Goal: Information Seeking & Learning: Find specific fact

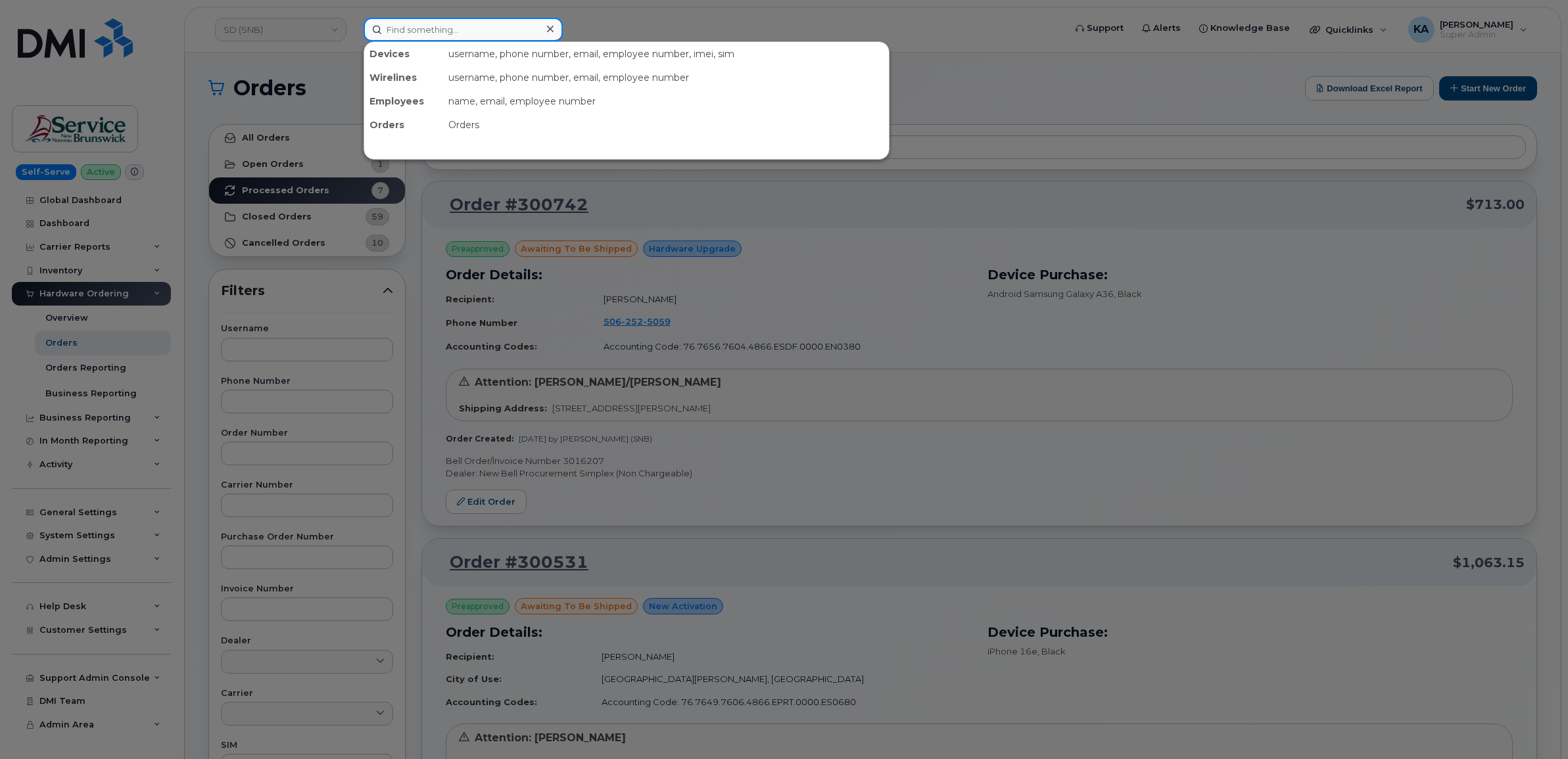
click at [399, 34] on input at bounding box center [463, 29] width 200 height 24
paste input "5062534021"
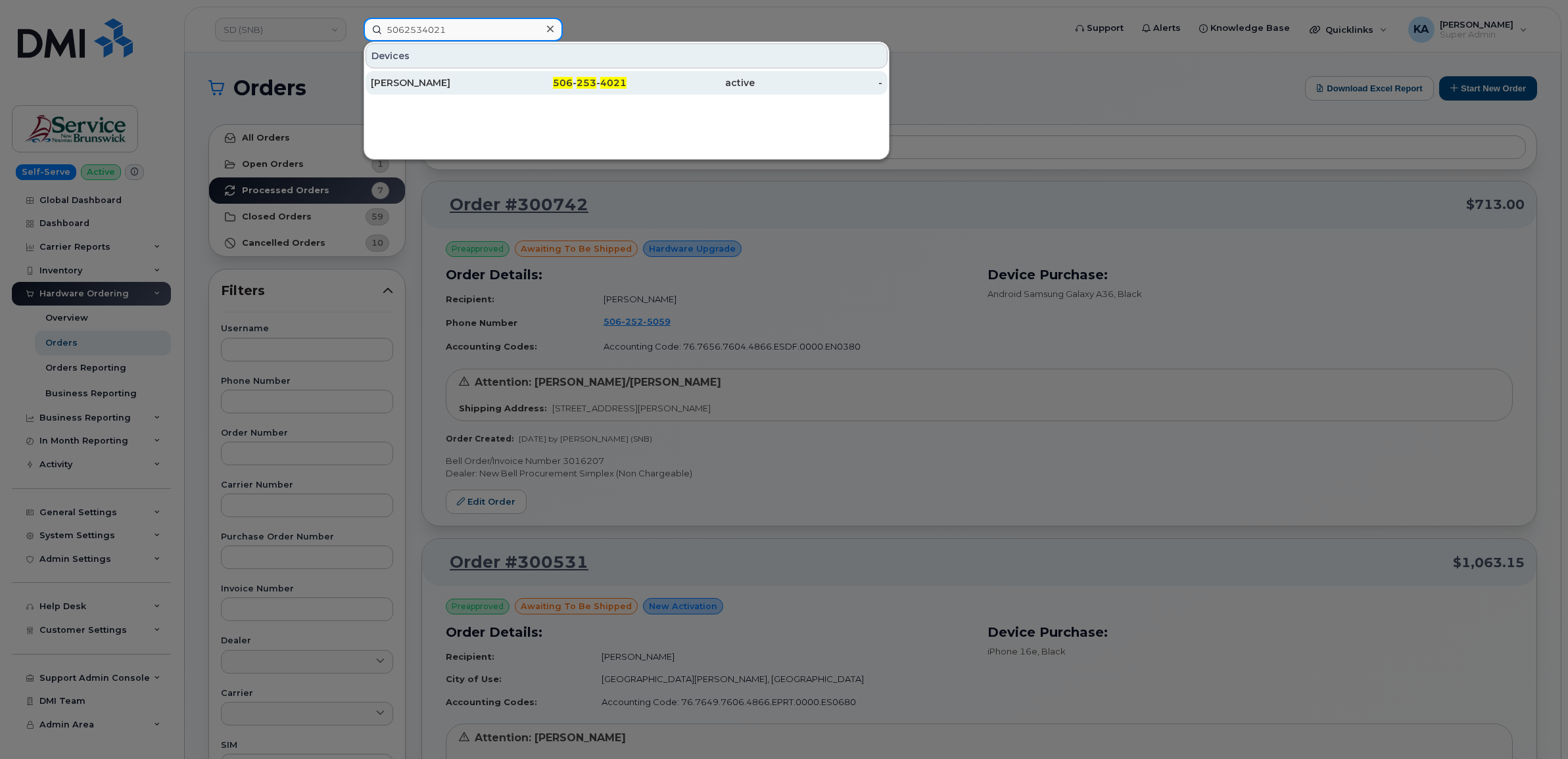
type input "5062534021"
click at [425, 79] on div "Michèle O'connell" at bounding box center [435, 82] width 128 height 13
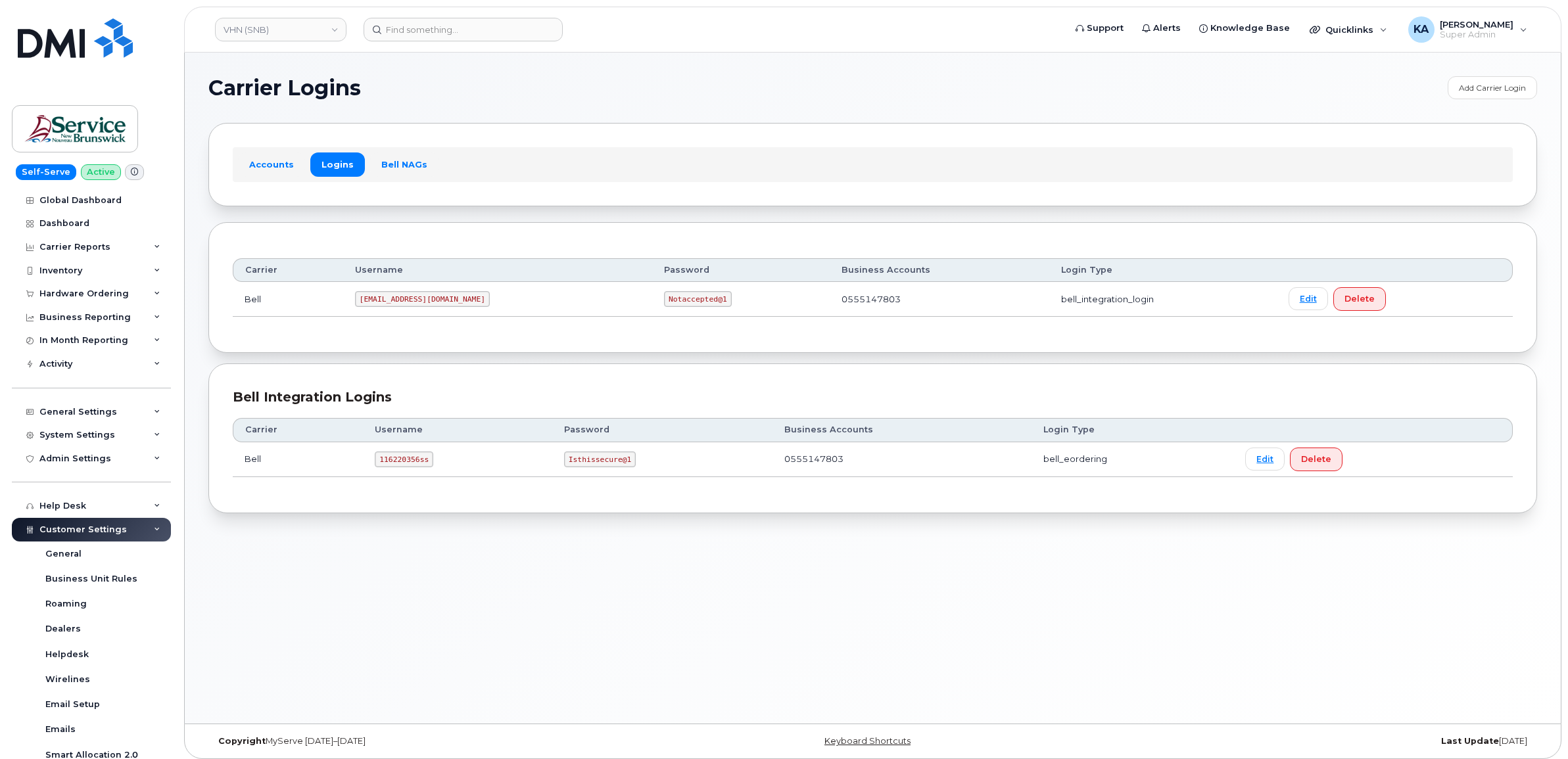
click at [388, 459] on code "116220356ss" at bounding box center [404, 459] width 59 height 15
copy code "116220356ss"
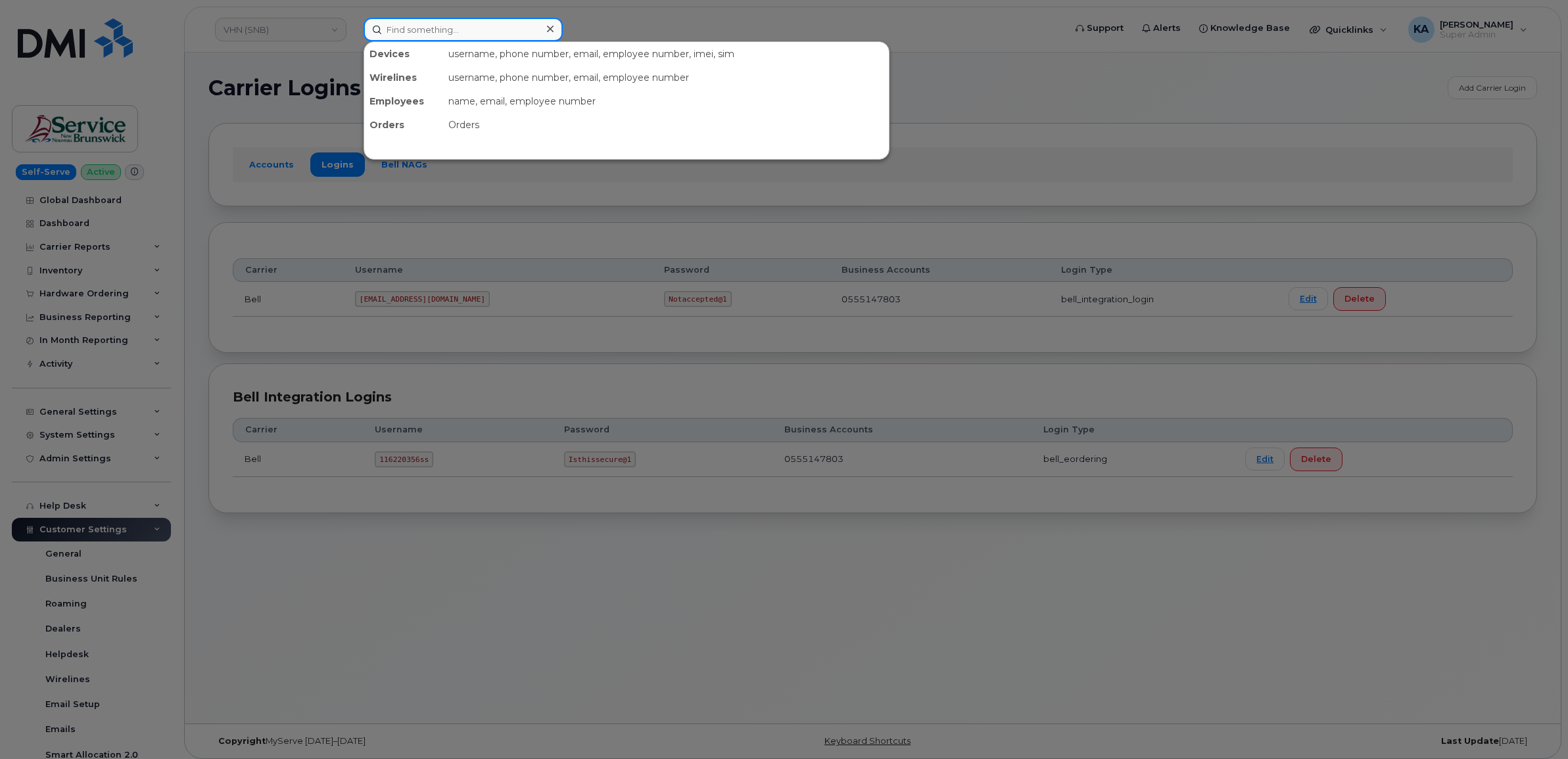
click at [401, 31] on input at bounding box center [463, 29] width 200 height 24
paste input "5062534021"
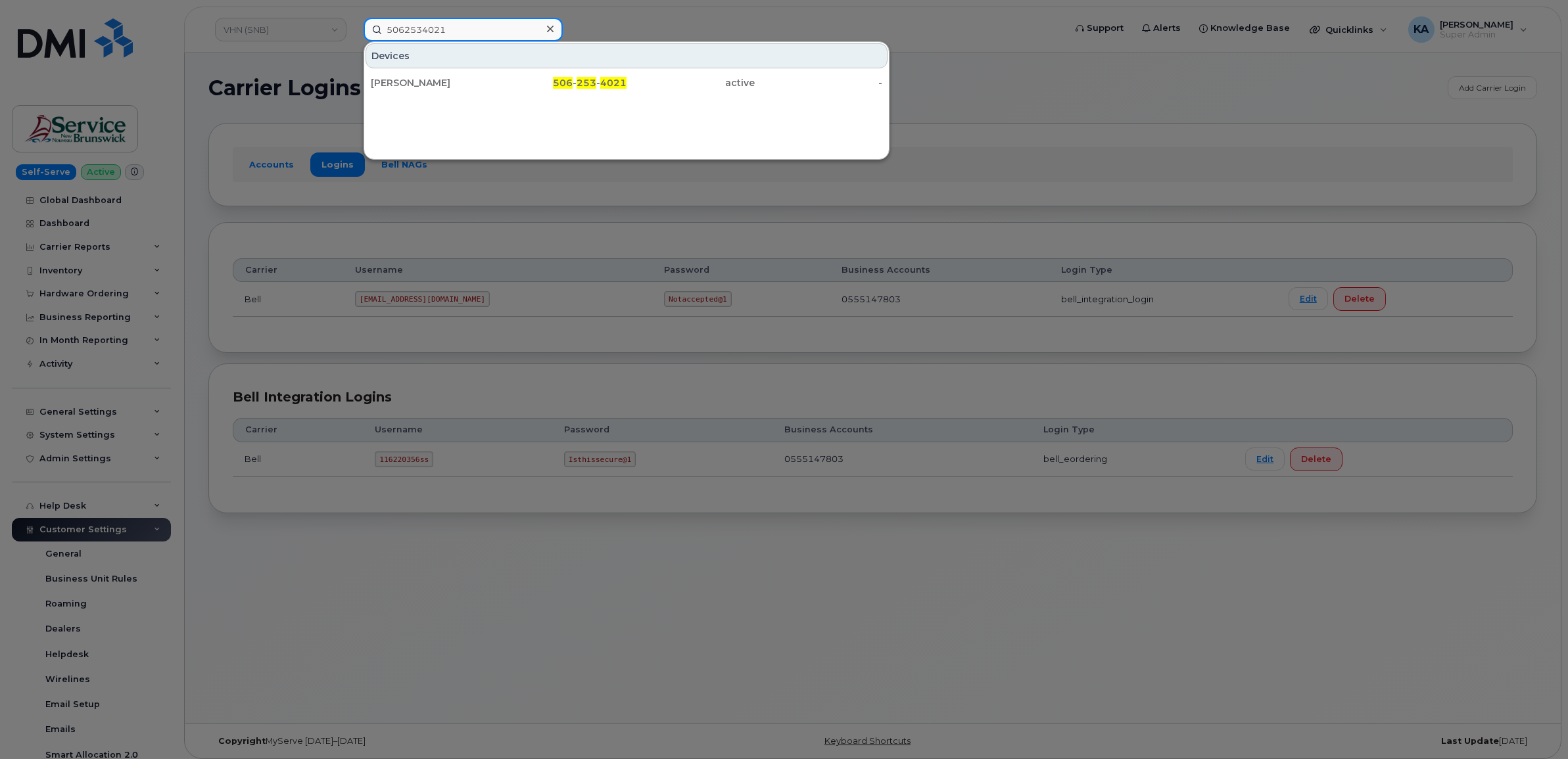
type input "5062534021"
click at [971, 39] on div at bounding box center [784, 379] width 1568 height 759
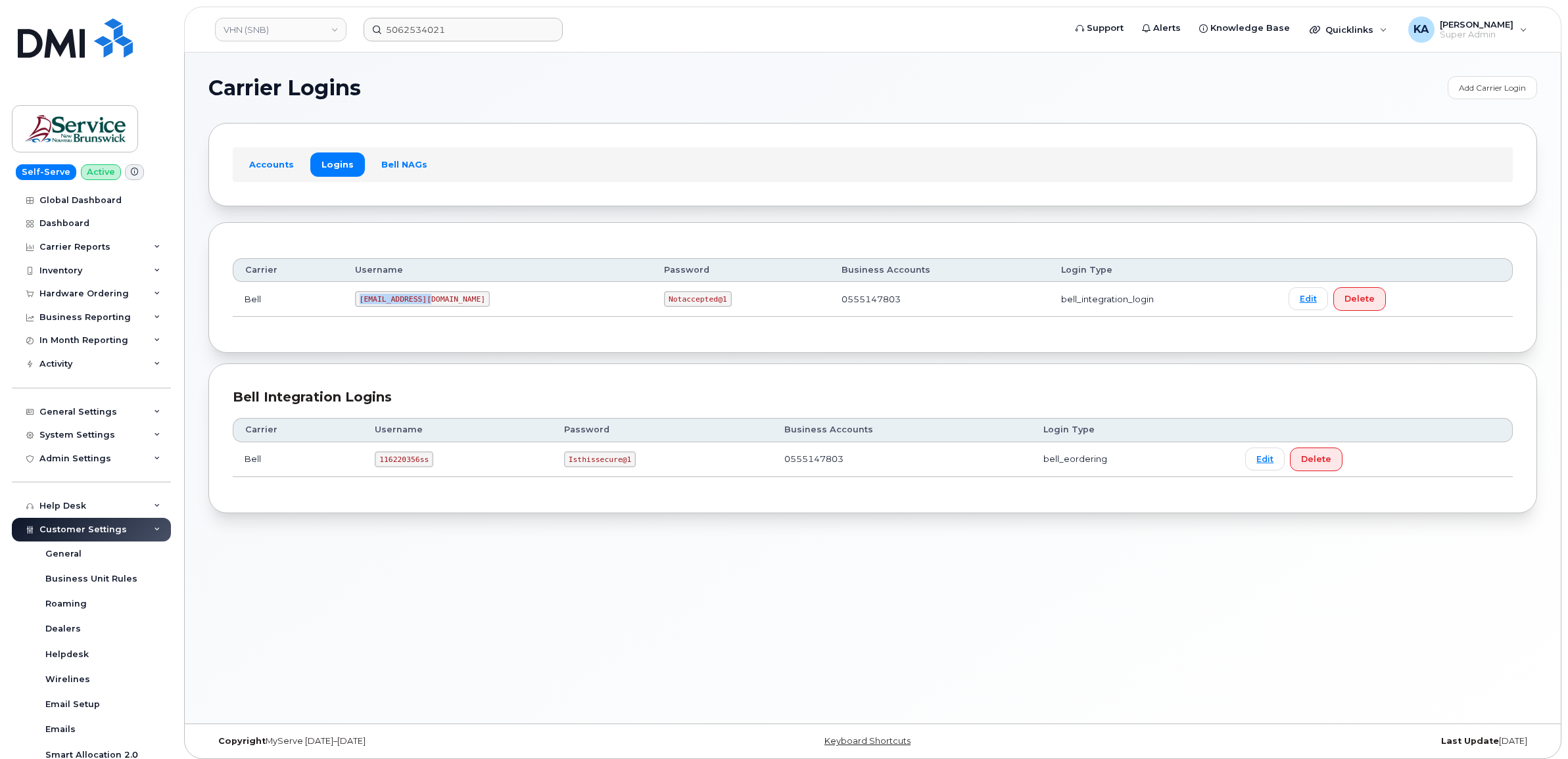
drag, startPoint x: 365, startPoint y: 300, endPoint x: 448, endPoint y: 307, distance: 83.3
click at [448, 307] on td "ms-snb@dminc.com" at bounding box center [497, 299] width 309 height 35
copy code "ms-snb@dminc.com"
drag, startPoint x: 583, startPoint y: 302, endPoint x: 671, endPoint y: 307, distance: 88.1
click at [671, 307] on td "Notaccepted@1" at bounding box center [740, 299] width 177 height 35
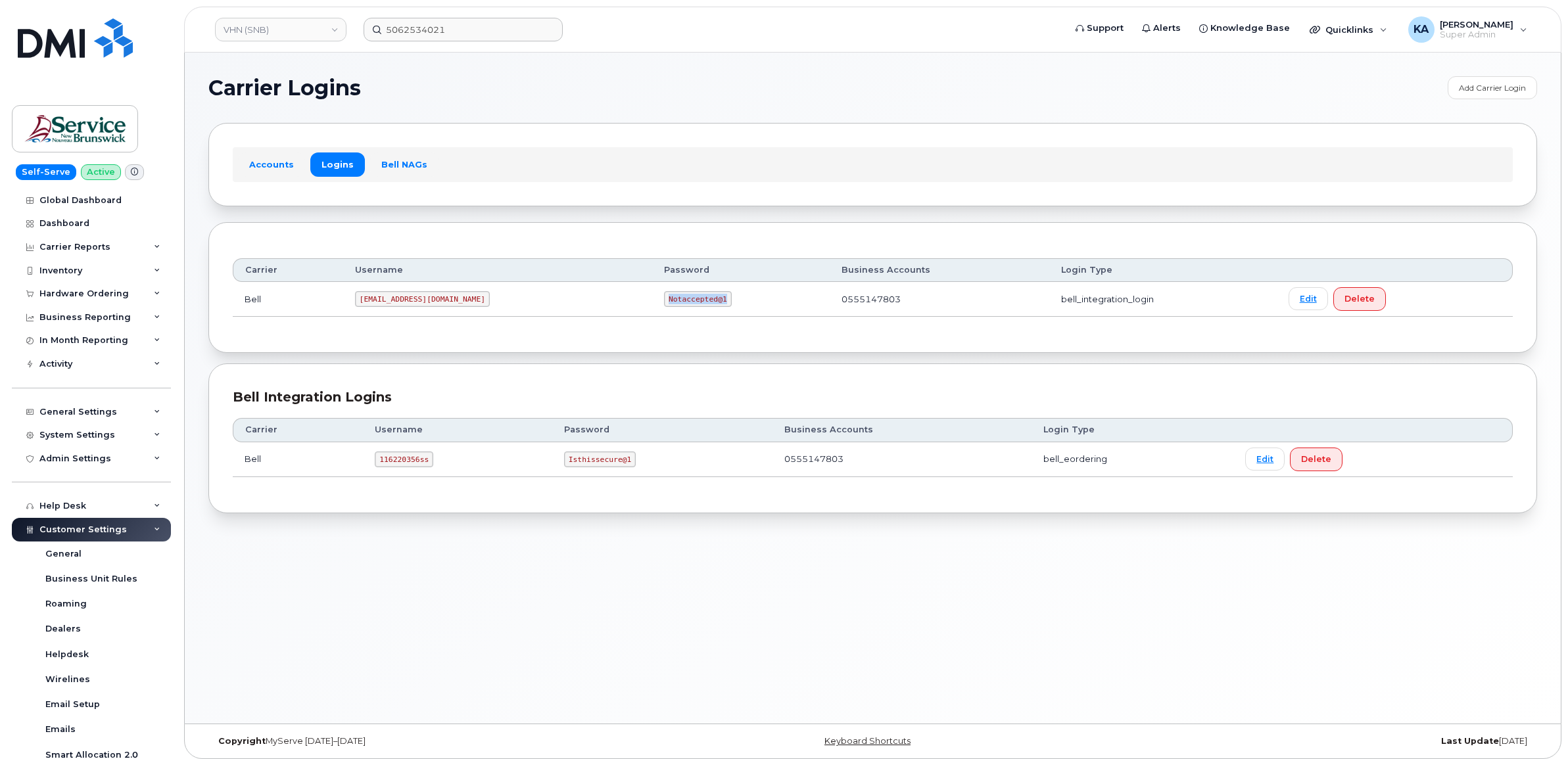
copy code "Notaccepted@1"
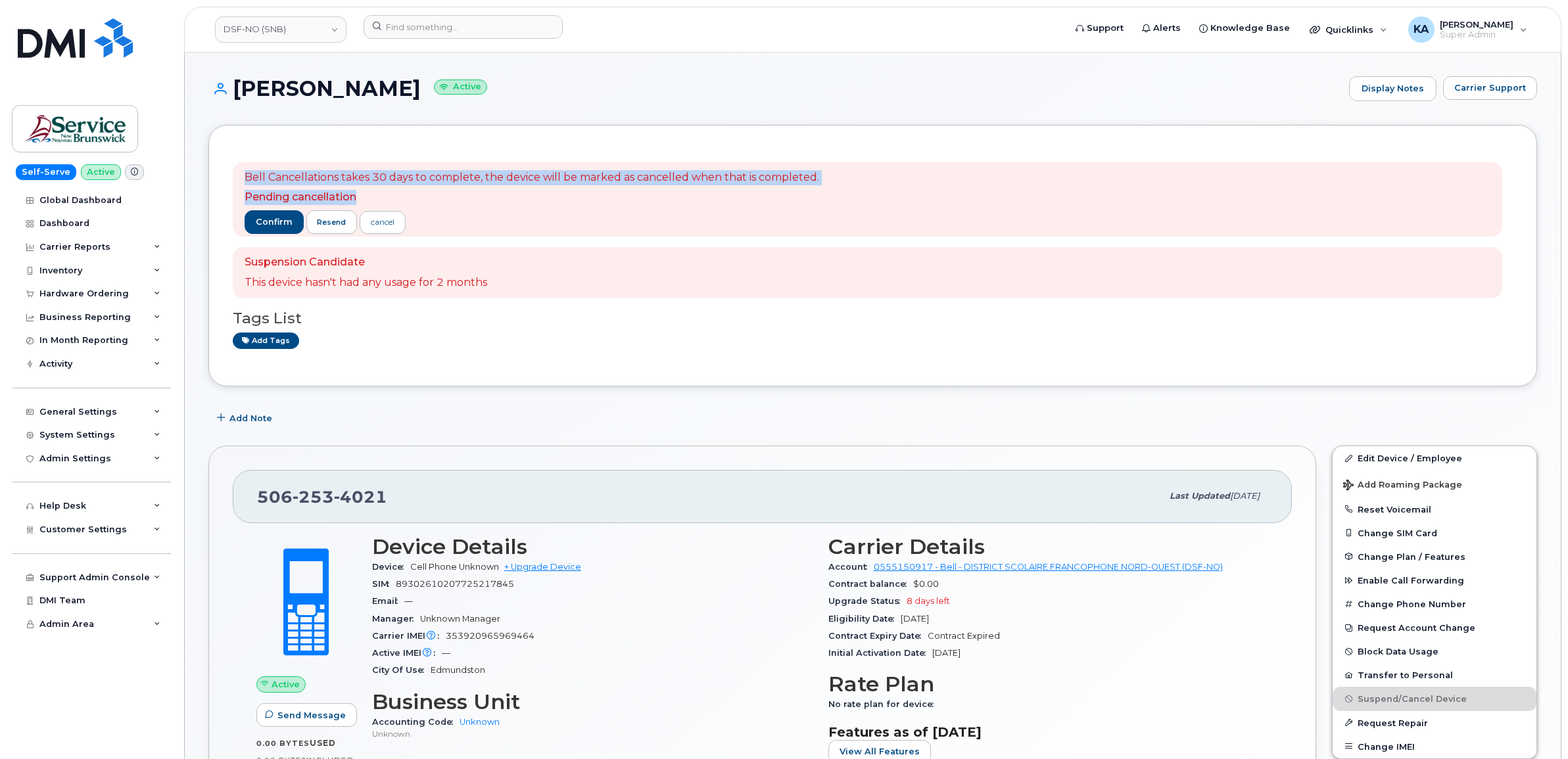
drag, startPoint x: 240, startPoint y: 170, endPoint x: 368, endPoint y: 195, distance: 130.4
click at [368, 195] on div "Bell Cancellations takes 30 days to complete, the device will be marked as canc…" at bounding box center [868, 200] width 1270 height 75
drag, startPoint x: 368, startPoint y: 195, endPoint x: 367, endPoint y: 176, distance: 19.0
copy span "Bell Cancellations takes 30 days to complete, the device will be marked as canc…"
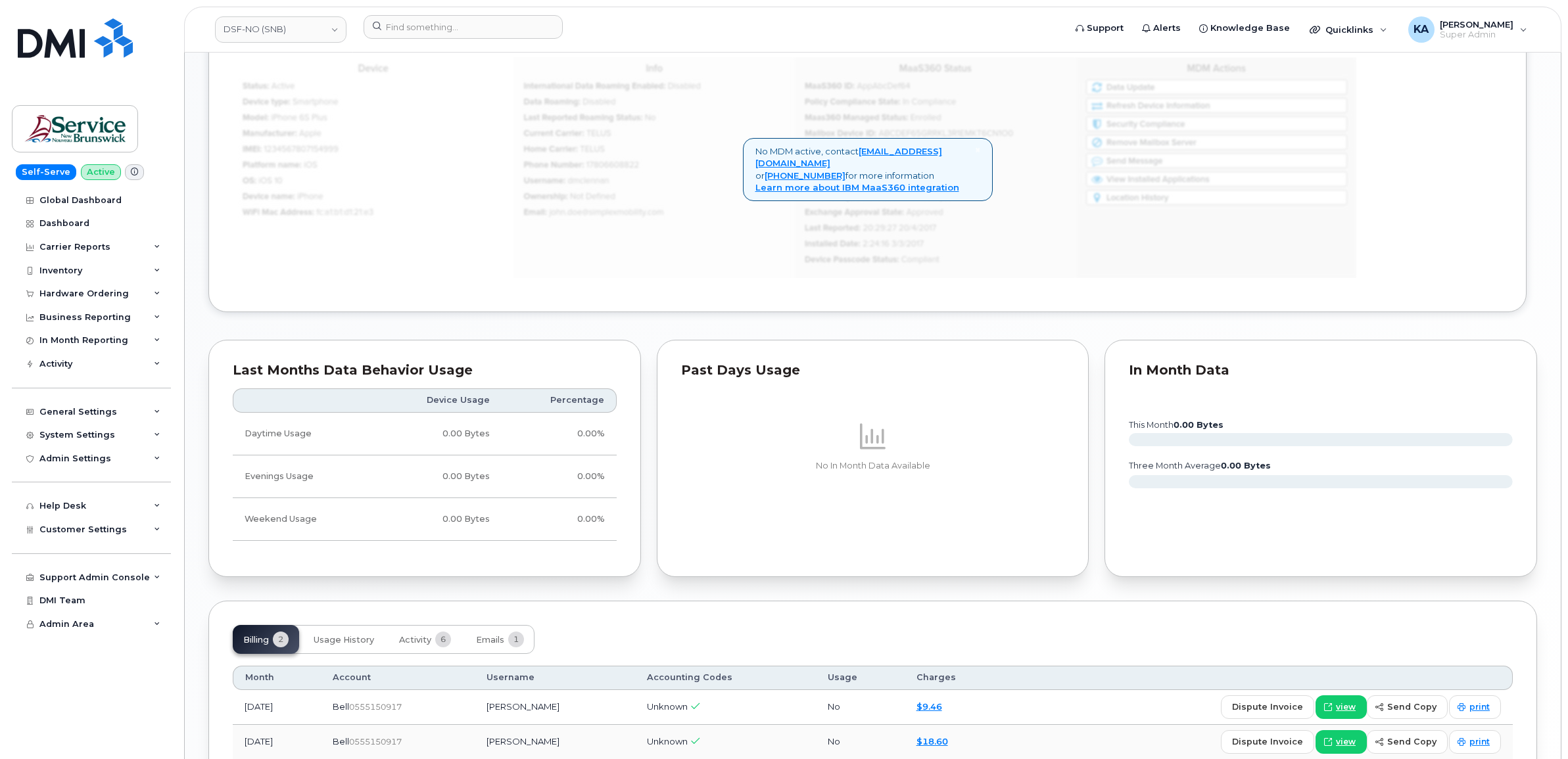
scroll to position [991, 0]
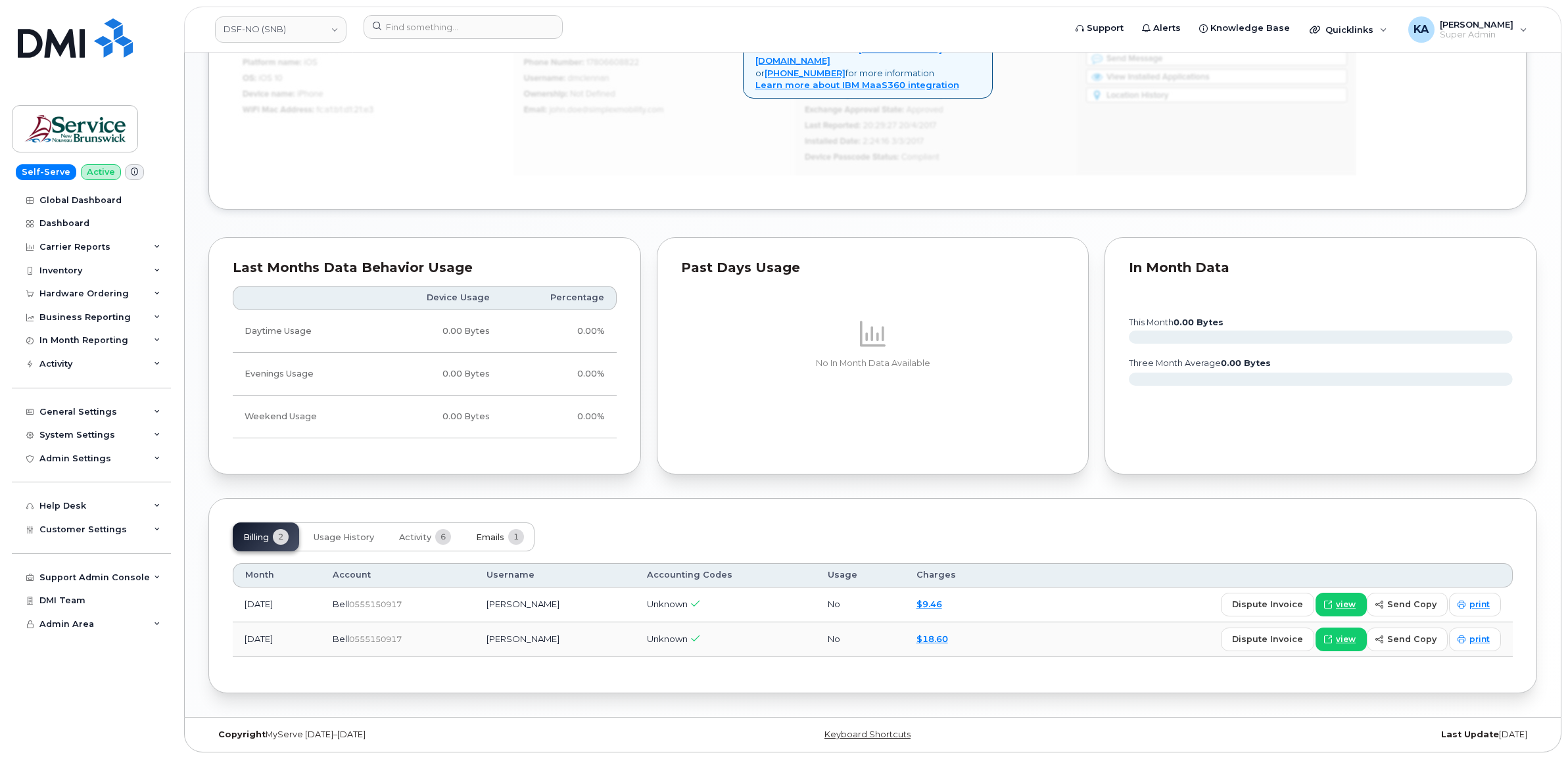
click at [496, 533] on span "Emails" at bounding box center [490, 538] width 29 height 11
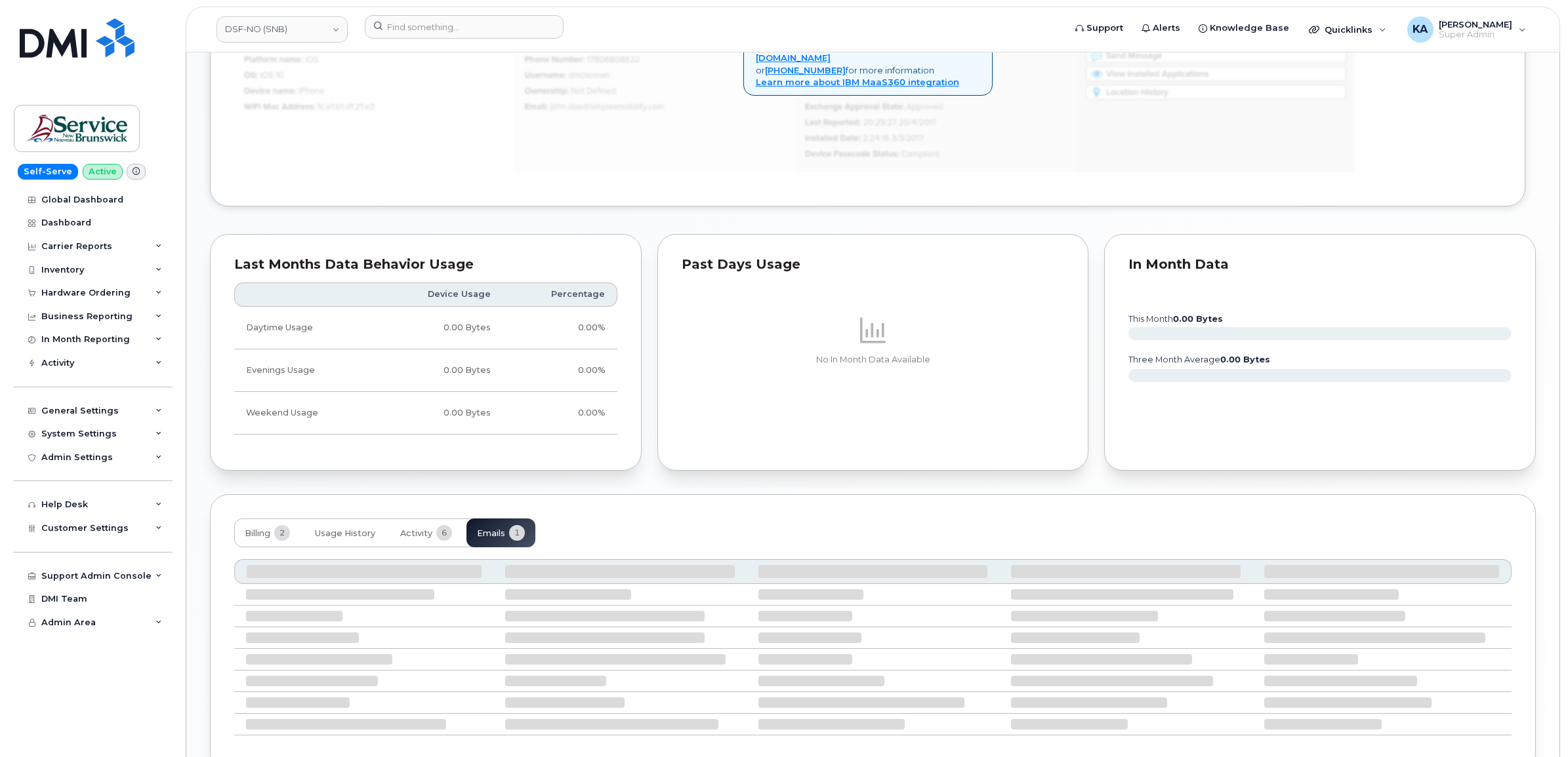
scroll to position [941, 0]
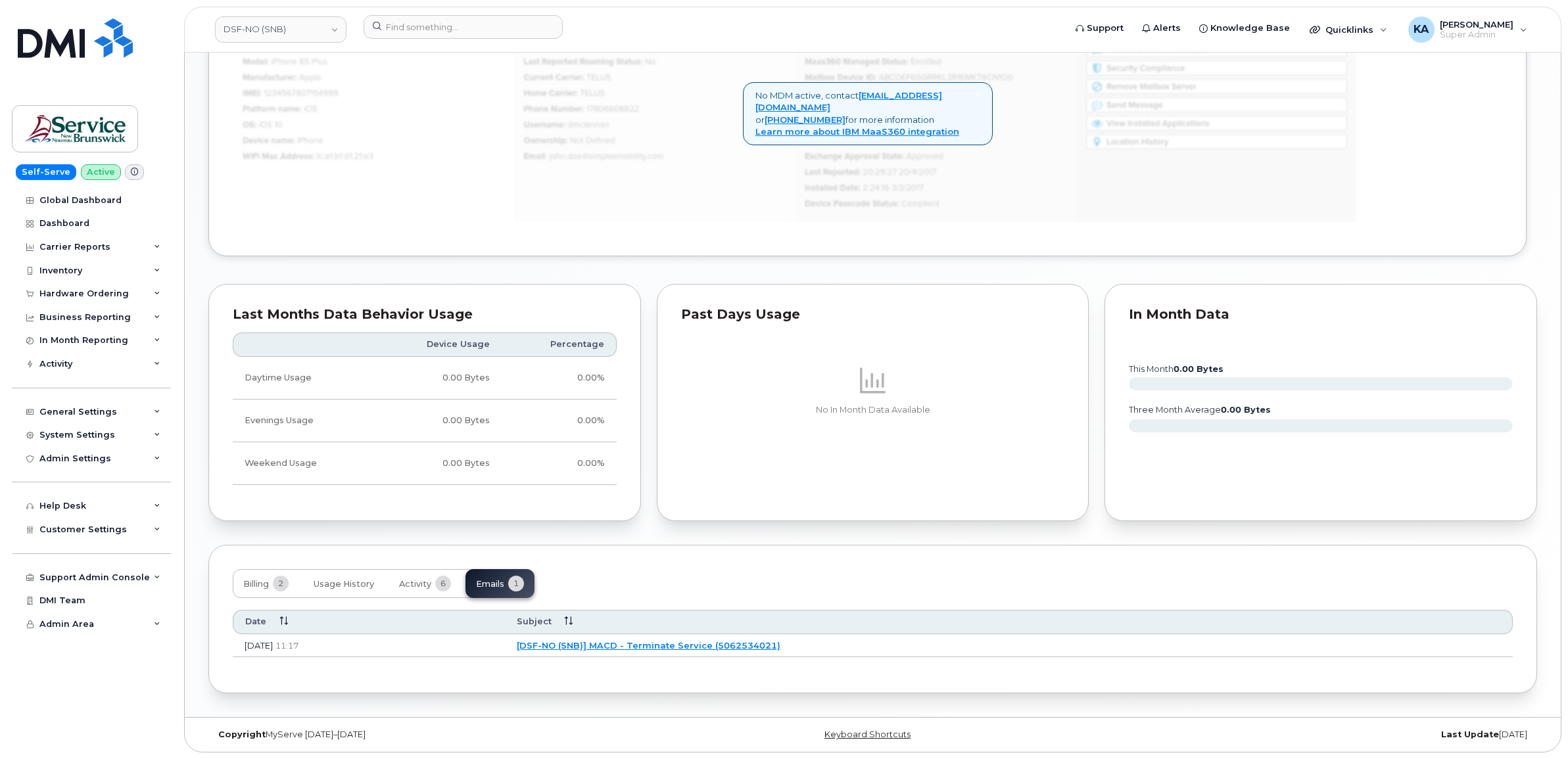
click at [633, 645] on link "[DSF-NO (SNB)] MACD - Terminate Service (5062534021)" at bounding box center [649, 646] width 264 height 11
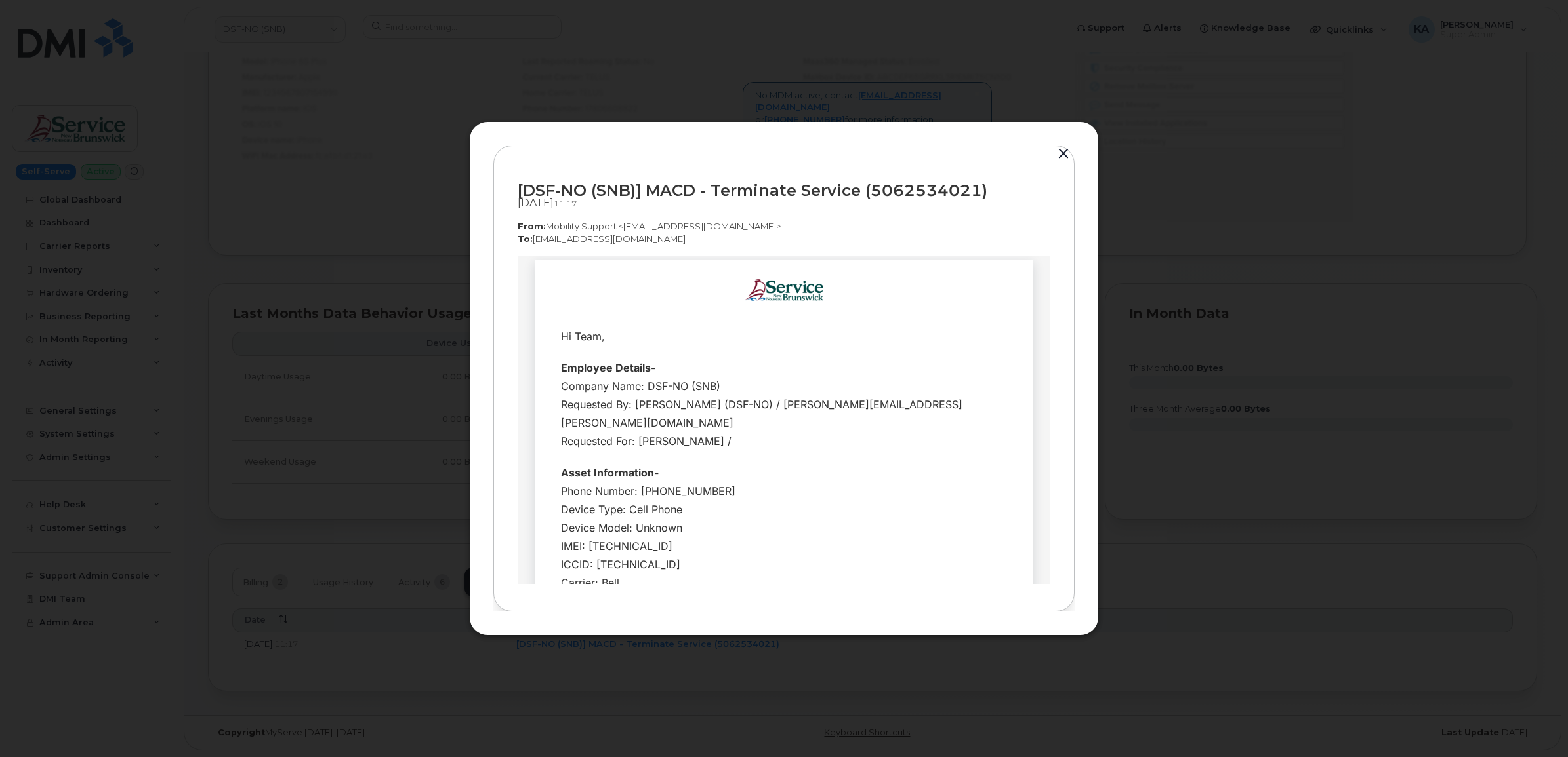
scroll to position [0, 0]
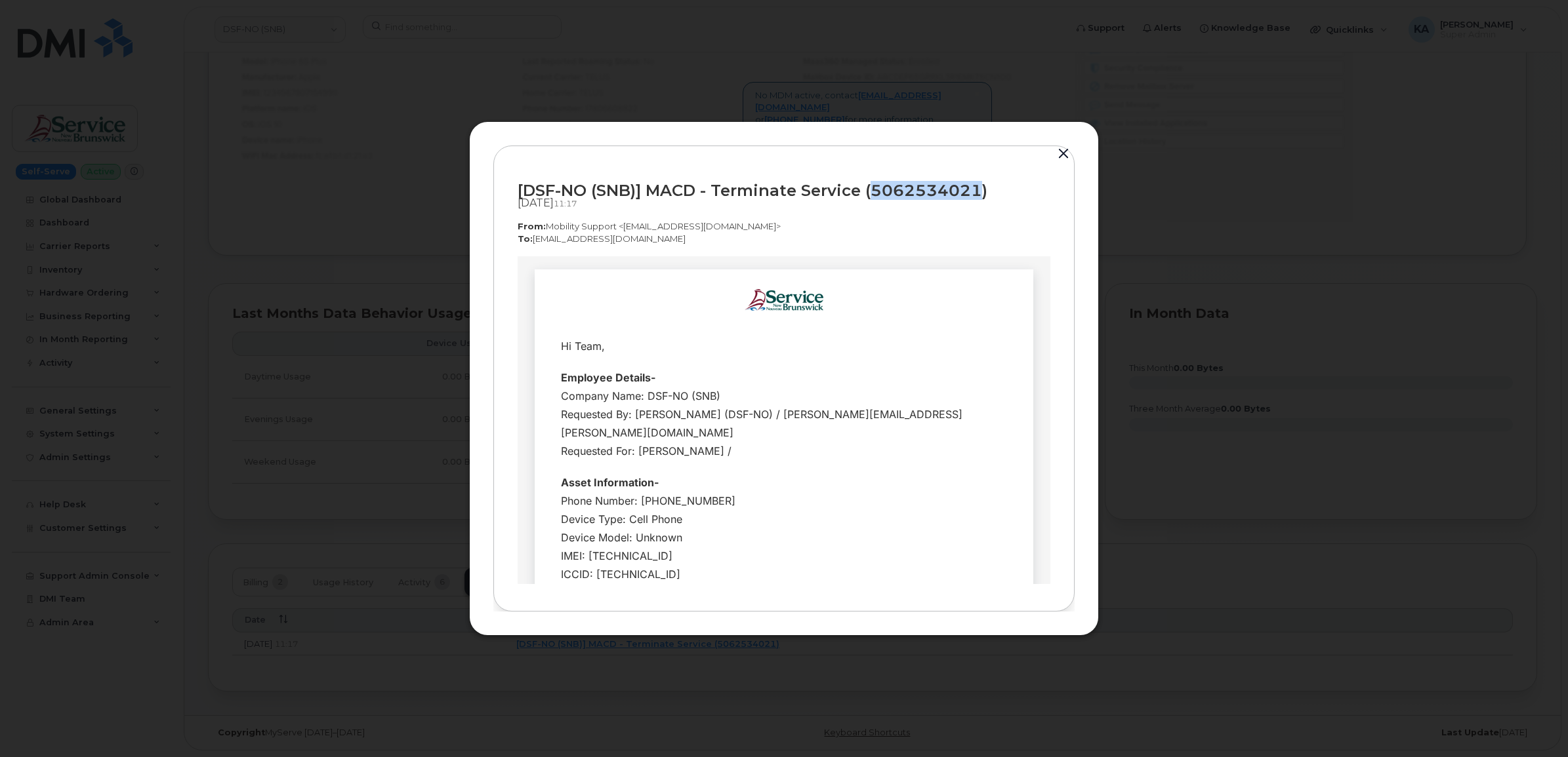
drag, startPoint x: 978, startPoint y: 189, endPoint x: 874, endPoint y: 197, distance: 104.3
click at [874, 197] on div "[DSF-NO (SNB)] MACD - Terminate Service (5062534021)" at bounding box center [784, 190] width 533 height 18
copy div "5062534021"
drag, startPoint x: 522, startPoint y: 189, endPoint x: 979, endPoint y: 191, distance: 457.0
click at [979, 191] on div "[DSF-NO (SNB)] MACD - Terminate Service (5062534021)" at bounding box center [784, 190] width 533 height 18
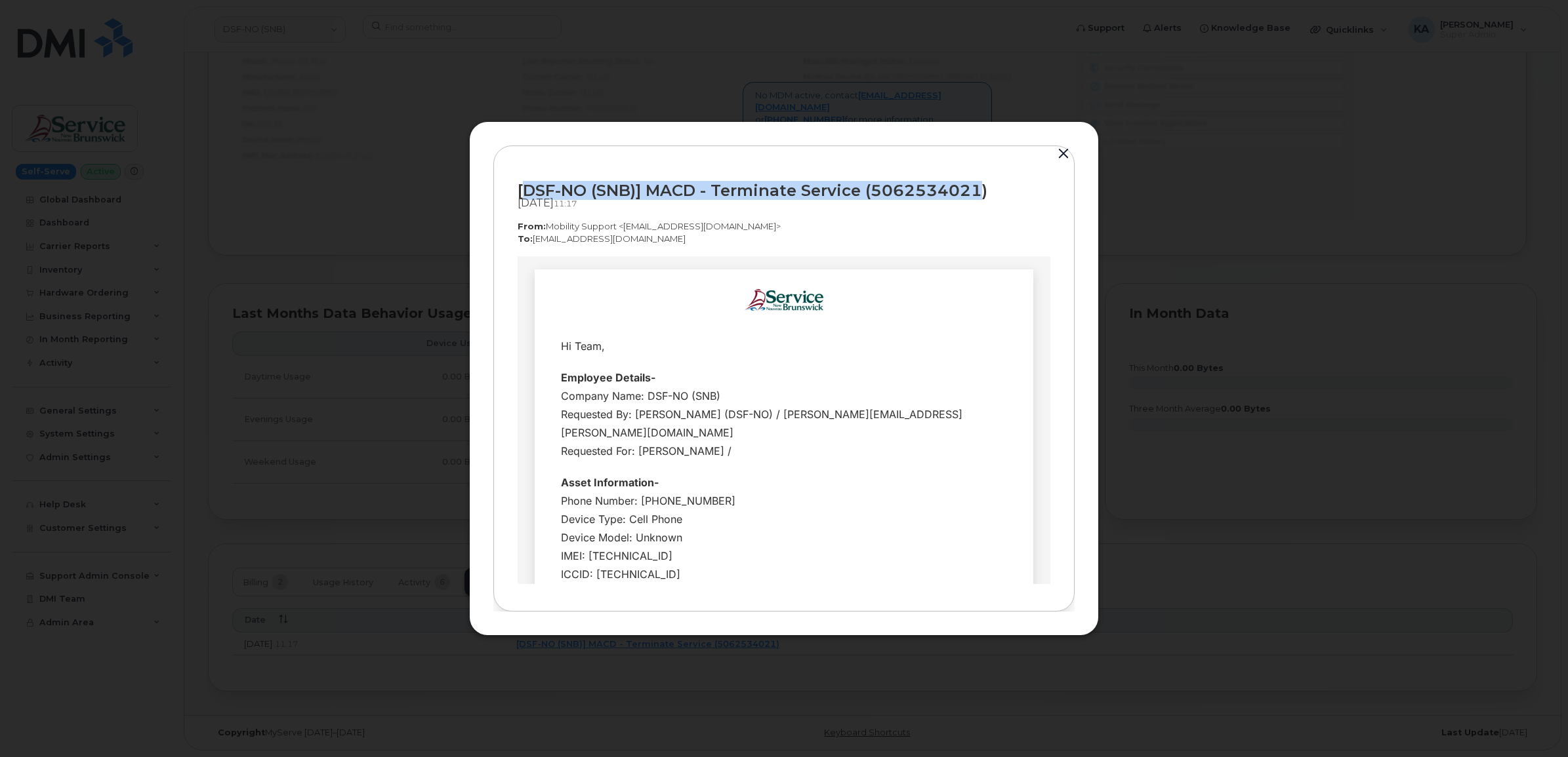
drag, startPoint x: 979, startPoint y: 191, endPoint x: 937, endPoint y: 185, distance: 42.4
copy div "DSF-NO (SNB)] MACD - Terminate Service (5062534021"
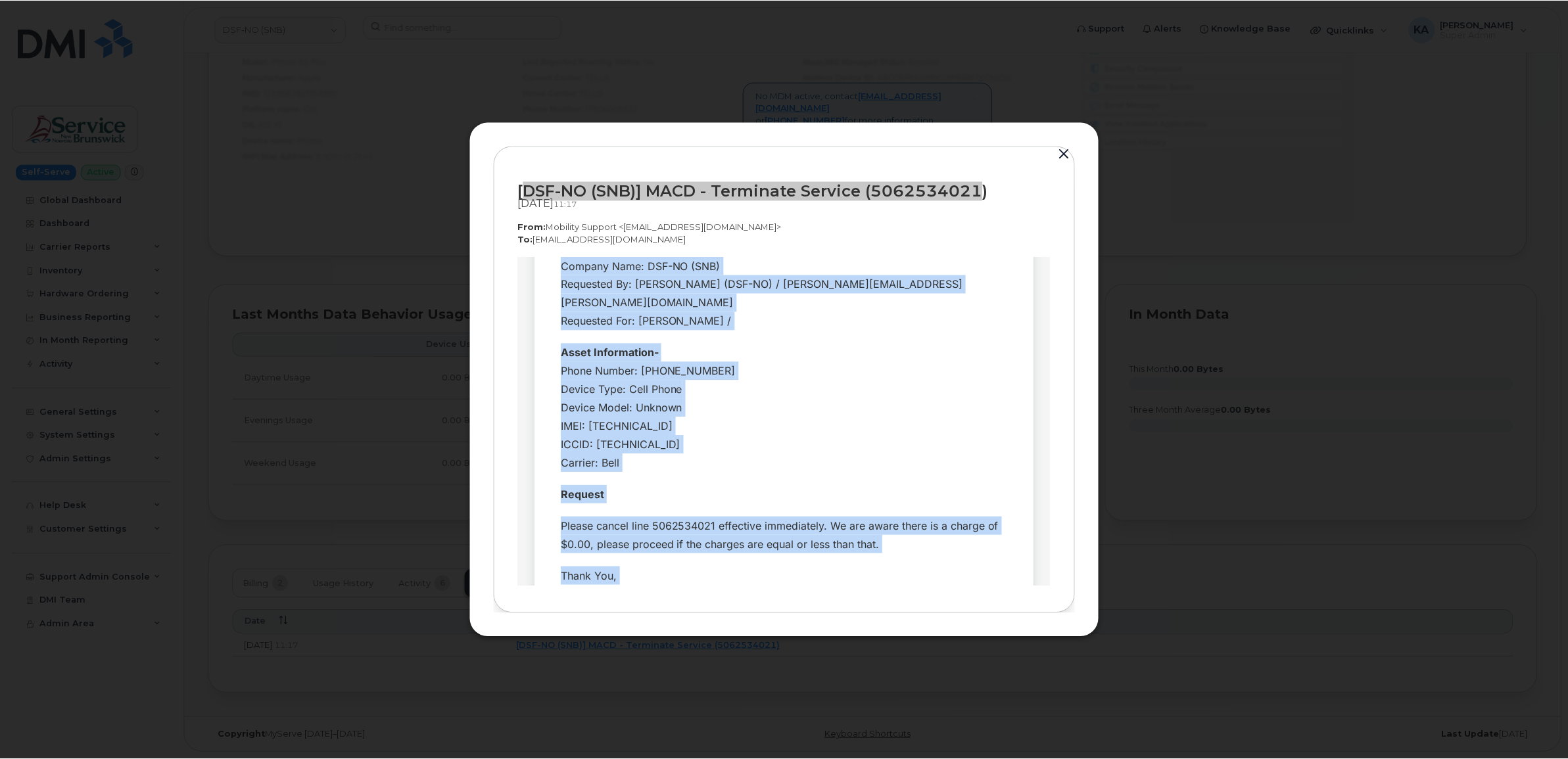
scroll to position [331, 0]
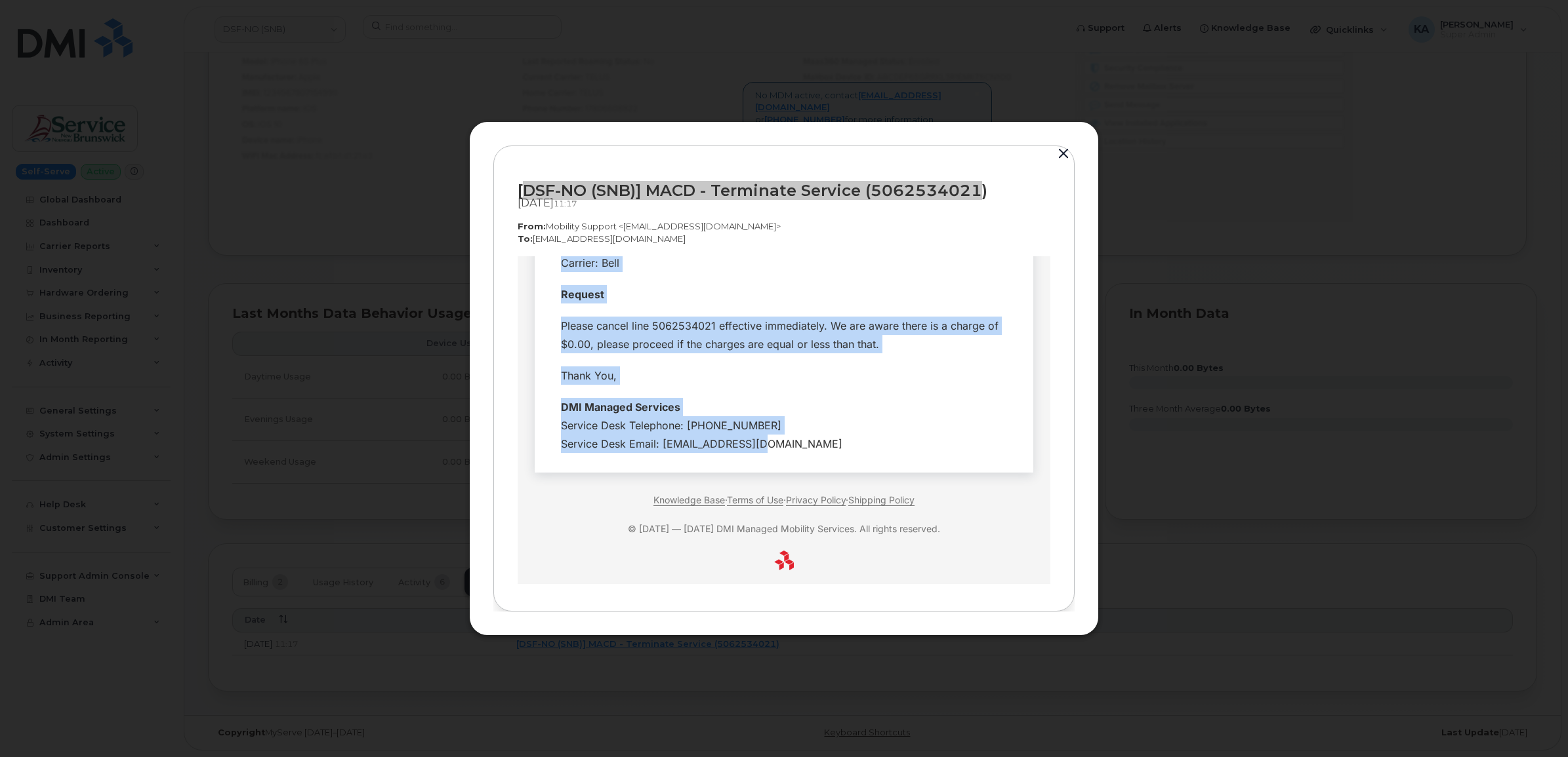
drag, startPoint x: 551, startPoint y: 344, endPoint x: 826, endPoint y: 436, distance: 290.0
click at [826, 436] on tbody "Hi Team, Employee Details- Company Name: DSF-NO (SNB) Requested By: Pelletier, …" at bounding box center [784, 230] width 479 height 459
copy tbody "Hi Team, Employee Details- Company Name: DSF-NO (SNB) Requested By: Pelletier, …"
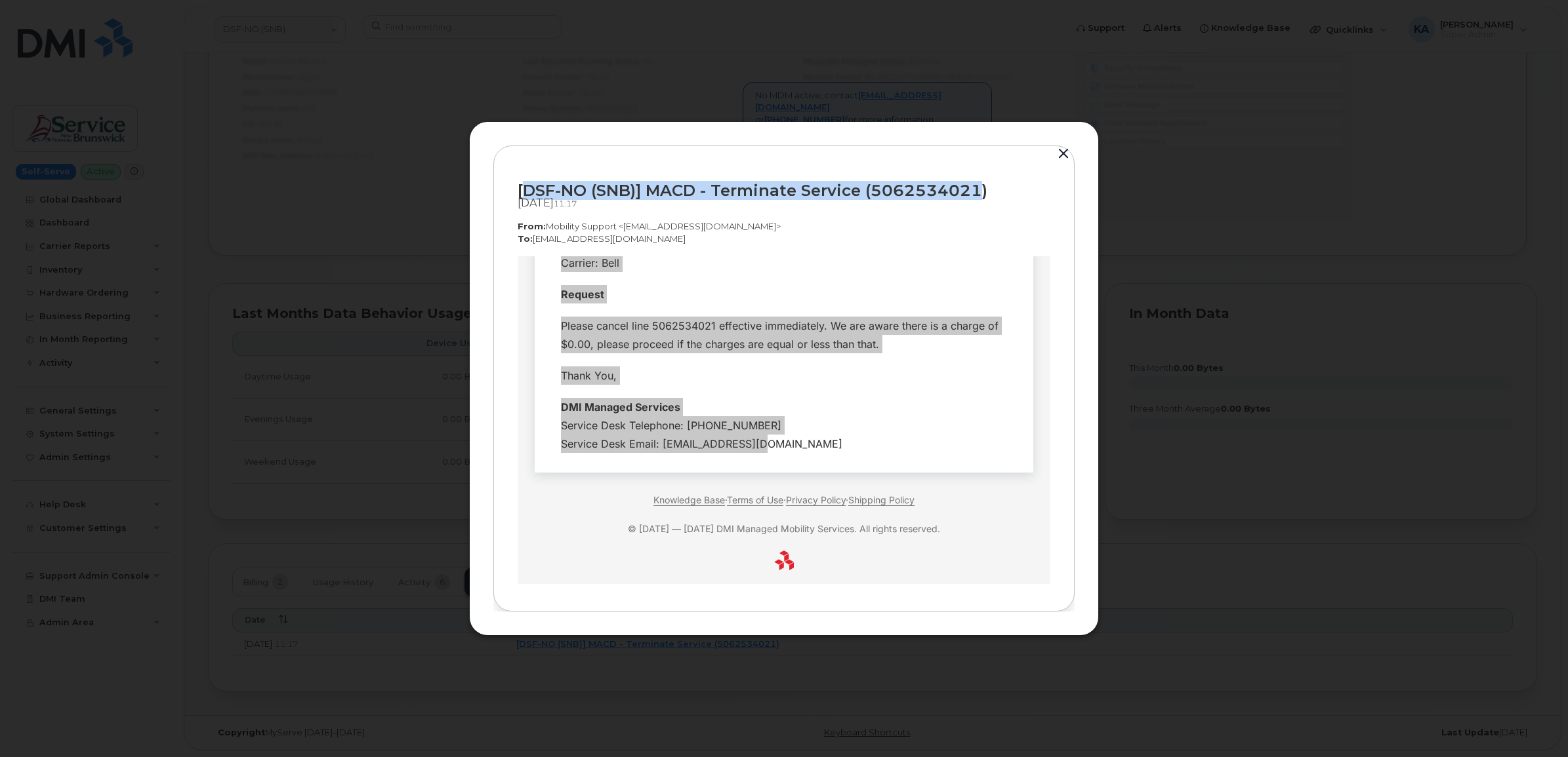
click at [1064, 151] on button "button" at bounding box center [1064, 154] width 20 height 18
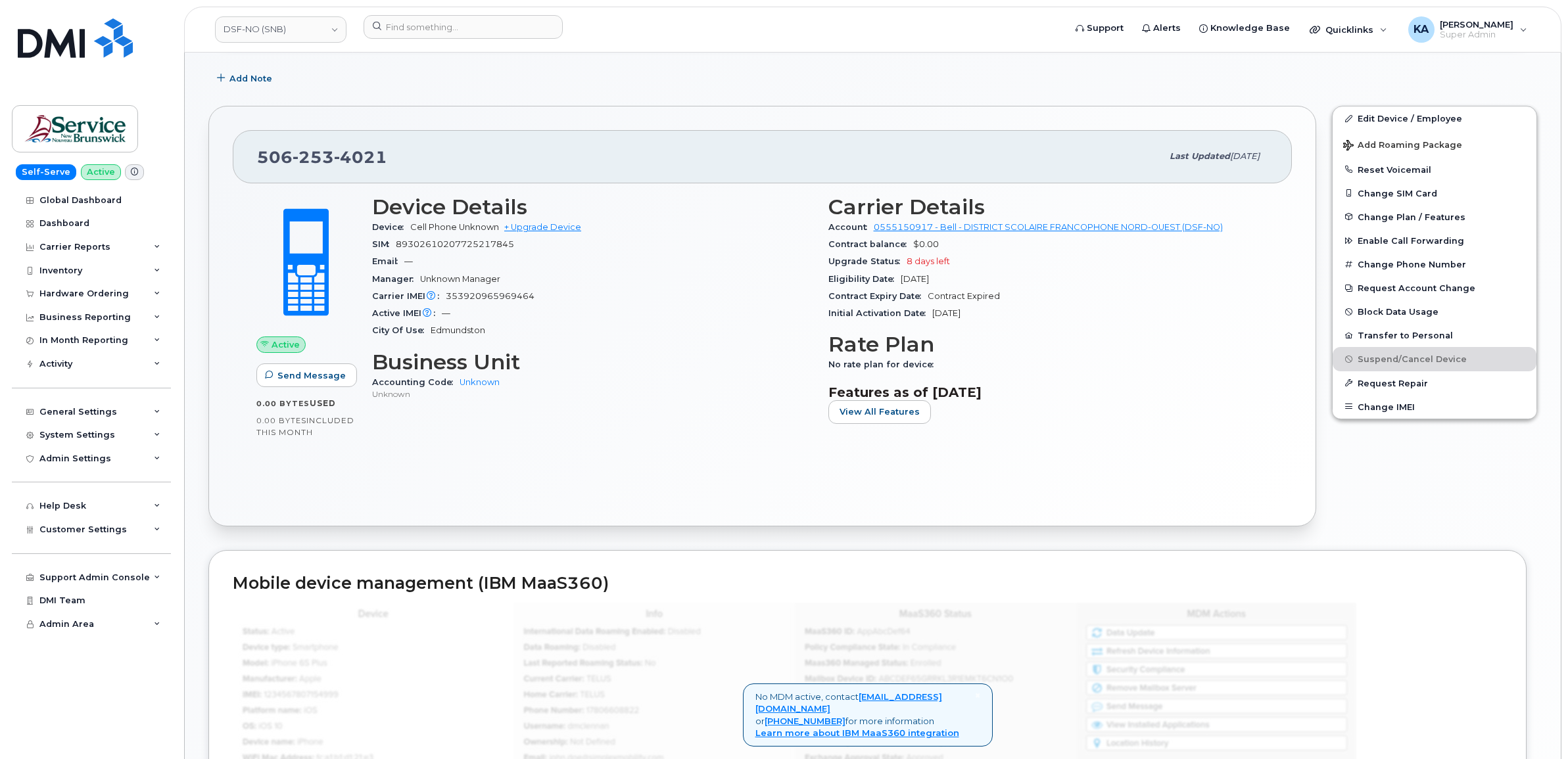
scroll to position [287, 0]
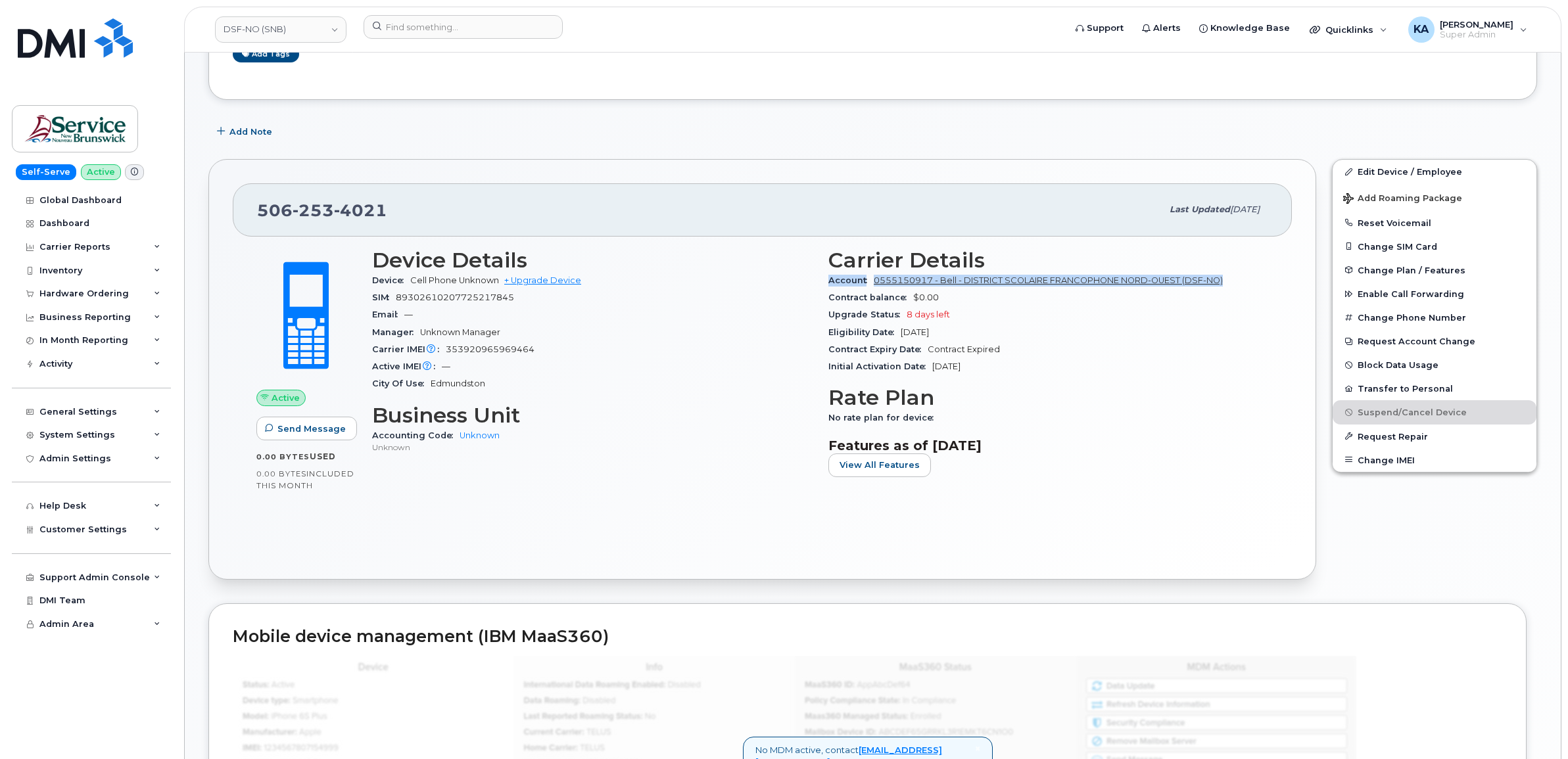
drag, startPoint x: 824, startPoint y: 281, endPoint x: 1224, endPoint y: 284, distance: 400.0
click at [1224, 284] on div "Carrier Details Account 0555150917 - Bell - DISTRICT SCOLAIRE FRANCOPHONE NORD-…" at bounding box center [1049, 368] width 456 height 255
drag, startPoint x: 1224, startPoint y: 284, endPoint x: 1204, endPoint y: 280, distance: 20.4
copy div "Account 0555150917 - Bell - DISTRICT SCOLAIRE FRANCOPHONE NORD-OUEST (DSF-NO)"
click at [257, 30] on link "DSF-NO (SNB)" at bounding box center [280, 29] width 132 height 26
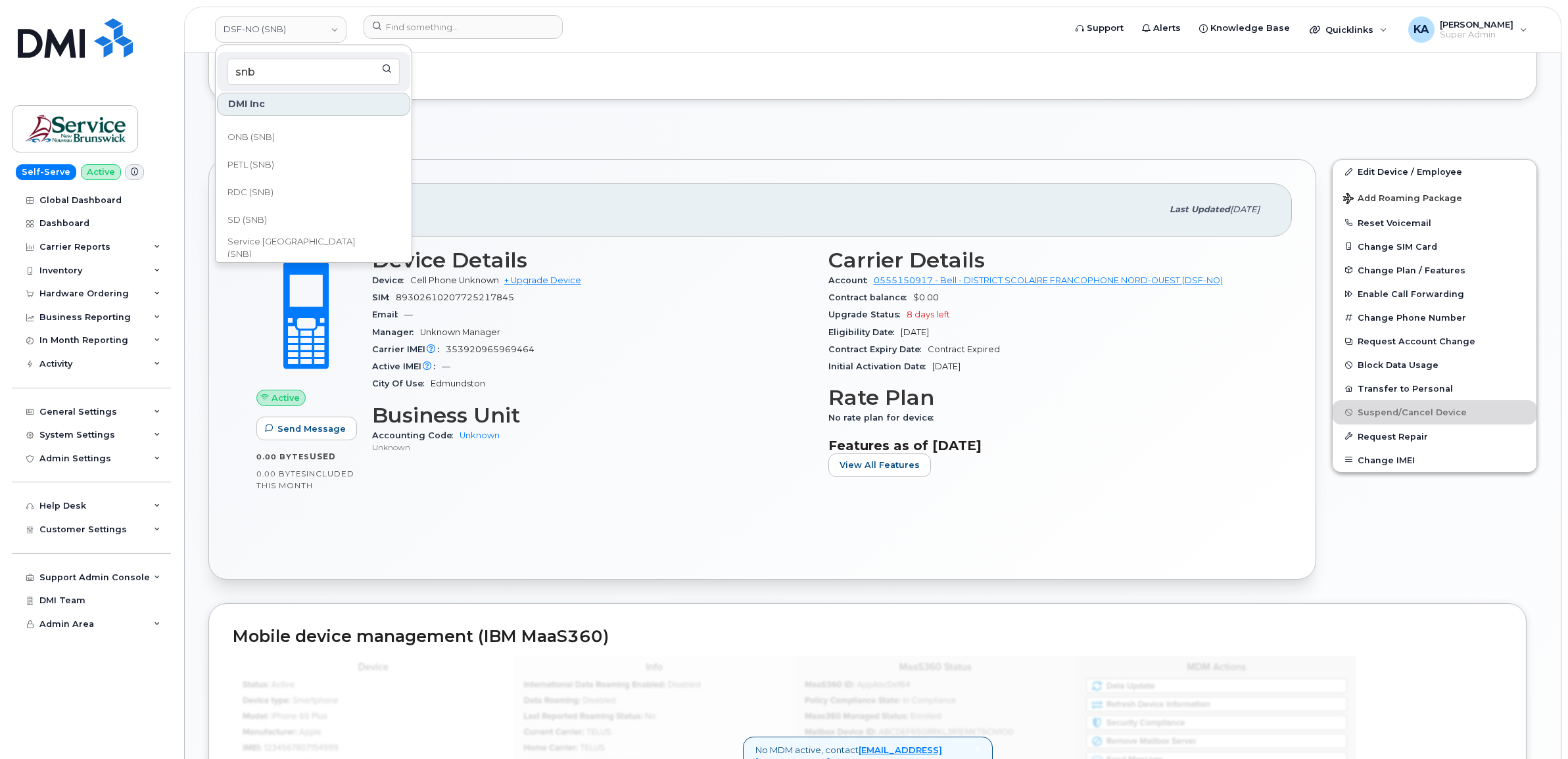
scroll to position [576, 0]
type input "snb"
click at [251, 186] on span "SD (SNB)" at bounding box center [247, 191] width 39 height 13
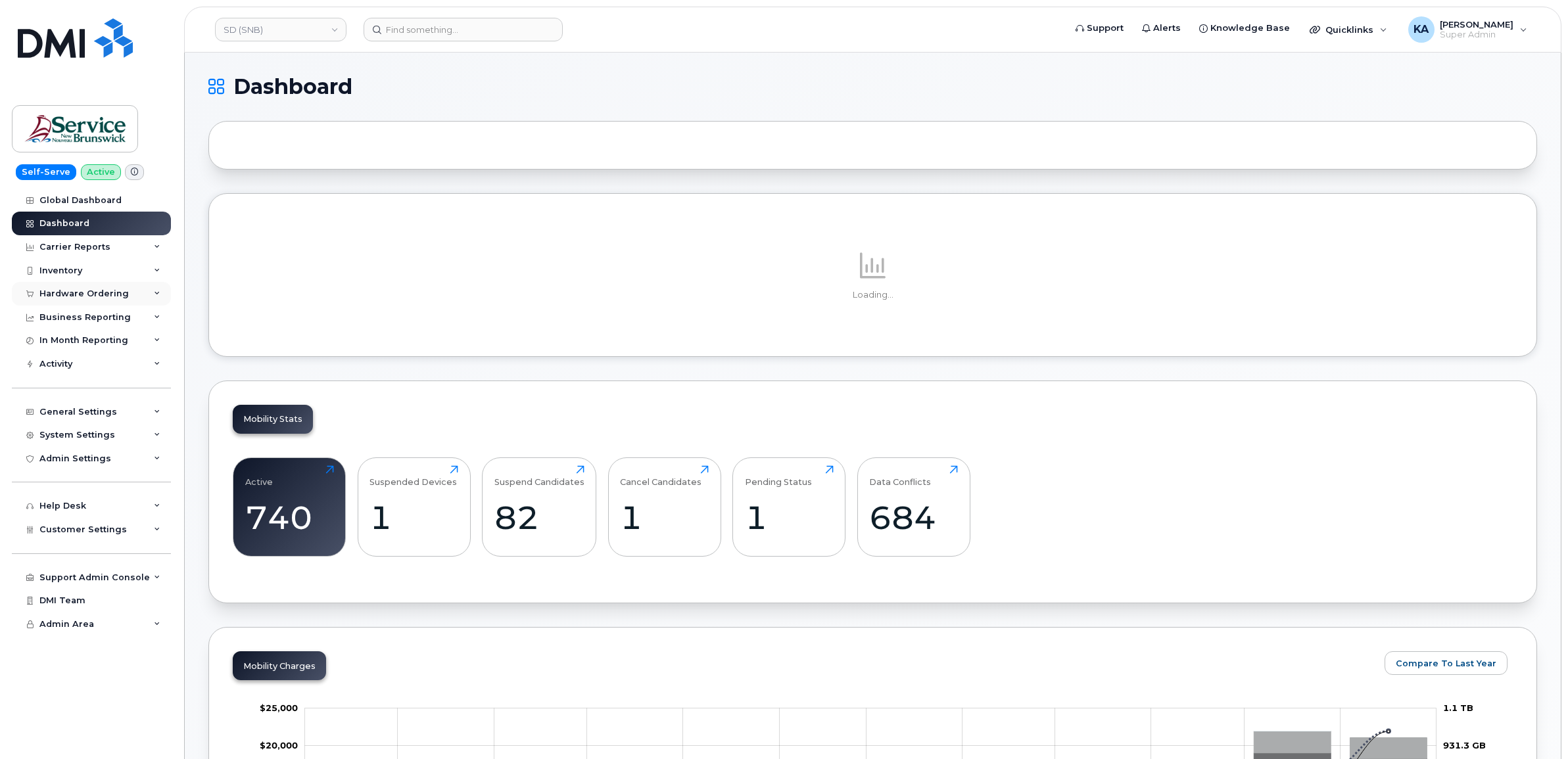
click at [48, 291] on div "Hardware Ordering" at bounding box center [84, 294] width 89 height 11
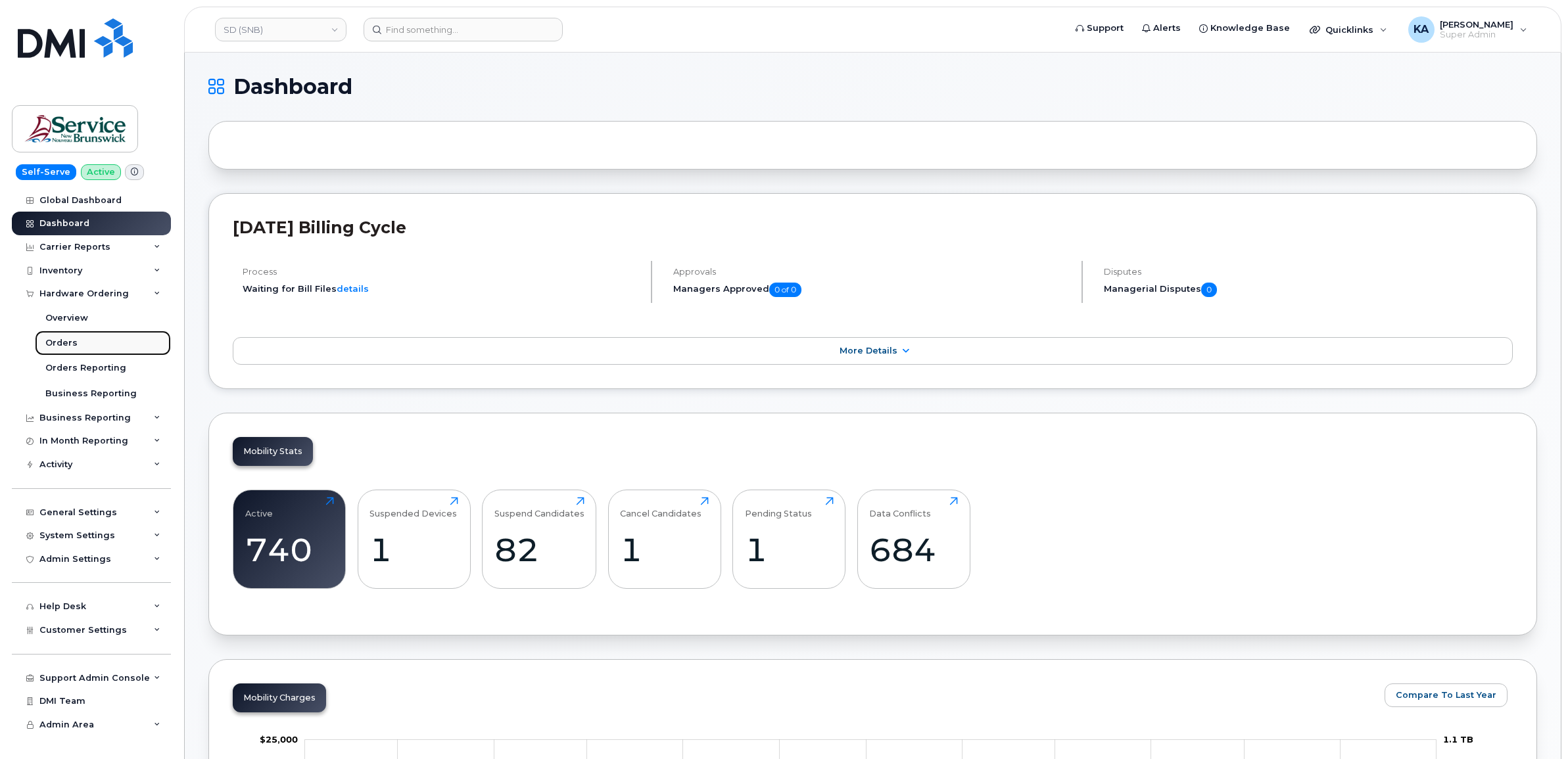
click at [49, 344] on div "Orders" at bounding box center [62, 343] width 32 height 12
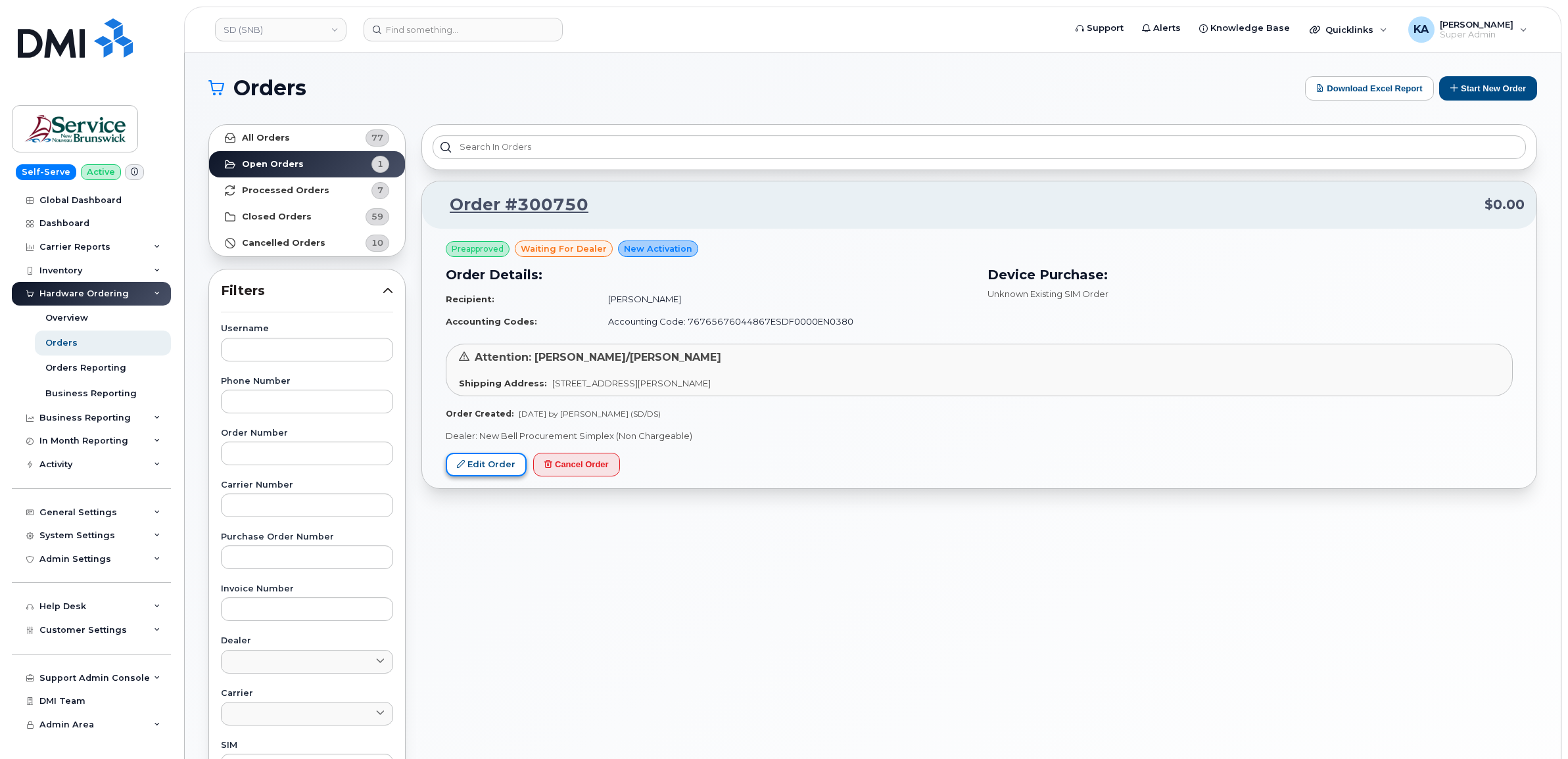
click at [468, 462] on link "Edit Order" at bounding box center [485, 465] width 81 height 25
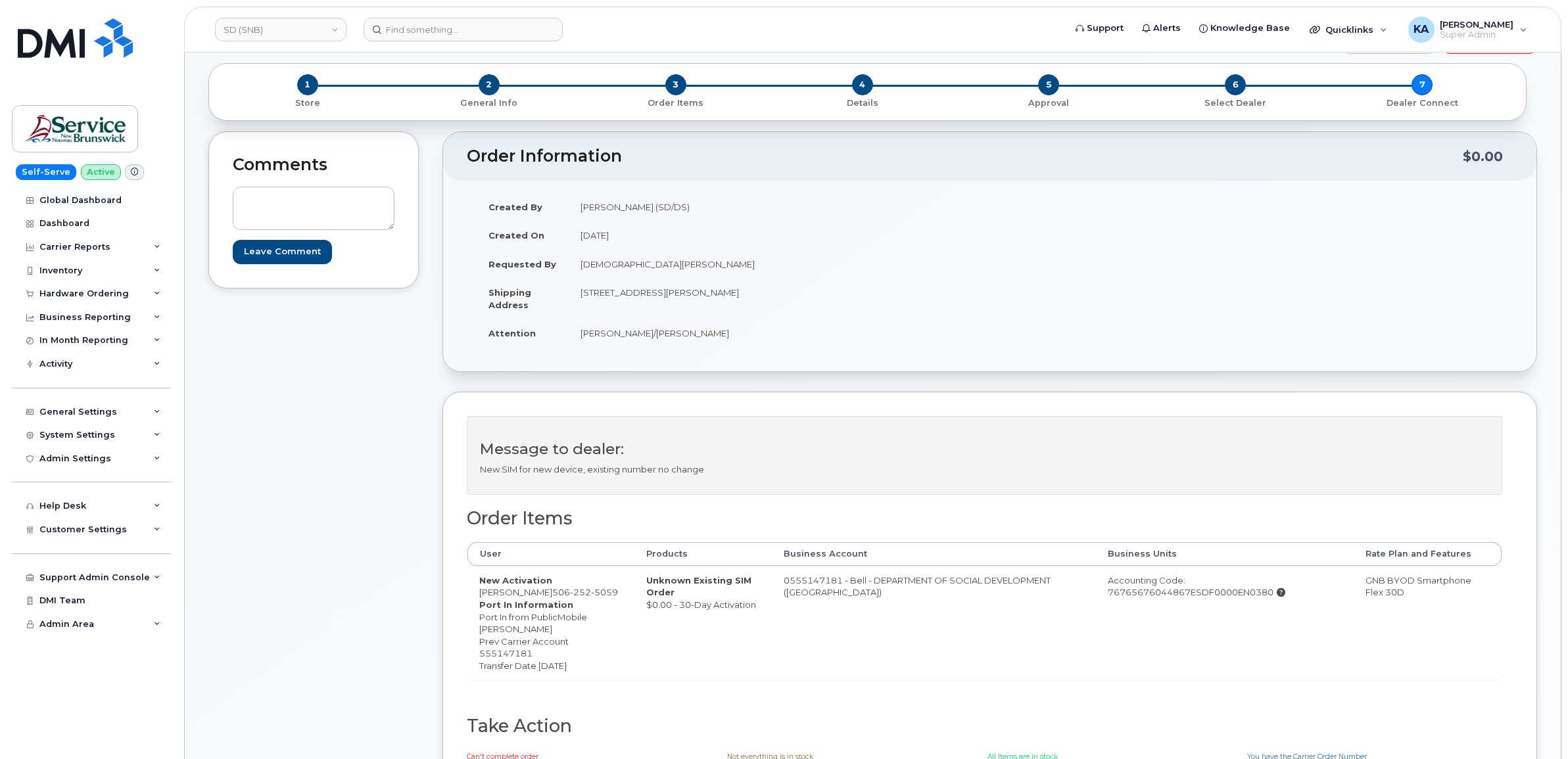
scroll to position [82, 0]
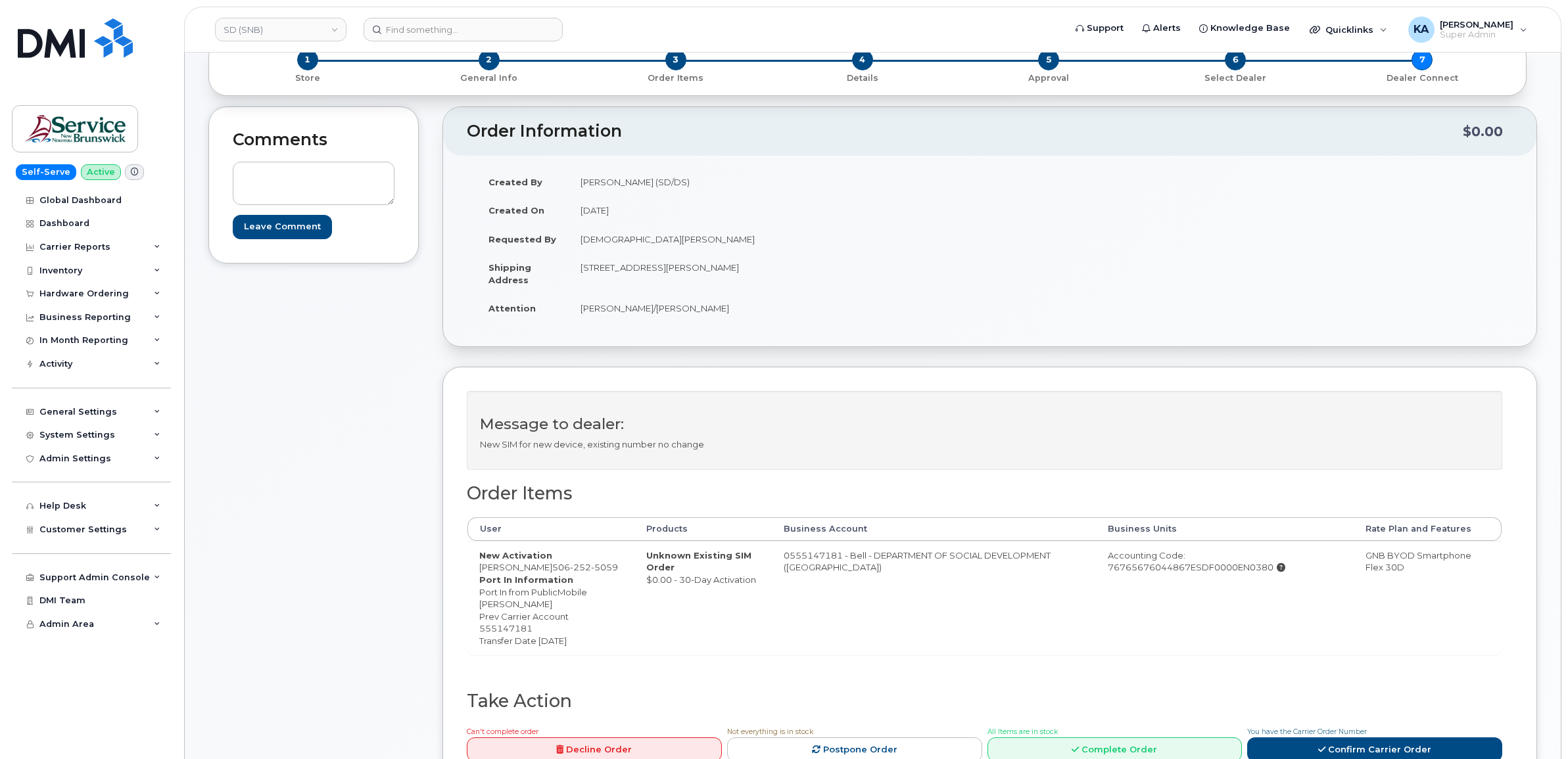
drag, startPoint x: 475, startPoint y: 571, endPoint x: 539, endPoint y: 574, distance: 64.1
click at [539, 574] on td "New Activation [PERSON_NAME] [PHONE_NUMBER] Port In Information Port In from Pu…" at bounding box center [551, 598] width 167 height 114
copy td "[PERSON_NAME]"
drag, startPoint x: 478, startPoint y: 607, endPoint x: 548, endPoint y: 610, distance: 70.1
click at [549, 610] on dd "Port In from PublicMobile [PERSON_NAME] Prev Carrier Account 555147181 Transfer…" at bounding box center [551, 616] width 143 height 61
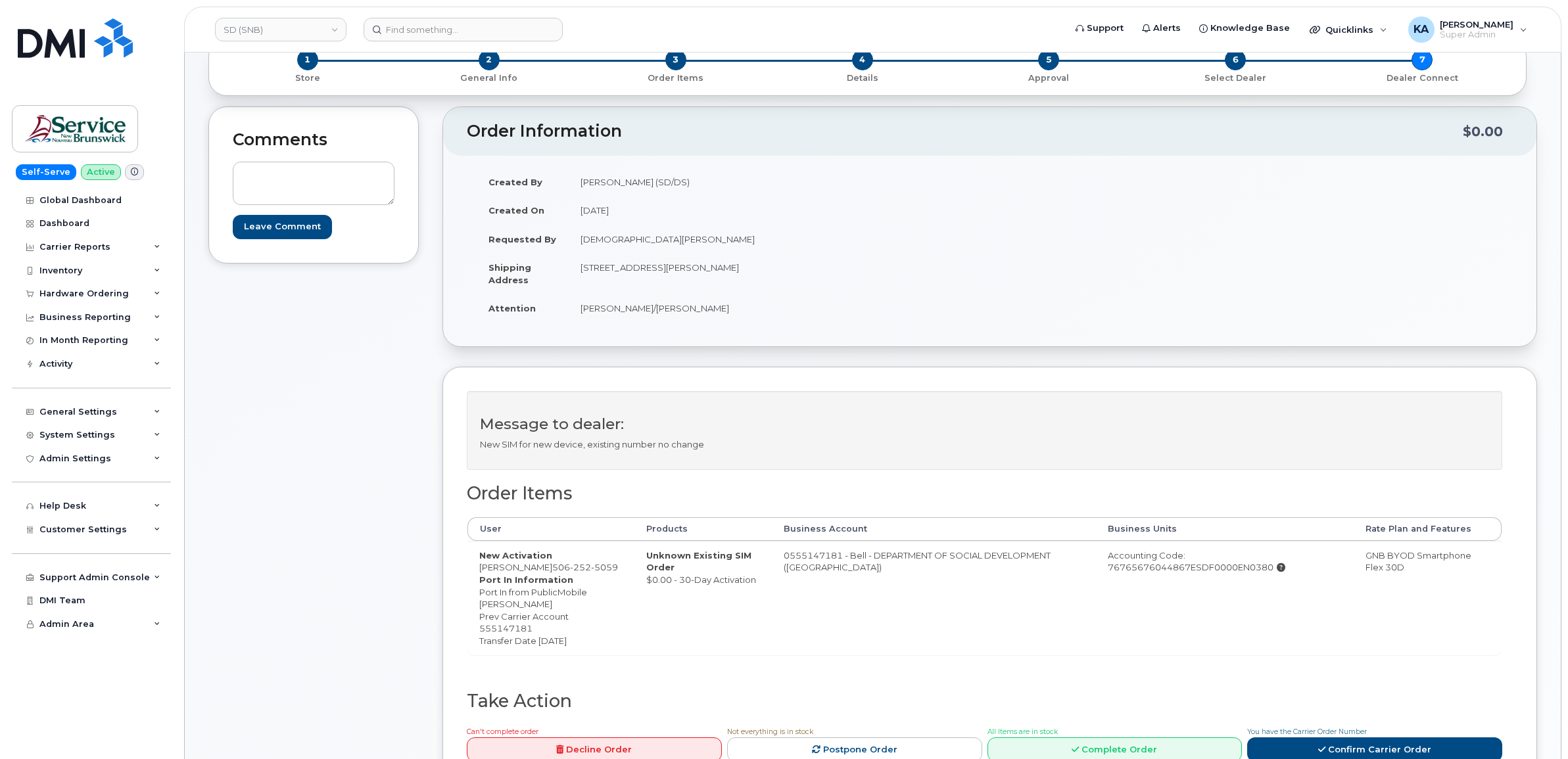
drag, startPoint x: 548, startPoint y: 610, endPoint x: 539, endPoint y: 610, distance: 9.0
copy dd "[PERSON_NAME]"
drag, startPoint x: 544, startPoint y: 566, endPoint x: 609, endPoint y: 570, distance: 65.1
click at [609, 570] on span "[PHONE_NUMBER]" at bounding box center [585, 567] width 65 height 11
copy span "[PHONE_NUMBER]"
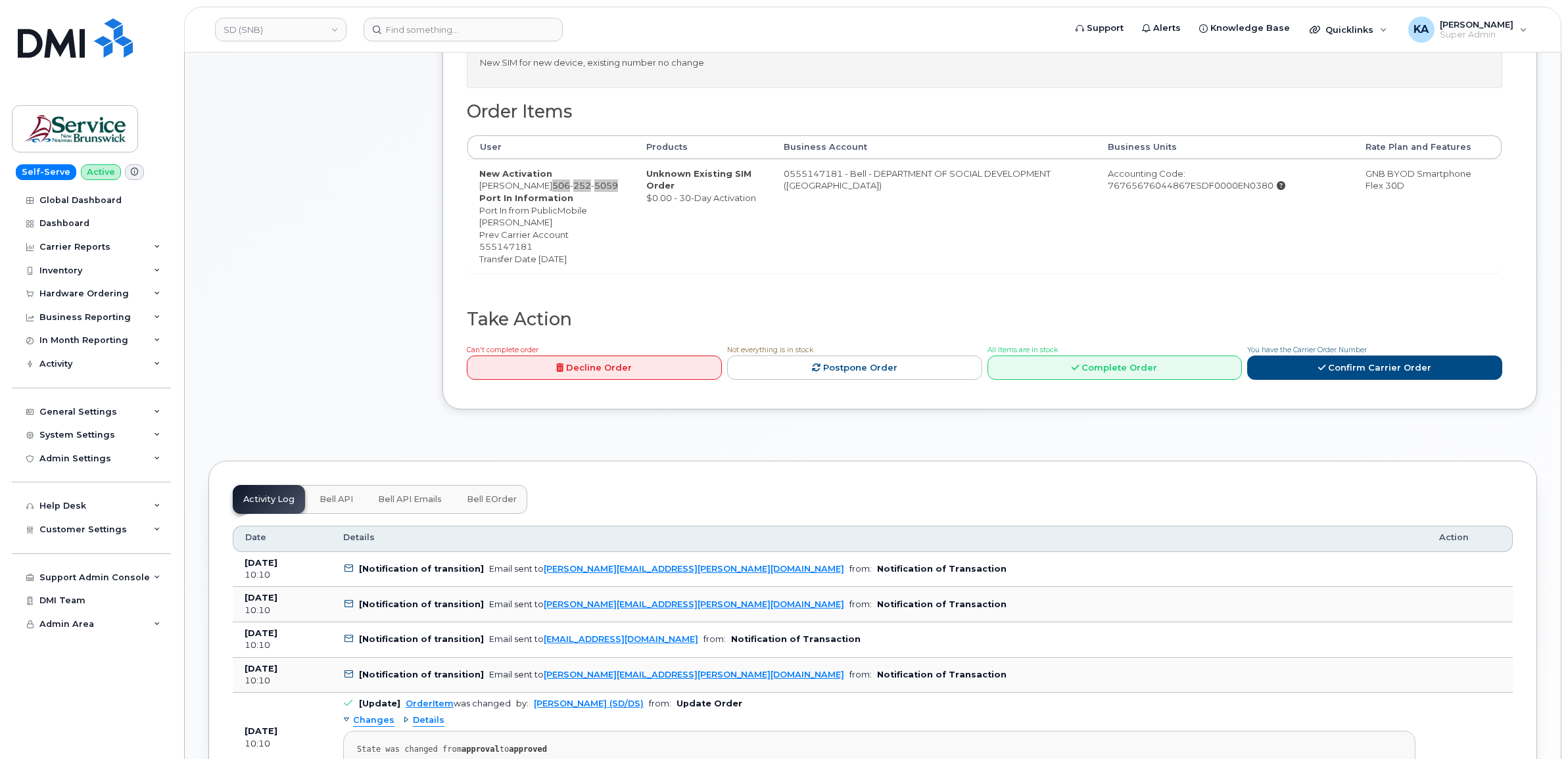
scroll to position [493, 0]
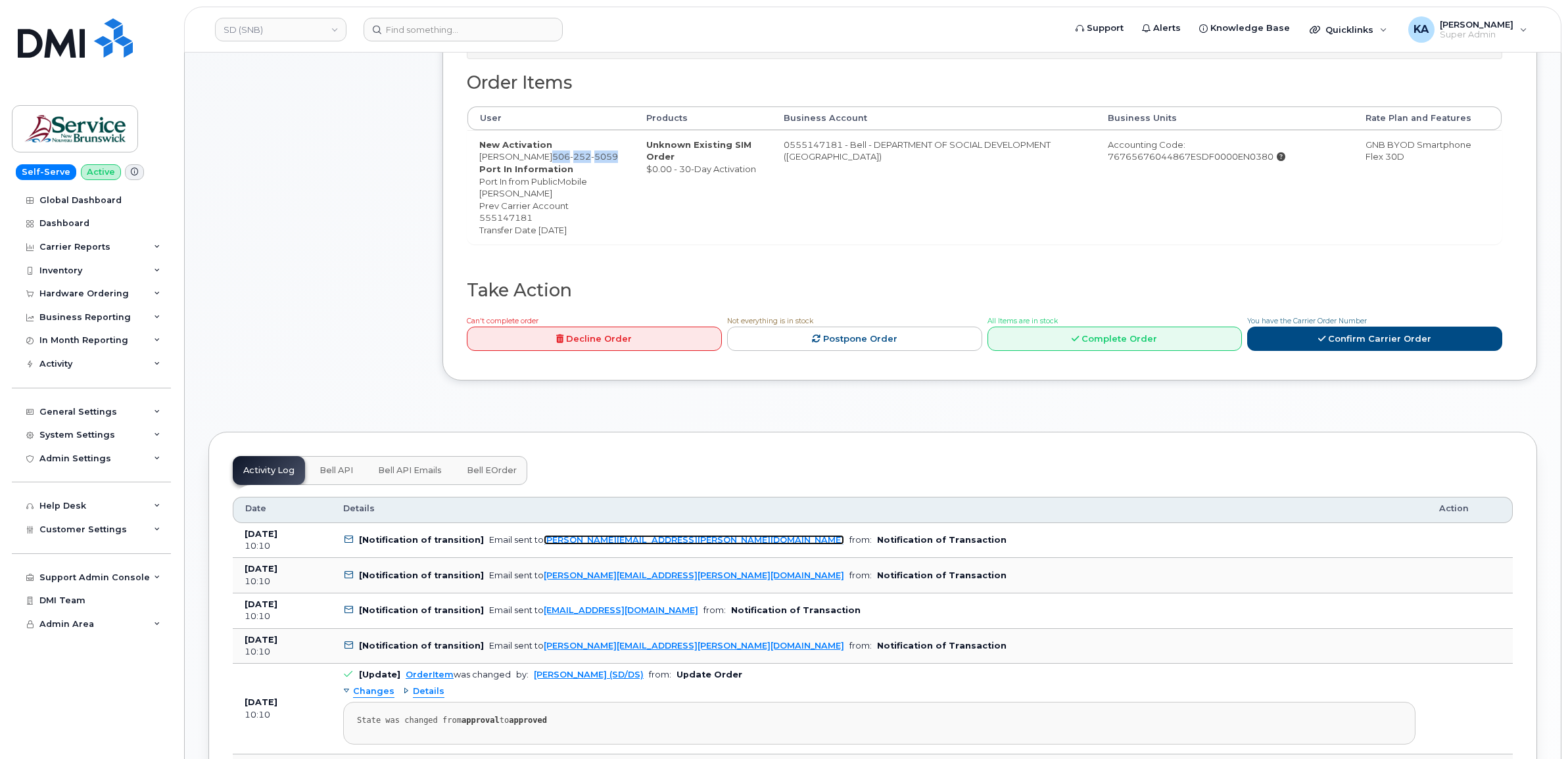
click at [648, 542] on link "[PERSON_NAME][EMAIL_ADDRESS][PERSON_NAME][DOMAIN_NAME]" at bounding box center [694, 540] width 301 height 10
click at [500, 218] on dd "Port In from PublicMobile [PERSON_NAME] Prev Carrier Account 555147181 Transfer…" at bounding box center [551, 206] width 143 height 61
copy dd "555147181"
click at [494, 468] on span "Bell eOrder" at bounding box center [492, 471] width 50 height 11
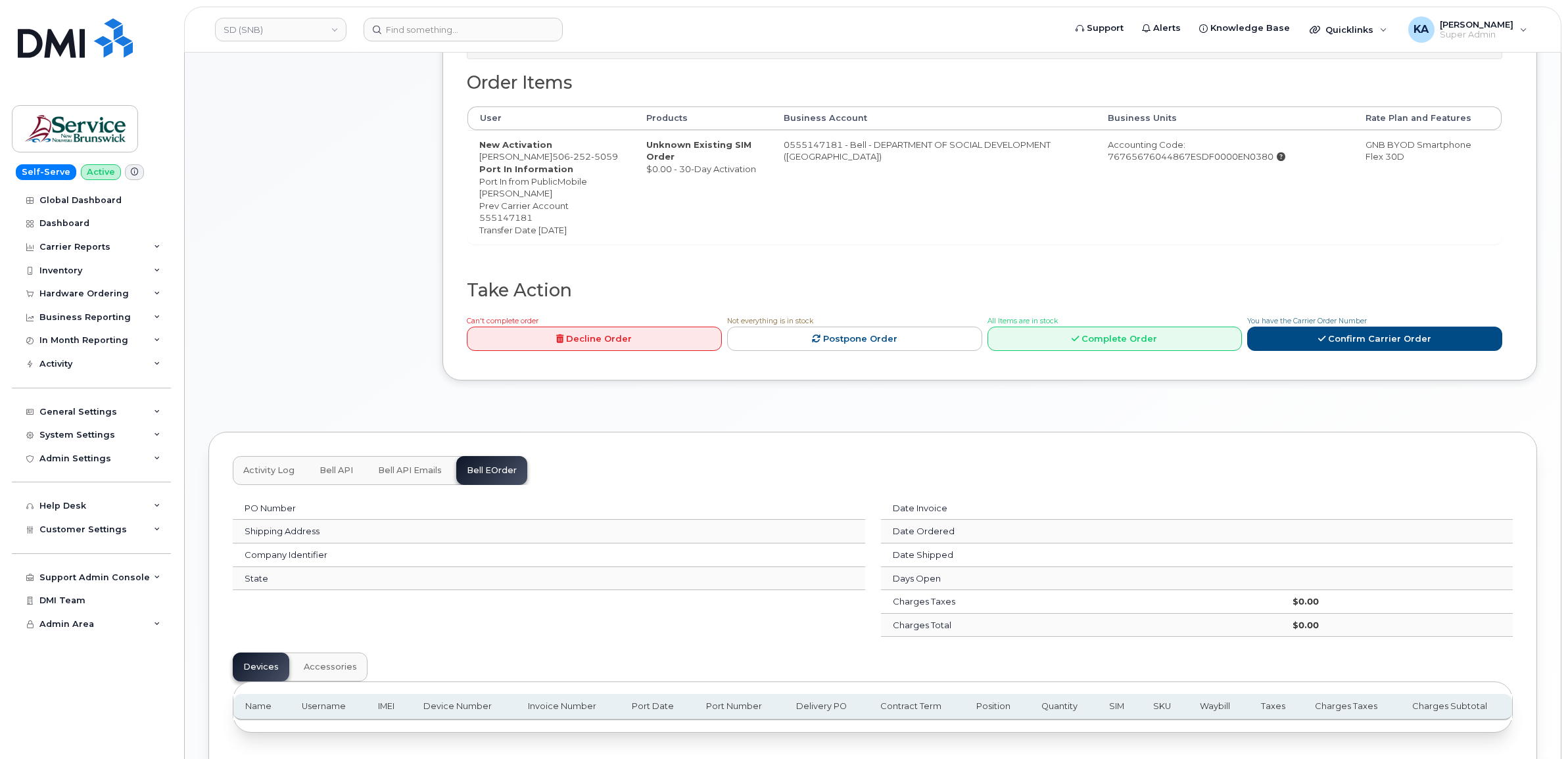
click at [416, 468] on span "Bell API Emails" at bounding box center [410, 471] width 64 height 11
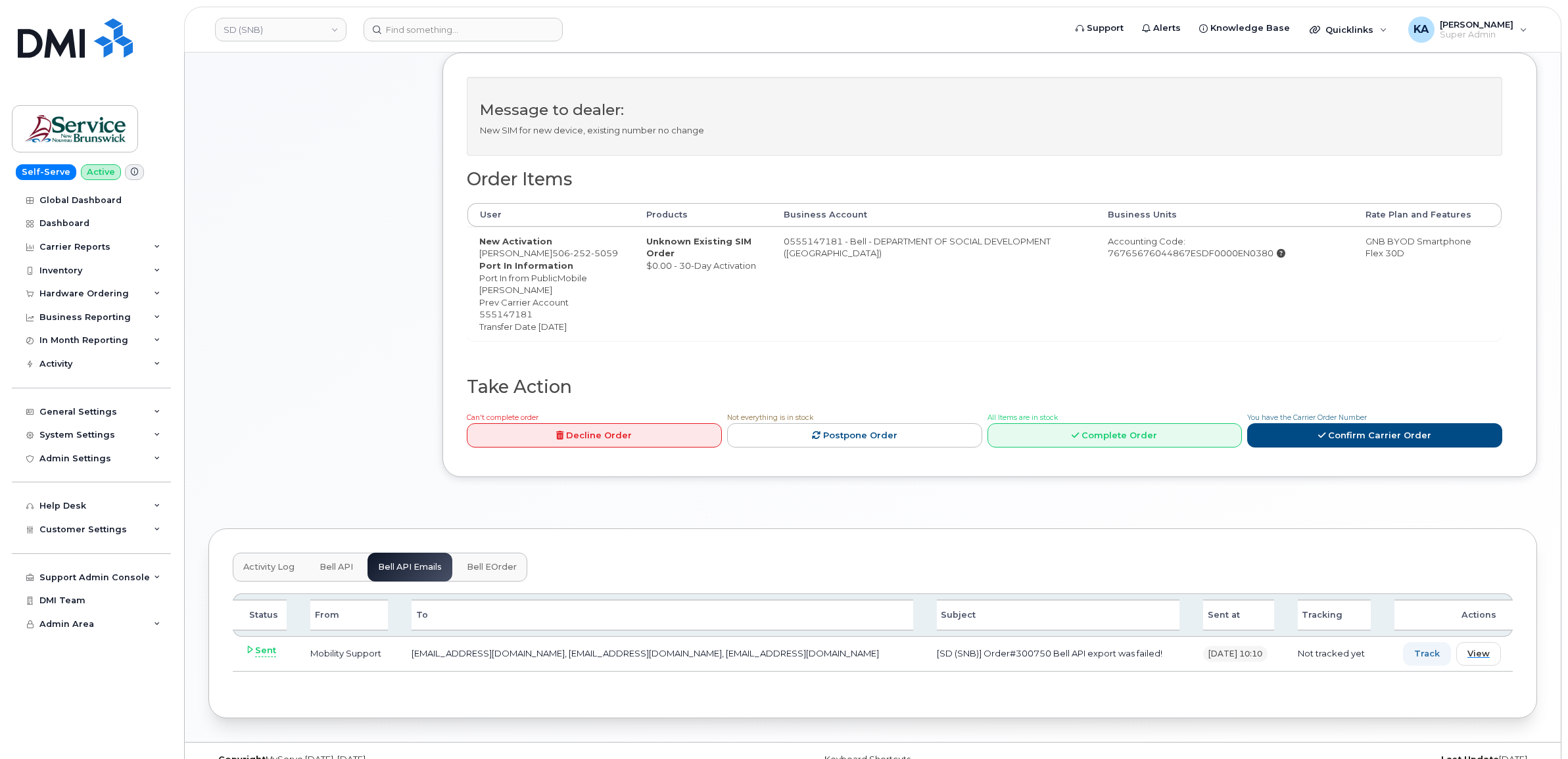
scroll to position [425, 0]
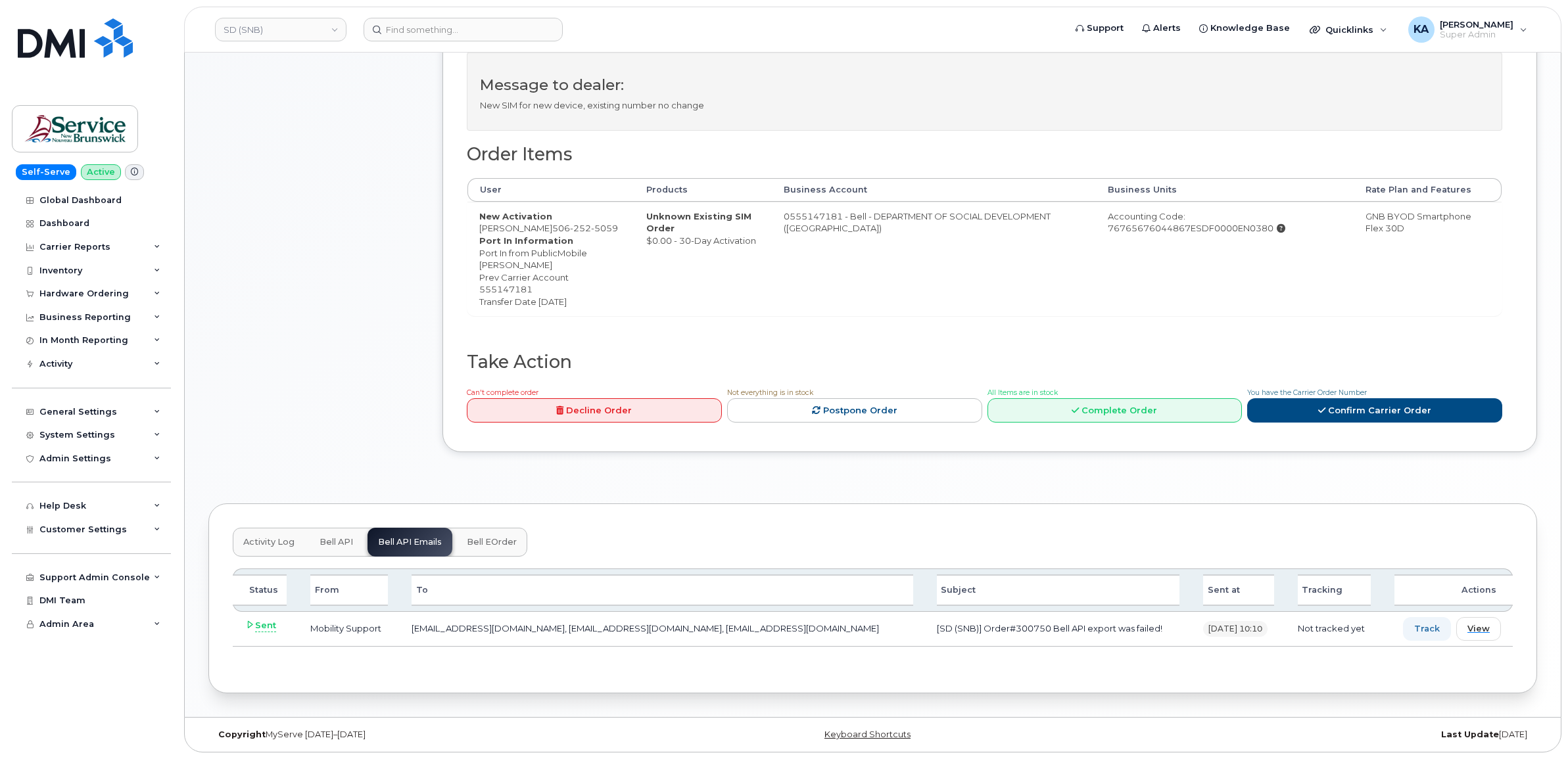
click at [490, 542] on span "Bell eOrder" at bounding box center [492, 542] width 50 height 11
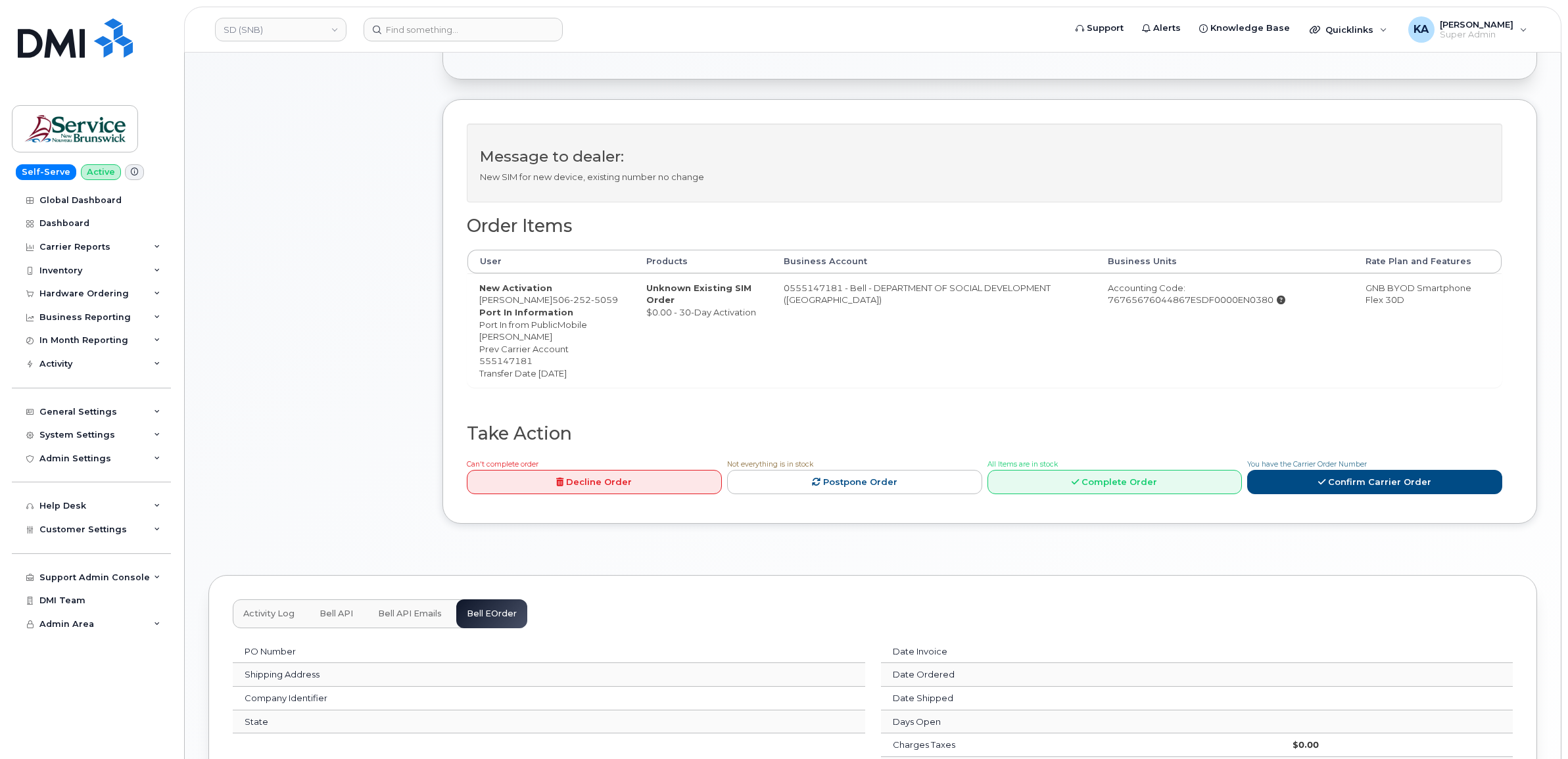
scroll to position [348, 0]
click at [332, 612] on span "Bell API" at bounding box center [337, 616] width 34 height 11
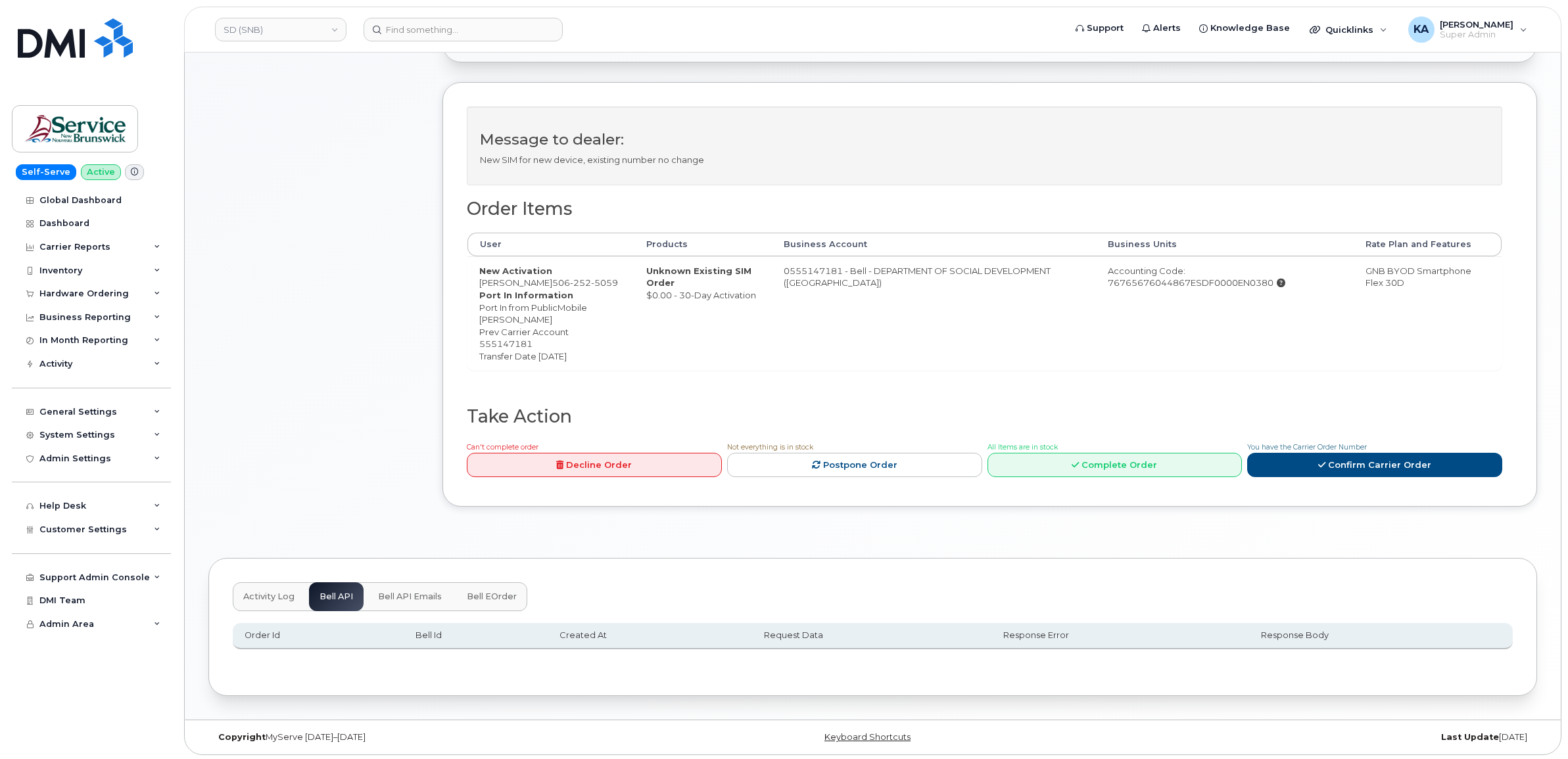
scroll to position [373, 0]
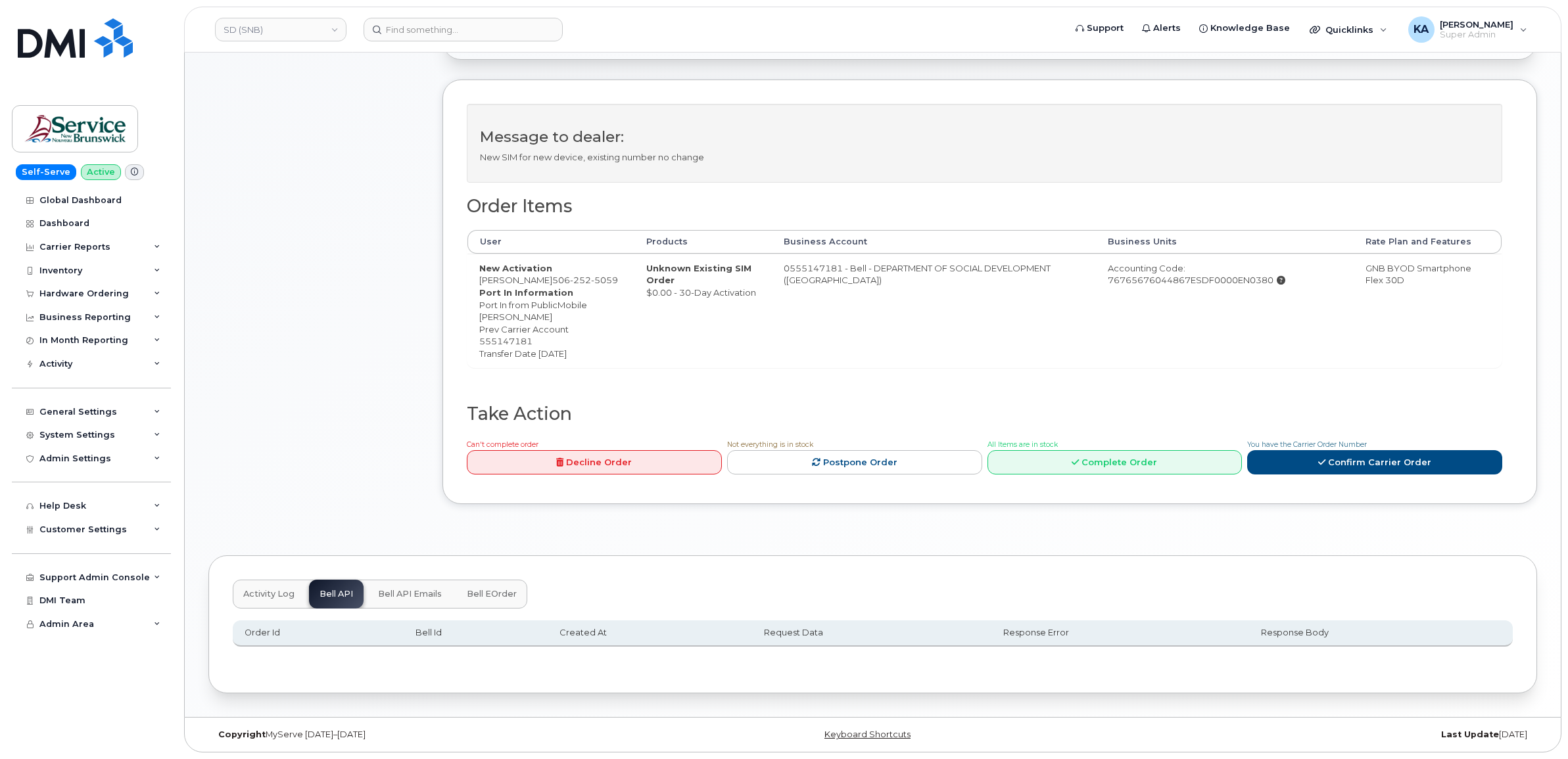
click at [273, 589] on span "Activity Log" at bounding box center [269, 594] width 52 height 11
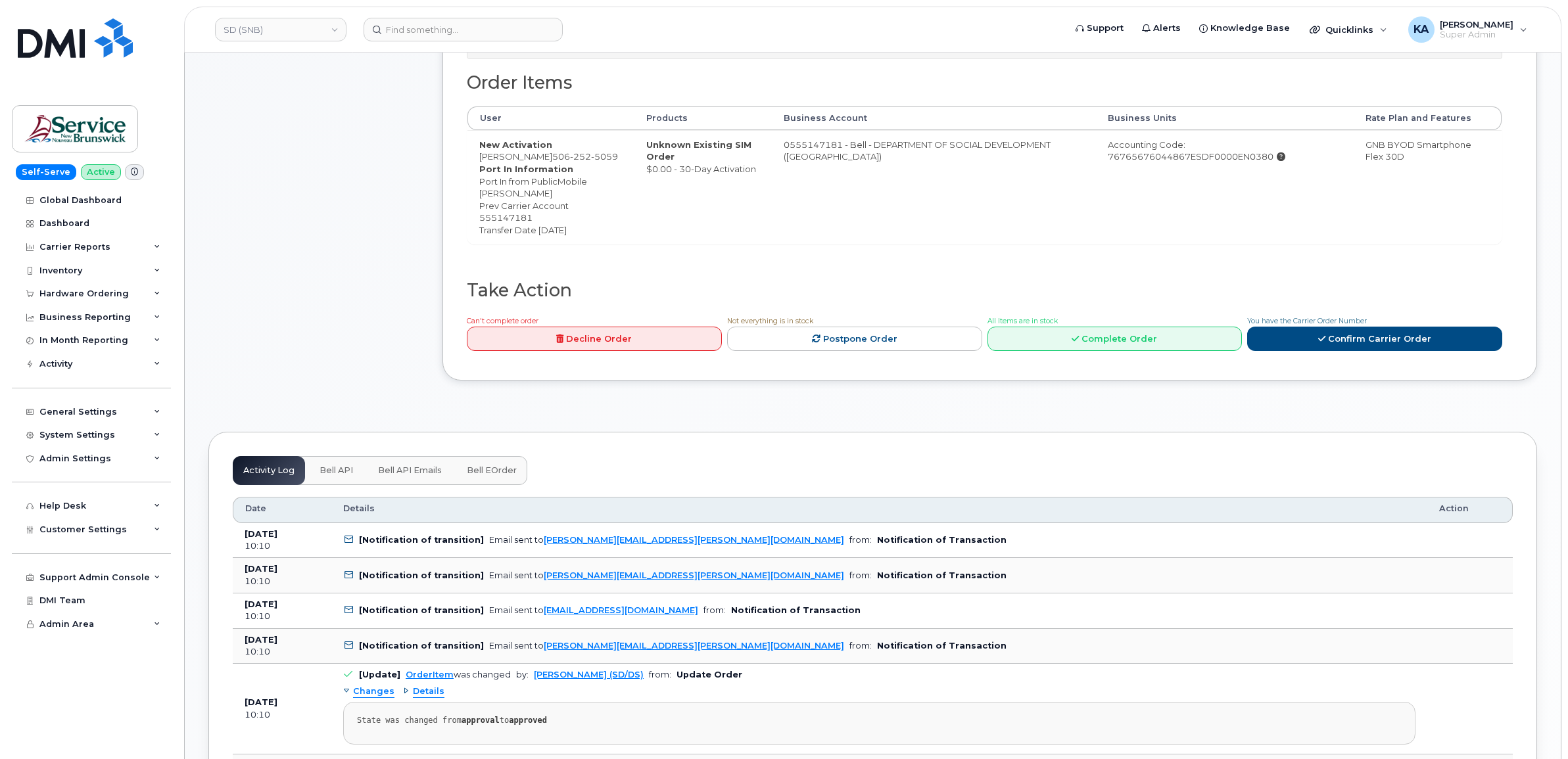
scroll to position [291, 0]
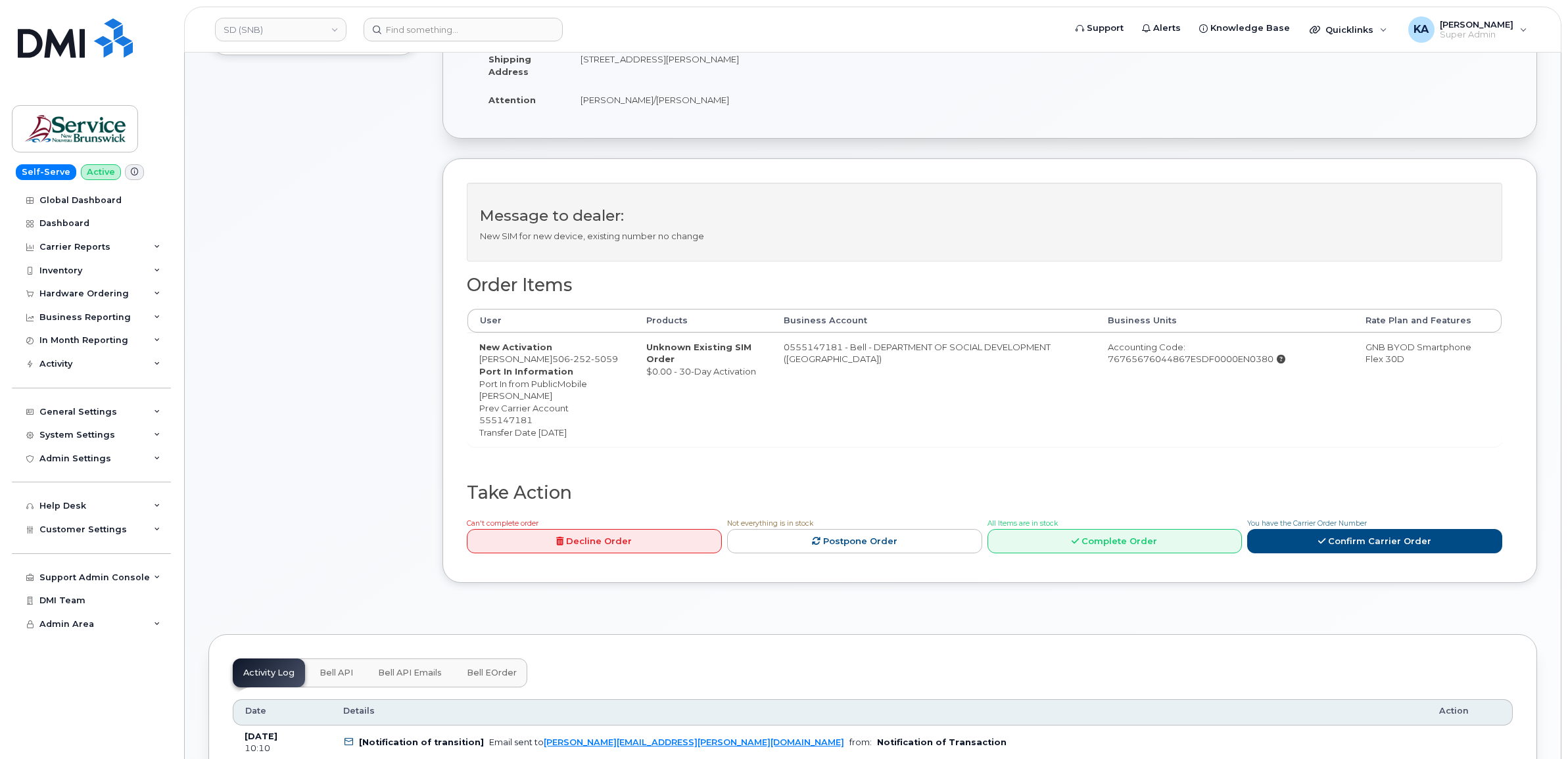
drag, startPoint x: 473, startPoint y: 347, endPoint x: 625, endPoint y: 435, distance: 175.6
click at [625, 435] on td "New Activation [PERSON_NAME] [PHONE_NUMBER] Port In Information Port In from Pu…" at bounding box center [551, 390] width 167 height 114
drag, startPoint x: 625, startPoint y: 435, endPoint x: 510, endPoint y: 383, distance: 126.2
copy td "New Activation [PERSON_NAME] [PHONE_NUMBER] Port In Information Port In from Pu…"
drag, startPoint x: 780, startPoint y: 348, endPoint x: 904, endPoint y: 362, distance: 124.8
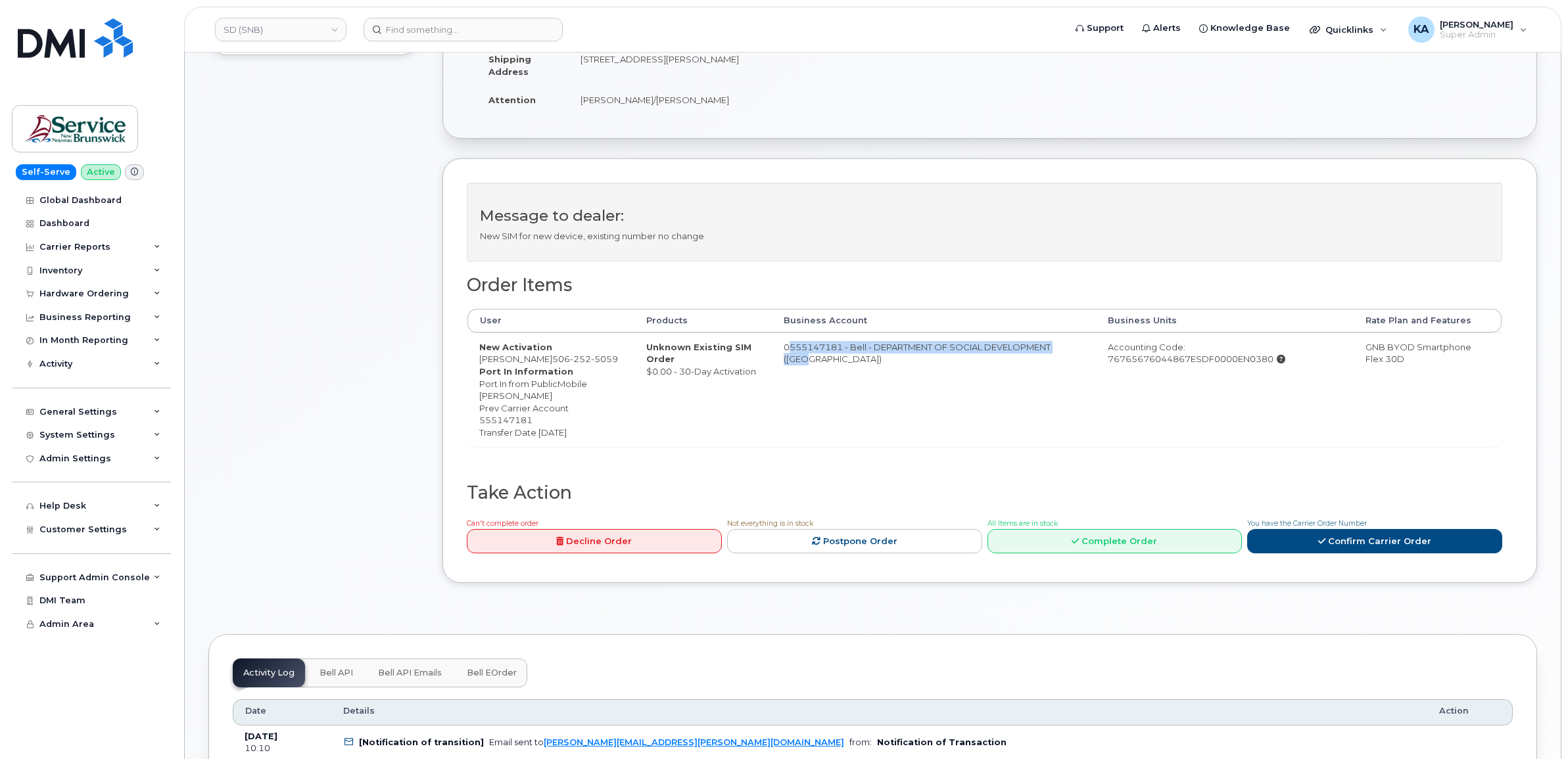
click at [904, 362] on td "0555147181 - Bell - DEPARTMENT OF SOCIAL DEVELOPMENT ([GEOGRAPHIC_DATA])" at bounding box center [934, 390] width 324 height 114
drag, startPoint x: 902, startPoint y: 362, endPoint x: 855, endPoint y: 352, distance: 48.1
copy td "0555147181 - Bell - DEPARTMENT OF SOCIAL DEVELOPMENT ([GEOGRAPHIC_DATA])"
drag, startPoint x: 1079, startPoint y: 350, endPoint x: 1275, endPoint y: 357, distance: 196.1
click at [1275, 357] on div "Accounting Code: 76765676044867ESDF0000EN0380" at bounding box center [1225, 354] width 235 height 25
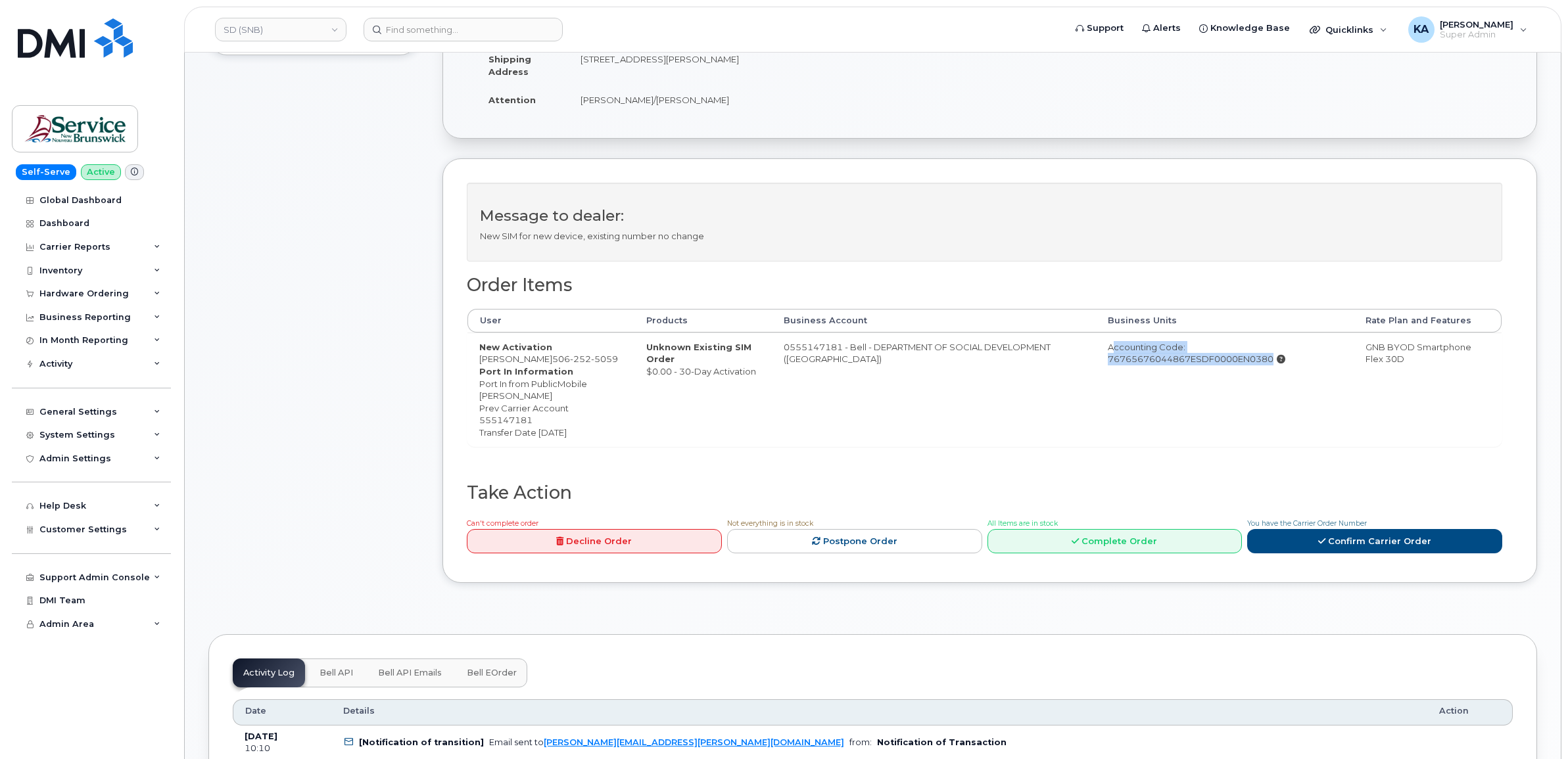
drag, startPoint x: 1274, startPoint y: 356, endPoint x: 1270, endPoint y: 351, distance: 6.4
copy div "Accounting Code: 76765676044867ESDF0000EN0380"
drag, startPoint x: 1350, startPoint y: 348, endPoint x: 1460, endPoint y: 360, distance: 110.7
click at [1460, 360] on td "GNB BYOD Smartphone Flex 30D" at bounding box center [1428, 390] width 148 height 114
copy td "GNB BYOD Smartphone Flex 30D"
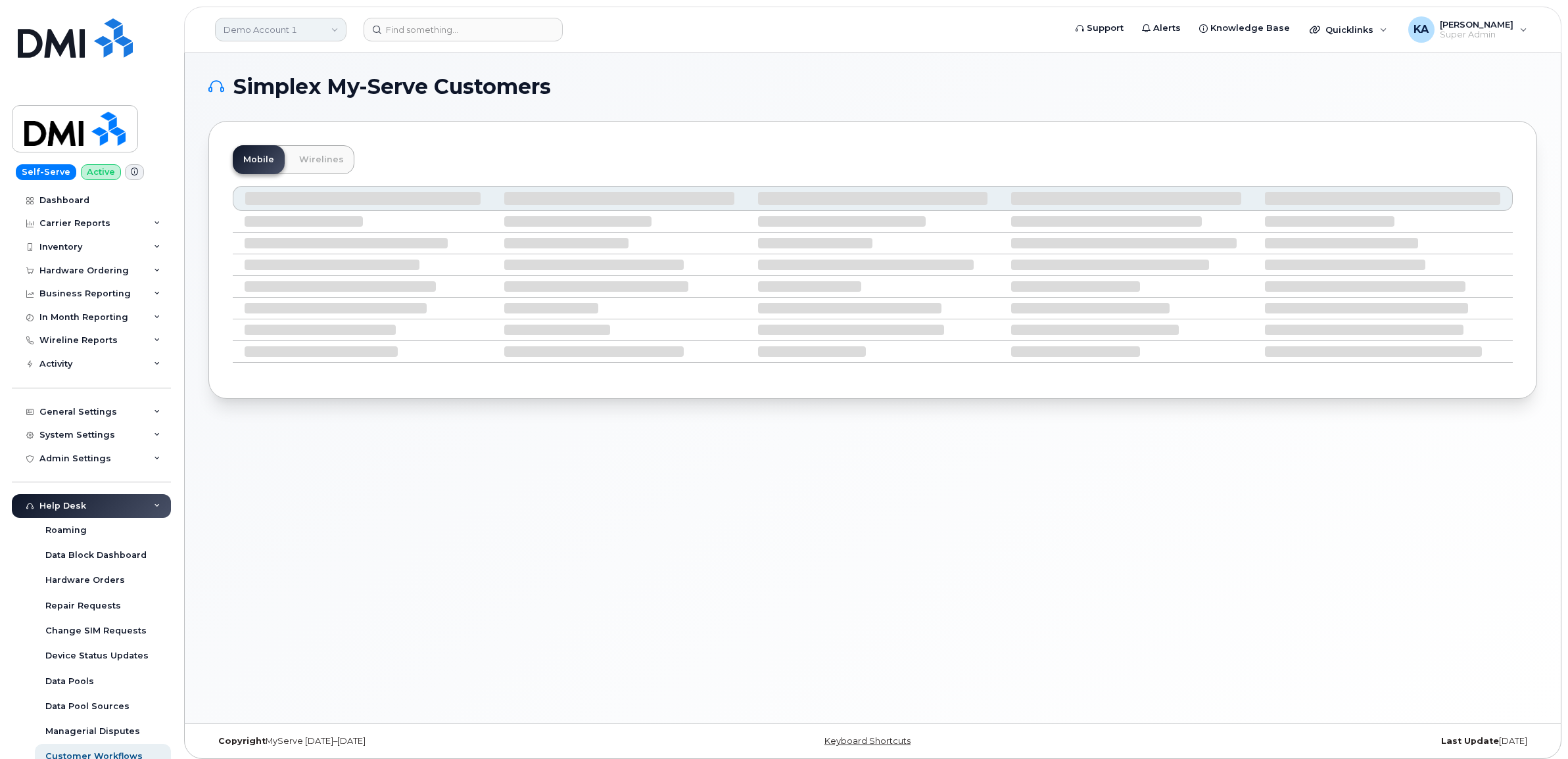
click at [276, 33] on link "Demo Account 1" at bounding box center [280, 29] width 132 height 24
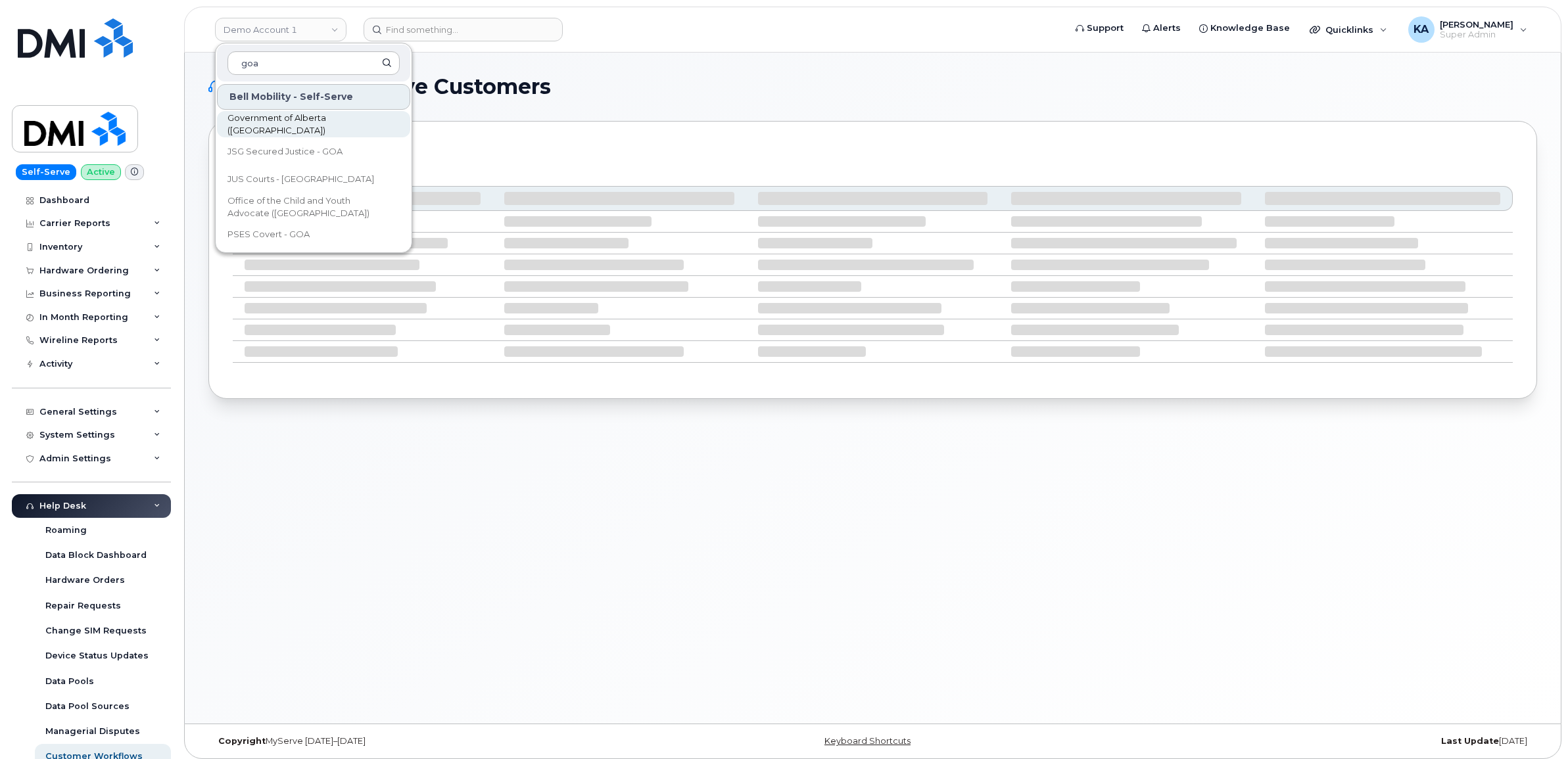
type input "goa"
drag, startPoint x: 273, startPoint y: 125, endPoint x: 322, endPoint y: 130, distance: 49.3
click at [273, 125] on span "Government of Alberta ([GEOGRAPHIC_DATA])" at bounding box center [303, 124] width 151 height 25
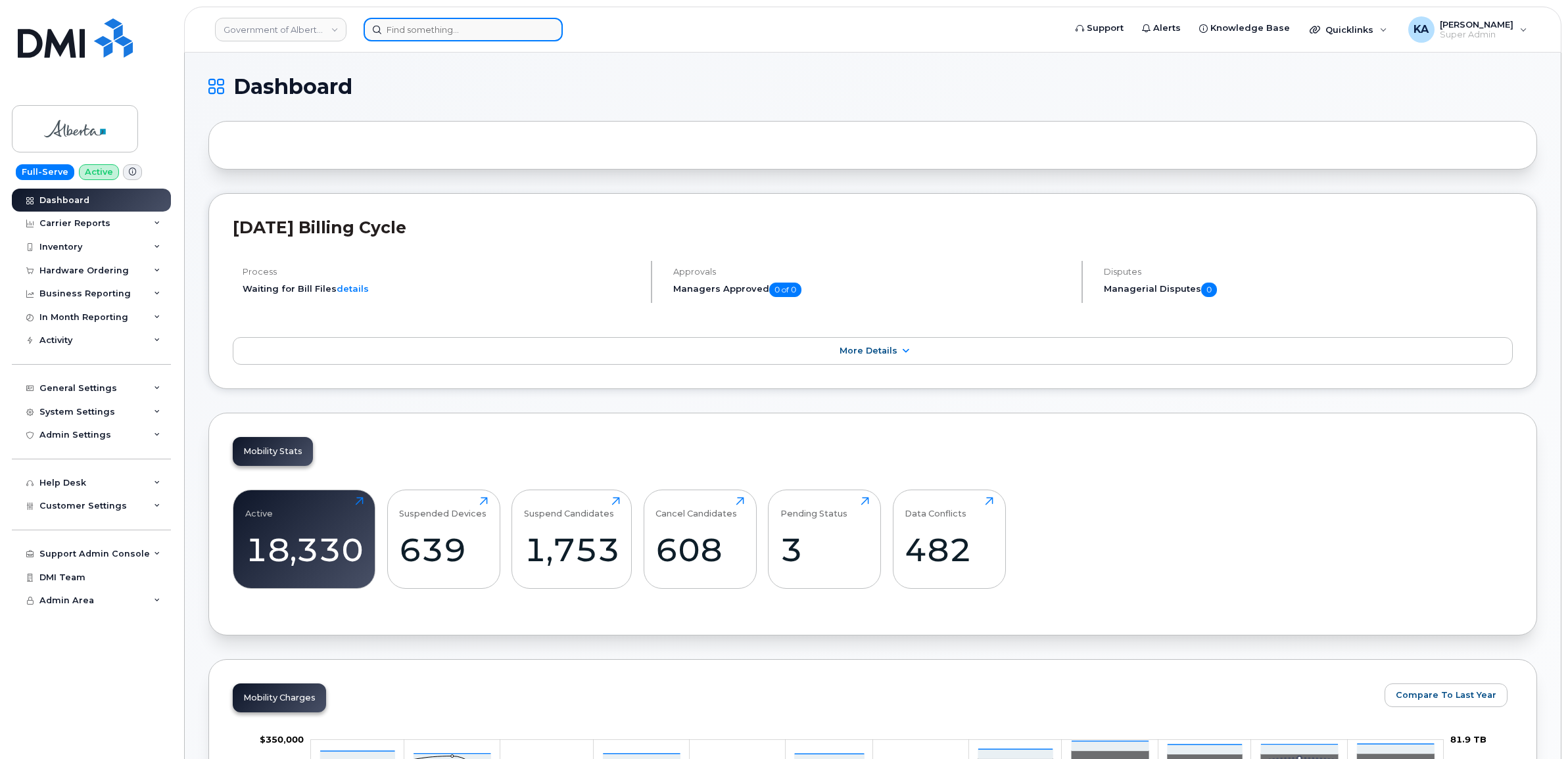
click at [442, 30] on input at bounding box center [463, 29] width 200 height 24
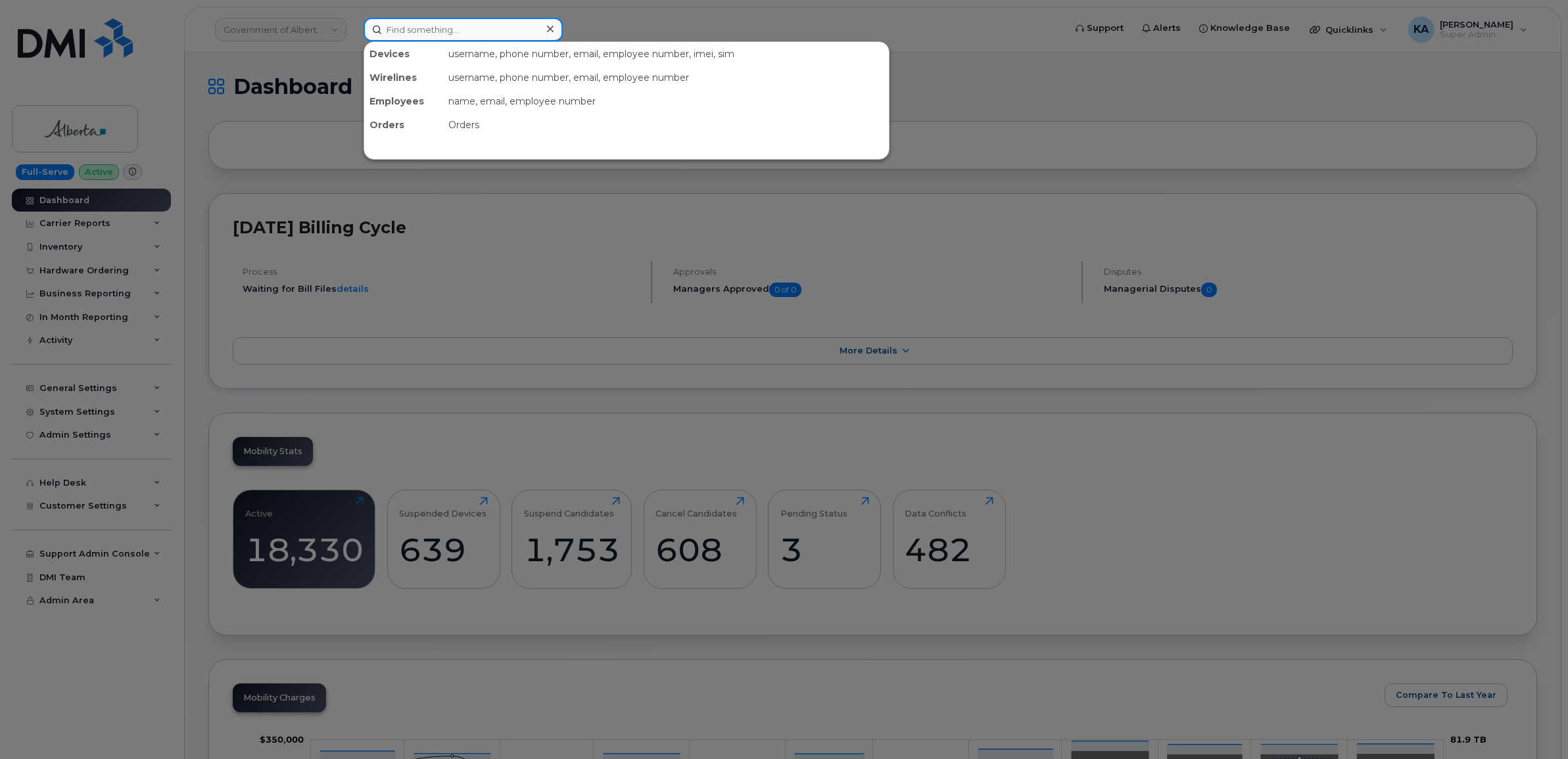
paste input "5873418790"
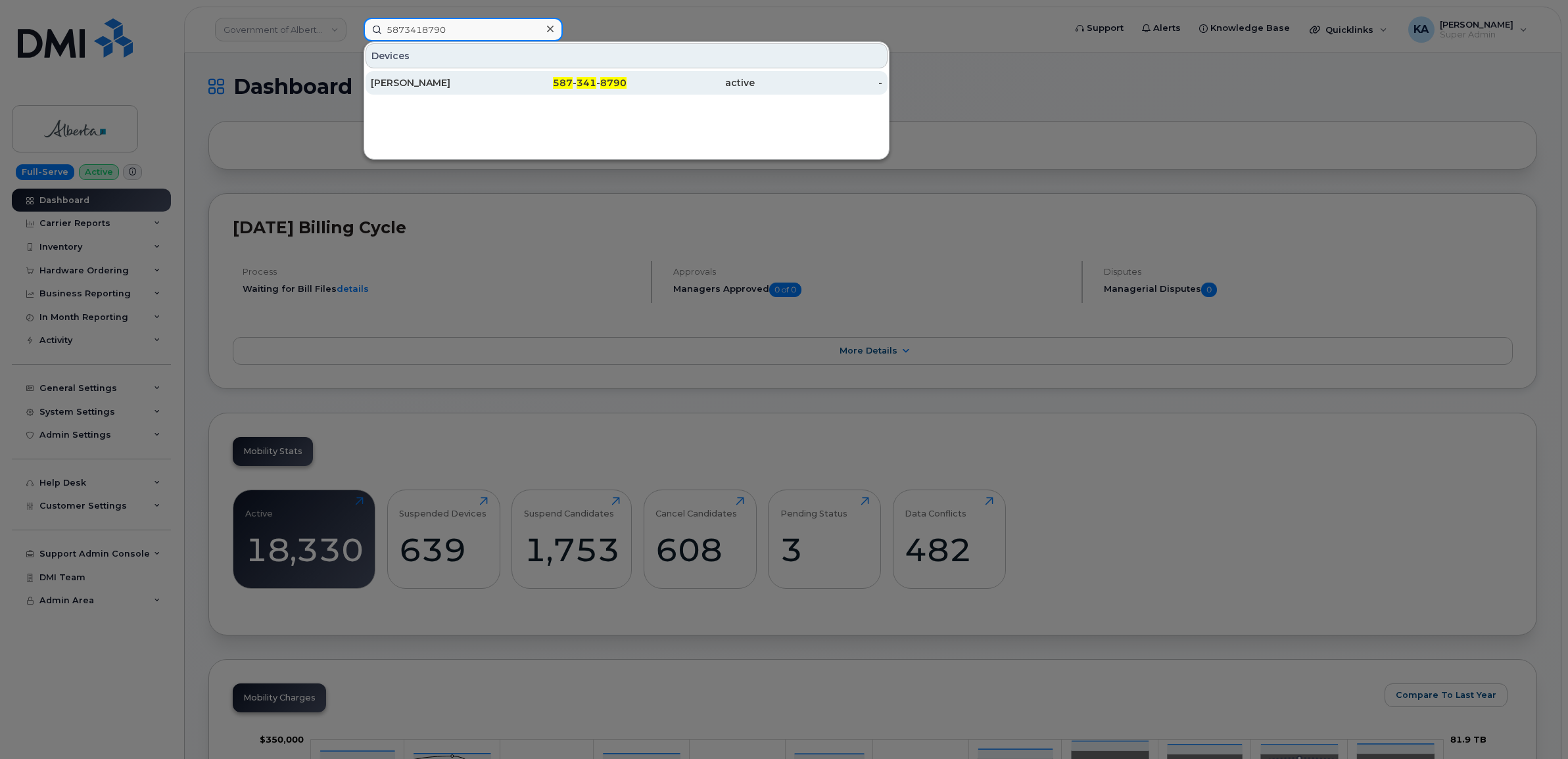
type input "5873418790"
click at [411, 77] on div "Jason Pomedli" at bounding box center [435, 82] width 128 height 13
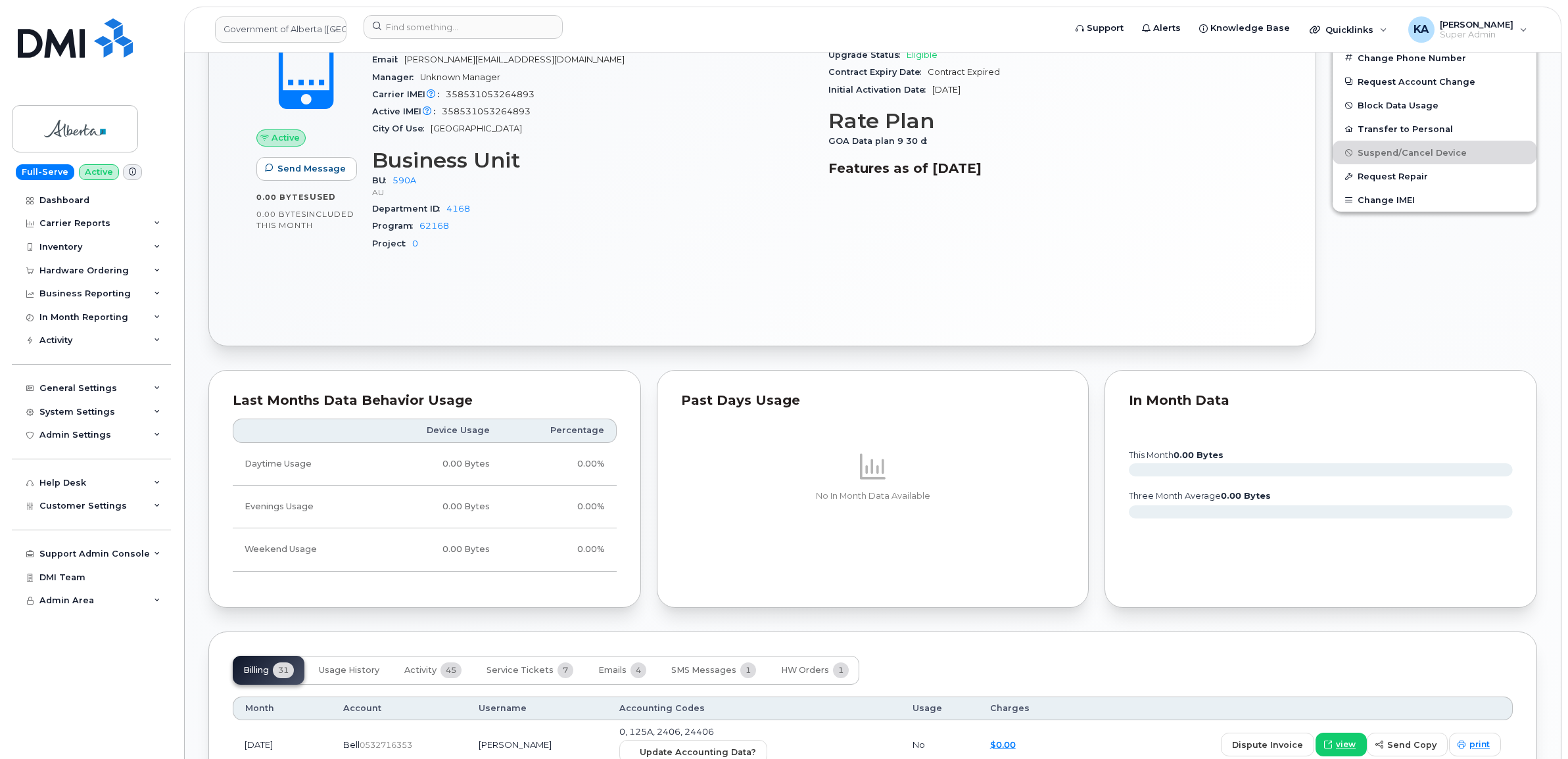
scroll to position [1068, 0]
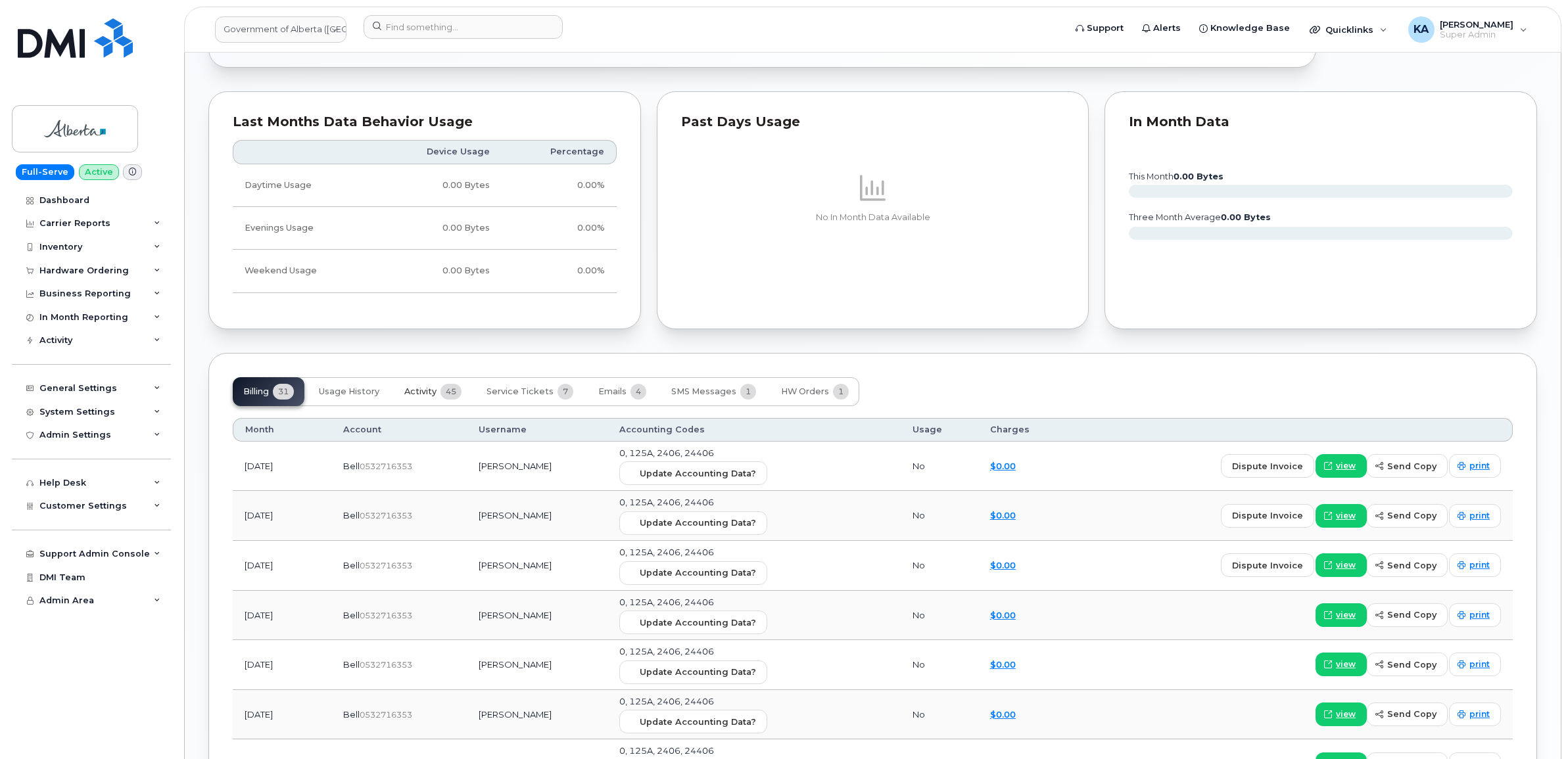
click at [431, 393] on span "Activity" at bounding box center [421, 392] width 32 height 11
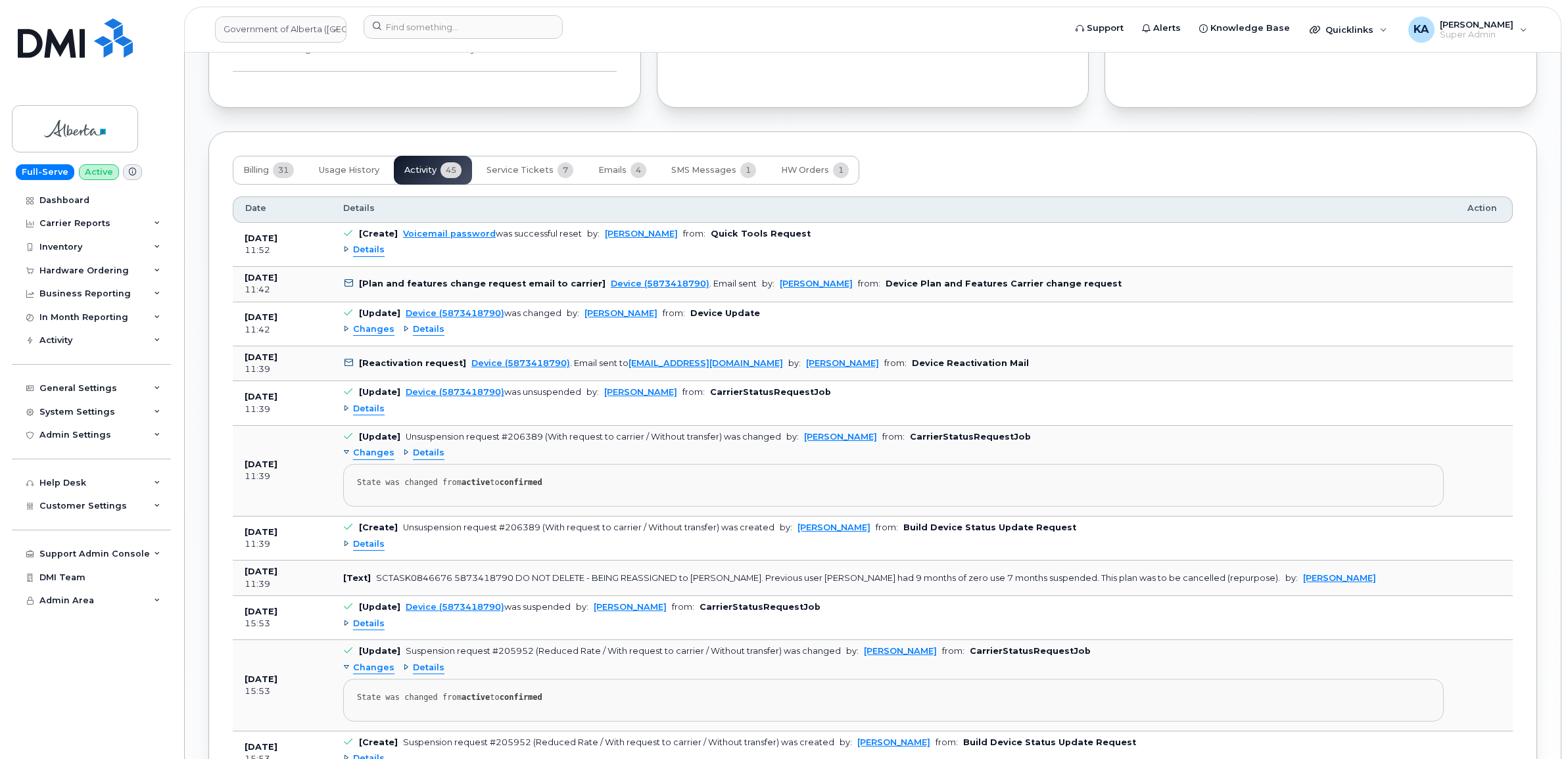
scroll to position [1315, 0]
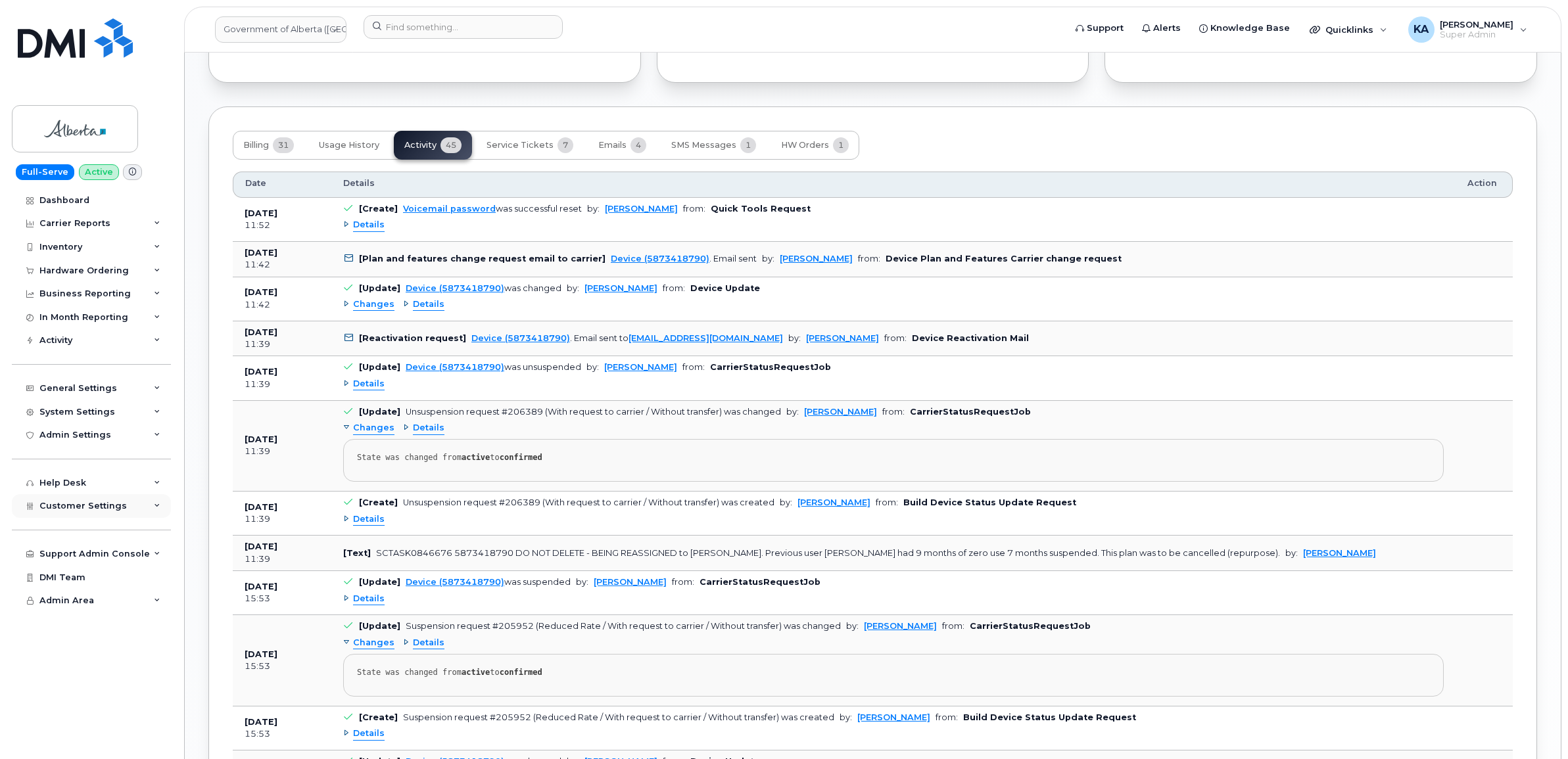
click at [48, 508] on span "Customer Settings" at bounding box center [82, 505] width 87 height 10
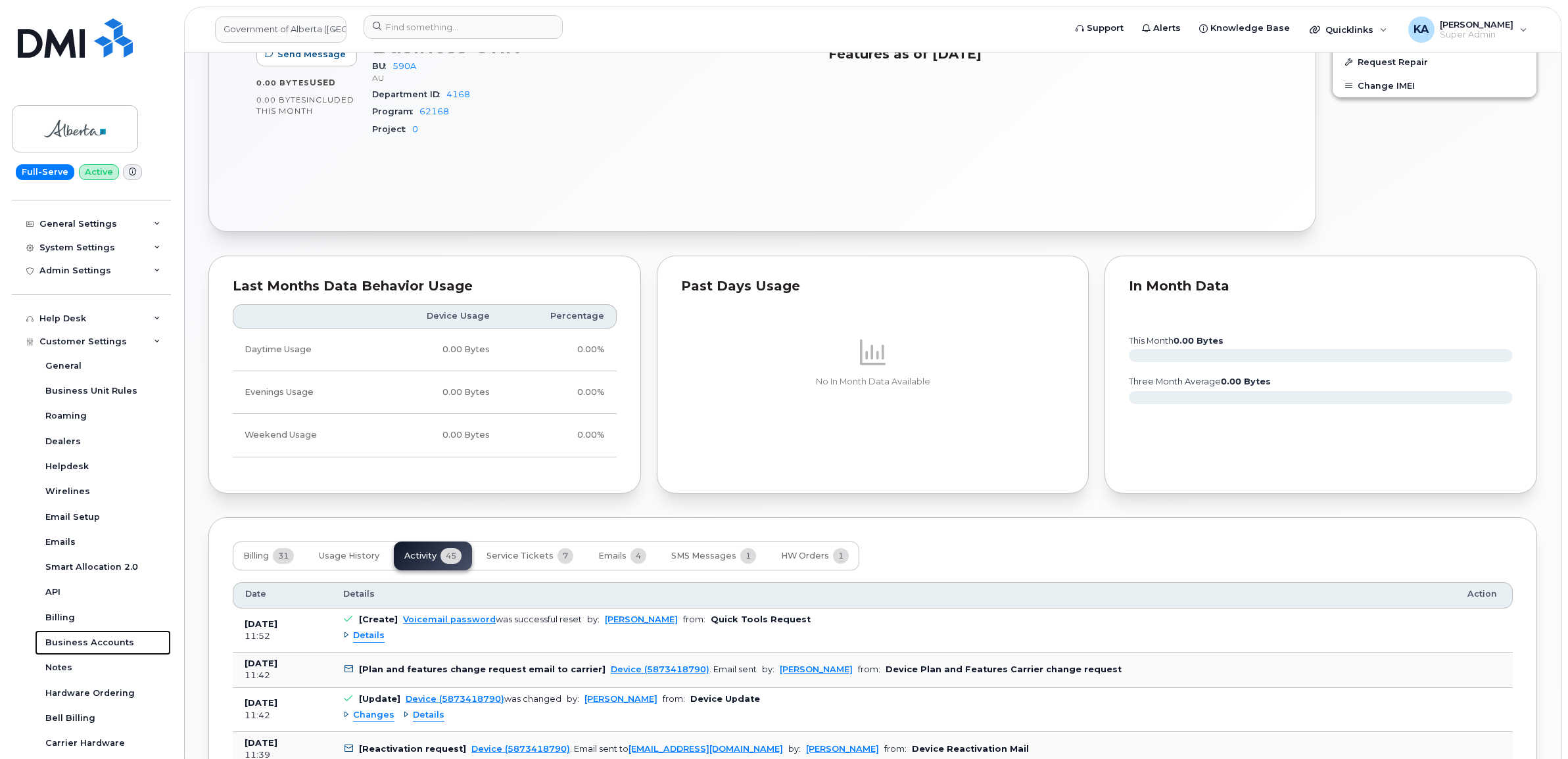
scroll to position [576, 0]
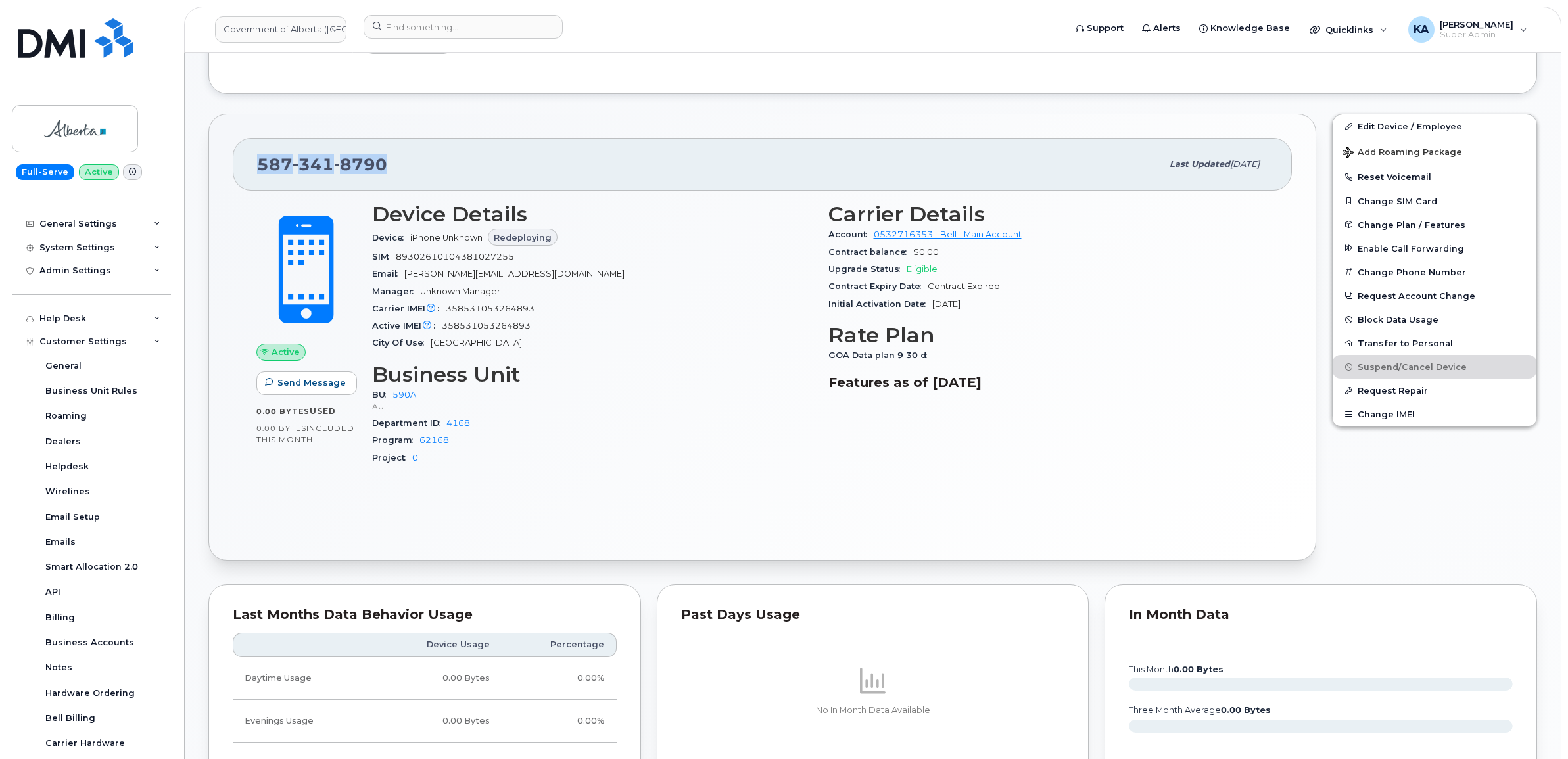
drag, startPoint x: 395, startPoint y: 165, endPoint x: 260, endPoint y: 166, distance: 135.0
click at [260, 166] on div "587 341 8790" at bounding box center [710, 164] width 905 height 28
copy span "587 341 8790"
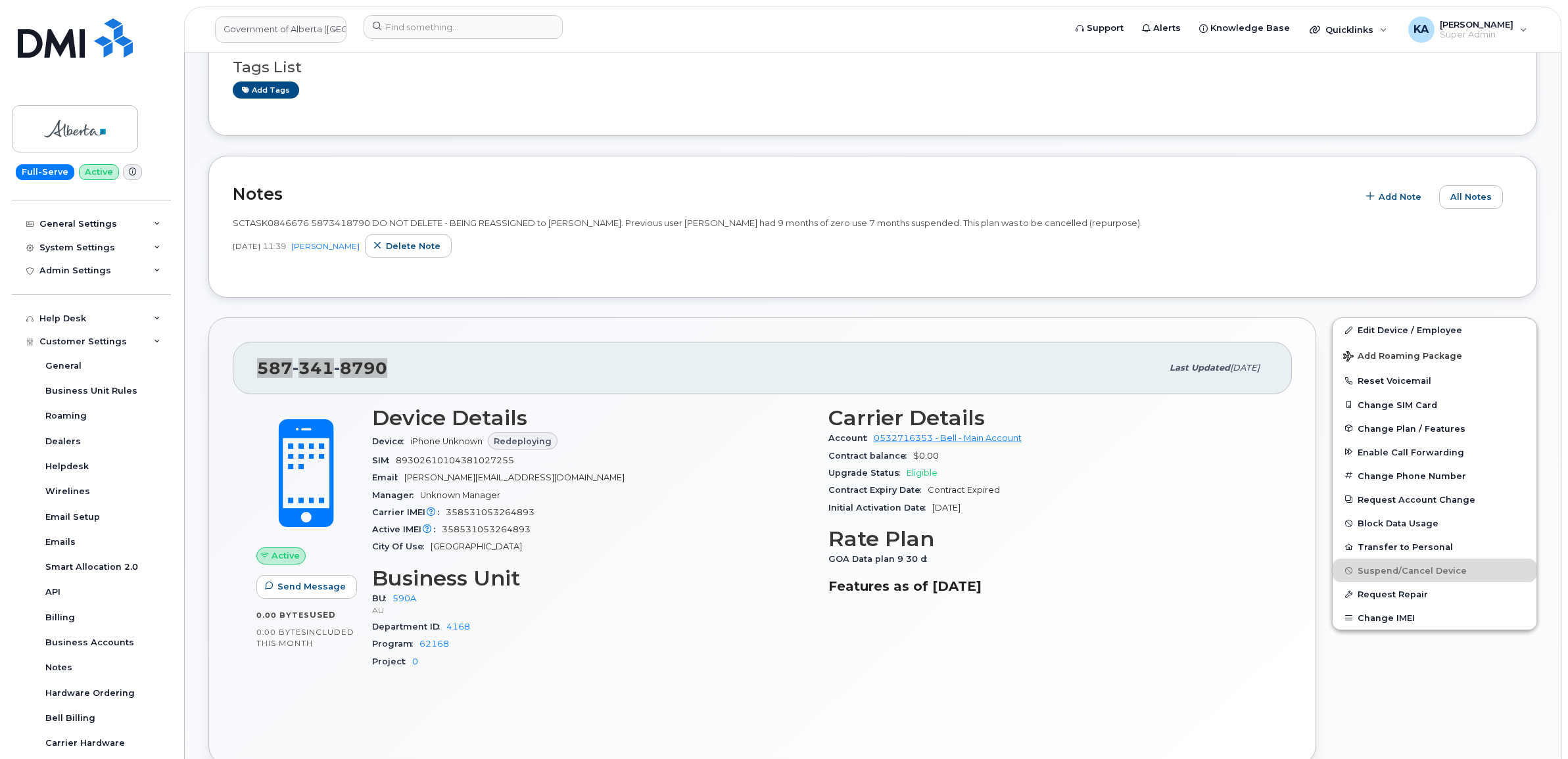
scroll to position [411, 0]
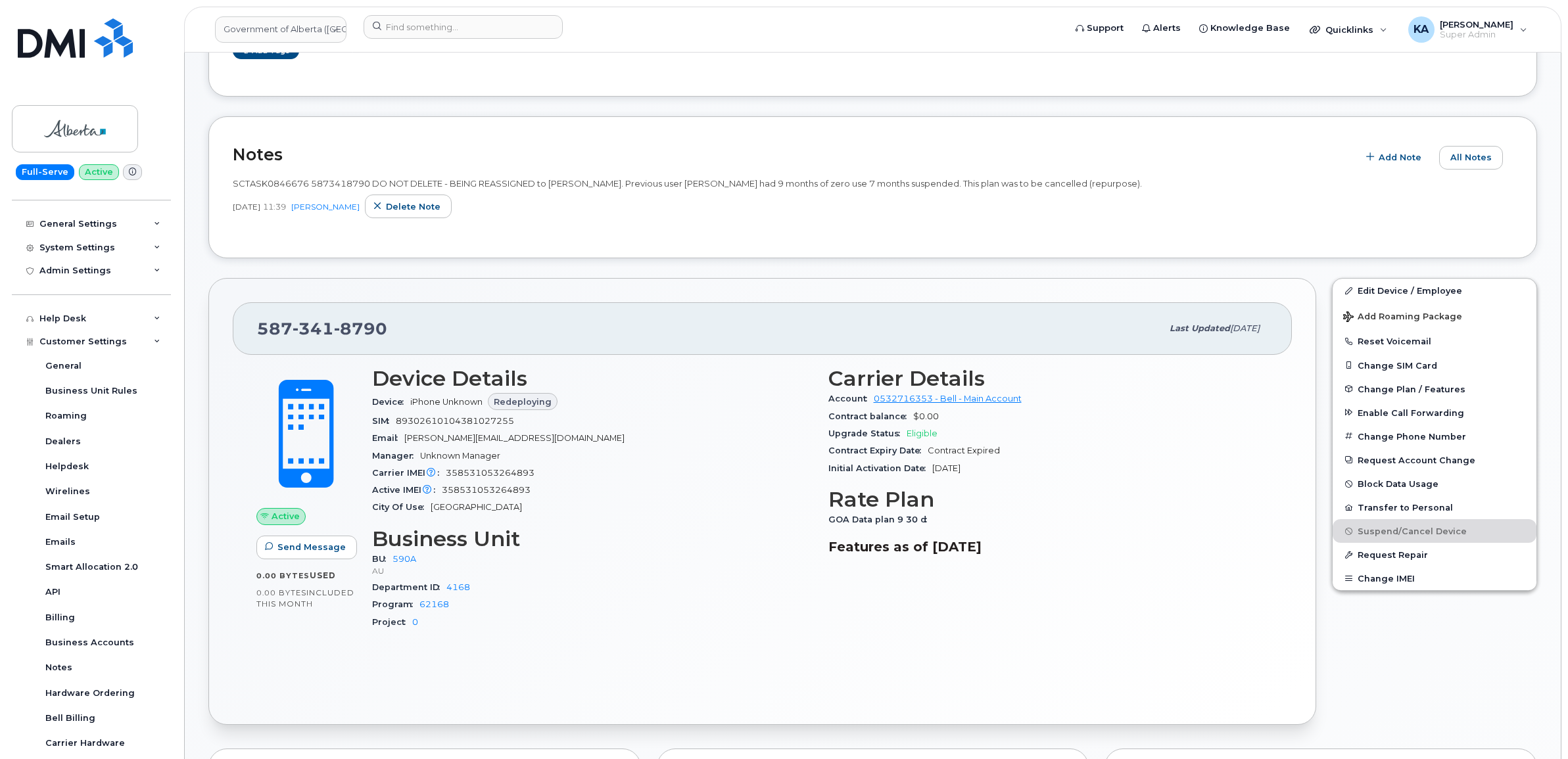
click at [260, 385] on span at bounding box center [307, 435] width 116 height 122
drag, startPoint x: 257, startPoint y: 333, endPoint x: 1008, endPoint y: 470, distance: 763.4
click at [1008, 470] on div "587 341 8790 Last updated Sep 15, 2025 Active Send Message 0.00 Bytes  used 0.0…" at bounding box center [762, 502] width 1108 height 447
drag, startPoint x: 1008, startPoint y: 471, endPoint x: 896, endPoint y: 449, distance: 114.1
copy div "587 341 8790 Last updated Sep 15, 2025 Active Send Message 0.00 Bytes  used 0.0…"
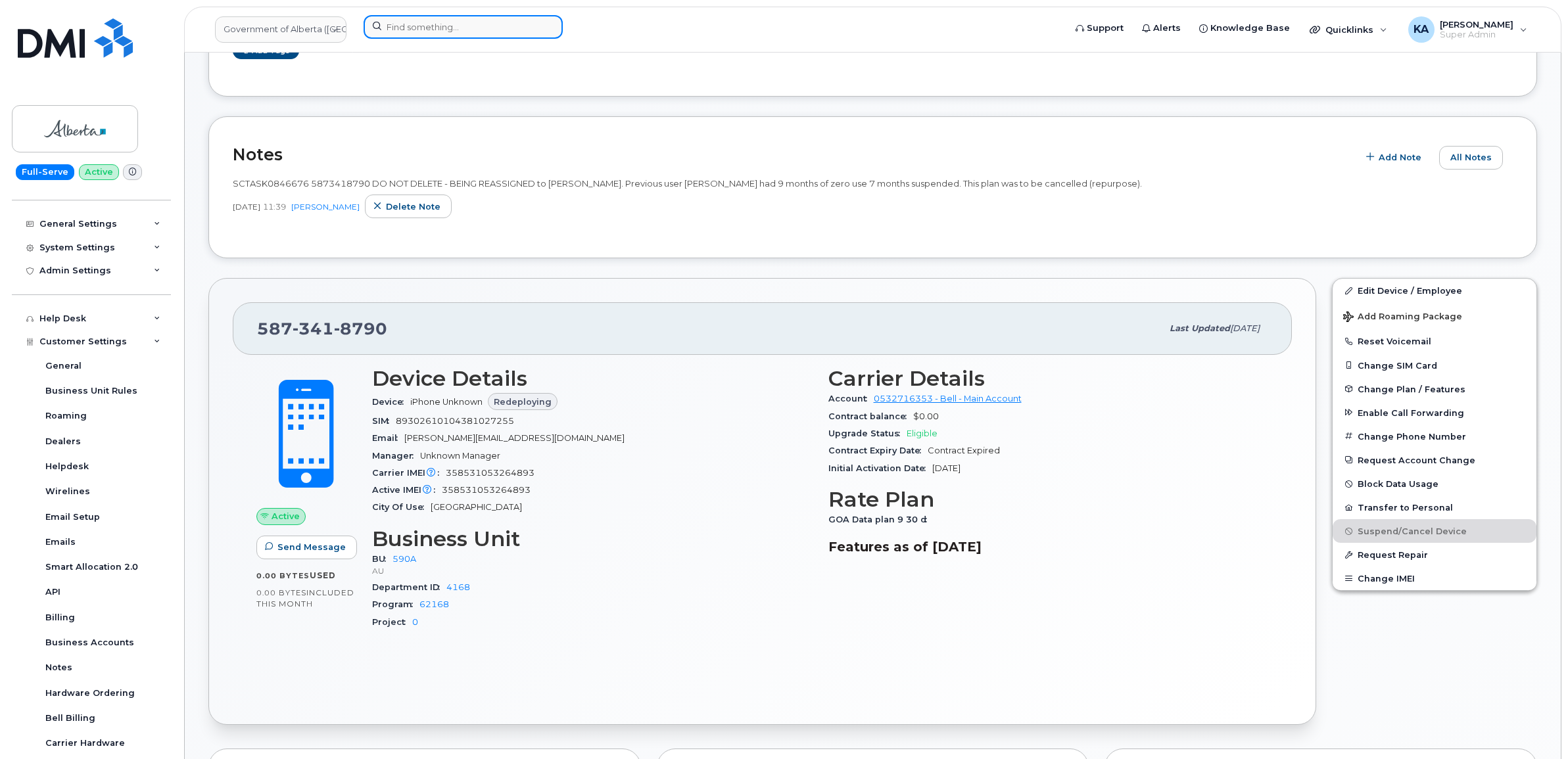
click at [450, 24] on input at bounding box center [463, 27] width 200 height 24
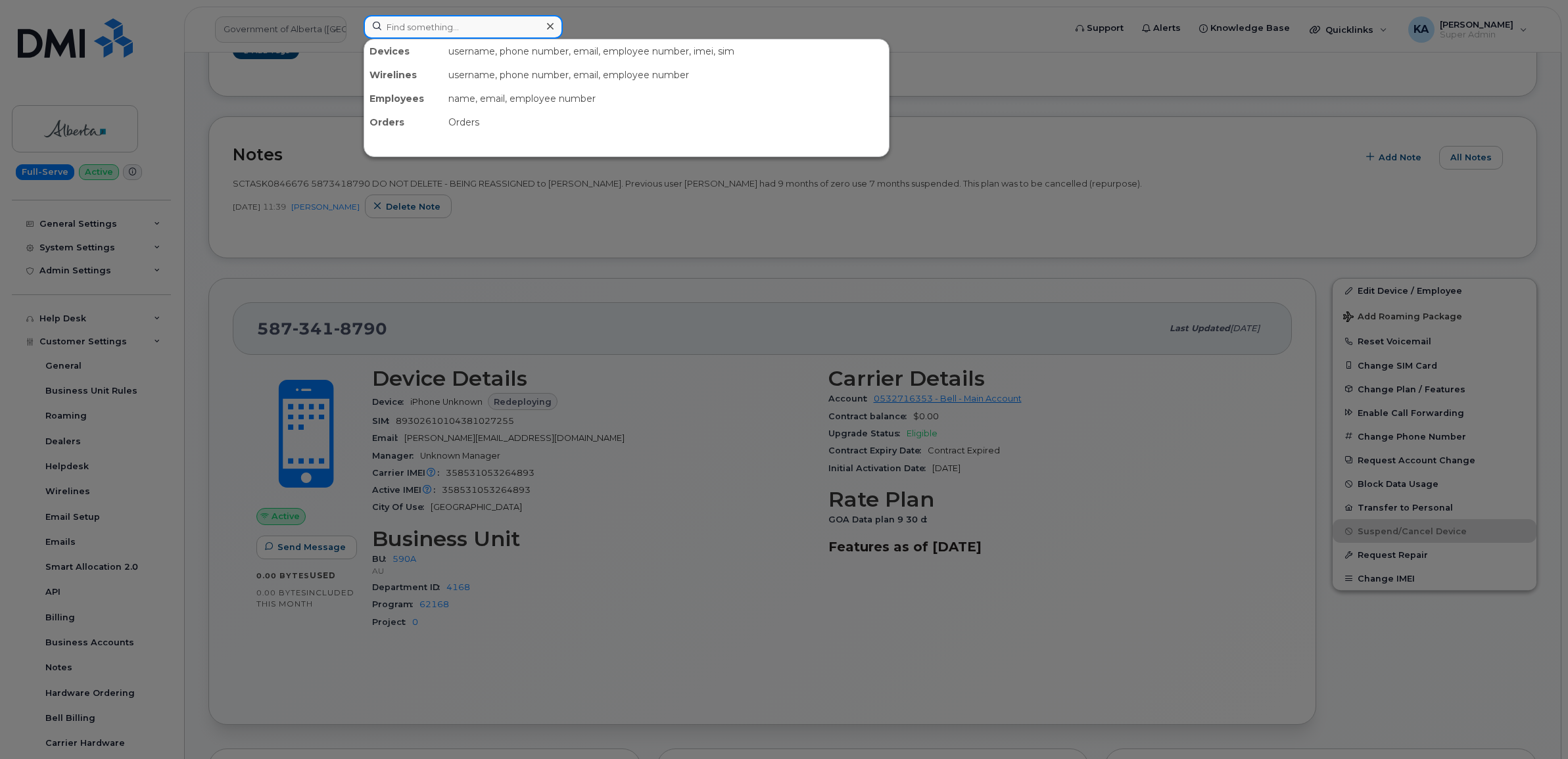
paste input "5873372456"
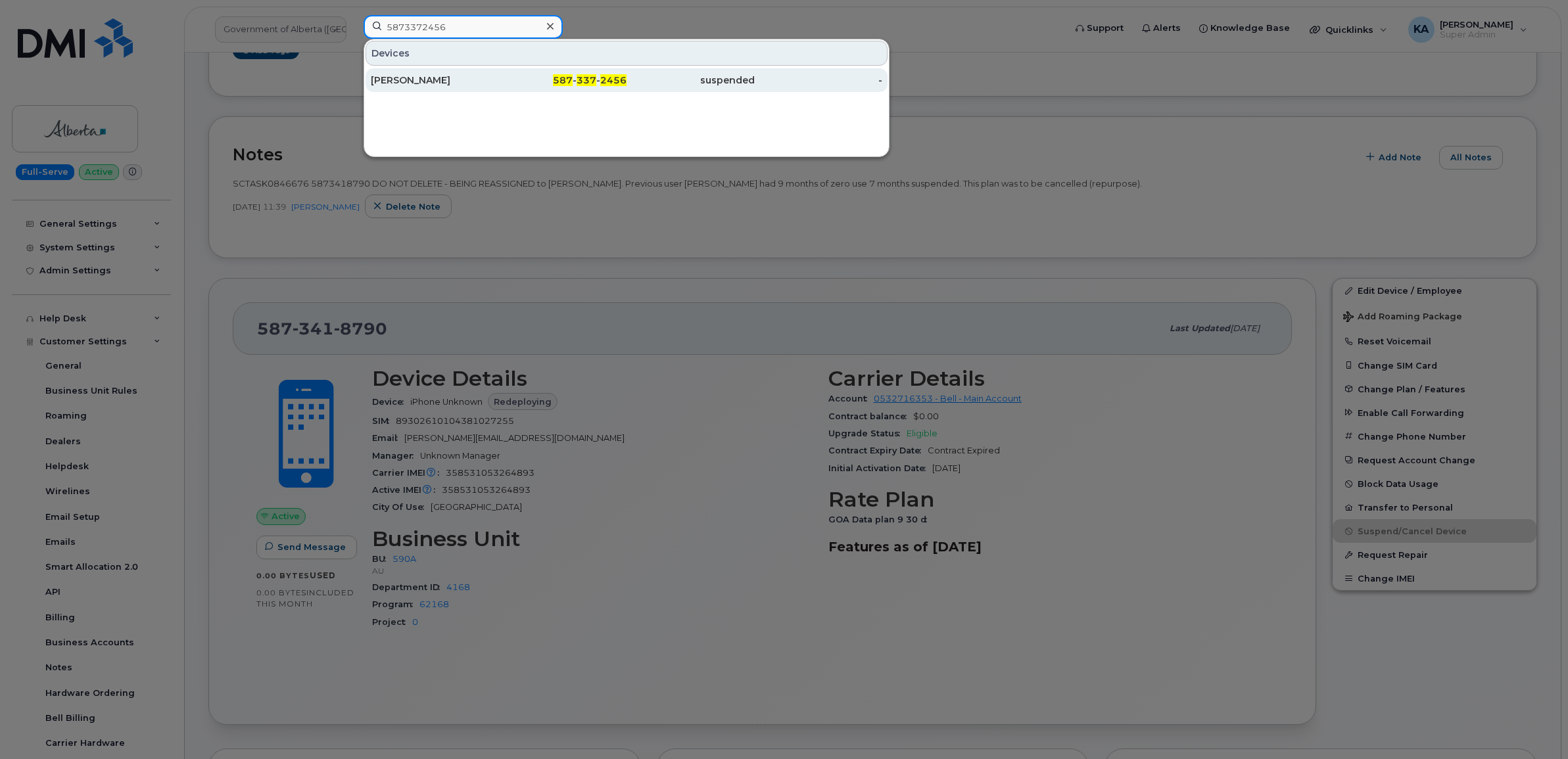
type input "5873372456"
click at [428, 79] on div "Diane Magnusson" at bounding box center [435, 80] width 128 height 13
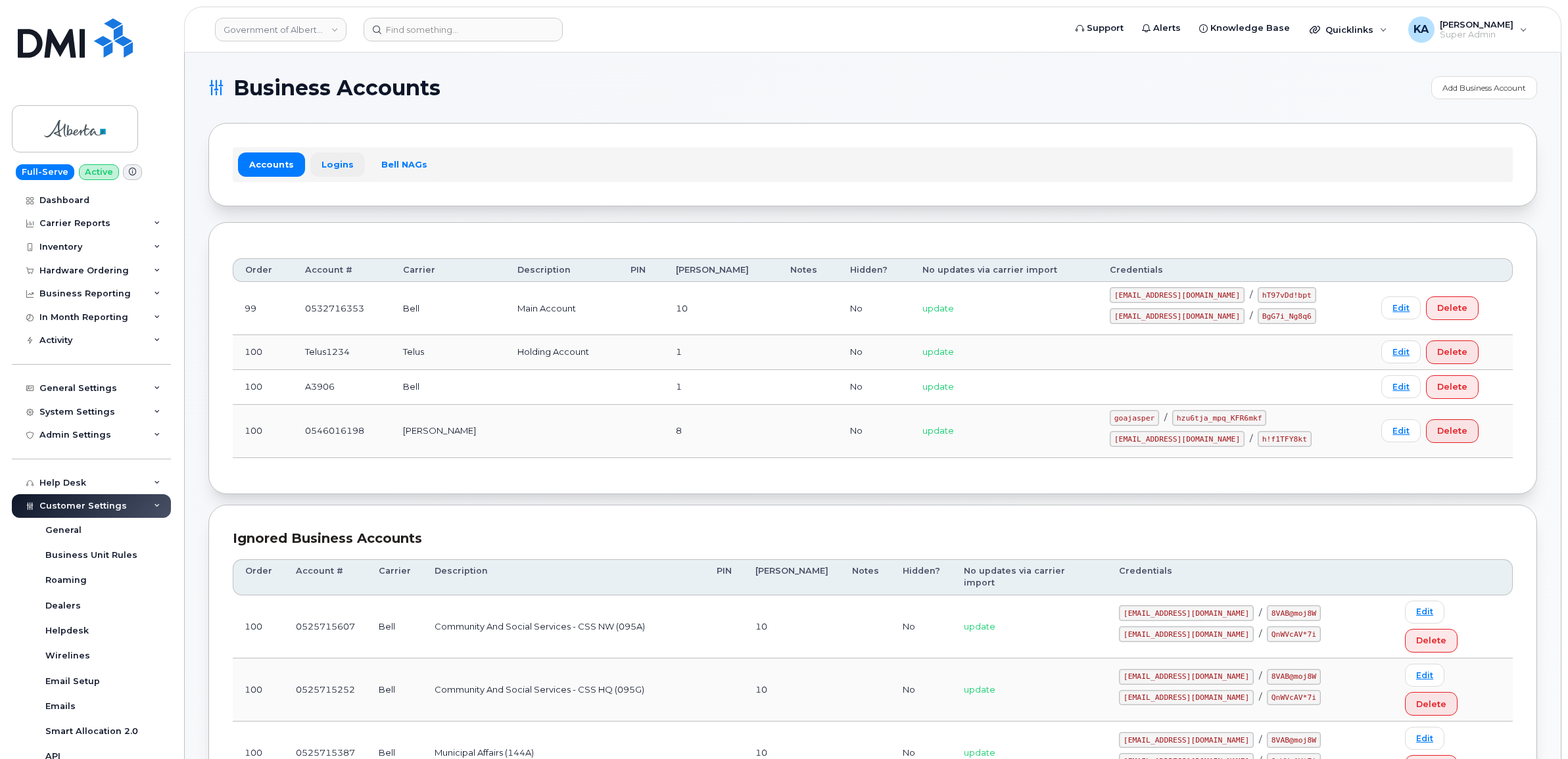
click at [334, 159] on link "Logins" at bounding box center [337, 164] width 55 height 24
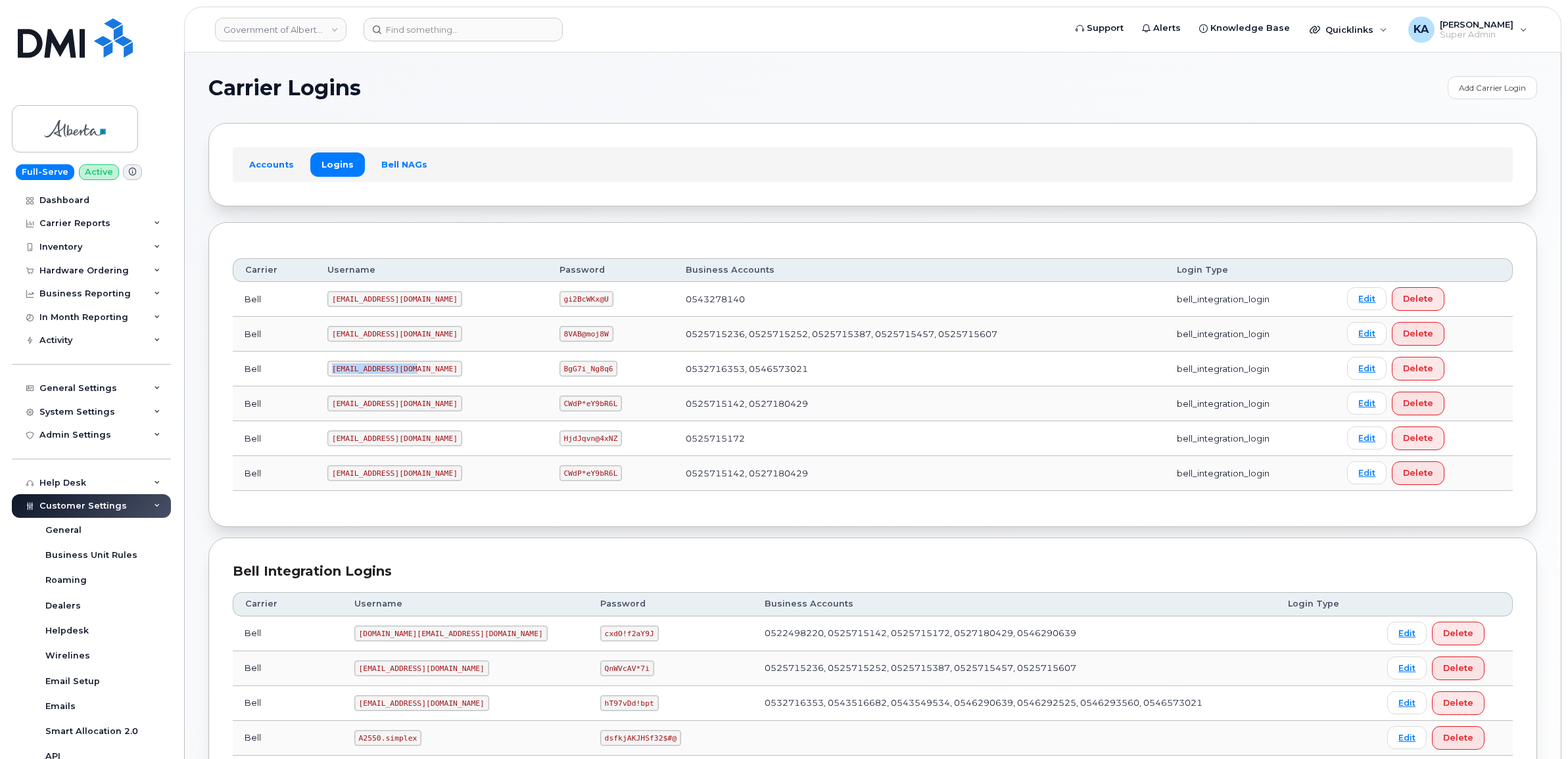
drag, startPoint x: 327, startPoint y: 369, endPoint x: 418, endPoint y: 373, distance: 91.1
click at [418, 373] on td "[EMAIL_ADDRESS][DOMAIN_NAME]" at bounding box center [431, 368] width 232 height 35
copy code "goa482E2@myserve.ca"
drag, startPoint x: 517, startPoint y: 372, endPoint x: 593, endPoint y: 375, distance: 76.1
click at [593, 375] on td "BgG7i_Ng8q6" at bounding box center [611, 368] width 127 height 35
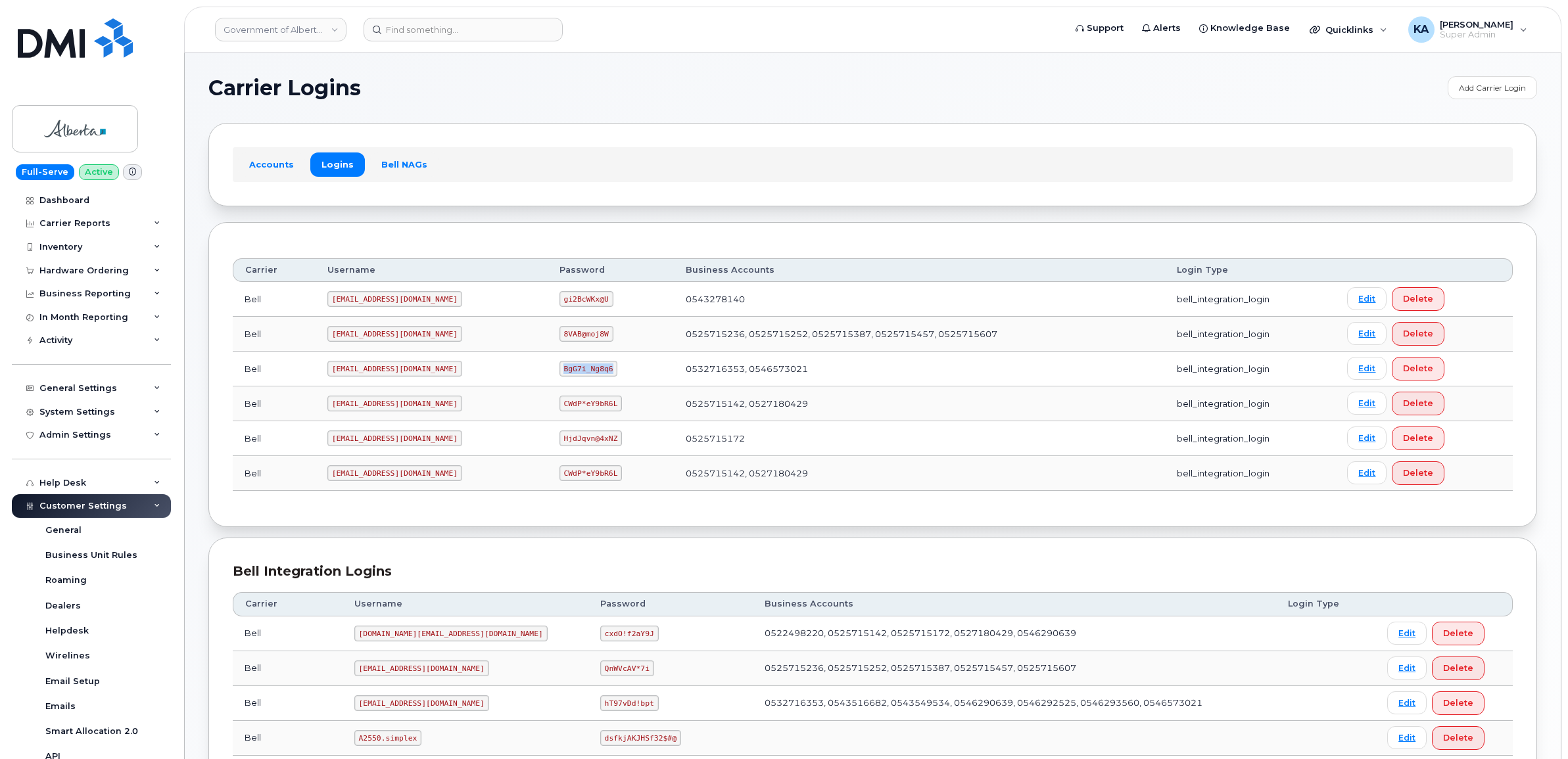
copy code "BgG7i_Ng8q6"
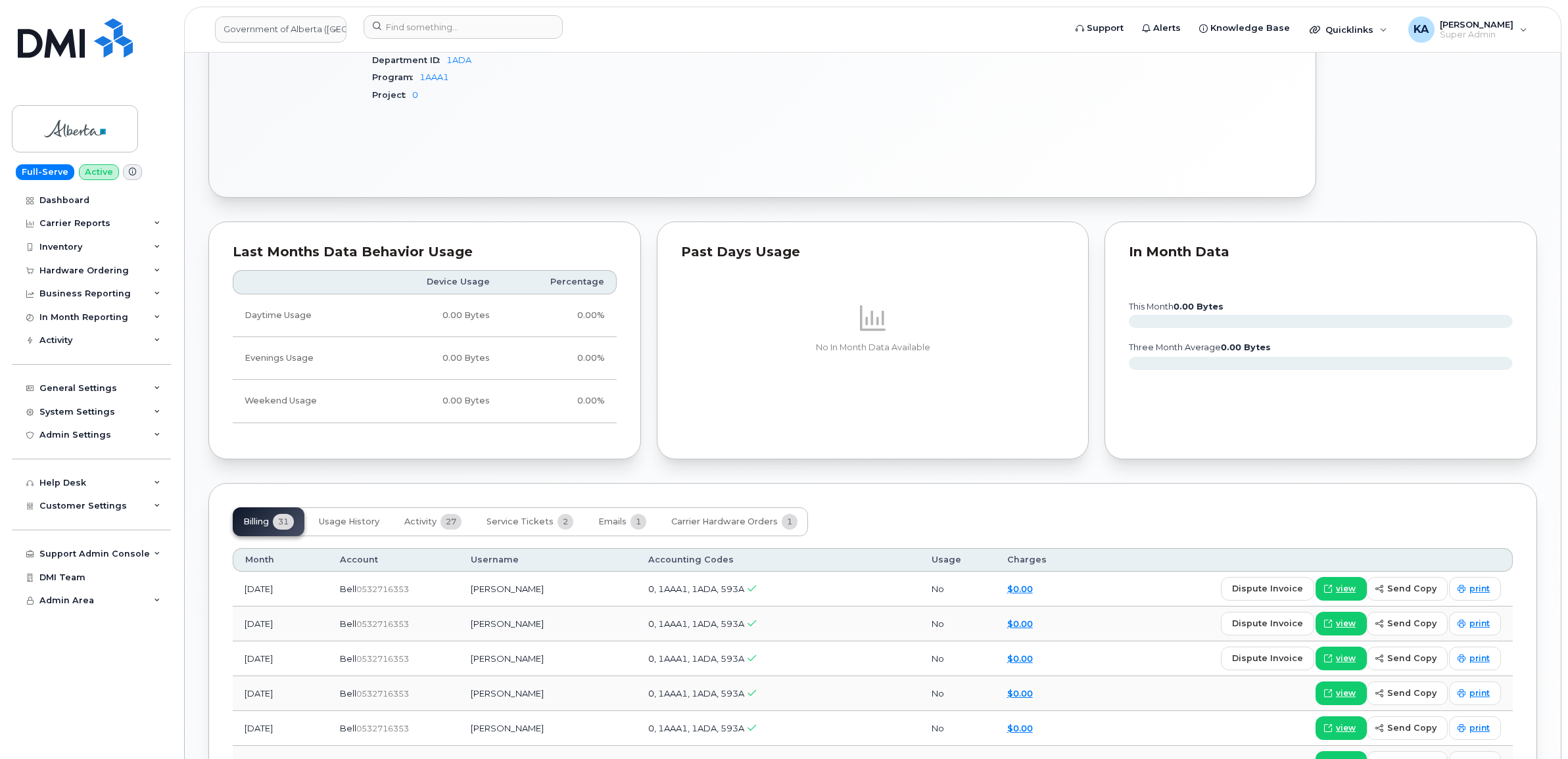
scroll to position [986, 0]
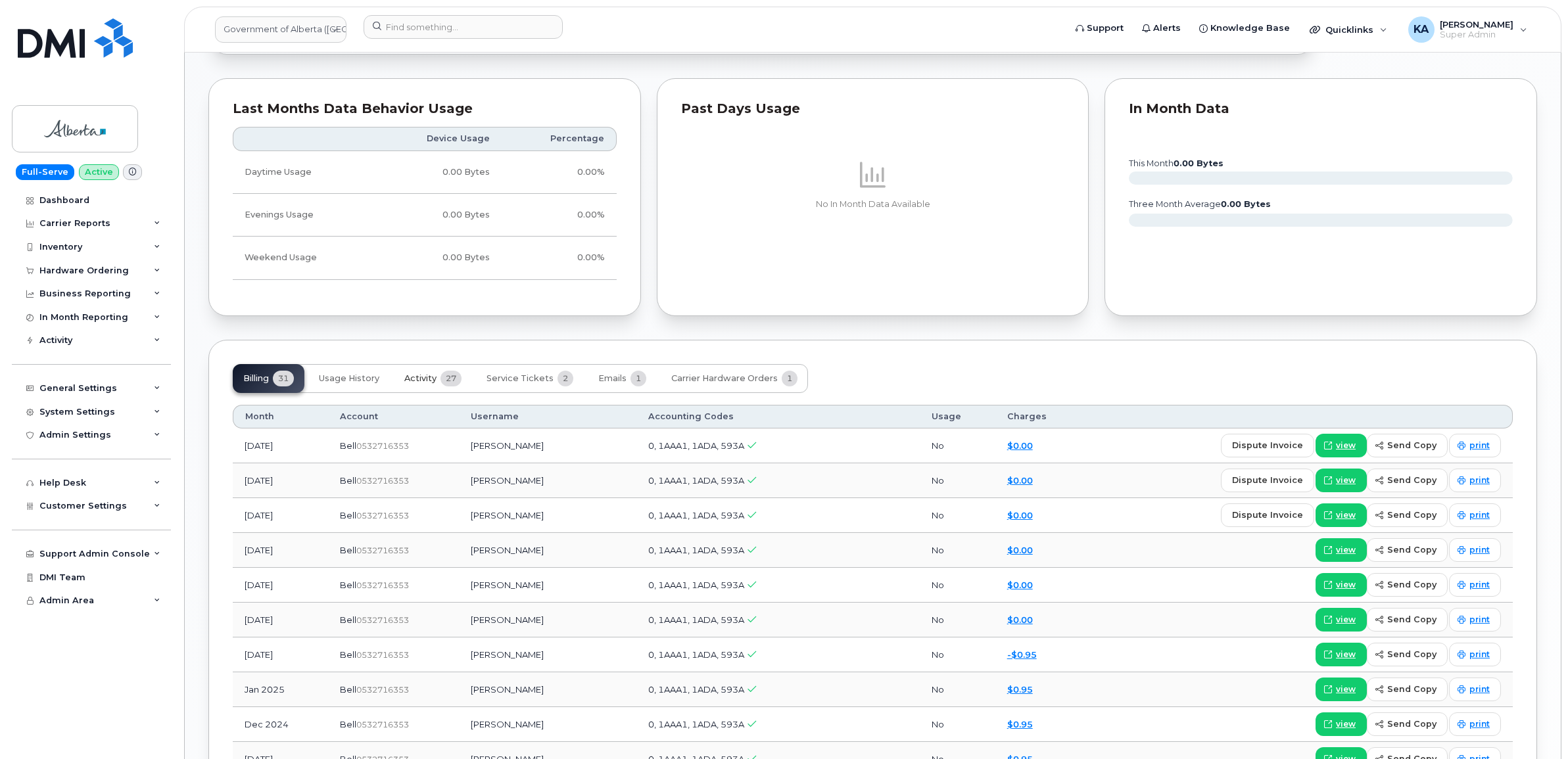
click at [425, 381] on span "Activity" at bounding box center [421, 379] width 32 height 11
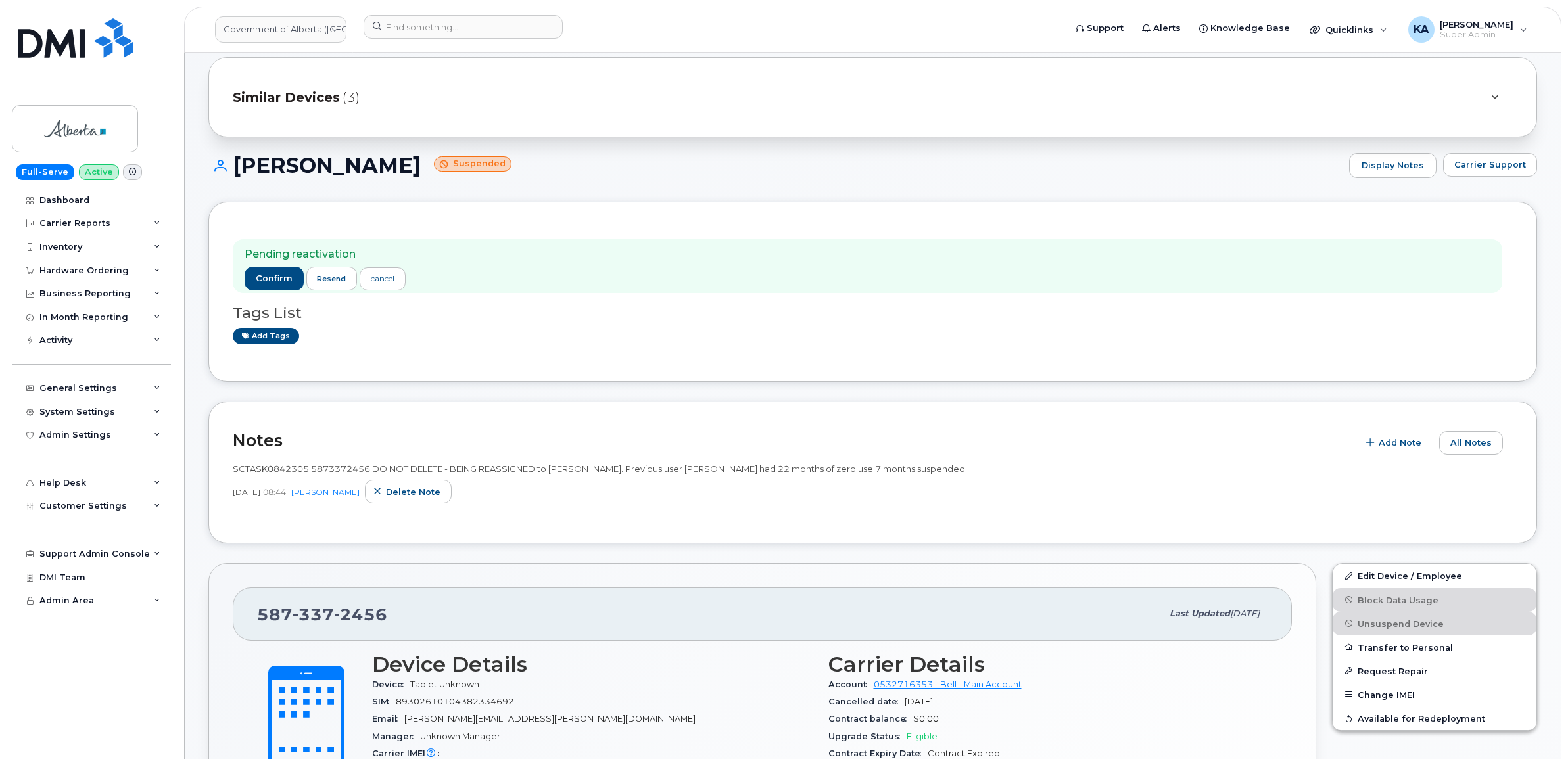
scroll to position [0, 0]
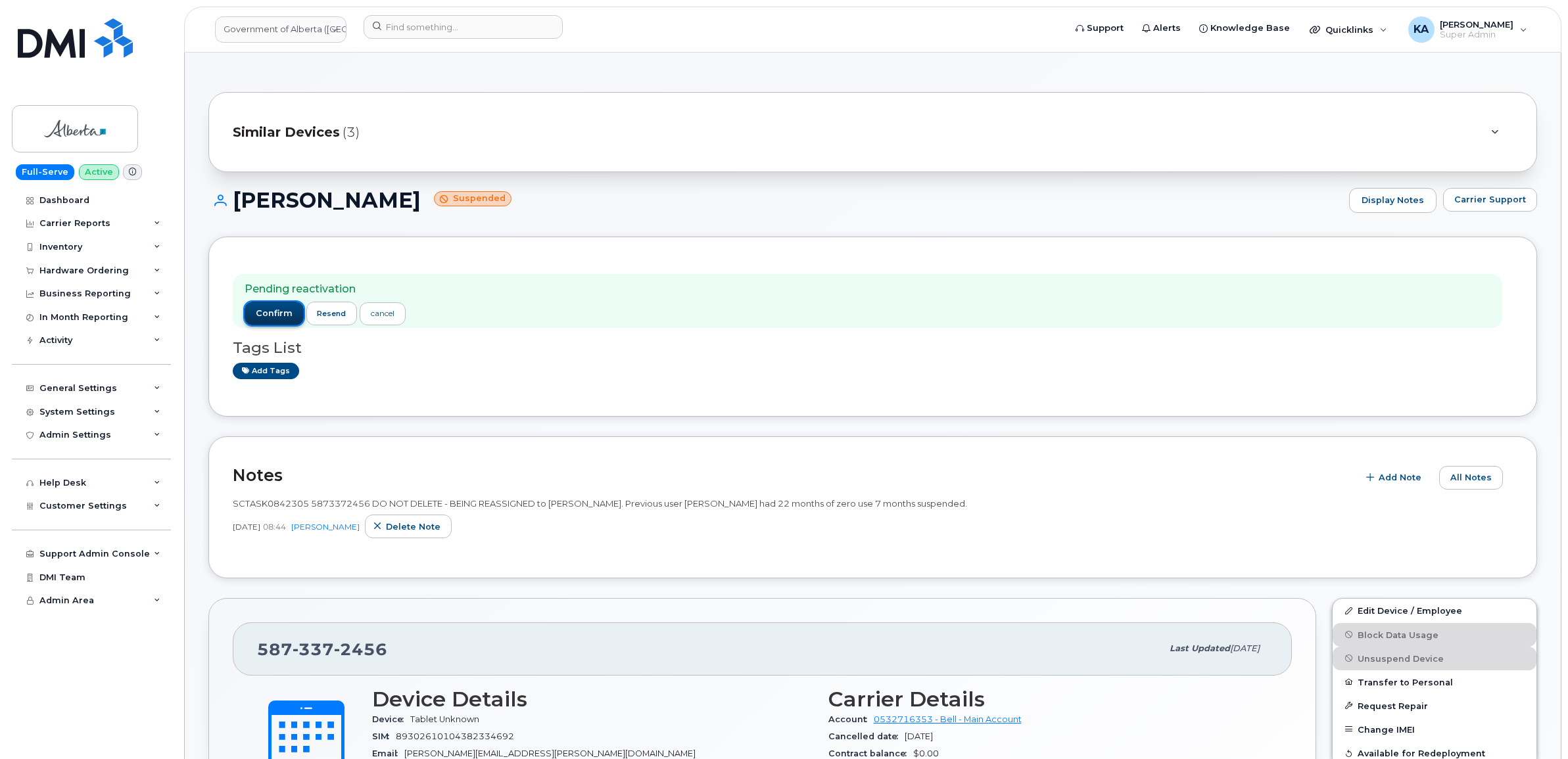
click at [274, 314] on span "confirm" at bounding box center [274, 313] width 37 height 12
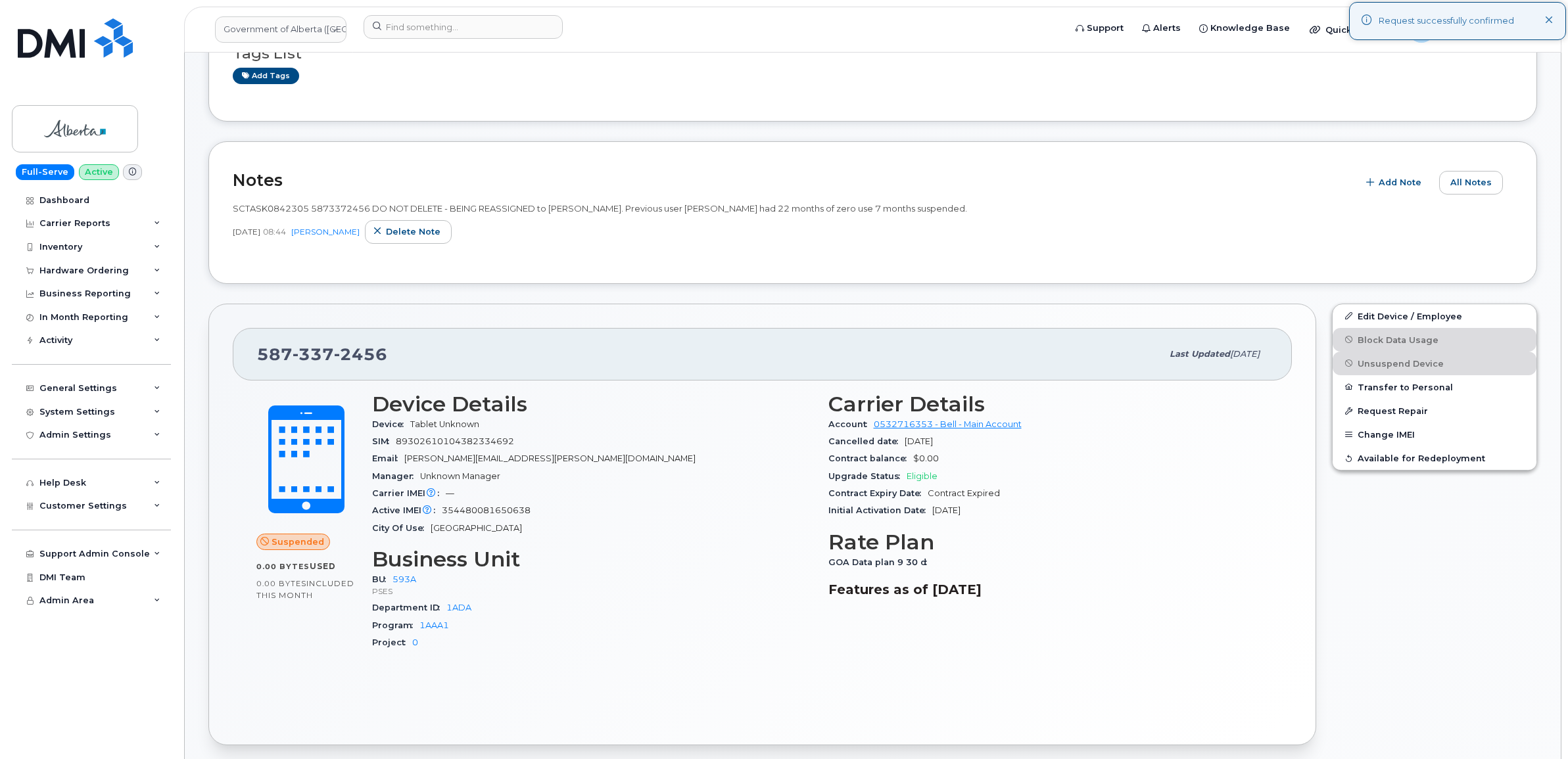
scroll to position [329, 0]
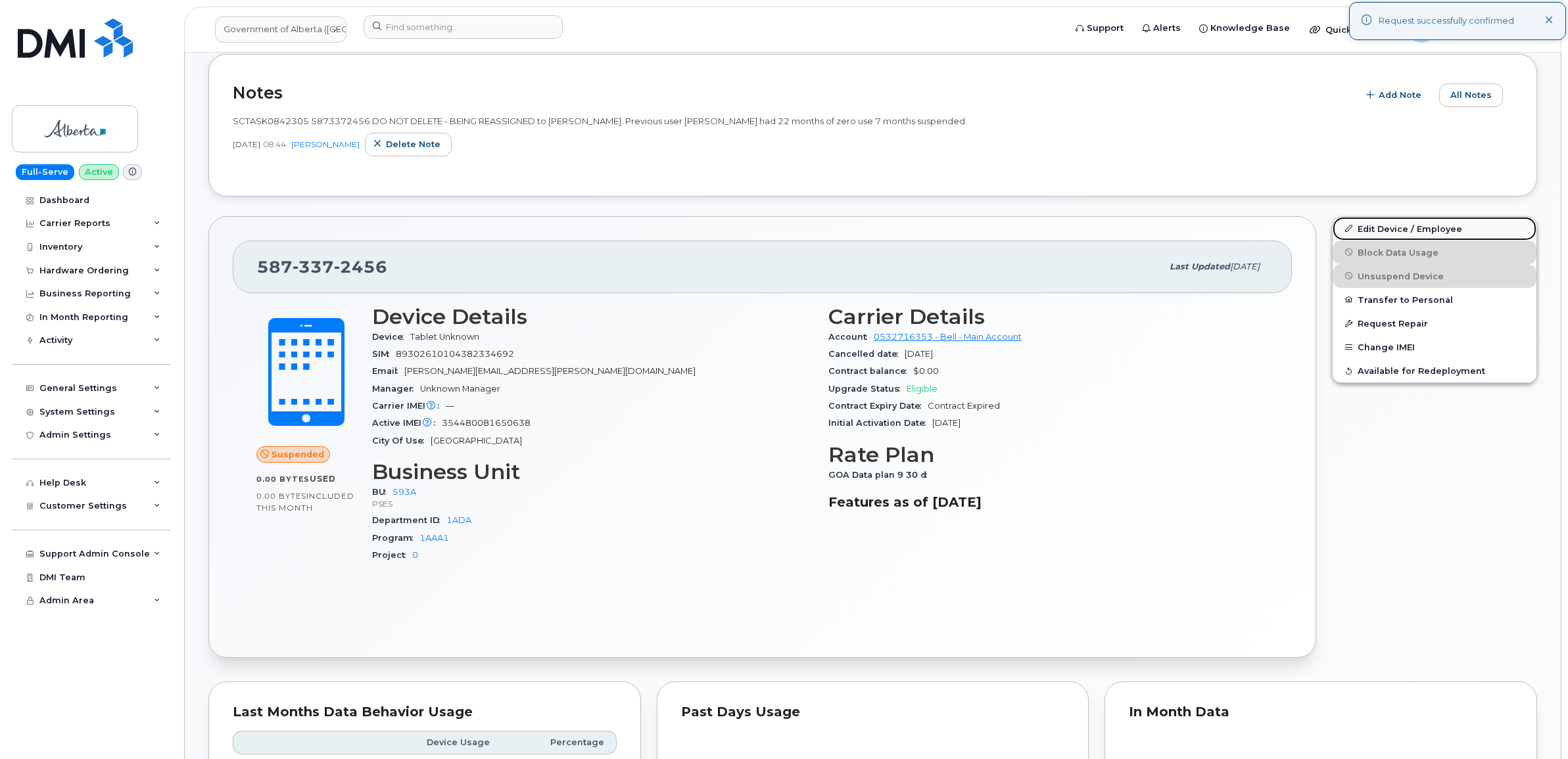
click at [1385, 227] on link "Edit Device / Employee" at bounding box center [1434, 229] width 203 height 24
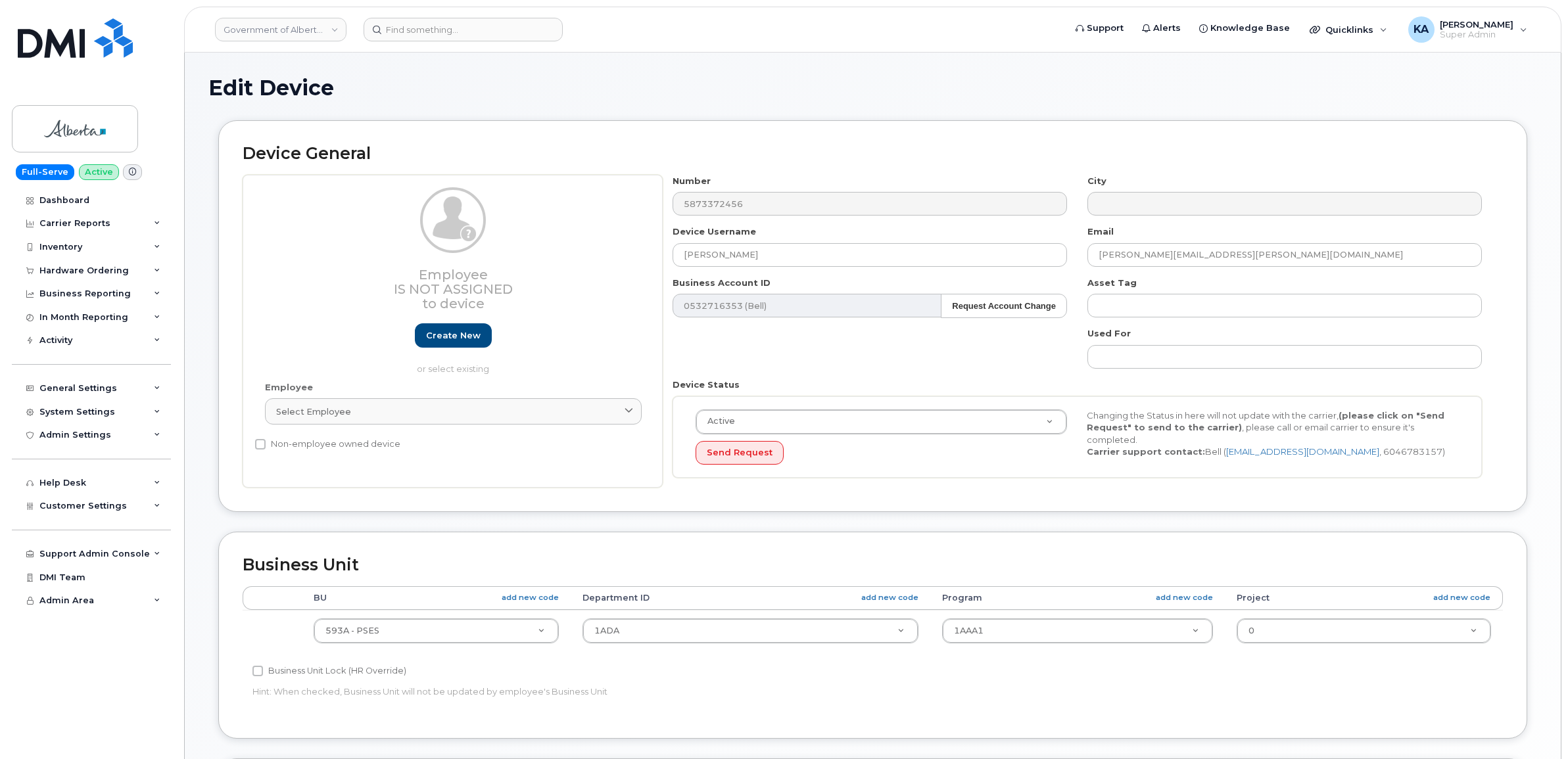
select select "4797682"
click at [988, 457] on div "Send Request" at bounding box center [881, 454] width 371 height 25
click at [62, 196] on div "Dashboard" at bounding box center [64, 200] width 50 height 11
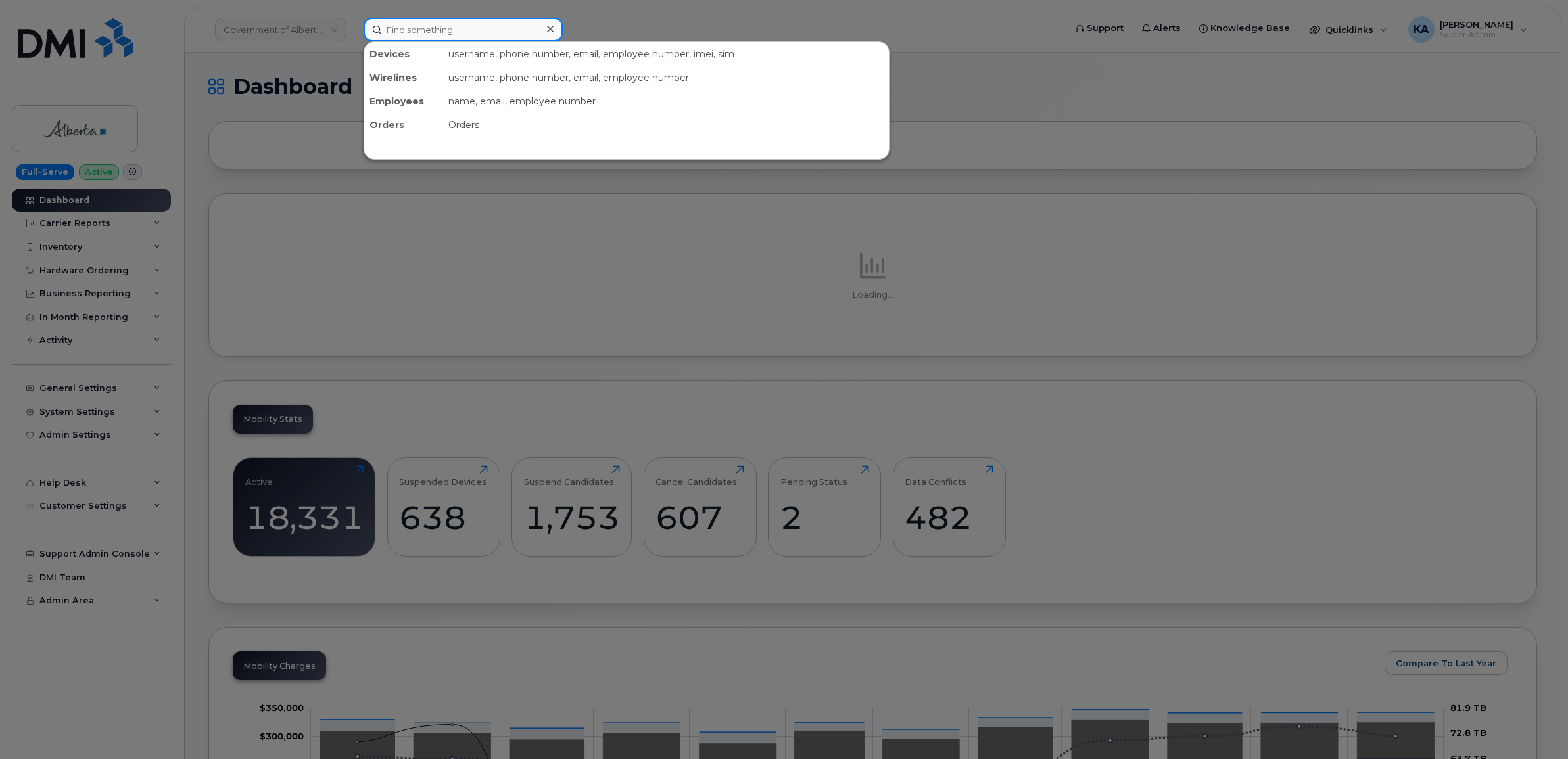
click at [441, 29] on input at bounding box center [463, 29] width 200 height 24
paste input "5873372456"
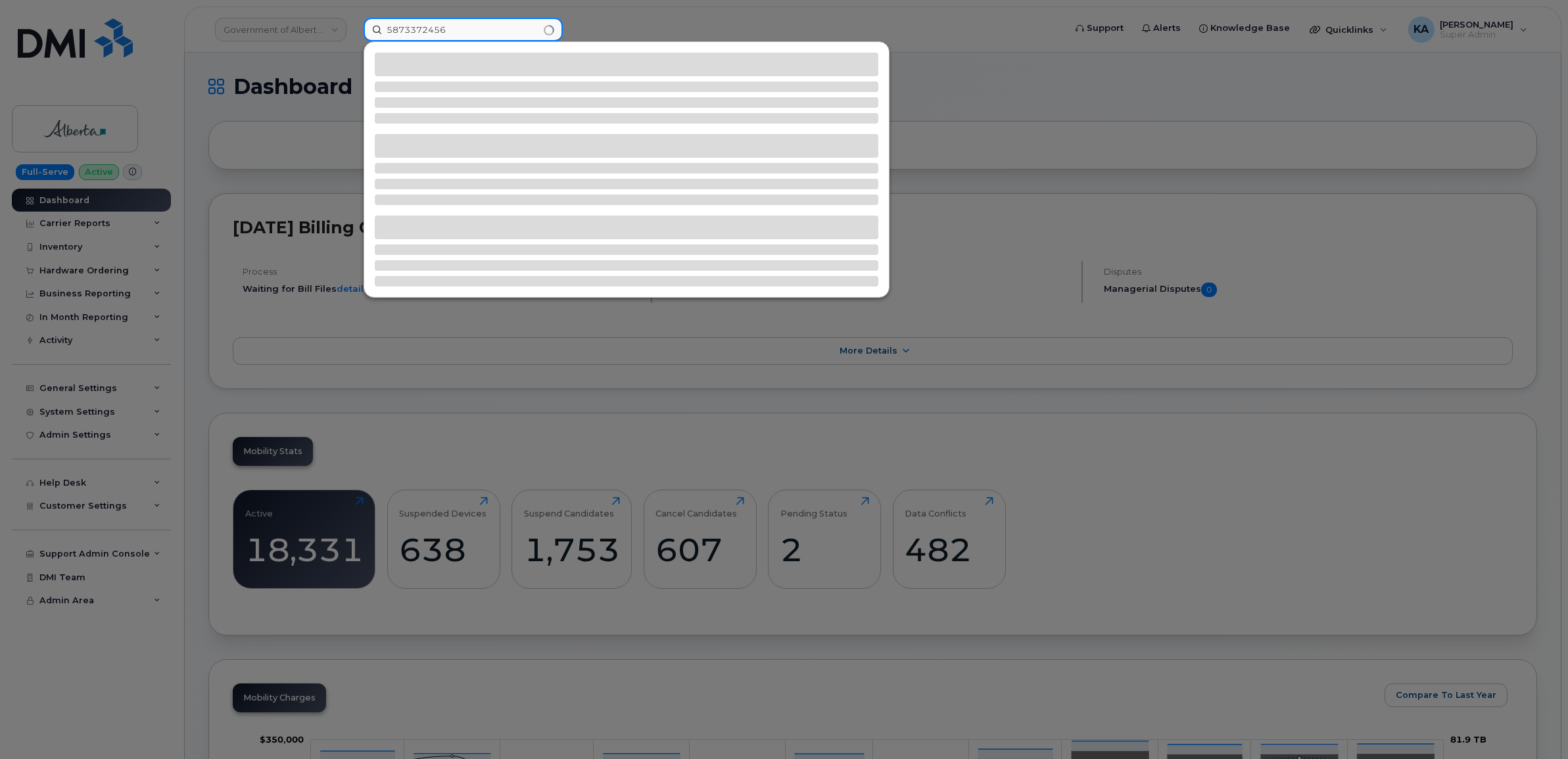
type input "5873372456"
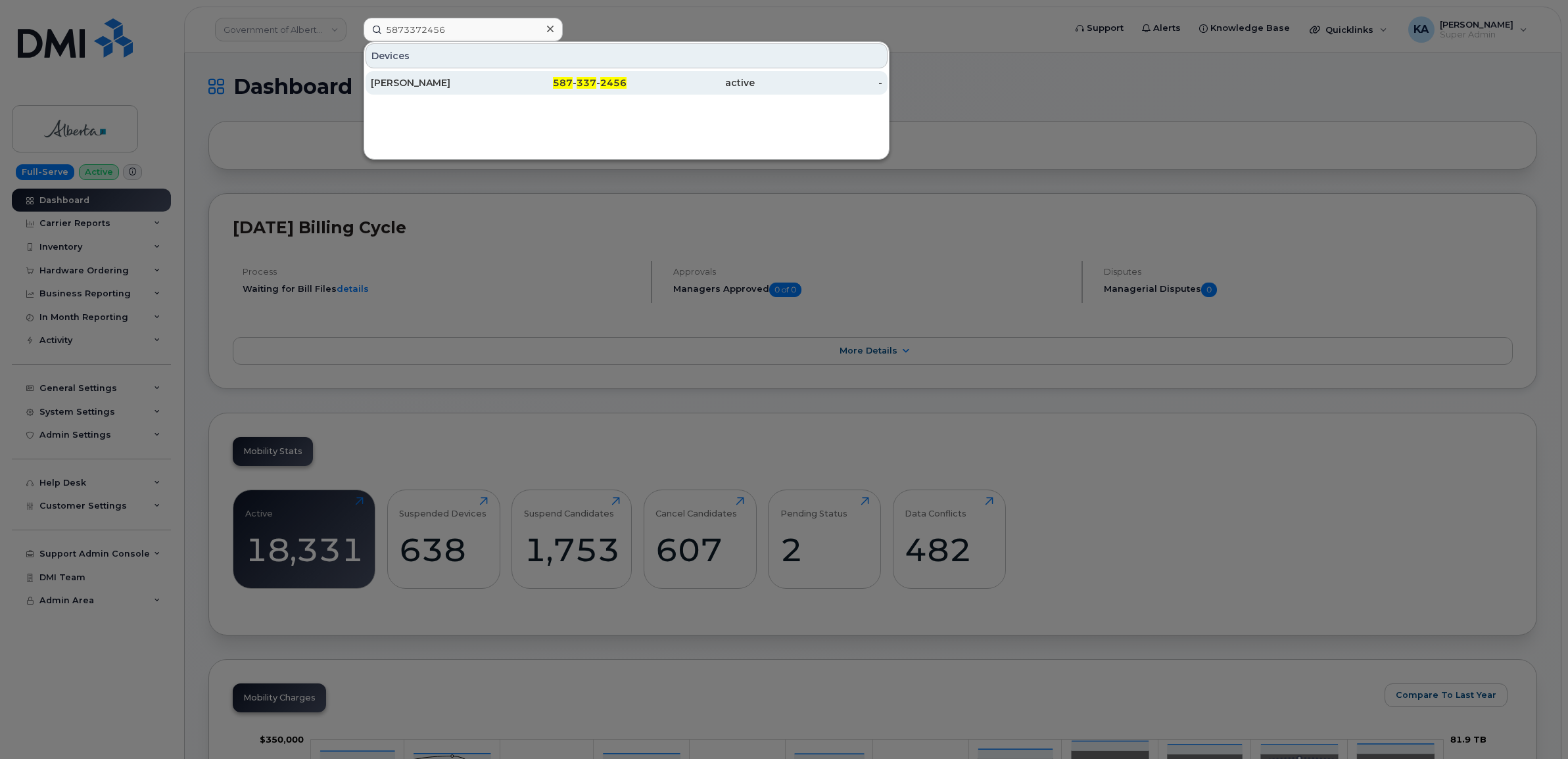
click at [389, 87] on div "[PERSON_NAME]" at bounding box center [435, 82] width 128 height 13
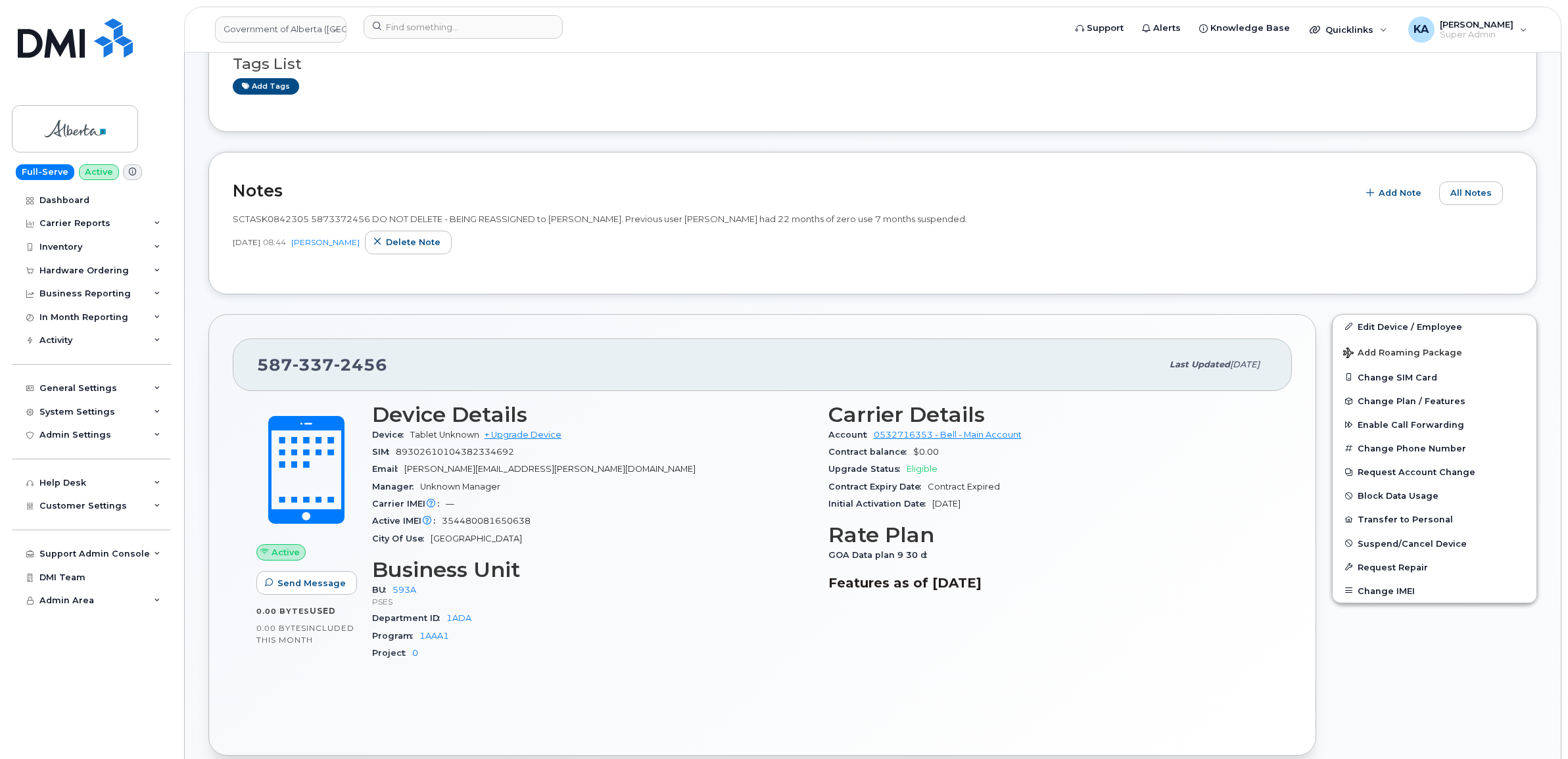
scroll to position [247, 0]
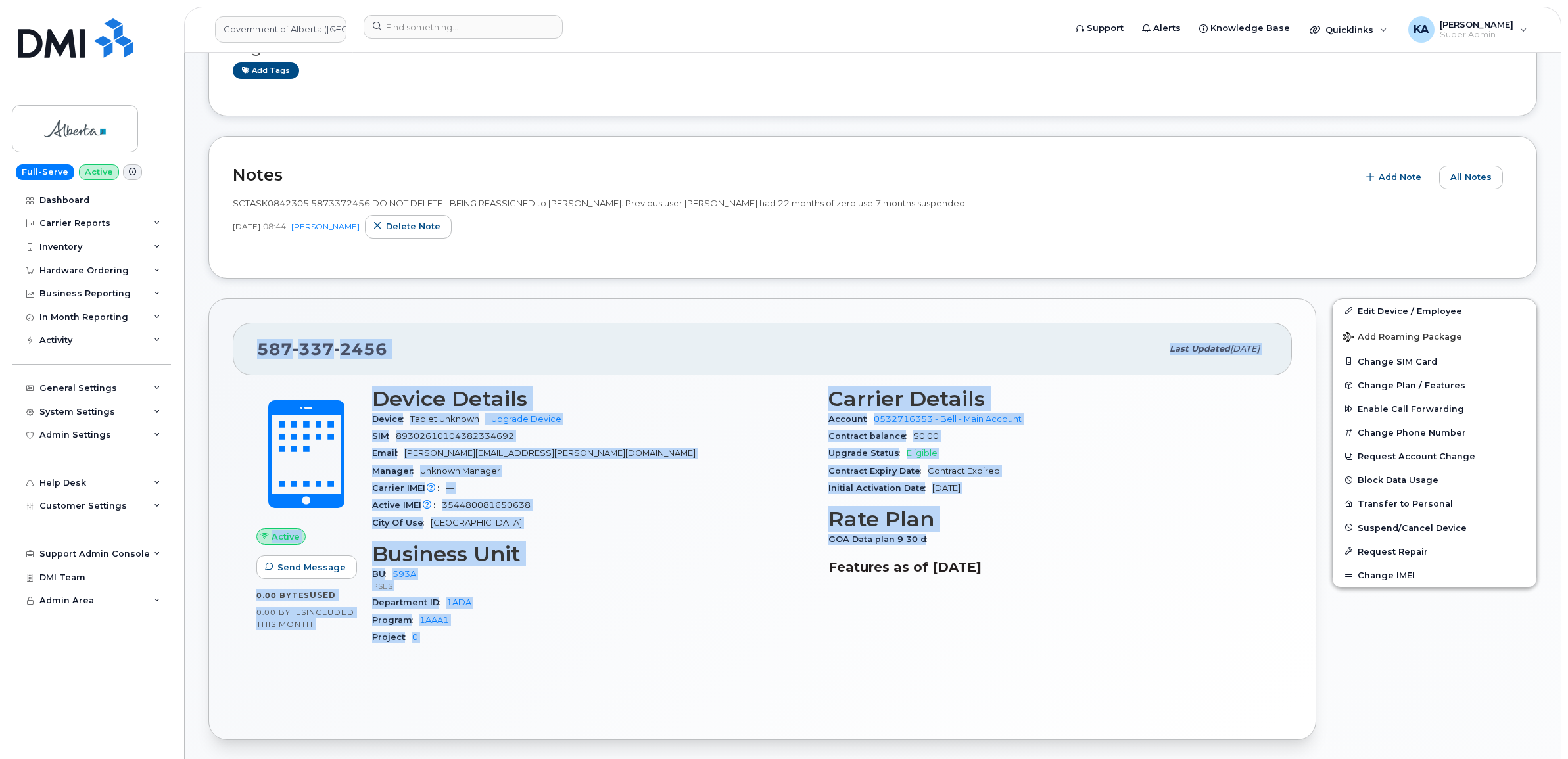
drag, startPoint x: 255, startPoint y: 347, endPoint x: 943, endPoint y: 541, distance: 714.8
click at [943, 541] on div "587 337 2456 Last updated Sep 15, 2025 Active Send Message 0.00 Bytes  used 0.0…" at bounding box center [762, 519] width 1108 height 442
copy div "587 337 2456 Last updated Sep 15, 2025 Active Send Message 0.00 Bytes  used 0.0…"
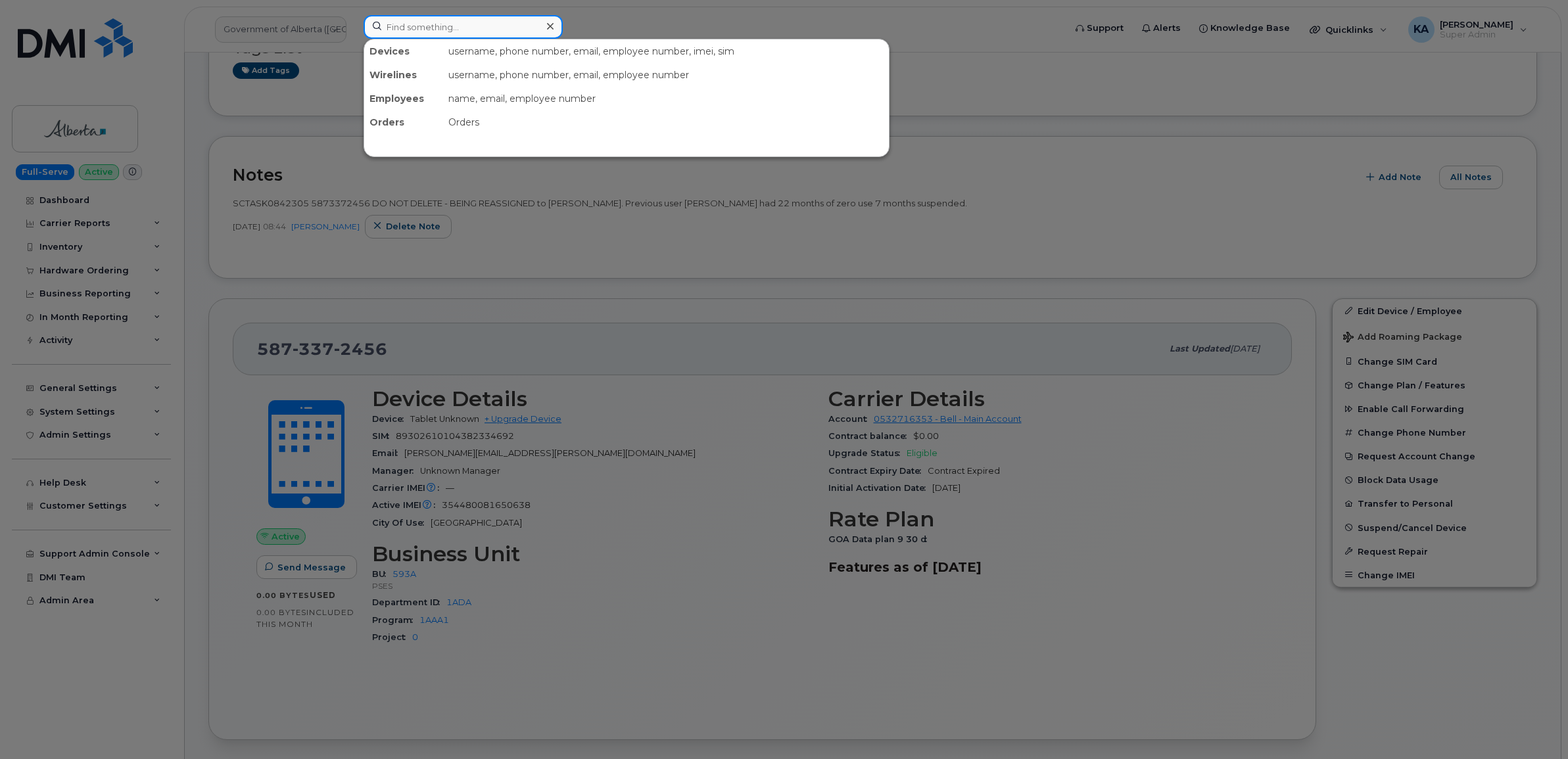
click at [428, 28] on input at bounding box center [463, 27] width 200 height 24
paste input "5142921571"
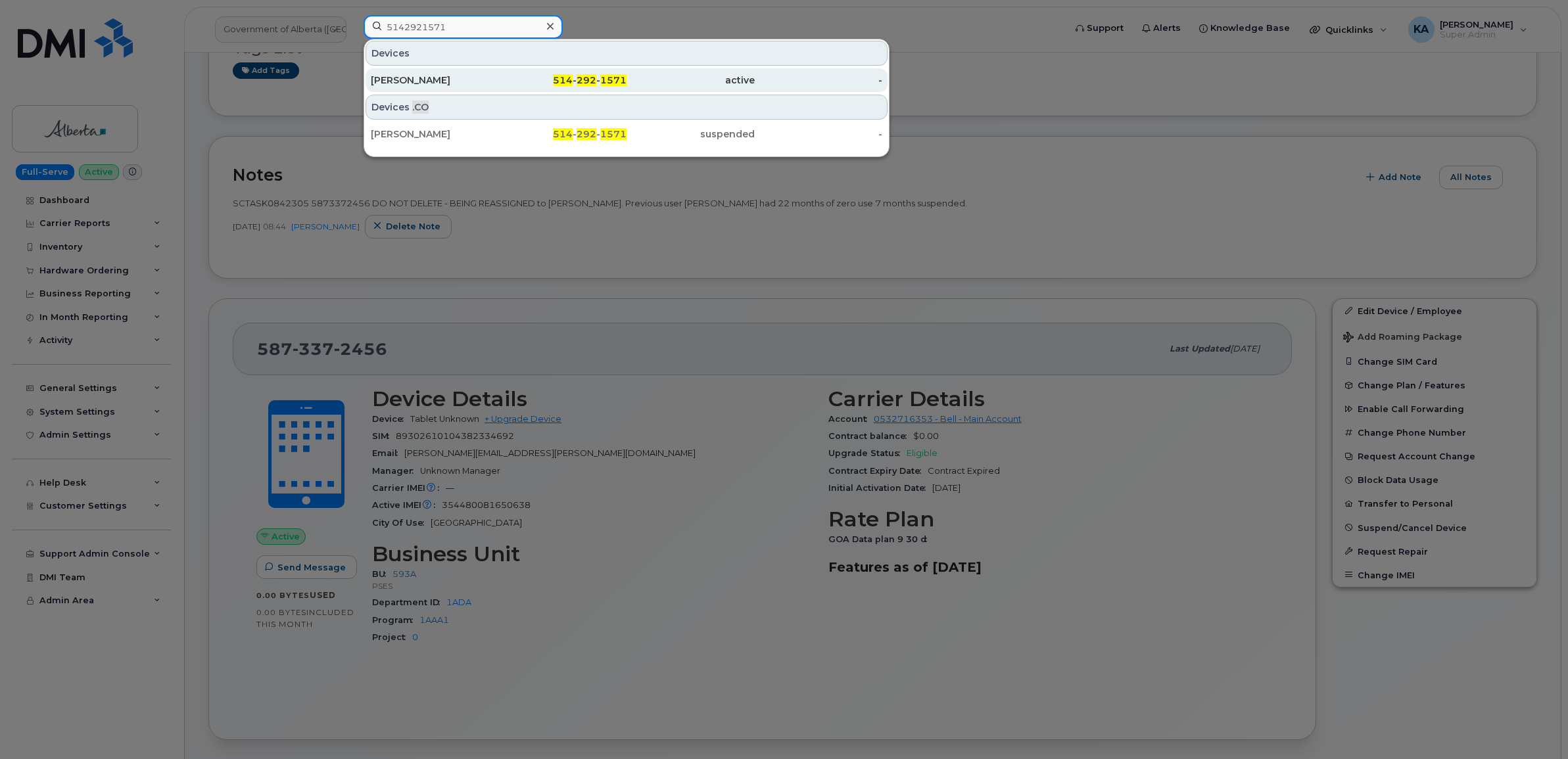
type input "5142921571"
click at [411, 76] on div "[PERSON_NAME]" at bounding box center [435, 80] width 128 height 13
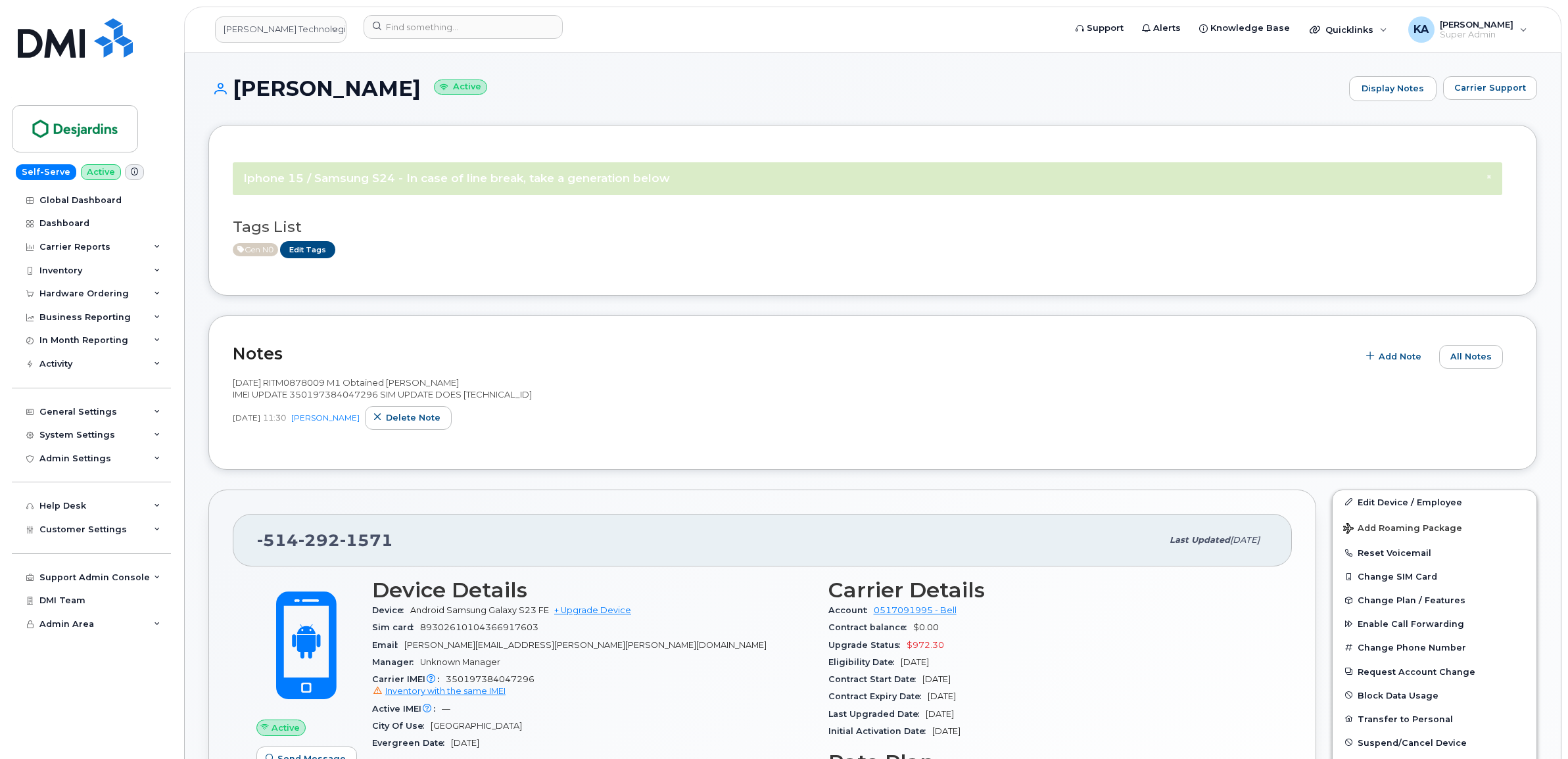
click at [477, 235] on h3 "Tags List" at bounding box center [872, 227] width 1280 height 16
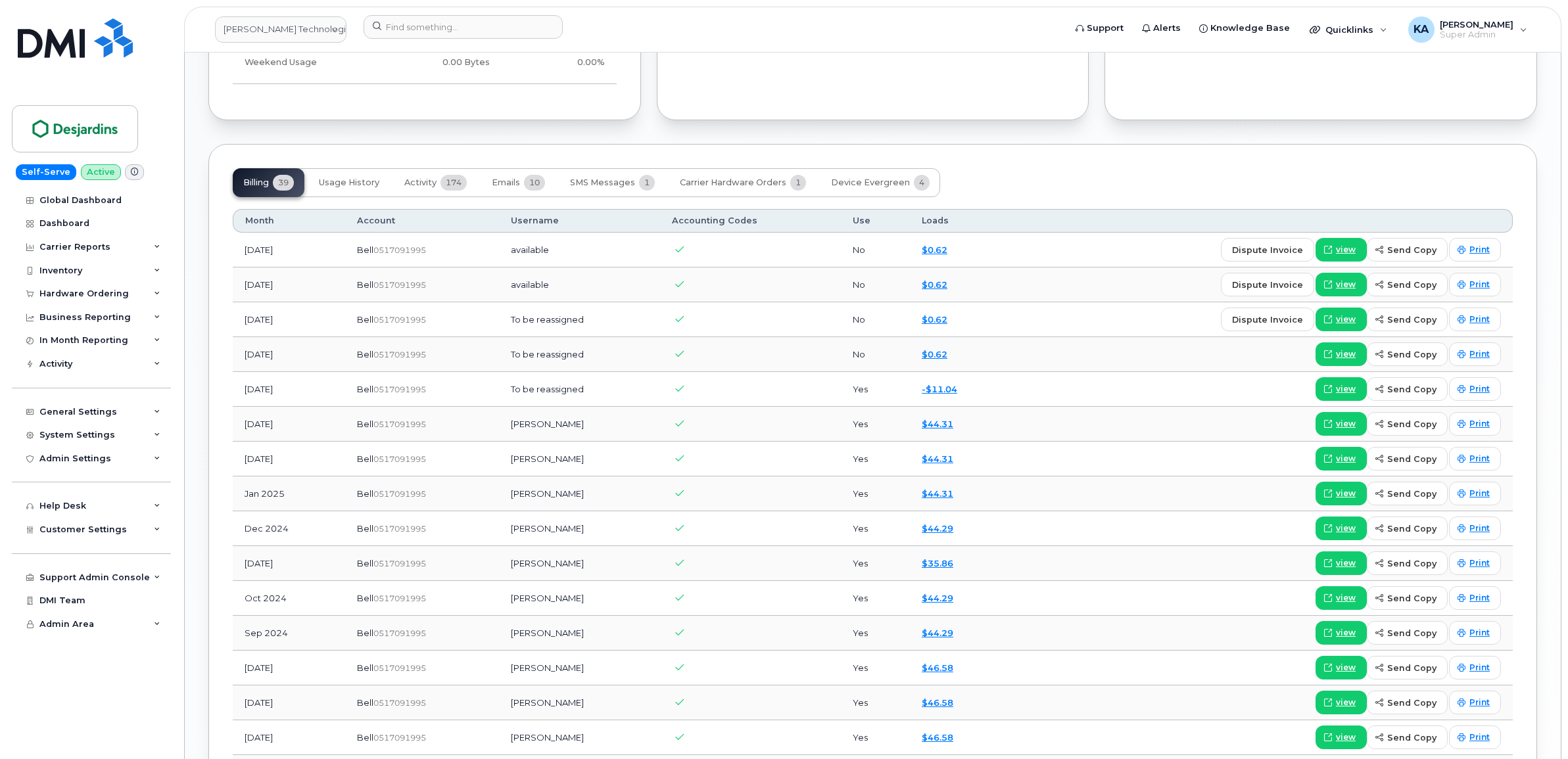
scroll to position [986, 0]
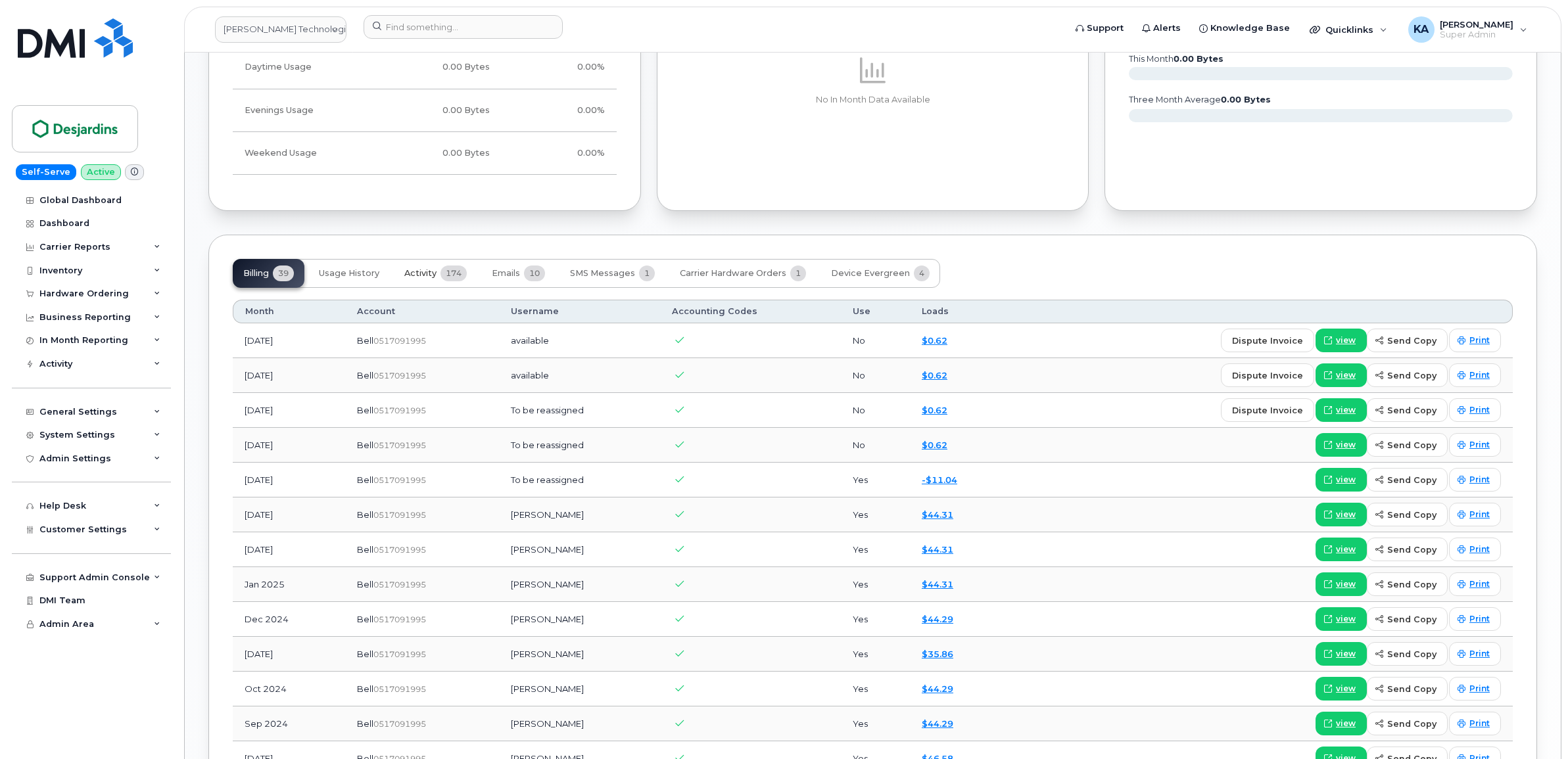
click at [425, 277] on span "Activity" at bounding box center [421, 274] width 32 height 11
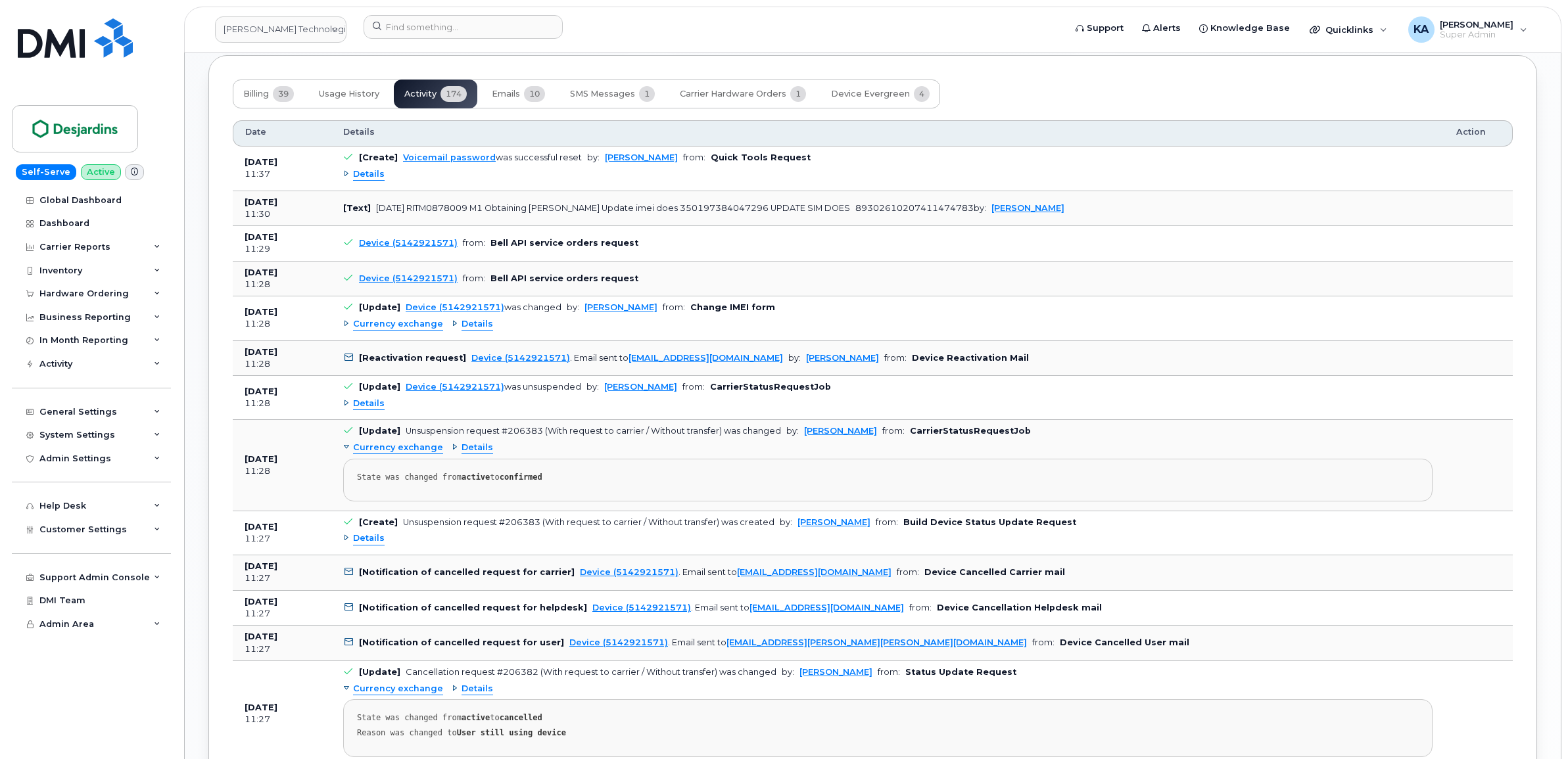
scroll to position [1150, 0]
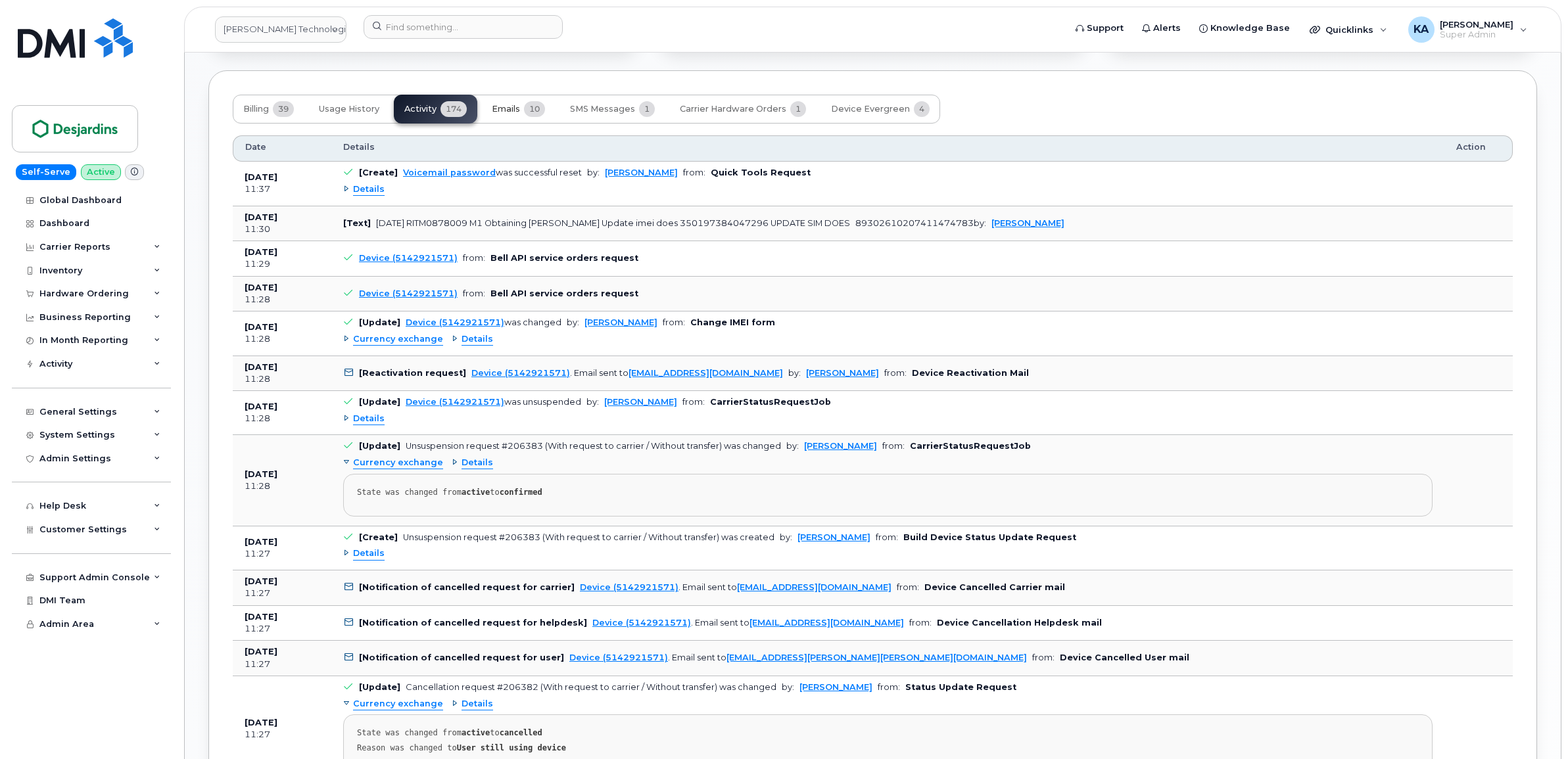
click at [511, 109] on span "Emails" at bounding box center [505, 109] width 29 height 11
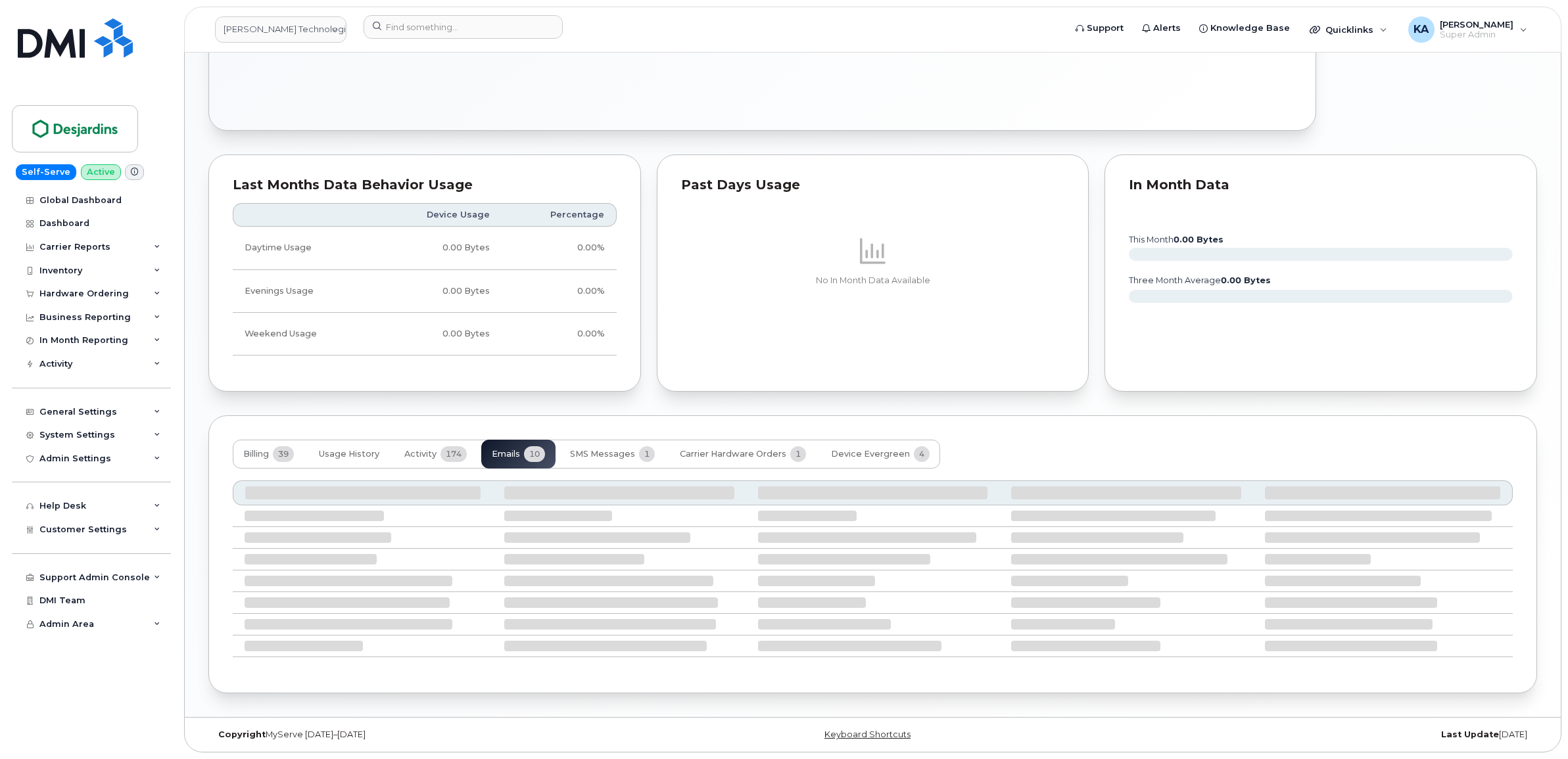
scroll to position [892, 0]
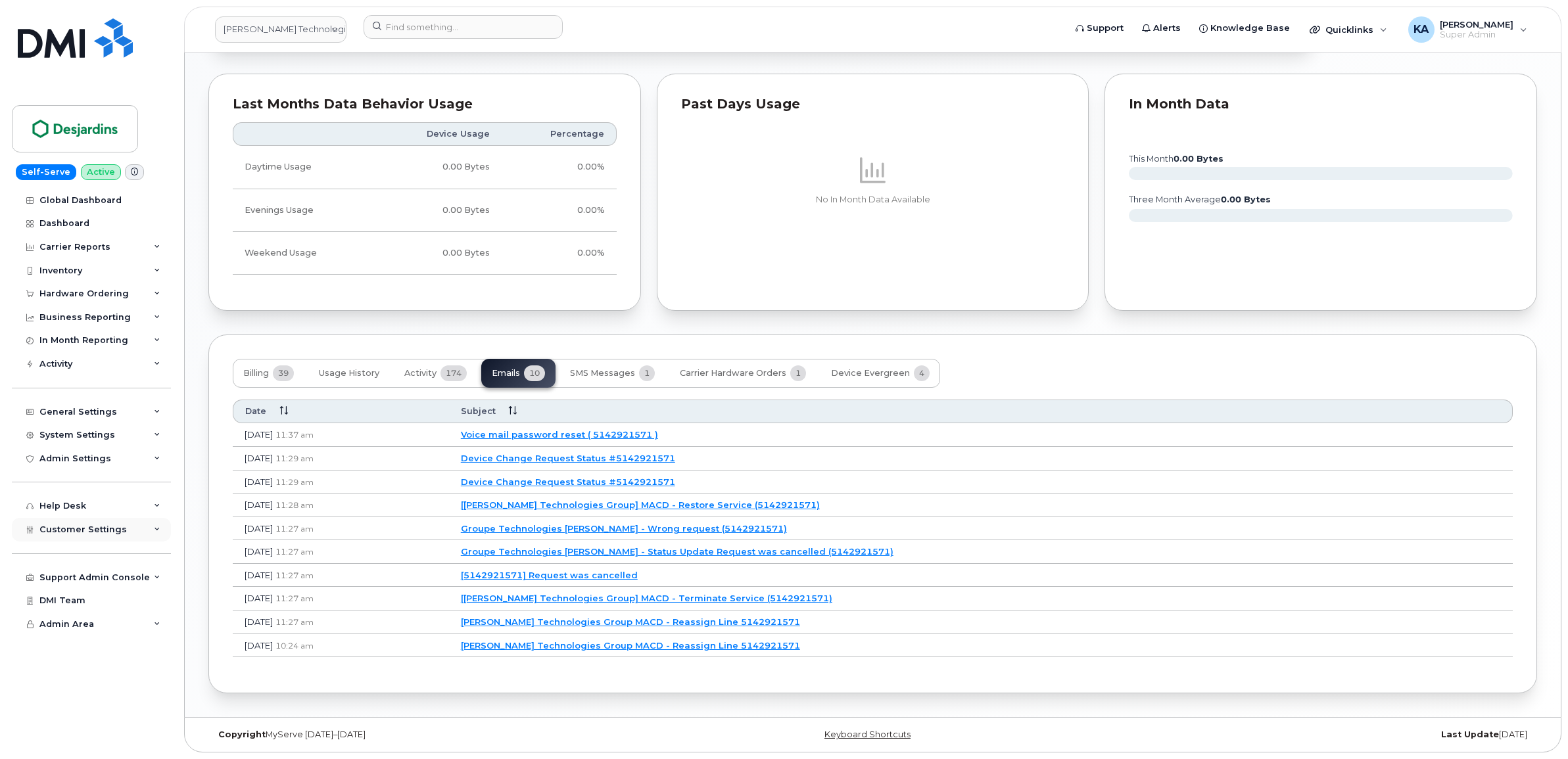
click at [80, 532] on span "Customer Settings" at bounding box center [82, 529] width 87 height 10
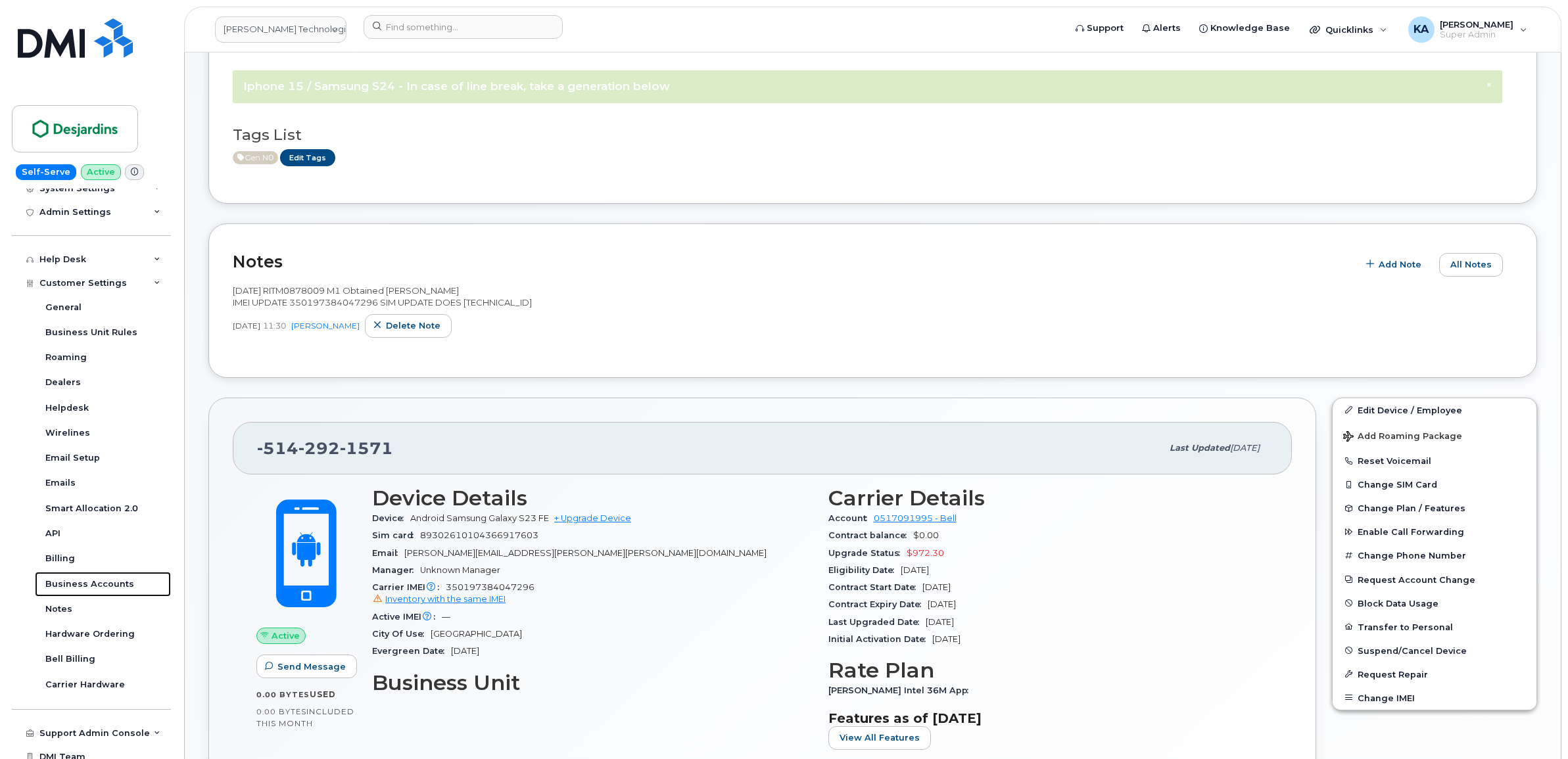
scroll to position [70, 0]
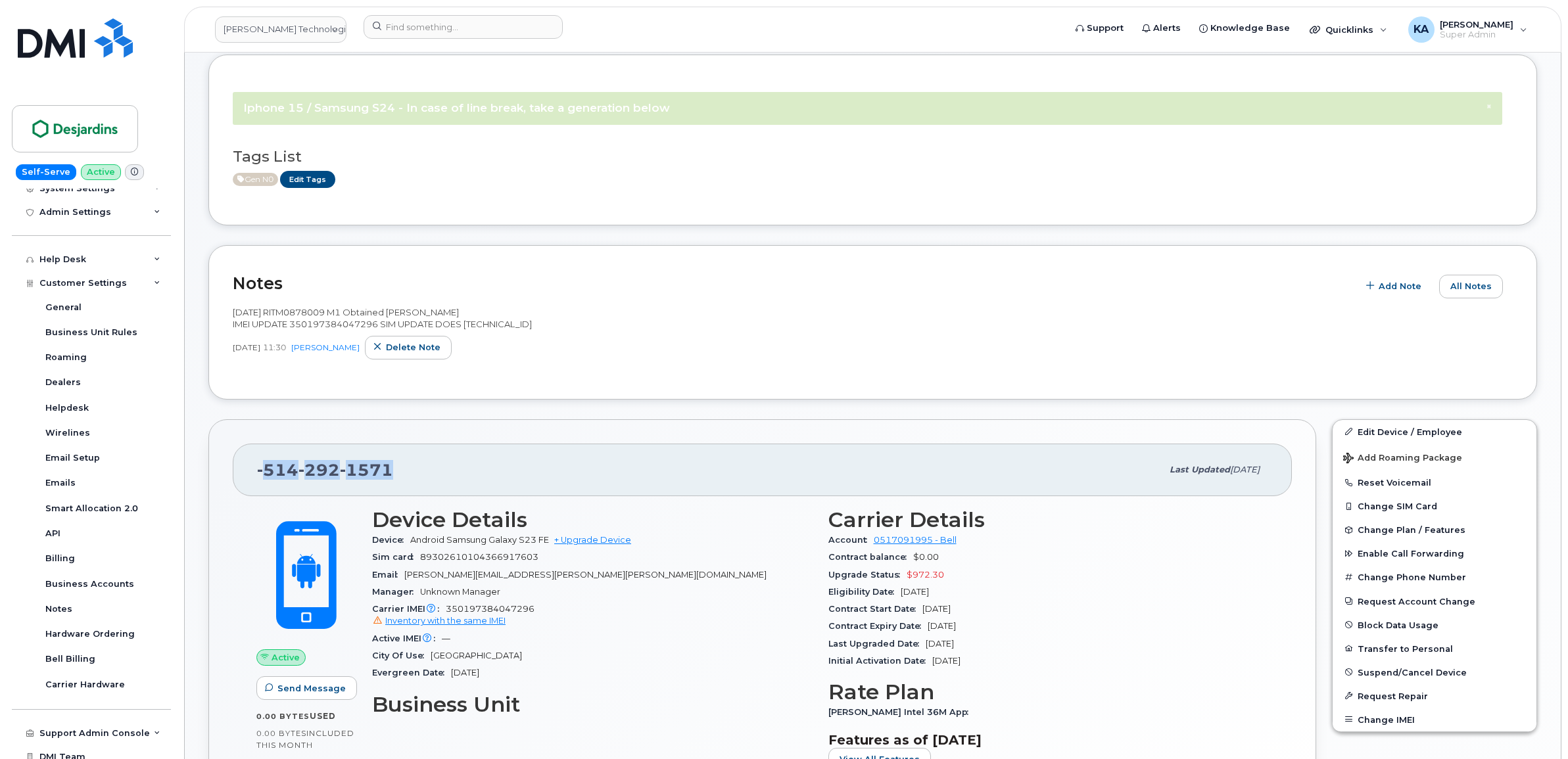
drag, startPoint x: 399, startPoint y: 472, endPoint x: 264, endPoint y: 470, distance: 135.0
click at [264, 470] on div "[PHONE_NUMBER]" at bounding box center [710, 470] width 905 height 28
copy font "[PHONE_NUMBER]"
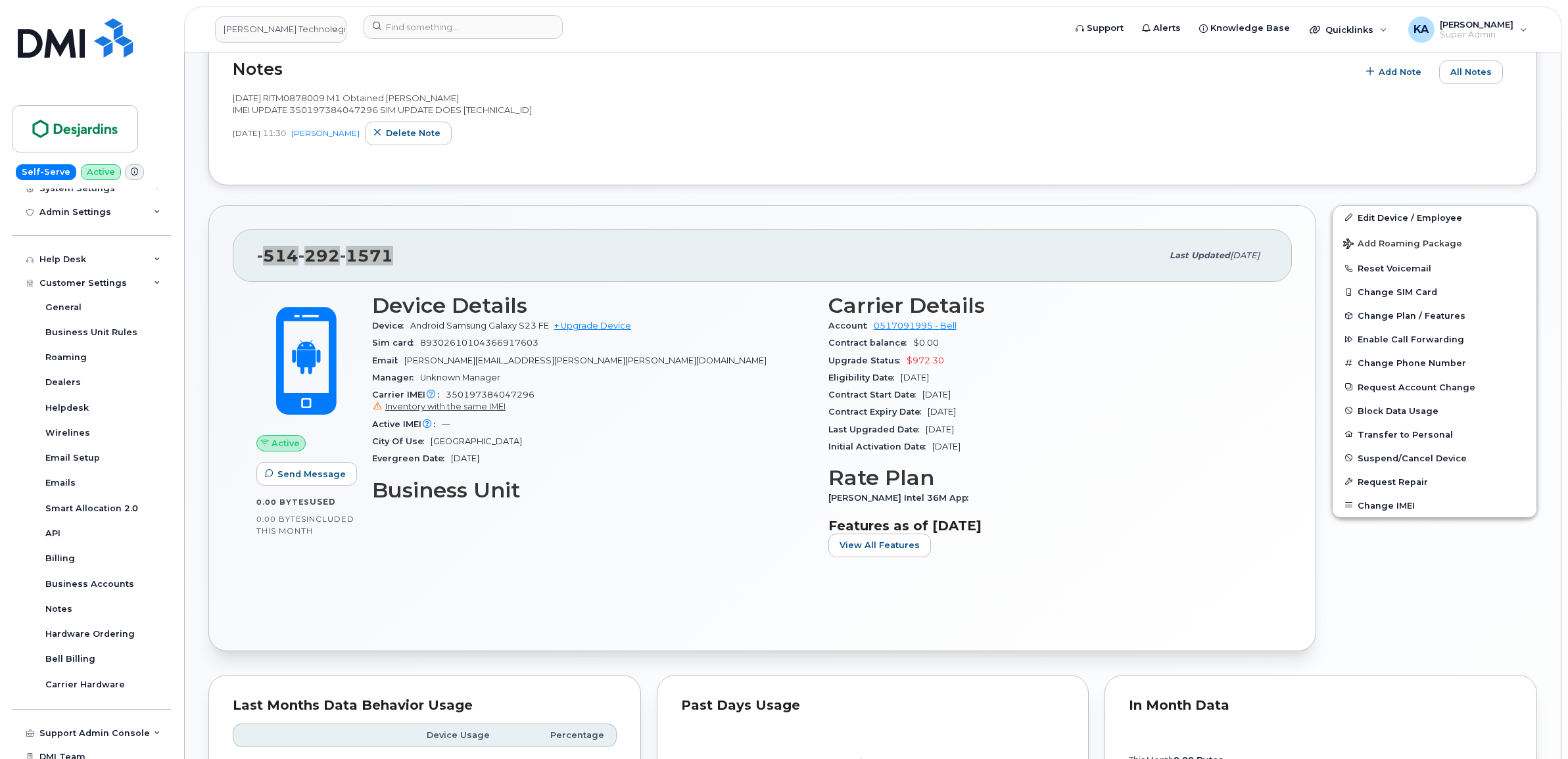
scroll to position [317, 0]
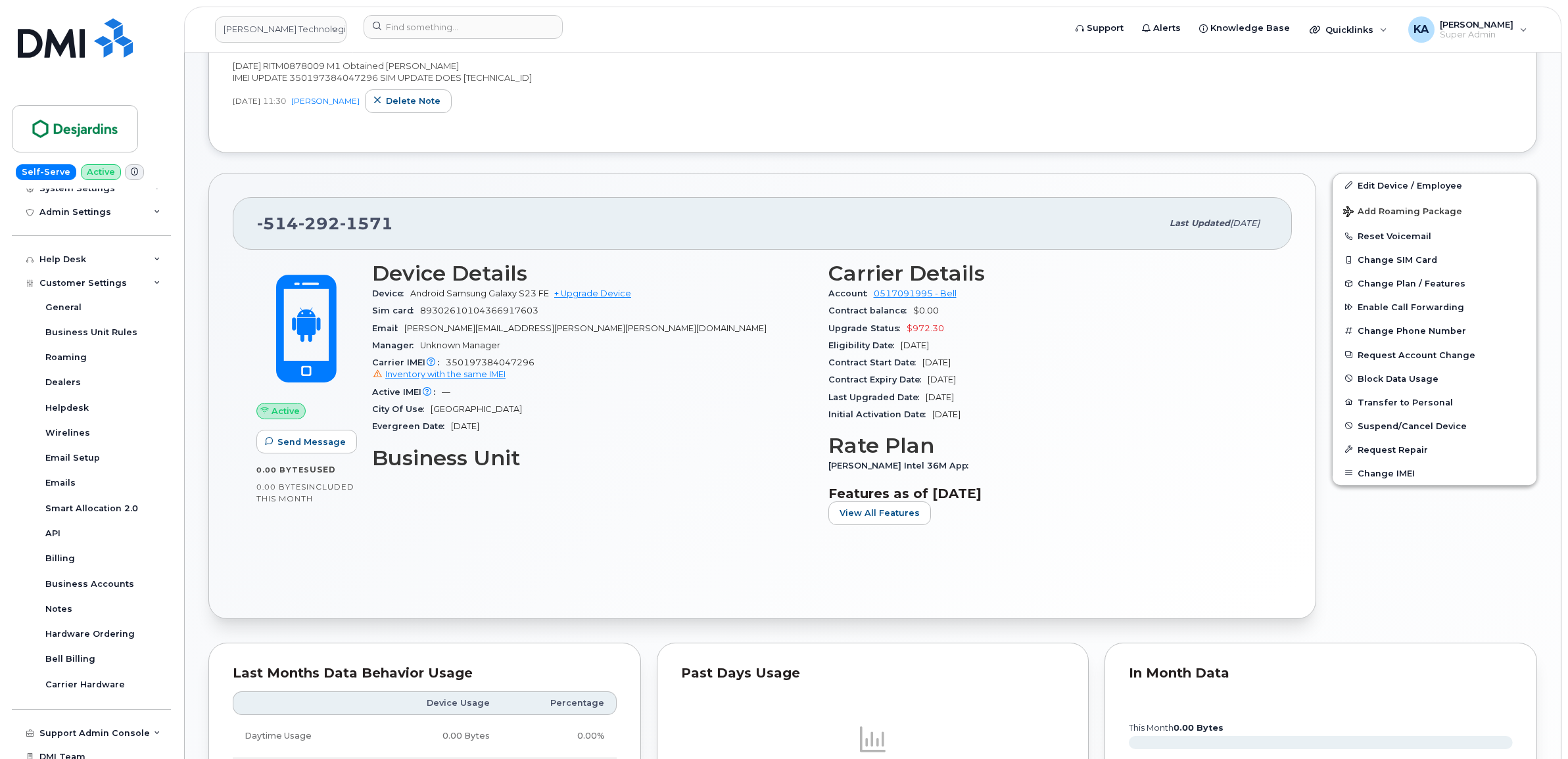
click at [225, 303] on div "514 292 1571 Last updated Sep 15, 2025 Active Send Message 0.00 Bytes  used 0.0…" at bounding box center [762, 395] width 1108 height 446
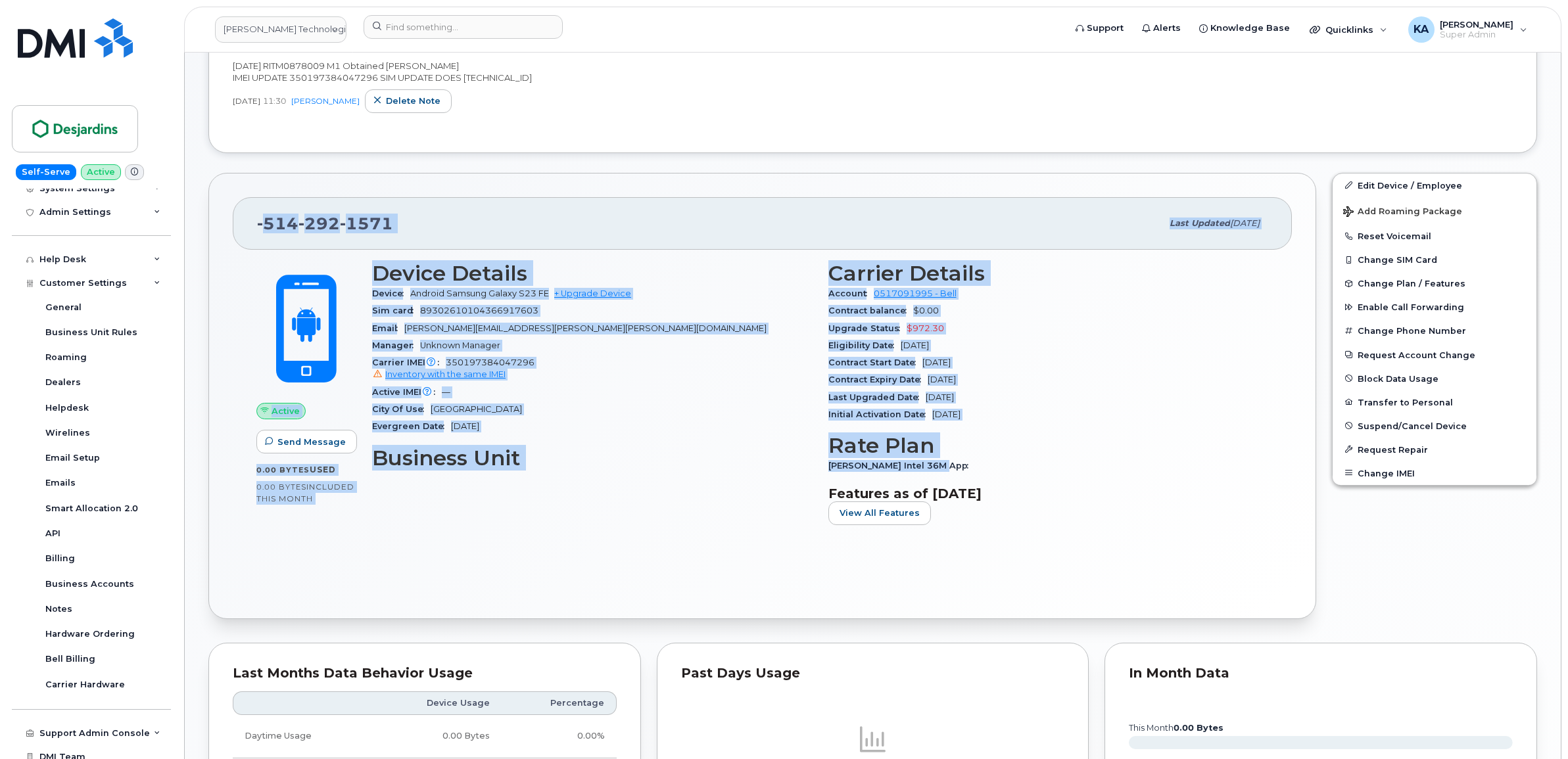
drag, startPoint x: 261, startPoint y: 218, endPoint x: 982, endPoint y: 460, distance: 760.5
click at [991, 464] on div "514 292 1571 Last updated Sep 15, 2025 Active Send Message 0.00 Bytes  used 0.0…" at bounding box center [762, 395] width 1108 height 446
drag, startPoint x: 982, startPoint y: 460, endPoint x: 907, endPoint y: 445, distance: 76.5
copy div "514 292 1571 Last updated Sep 15, 2025 Active Send Message 0.00 Bytes  used 0.0…"
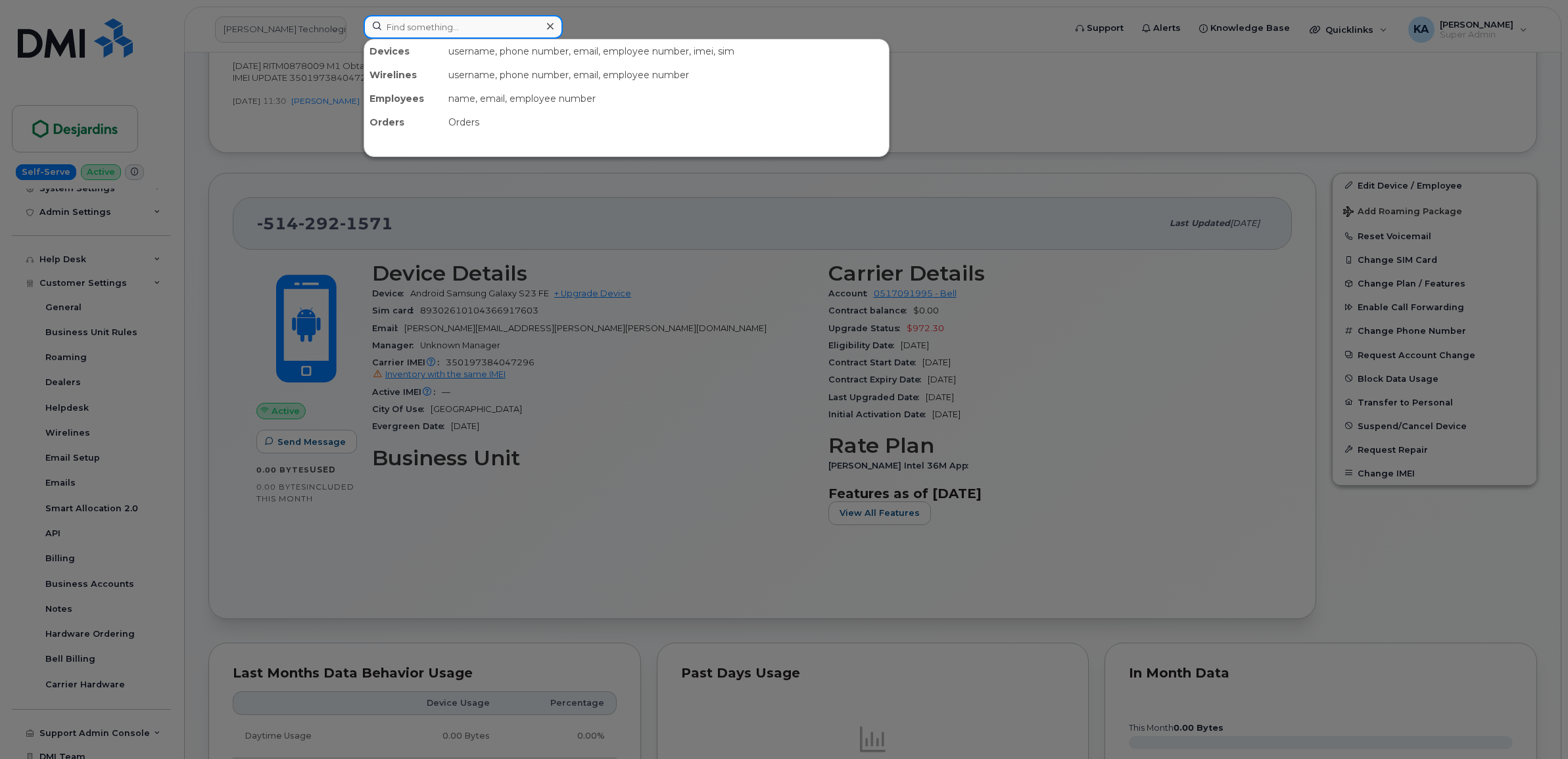
click at [445, 34] on input at bounding box center [463, 27] width 200 height 24
paste input "5142291087"
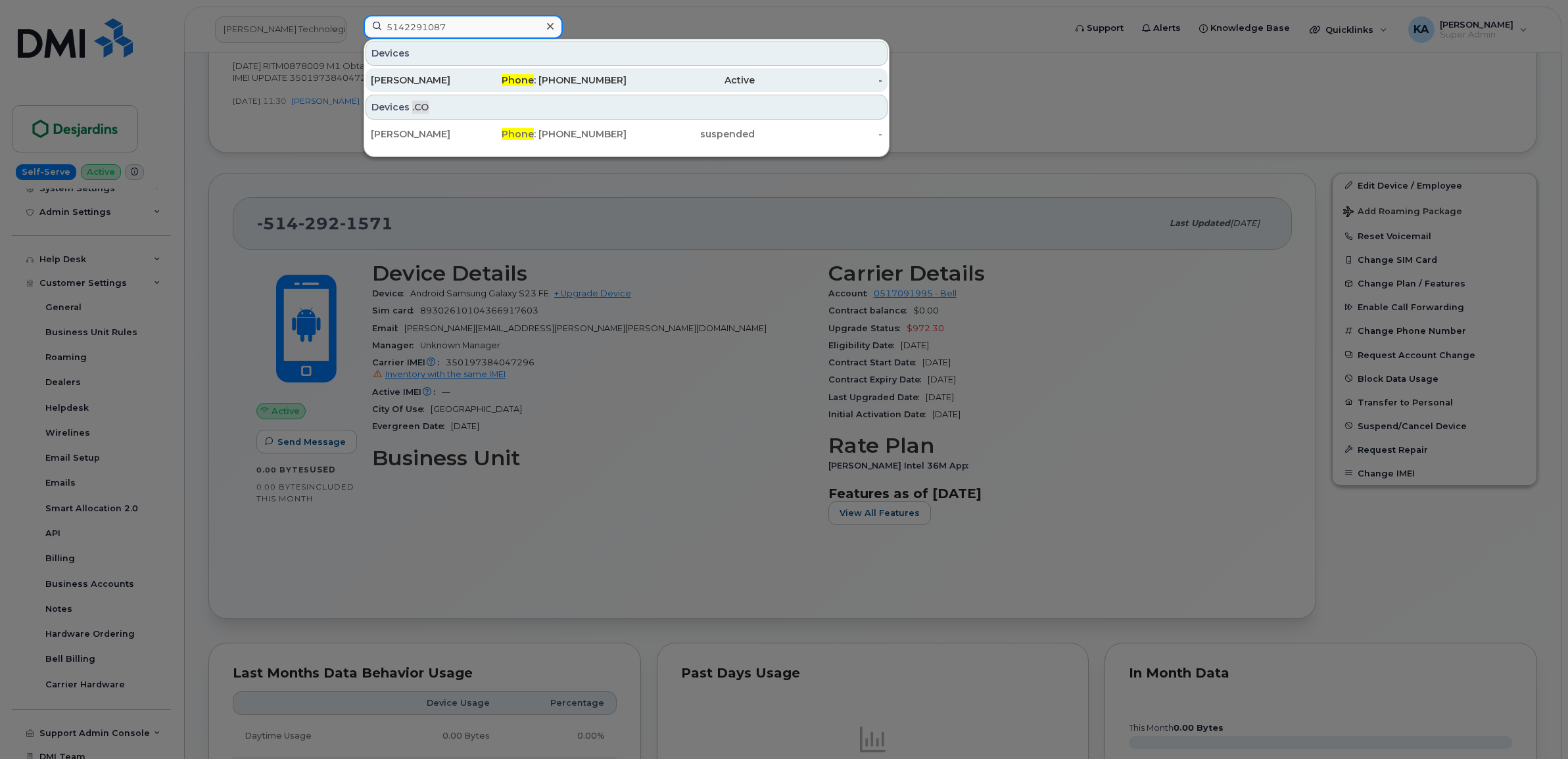
type input "5142291087"
click at [418, 78] on div "Sébastien Thierry" at bounding box center [435, 80] width 128 height 13
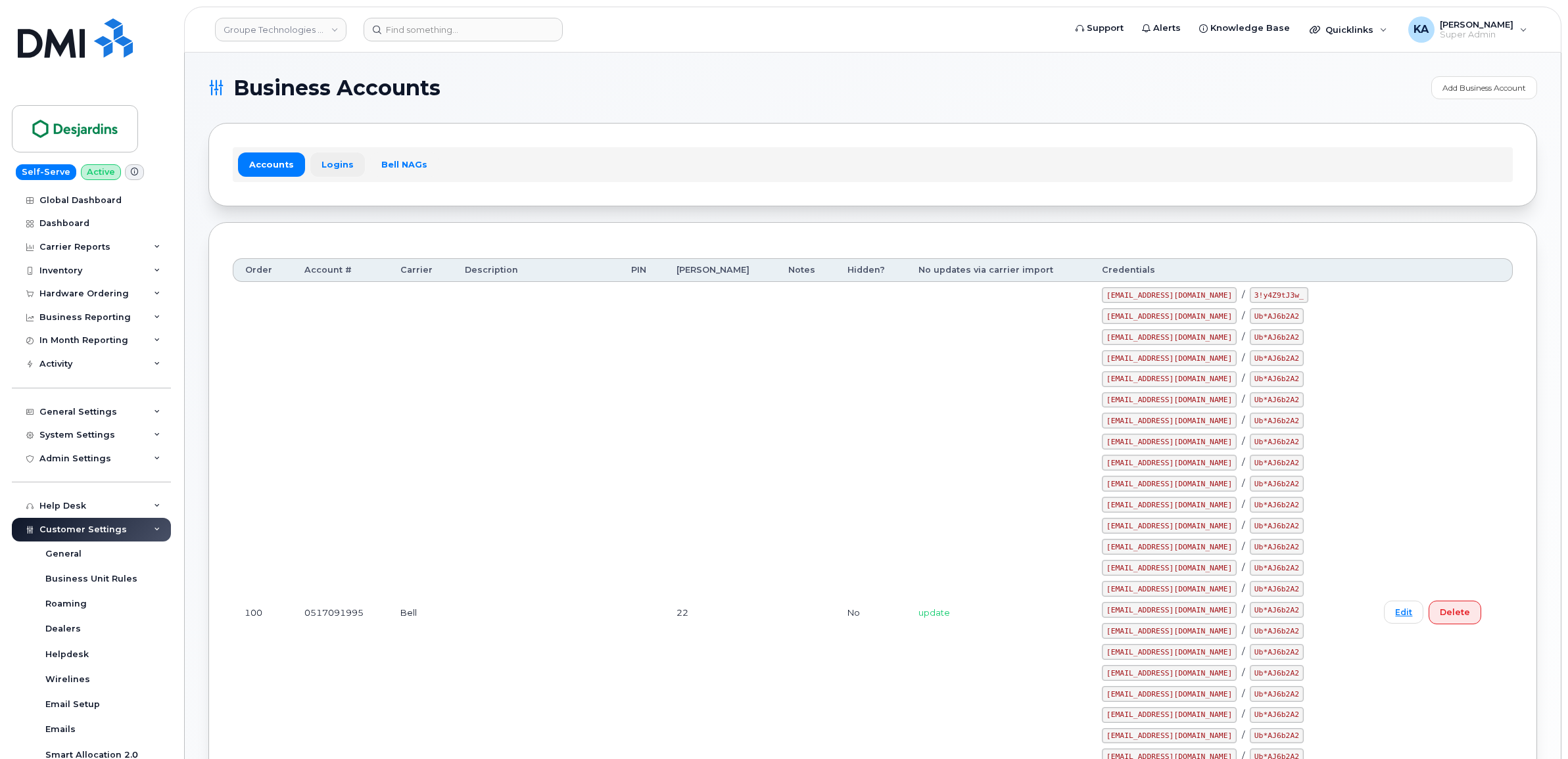
click at [334, 163] on link "Logins" at bounding box center [337, 164] width 55 height 24
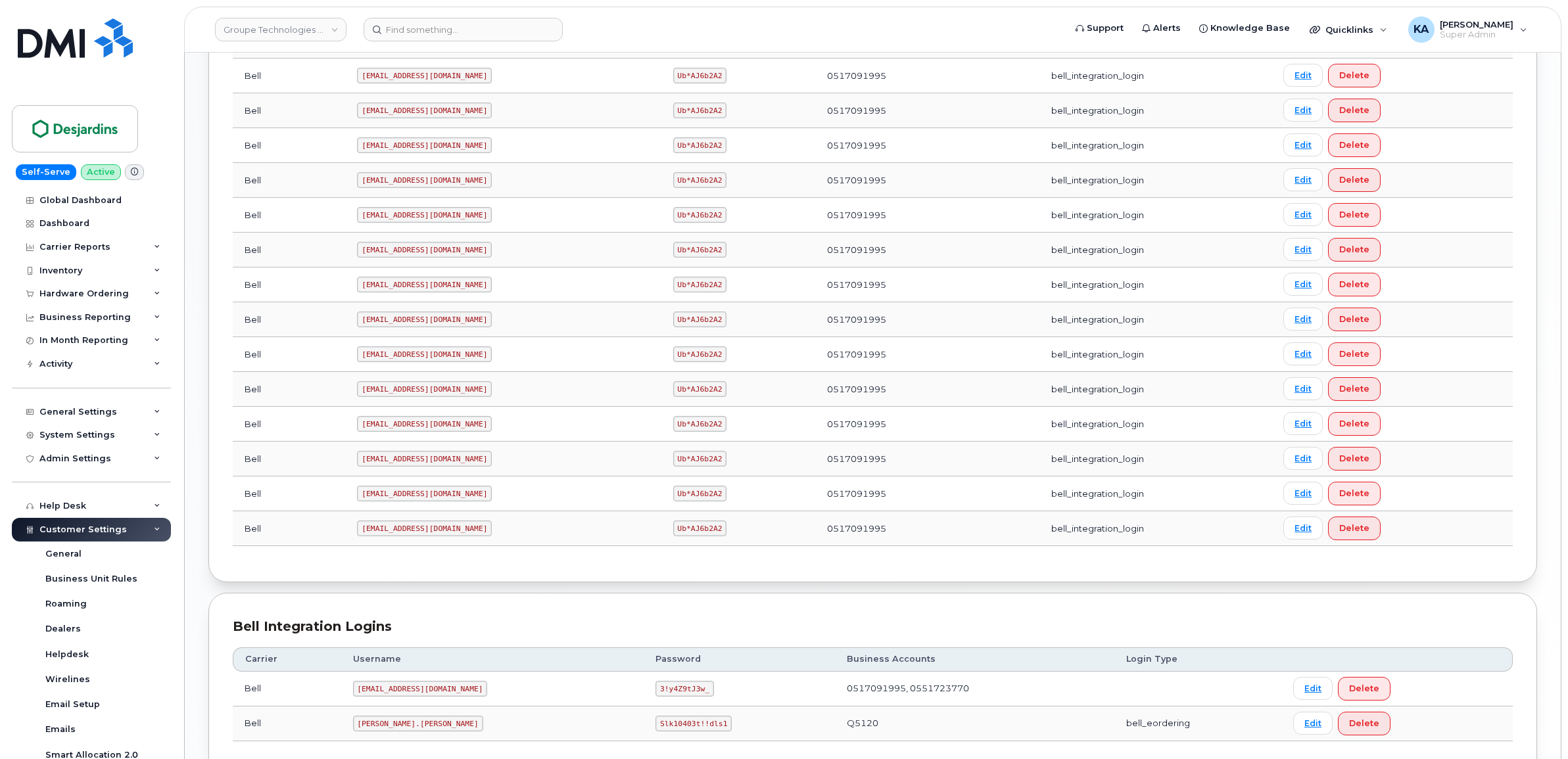
scroll to position [822, 0]
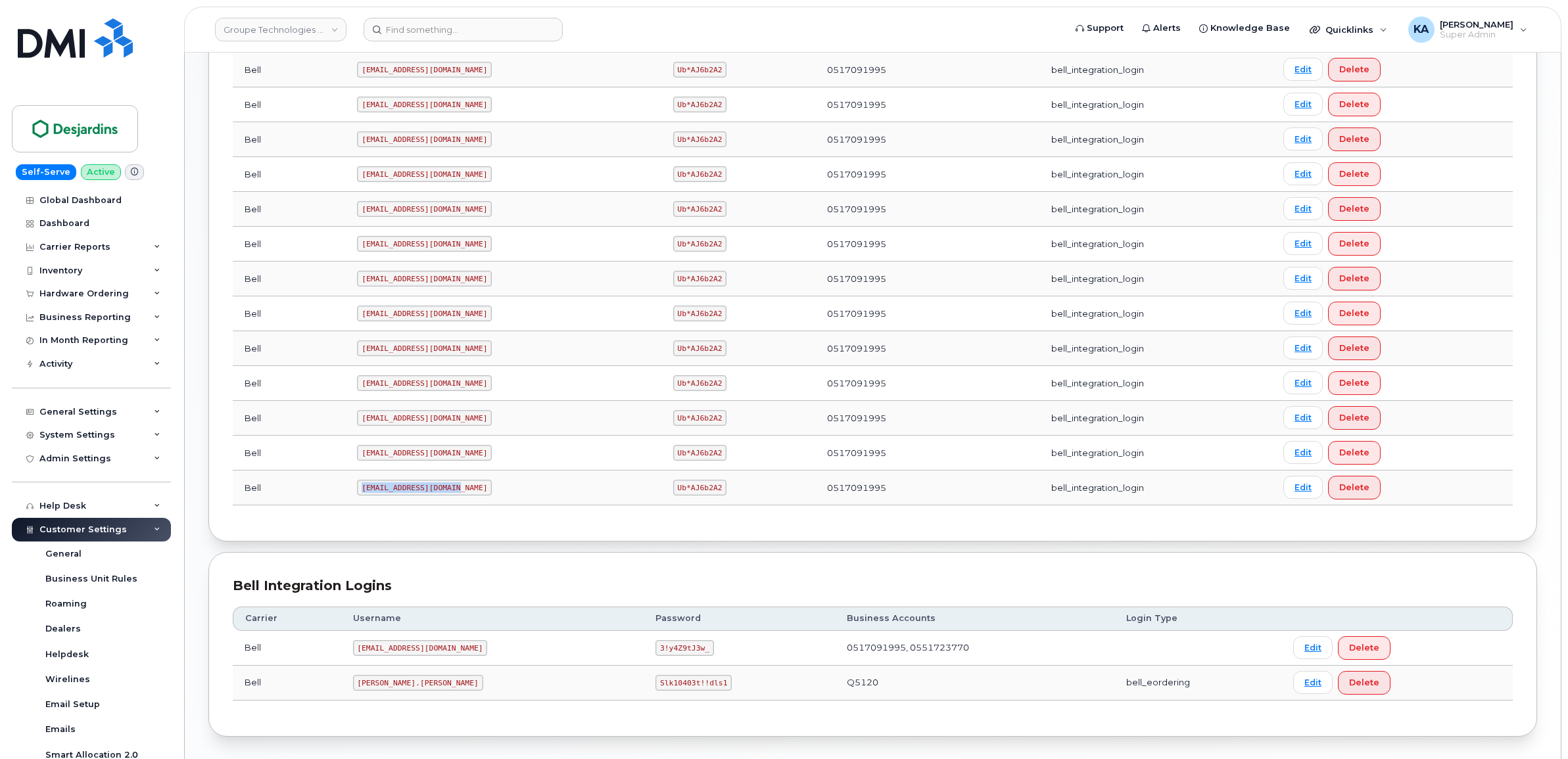
drag, startPoint x: 361, startPoint y: 493, endPoint x: 464, endPoint y: 495, distance: 103.0
click at [464, 495] on td "[EMAIL_ADDRESS][DOMAIN_NAME]" at bounding box center [503, 488] width 316 height 35
copy code "[EMAIL_ADDRESS][DOMAIN_NAME]"
drag, startPoint x: 643, startPoint y: 494, endPoint x: 697, endPoint y: 495, distance: 54.0
click at [697, 495] on td "Ub*AJ6b2A2" at bounding box center [738, 488] width 155 height 35
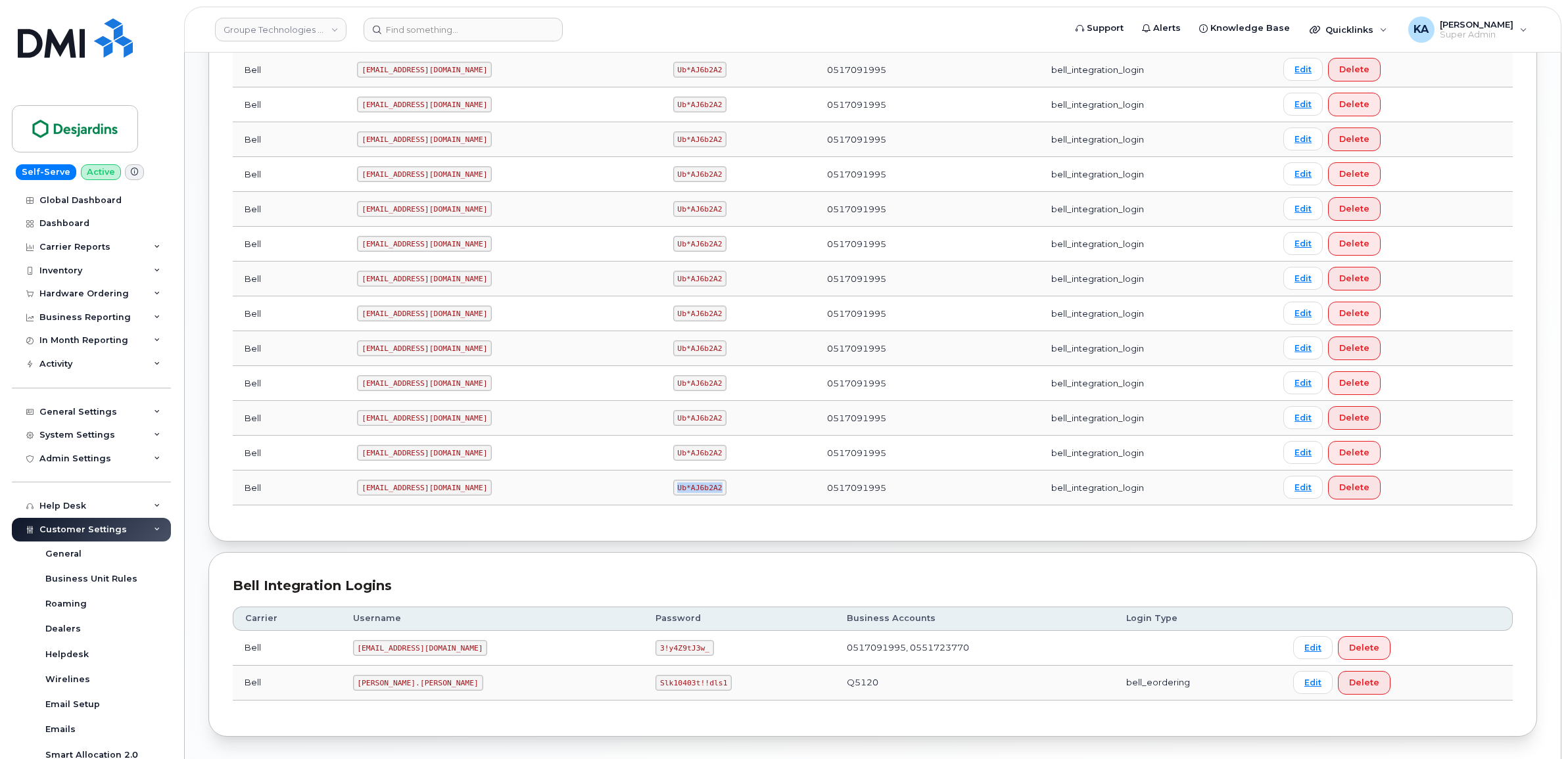
copy code "Ub*AJ6b2A2"
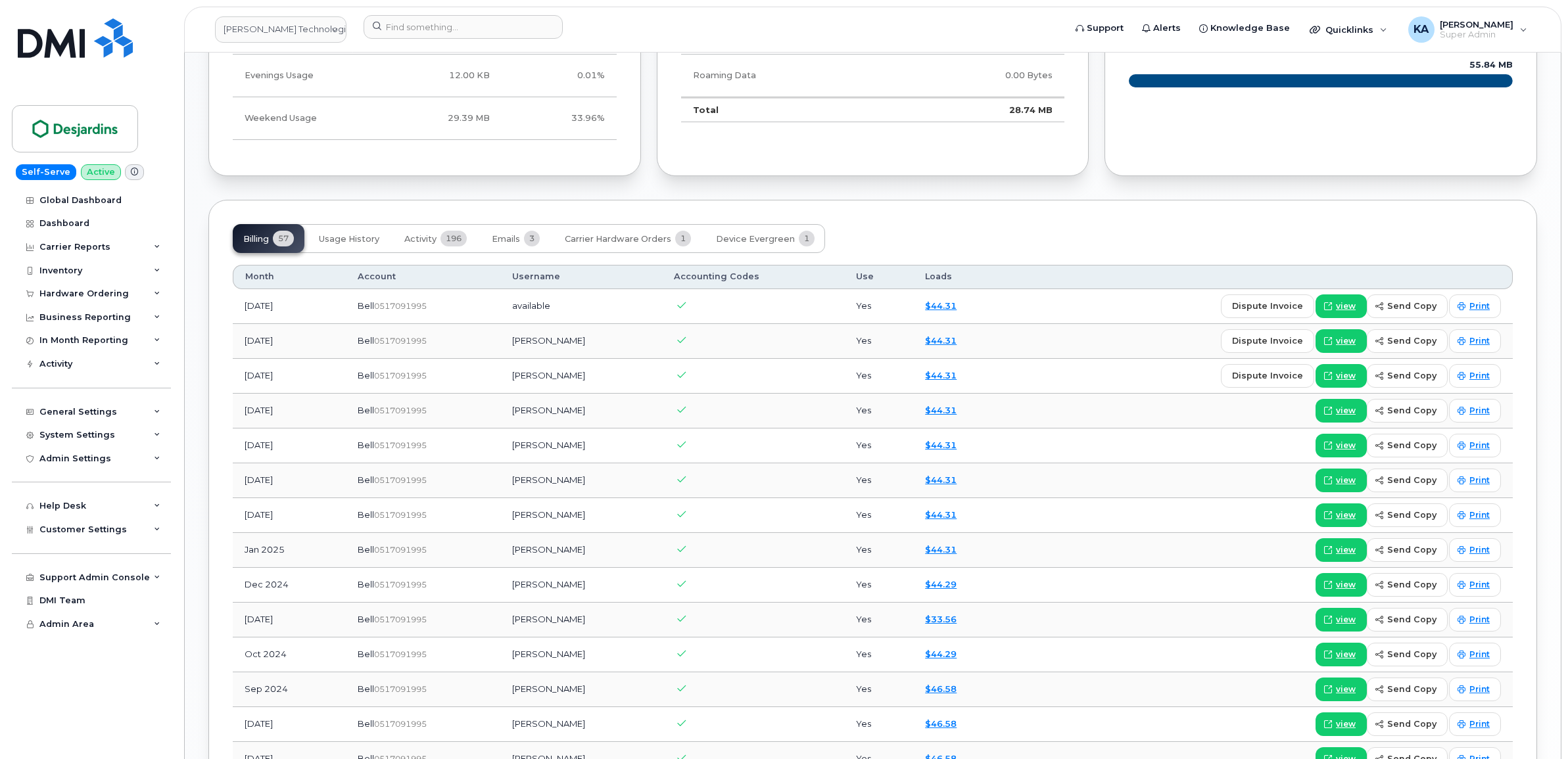
scroll to position [1068, 0]
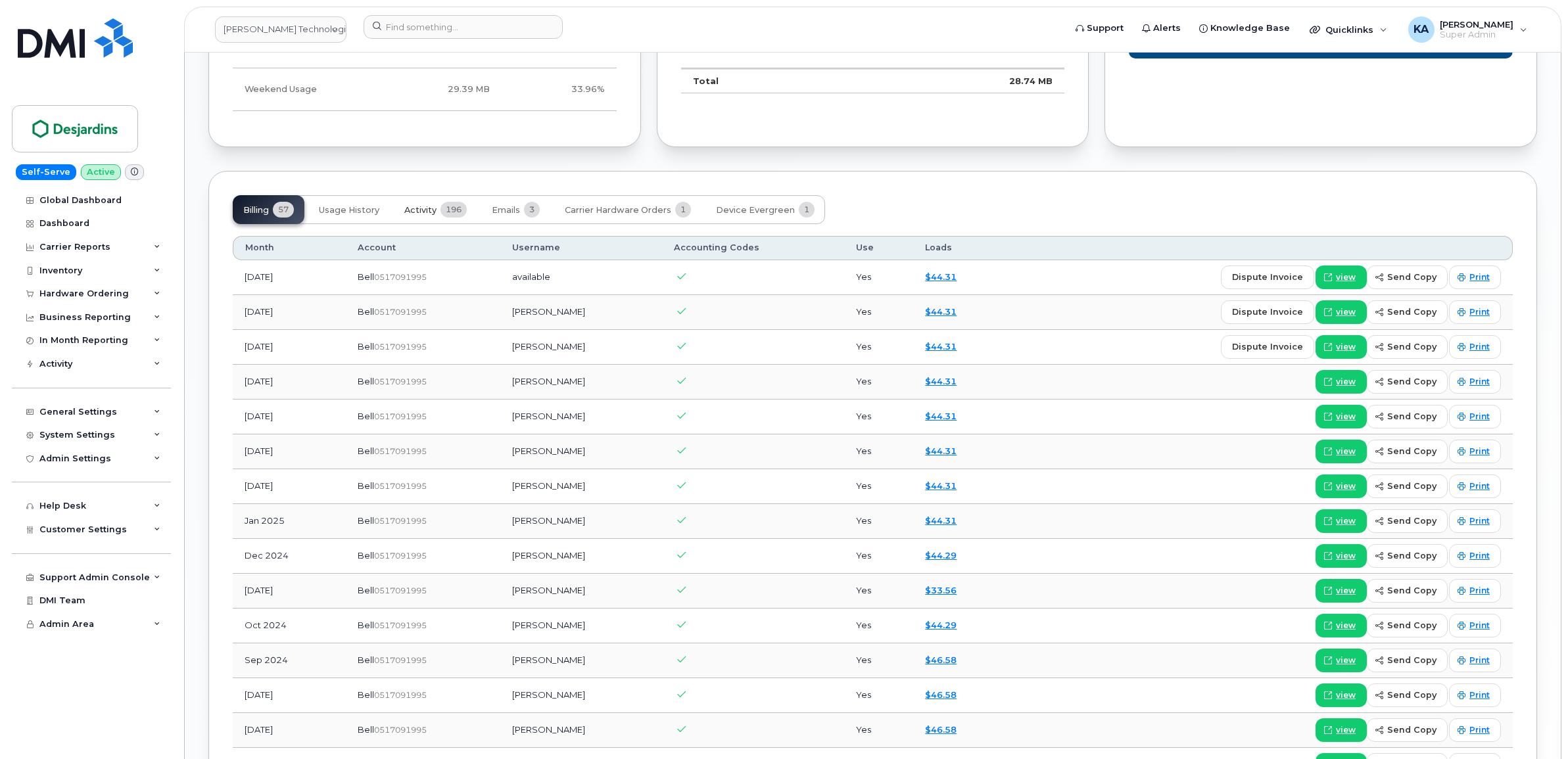
click at [428, 216] on span "Activity" at bounding box center [421, 210] width 32 height 11
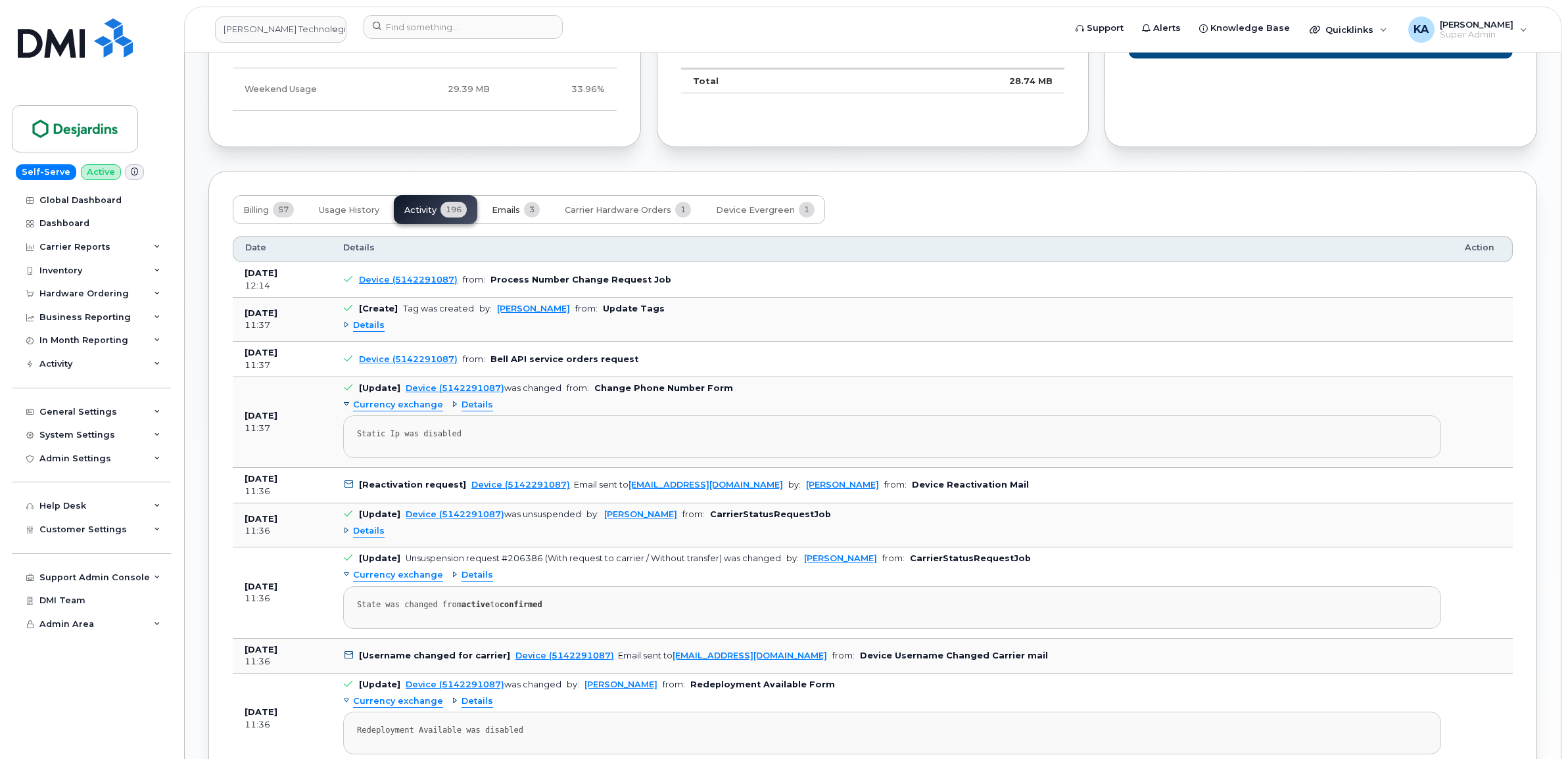
click at [523, 210] on button "Emails 3" at bounding box center [516, 210] width 69 height 29
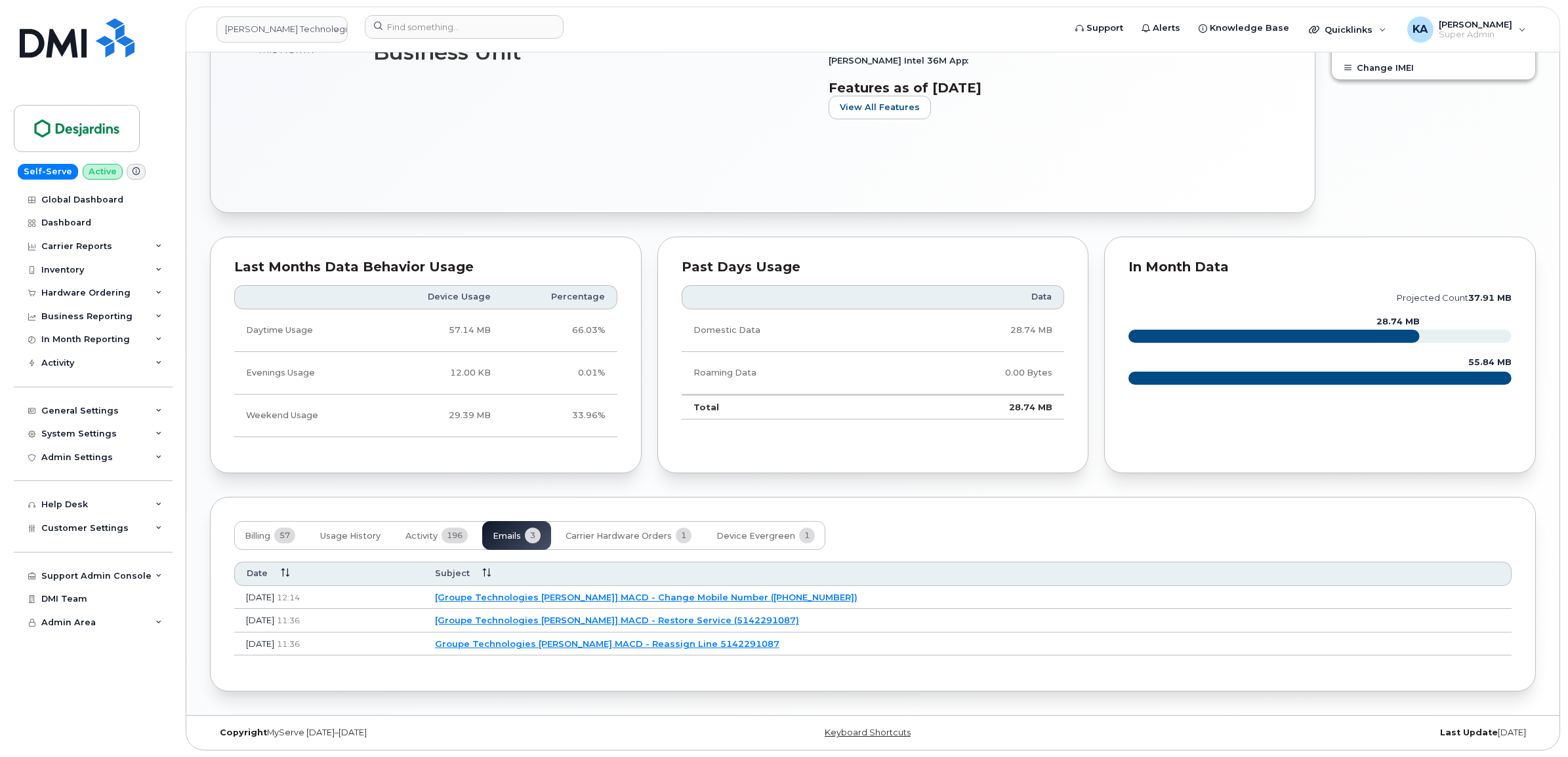
scroll to position [744, 0]
click at [628, 643] on link "[PERSON_NAME] Technologies MACD Group - Reassign Line 5142291087" at bounding box center [635, 644] width 338 height 11
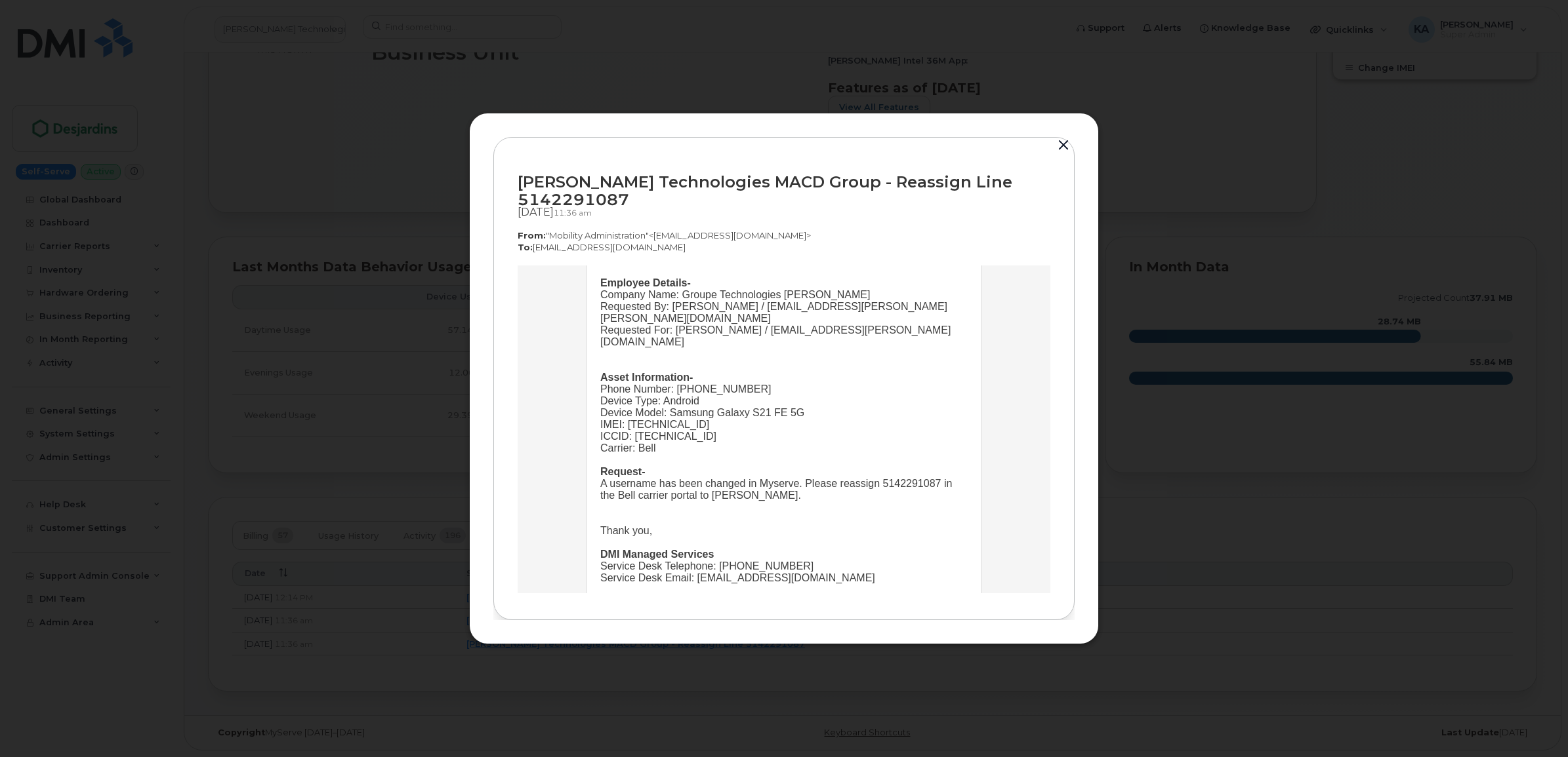
scroll to position [155, 0]
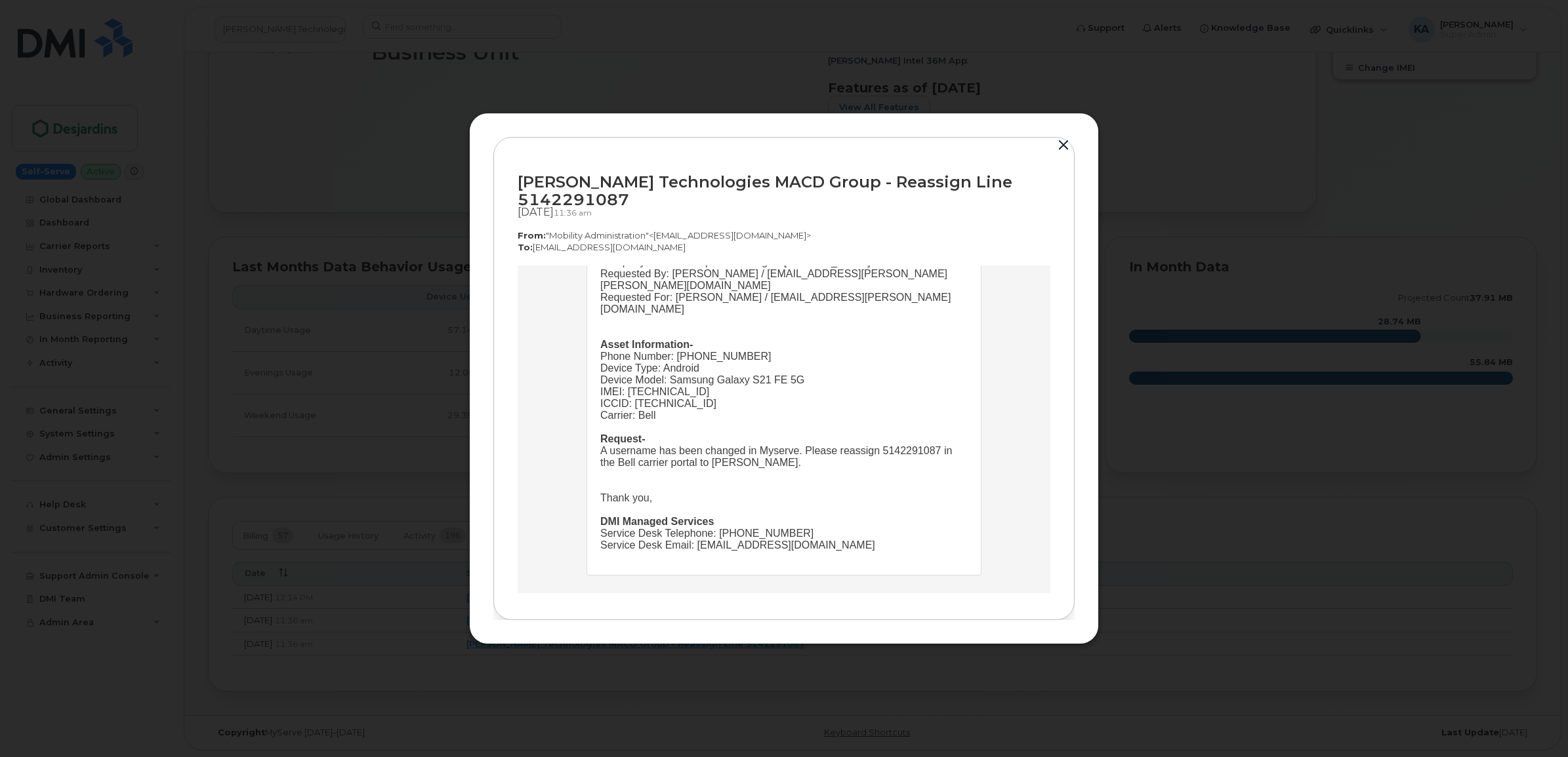
click at [1064, 141] on button "button" at bounding box center [1064, 145] width 20 height 18
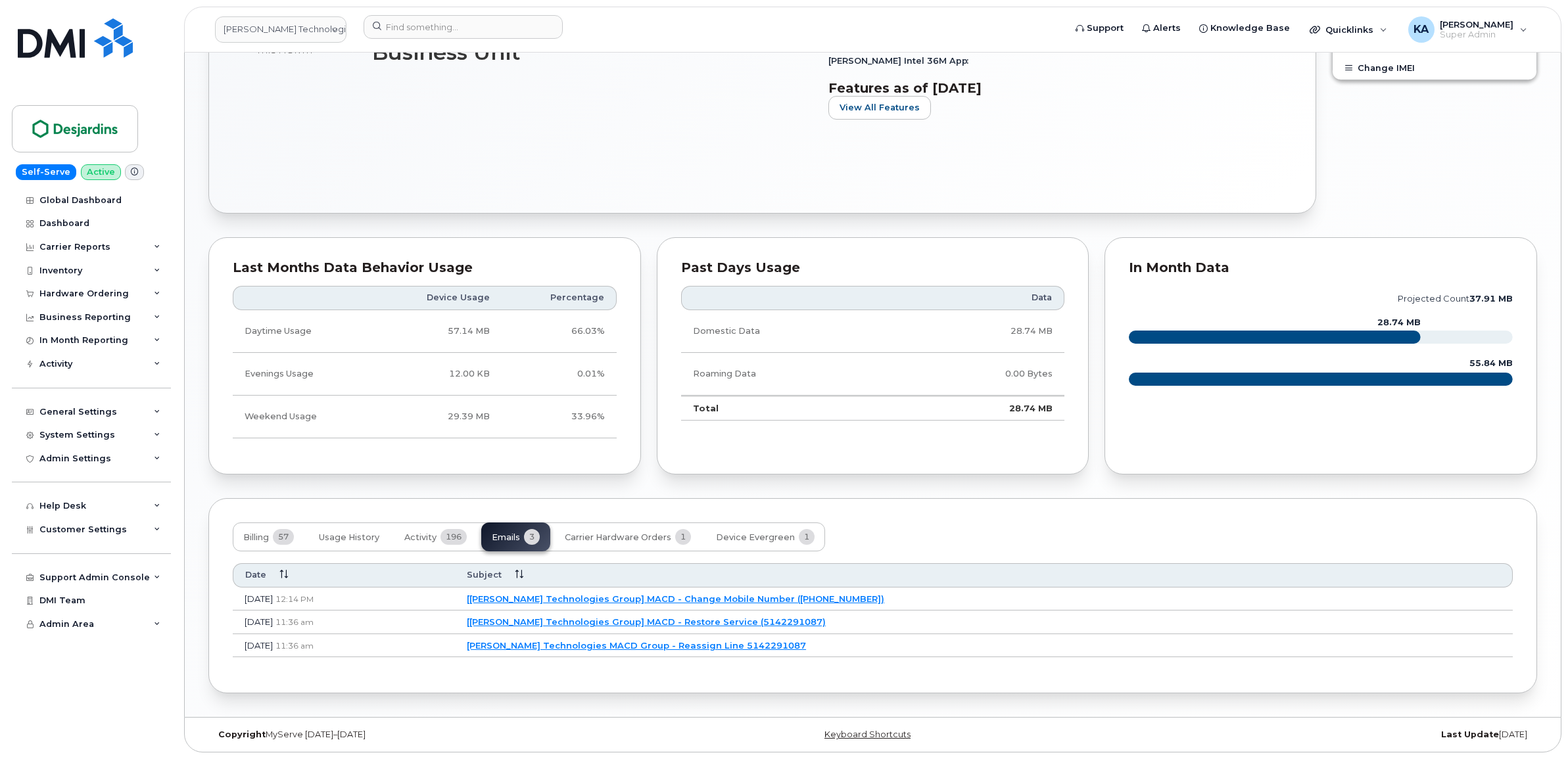
click at [645, 616] on link "[[PERSON_NAME] Technologies Group] MACD - Restore Service (5142291087)" at bounding box center [646, 622] width 359 height 11
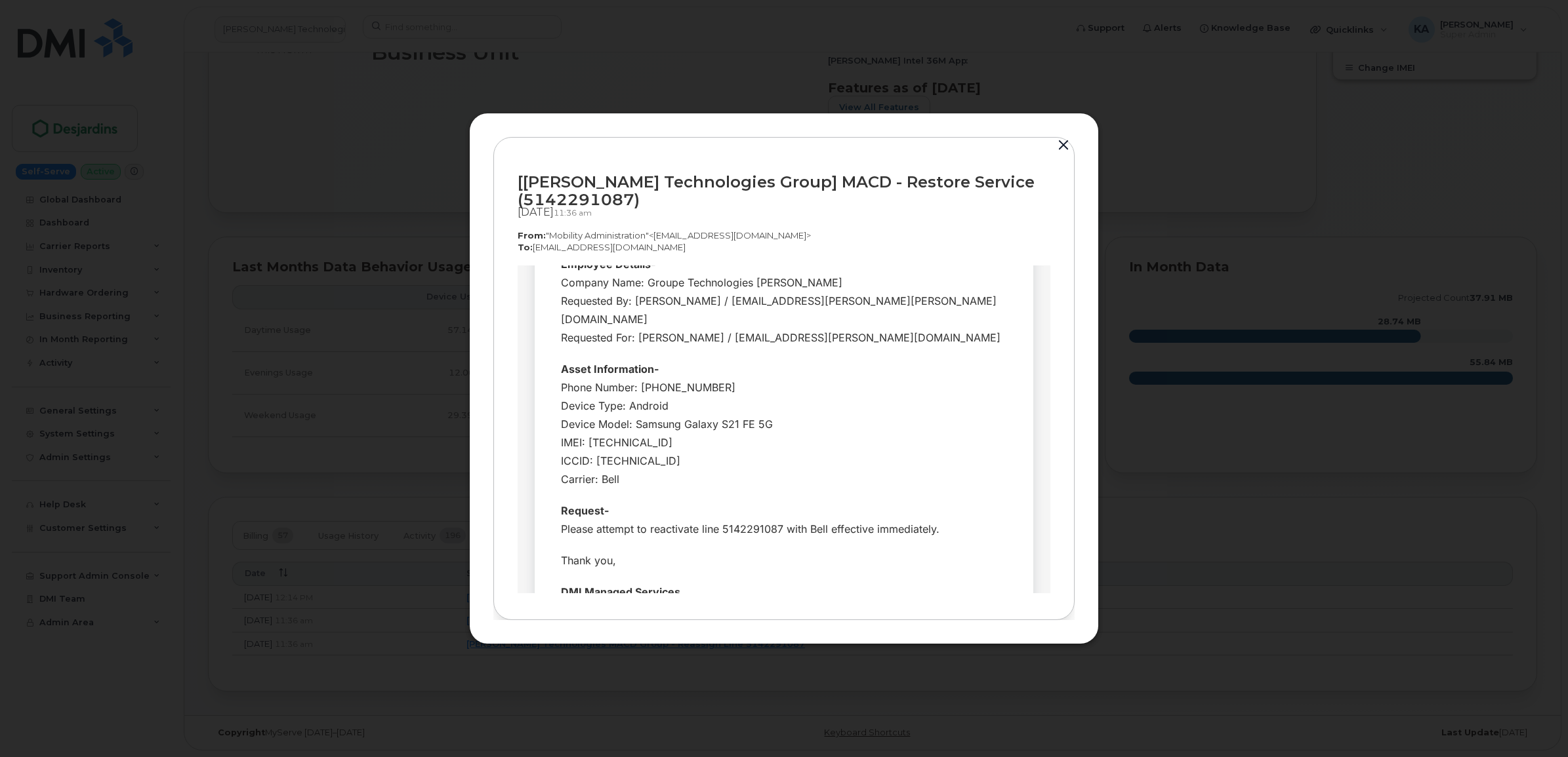
scroll to position [164, 0]
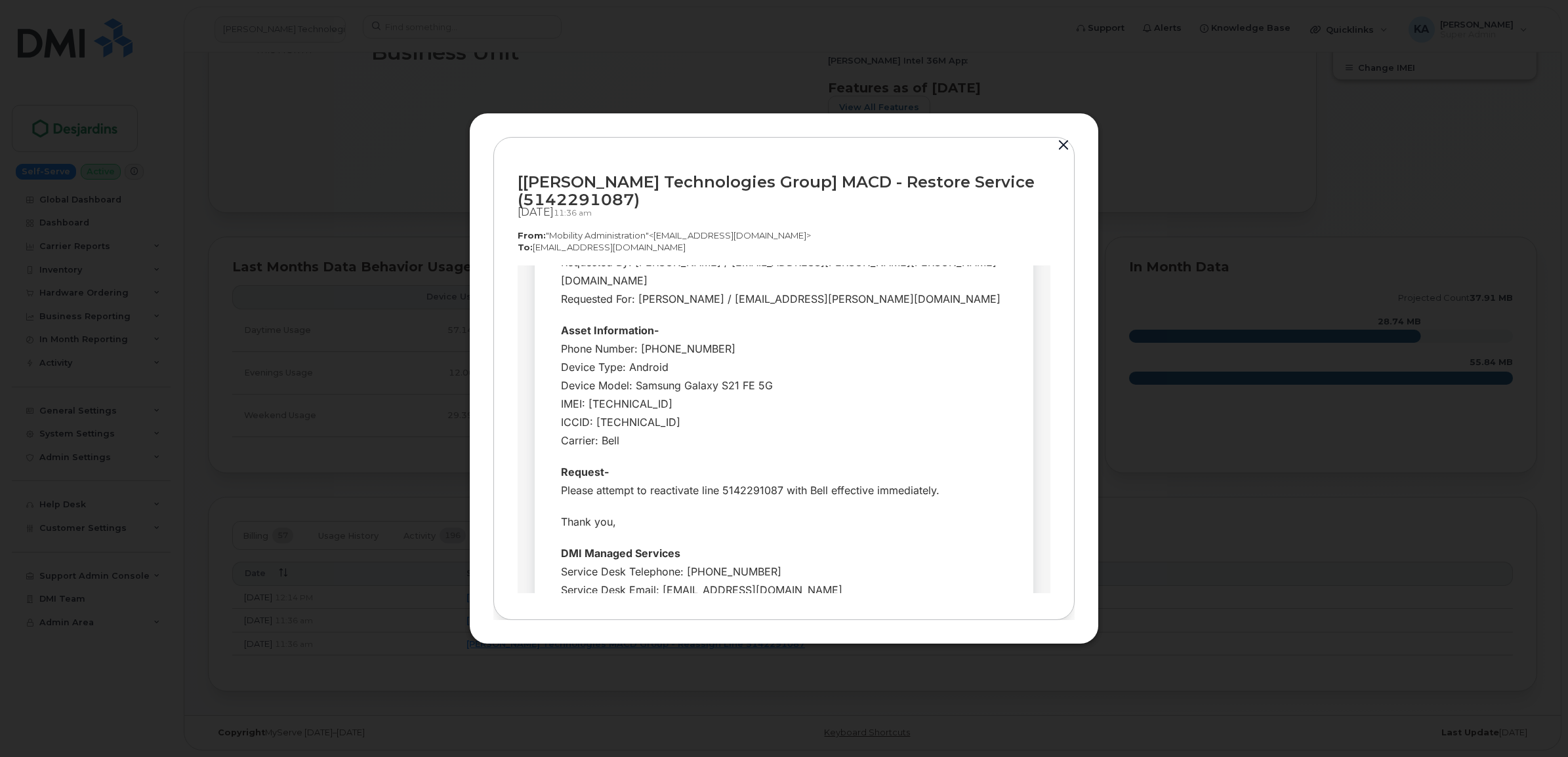
click at [1057, 141] on button "button" at bounding box center [1064, 145] width 20 height 18
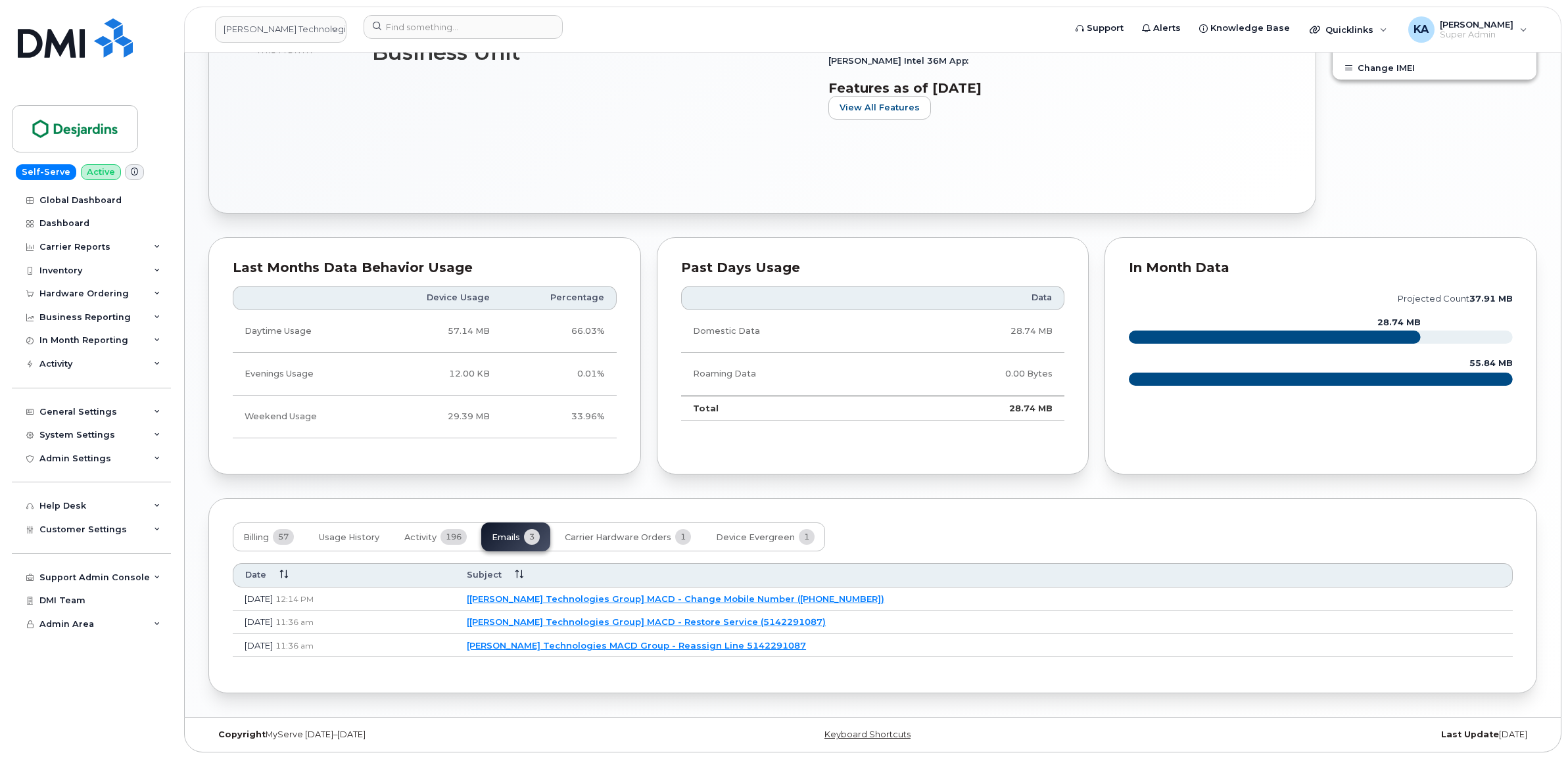
click at [670, 595] on link "[[PERSON_NAME] Technologies Group] MACD - Change Mobile Number ([PHONE_NUMBER])" at bounding box center [676, 599] width 418 height 11
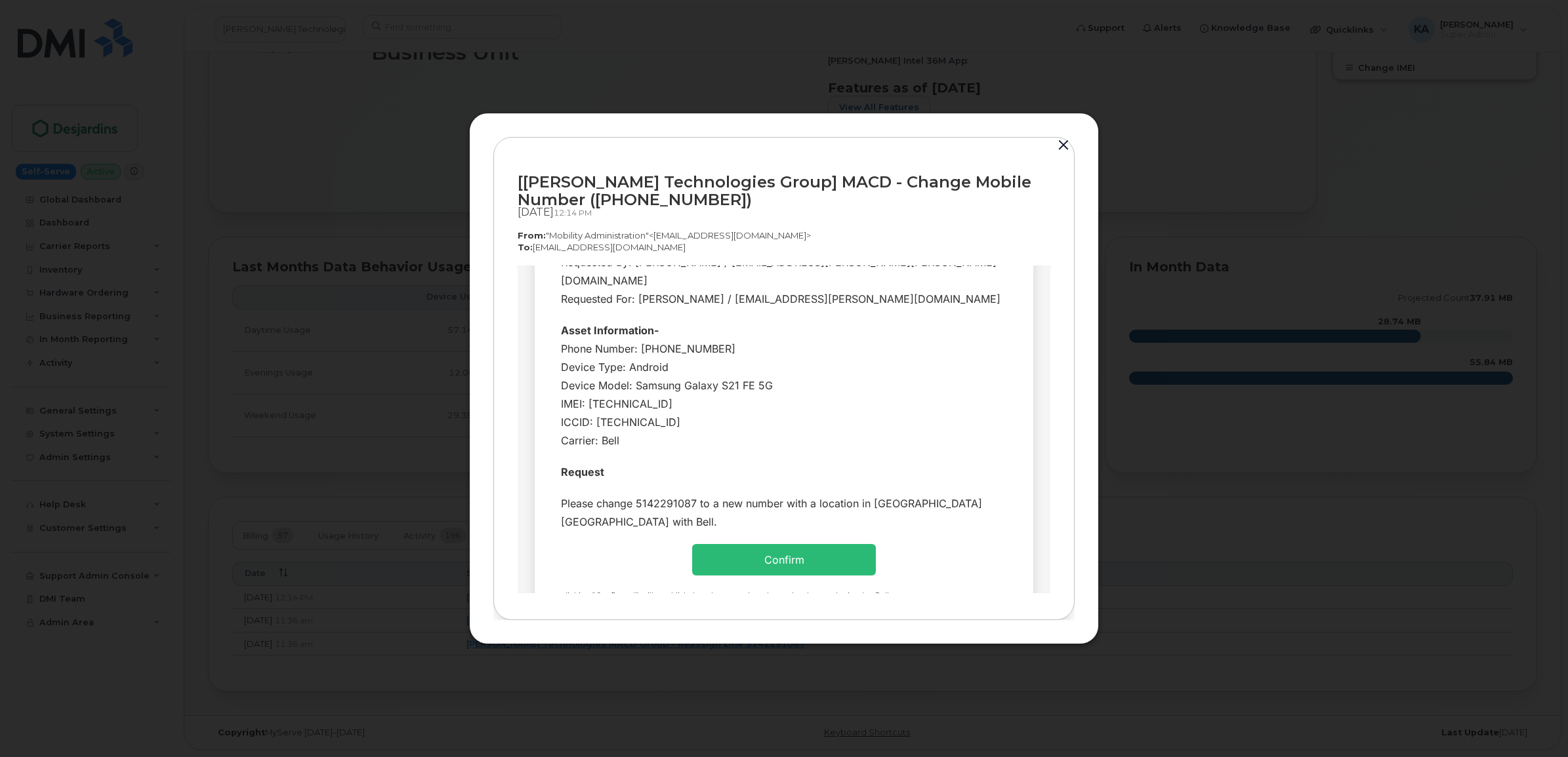
scroll to position [246, 0]
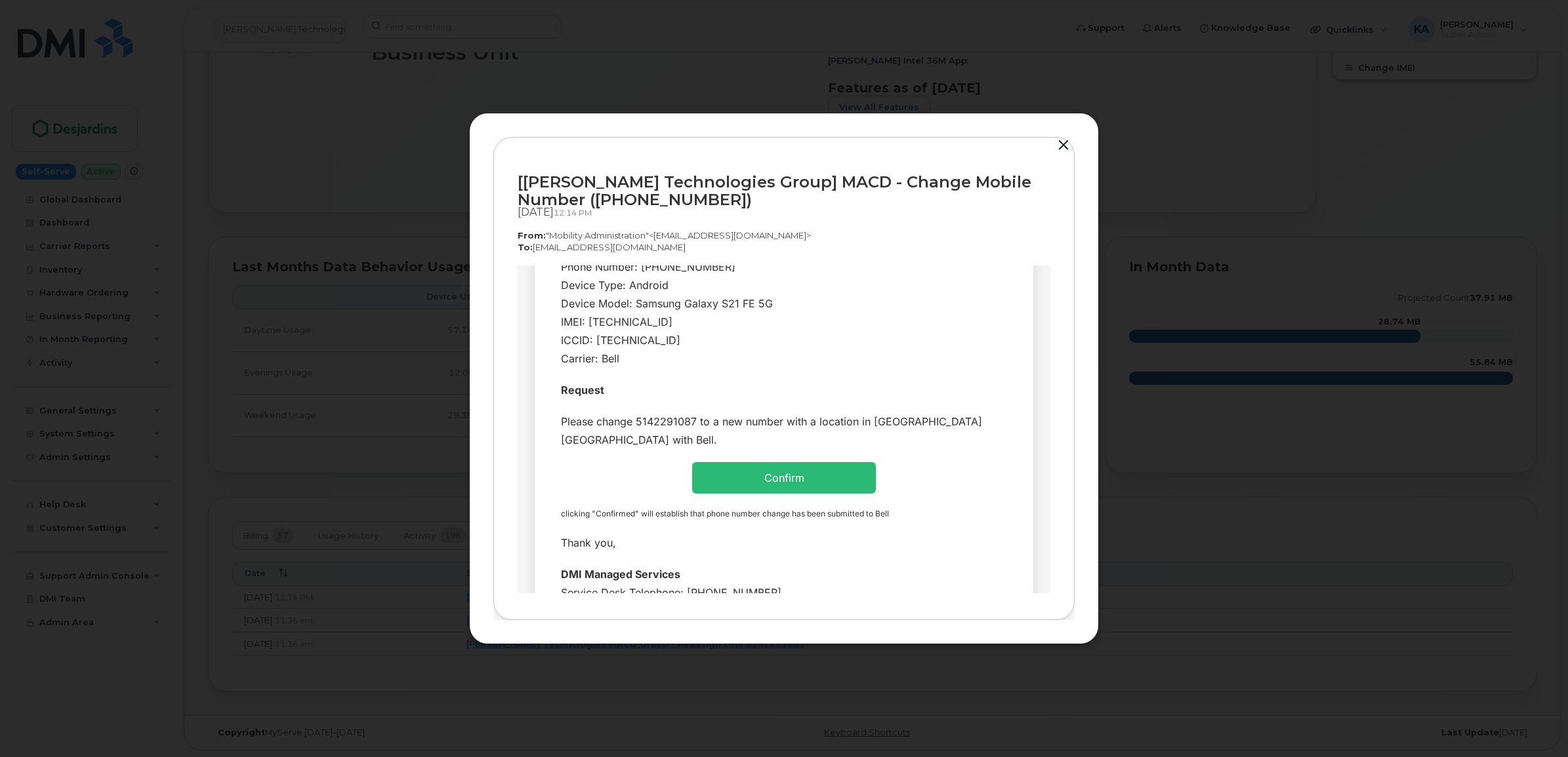
click at [1061, 143] on button "button" at bounding box center [1064, 145] width 20 height 18
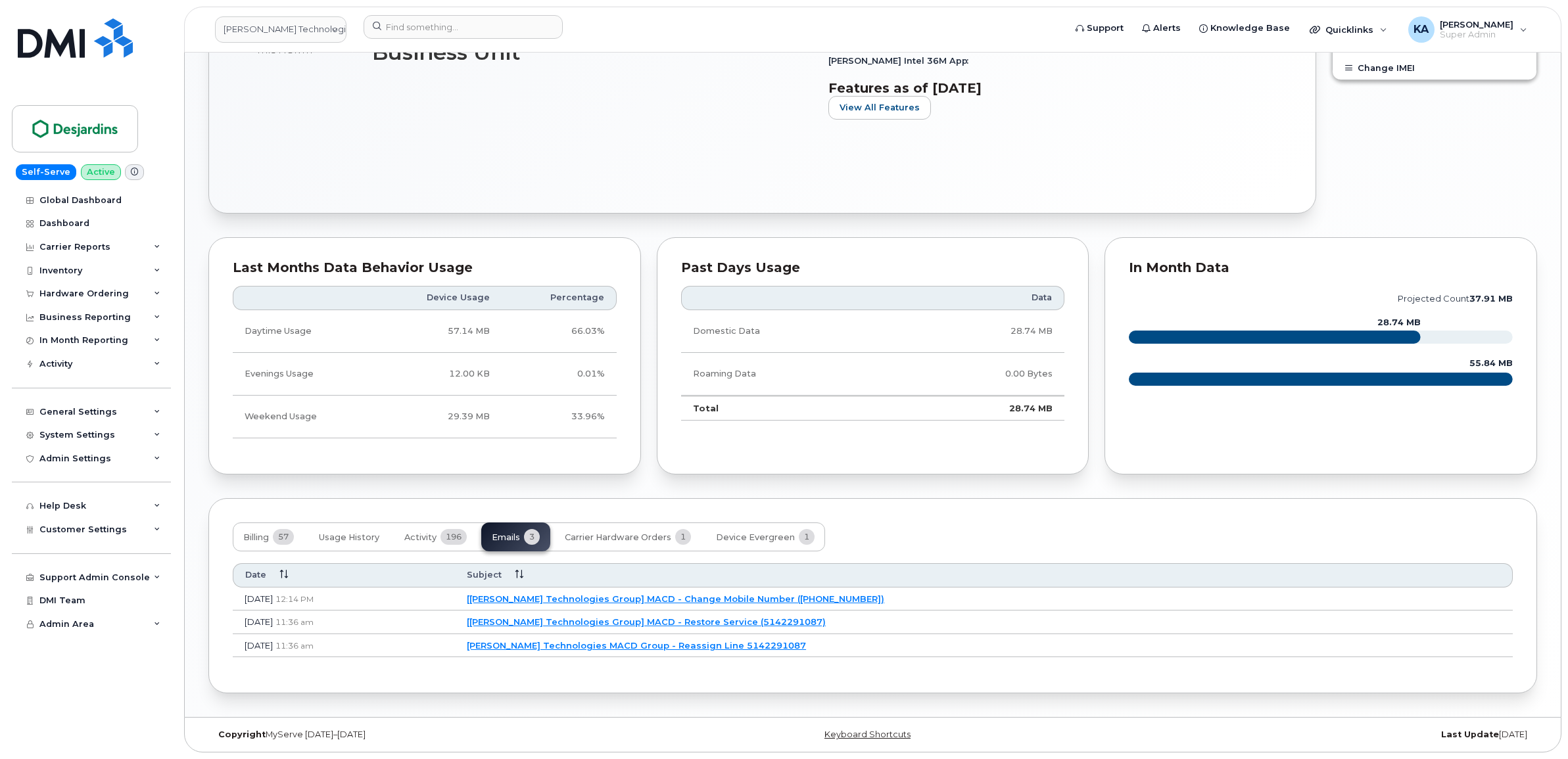
click at [708, 623] on link "[[PERSON_NAME] Technologies Group] MACD - Restore Service (5142291087)" at bounding box center [646, 622] width 359 height 11
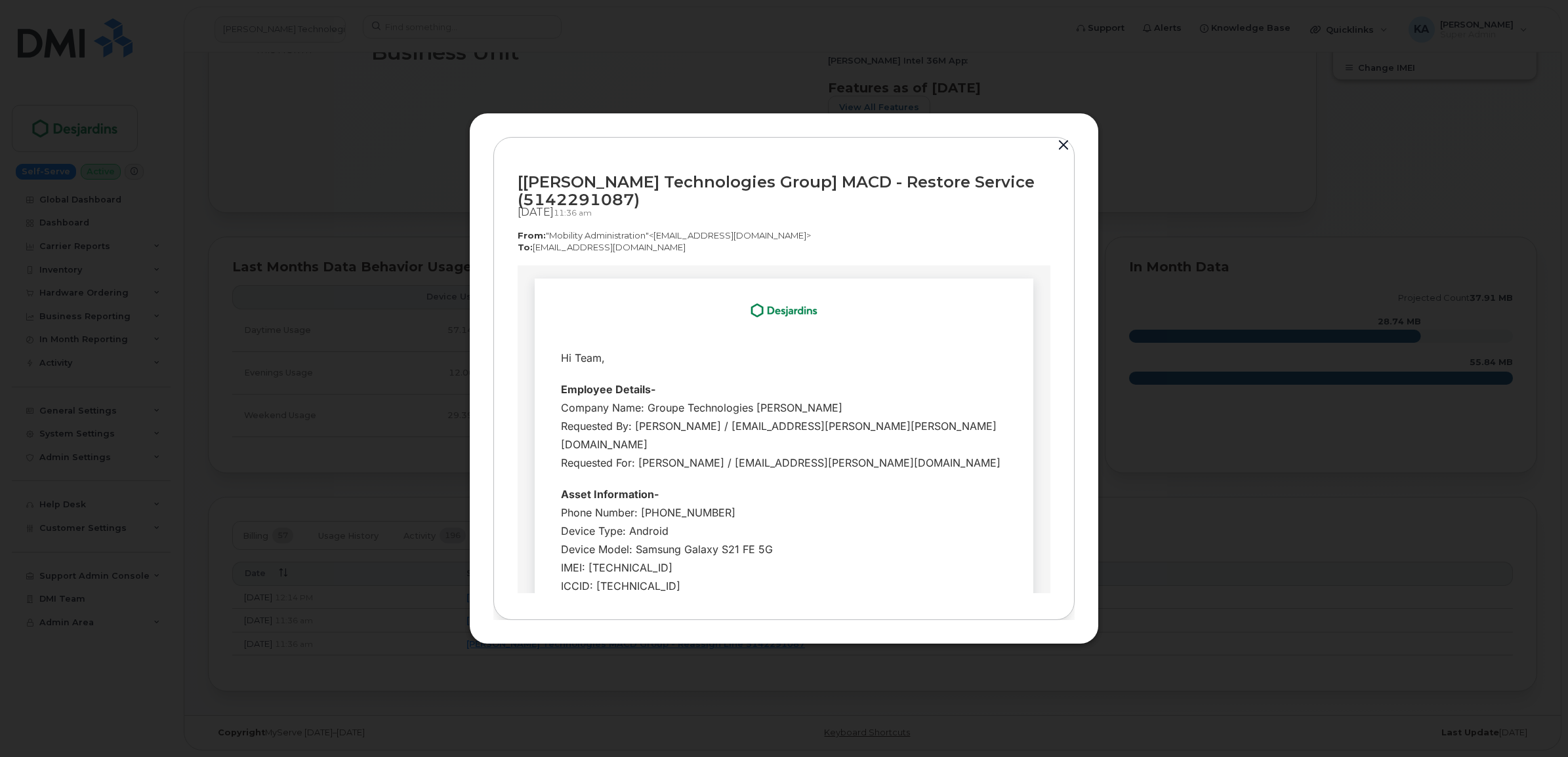
scroll to position [0, 0]
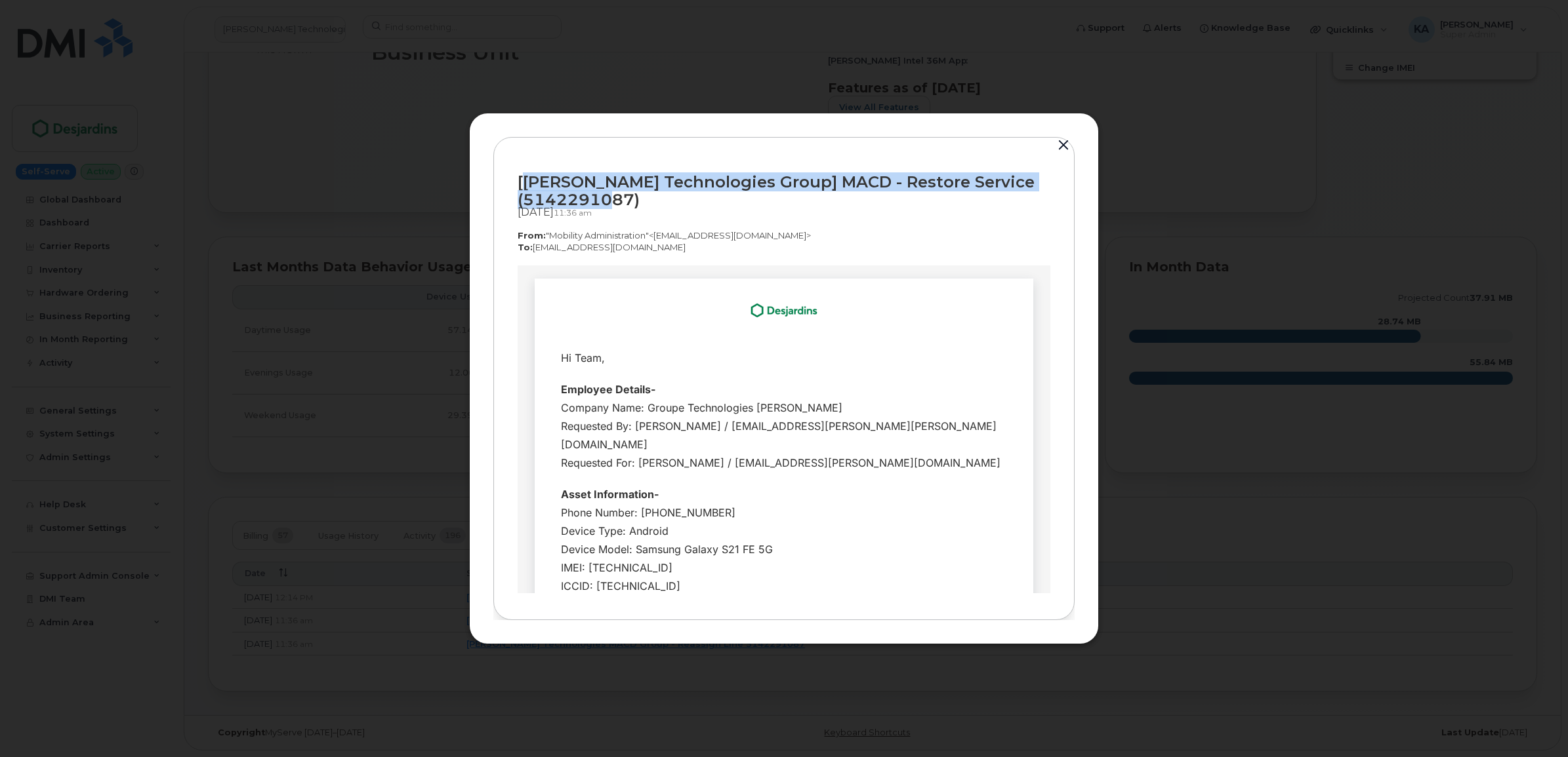
drag, startPoint x: 524, startPoint y: 178, endPoint x: 637, endPoint y: 197, distance: 114.6
click at [637, 197] on div "[[PERSON_NAME] Technologies Group] MACD - Restore Service (5142291087)" at bounding box center [784, 191] width 533 height 35
drag, startPoint x: 637, startPoint y: 197, endPoint x: 610, endPoint y: 195, distance: 27.1
copy div "Desjardins Technologies Group] MACD - Restore Service (5142291087)"
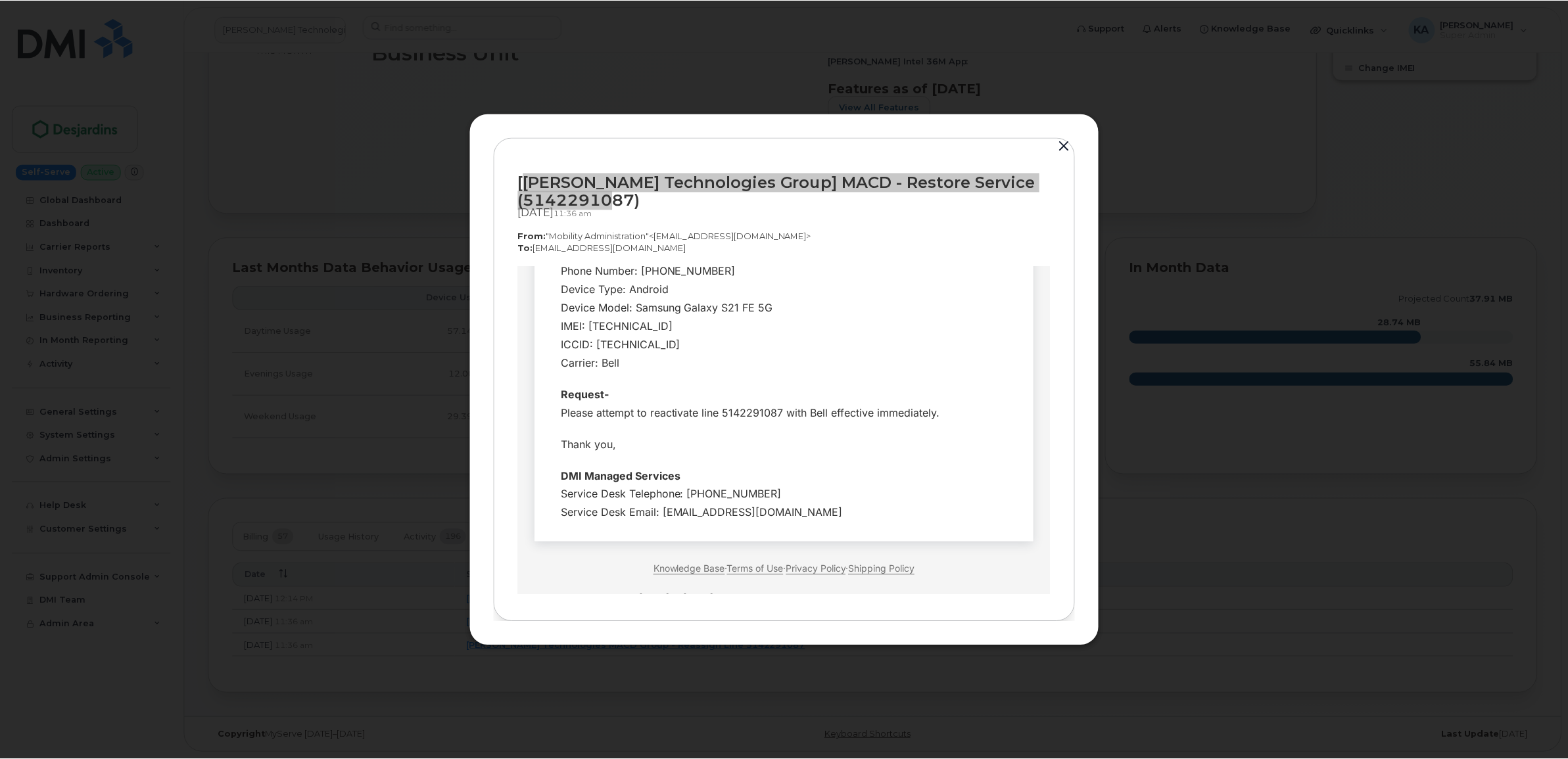
scroll to position [270, 0]
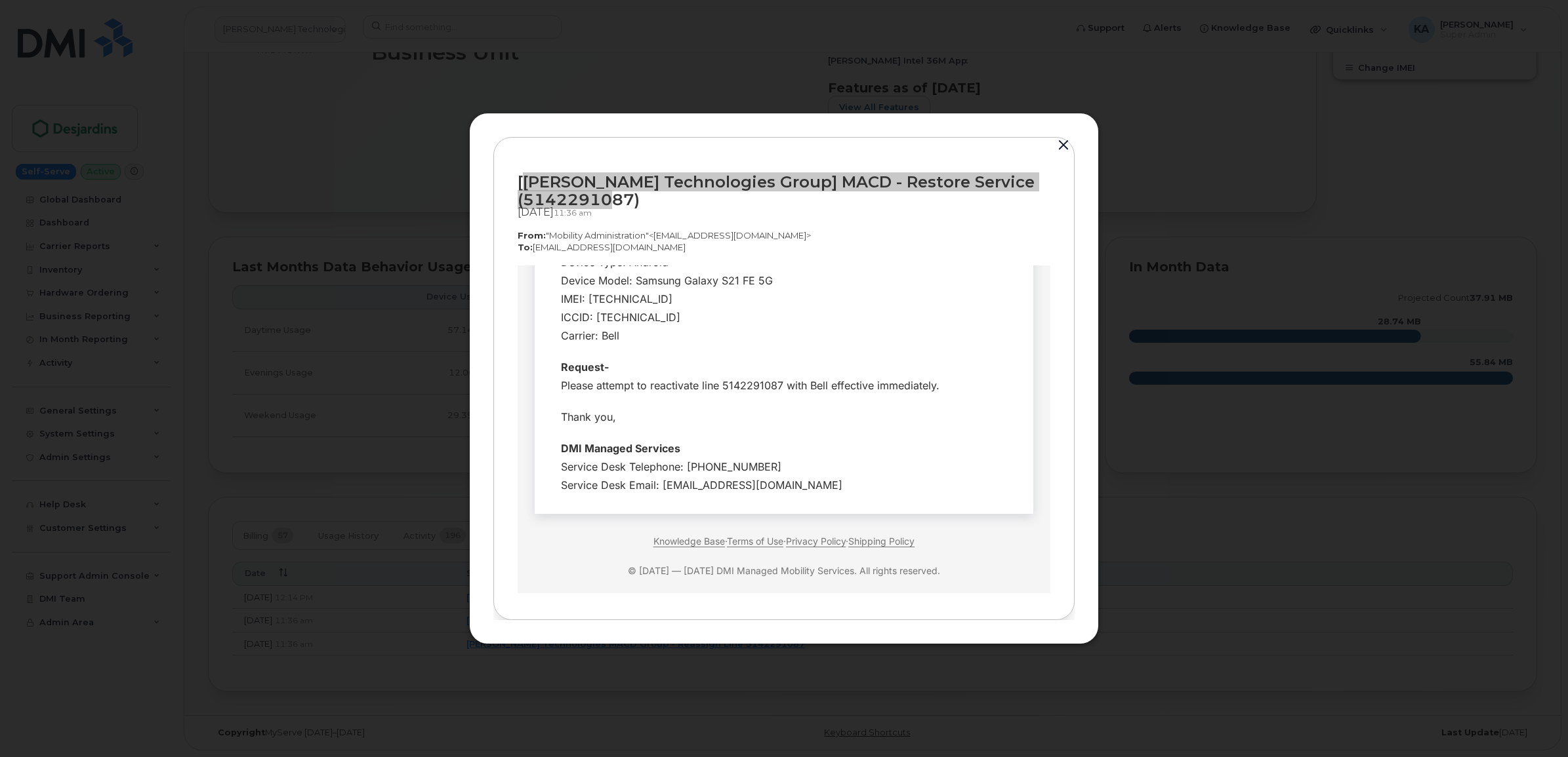
drag, startPoint x: 550, startPoint y: 356, endPoint x: 821, endPoint y: 473, distance: 295.2
click at [821, 473] on tbody "Hi Team, Employee Details- Company Name: Groupe Technologies Desjardins Request…" at bounding box center [784, 287] width 479 height 427
drag, startPoint x: 821, startPoint y: 473, endPoint x: 756, endPoint y: 450, distance: 68.9
copy tbody "Hi Team, Employee Details- Company Name: Groupe Technologies Desjardins Request…"
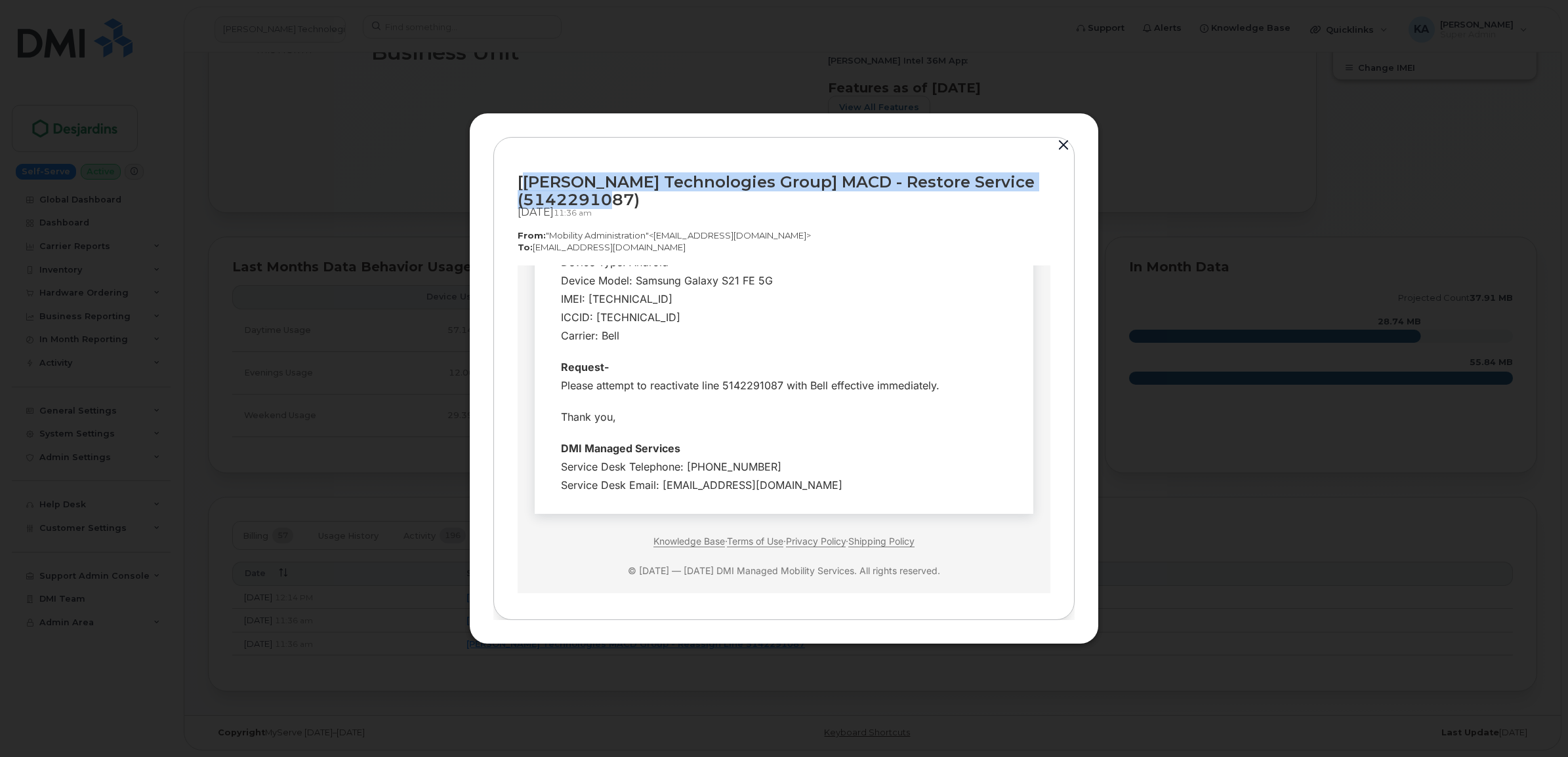
click at [1064, 141] on button "button" at bounding box center [1064, 145] width 20 height 18
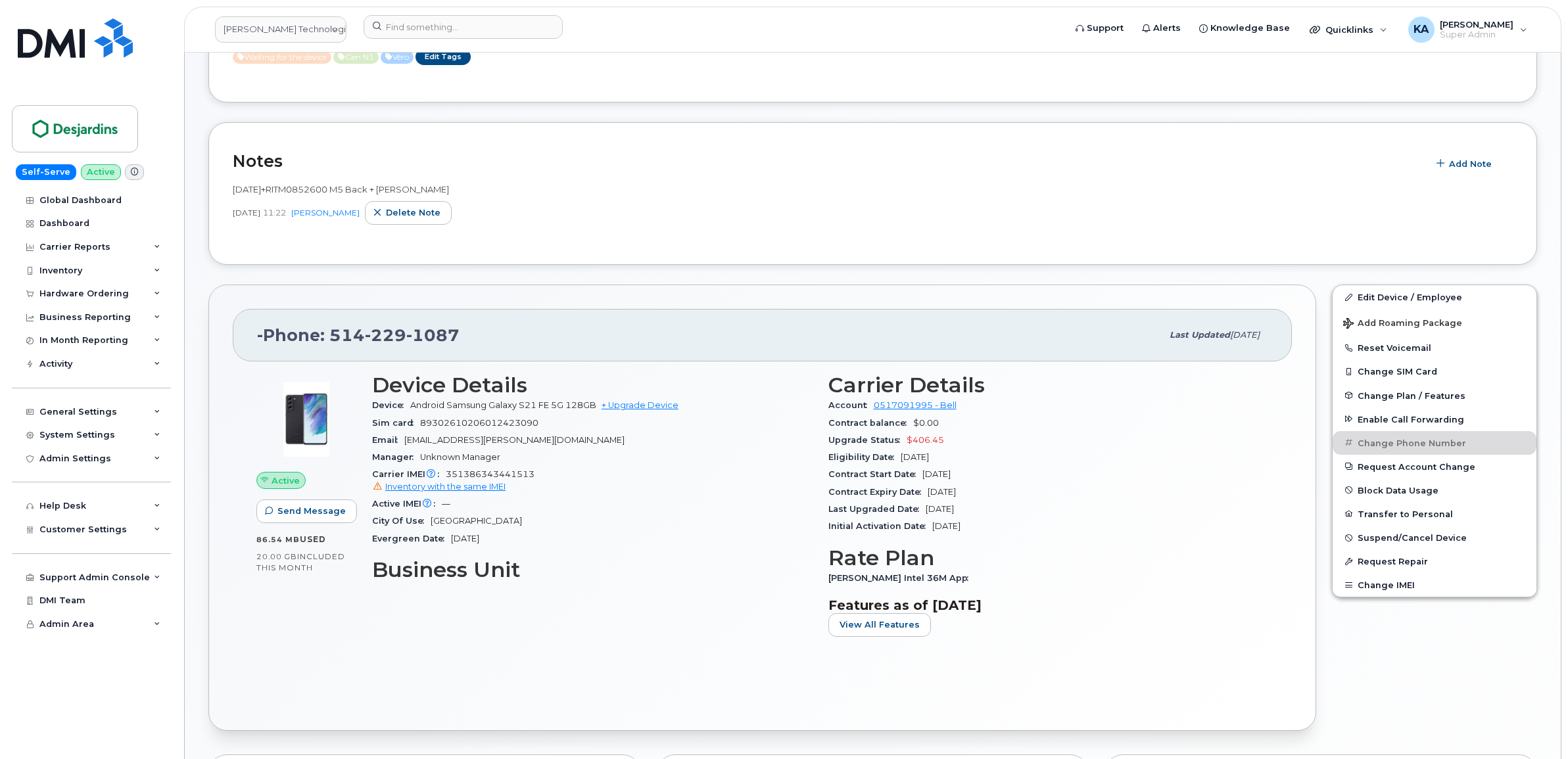
scroll to position [171, 0]
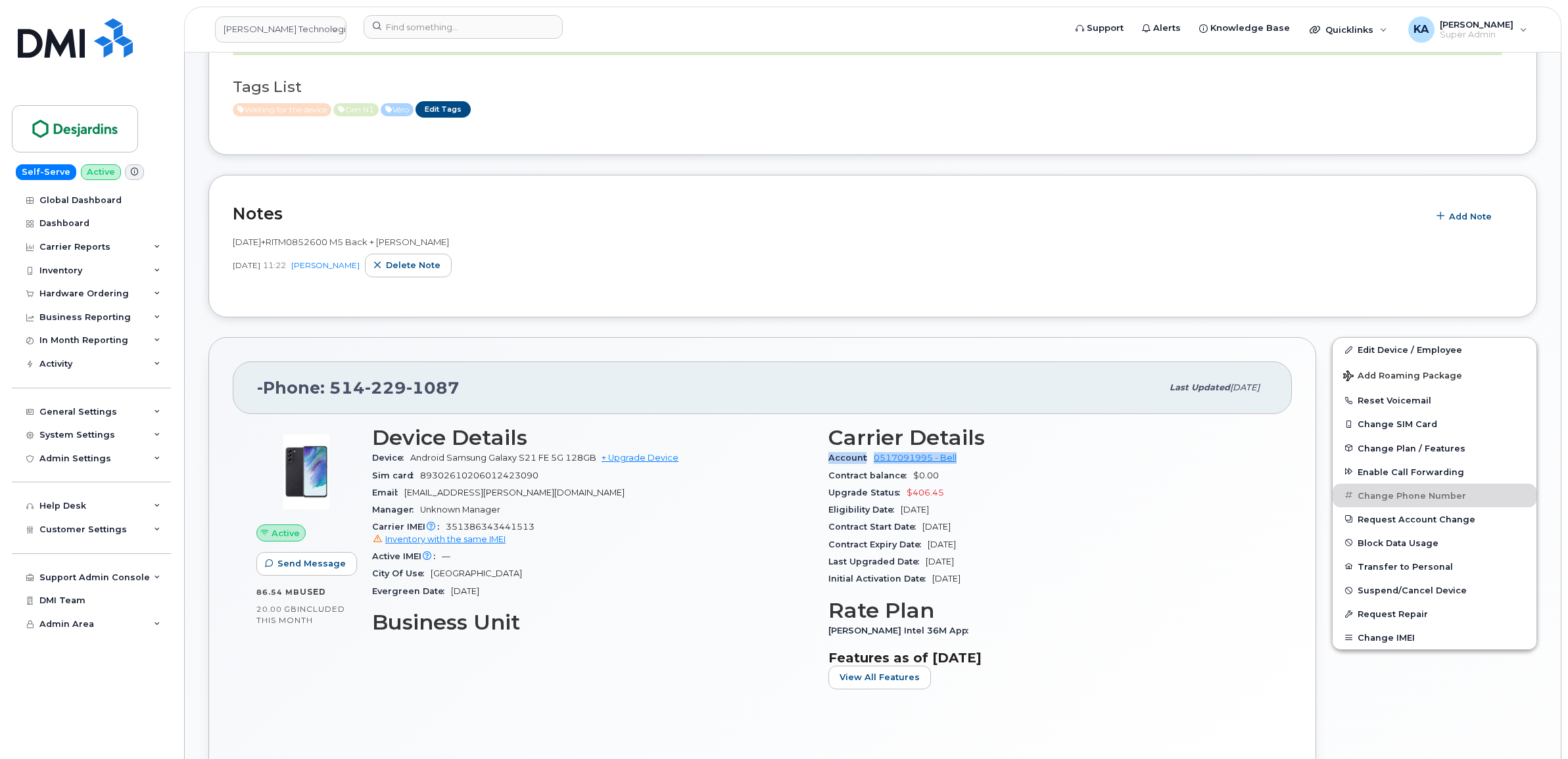
drag, startPoint x: 827, startPoint y: 459, endPoint x: 956, endPoint y: 461, distance: 129.0
click at [956, 461] on div "Account 0517091995 - Bell" at bounding box center [1049, 458] width 441 height 17
copy div "Account 0517091995 - Bell"
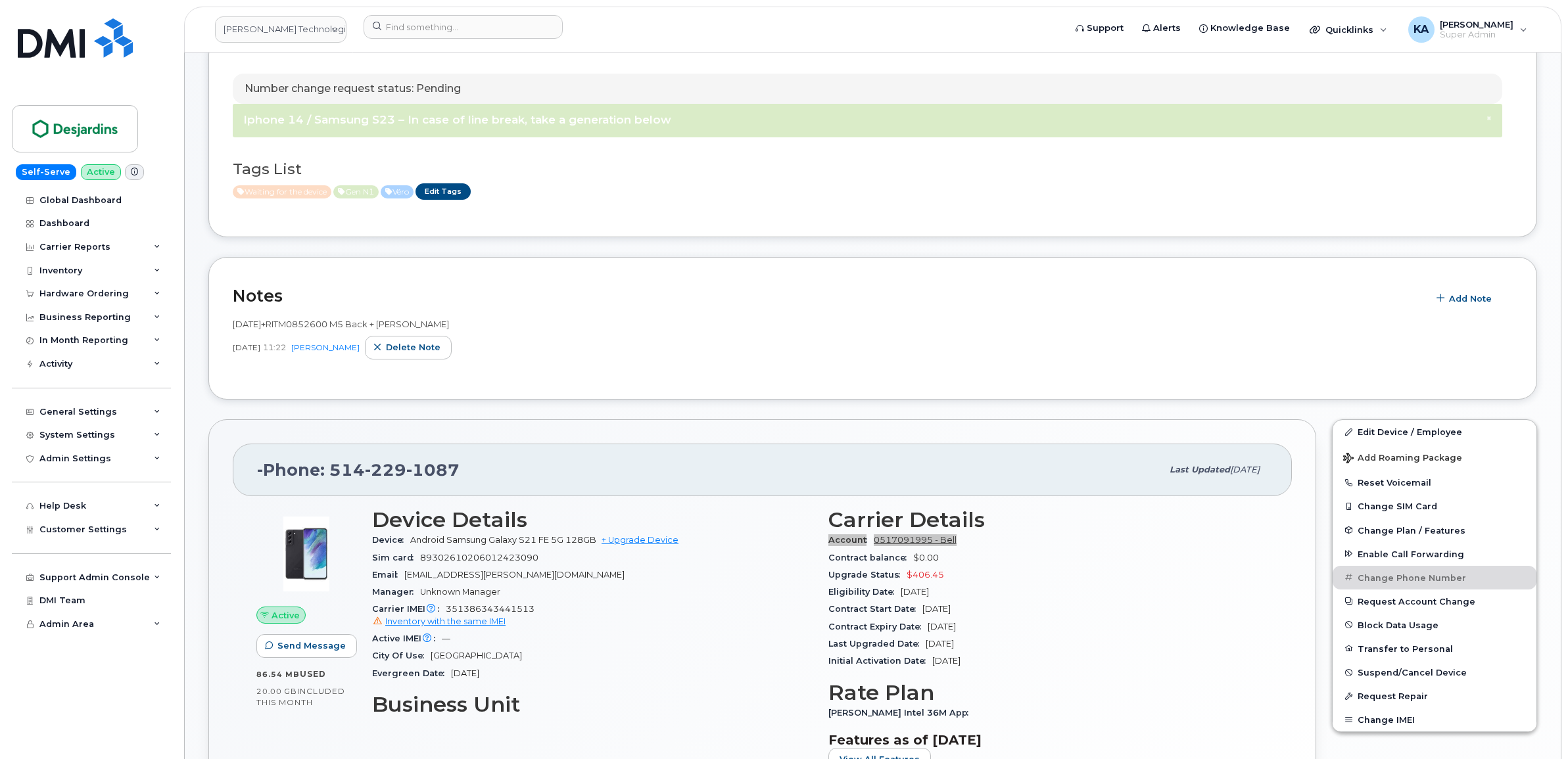
scroll to position [7, 0]
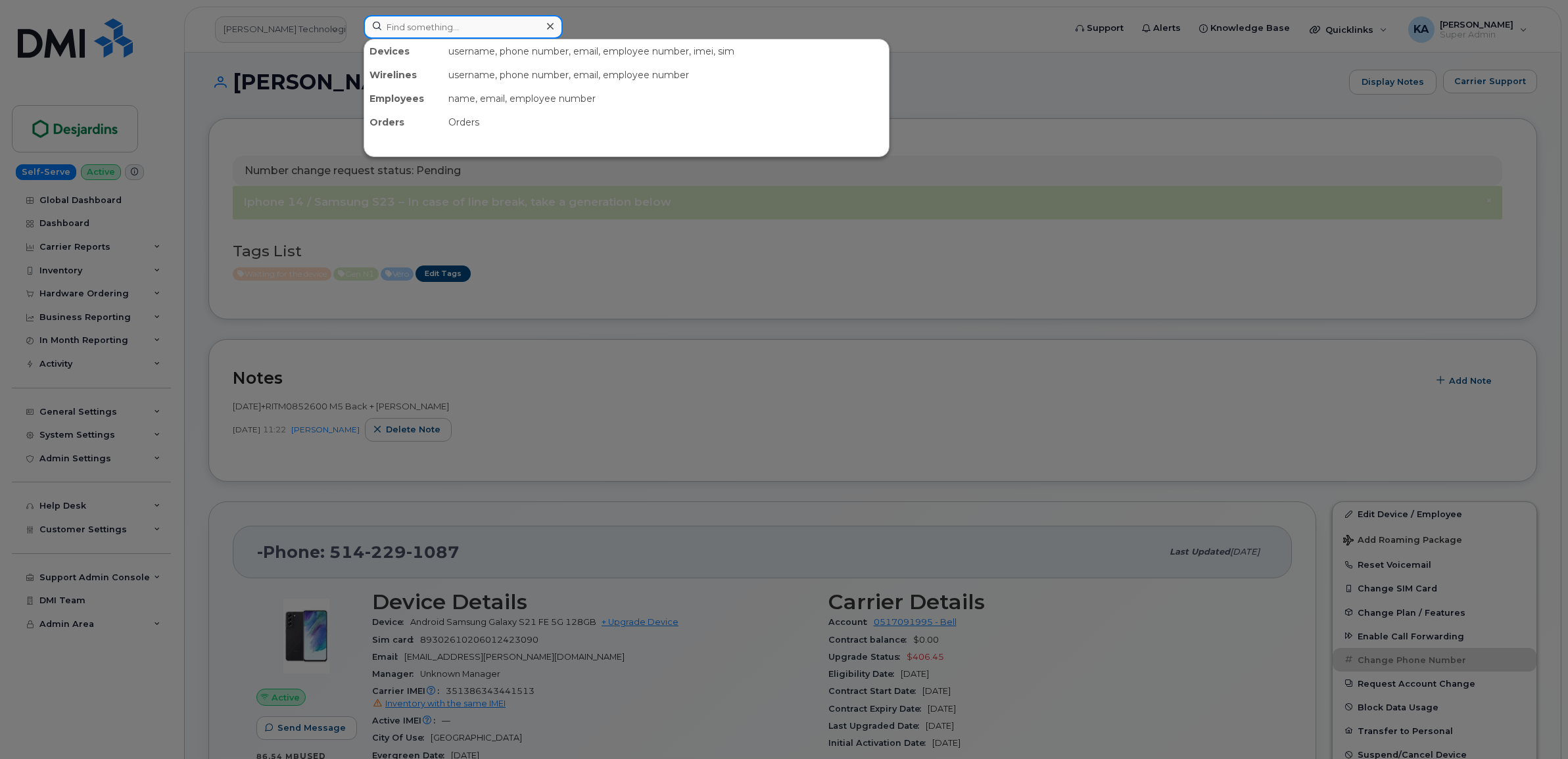
click at [410, 27] on input at bounding box center [463, 27] width 200 height 24
paste input "4383348115"
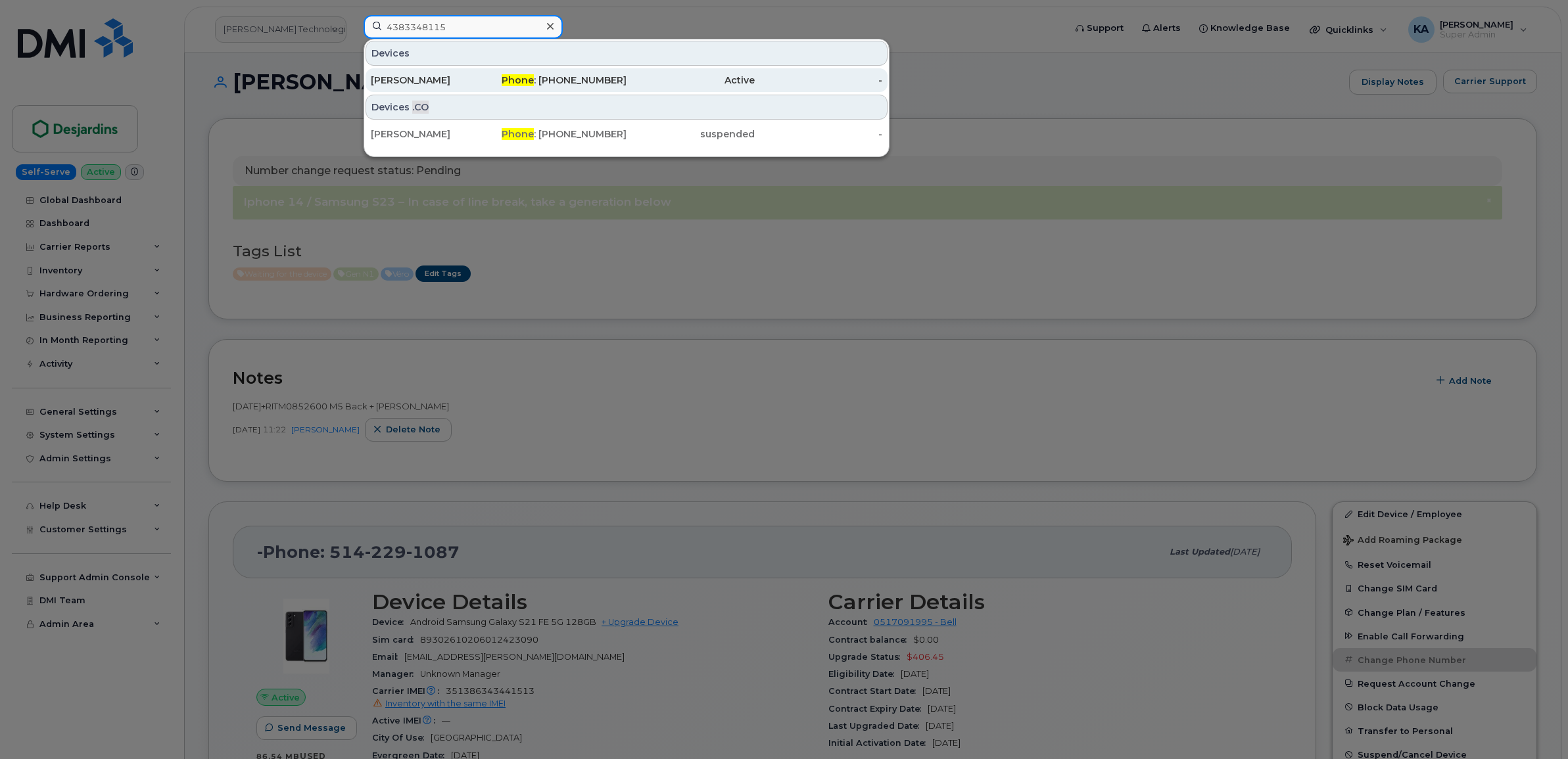
type input "4383348115"
click at [415, 78] on div "Nathalie Blouin" at bounding box center [435, 80] width 128 height 13
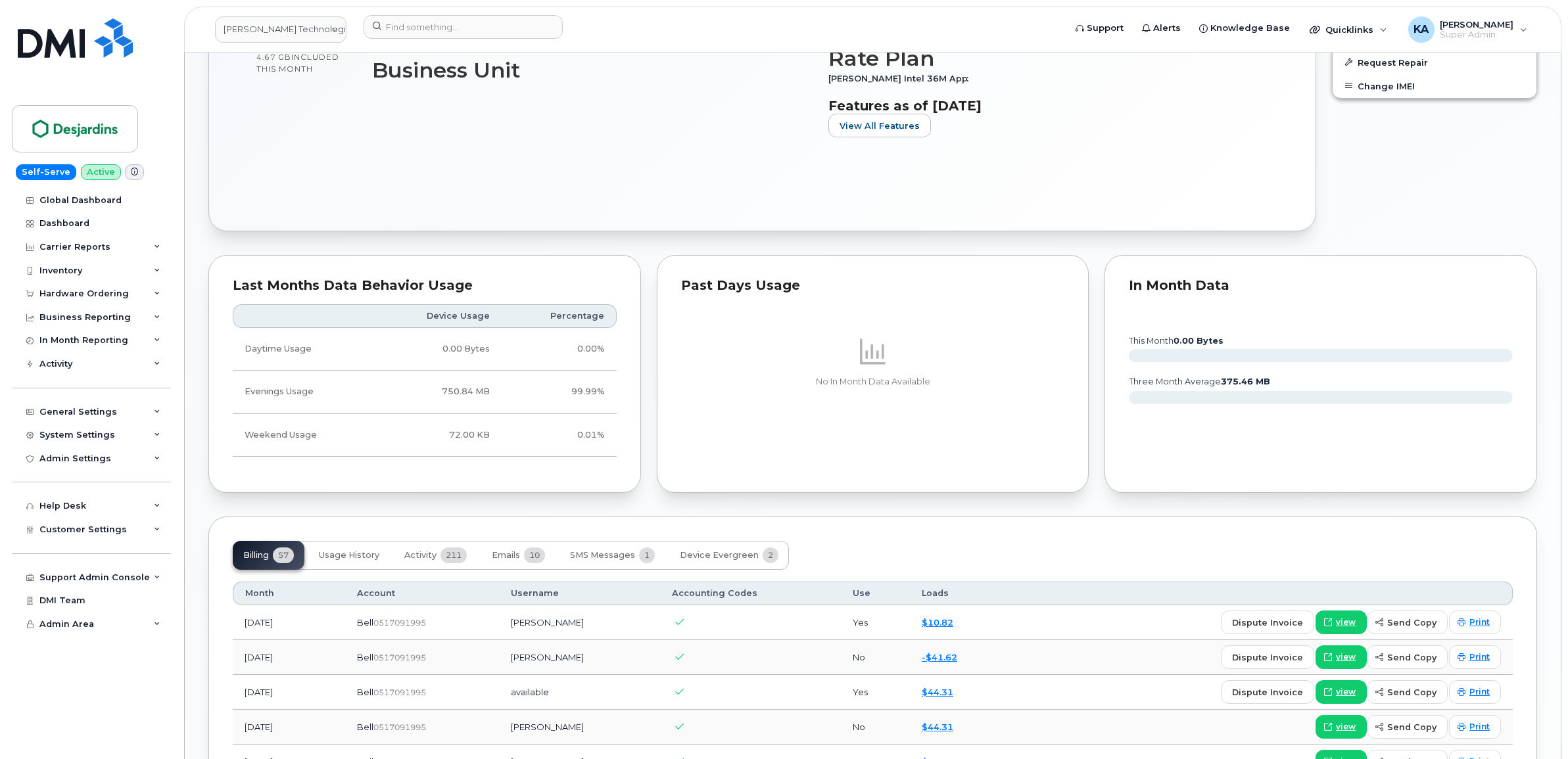
scroll to position [1068, 0]
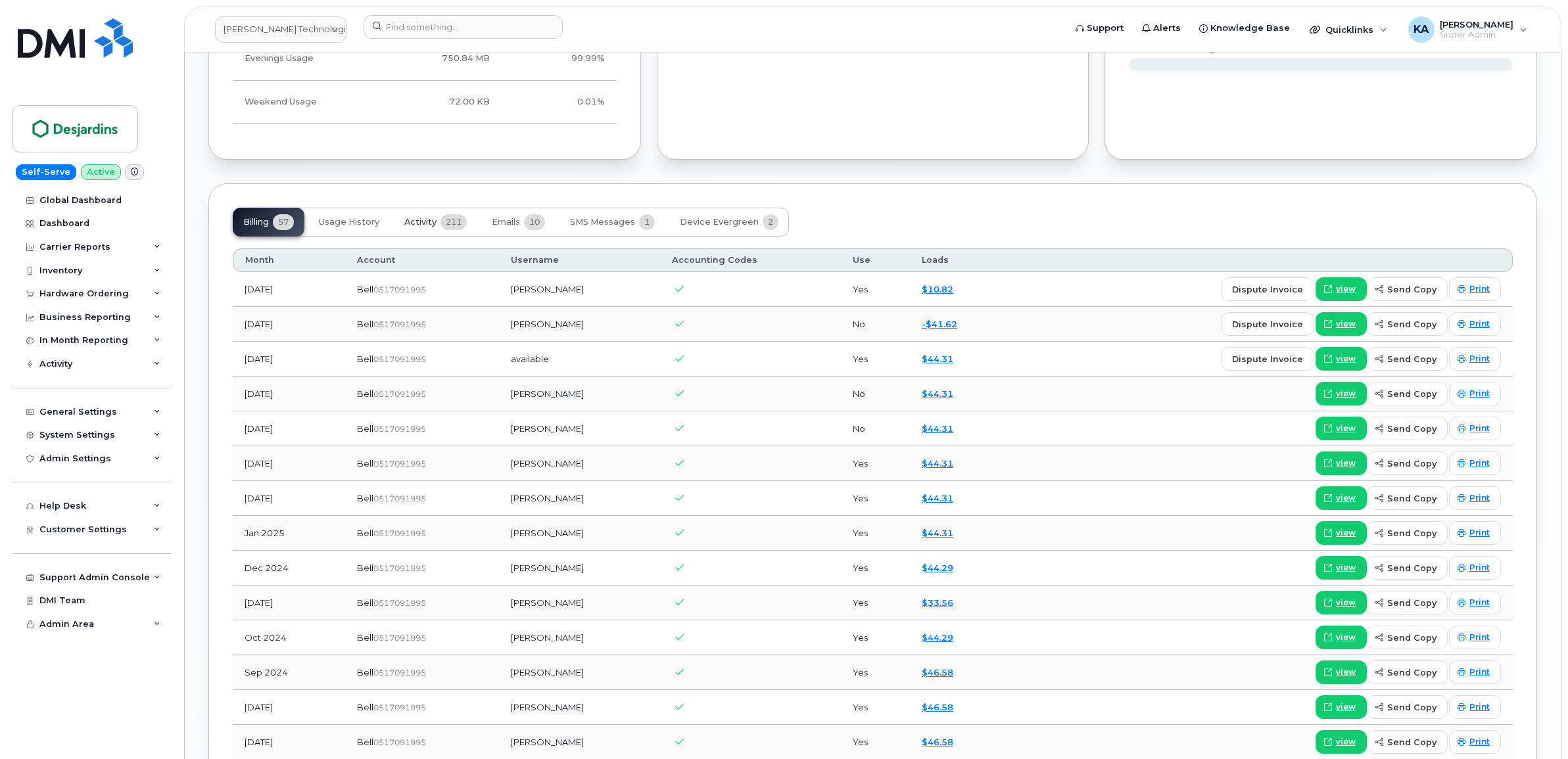
click at [418, 222] on span "Activity" at bounding box center [421, 223] width 32 height 11
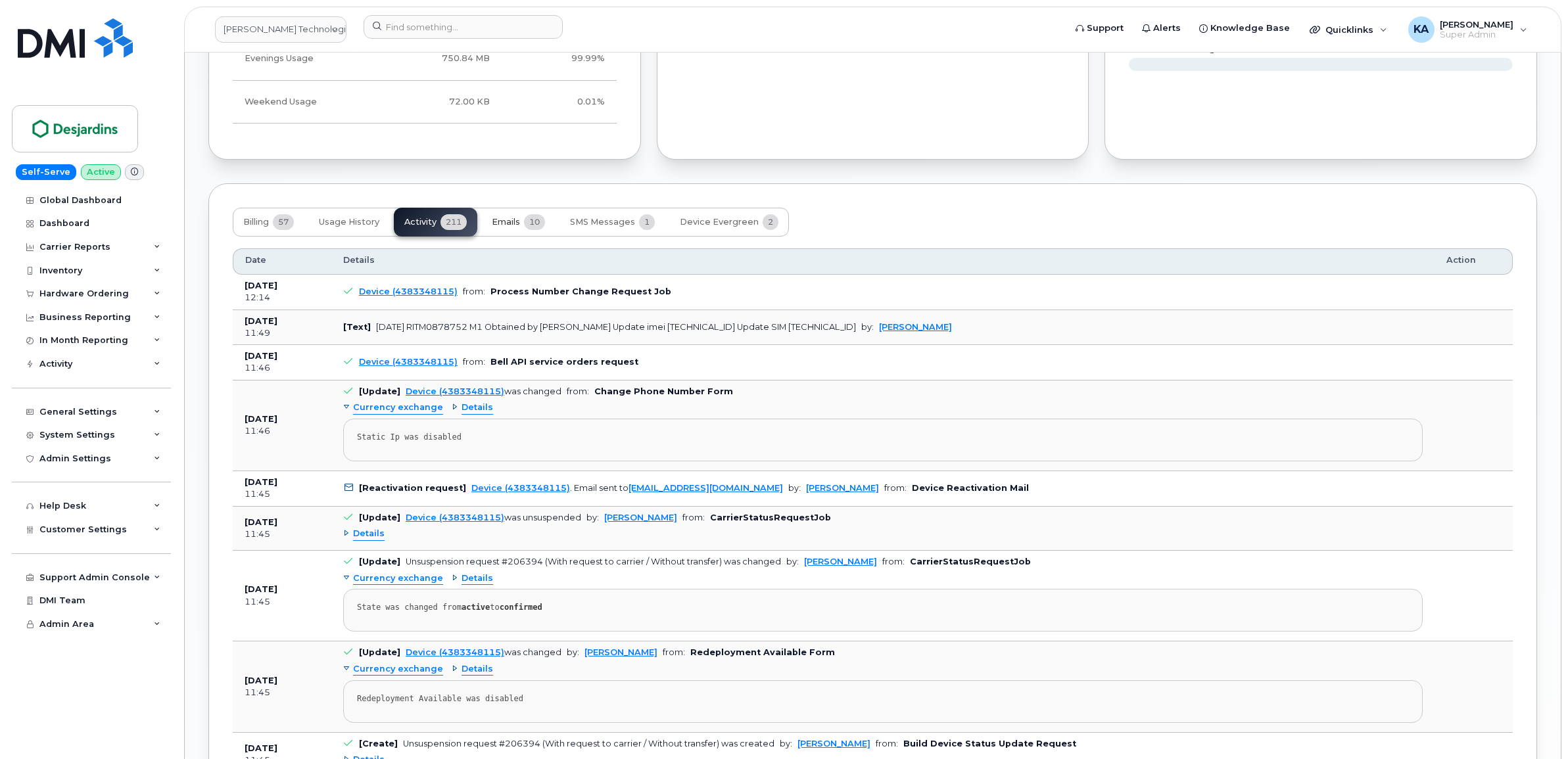
click at [512, 218] on button "Emails 10" at bounding box center [519, 223] width 74 height 29
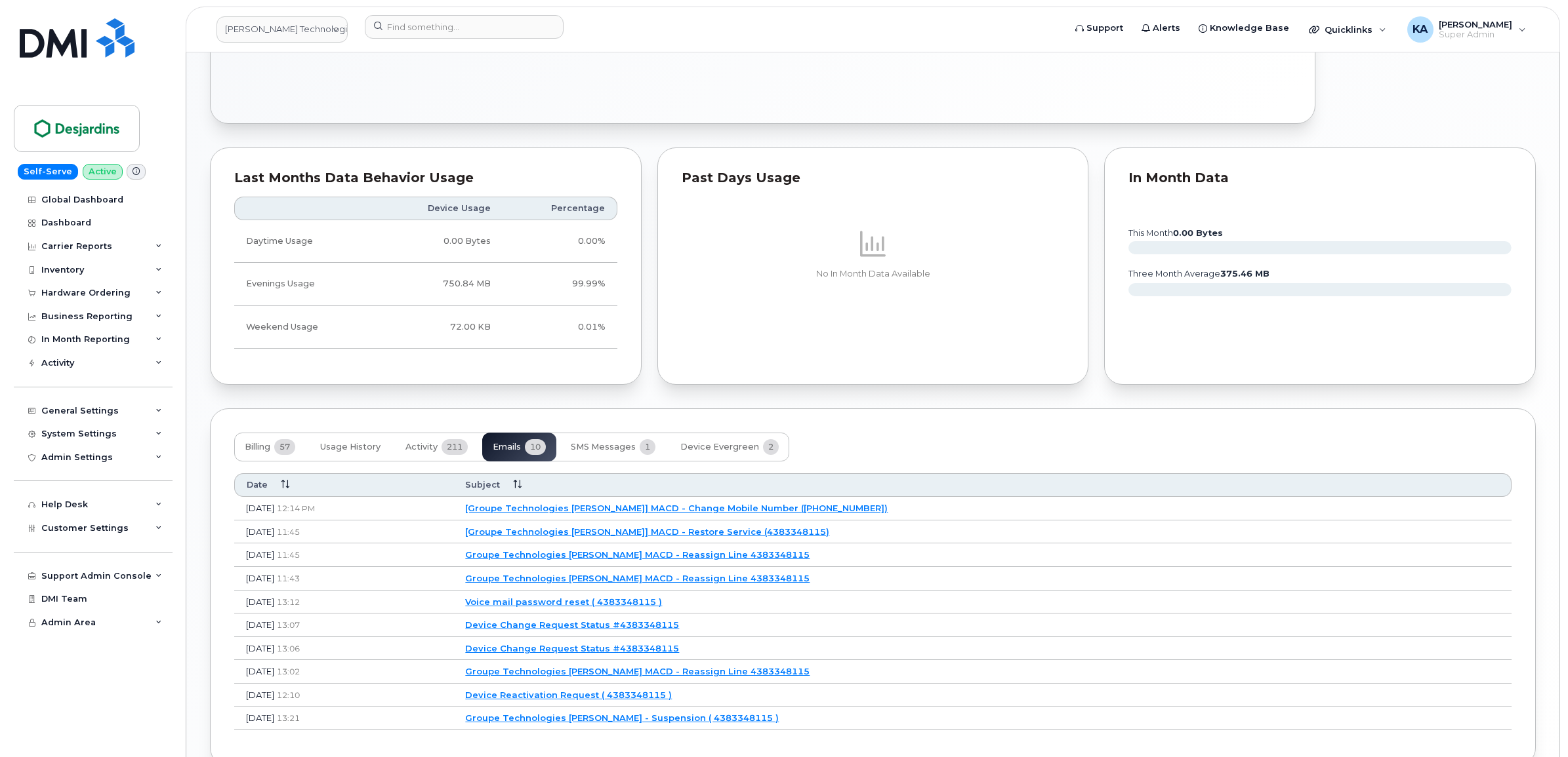
scroll to position [921, 0]
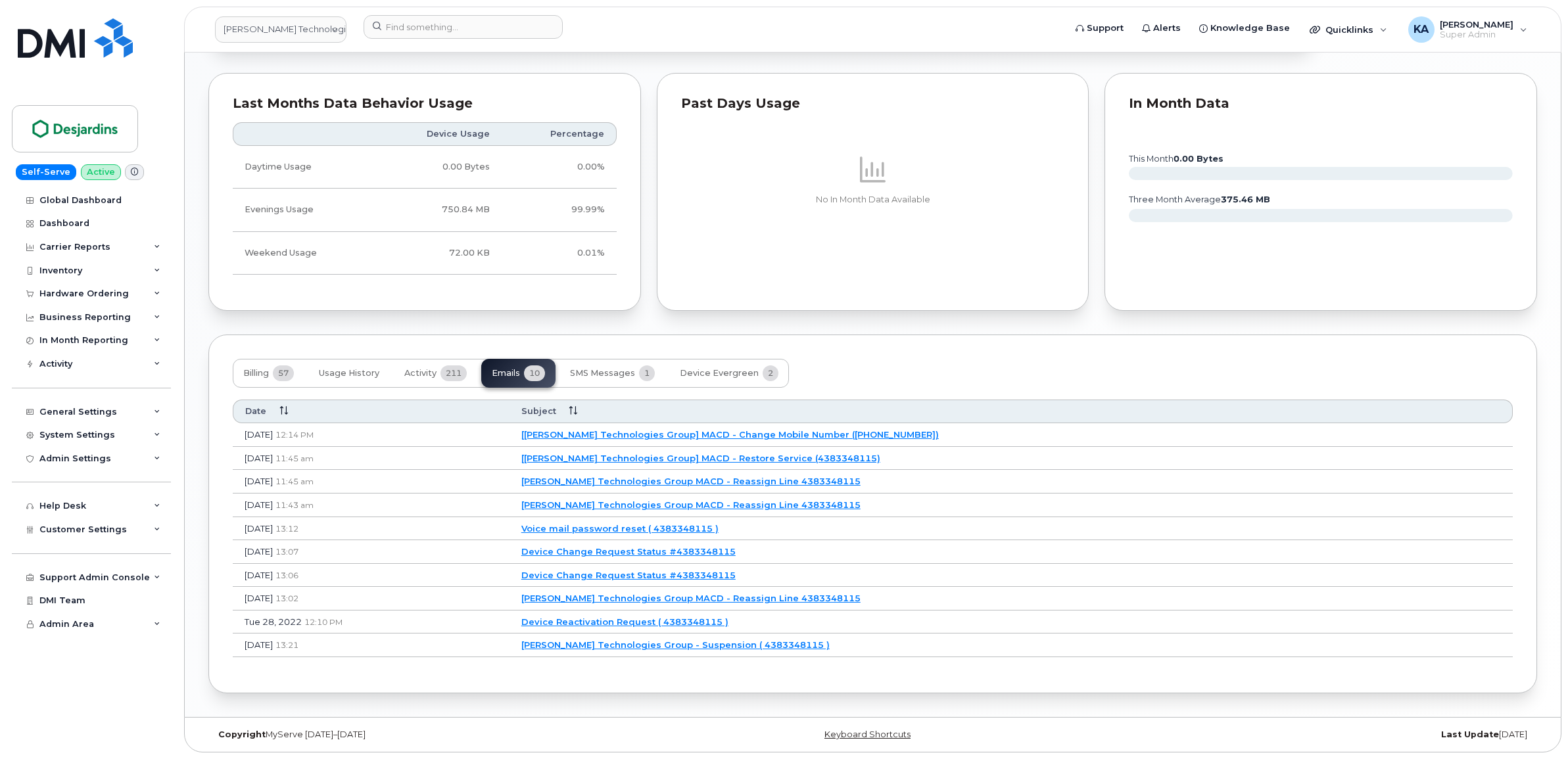
click at [616, 454] on link "[Desjardins Technologies Group] MACD - Restore Service (4383348115)" at bounding box center [701, 458] width 359 height 11
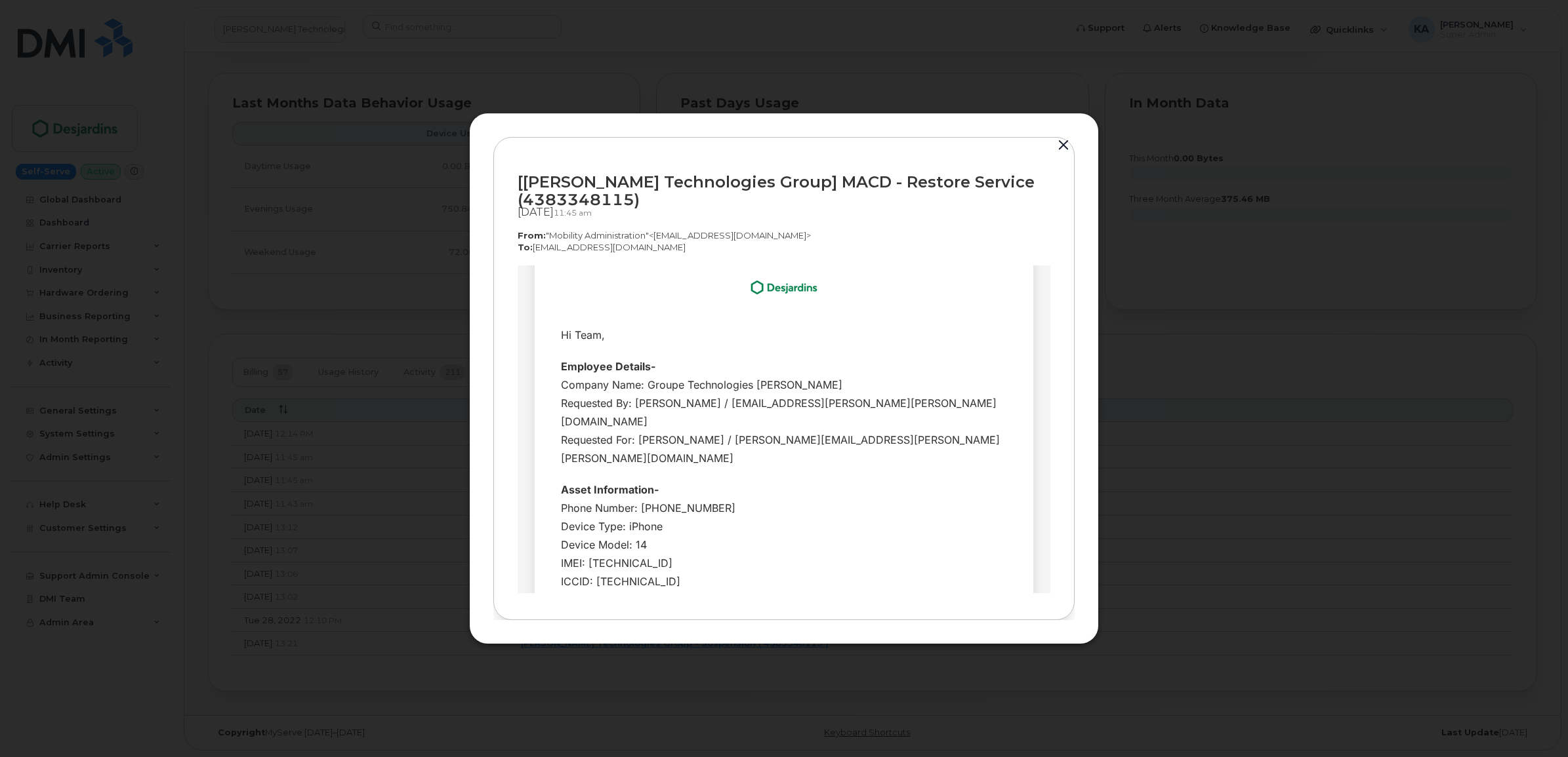
scroll to position [0, 0]
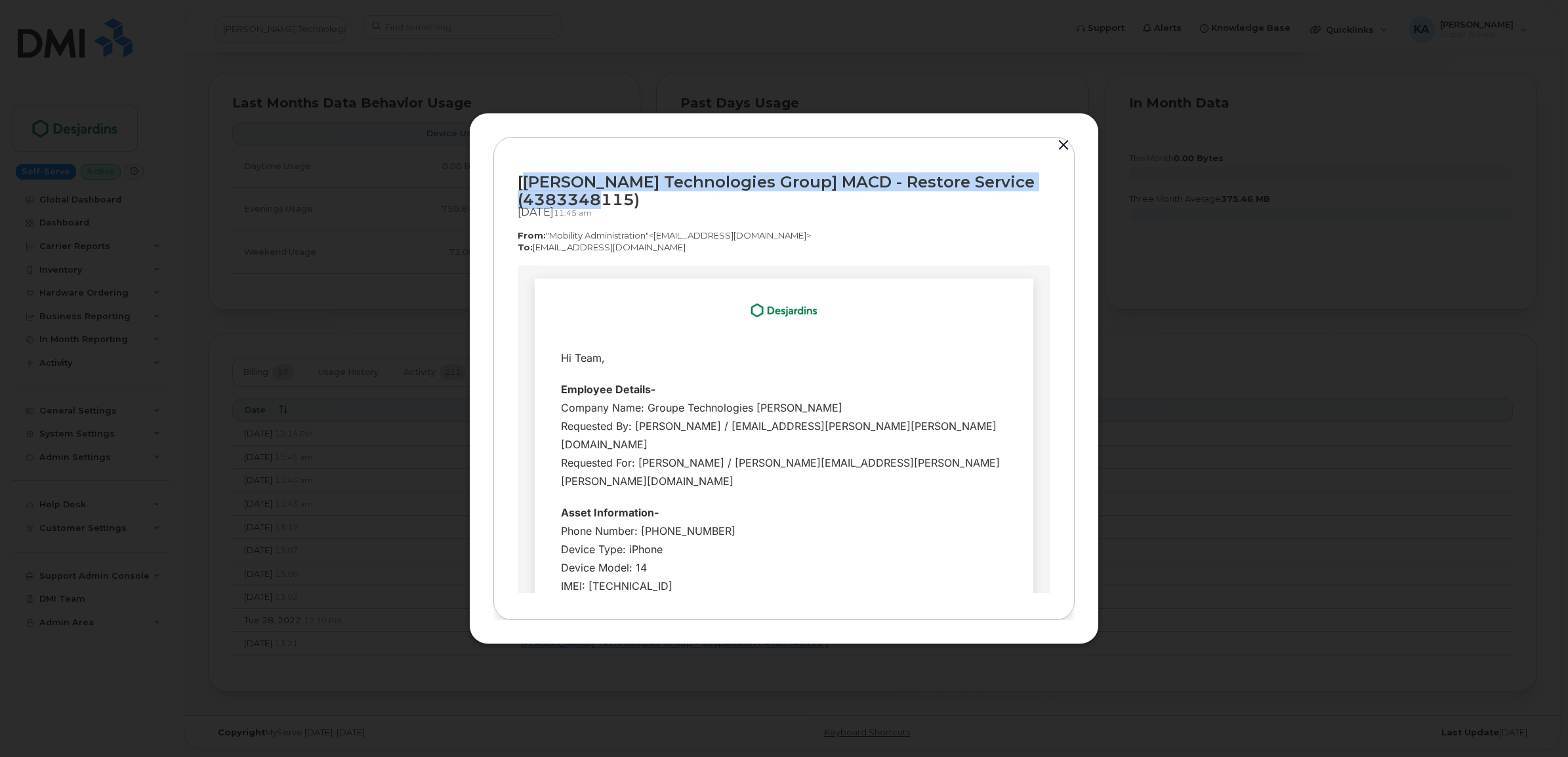
drag, startPoint x: 525, startPoint y: 176, endPoint x: 628, endPoint y: 201, distance: 106.0
click at [628, 201] on div "[Desjardins Technologies Group] MACD - Restore Service (4383348115)" at bounding box center [784, 191] width 533 height 35
drag, startPoint x: 627, startPoint y: 200, endPoint x: 615, endPoint y: 197, distance: 12.4
copy div "Desjardins Technologies Group] MACD - Restore Service (4383348115"
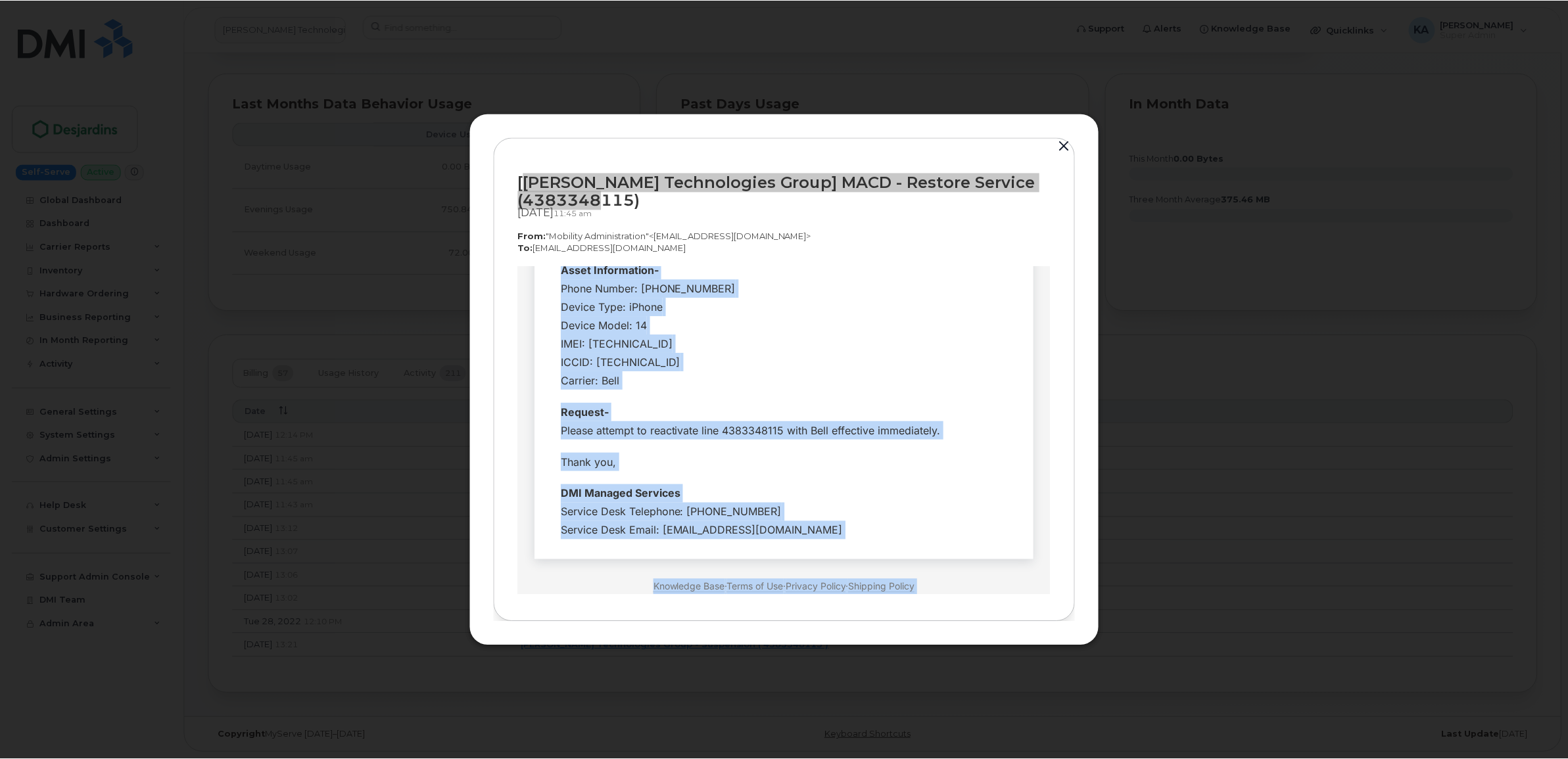
scroll to position [270, 0]
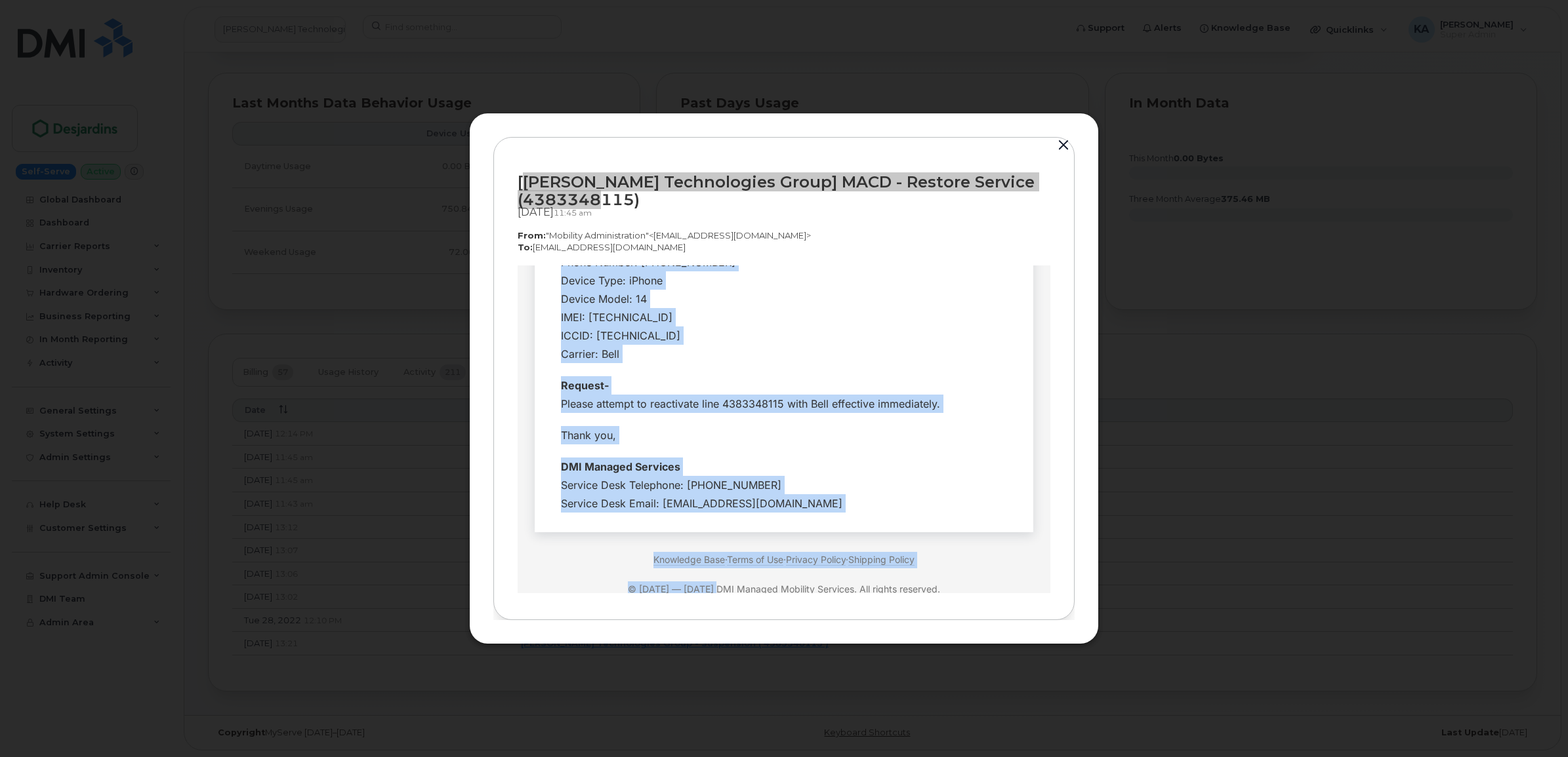
drag, startPoint x: 551, startPoint y: 355, endPoint x: 816, endPoint y: 476, distance: 291.3
click at [816, 476] on tbody "Hi Team, Employee Details- Company Name: Groupe Technologies Desjardins Request…" at bounding box center [784, 296] width 479 height 446
copy tbody "Hi Team, Employee Details- Company Name: Groupe Technologies Desjardins Request…"
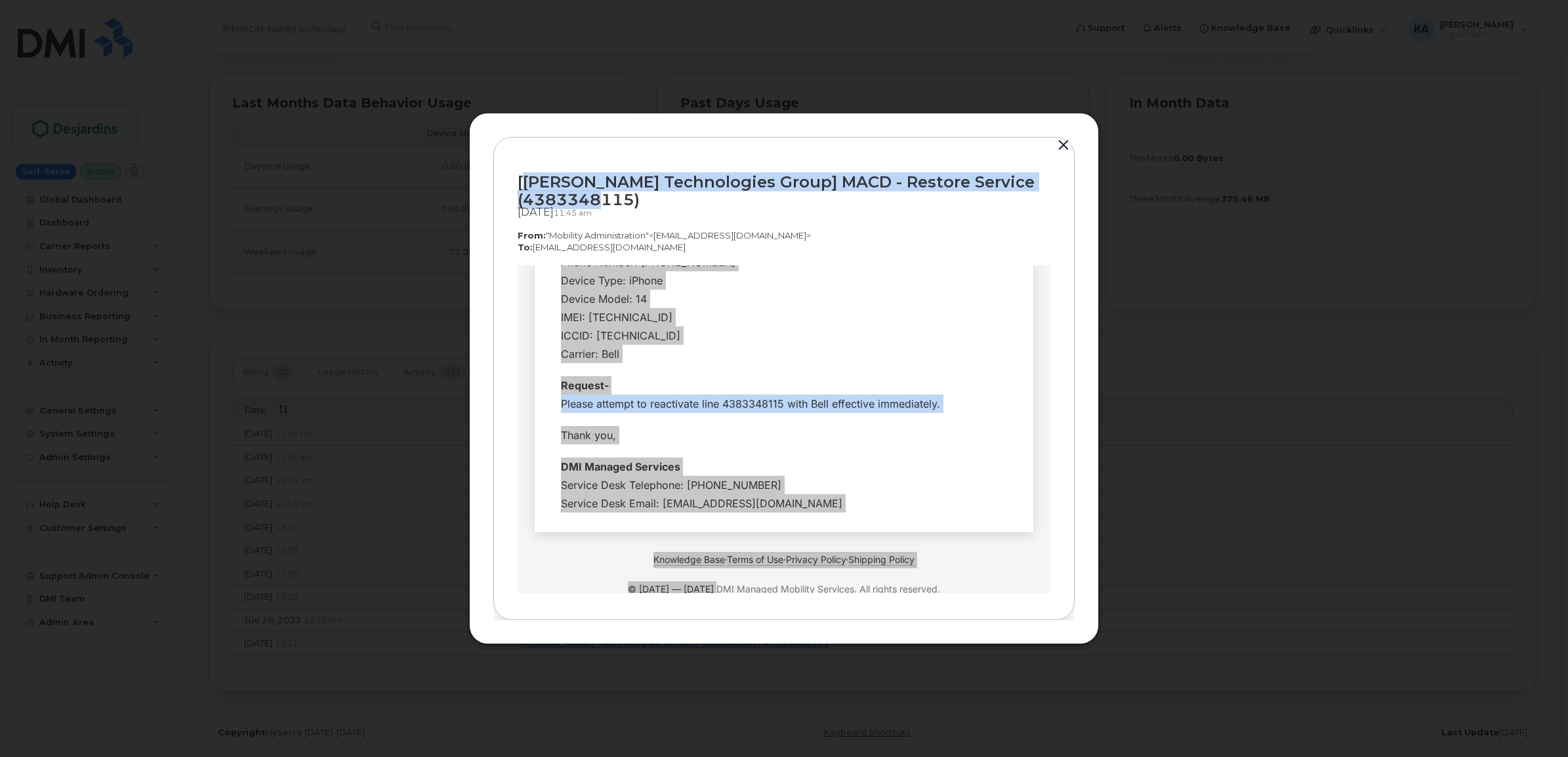
click at [1063, 142] on button "button" at bounding box center [1064, 145] width 20 height 18
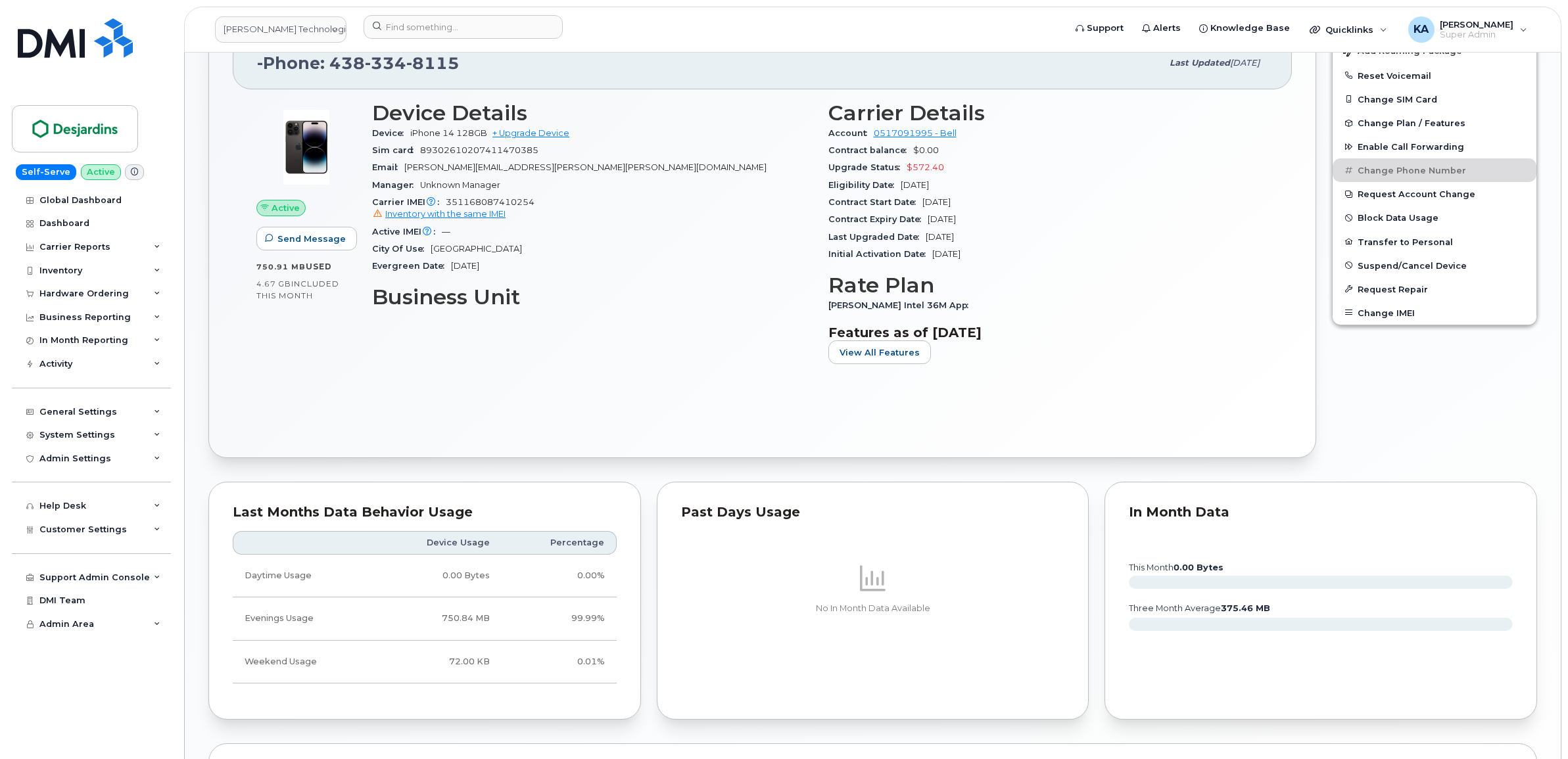
scroll to position [348, 0]
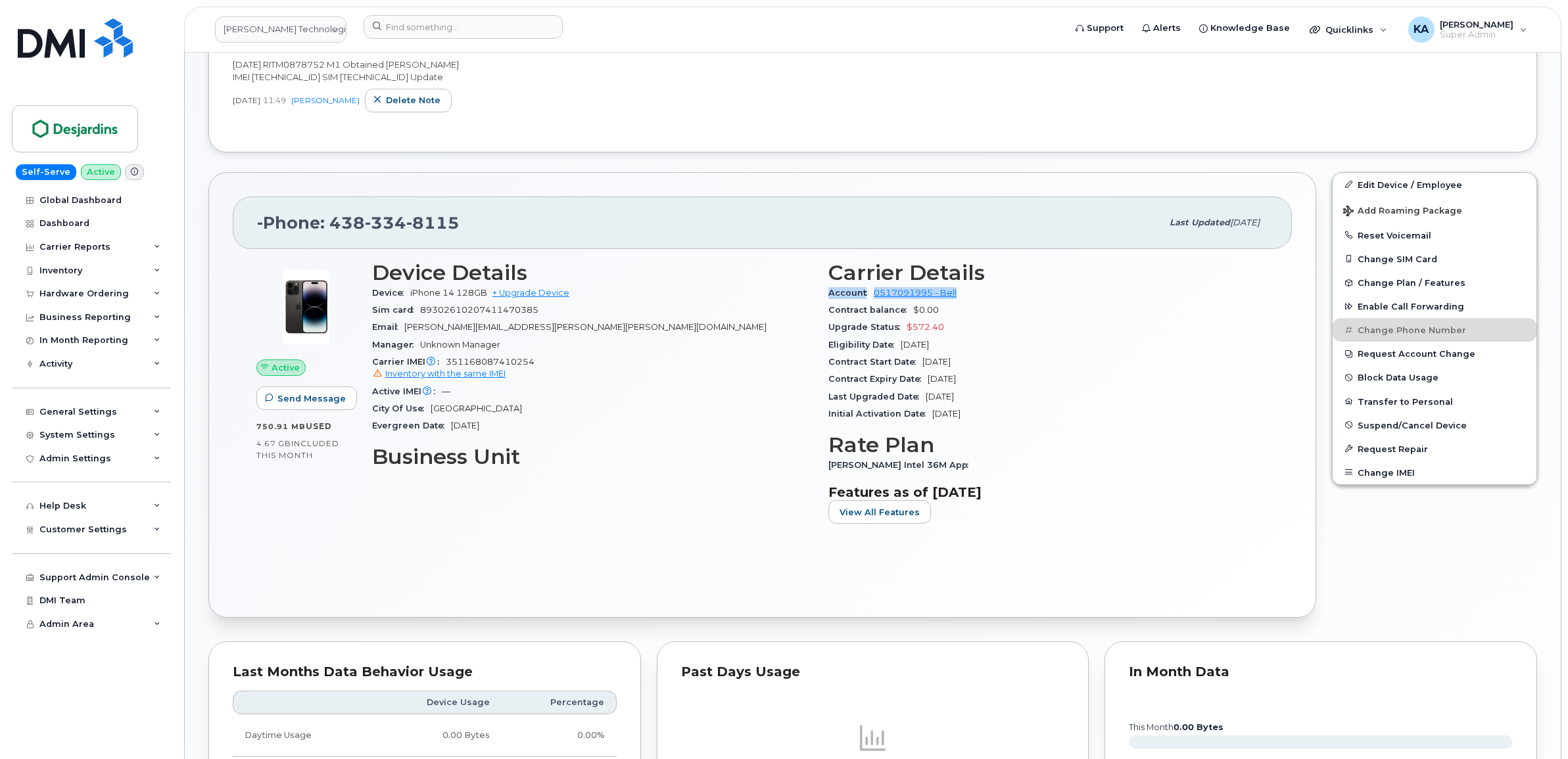
drag, startPoint x: 826, startPoint y: 294, endPoint x: 966, endPoint y: 297, distance: 140.0
click at [966, 297] on div "Carrier Details Account 0517091995 - Bell Contract balance $0.00 Upgrade Status…" at bounding box center [1049, 398] width 456 height 290
copy div "Account 0517091995 - Bell"
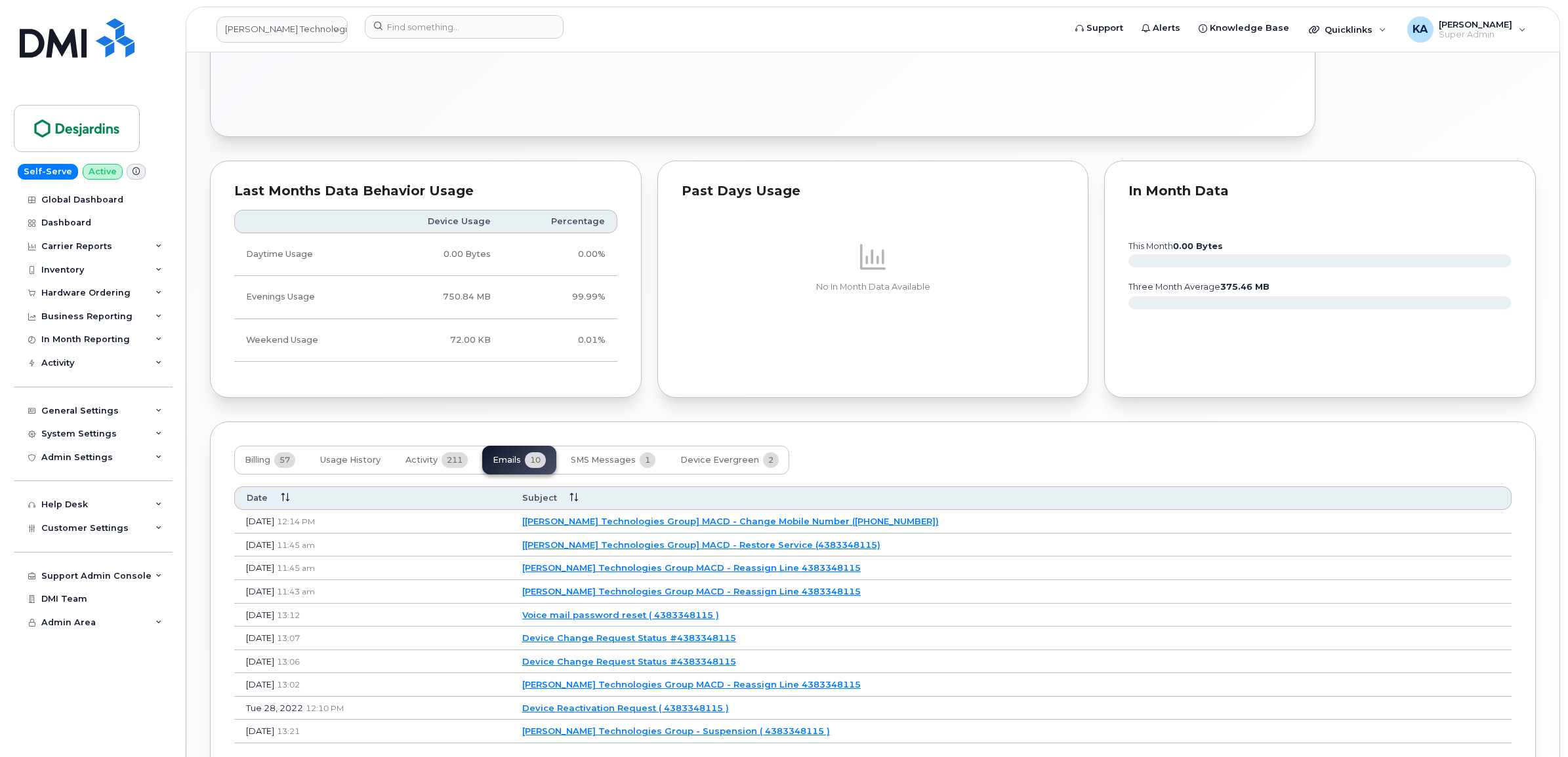
scroll to position [921, 0]
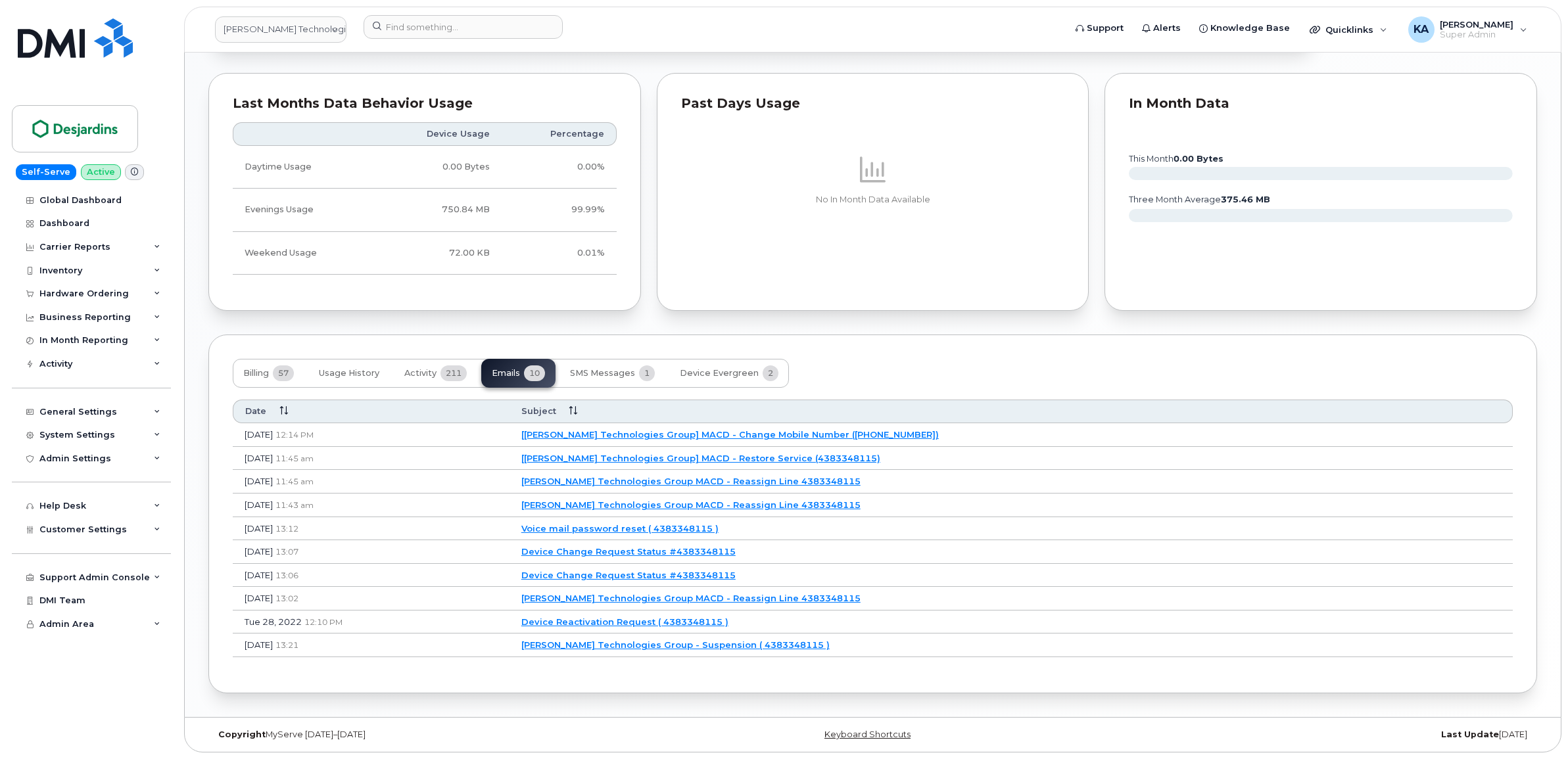
click at [622, 429] on link "[Desjardins Technologies Group] MACD - Change Mobile Number (4383348115)" at bounding box center [730, 435] width 418 height 11
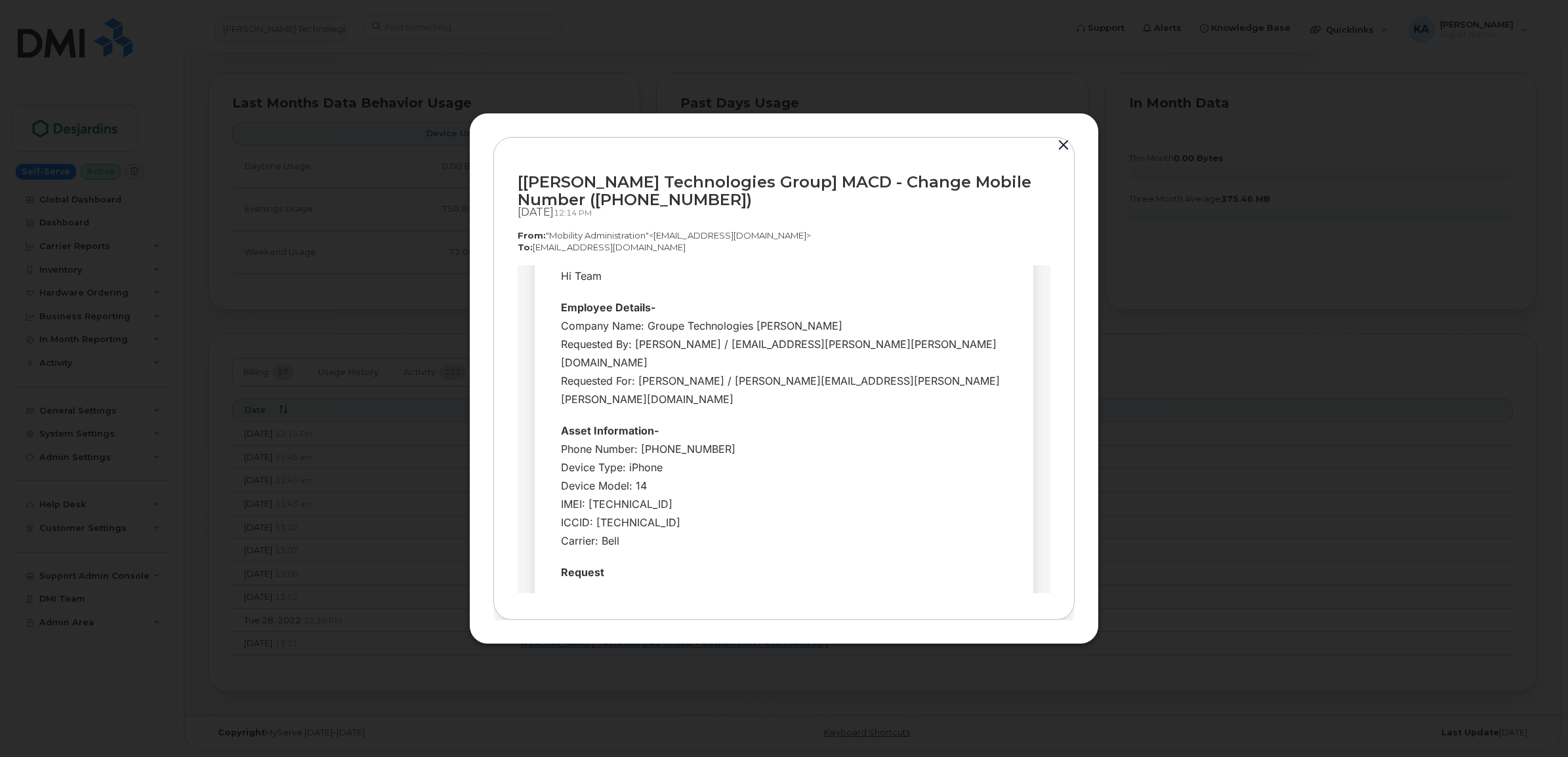
scroll to position [164, 0]
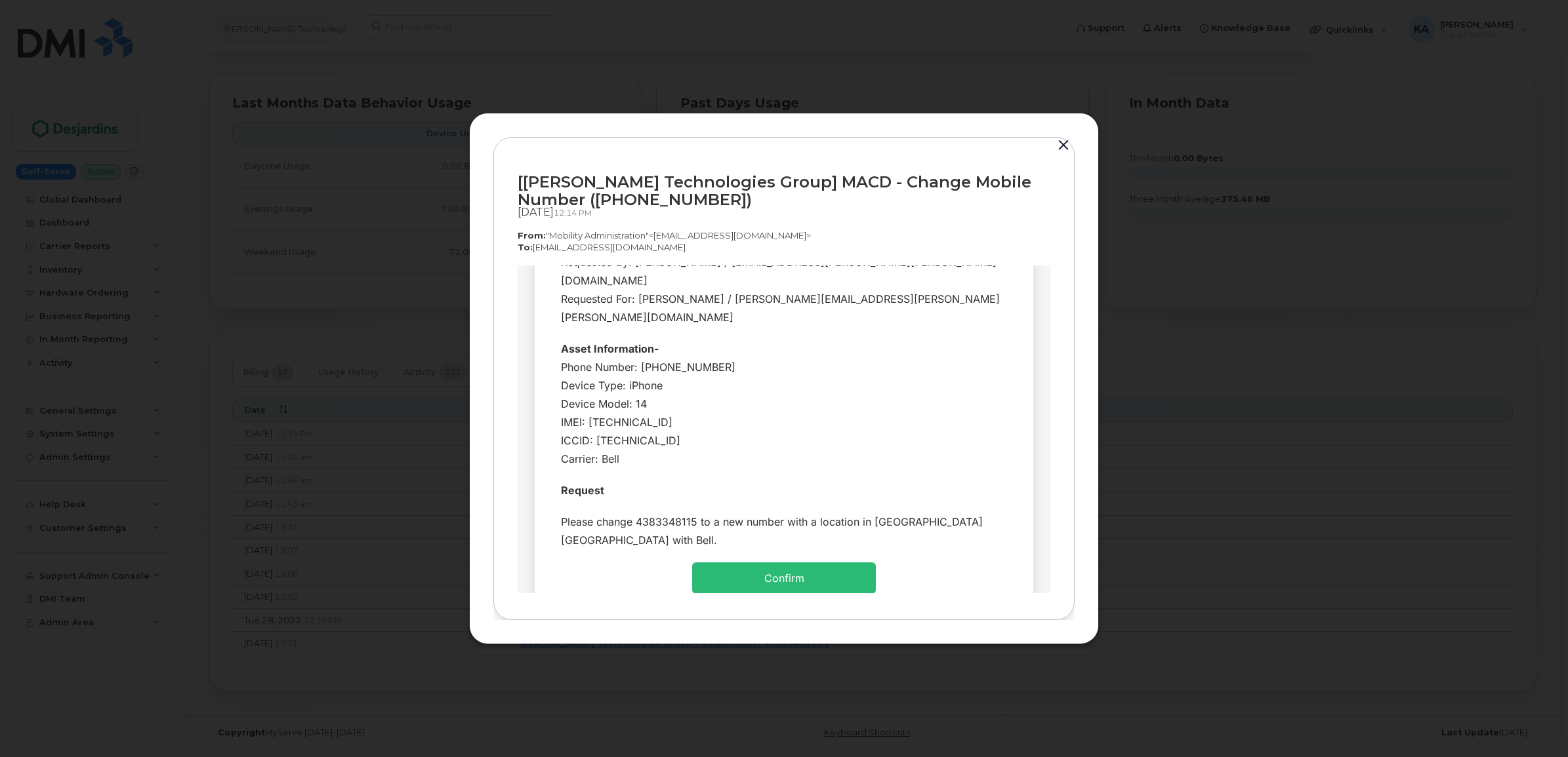
click at [1061, 145] on button "button" at bounding box center [1064, 145] width 20 height 18
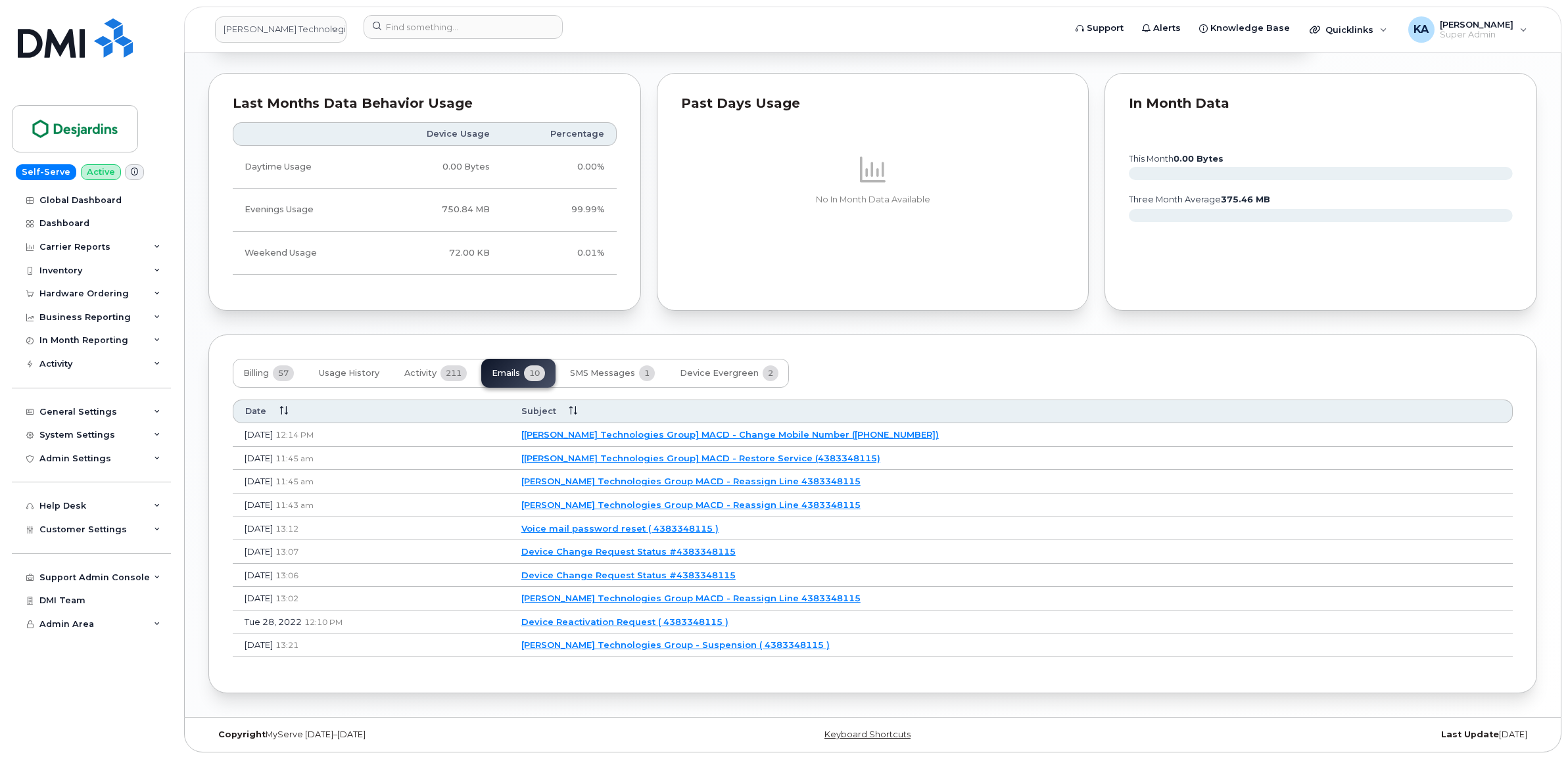
click at [638, 478] on link "Desjardins Technologies Group MACD - Reassign Line 4383348115" at bounding box center [691, 482] width 339 height 11
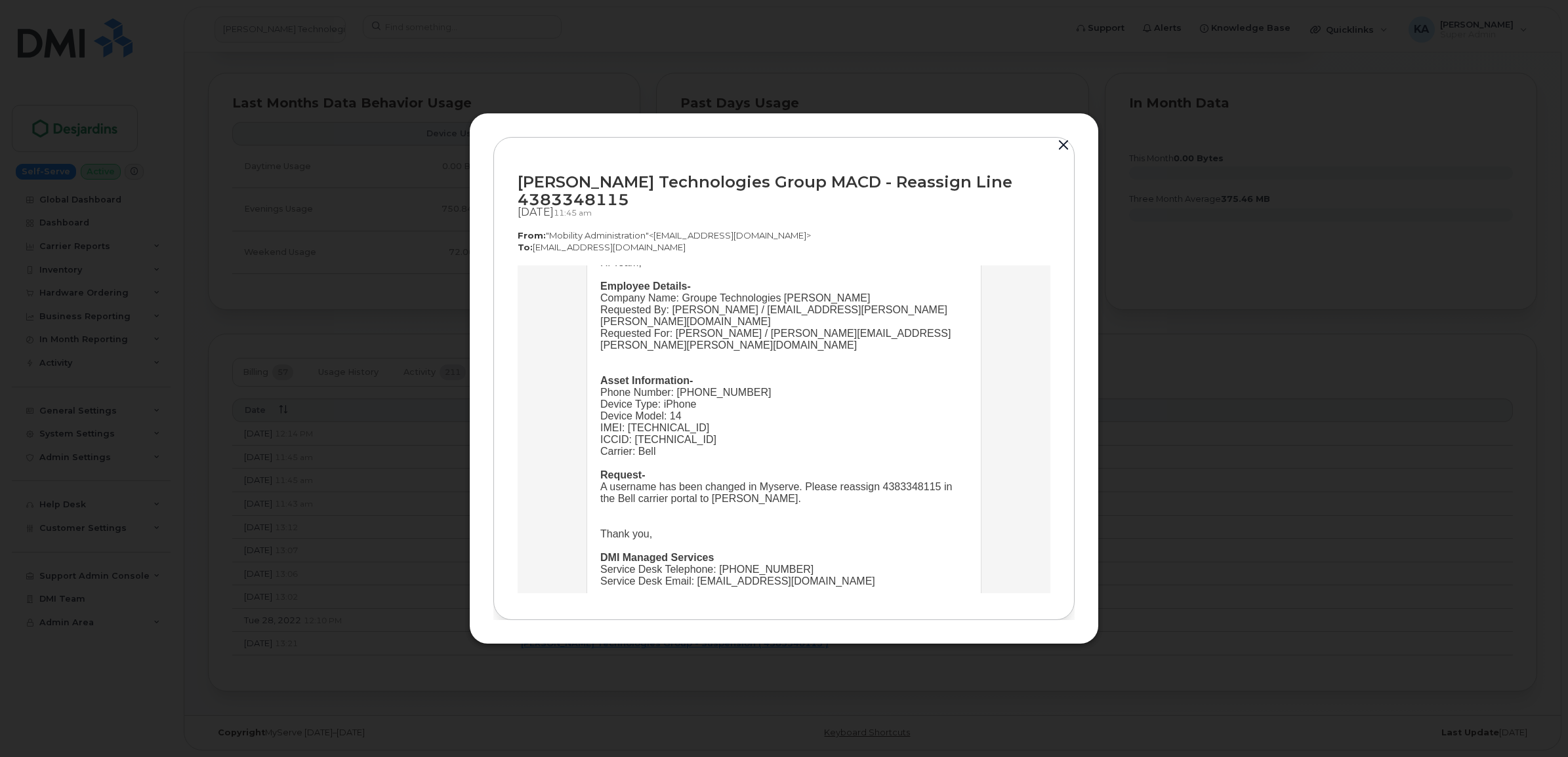
scroll to position [155, 0]
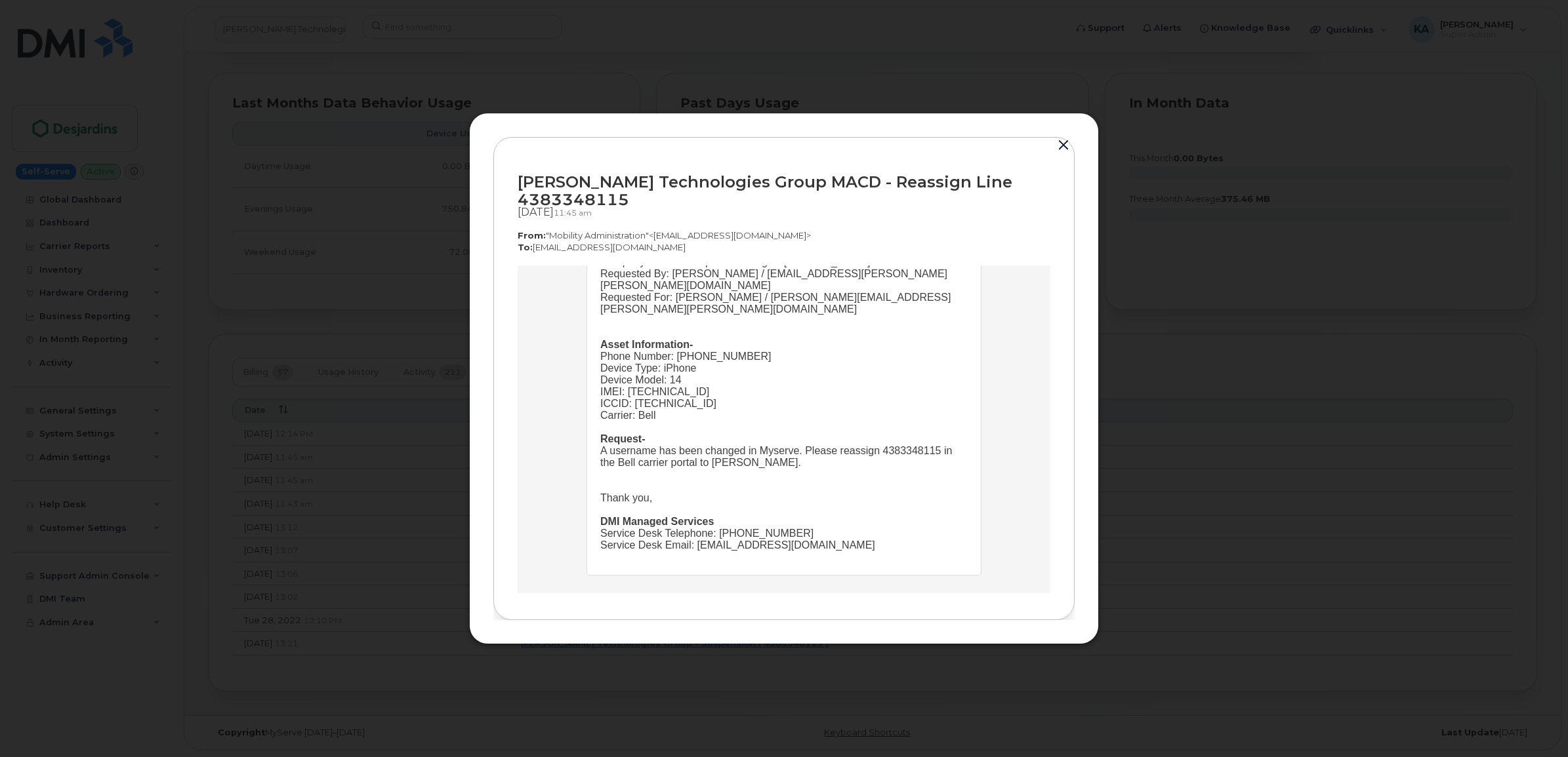
click at [1066, 145] on button "button" at bounding box center [1064, 145] width 20 height 18
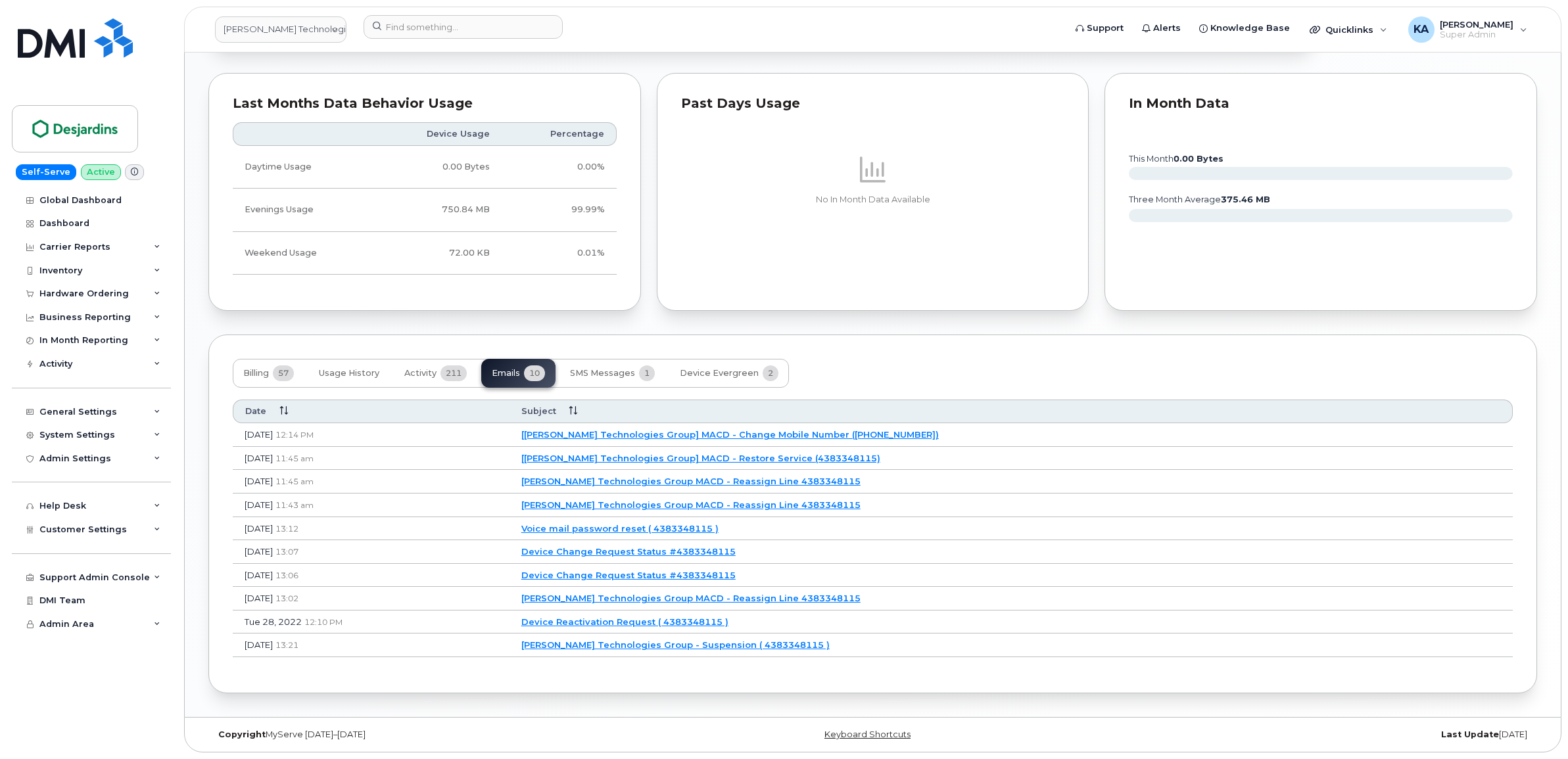
click at [646, 431] on link "[Desjardins Technologies Group] MACD - Change Mobile Number (4383348115)" at bounding box center [730, 435] width 418 height 11
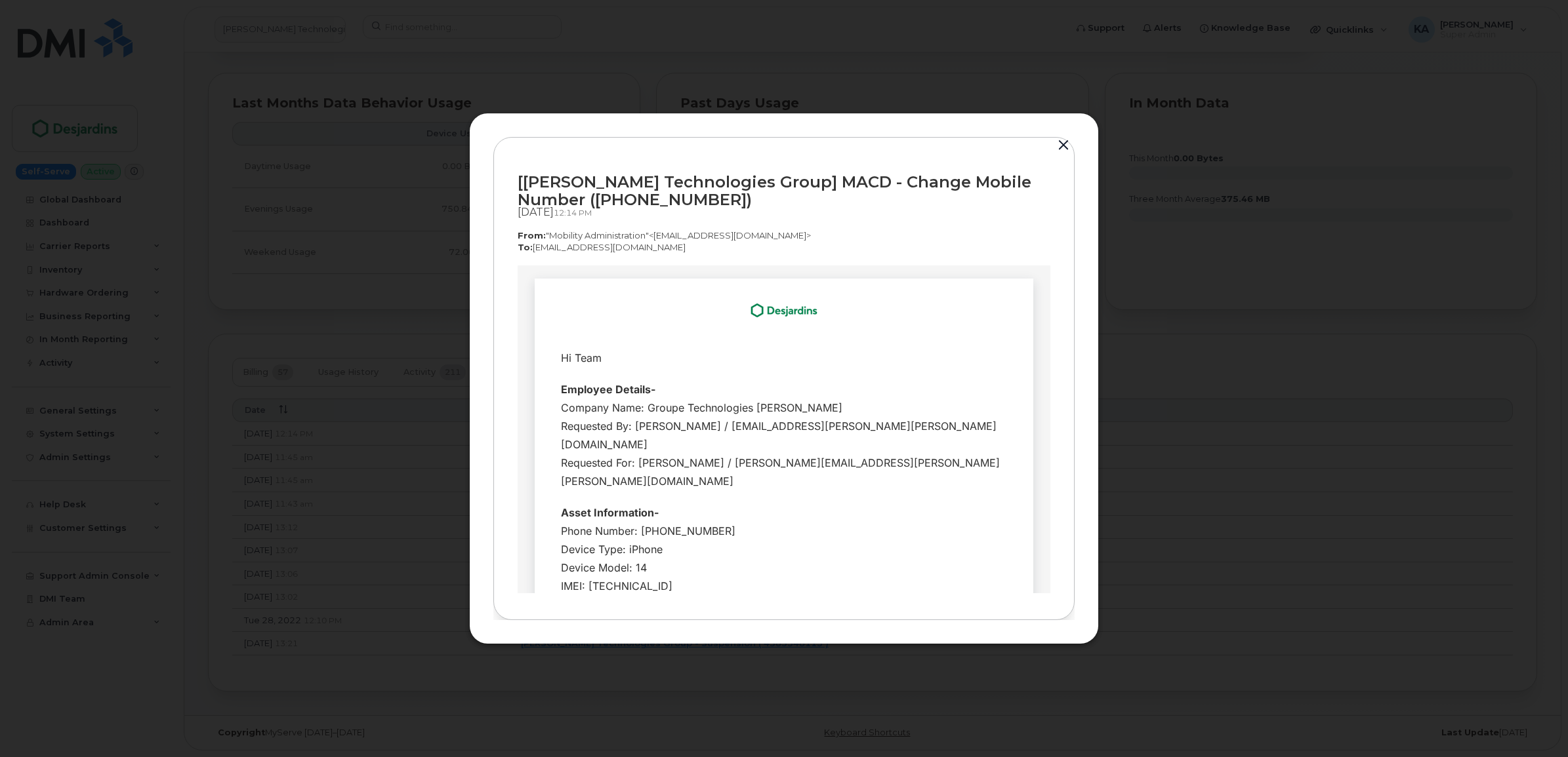
scroll to position [0, 0]
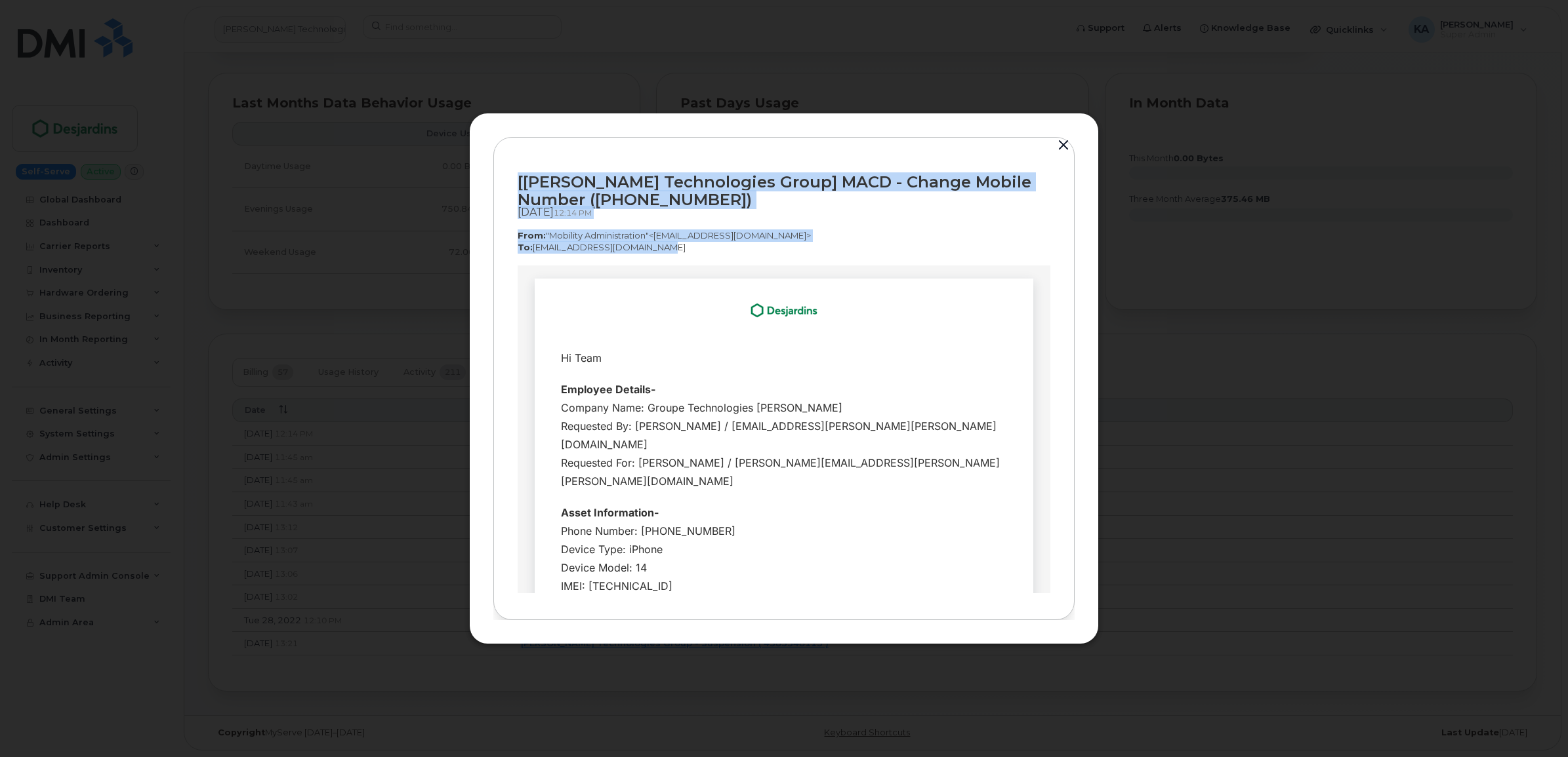
drag, startPoint x: 516, startPoint y: 179, endPoint x: 667, endPoint y: 246, distance: 165.2
click at [667, 246] on div "[Desjardins Technologies Group] MACD - Change Mobile Number (4383348115) Sep 15…" at bounding box center [784, 379] width 581 height 484
drag, startPoint x: 667, startPoint y: 246, endPoint x: 628, endPoint y: 236, distance: 40.3
copy div "[Desjardins Technologies Group] MACD - Change Mobile Number (4383348115) Sep 15…"
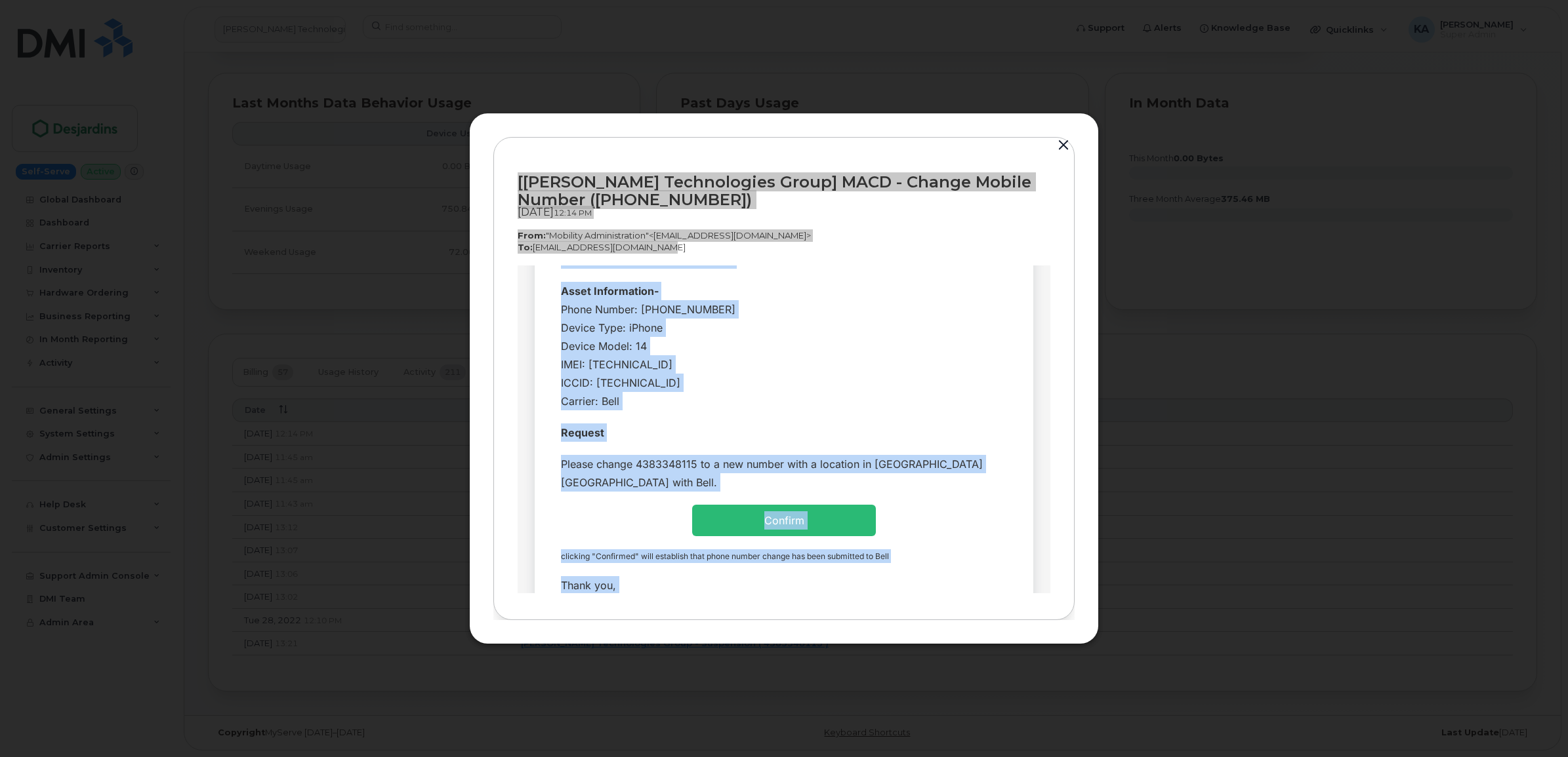
scroll to position [354, 0]
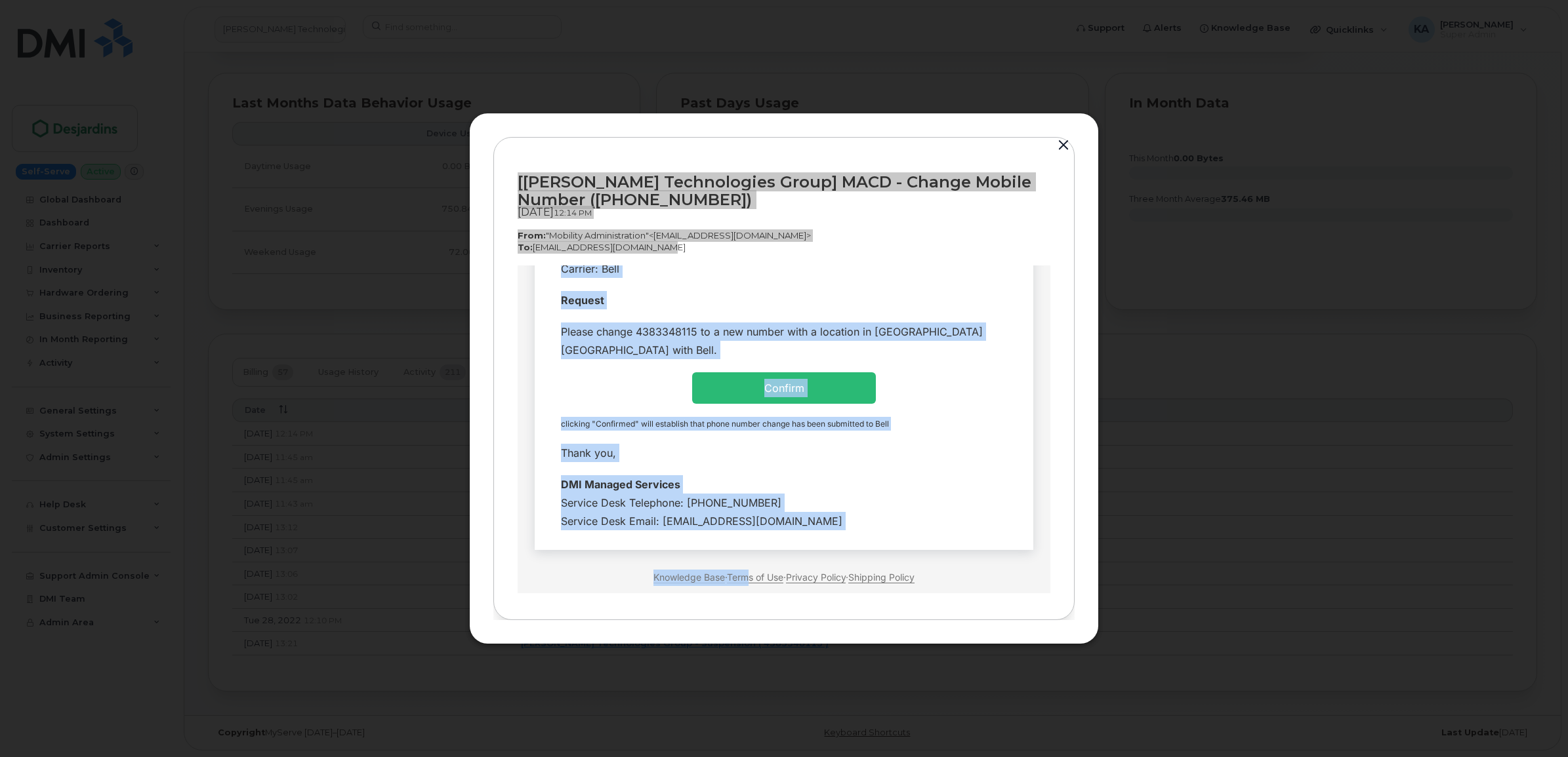
drag, startPoint x: 553, startPoint y: 357, endPoint x: 845, endPoint y: 471, distance: 313.5
click at [845, 471] on tbody "Hi Team Employee Details- Company Name: Groupe Technologies Desjardins Requeste…" at bounding box center [784, 262] width 479 height 549
drag, startPoint x: 845, startPoint y: 471, endPoint x: 717, endPoint y: 457, distance: 128.8
copy tbody "Hi Team Employee Details- Company Name: Groupe Technologies Desjardins Requeste…"
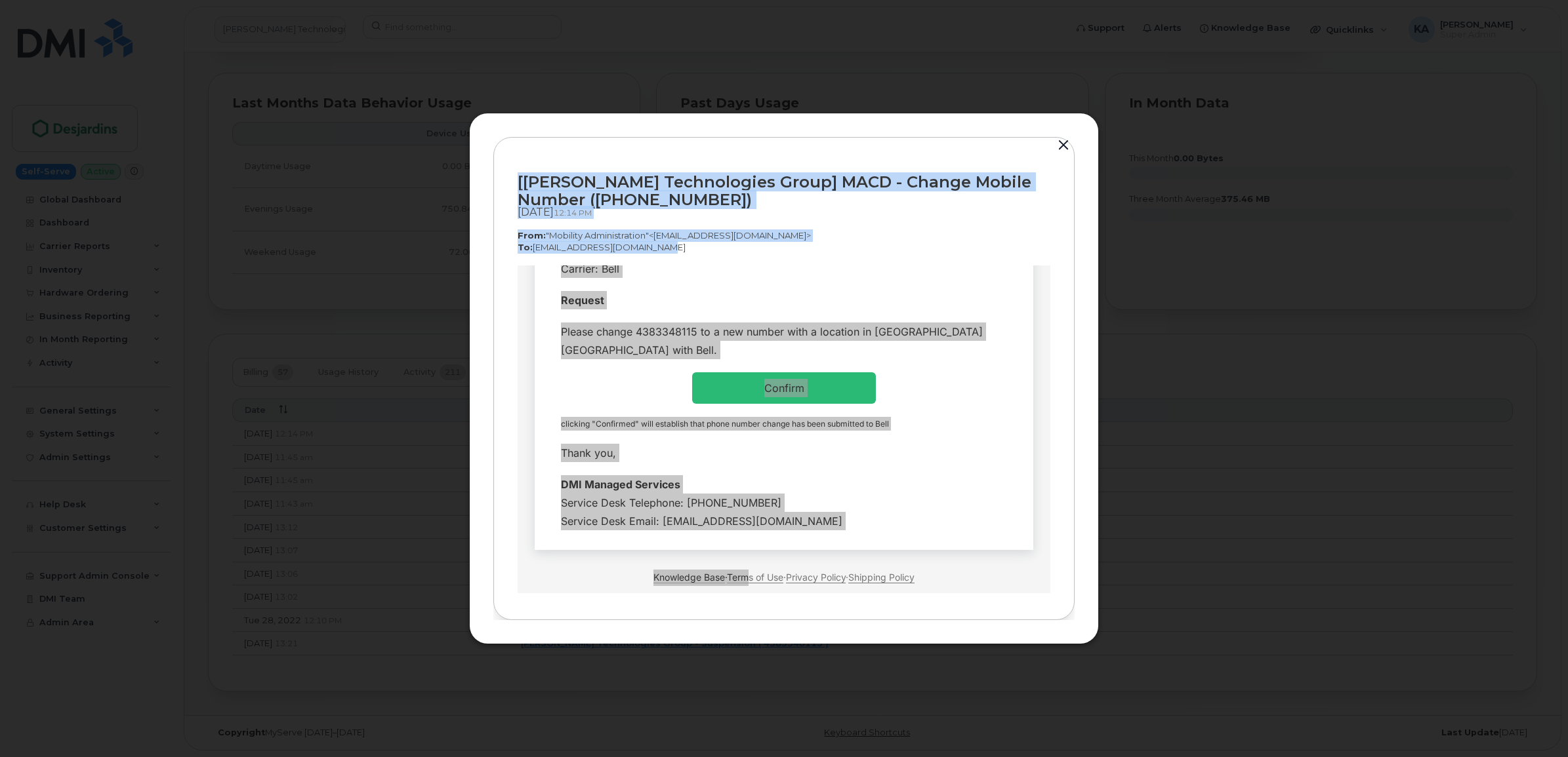
click at [1058, 140] on button "button" at bounding box center [1064, 145] width 20 height 18
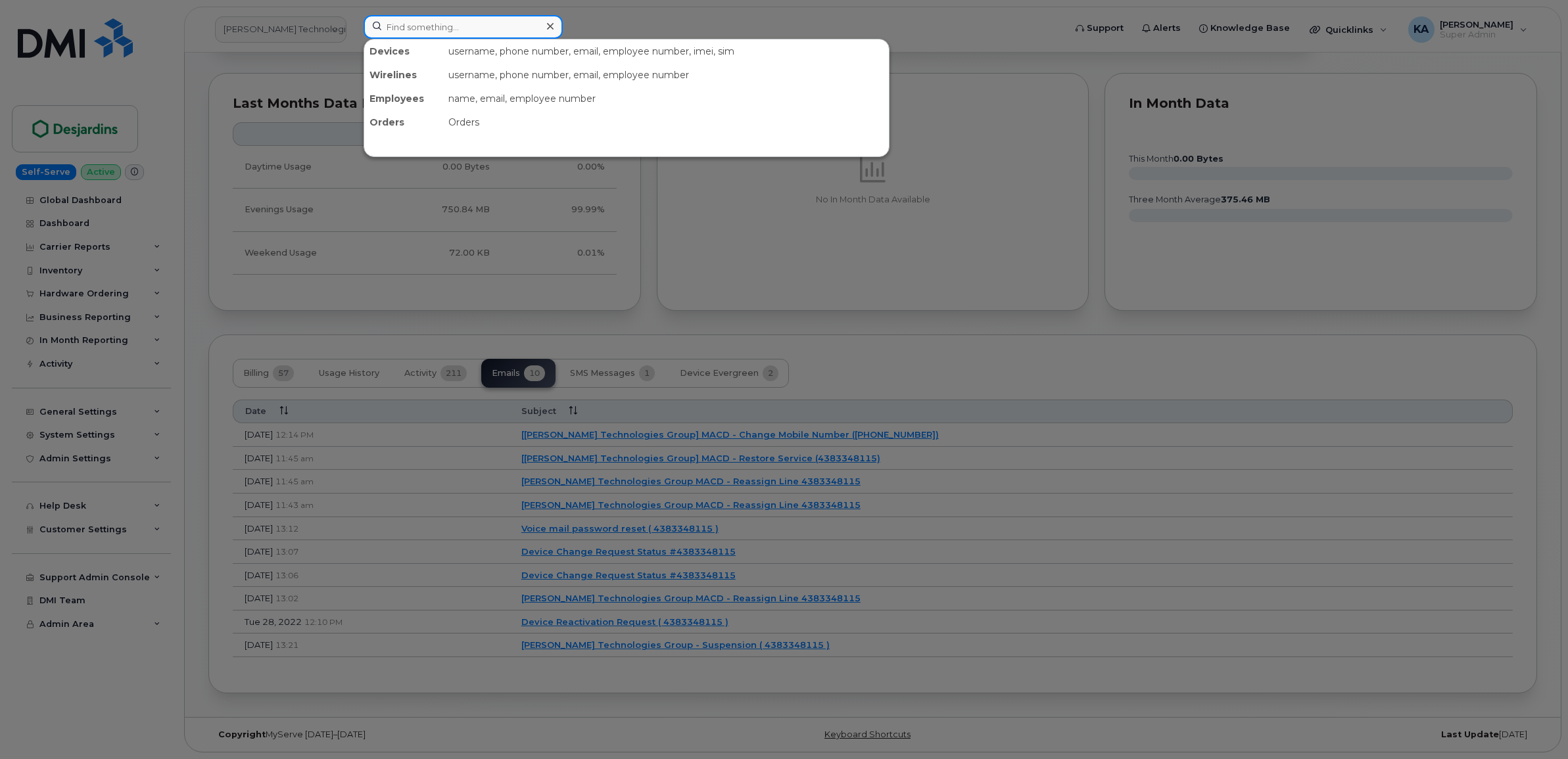
click at [459, 25] on input at bounding box center [463, 27] width 200 height 24
paste input "5142291087"
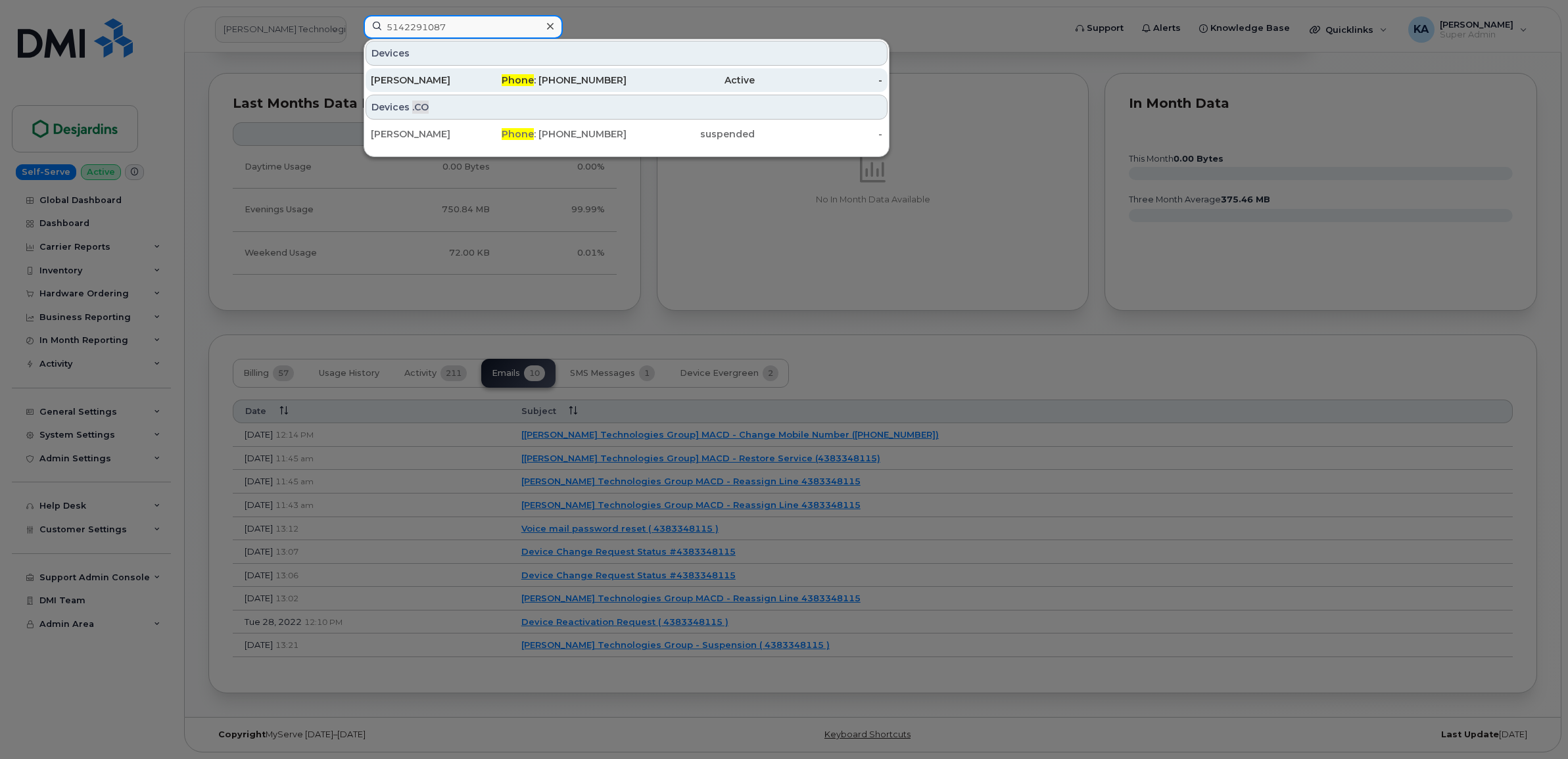
type input "5142291087"
click at [435, 76] on div "[PERSON_NAME]" at bounding box center [435, 80] width 128 height 13
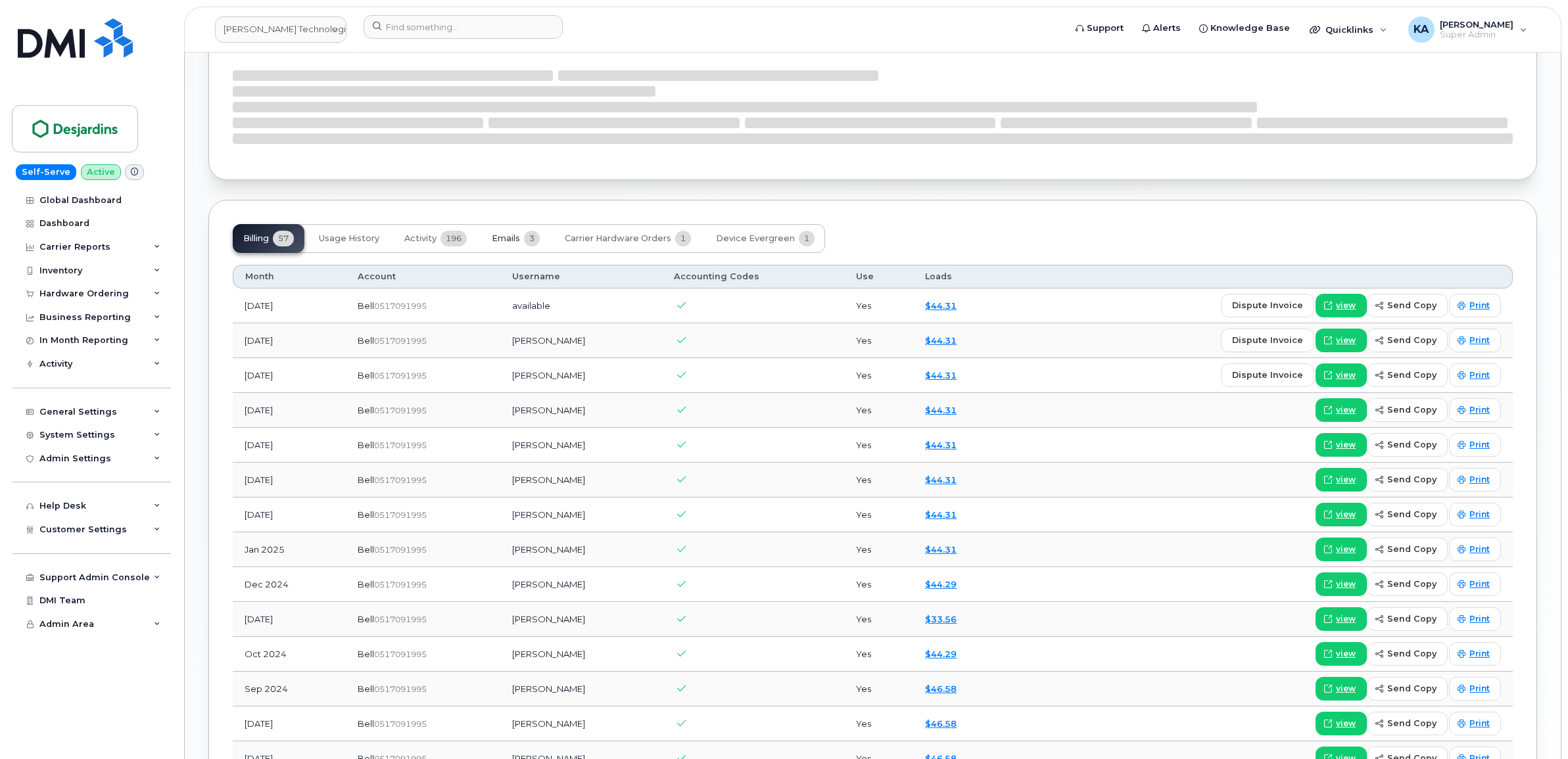
click at [515, 237] on span "Emails" at bounding box center [505, 239] width 29 height 11
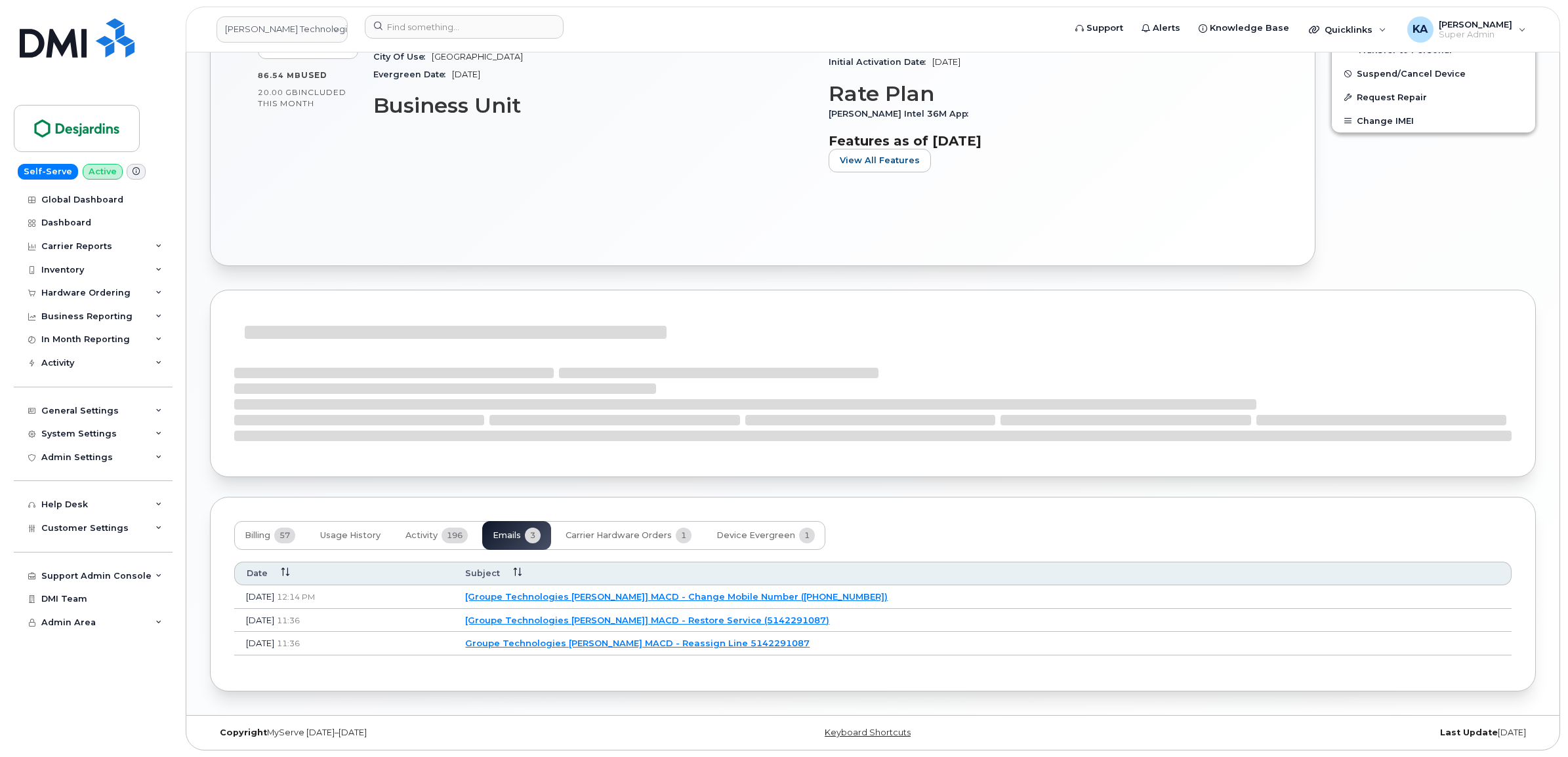
scroll to position [690, 0]
click at [631, 595] on link "[[PERSON_NAME] Technologies Group] MACD - Change Mobile Number ([PHONE_NUMBER])" at bounding box center [674, 597] width 417 height 11
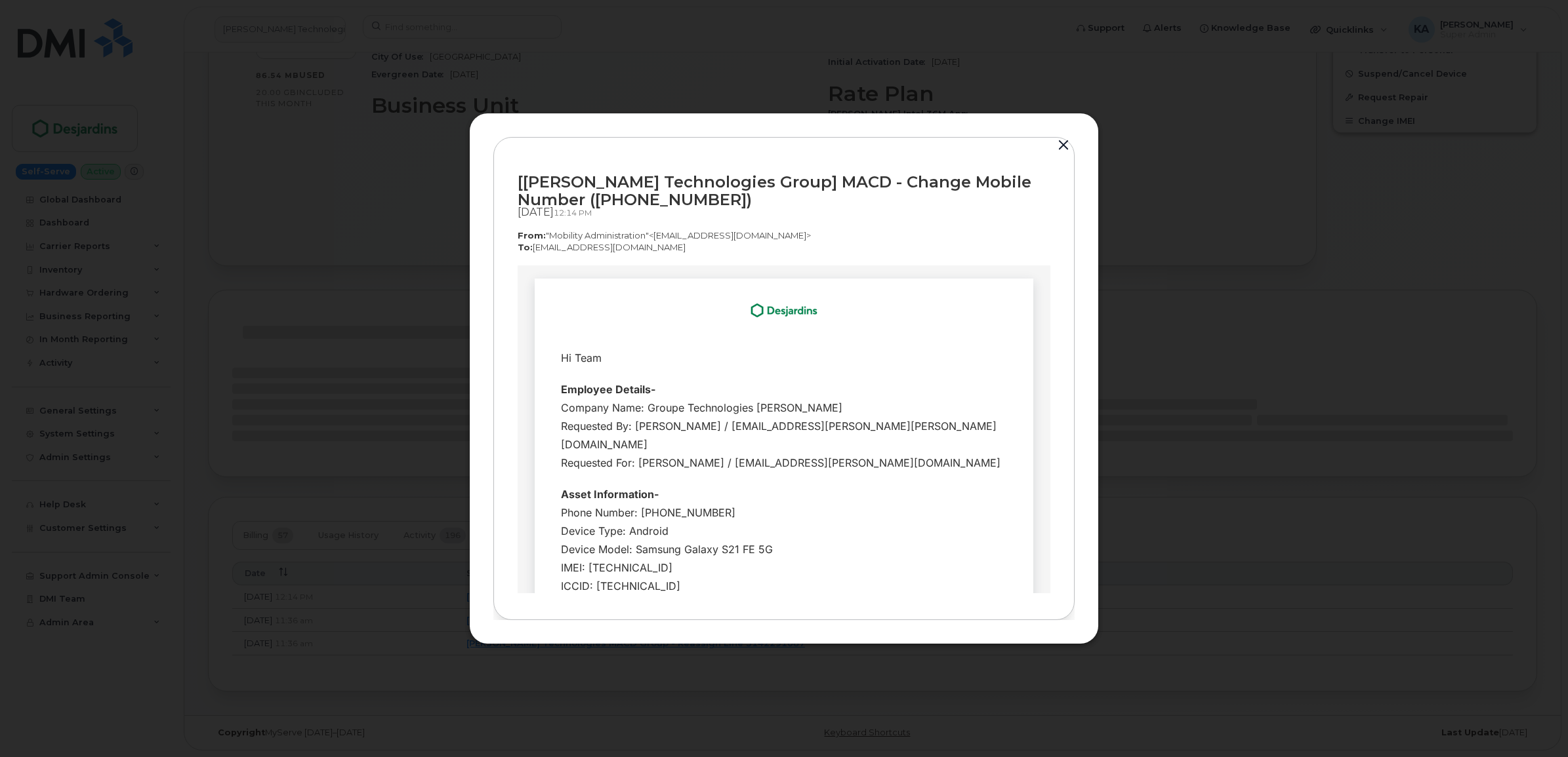
scroll to position [0, 0]
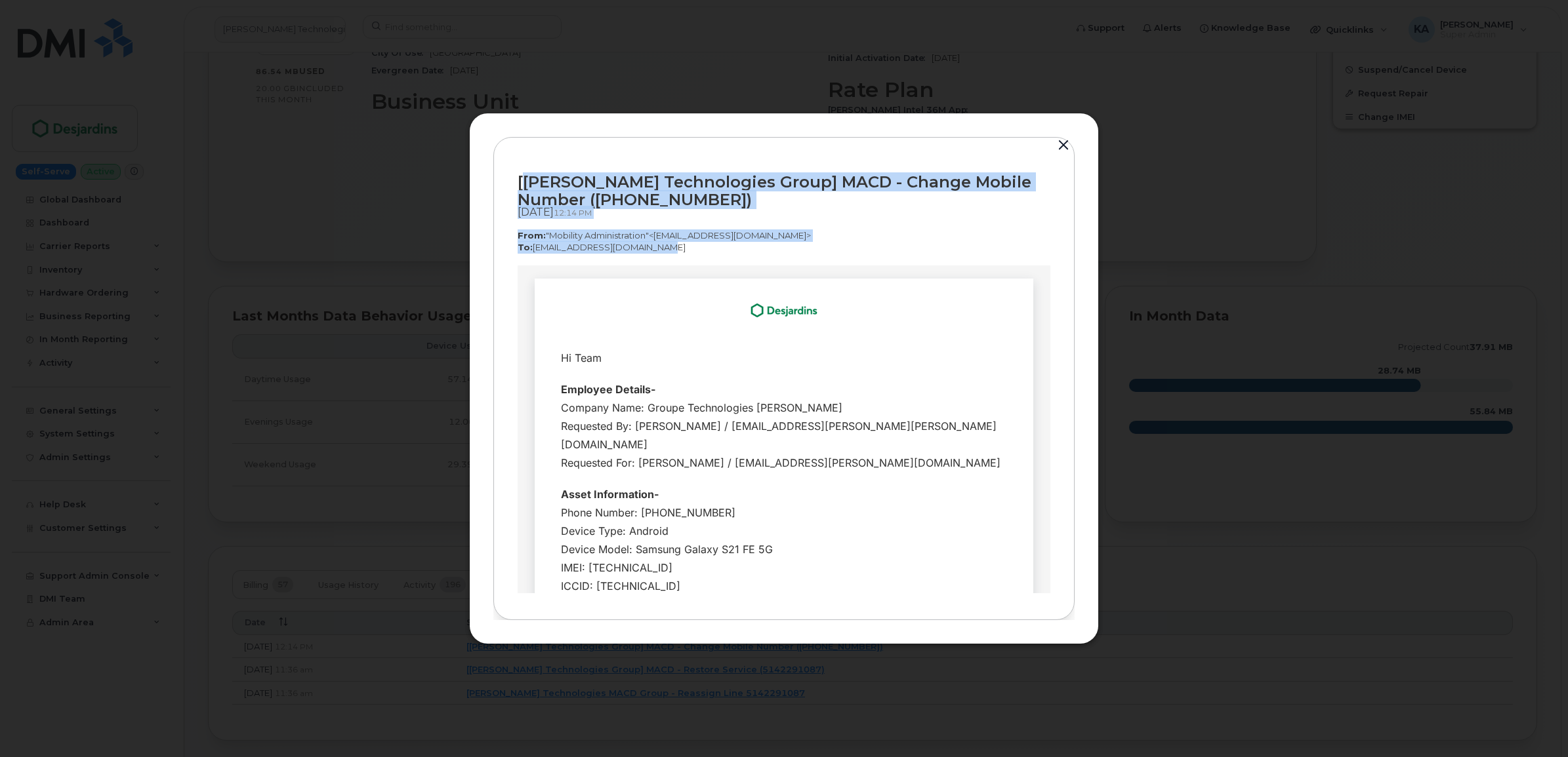
drag, startPoint x: 521, startPoint y: 184, endPoint x: 667, endPoint y: 250, distance: 160.2
click at [667, 250] on div "[[PERSON_NAME] Technologies Group] MACD - Change Mobile Number ([PHONE_NUMBER])…" at bounding box center [784, 214] width 533 height 105
copy div "[PERSON_NAME] Technologies Group] MACD - Change Mobile Number ([PHONE_NUMBER]) …"
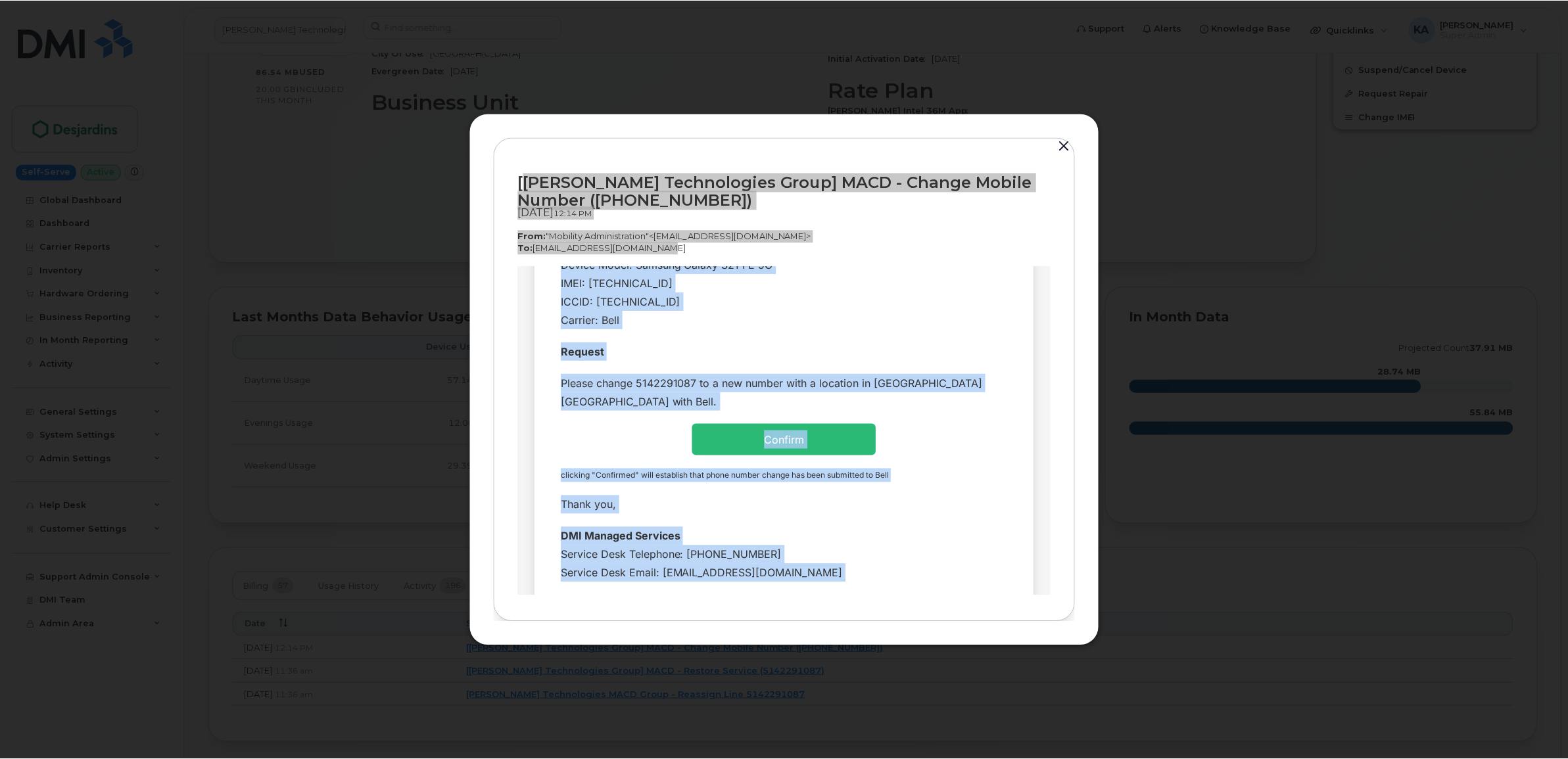
scroll to position [355, 0]
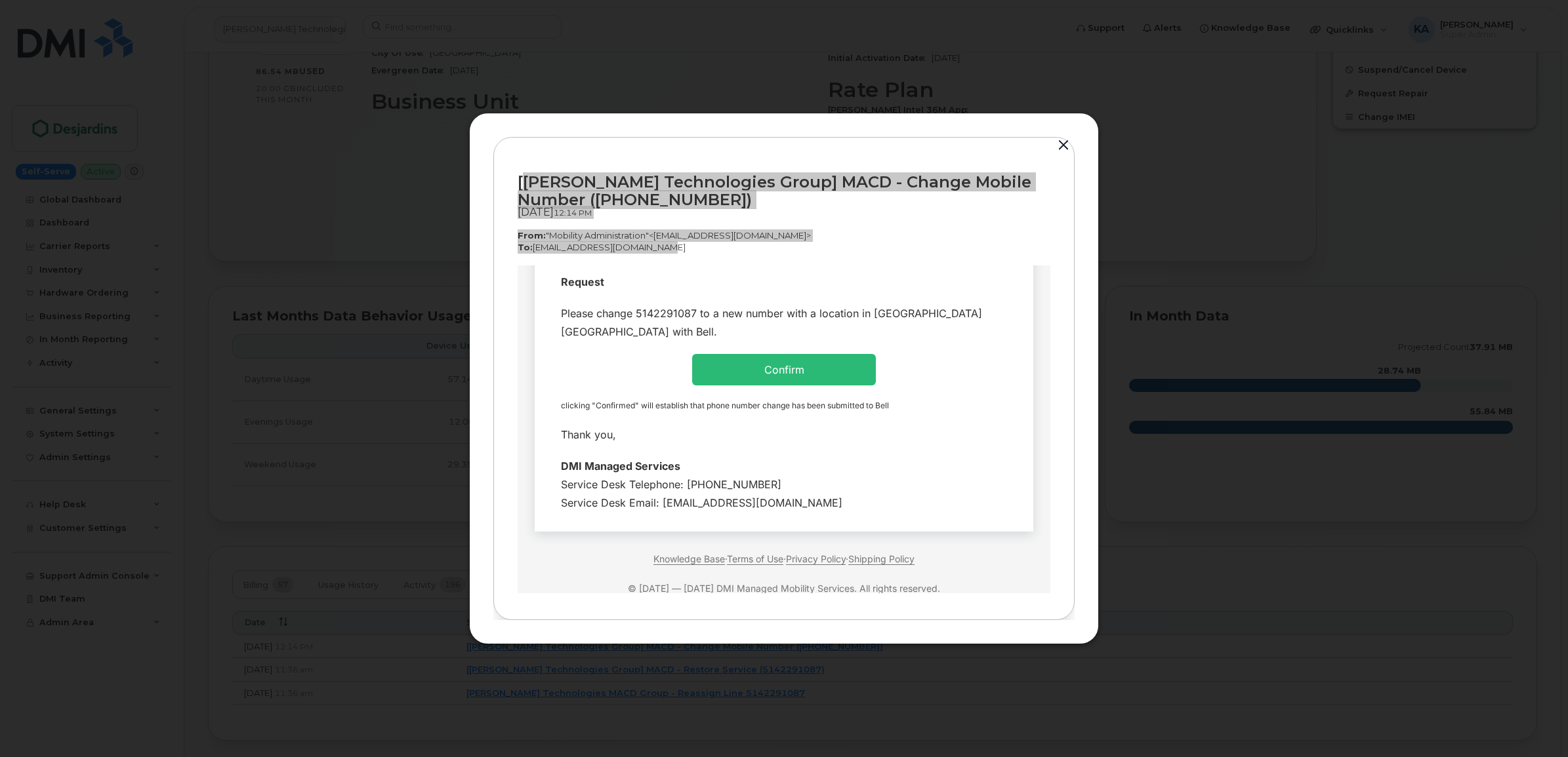
drag, startPoint x: 553, startPoint y: 356, endPoint x: 838, endPoint y: 484, distance: 312.4
click at [838, 484] on td "Hi Team Request" at bounding box center [784, 227] width 498 height 607
copy table
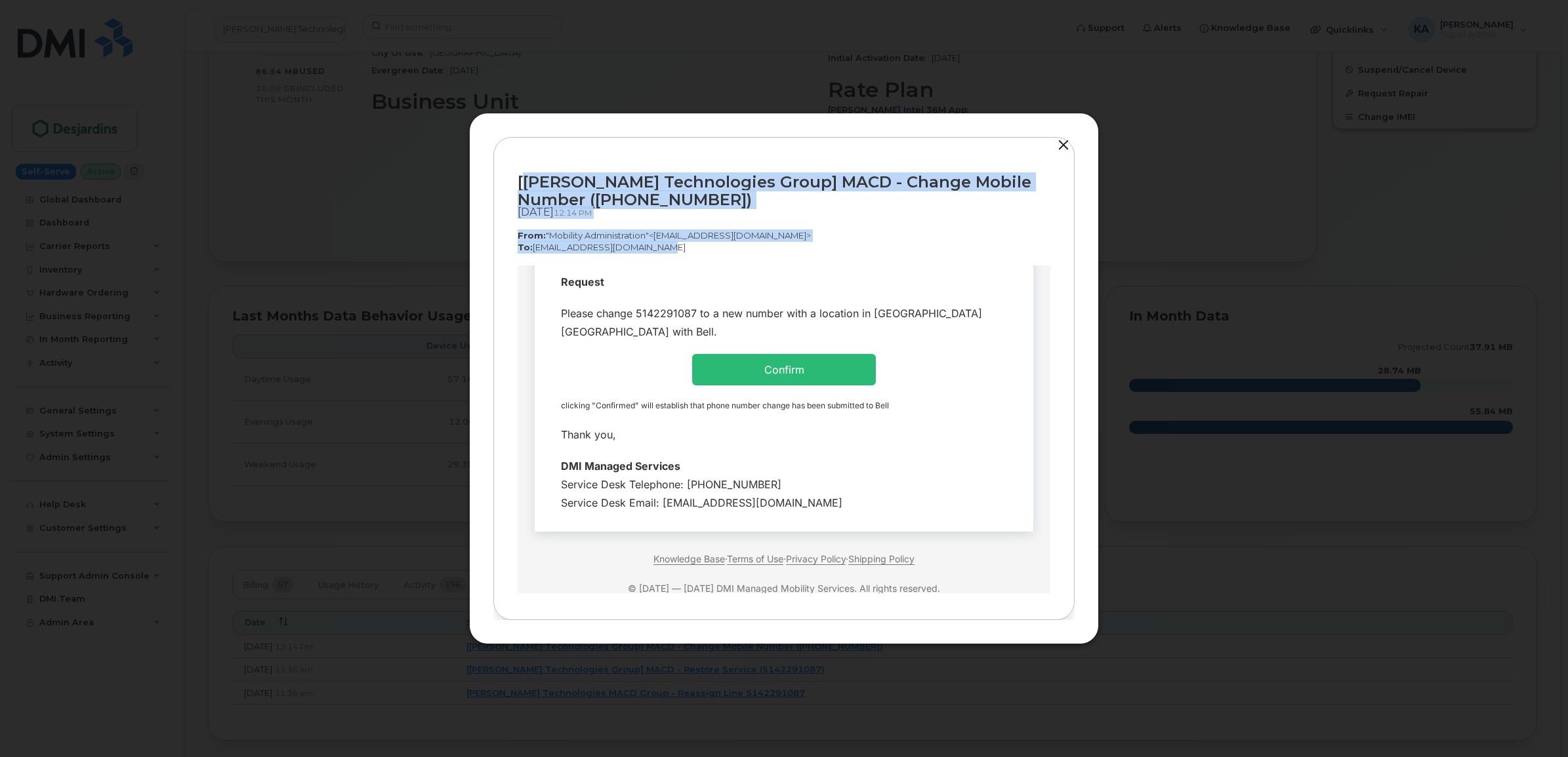
drag, startPoint x: 1064, startPoint y: 141, endPoint x: 1039, endPoint y: 158, distance: 30.2
click at [1064, 141] on button "button" at bounding box center [1064, 145] width 20 height 18
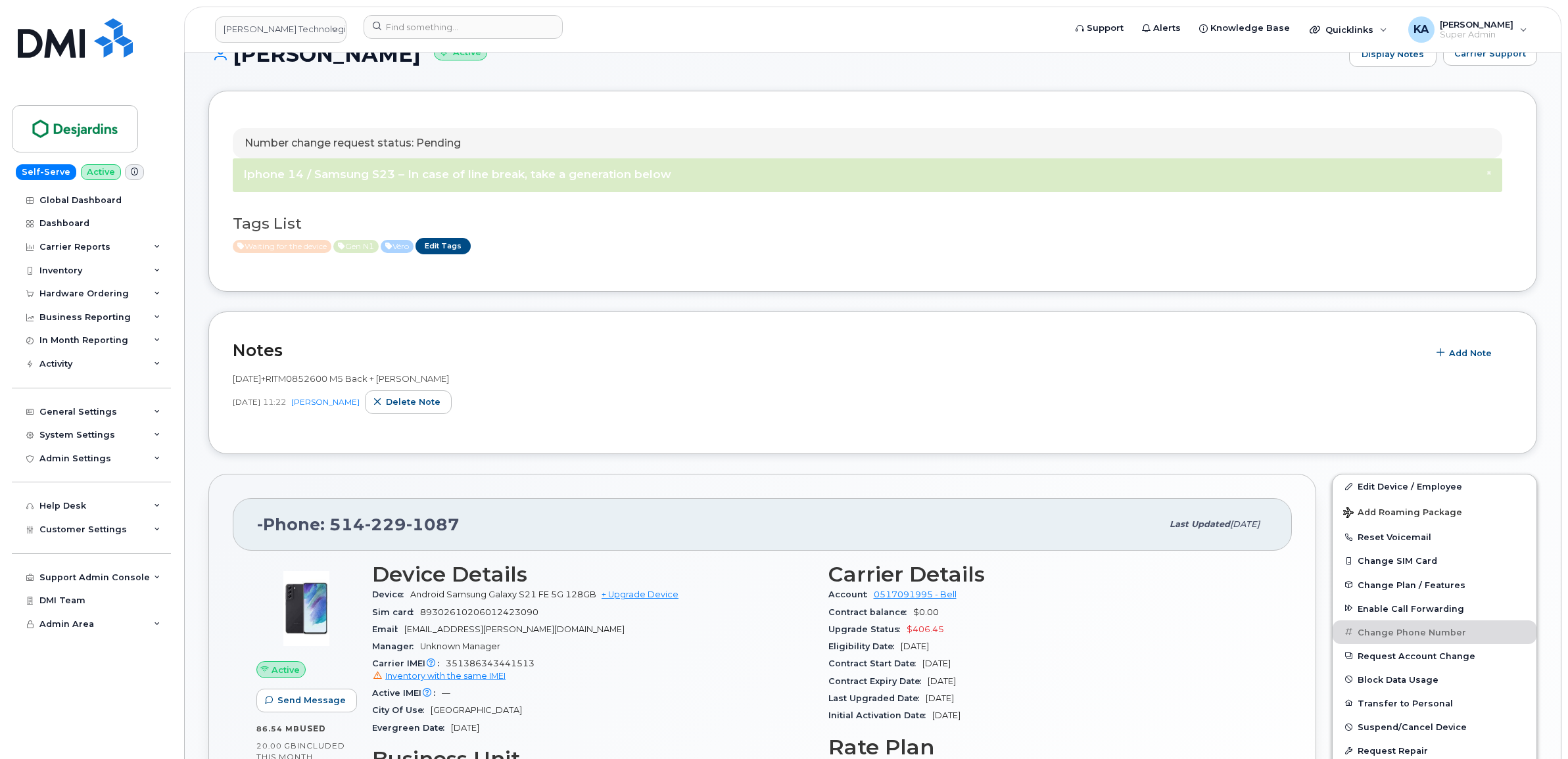
scroll to position [0, 0]
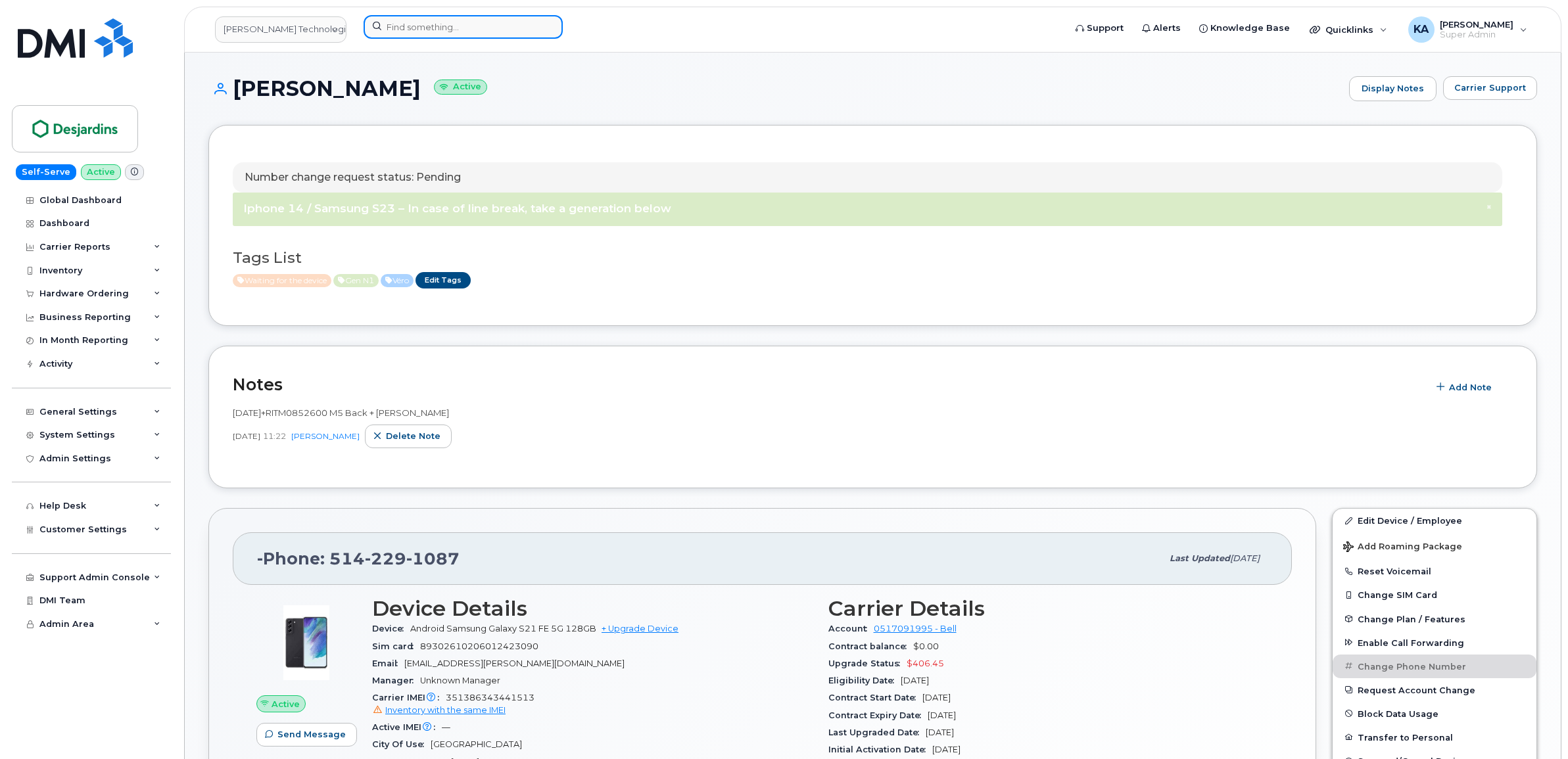
click at [481, 29] on input at bounding box center [463, 27] width 200 height 24
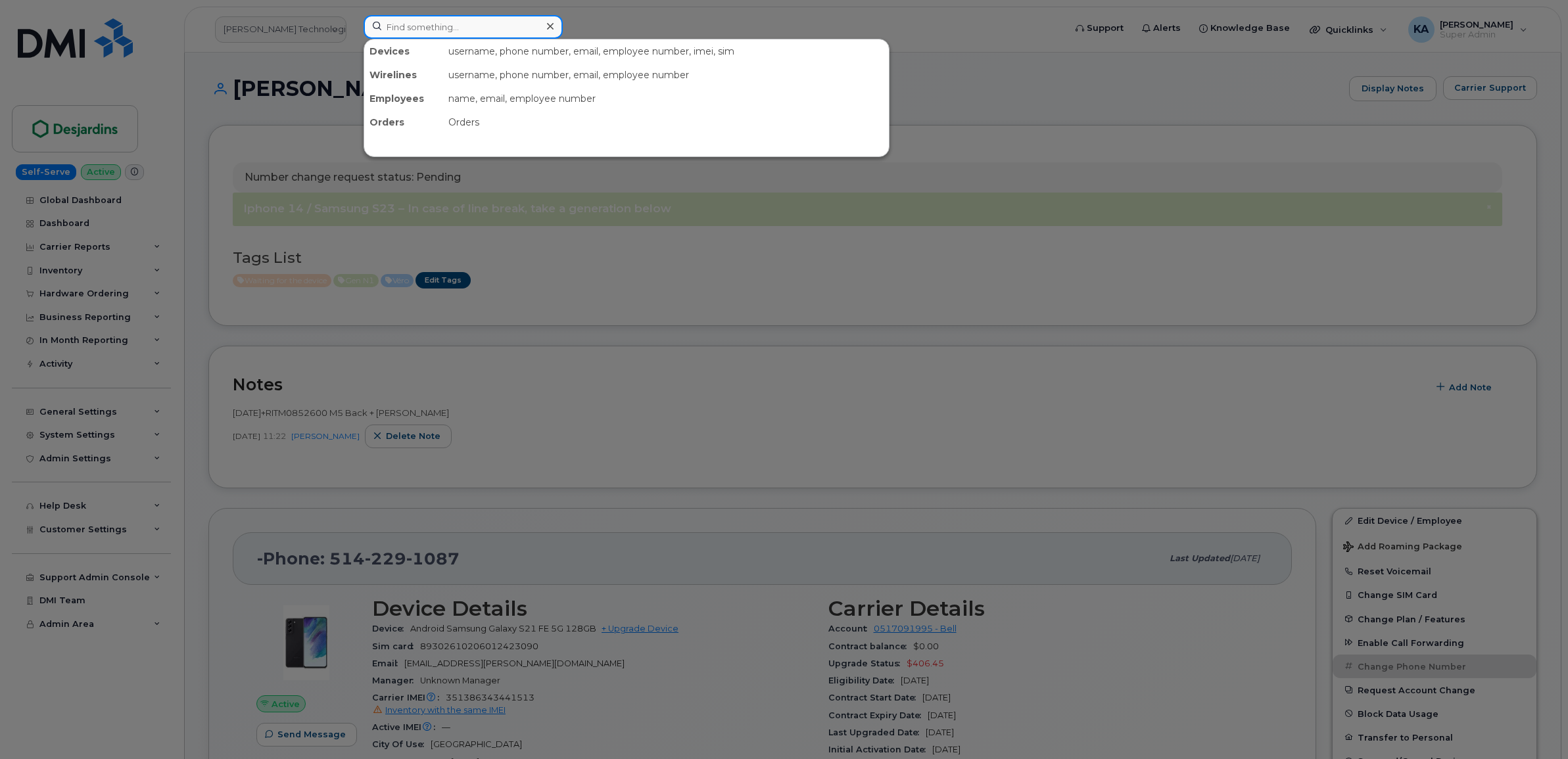
paste input "5142921571"
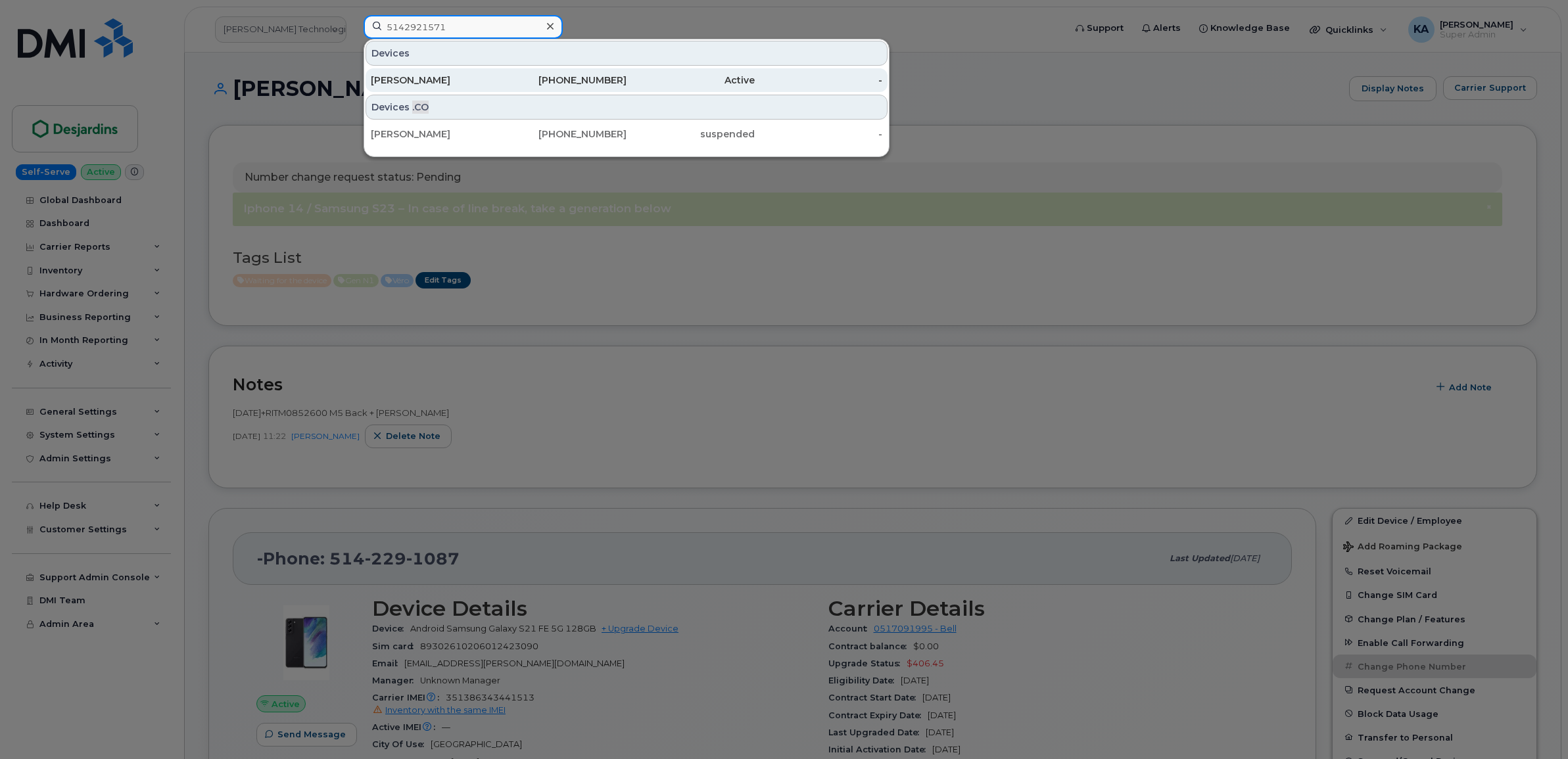
type input "5142921571"
click at [431, 82] on div "Simon Lachkar" at bounding box center [435, 80] width 128 height 13
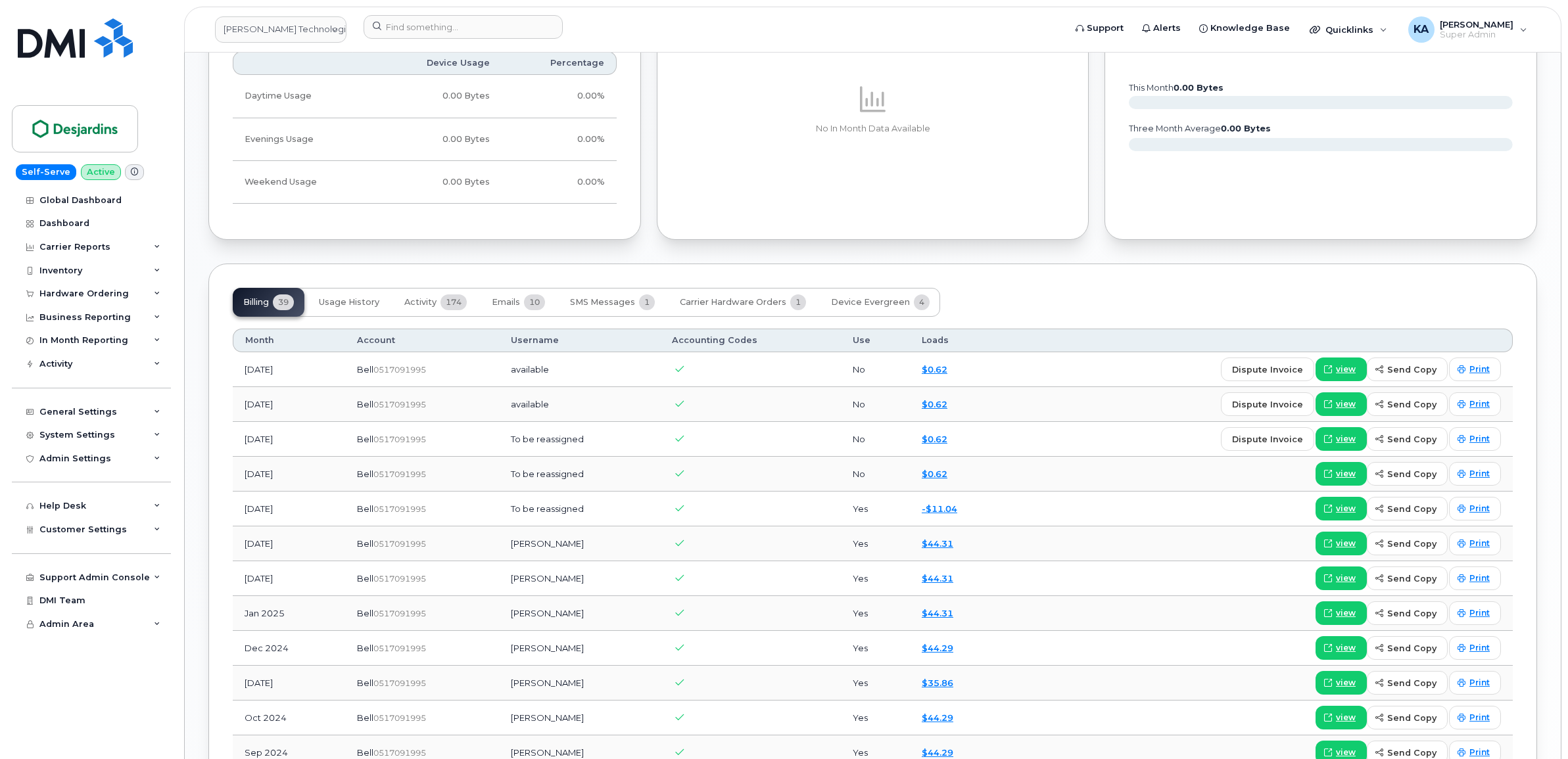
scroll to position [986, 0]
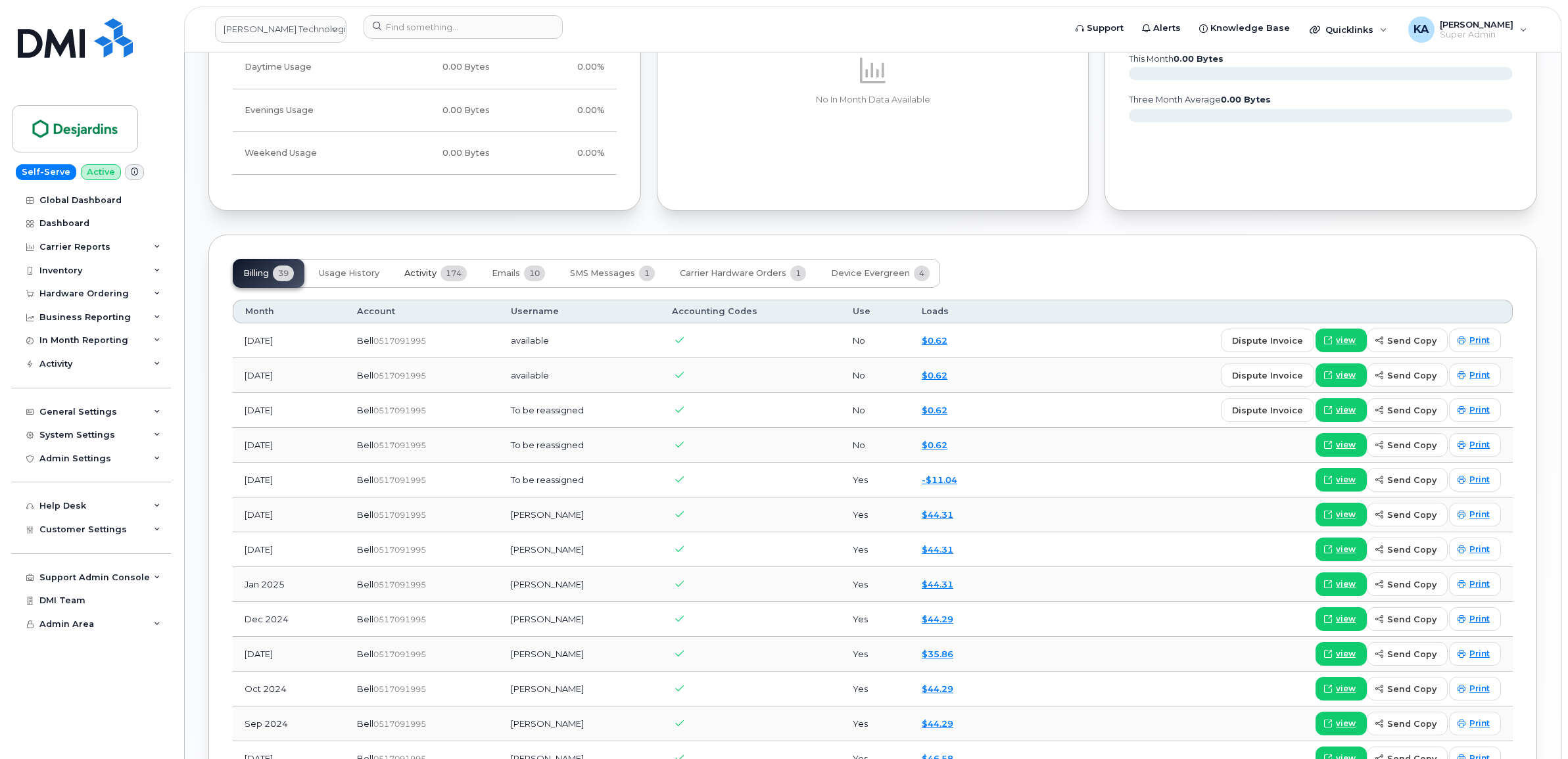
click at [432, 276] on span "Activity" at bounding box center [421, 274] width 32 height 11
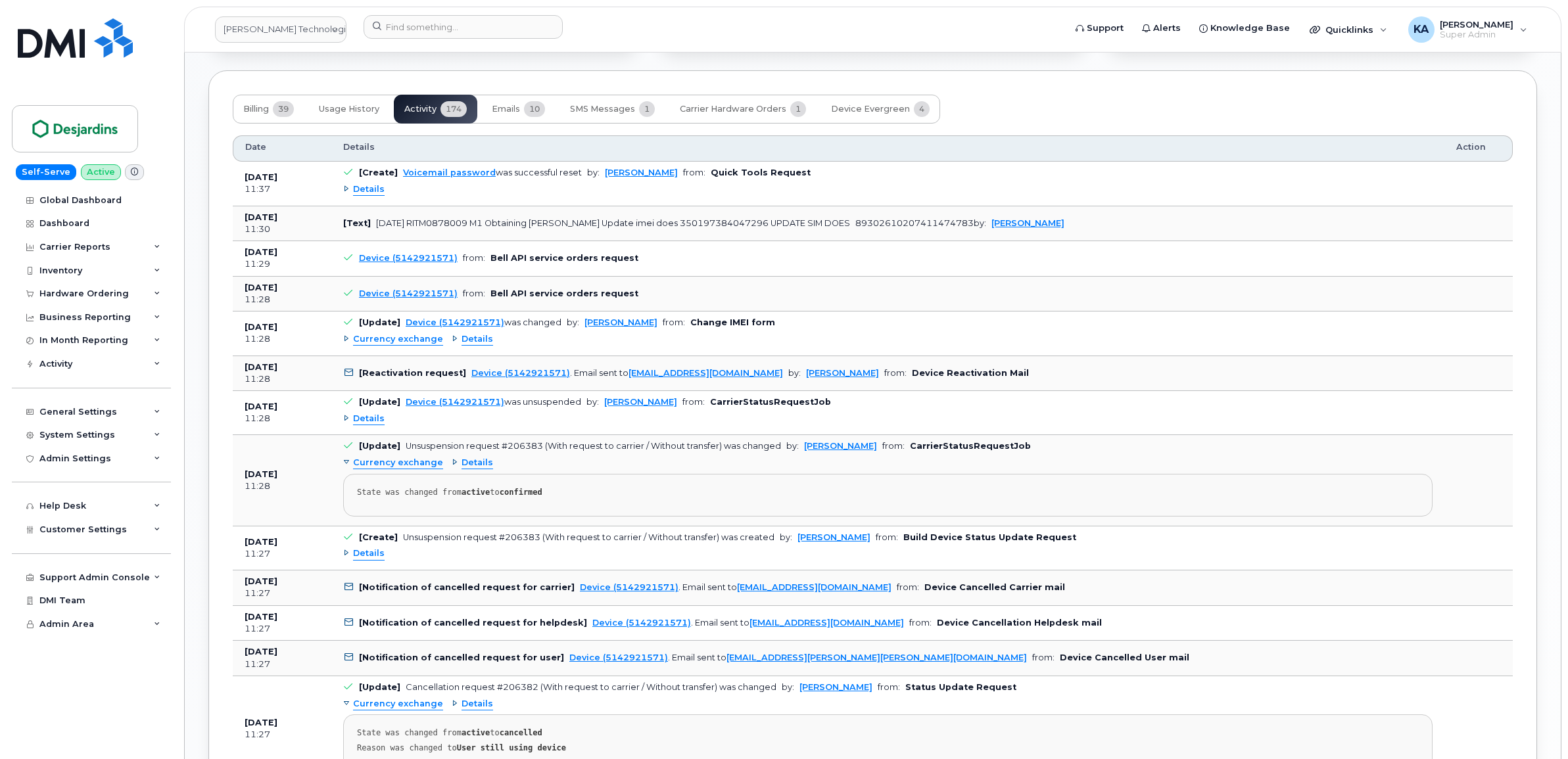
scroll to position [1068, 0]
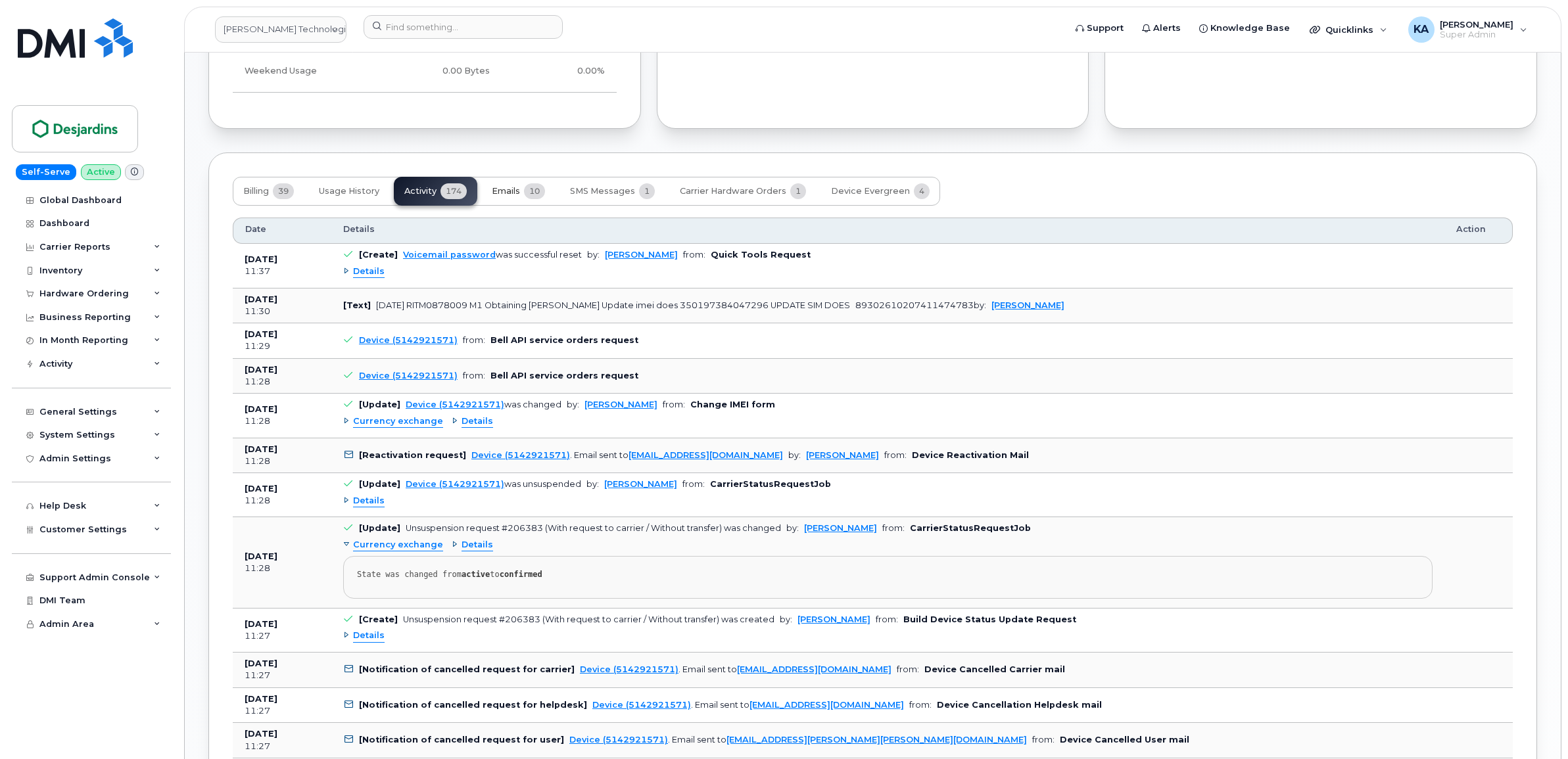
click at [510, 195] on span "Emails" at bounding box center [505, 191] width 29 height 11
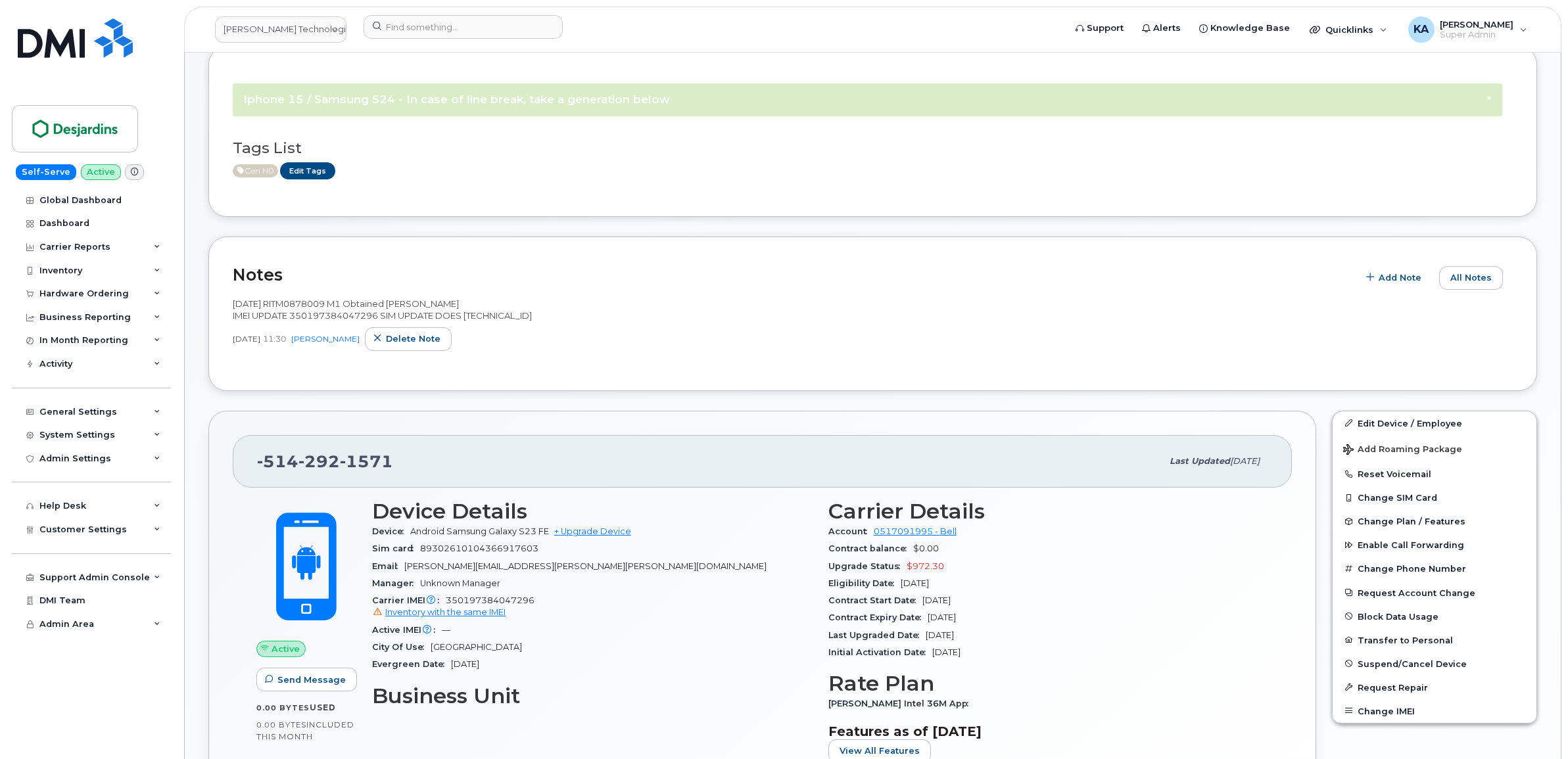
scroll to position [0, 0]
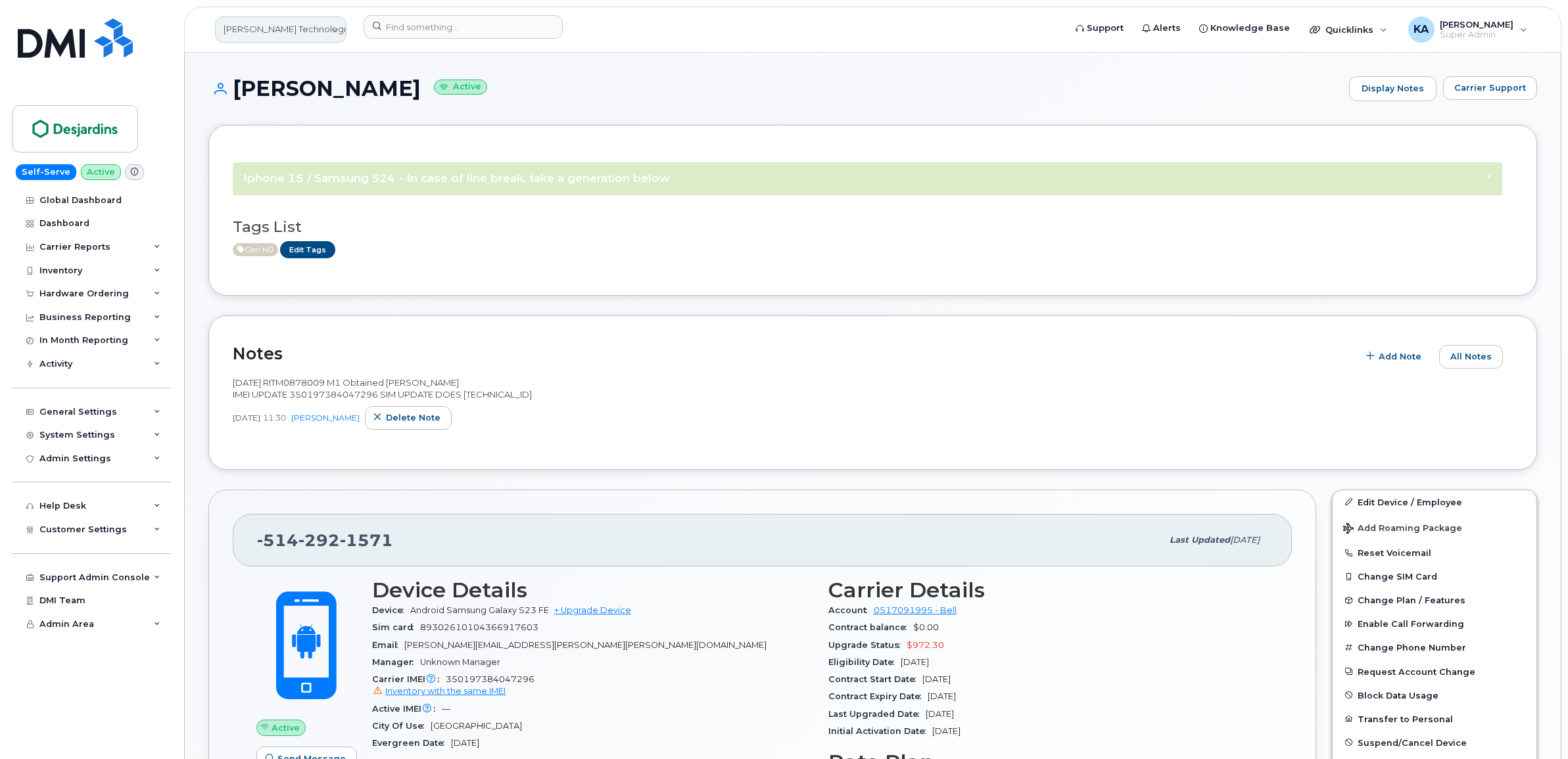
click at [319, 29] on link "Desjardins Technologies Group" at bounding box center [280, 29] width 132 height 26
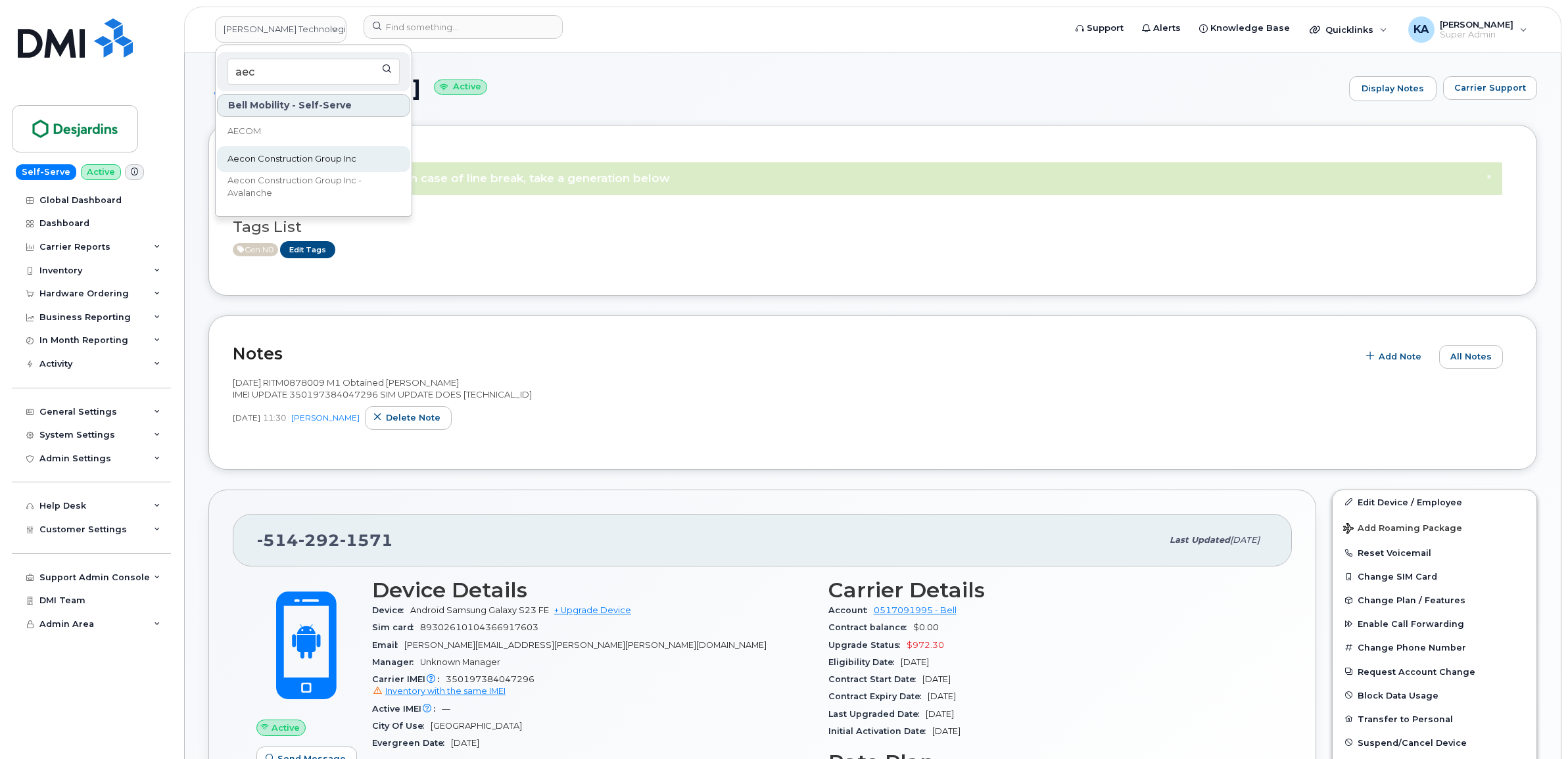
type input "aec"
click at [258, 153] on span "Aecon Construction Group Inc" at bounding box center [291, 159] width 129 height 13
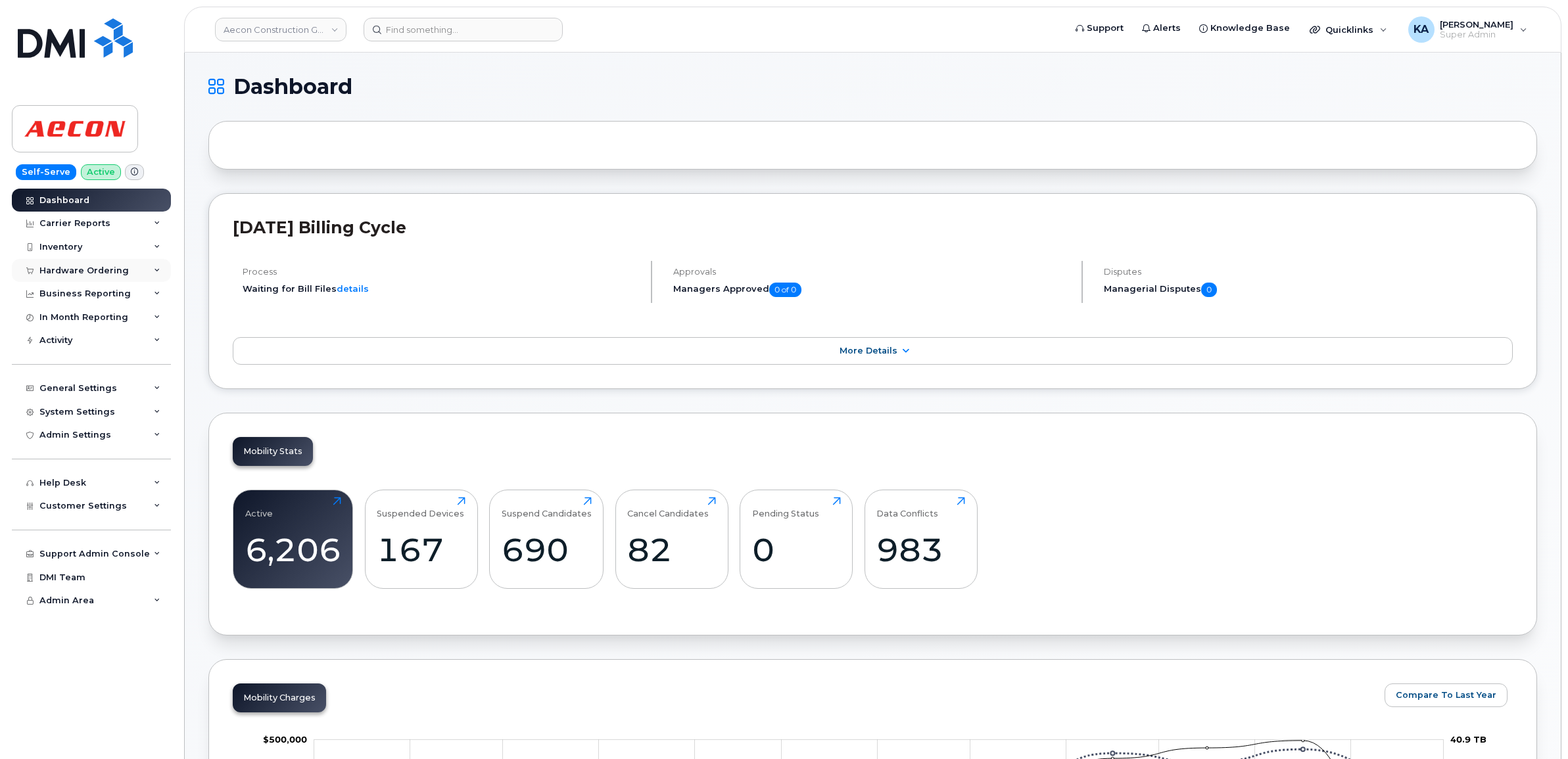
click at [79, 268] on div "Hardware Ordering" at bounding box center [84, 271] width 89 height 11
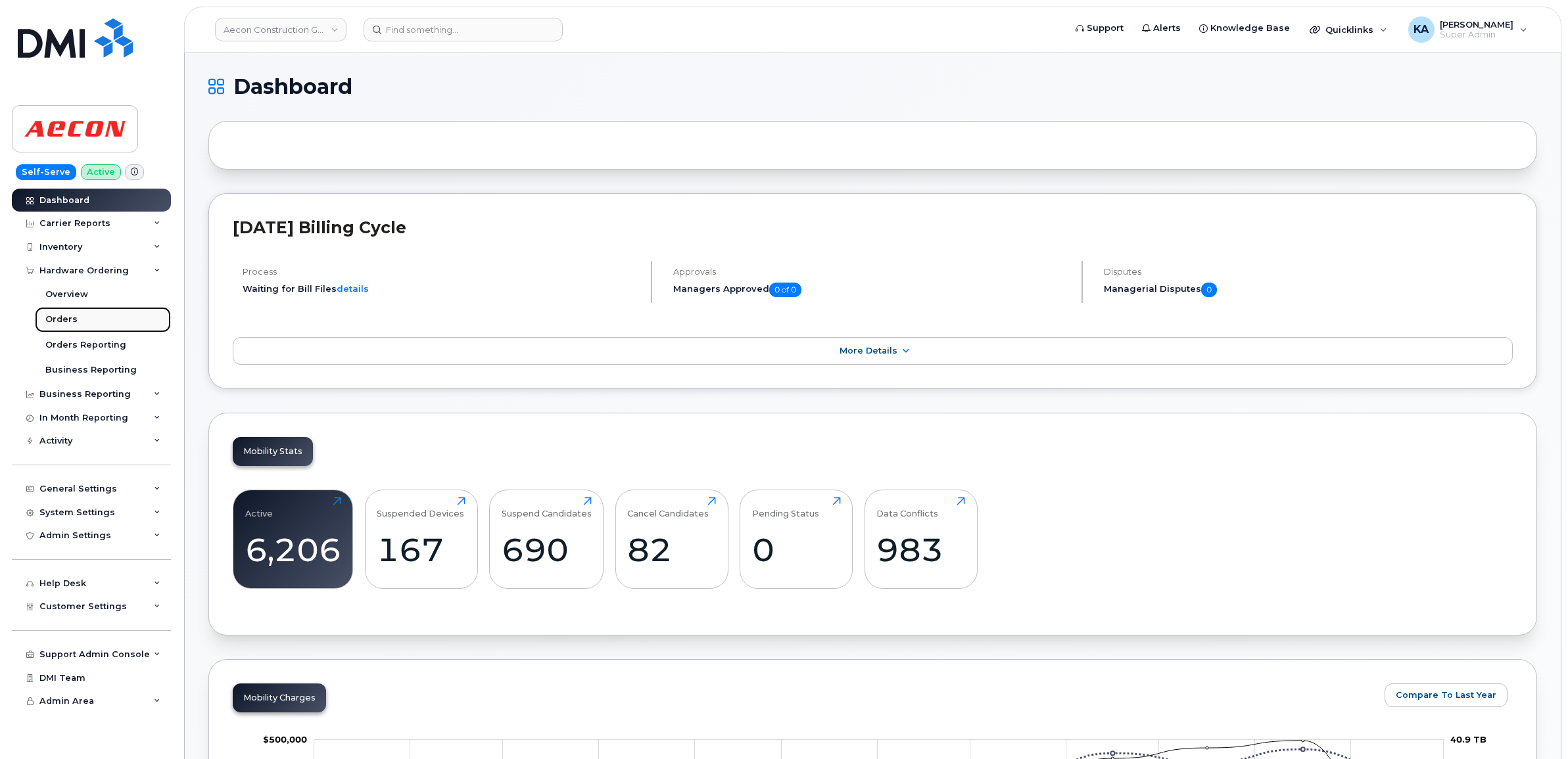
click at [48, 314] on link "Orders" at bounding box center [102, 319] width 136 height 25
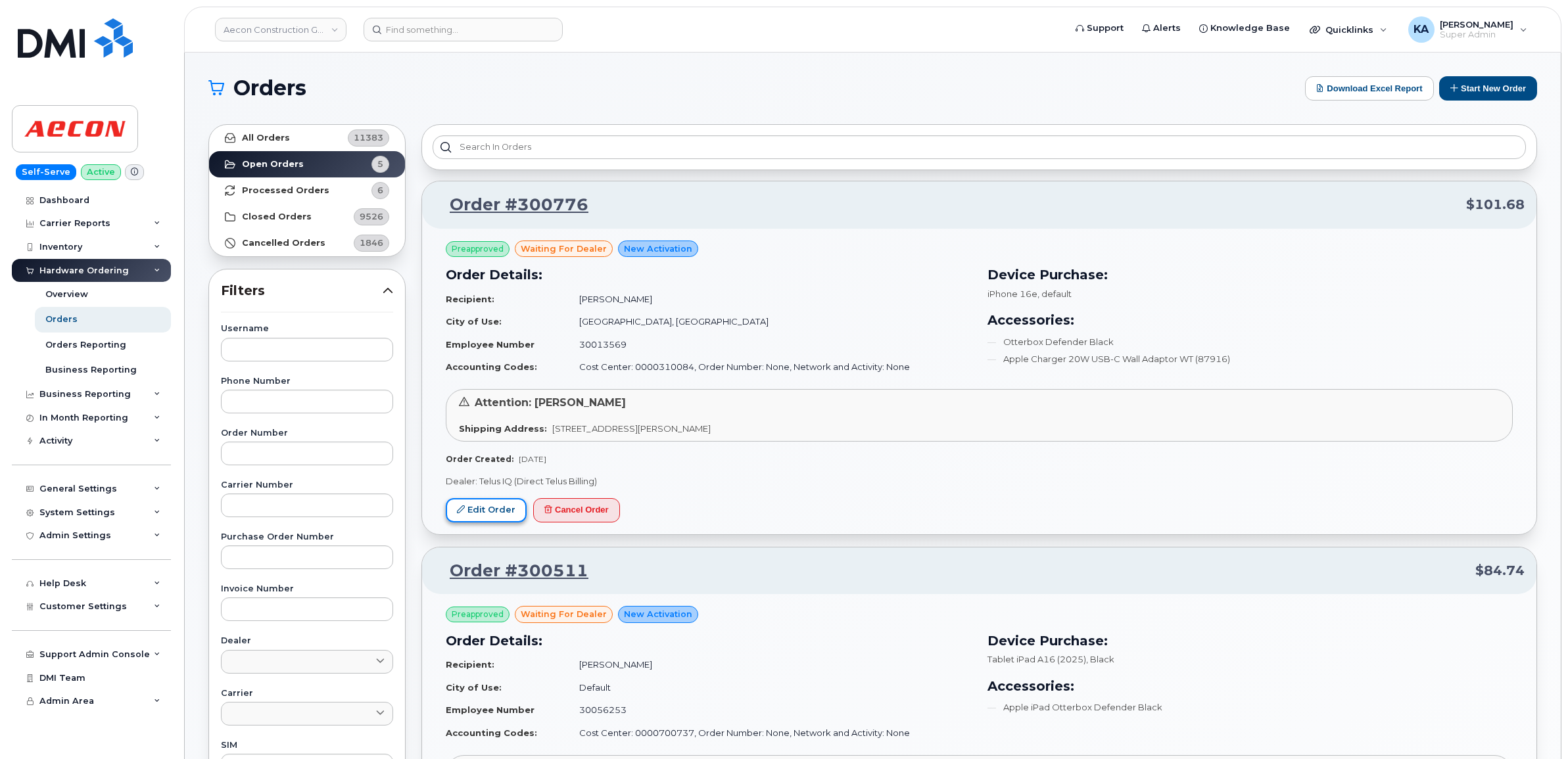
click at [483, 507] on link "Edit Order" at bounding box center [485, 511] width 81 height 25
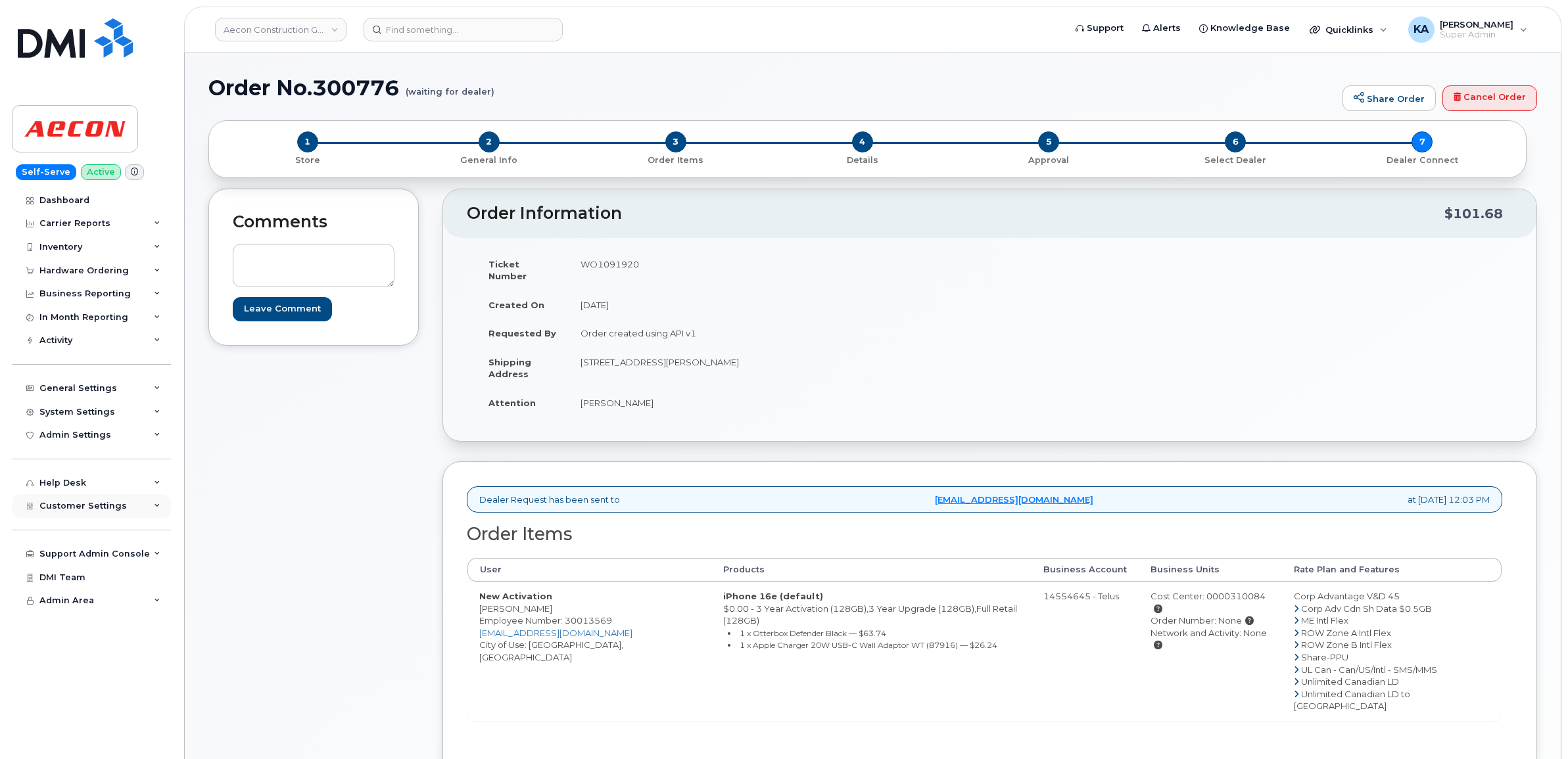
click at [63, 508] on span "Customer Settings" at bounding box center [82, 505] width 87 height 10
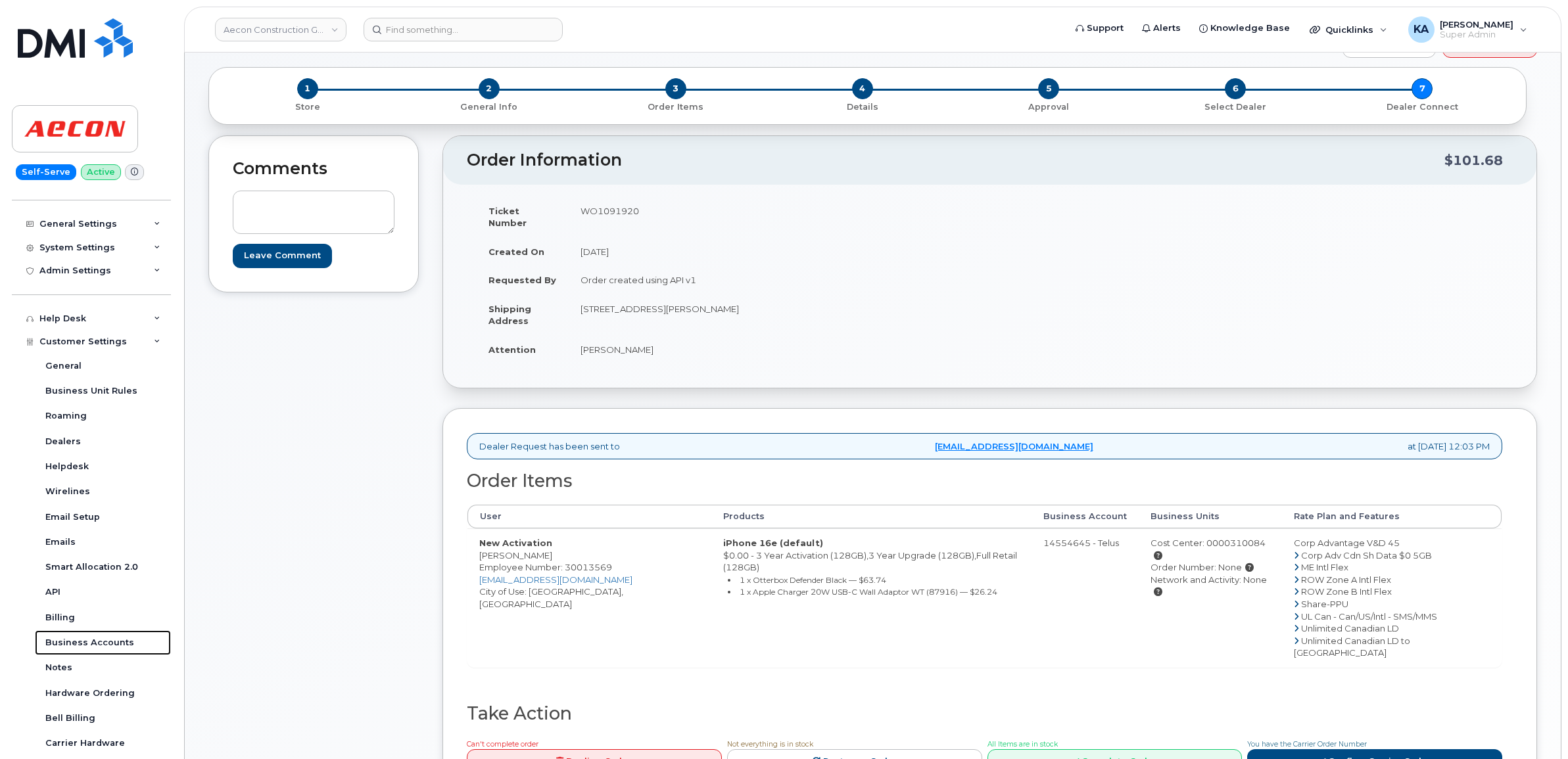
scroll to position [82, 0]
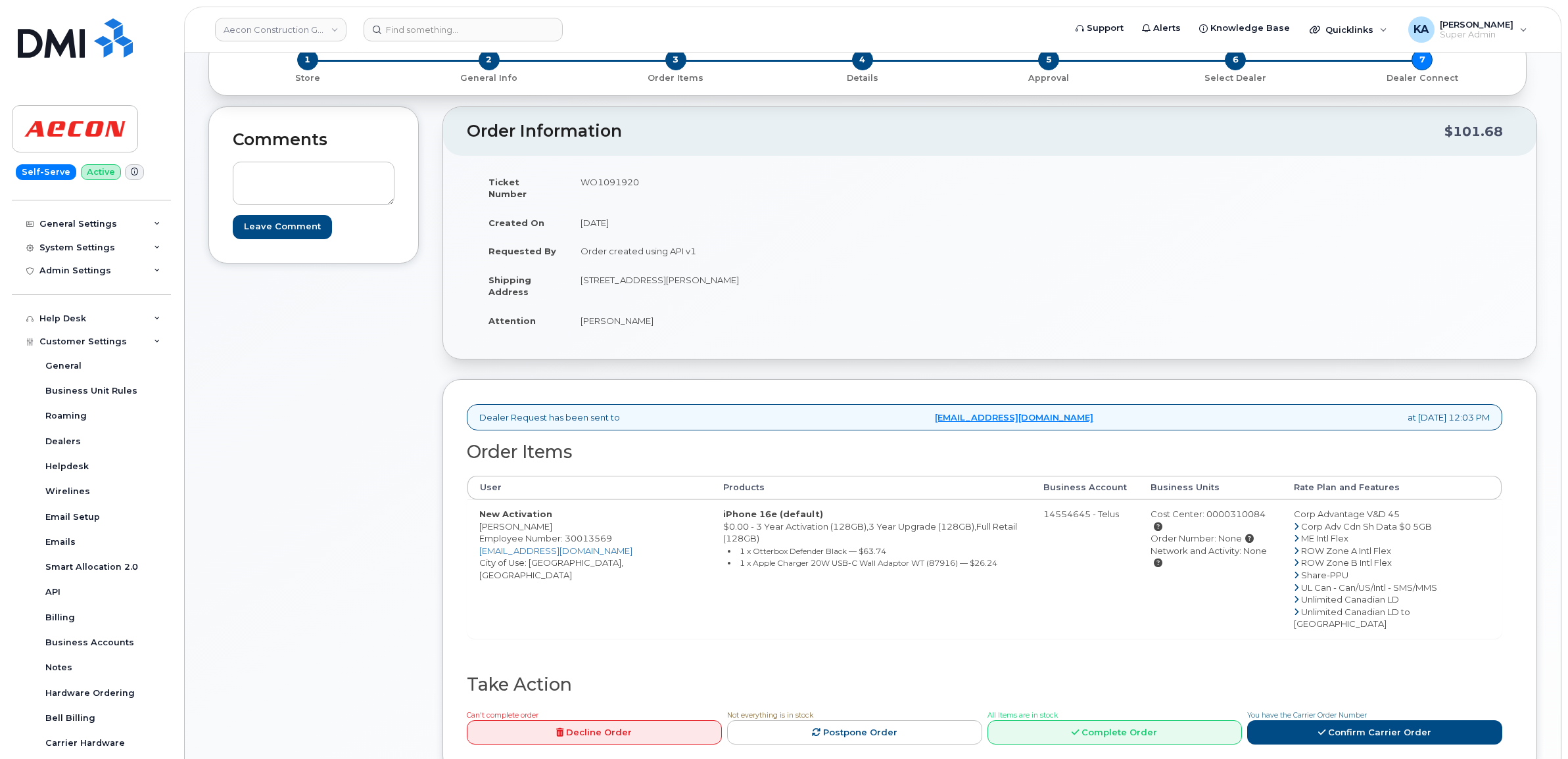
drag, startPoint x: 478, startPoint y: 515, endPoint x: 540, endPoint y: 517, distance: 62.0
click at [540, 517] on td "New Activation Adam Sinclair Employee Number: 30013569 asinclair@aecon.com City…" at bounding box center [589, 569] width 244 height 139
copy td "Adam Sinclair"
click at [593, 180] on td "WO1091920" at bounding box center [774, 188] width 411 height 41
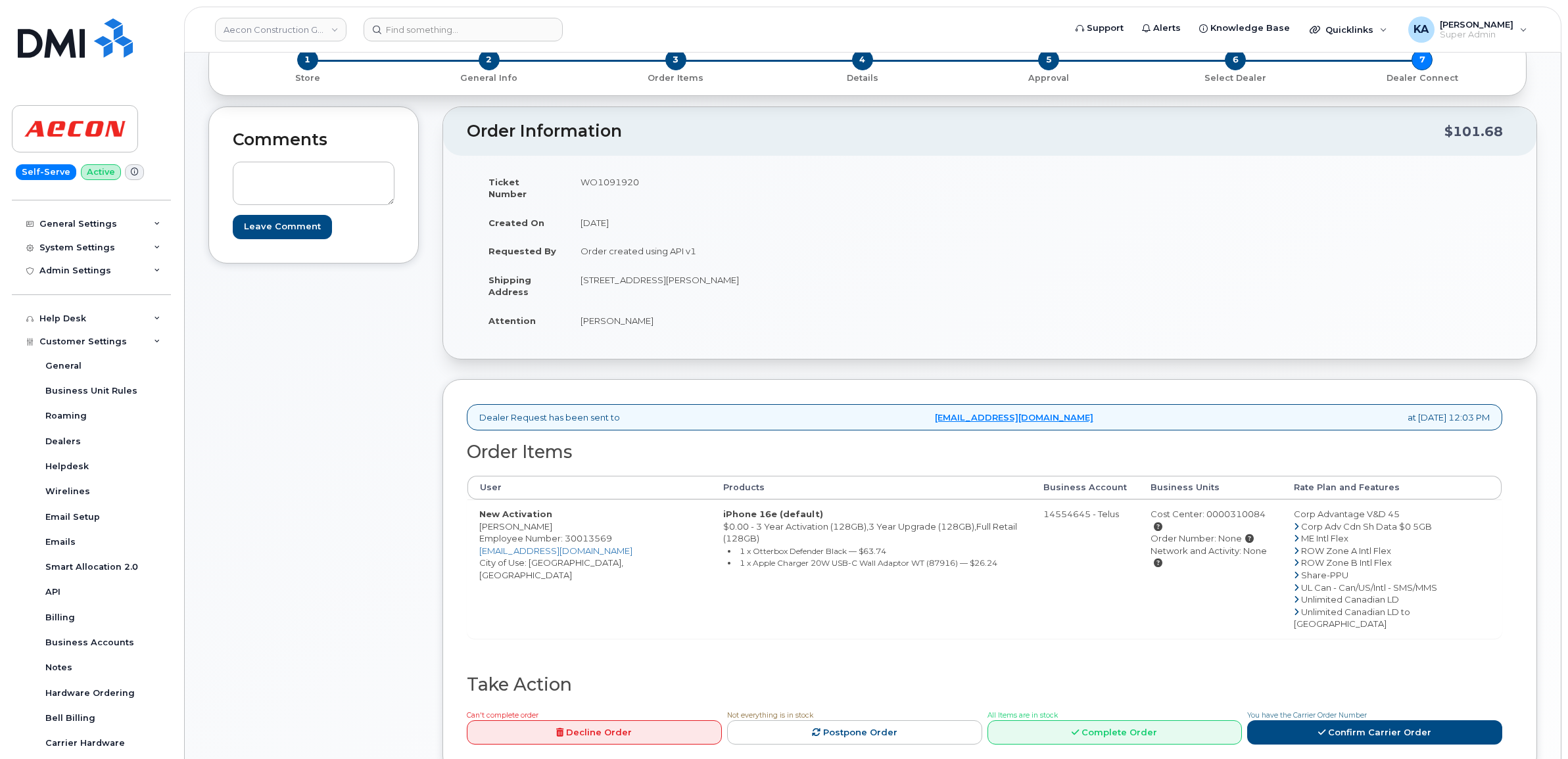
copy td "WO1091920"
drag, startPoint x: 473, startPoint y: 514, endPoint x: 566, endPoint y: 521, distance: 93.3
click at [566, 521] on td "New Activation Adam Sinclair Employee Number: 30013569 asinclair@aecon.com City…" at bounding box center [589, 569] width 244 height 139
copy td "Adam Sinclair"
drag, startPoint x: 574, startPoint y: 265, endPoint x: 670, endPoint y: 275, distance: 96.5
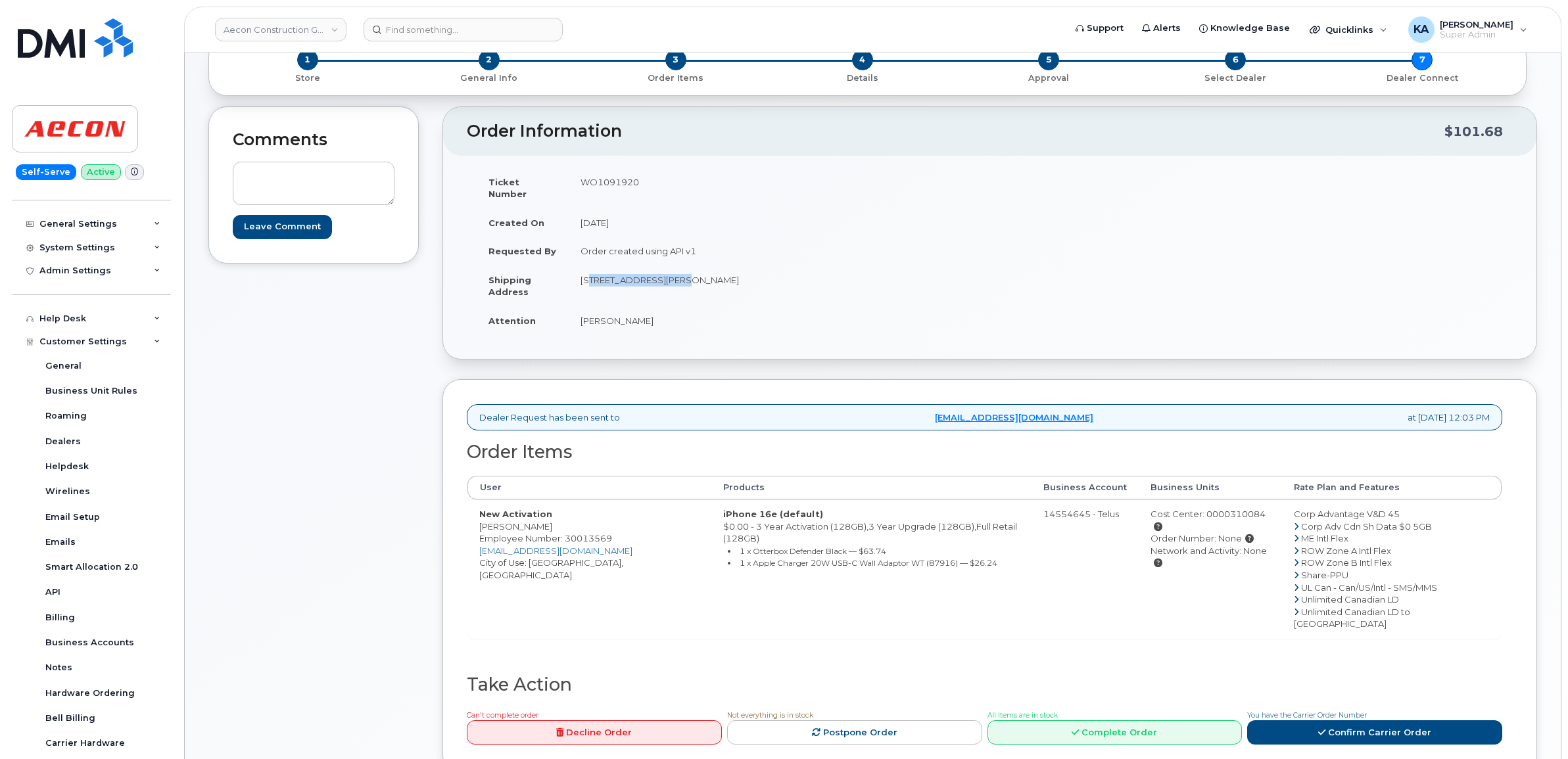
click at [670, 275] on td "447 Hamilton Street Peterborough ON K9J 4B8" at bounding box center [774, 286] width 411 height 41
copy td "447 Hamilton Street"
click at [683, 273] on td "447 Hamilton Street Peterborough ON K9J 4B8" at bounding box center [774, 286] width 411 height 41
click at [687, 273] on td "447 Hamilton Street Peterborough ON K9J 4B8" at bounding box center [774, 286] width 411 height 41
copy td "Peterborough"
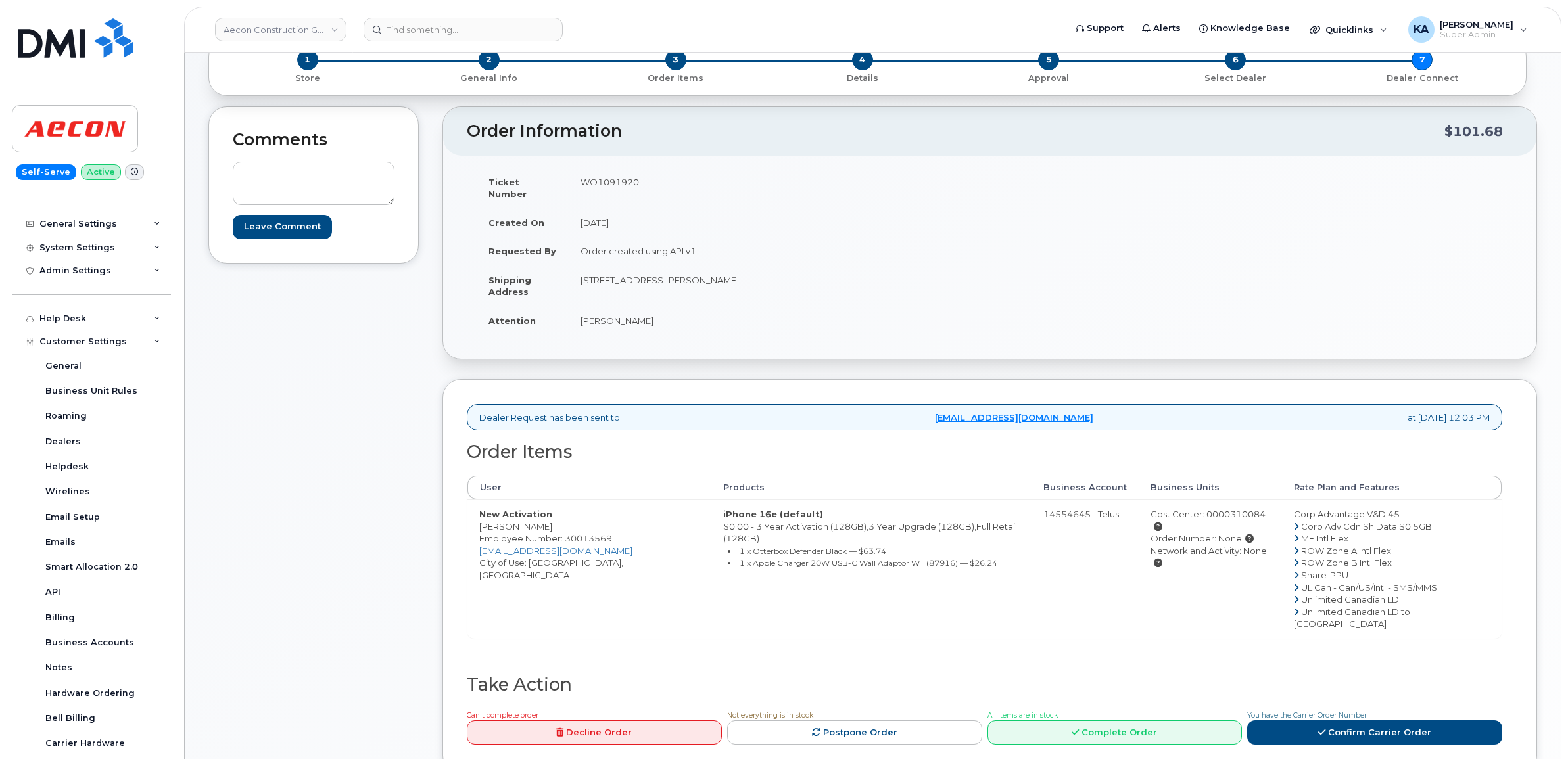
drag, startPoint x: 750, startPoint y: 267, endPoint x: 792, endPoint y: 267, distance: 42.0
click at [792, 267] on td "447 Hamilton Street Peterborough ON K9J 4B8" at bounding box center [774, 286] width 411 height 41
copy td "K9J 4B8"
click at [1310, 720] on link "Confirm Carrier Order" at bounding box center [1375, 733] width 255 height 25
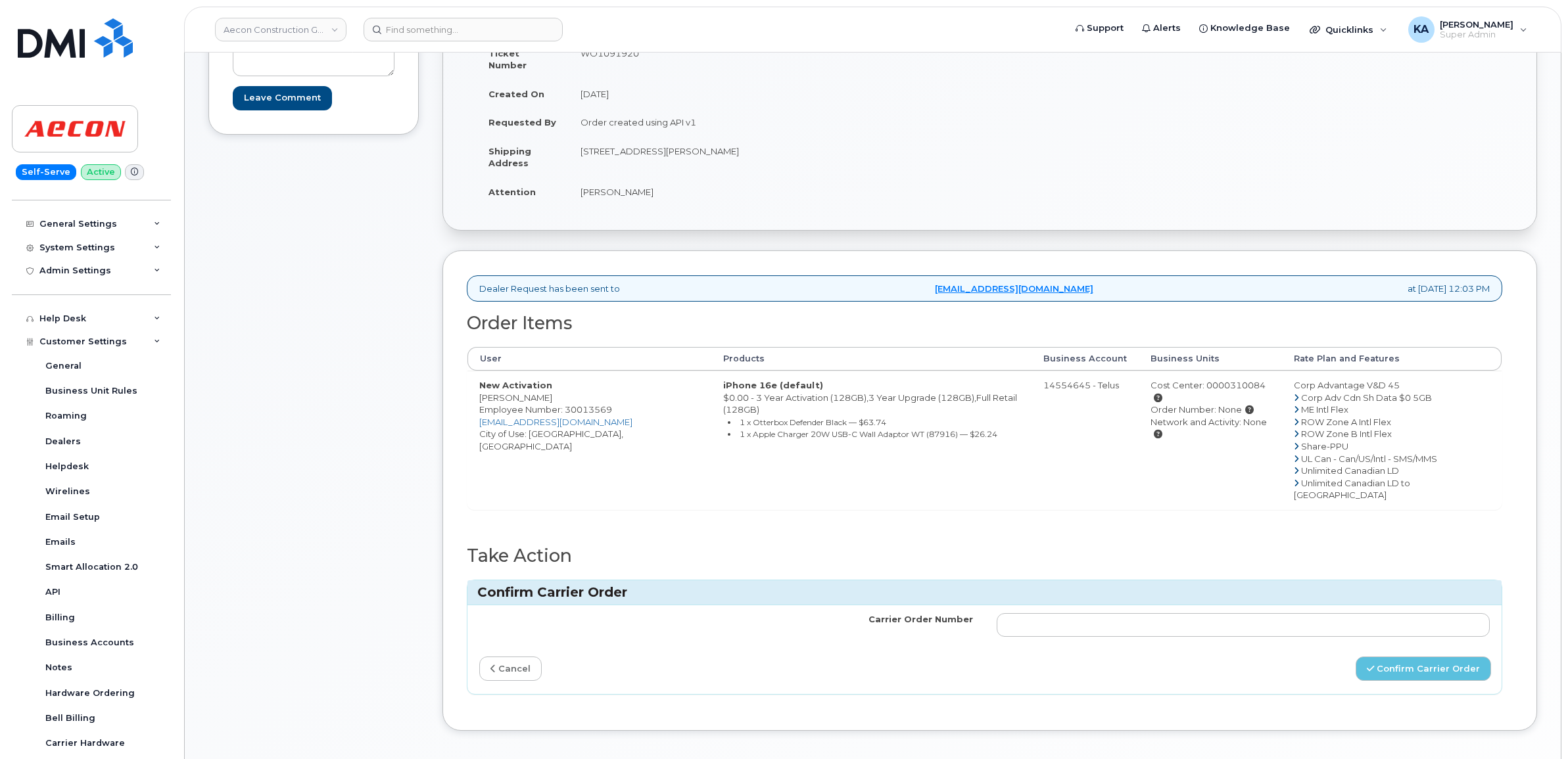
scroll to position [247, 0]
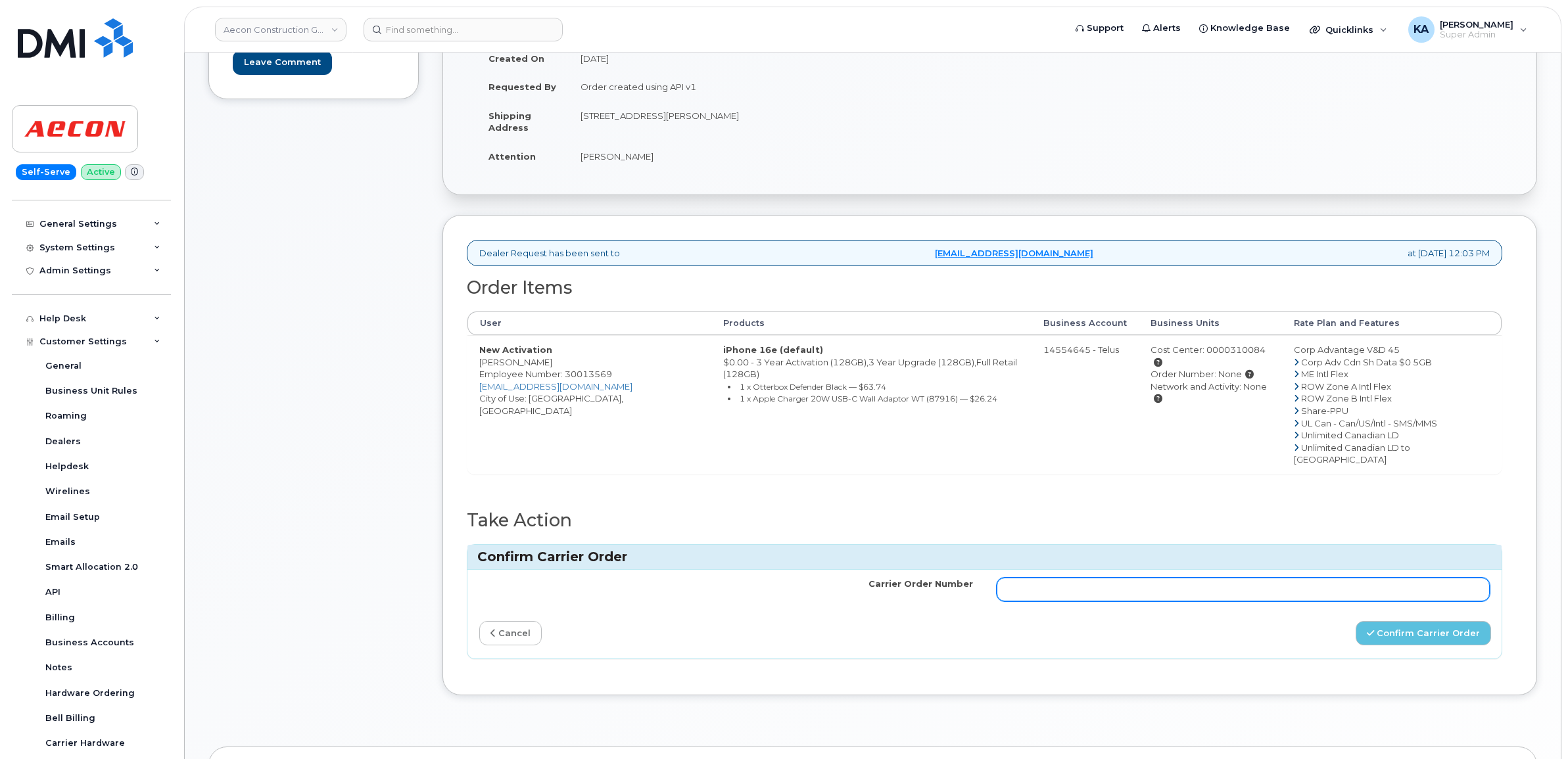
click at [1131, 578] on input "Carrier Order Number" at bounding box center [1243, 589] width 494 height 24
paste input "TL60028255"
type input "TL60028255"
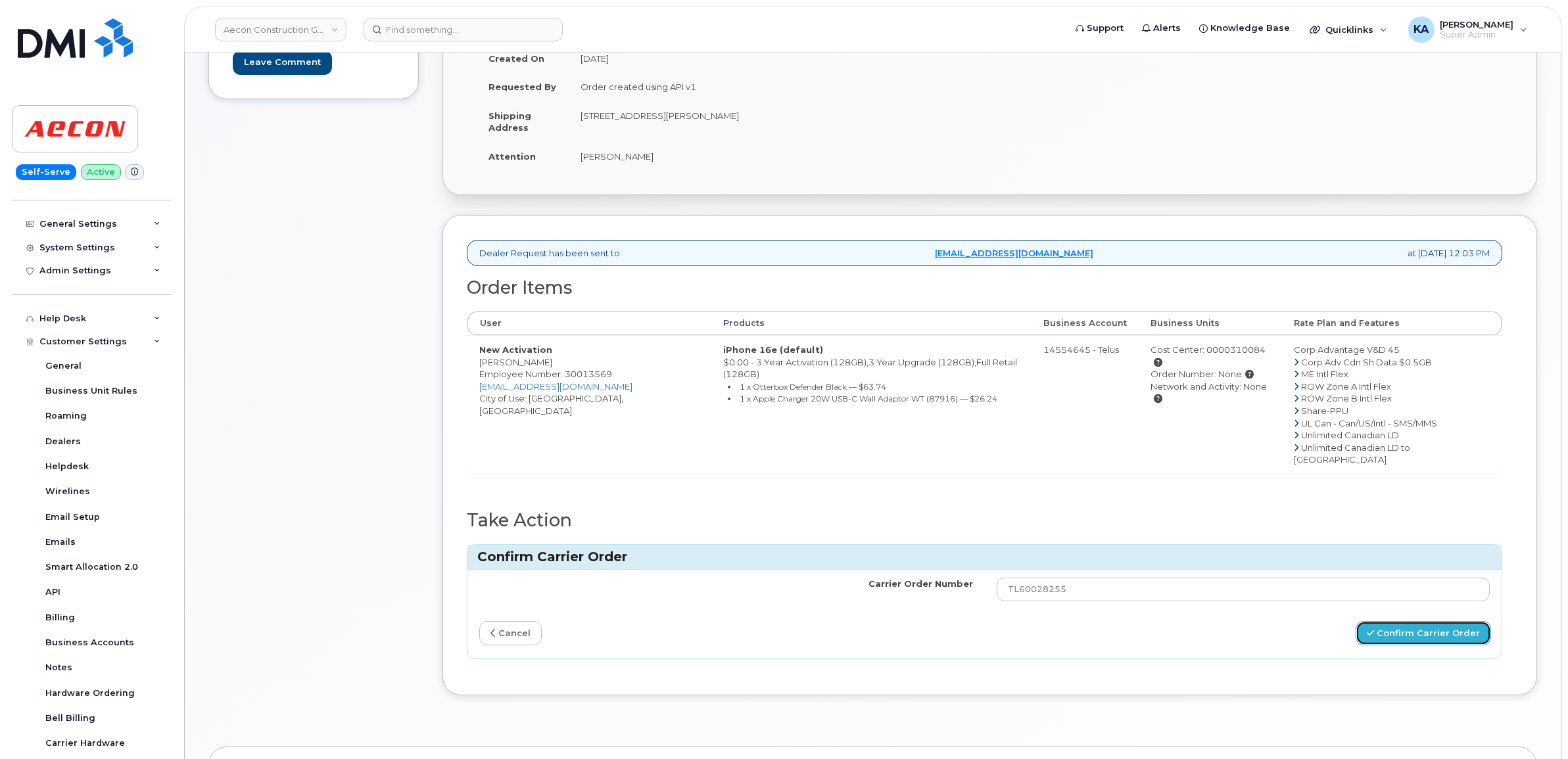
click at [1419, 621] on button "Confirm Carrier Order" at bounding box center [1423, 633] width 136 height 25
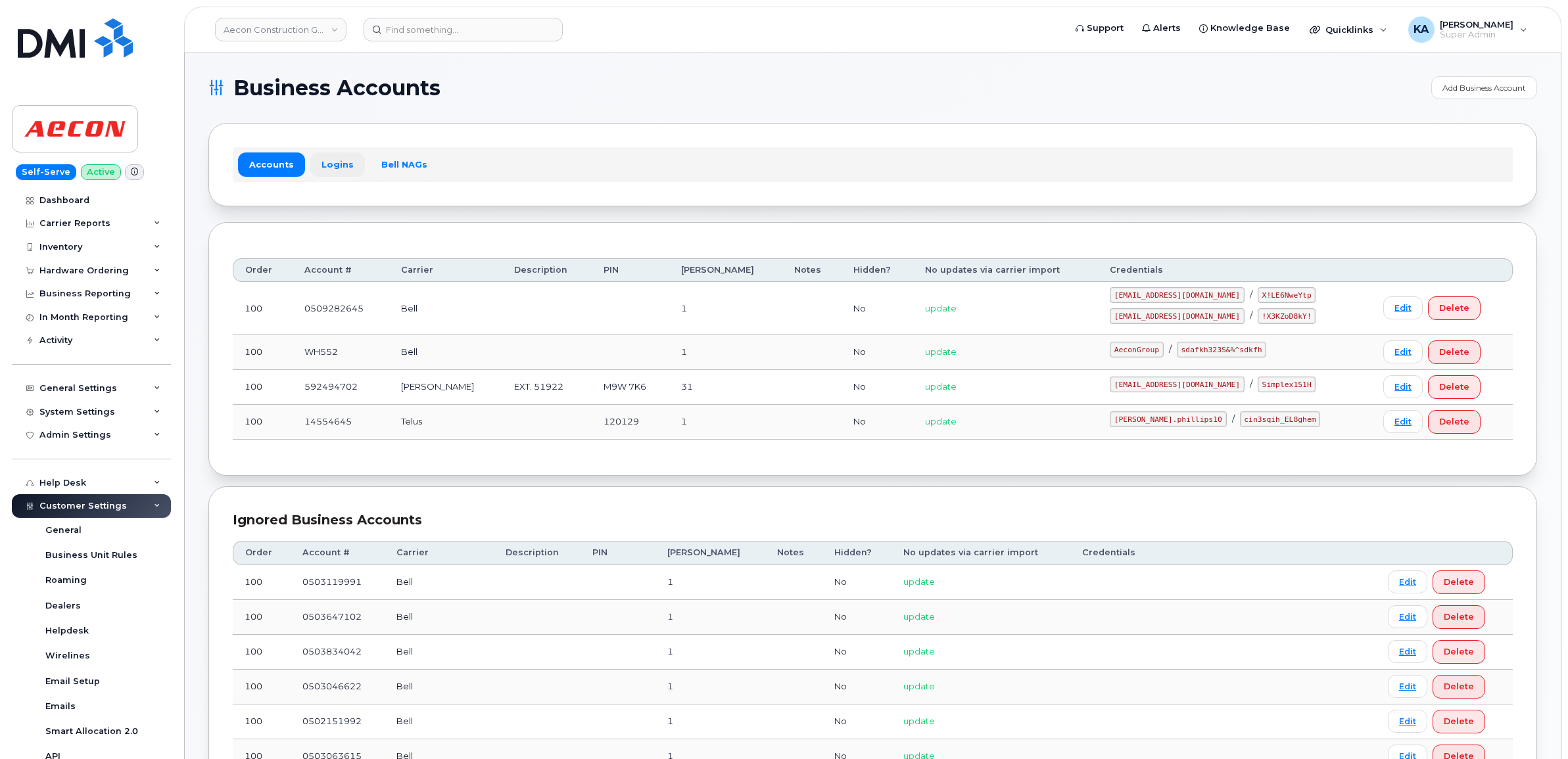
click at [334, 156] on link "Logins" at bounding box center [337, 164] width 55 height 24
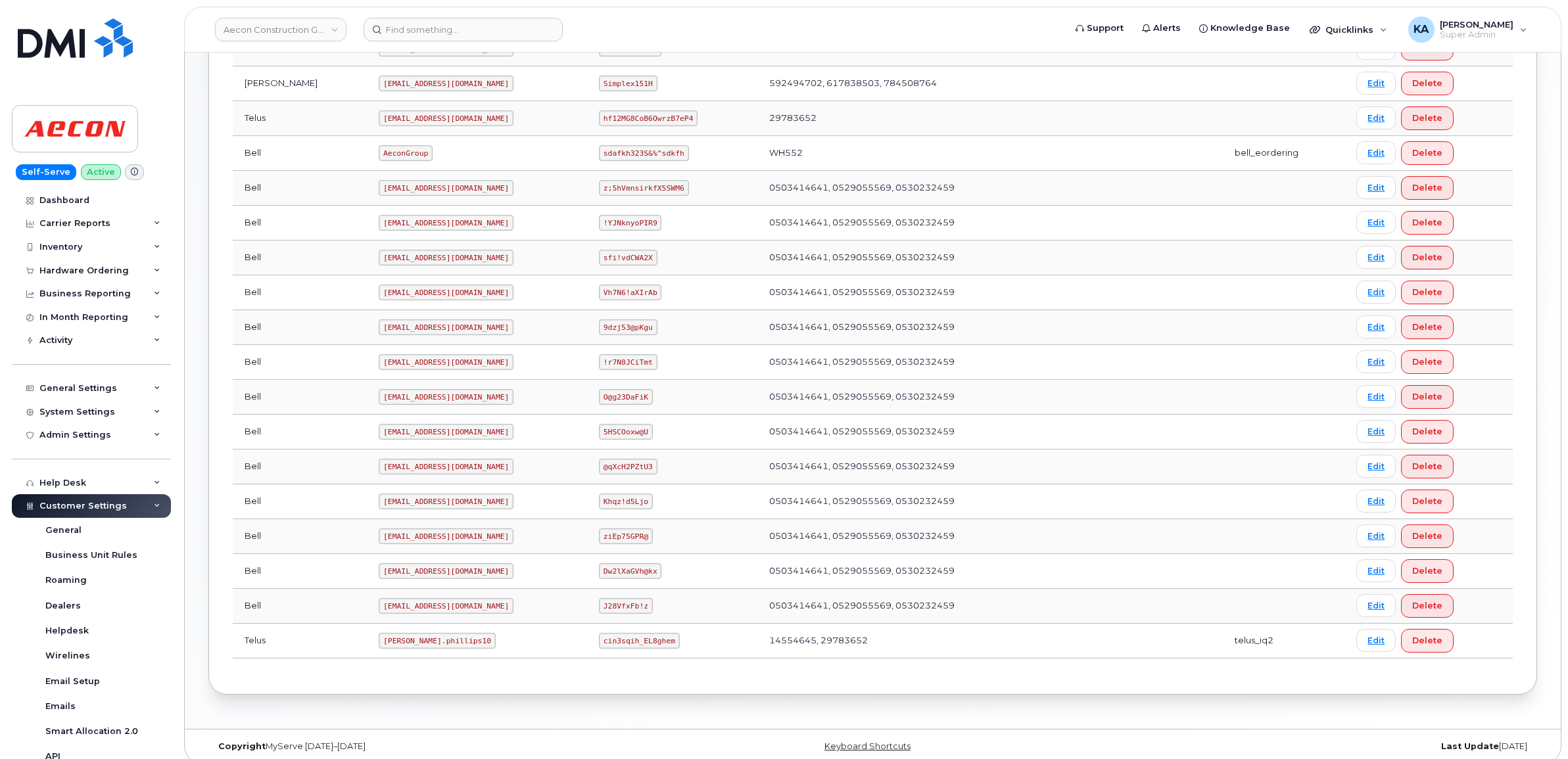
scroll to position [462, 0]
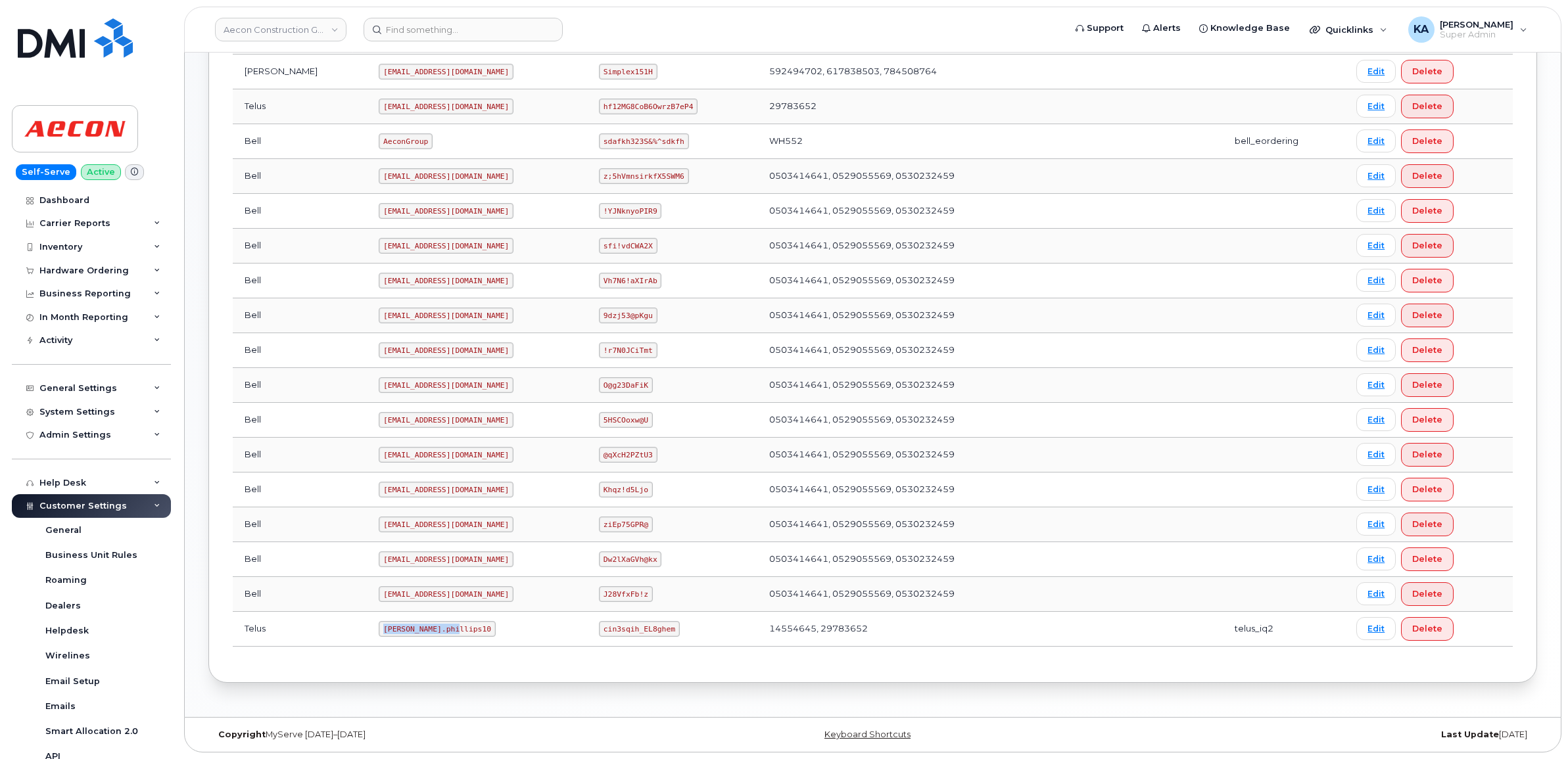
drag, startPoint x: 323, startPoint y: 628, endPoint x: 399, endPoint y: 638, distance: 76.7
click at [399, 638] on td "[PERSON_NAME].phillips10" at bounding box center [477, 629] width 220 height 35
drag, startPoint x: 399, startPoint y: 638, endPoint x: 383, endPoint y: 628, distance: 18.9
copy code "[PERSON_NAME].phillips10"
drag, startPoint x: 579, startPoint y: 626, endPoint x: 663, endPoint y: 630, distance: 84.1
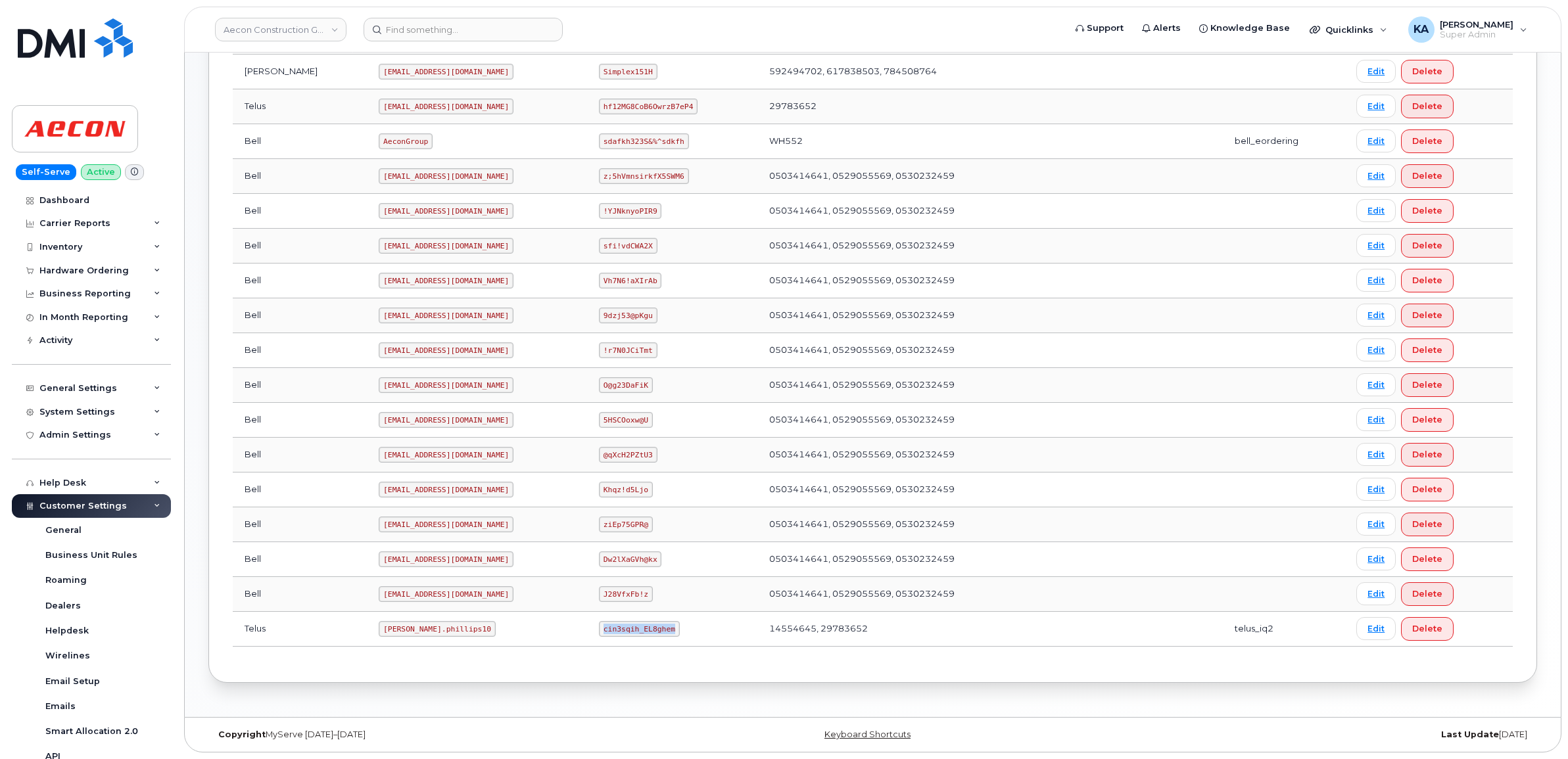
click at [663, 630] on td "cin3sqih_EL8ghem" at bounding box center [672, 629] width 170 height 35
drag, startPoint x: 663, startPoint y: 630, endPoint x: 647, endPoint y: 630, distance: 16.0
copy code "cin3sqih_EL8ghem"
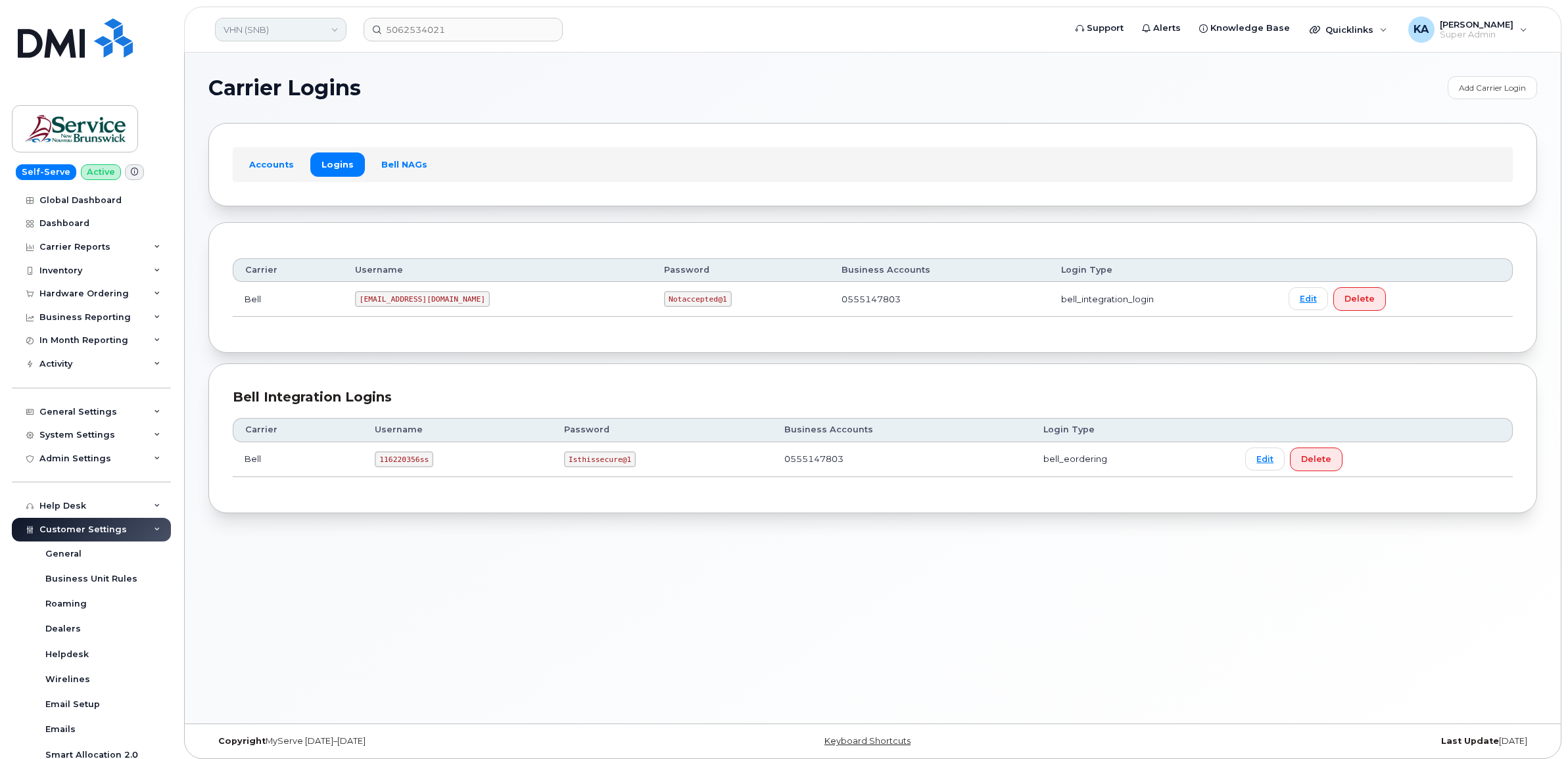
click at [271, 29] on link "VHN (SNB)" at bounding box center [280, 29] width 132 height 24
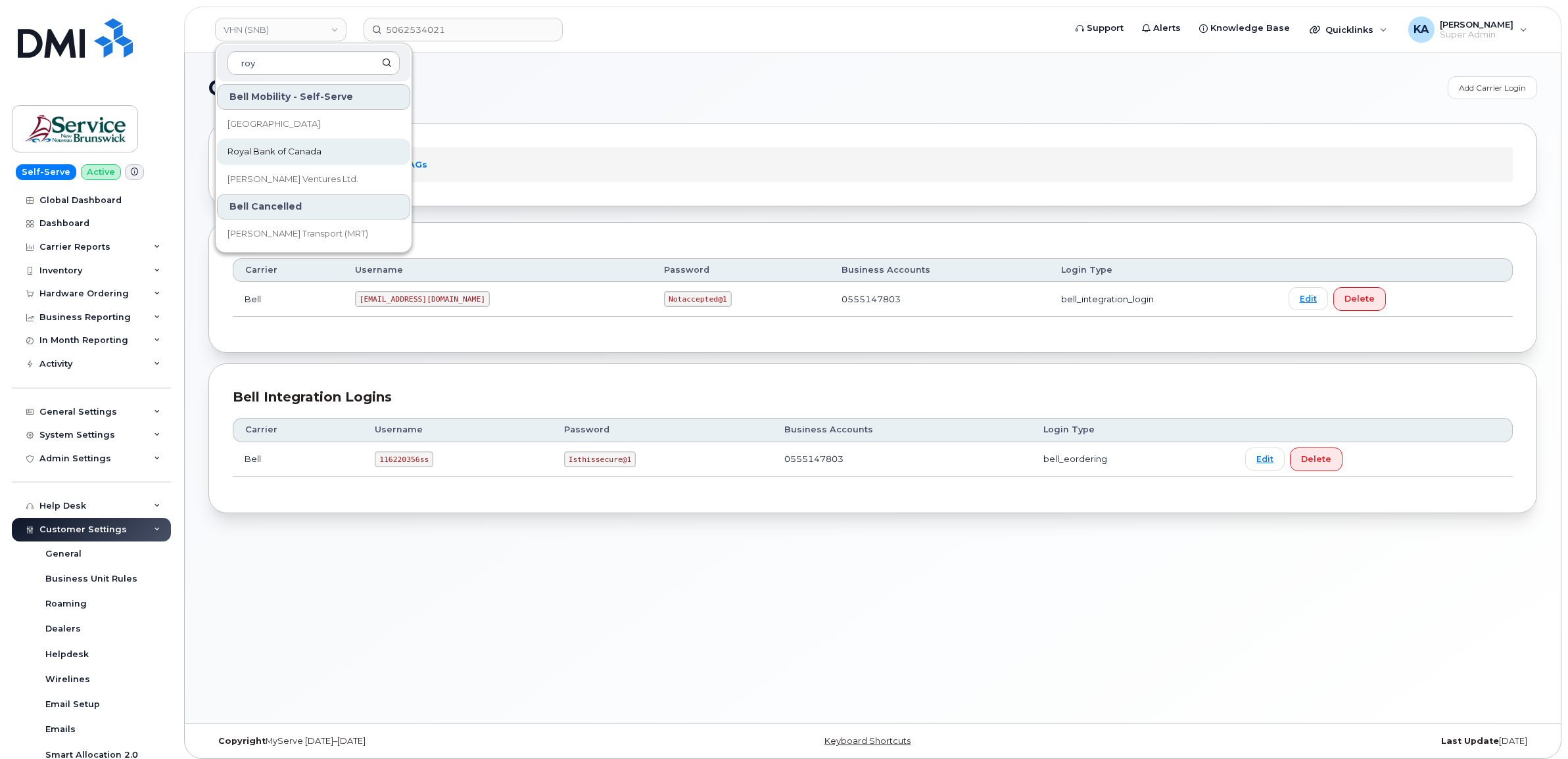
type input "roy"
click at [267, 145] on link "Royal Bank of Canada" at bounding box center [314, 152] width 193 height 26
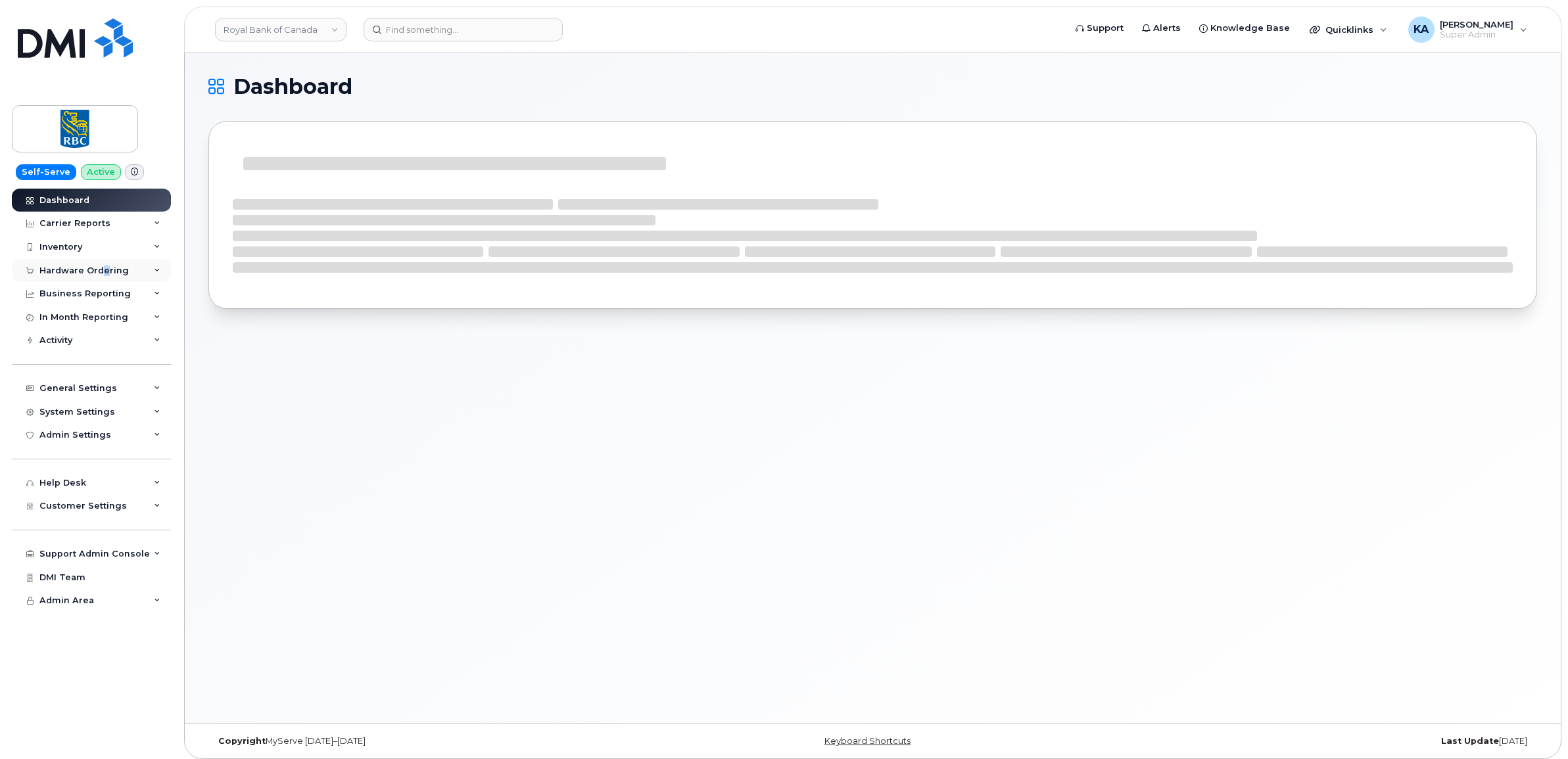
click at [106, 271] on div "Hardware Ordering" at bounding box center [84, 271] width 89 height 11
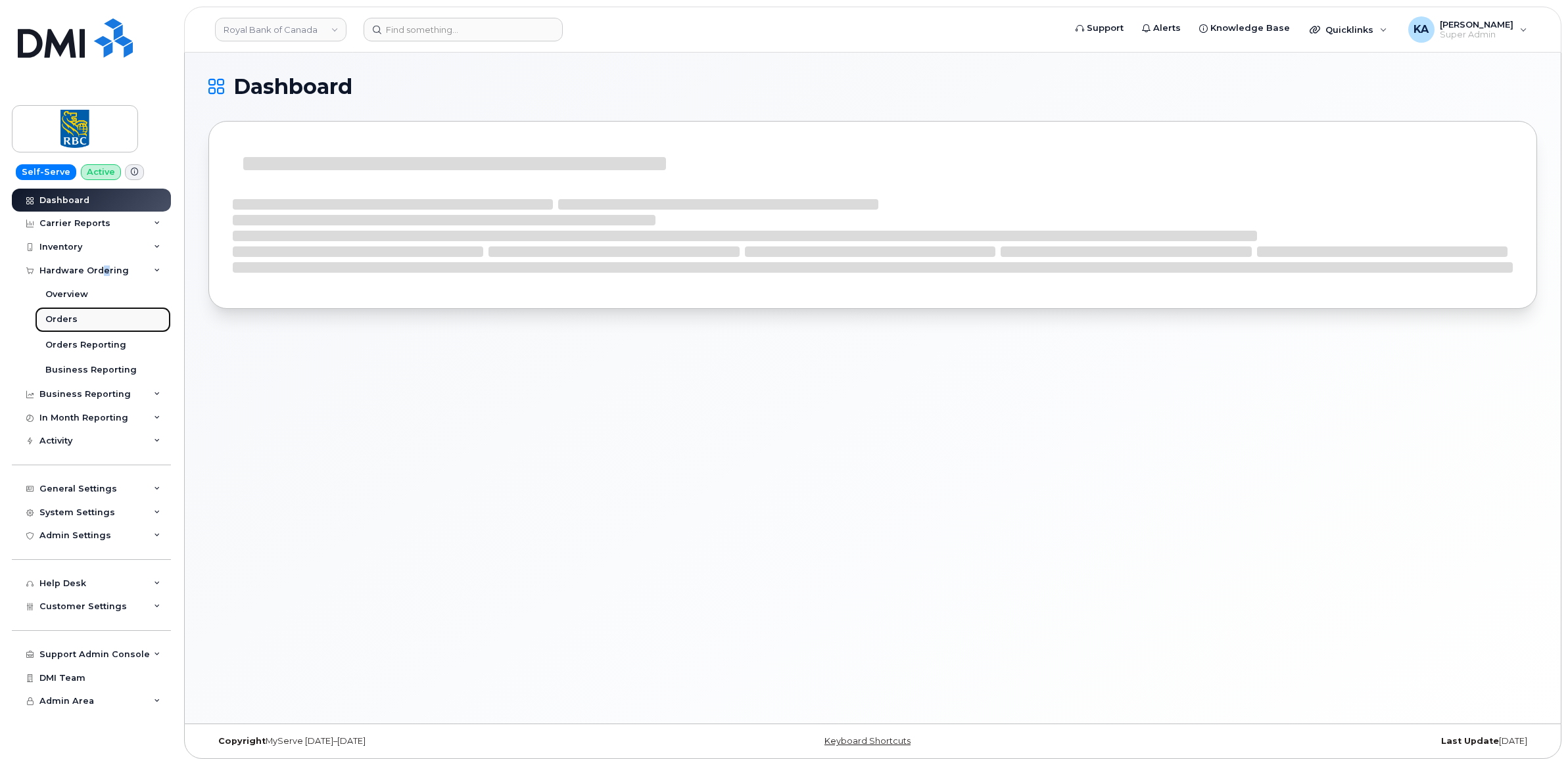
drag, startPoint x: 106, startPoint y: 271, endPoint x: 57, endPoint y: 317, distance: 67.2
click at [57, 317] on div "Orders" at bounding box center [62, 319] width 32 height 12
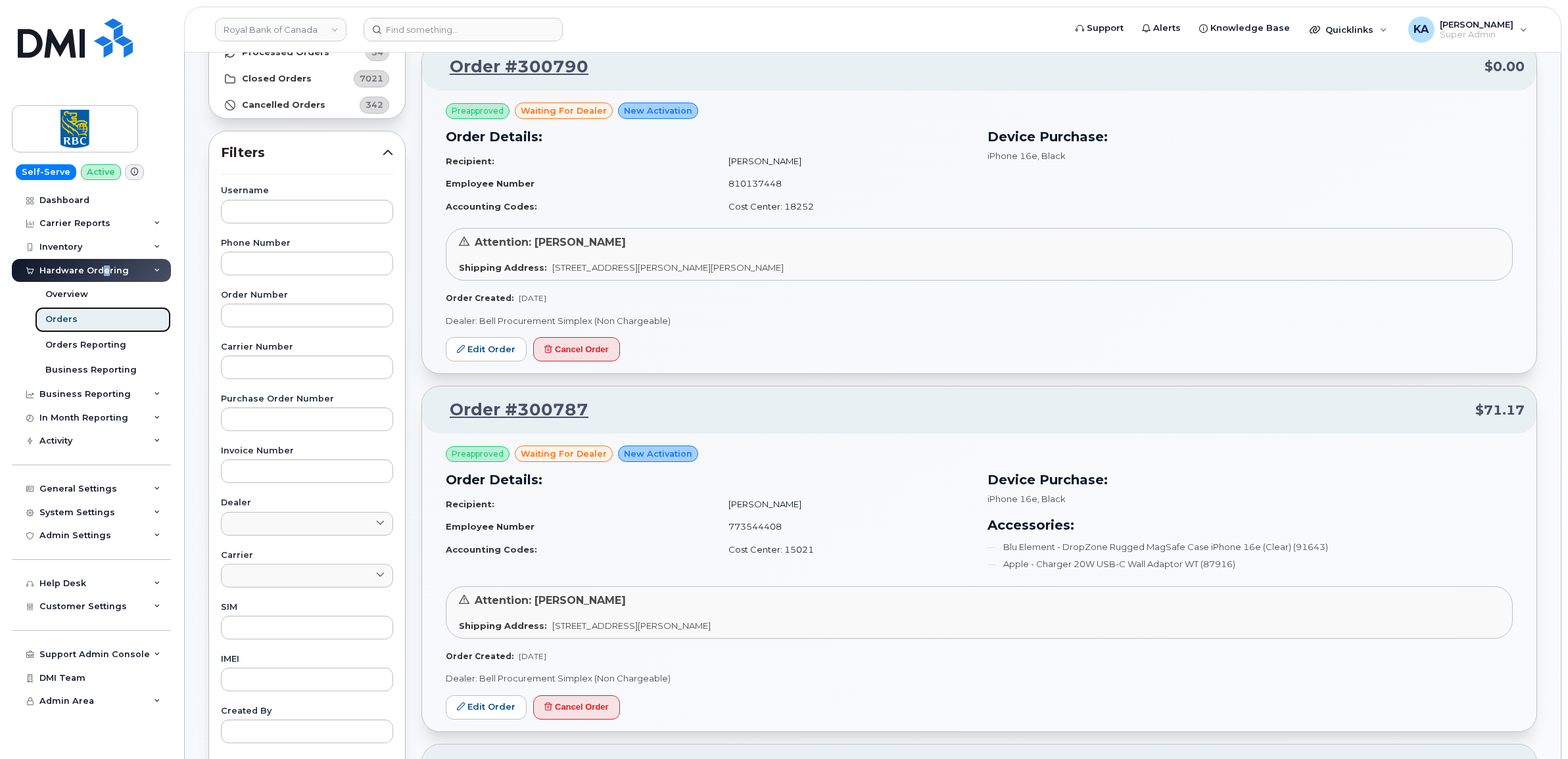
scroll to position [164, 0]
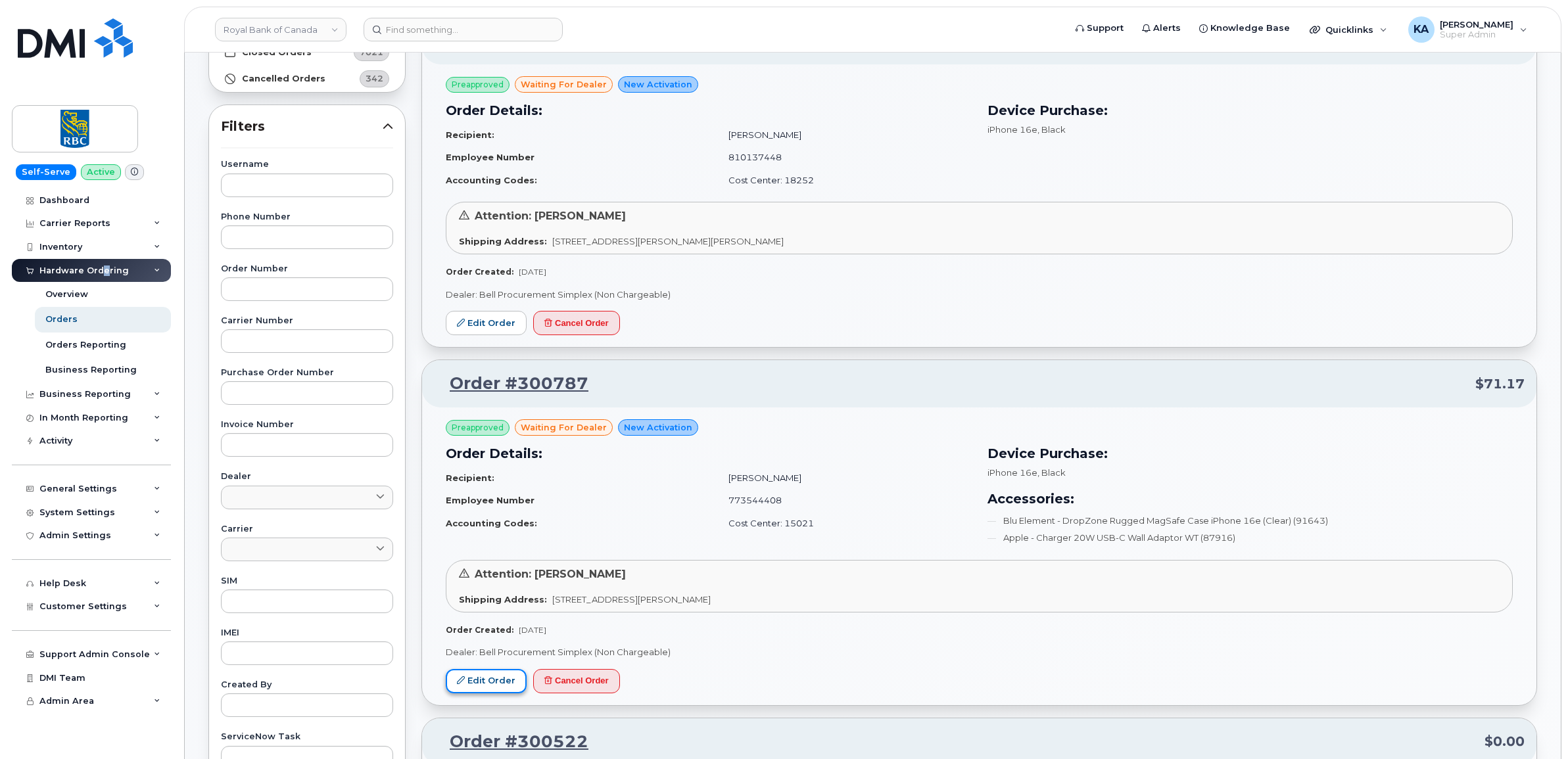
click at [482, 679] on link "Edit Order" at bounding box center [485, 682] width 81 height 25
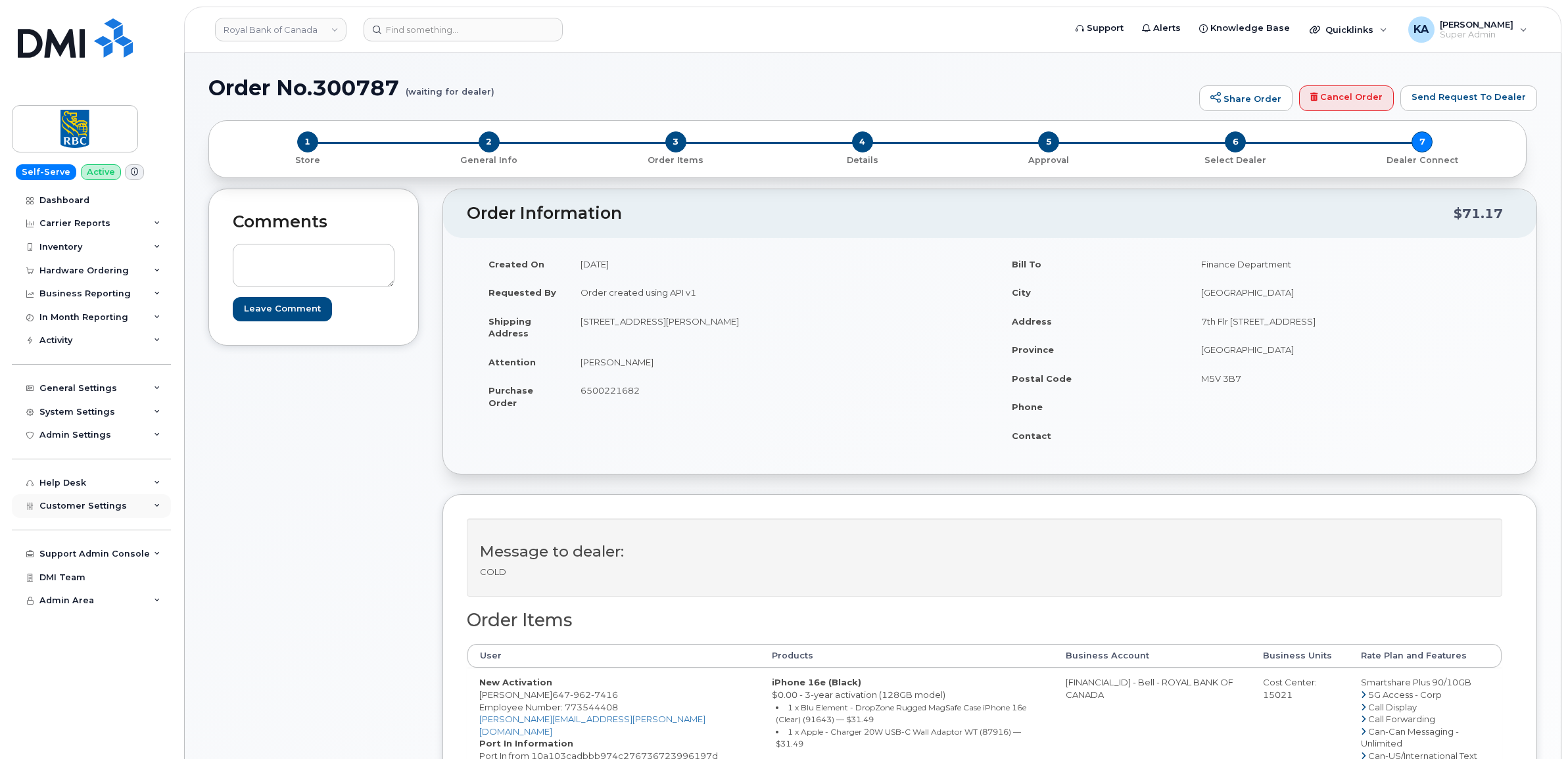
click at [79, 510] on span "Customer Settings" at bounding box center [82, 505] width 87 height 10
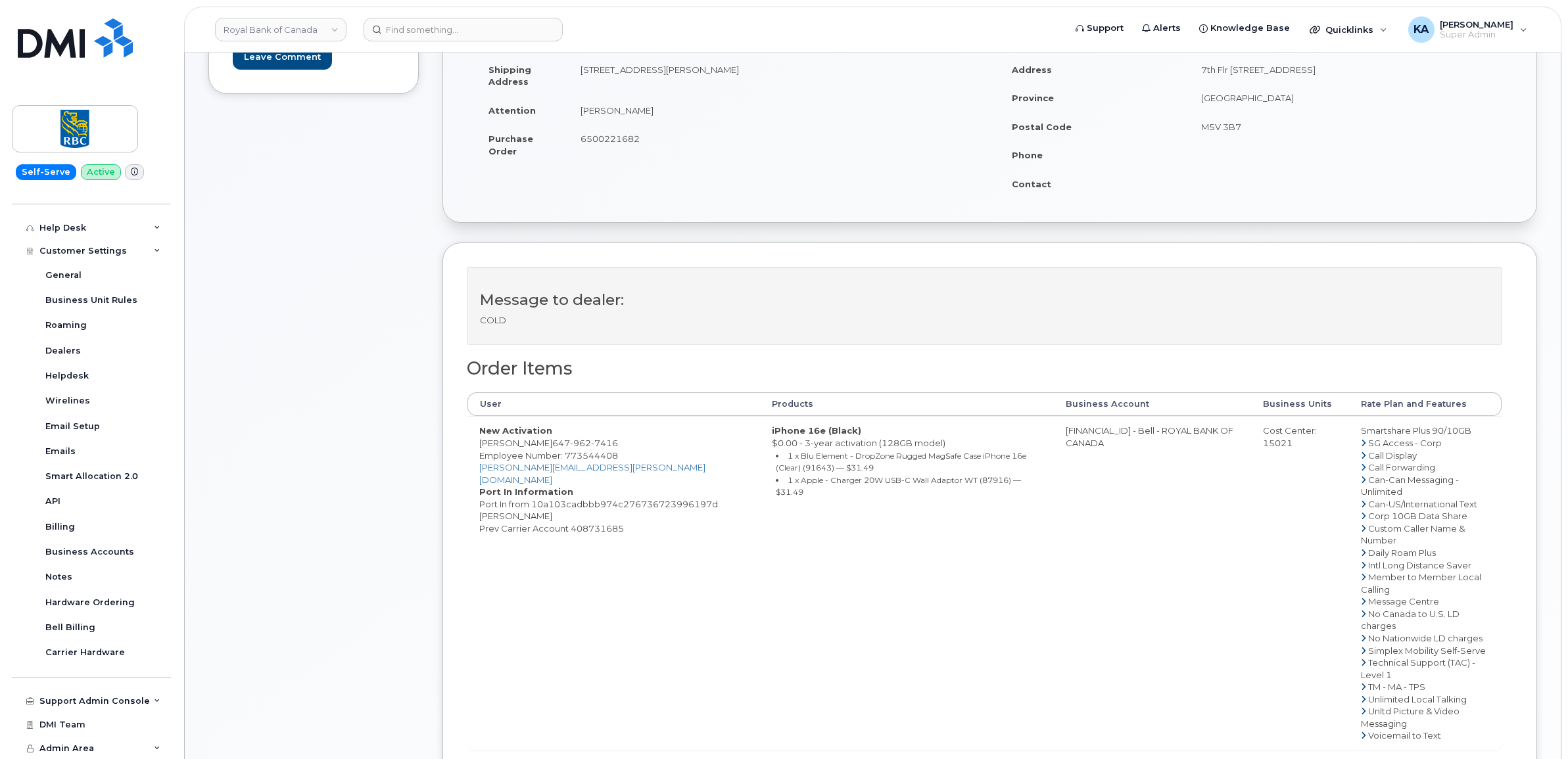
scroll to position [247, 0]
drag, startPoint x: 477, startPoint y: 452, endPoint x: 513, endPoint y: 452, distance: 36.0
click at [514, 454] on td "New Activation [PERSON_NAME] [PHONE_NUMBER] Employee Number: 773544408 [PERSON_…" at bounding box center [614, 588] width 293 height 334
copy td "[PERSON_NAME]"
click at [576, 460] on span "Employee Number: 773544408" at bounding box center [549, 461] width 139 height 11
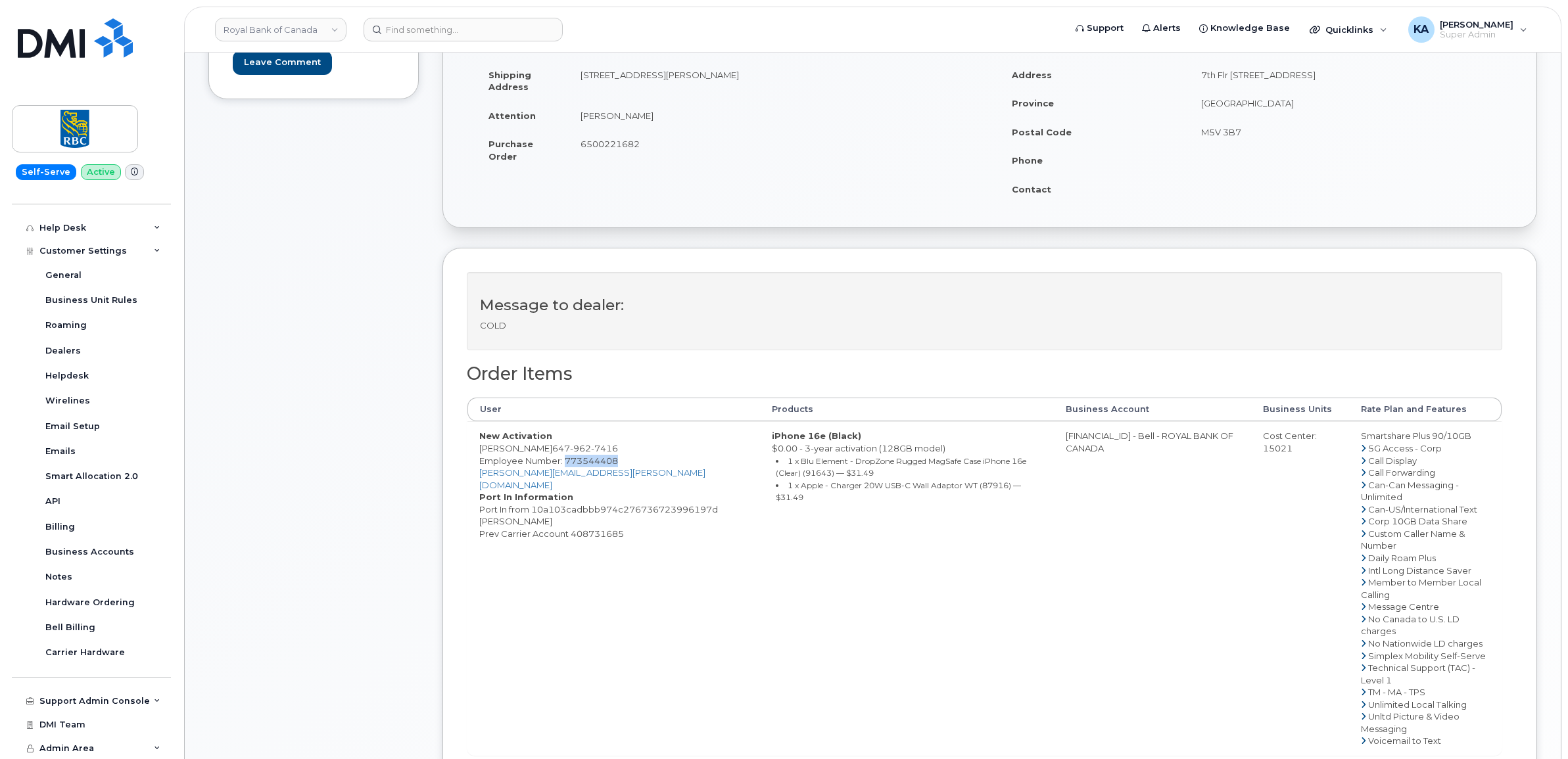
click at [576, 460] on span "Employee Number: 773544408" at bounding box center [549, 461] width 139 height 11
copy span "773544408"
drag, startPoint x: 475, startPoint y: 452, endPoint x: 516, endPoint y: 454, distance: 41.0
click at [516, 454] on td "New Activation Lisa Mok 647 962 7416 Employee Number: 773544408 lisa.mok@rbc.co…" at bounding box center [614, 588] width 293 height 334
copy td "Lisa Mok"
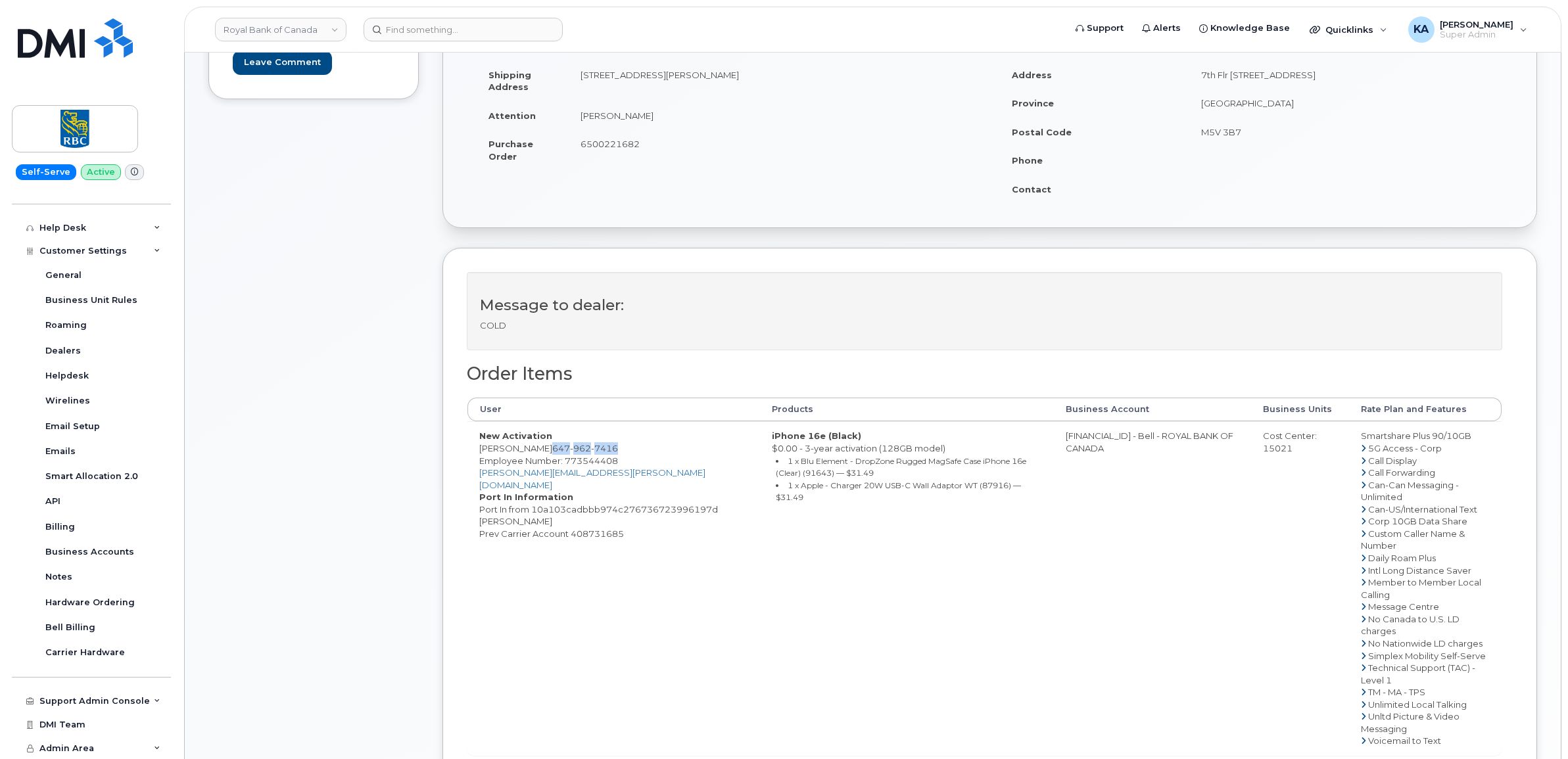
drag, startPoint x: 520, startPoint y: 450, endPoint x: 587, endPoint y: 450, distance: 67.0
click at [587, 450] on td "New Activation Lisa Mok 647 962 7416 Employee Number: 773544408 lisa.mok@rbc.co…" at bounding box center [614, 588] width 293 height 334
copy span "647 962 7416"
drag, startPoint x: 570, startPoint y: 536, endPoint x: 623, endPoint y: 537, distance: 53.0
click at [623, 537] on dd "Port In from 10a103cadbbb974c276736723996197d Lisa Mok Prev Carrier Account 408…" at bounding box center [613, 522] width 269 height 37
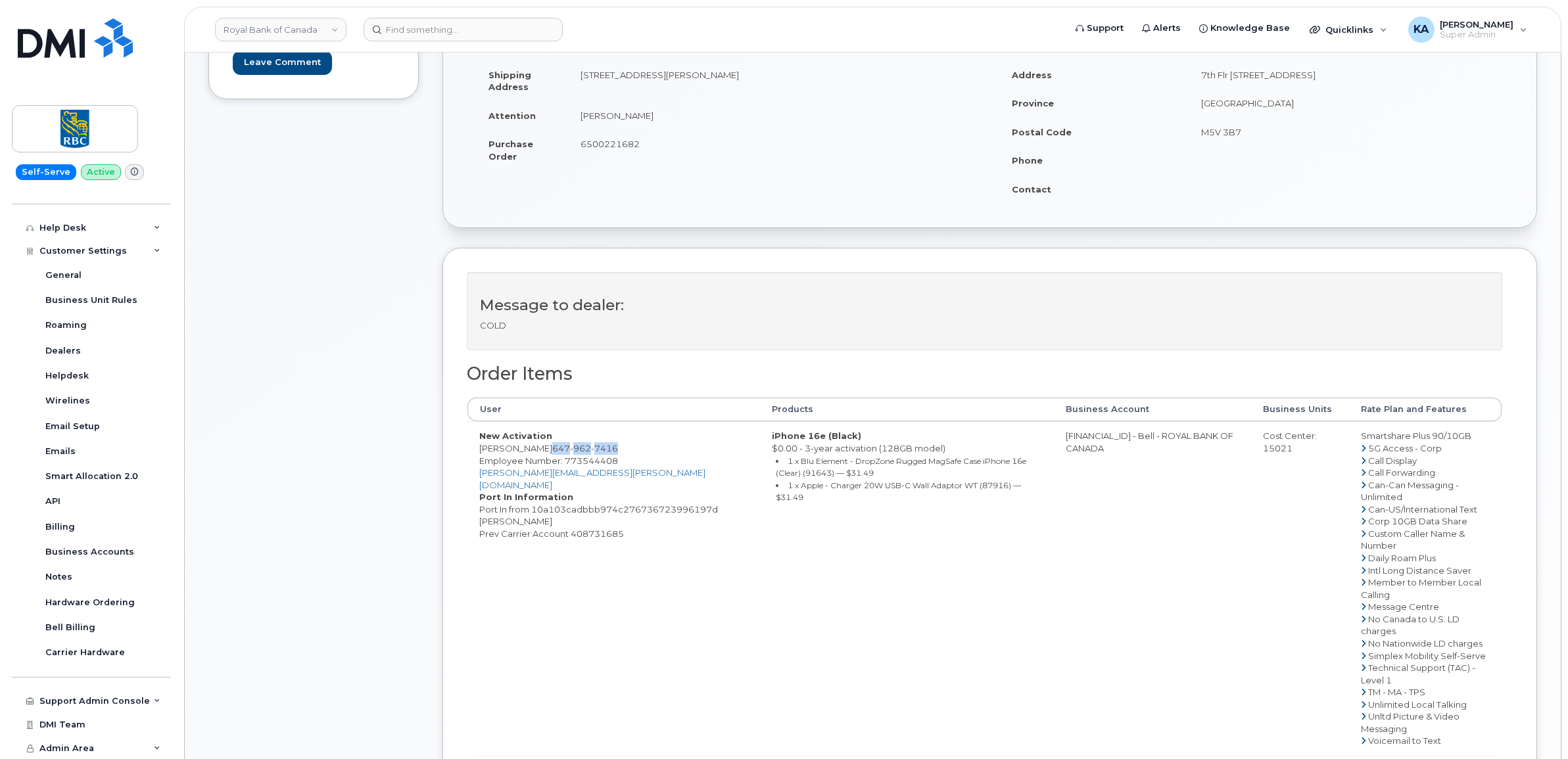
drag, startPoint x: 623, startPoint y: 537, endPoint x: 612, endPoint y: 538, distance: 11.0
copy dd "408731685"
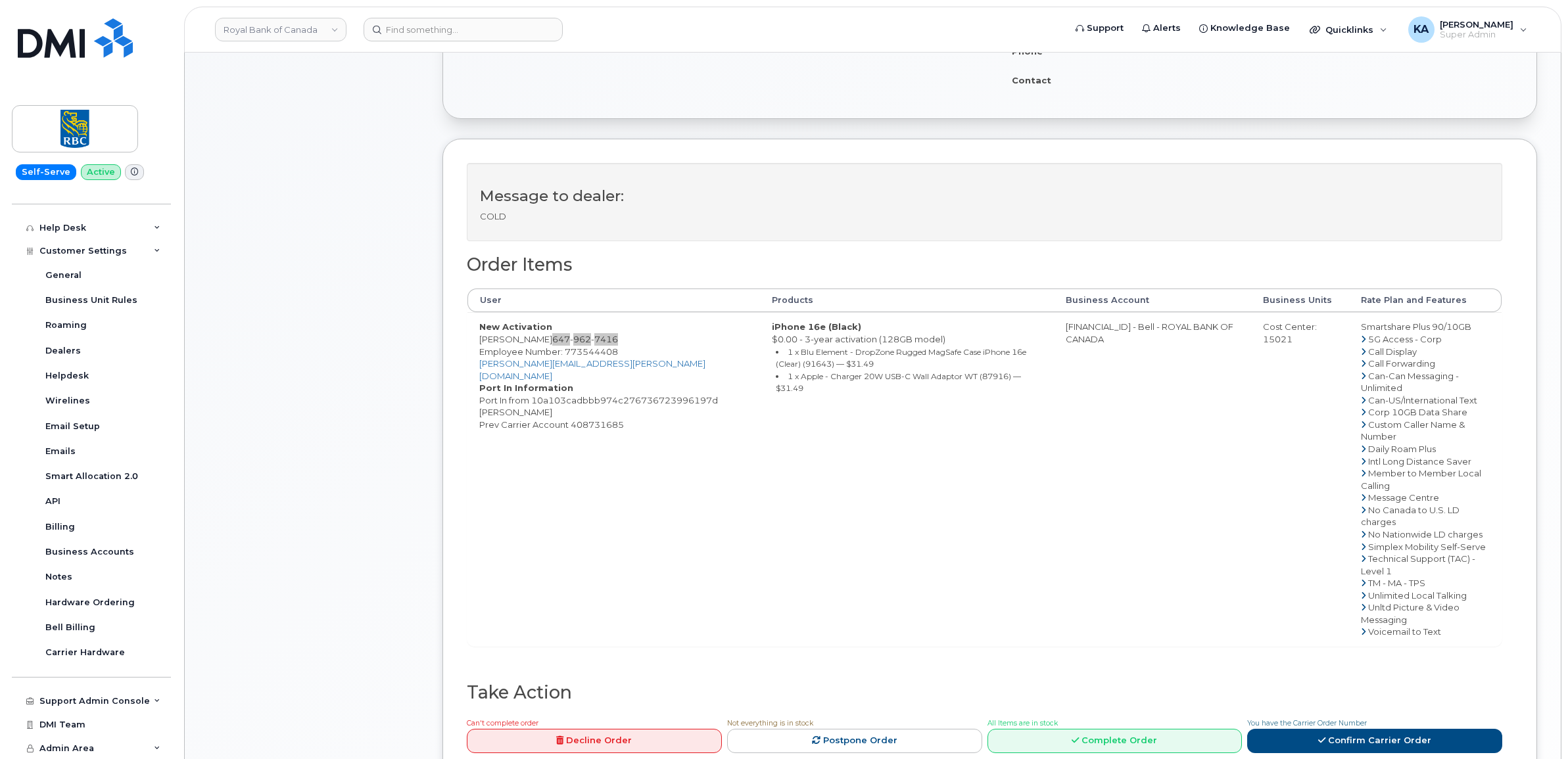
scroll to position [329, 0]
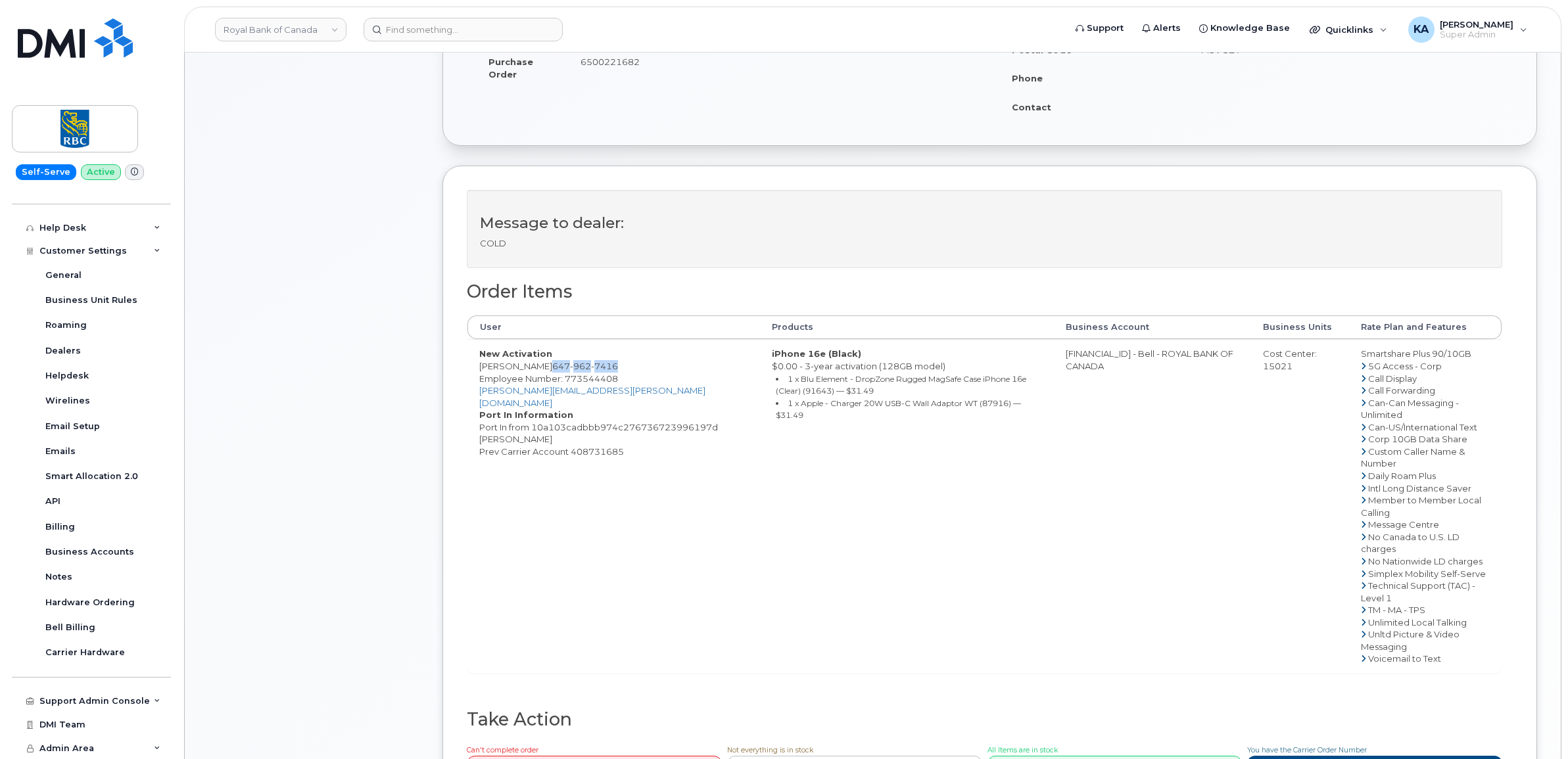
drag, startPoint x: 478, startPoint y: 357, endPoint x: 674, endPoint y: 465, distance: 223.8
click at [674, 465] on td "New Activation Lisa Mok 647 962 7416 Employee Number: 773544408 lisa.mok@rbc.co…" at bounding box center [614, 505] width 293 height 334
drag, startPoint x: 674, startPoint y: 465, endPoint x: 539, endPoint y: 405, distance: 147.7
copy td "New Activation Lisa Mok 647 962 7416 Employee Number: 773544408 lisa.mok@rbc.co…"
drag, startPoint x: 734, startPoint y: 354, endPoint x: 1032, endPoint y: 418, distance: 304.8
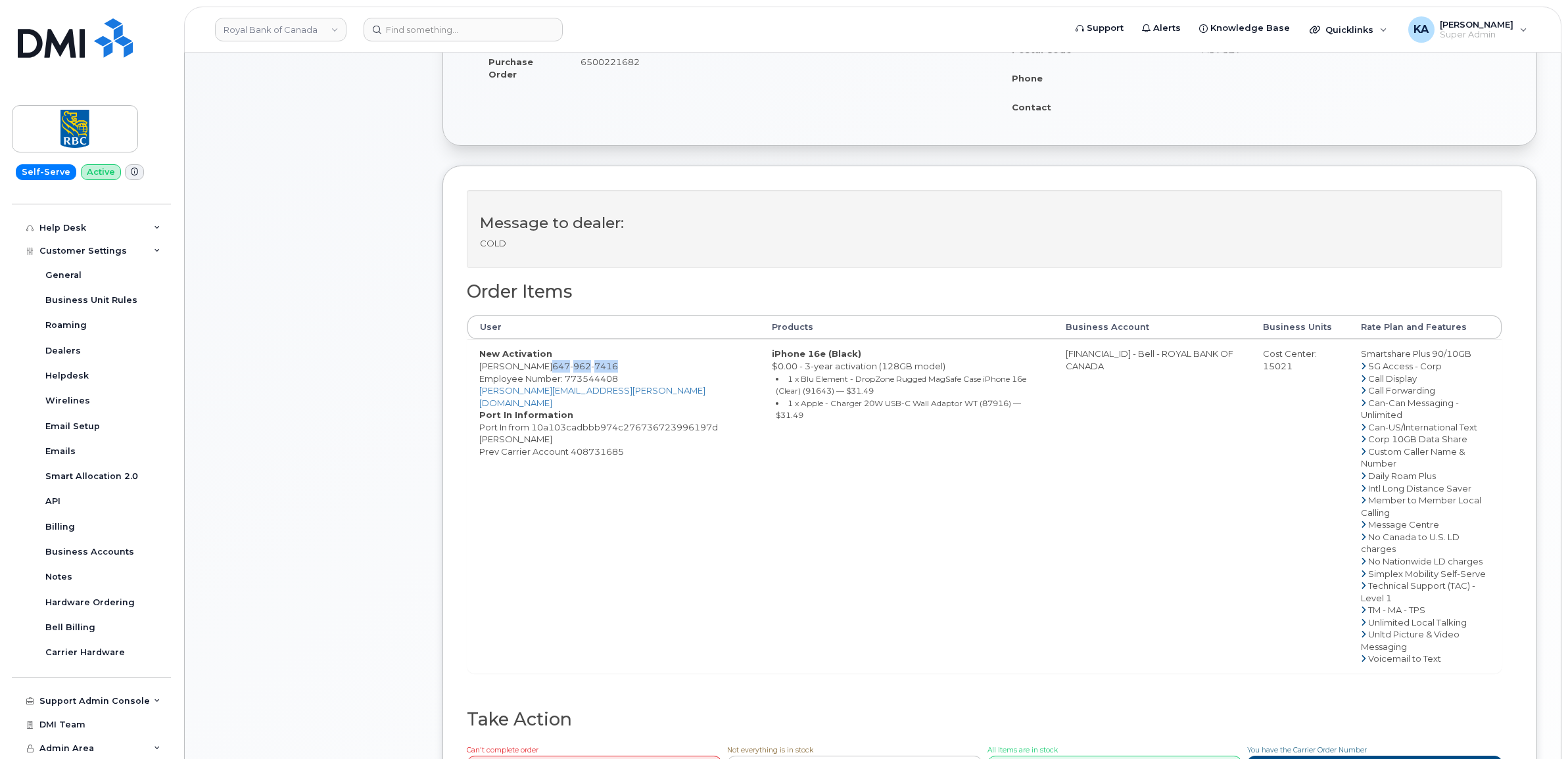
click at [1034, 419] on td "iPhone 16e (Black) $0.00 - 3-year activation (128GB model) 1 x Blu Element - Dr…" at bounding box center [906, 505] width 294 height 334
drag, startPoint x: 1032, startPoint y: 418, endPoint x: 975, endPoint y: 405, distance: 58.5
copy td "iPhone 16e (Black) $0.00 - 3-year activation (128GB model) 1 x Blu Element - Dr…"
click at [1059, 358] on td "0526299293 - Bell - ROYAL BANK OF CANADA" at bounding box center [1153, 505] width 198 height 334
drag, startPoint x: 1056, startPoint y: 354, endPoint x: 1289, endPoint y: 373, distance: 233.8
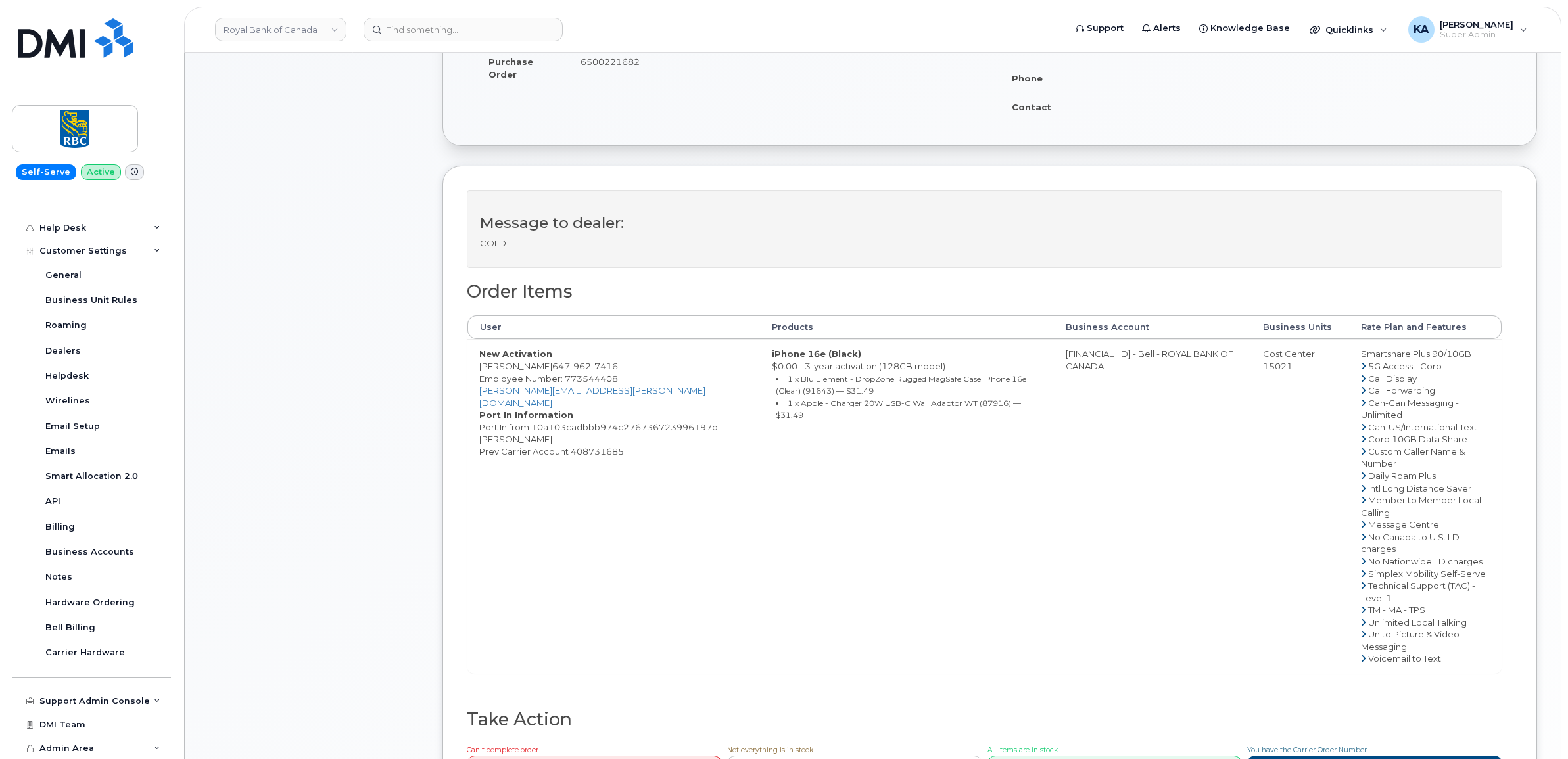
click at [1289, 373] on tr "New Activation Lisa Mok 647 962 7416 Employee Number: 773544408 lisa.mok@rbc.co…" at bounding box center [985, 505] width 1034 height 334
copy tr "0526299293 - Bell - ROYAL BANK OF CANADA Cost Center: 15021"
drag, startPoint x: 1353, startPoint y: 352, endPoint x: 1471, endPoint y: 359, distance: 118.2
click at [1471, 359] on td "Smartshare Plus 90/10GB 5G Access - Corp Call Display Call Forwarding Can-Can M…" at bounding box center [1425, 505] width 153 height 334
drag, startPoint x: 1471, startPoint y: 359, endPoint x: 1444, endPoint y: 356, distance: 27.2
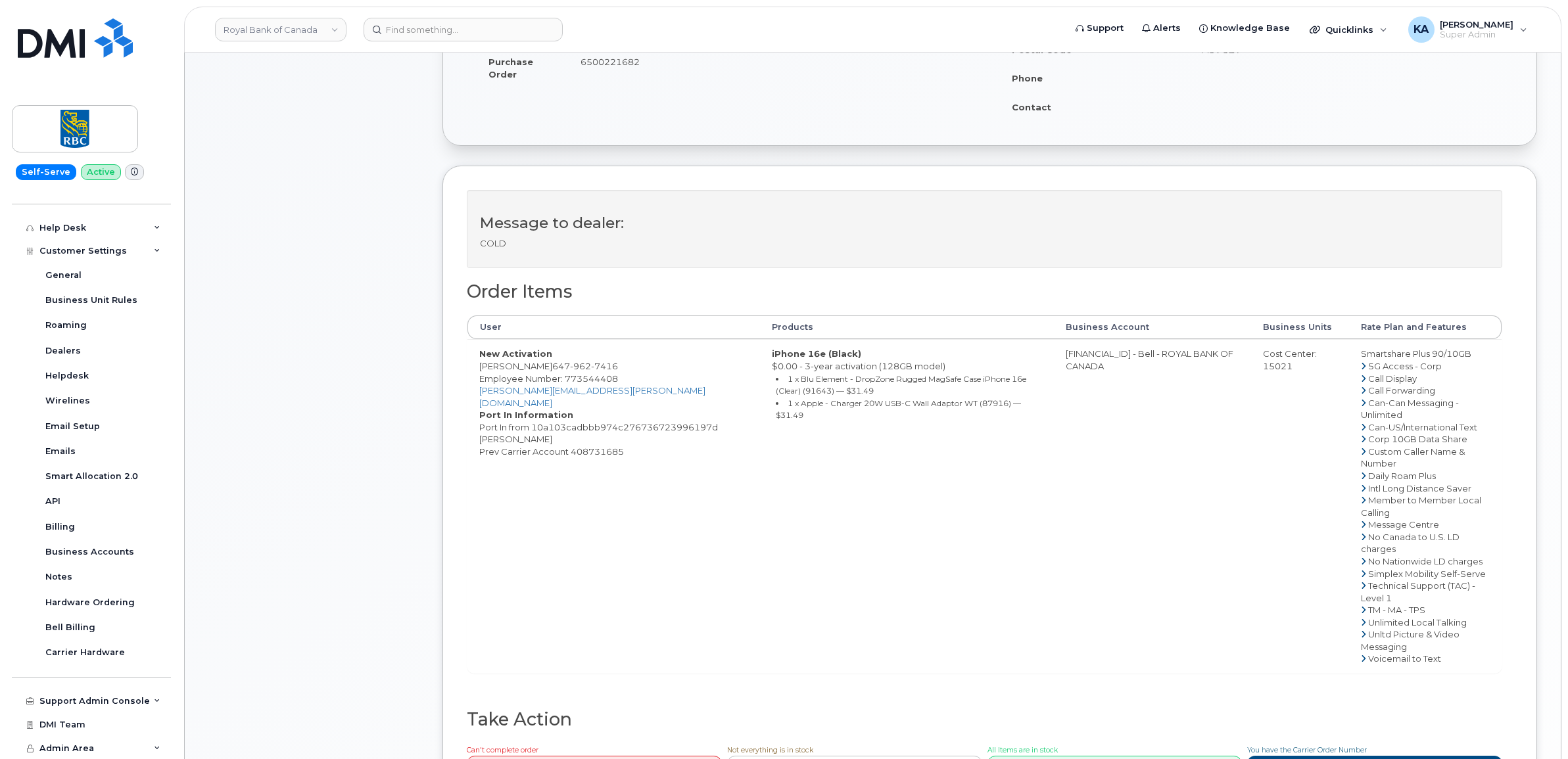
copy td "Smartshare Plus 90/10GB"
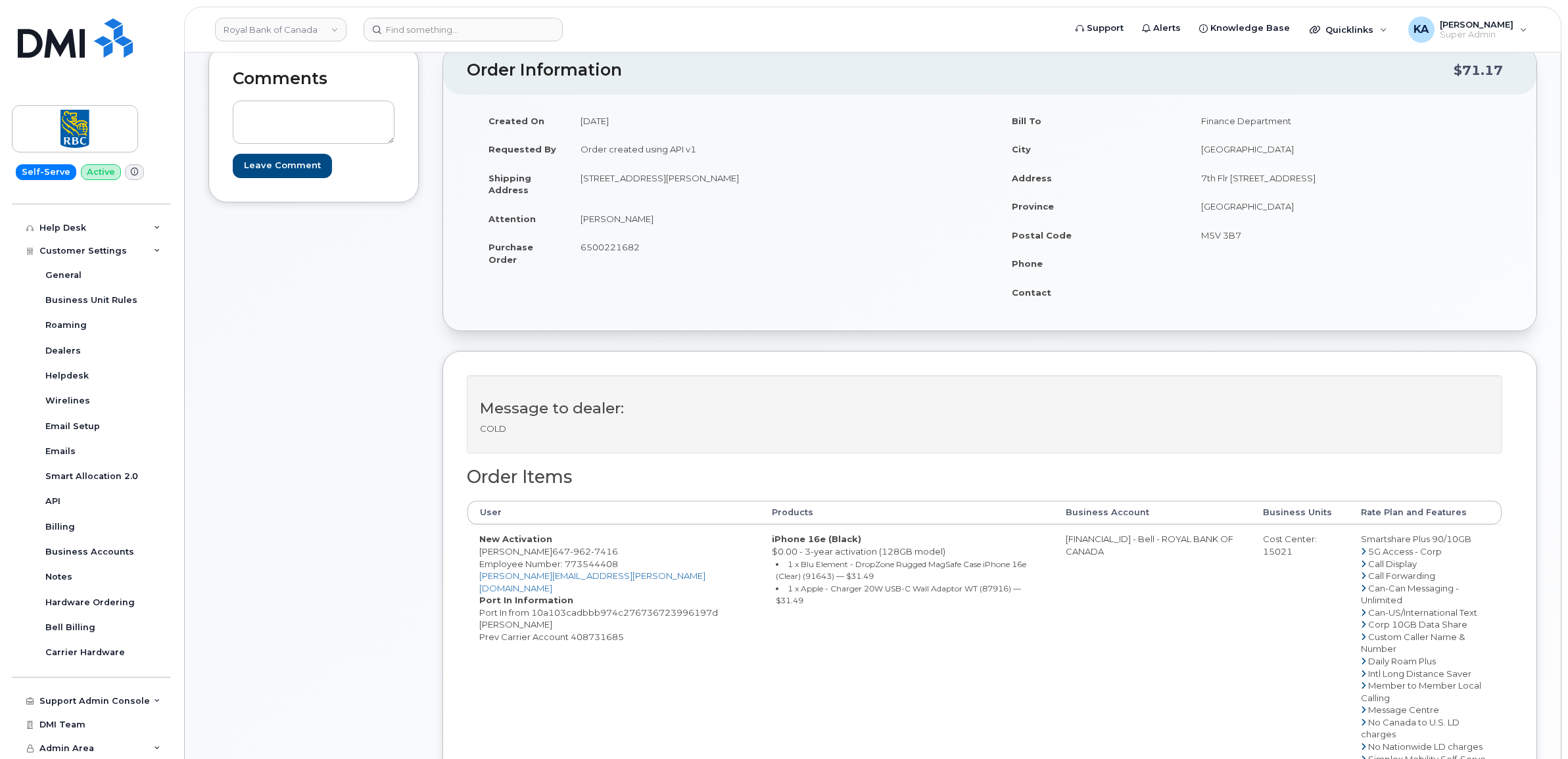
scroll to position [82, 0]
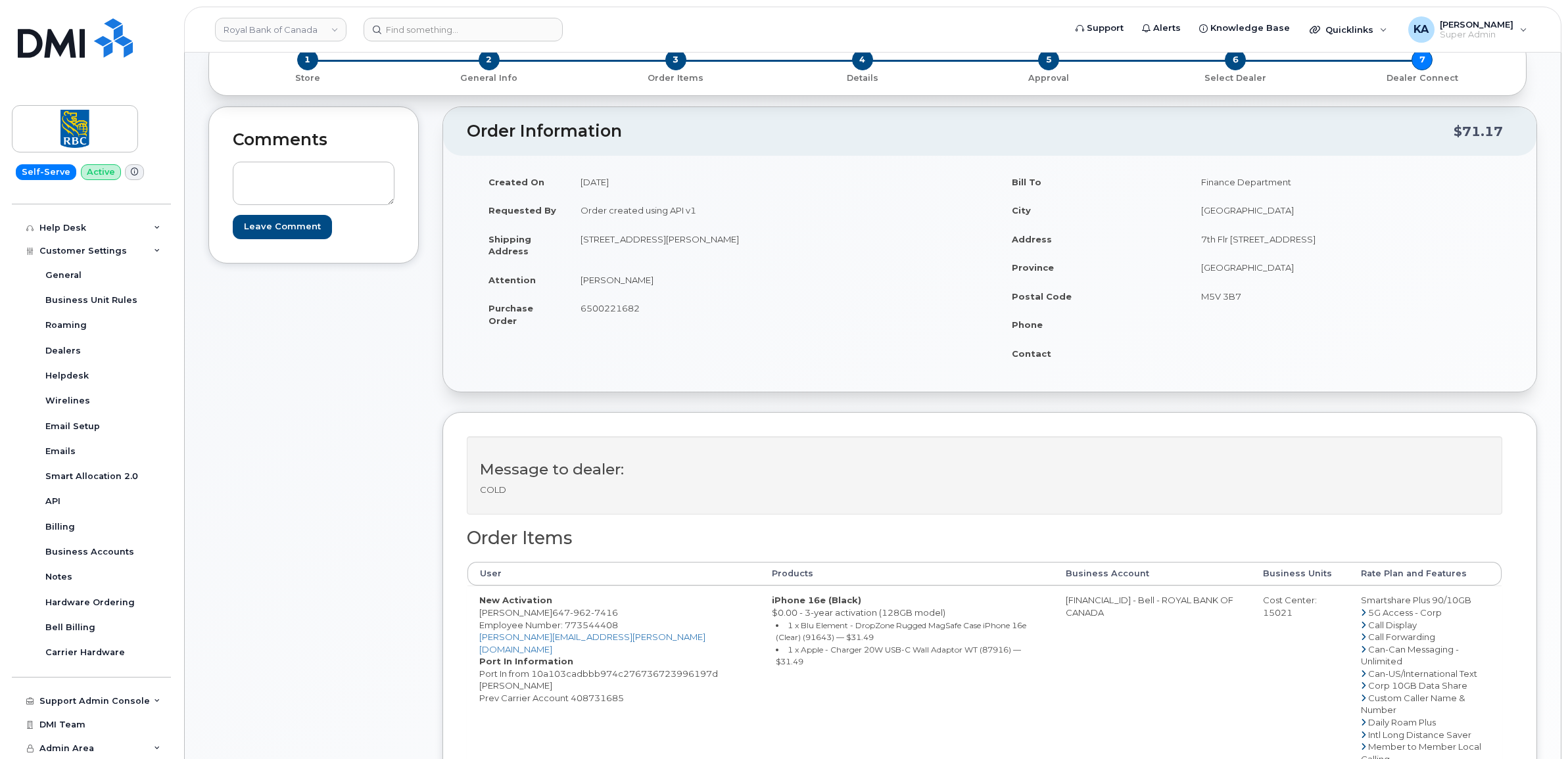
drag, startPoint x: 484, startPoint y: 238, endPoint x: 818, endPoint y: 248, distance: 334.1
click at [818, 248] on tr "Shipping Address 311 thimbleweed Court Milton , ON Canada, L9E 1T2" at bounding box center [729, 245] width 504 height 41
drag, startPoint x: 818, startPoint y: 247, endPoint x: 753, endPoint y: 239, distance: 65.5
copy tr "Shipping Address 311 thimbleweed Court Milton , ON Canada, L9E 1T2"
drag, startPoint x: 491, startPoint y: 281, endPoint x: 655, endPoint y: 314, distance: 167.3
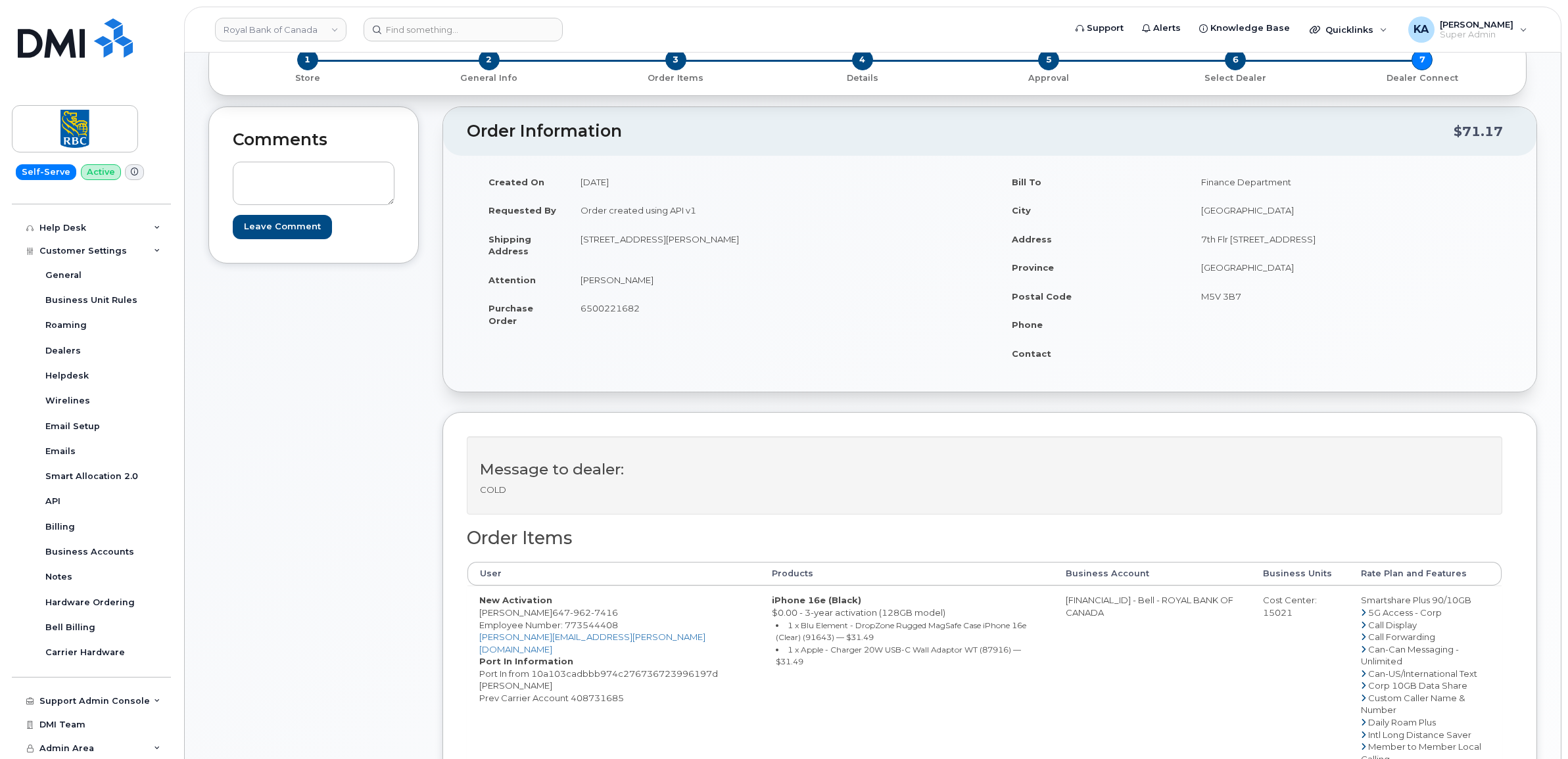
click at [655, 314] on tbody "Created On September 15, 2025 Requested By Order created using API v1 Shipping …" at bounding box center [729, 252] width 504 height 168
drag, startPoint x: 655, startPoint y: 314, endPoint x: 616, endPoint y: 307, distance: 39.6
click at [392, 29] on input at bounding box center [463, 29] width 200 height 24
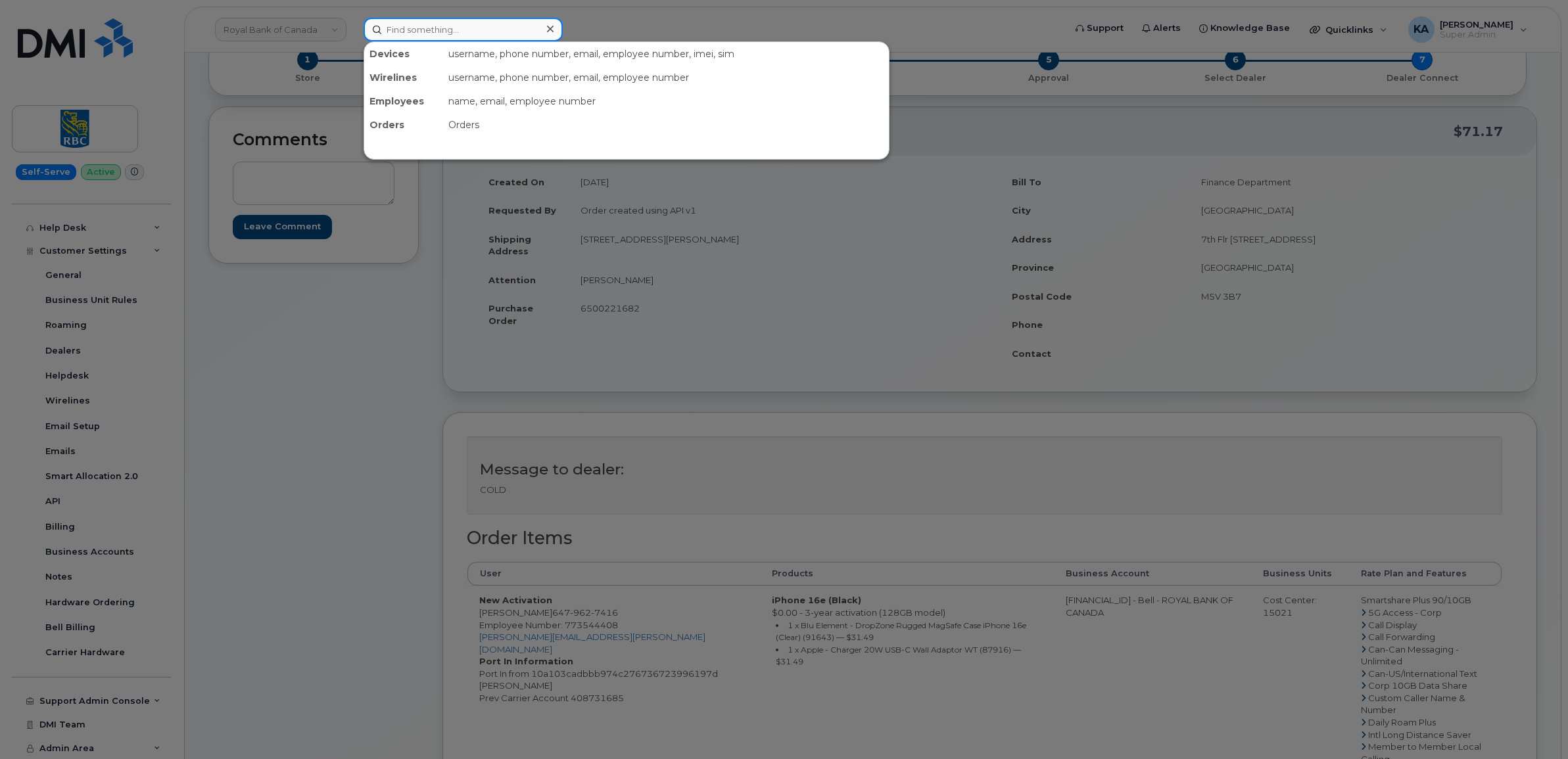
paste input "3063718932"
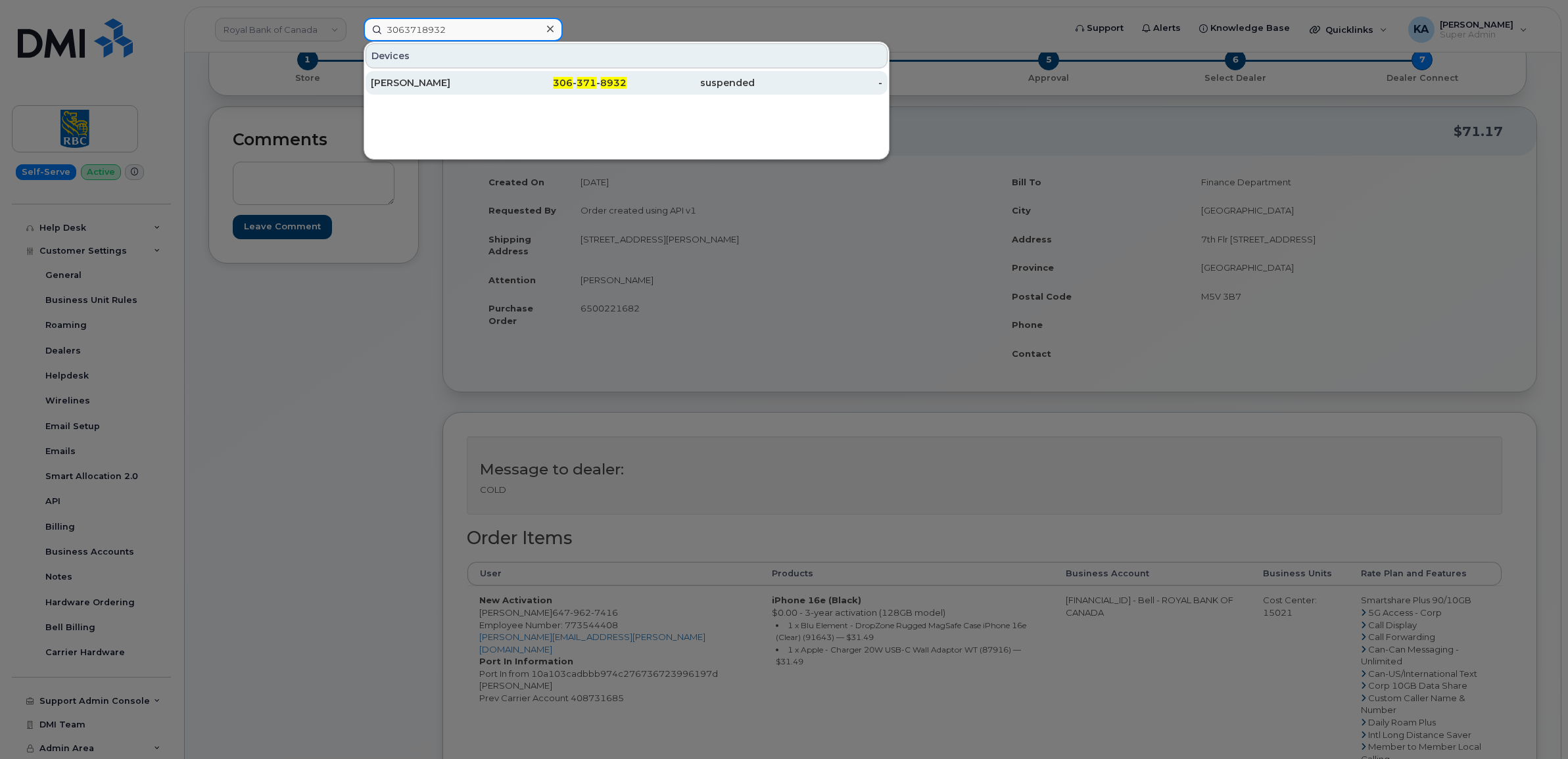
type input "3063718932"
click at [415, 83] on div "Darren Brown" at bounding box center [435, 82] width 128 height 13
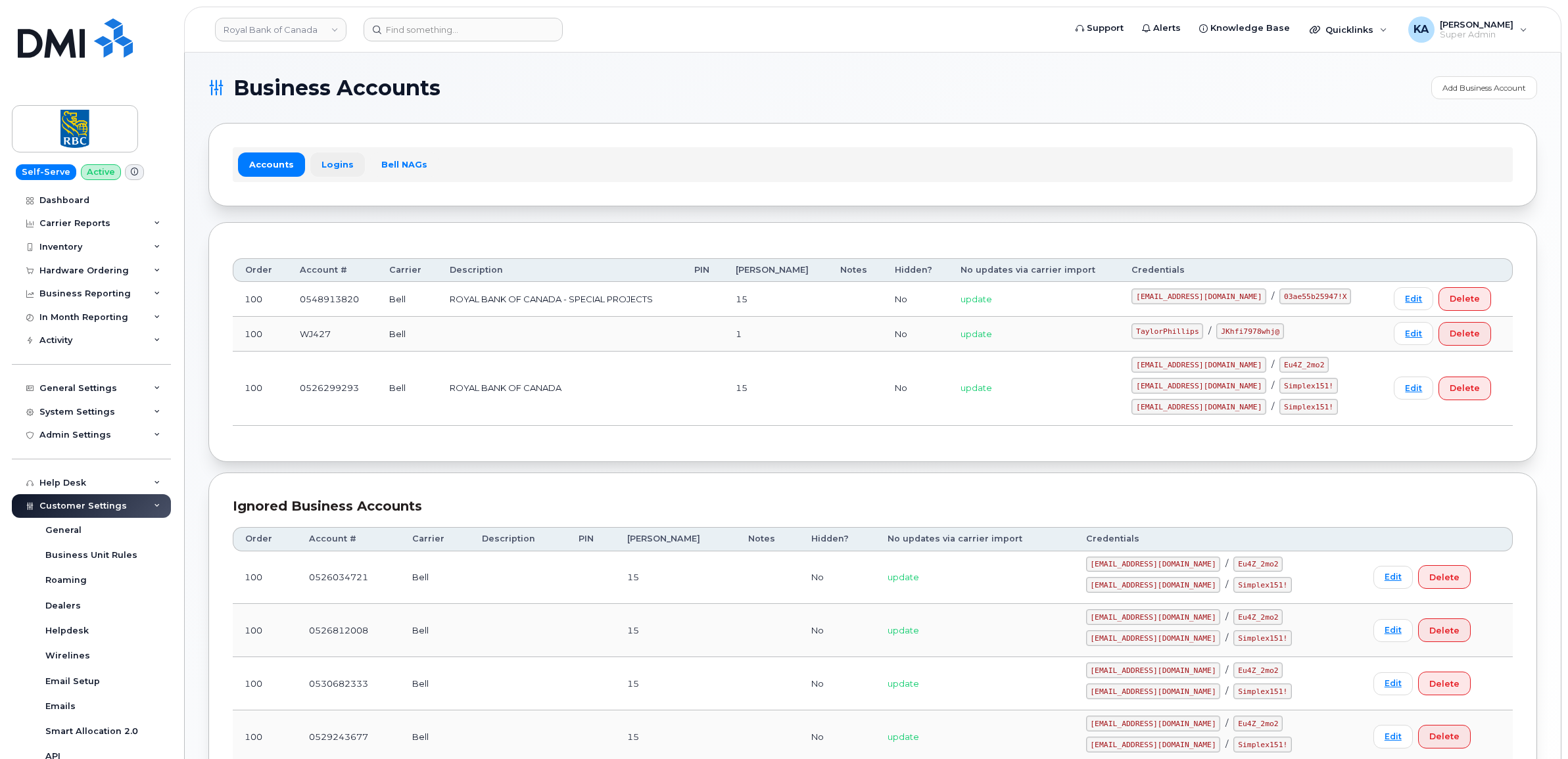
click at [336, 161] on link "Logins" at bounding box center [337, 164] width 55 height 24
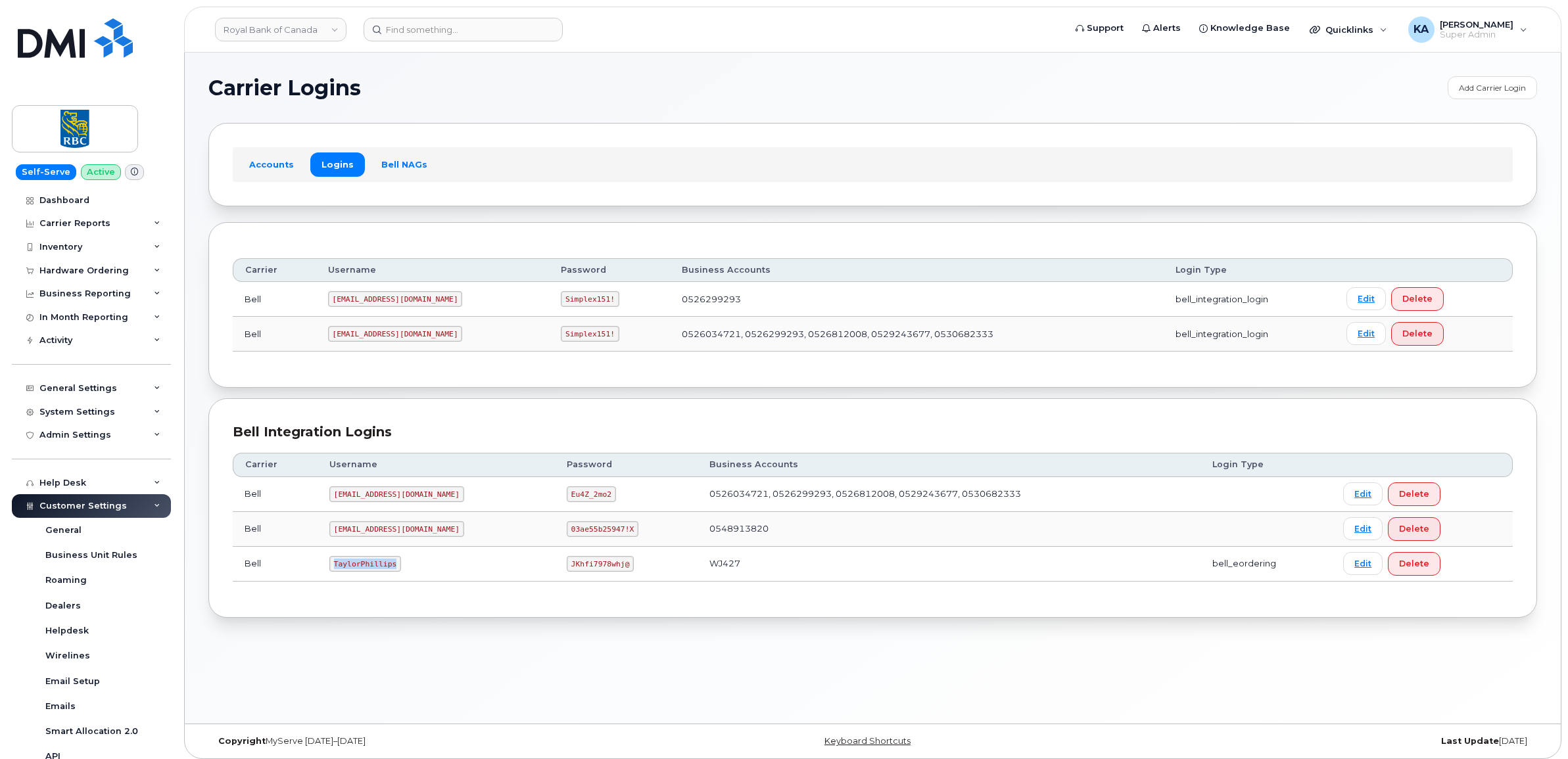
drag, startPoint x: 330, startPoint y: 566, endPoint x: 405, endPoint y: 570, distance: 75.1
click at [409, 571] on td "TaylorPhillips" at bounding box center [436, 564] width 237 height 35
drag, startPoint x: 405, startPoint y: 570, endPoint x: 385, endPoint y: 567, distance: 20.2
copy code "TaylorPhillips"
drag, startPoint x: 526, startPoint y: 569, endPoint x: 603, endPoint y: 576, distance: 77.3
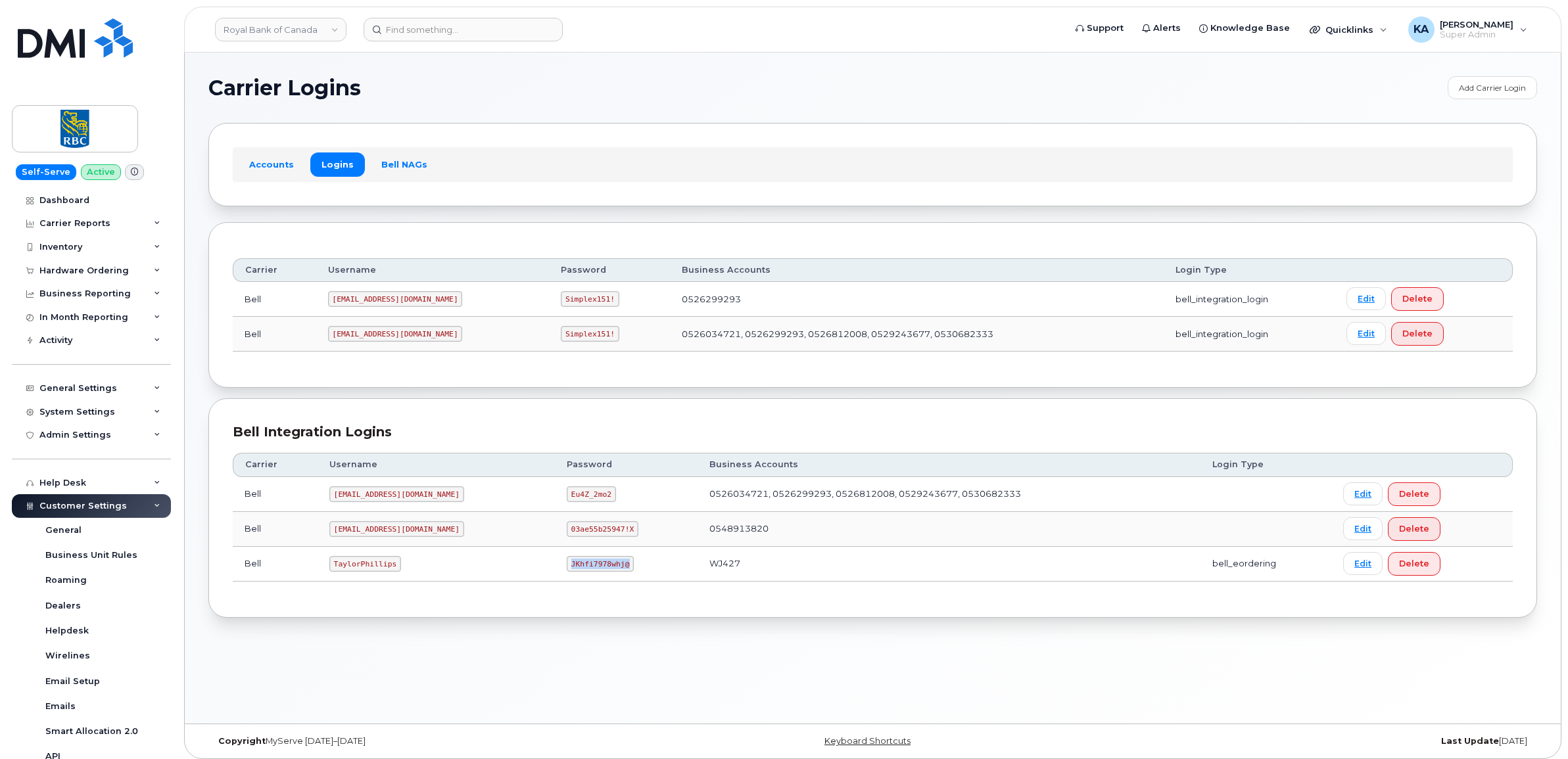
click at [603, 576] on td "JKhfi7978whj@" at bounding box center [626, 564] width 143 height 35
copy code "JKhfi7978whj@"
drag, startPoint x: 332, startPoint y: 569, endPoint x: 408, endPoint y: 573, distance: 76.1
click at [408, 573] on td "TaylorPhillips" at bounding box center [436, 564] width 237 height 35
copy code "TaylorPhillips"
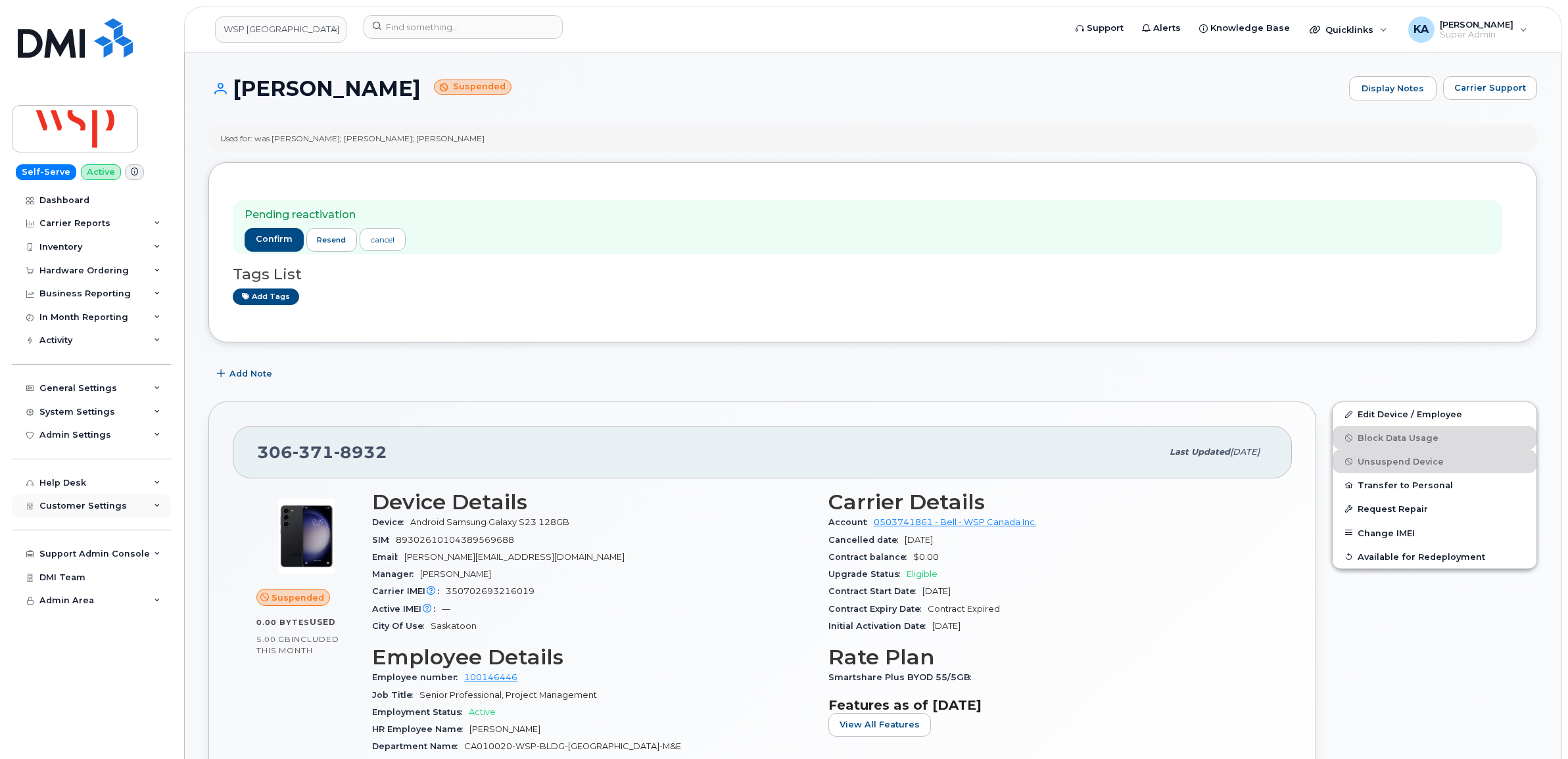
click at [76, 511] on span "Customer Settings" at bounding box center [82, 505] width 87 height 10
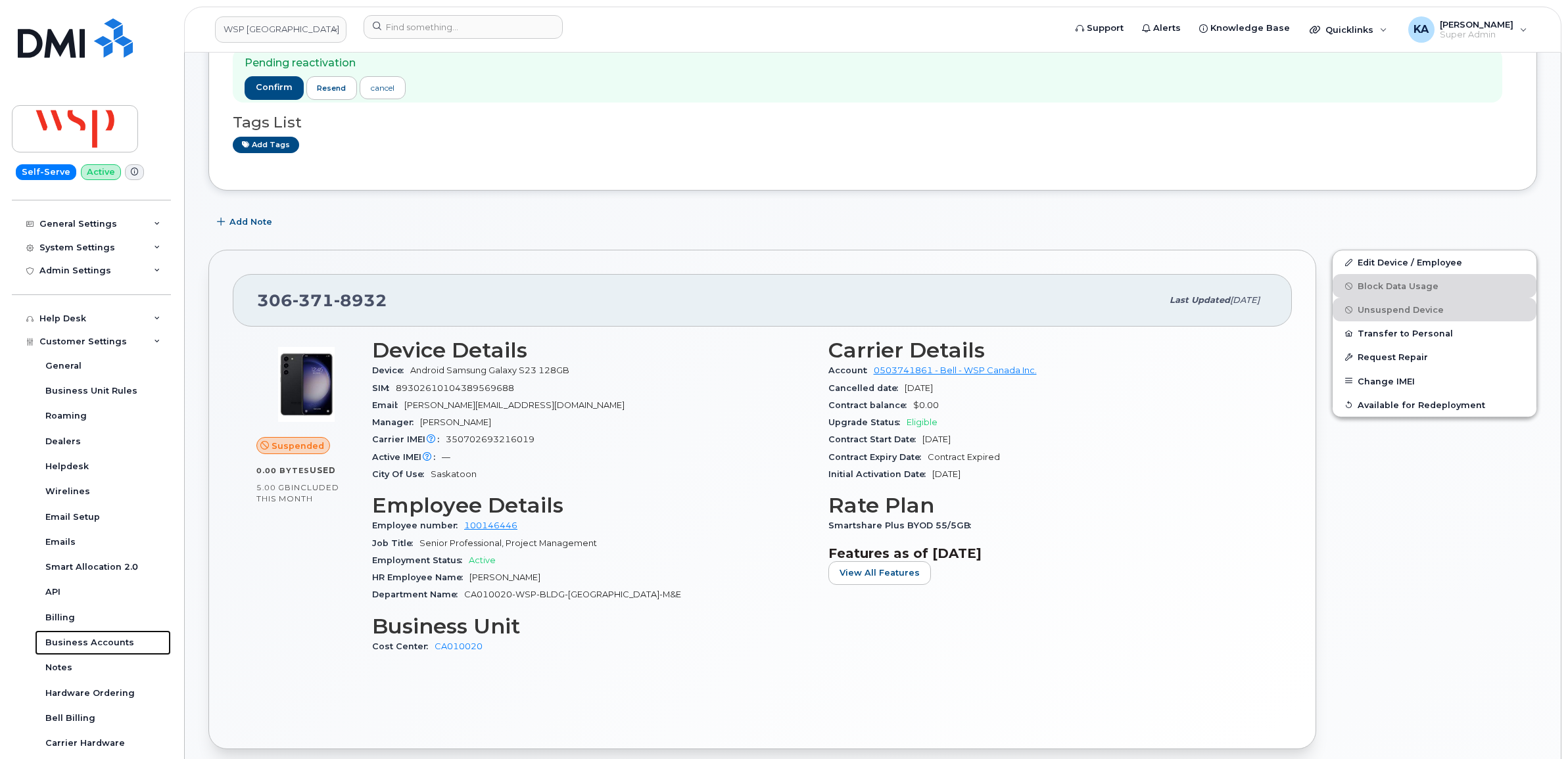
scroll to position [164, 0]
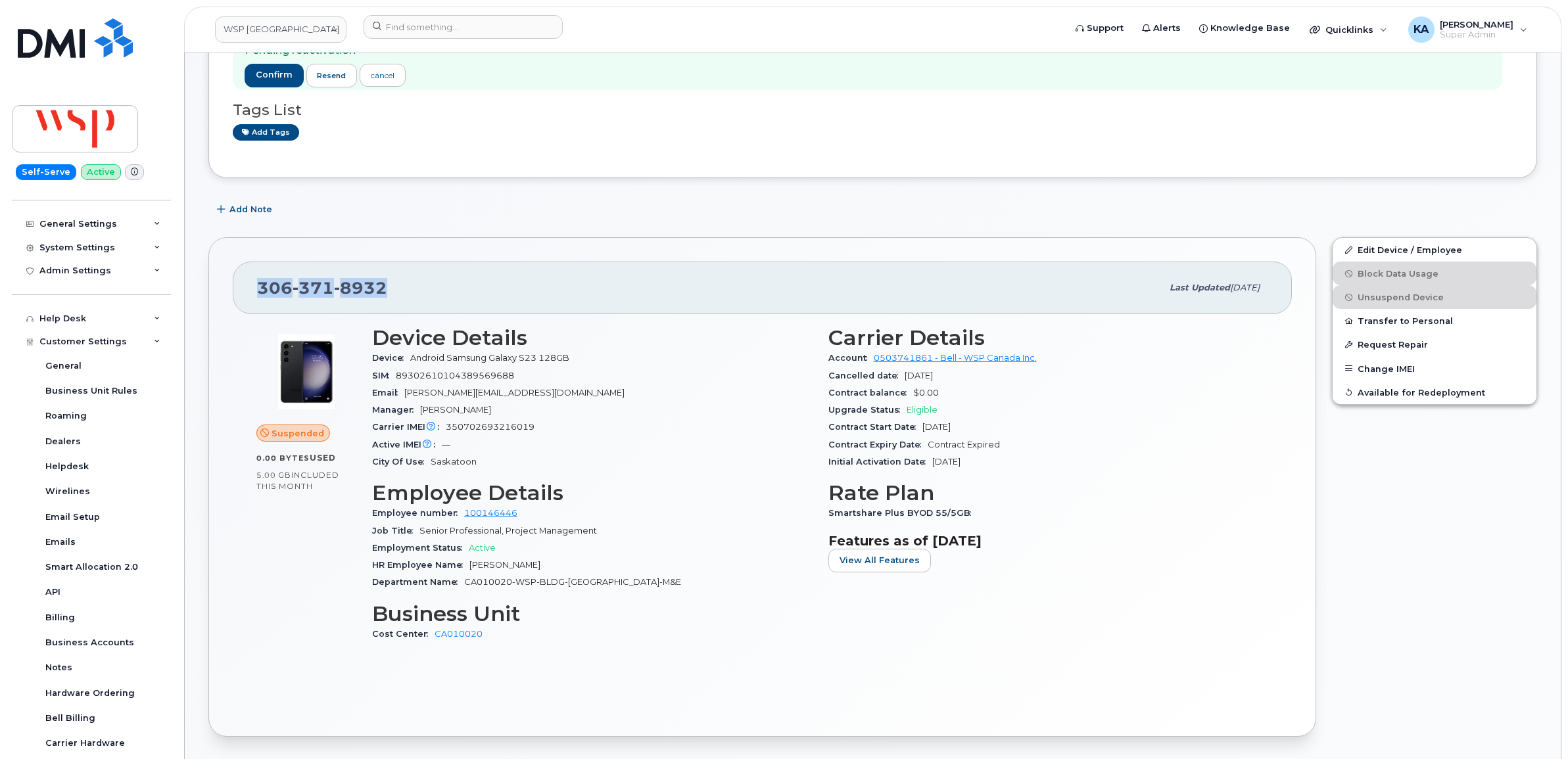
drag, startPoint x: 399, startPoint y: 293, endPoint x: 235, endPoint y: 283, distance: 164.3
click at [235, 283] on div "306 371 8932 Last updated Sep 15, 2025" at bounding box center [762, 288] width 1059 height 52
copy span "306 371 8932"
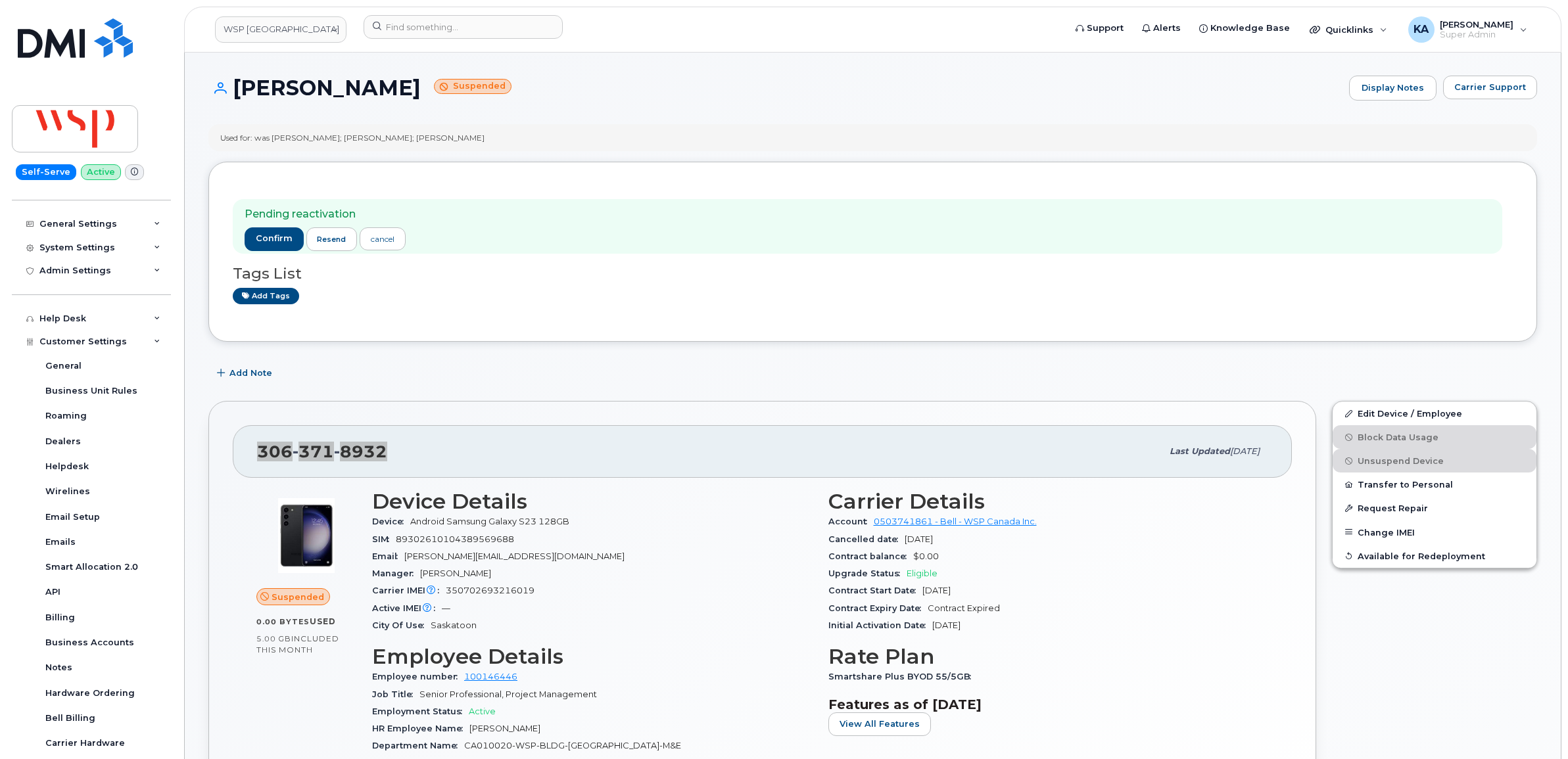
scroll to position [0, 0]
click at [277, 239] on span "confirm" at bounding box center [274, 239] width 37 height 12
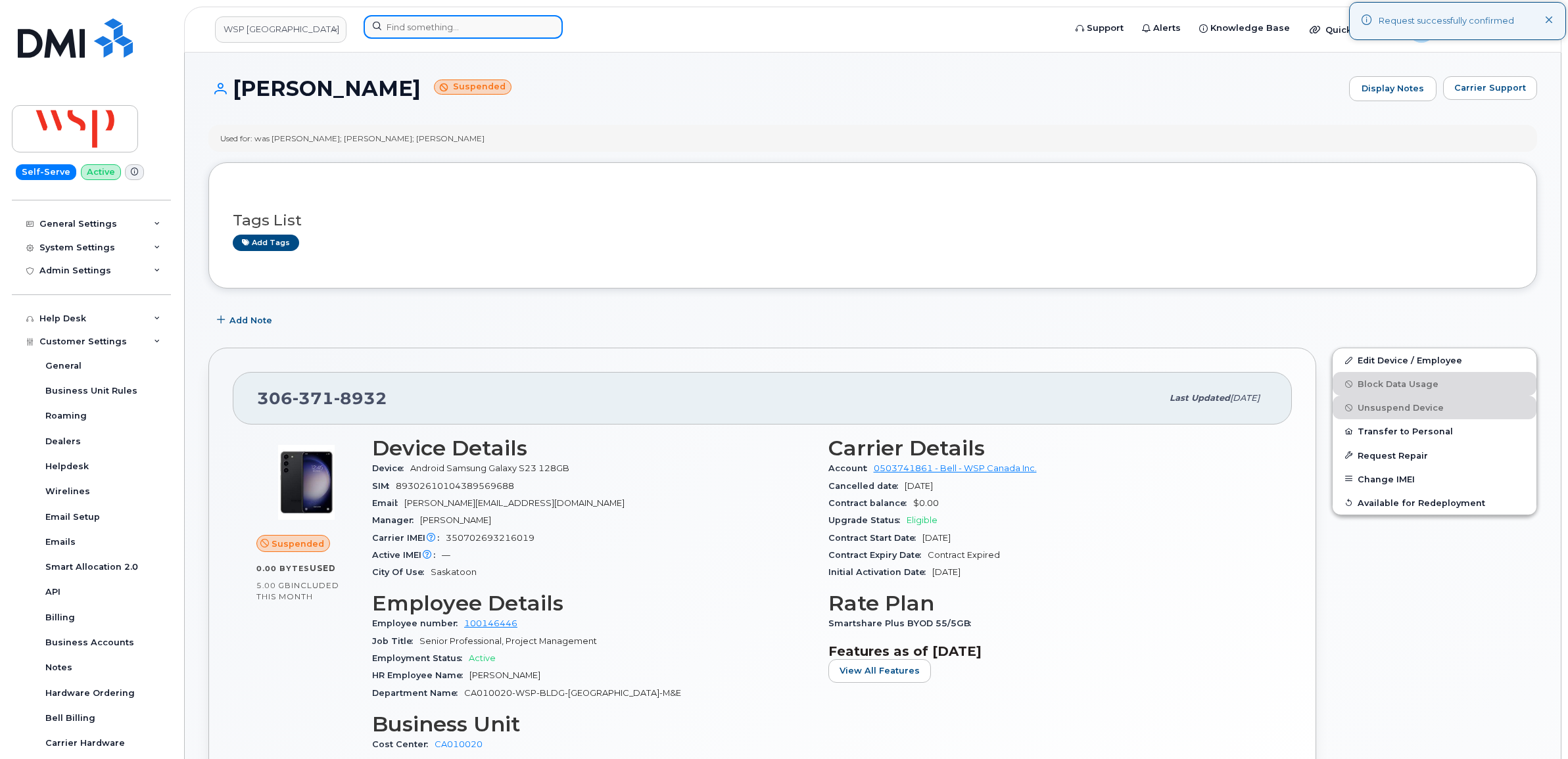
click at [460, 30] on input at bounding box center [463, 27] width 200 height 24
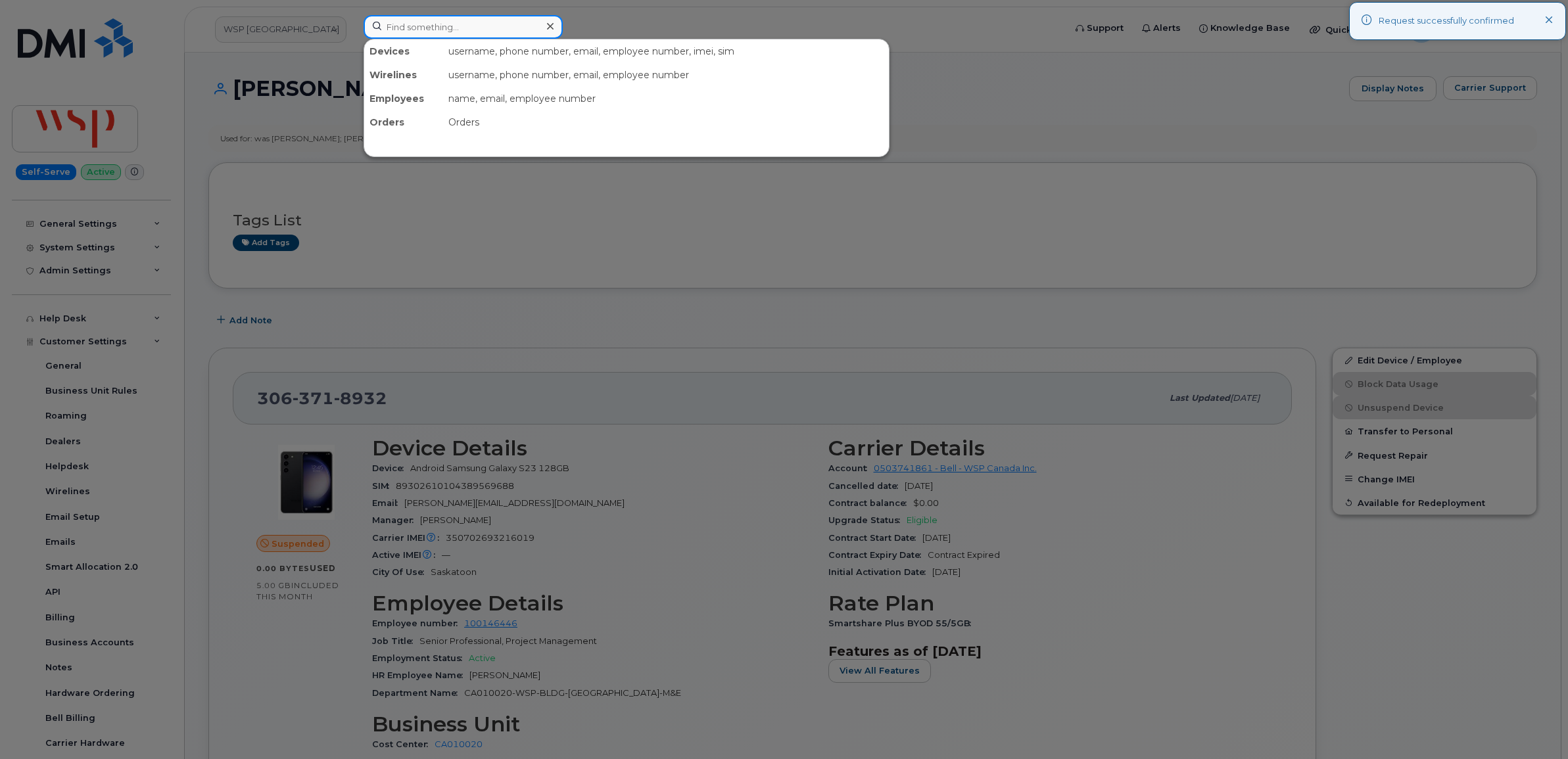
paste input "3063718932"
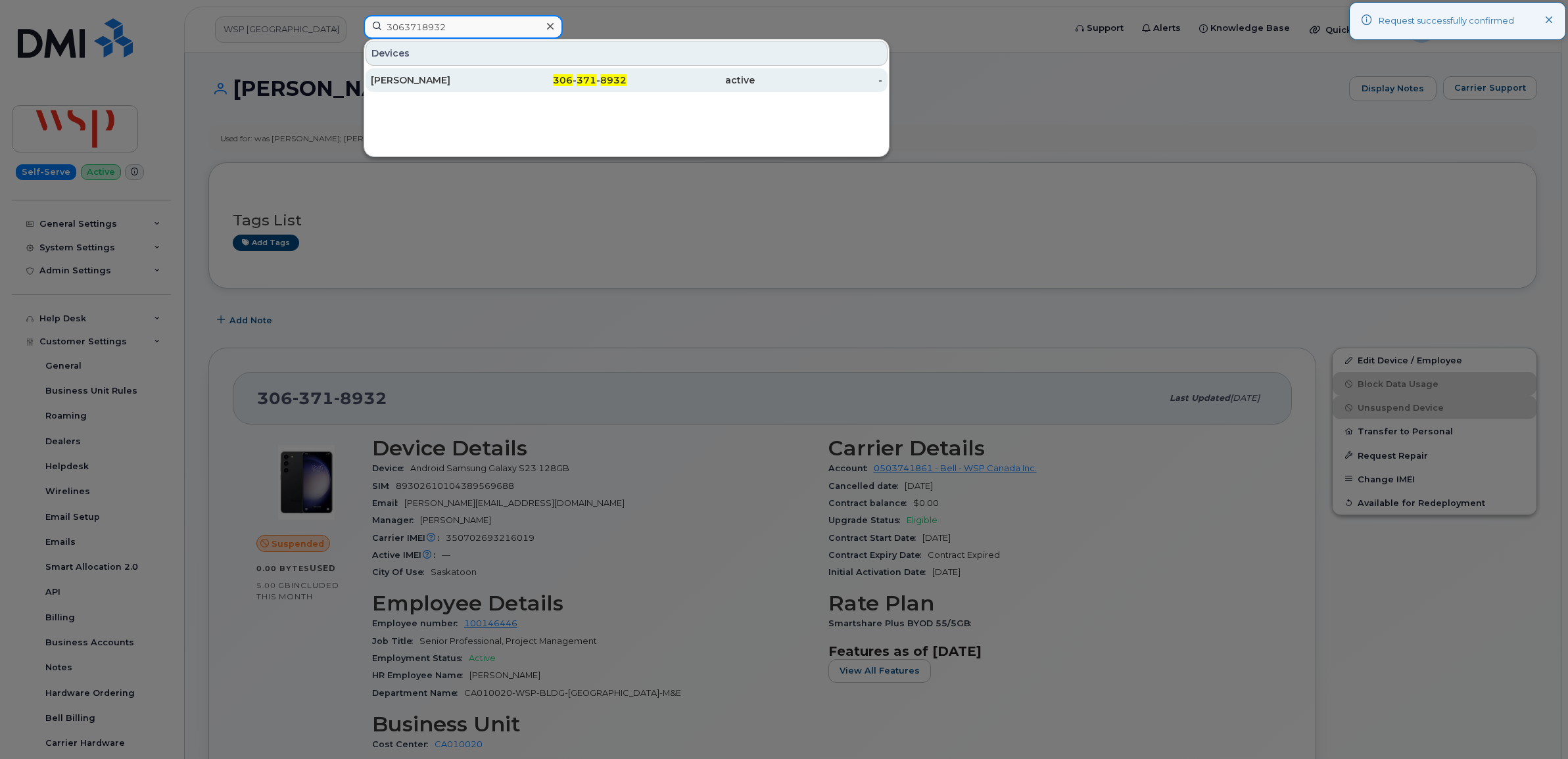
type input "3063718932"
click at [415, 77] on div "Darren Brown" at bounding box center [435, 80] width 128 height 13
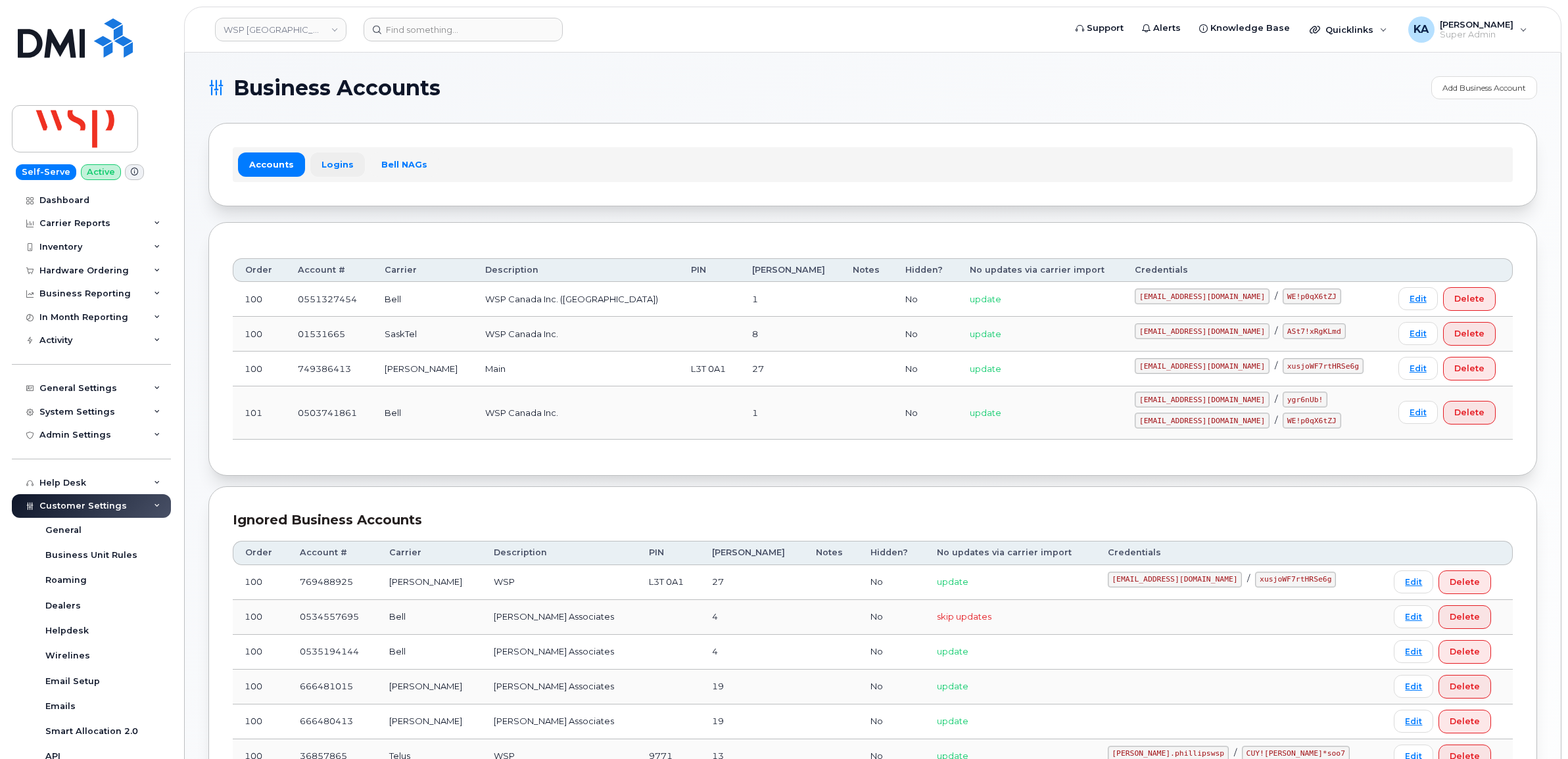
click at [324, 161] on link "Logins" at bounding box center [337, 164] width 55 height 24
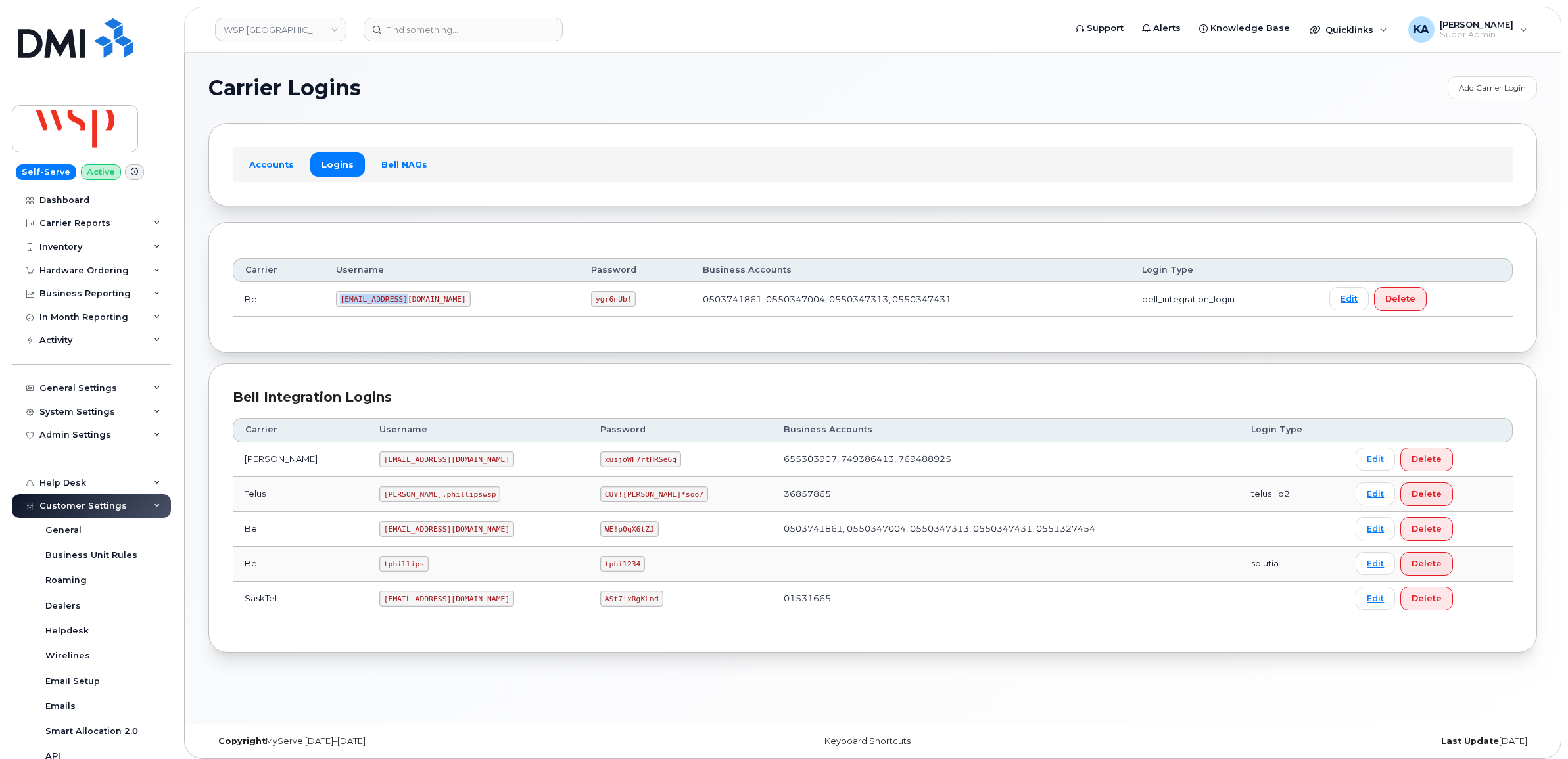
drag, startPoint x: 345, startPoint y: 301, endPoint x: 422, endPoint y: 303, distance: 77.0
click at [422, 303] on td "[EMAIL_ADDRESS][DOMAIN_NAME]" at bounding box center [452, 299] width 256 height 35
drag, startPoint x: 419, startPoint y: 303, endPoint x: 392, endPoint y: 303, distance: 27.0
copy code "[EMAIL_ADDRESS][DOMAIN_NAME]"
drag, startPoint x: 508, startPoint y: 296, endPoint x: 569, endPoint y: 304, distance: 61.5
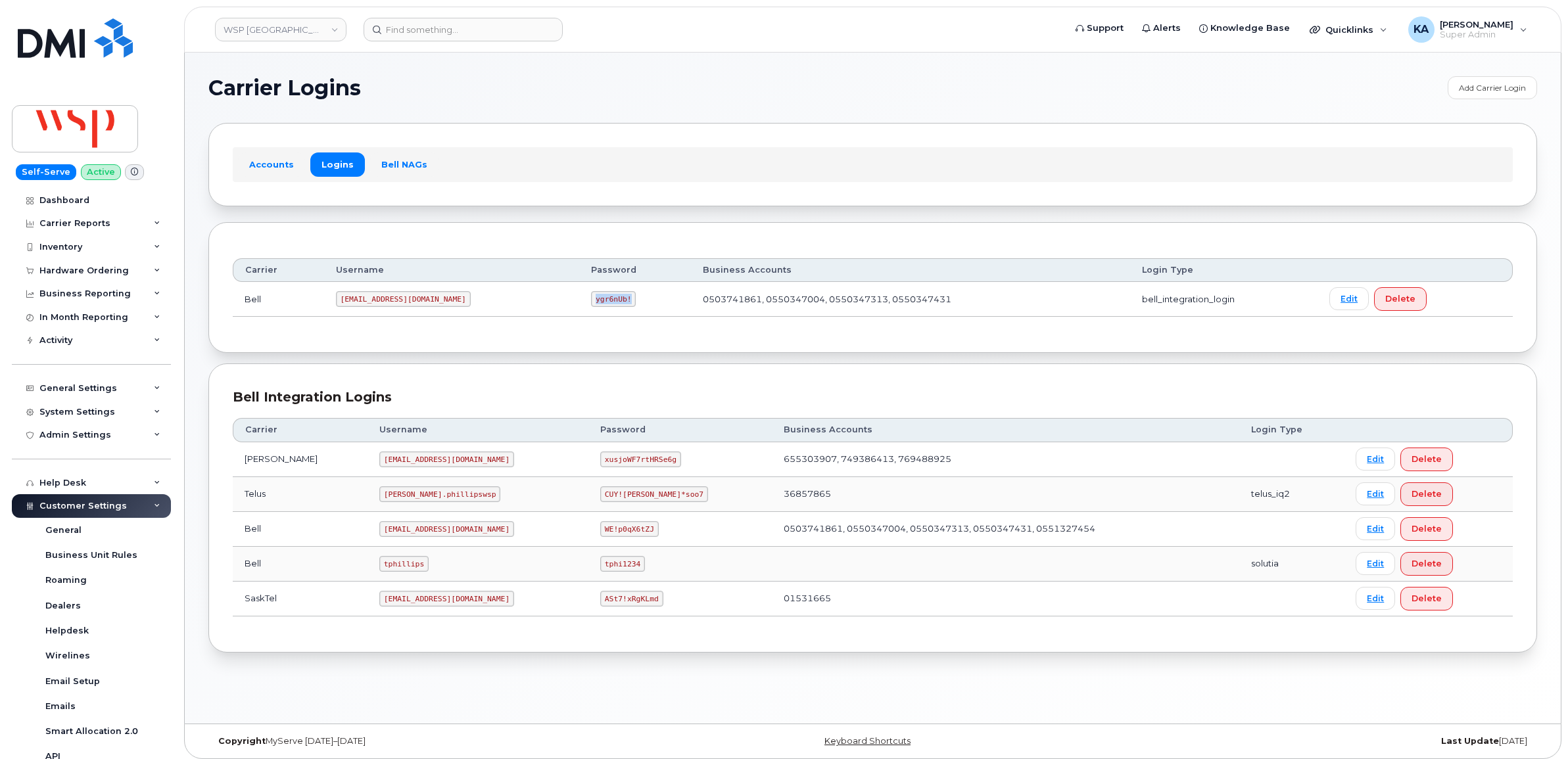
click at [579, 304] on td "ygr6nUb!" at bounding box center [635, 299] width 111 height 35
drag, startPoint x: 569, startPoint y: 304, endPoint x: 528, endPoint y: 299, distance: 41.3
copy code "ygr6nUb!"
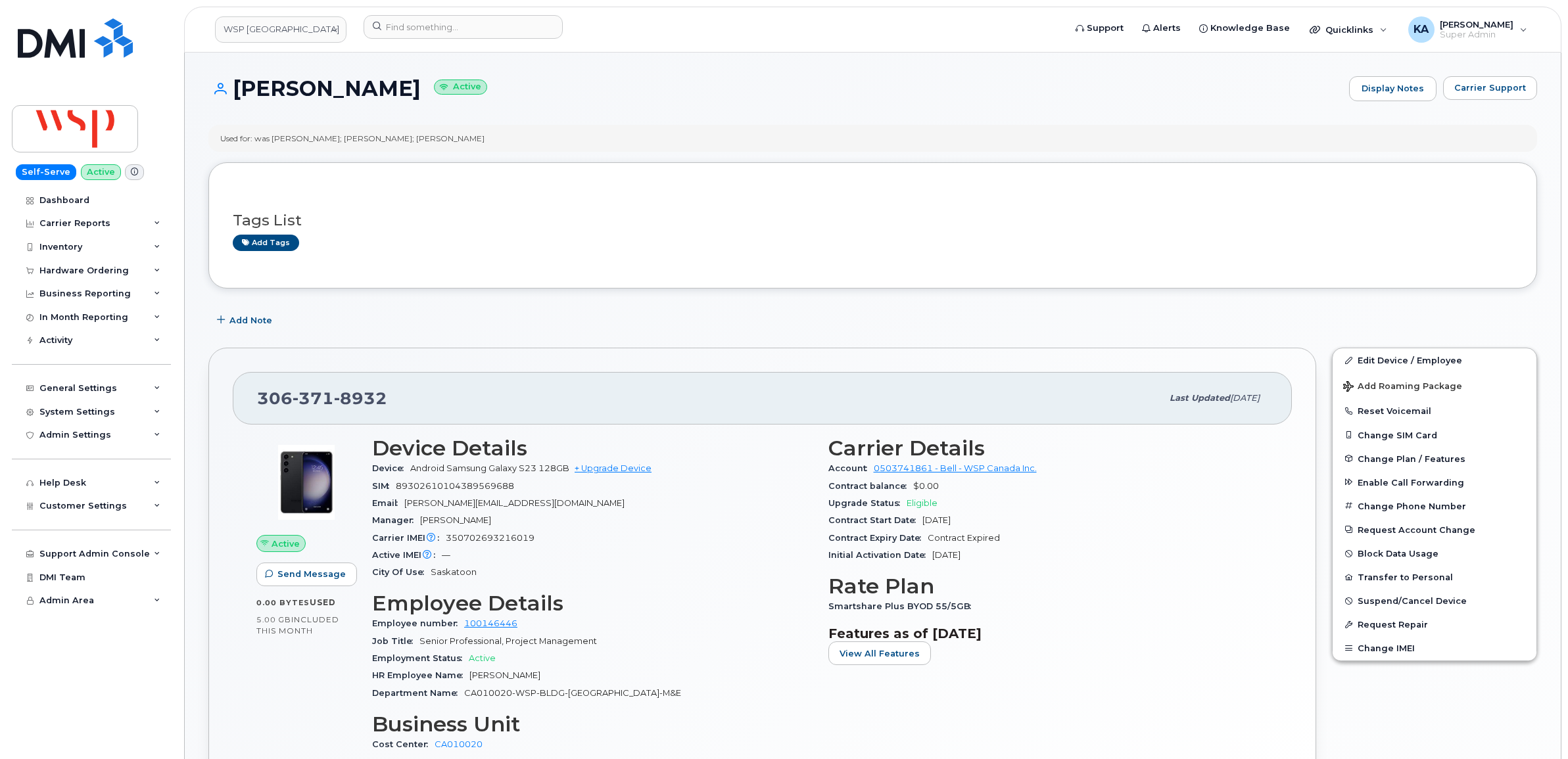
scroll to position [82, 0]
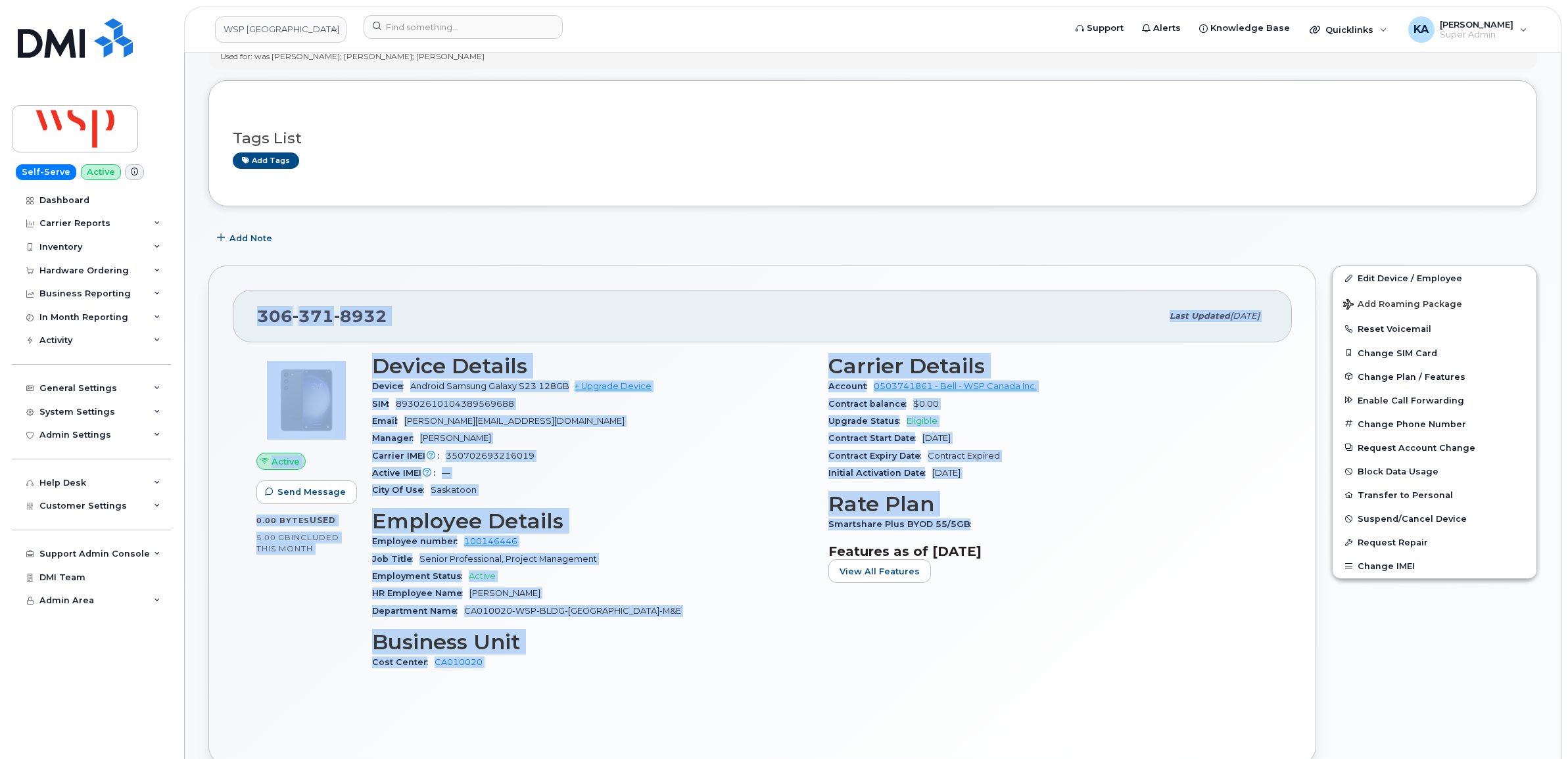
drag, startPoint x: 253, startPoint y: 313, endPoint x: 997, endPoint y: 523, distance: 773.1
click at [997, 523] on div "[PHONE_NUMBER] Last updated [DATE] Active Send Message 0.00 Bytes  used 5.00 GB…" at bounding box center [762, 516] width 1108 height 499
drag, startPoint x: 997, startPoint y: 521, endPoint x: 898, endPoint y: 424, distance: 138.6
copy div "[PHONE_NUMBER] Last updated [DATE] Active Send Message 0.00 Bytes  used 5.00 GB…"
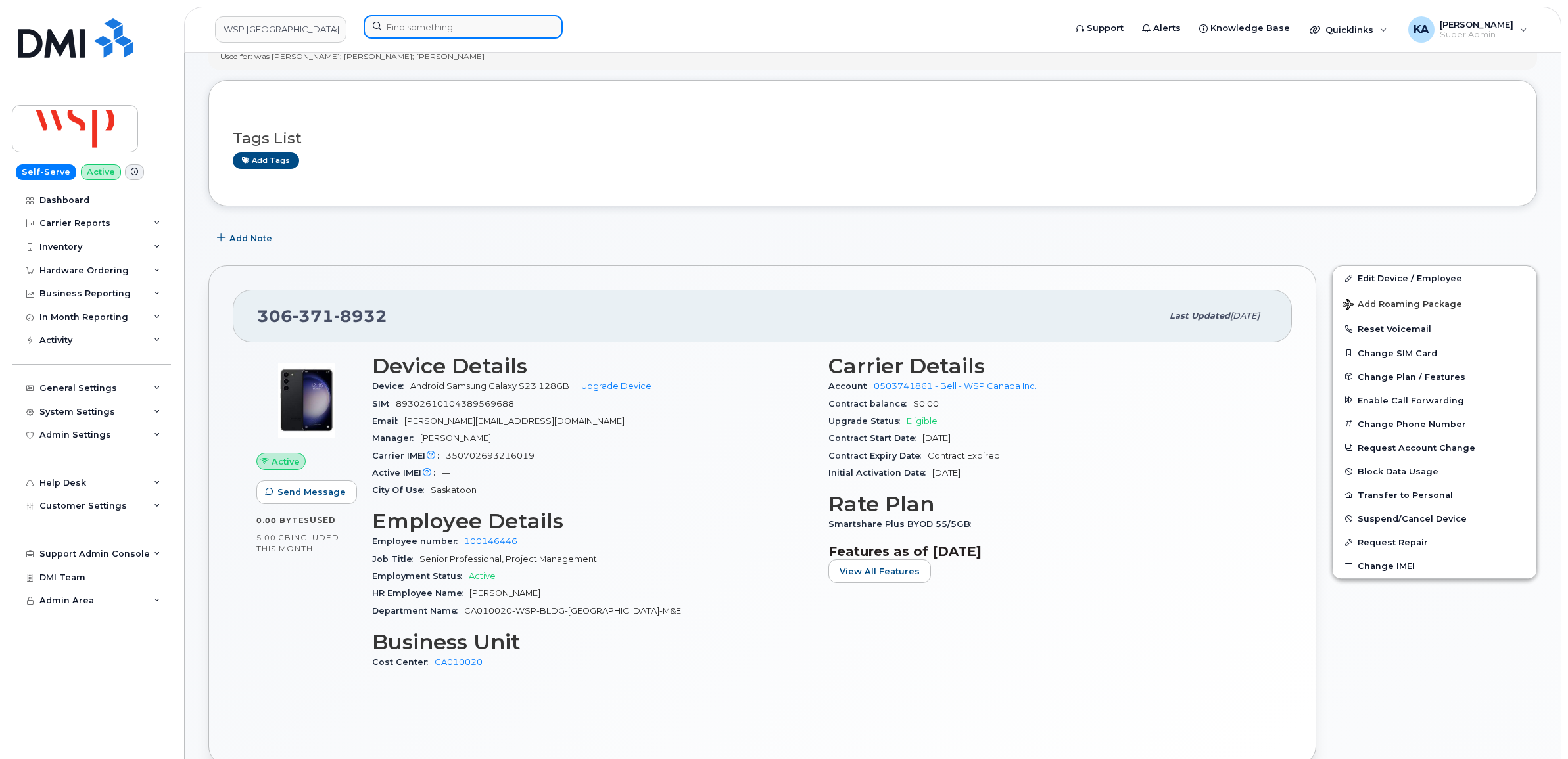
click at [428, 25] on input at bounding box center [463, 27] width 200 height 24
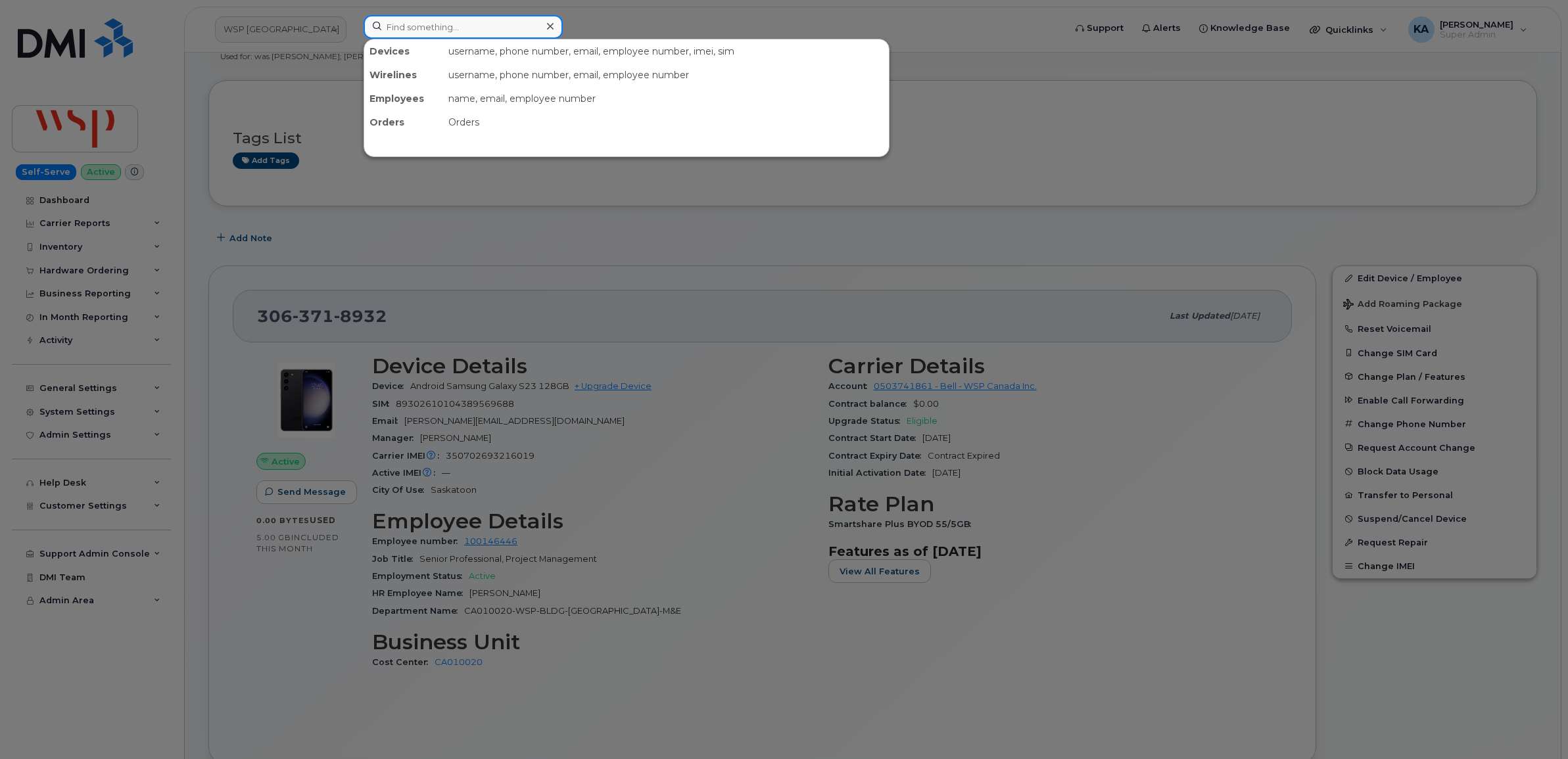
paste input "5873402550"
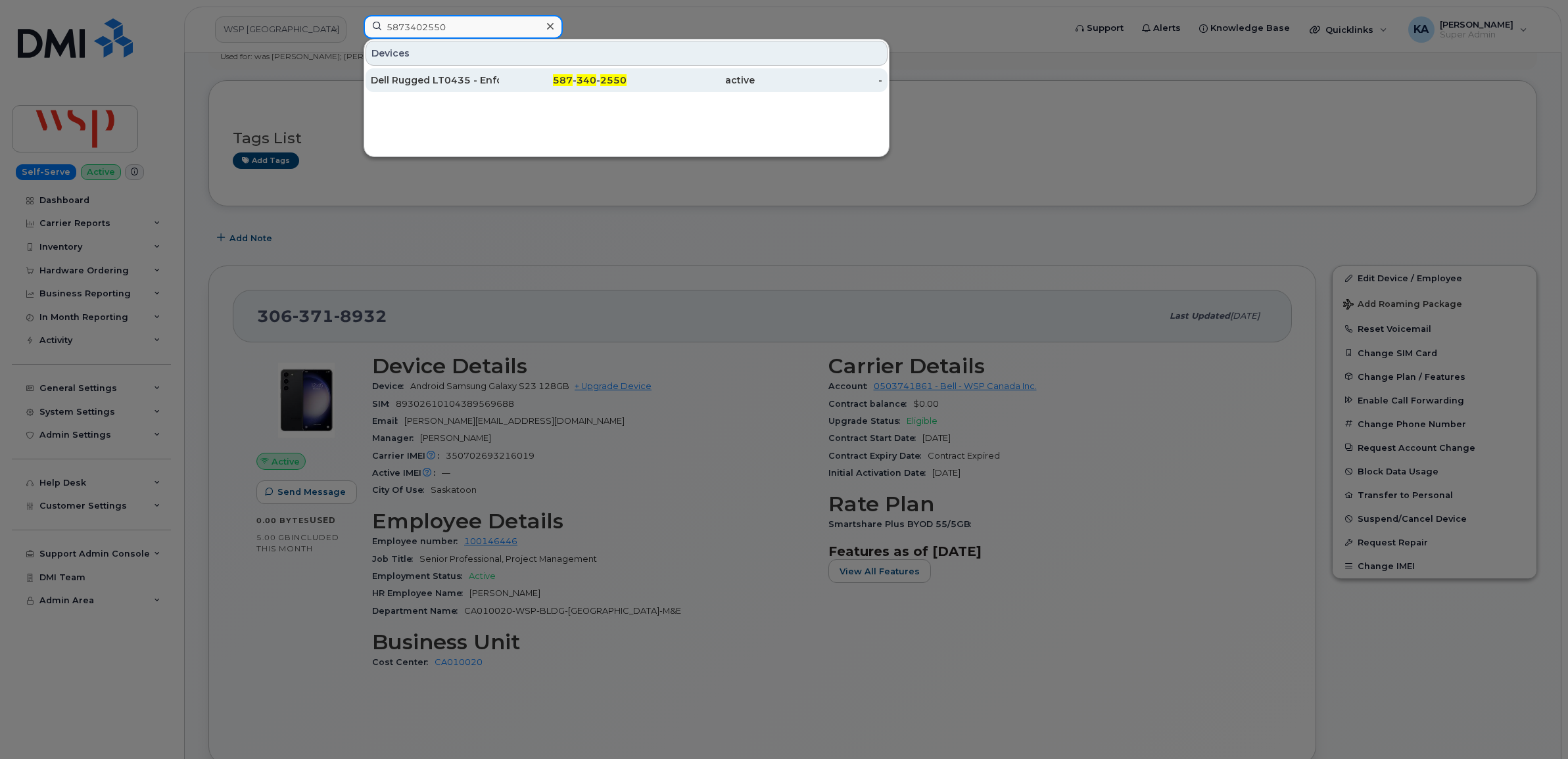
type input "5873402550"
click at [415, 78] on div "Dell Rugged LT0435 - Enforcement Services" at bounding box center [435, 80] width 128 height 13
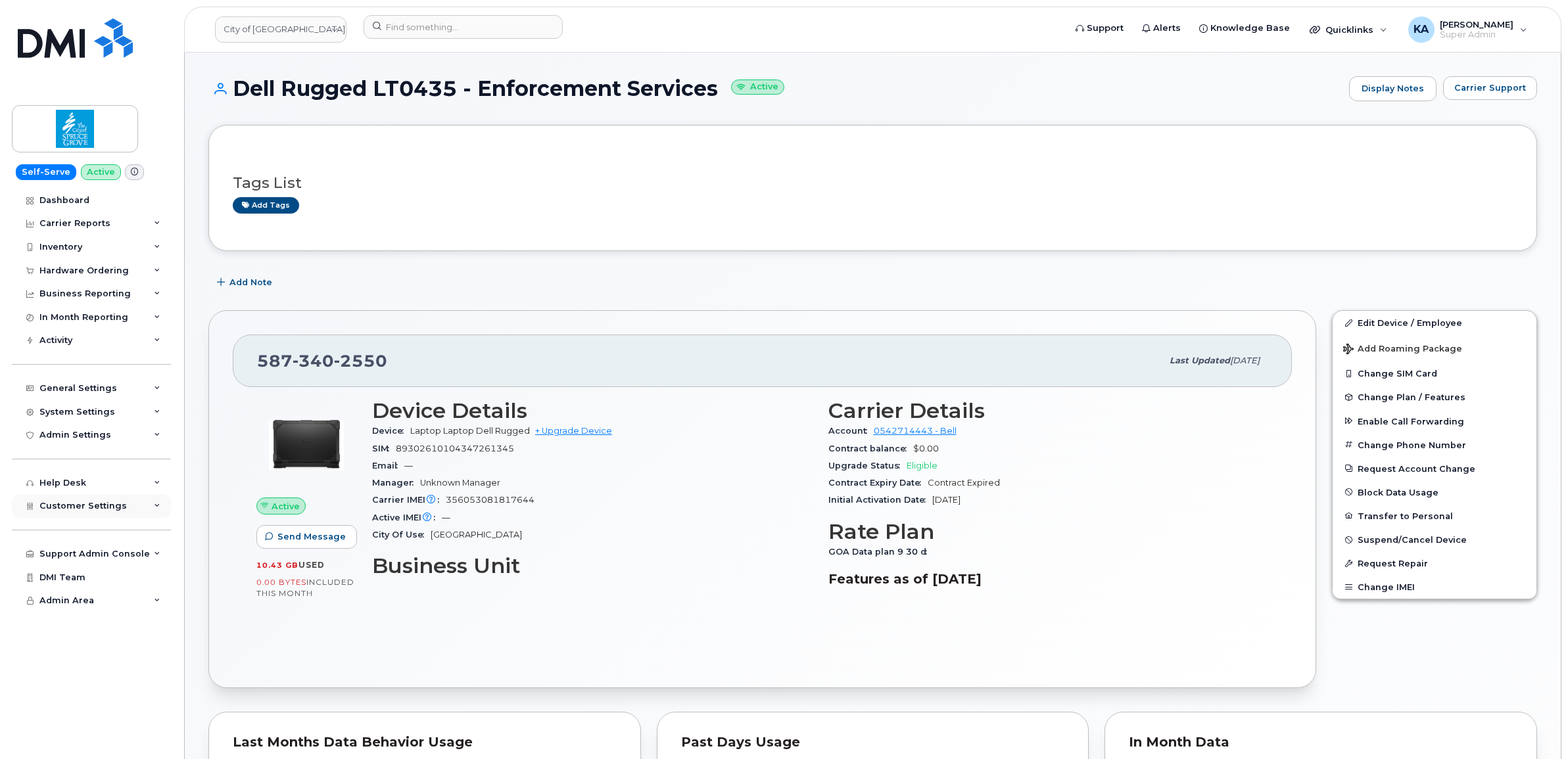
click at [57, 511] on span "Customer Settings" at bounding box center [82, 505] width 87 height 10
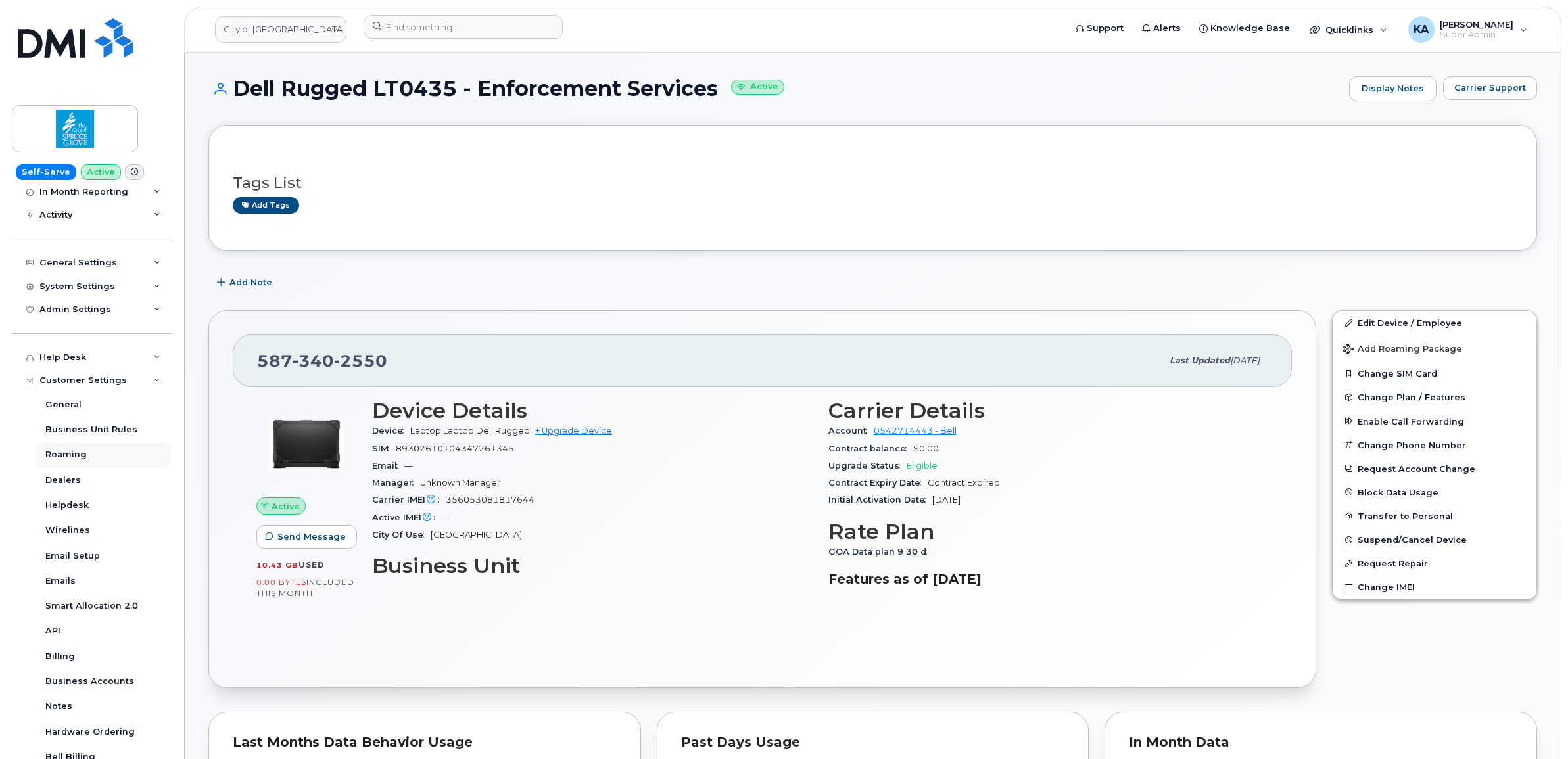
scroll to position [164, 0]
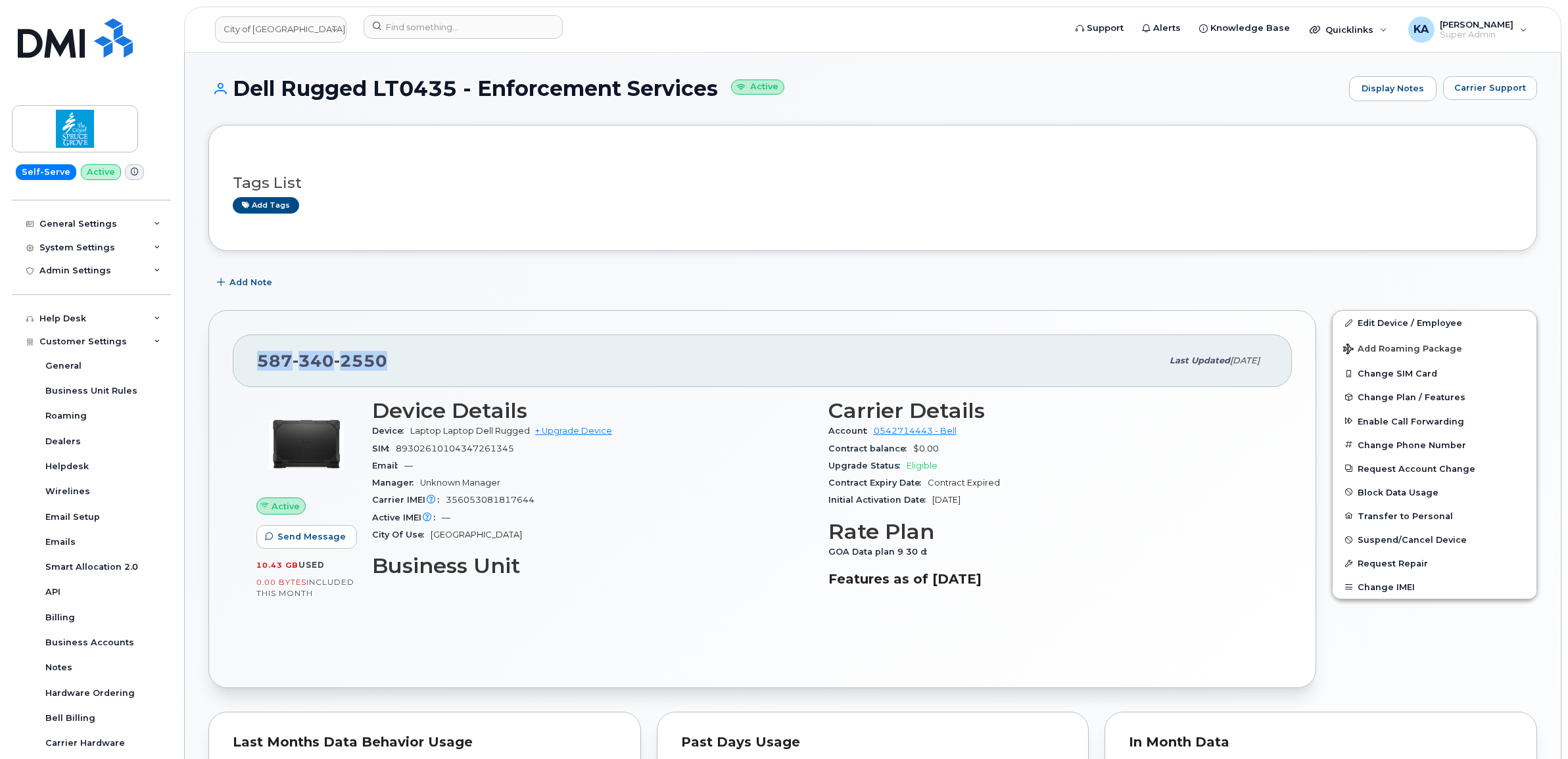
drag, startPoint x: 389, startPoint y: 362, endPoint x: 240, endPoint y: 365, distance: 149.0
click at [240, 365] on div "[PHONE_NUMBER] Last updated [DATE]" at bounding box center [762, 361] width 1059 height 52
copy span "[PHONE_NUMBER]"
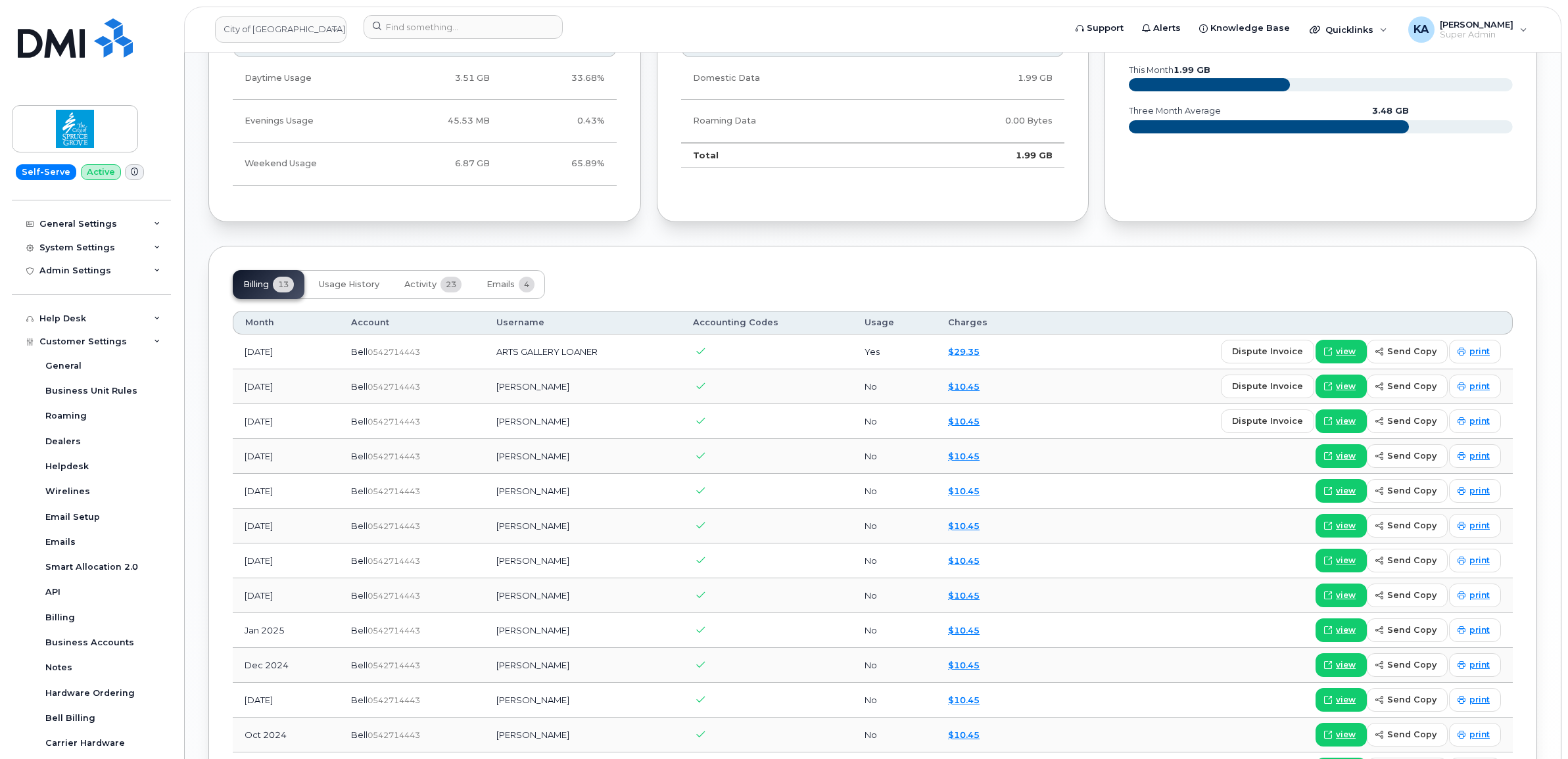
scroll to position [740, 0]
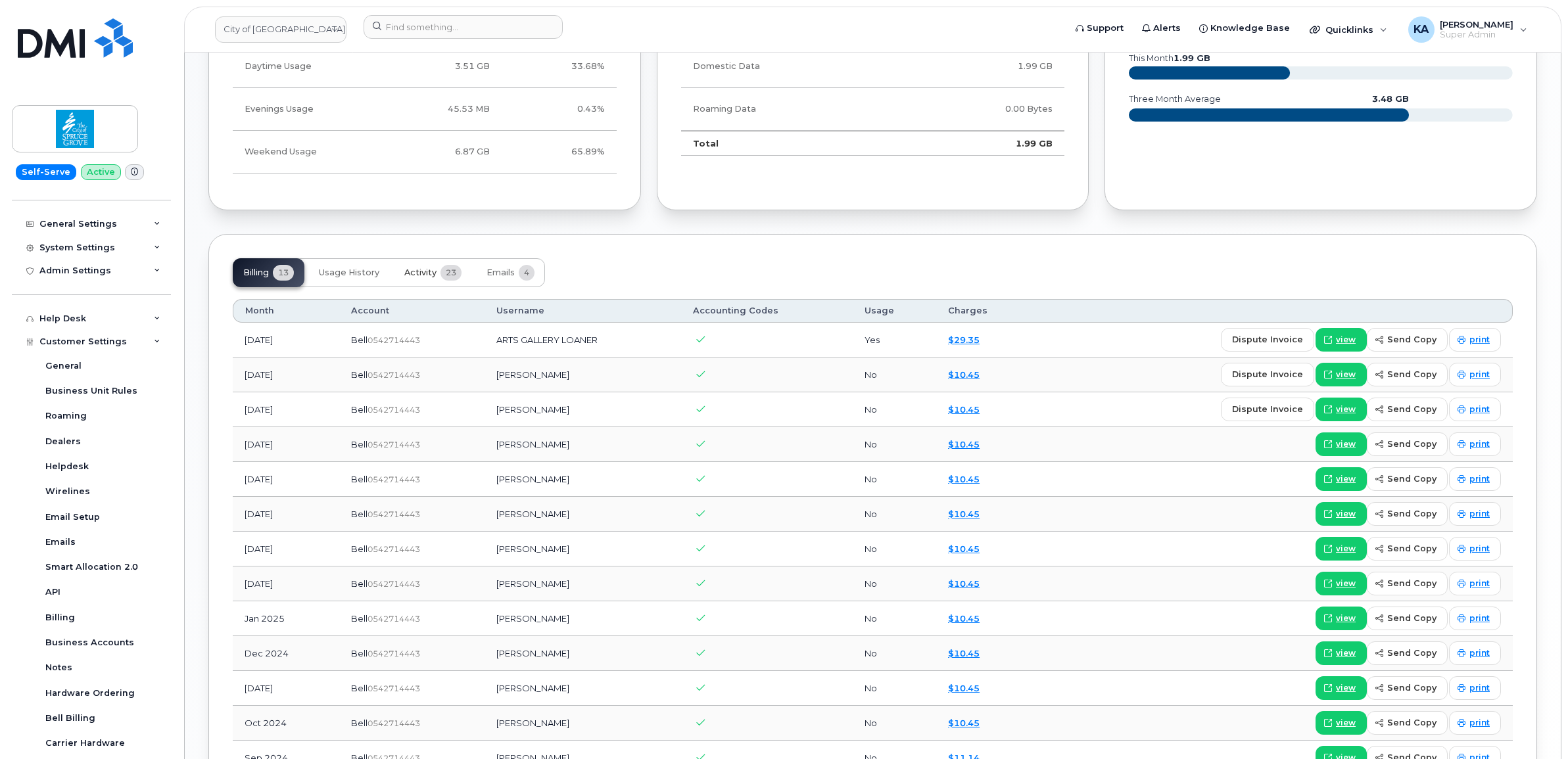
click at [418, 274] on span "Activity" at bounding box center [421, 273] width 32 height 11
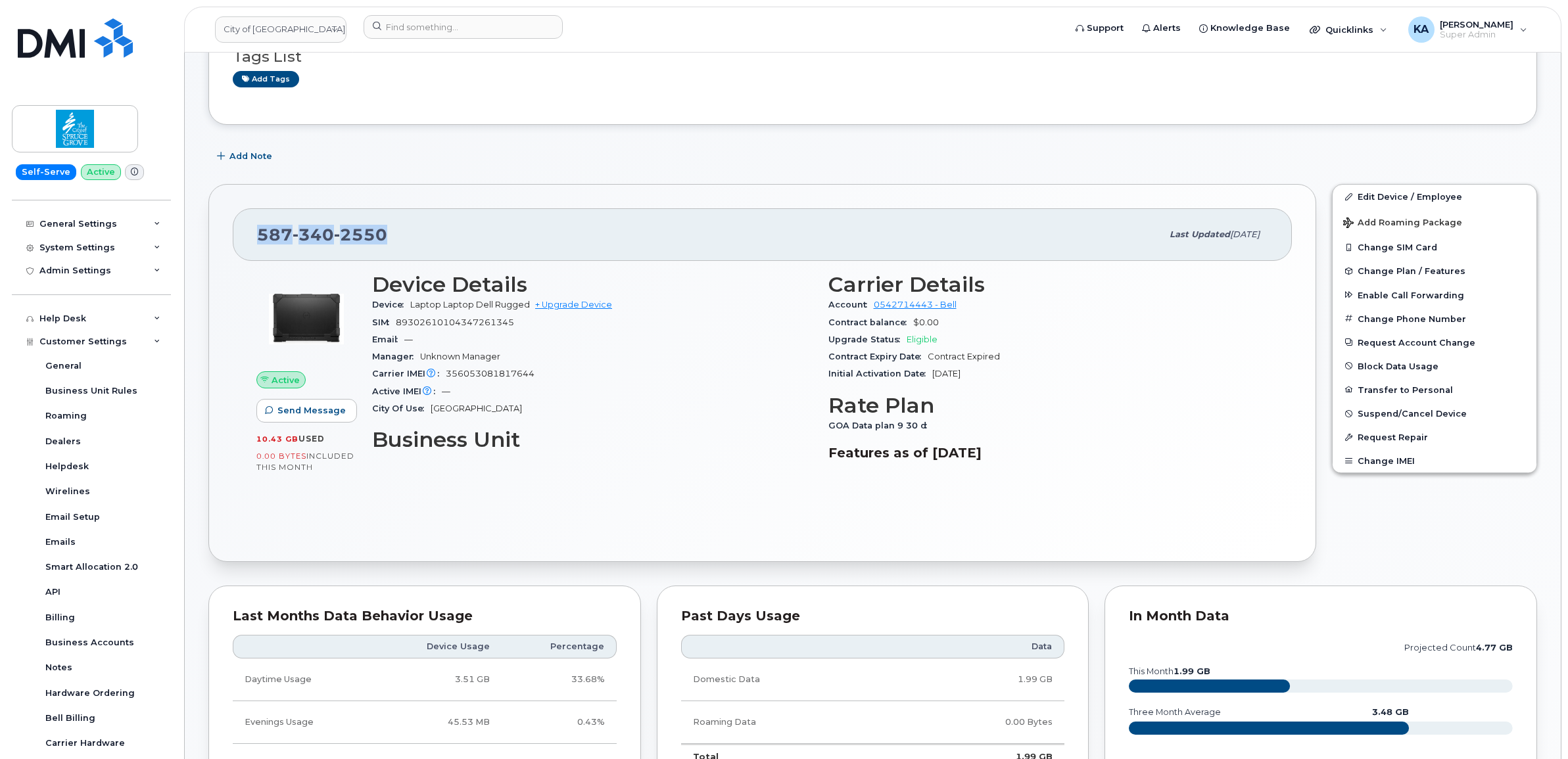
scroll to position [82, 0]
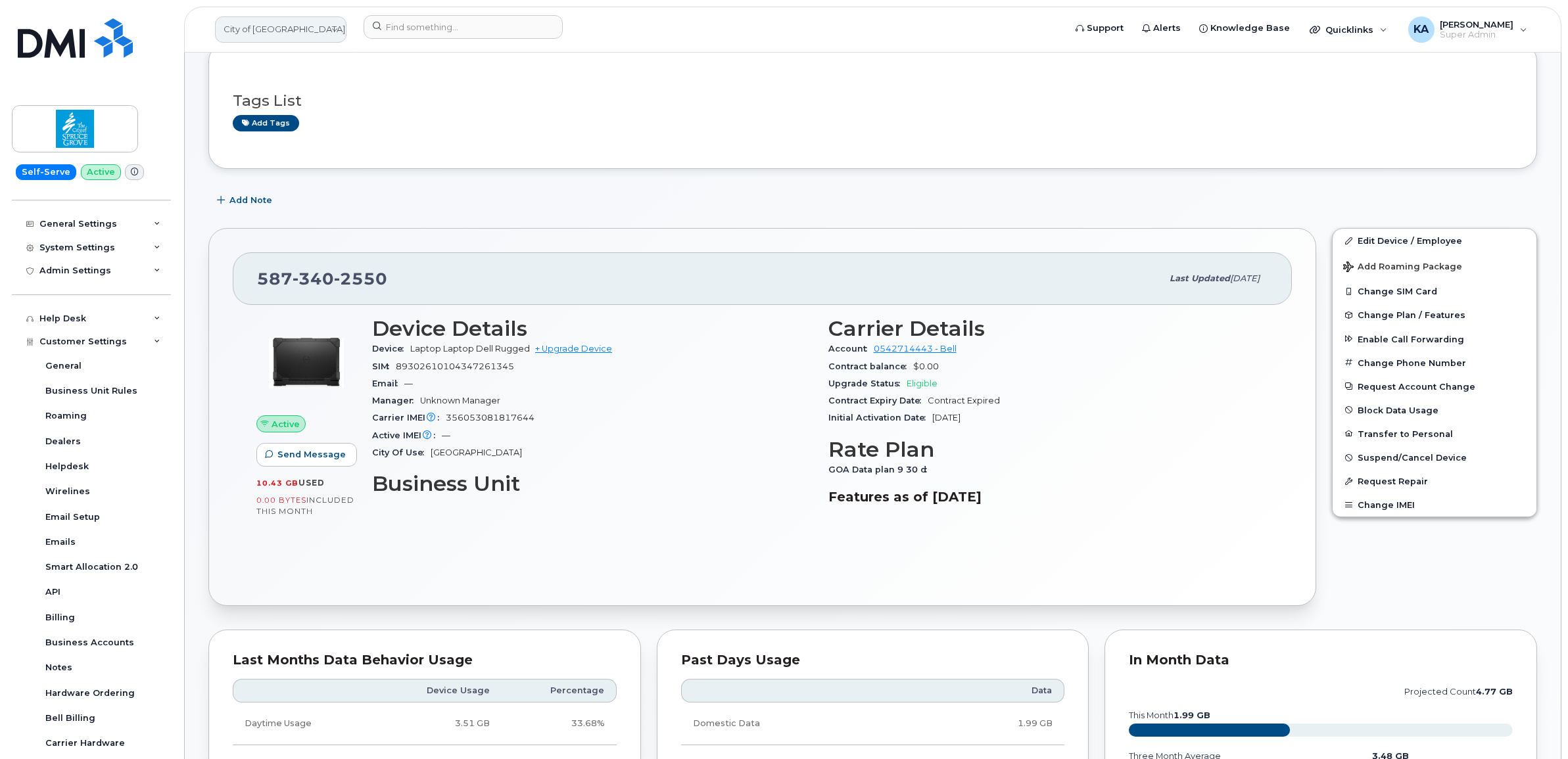
click at [284, 27] on link "City of [GEOGRAPHIC_DATA] - [GEOGRAPHIC_DATA]" at bounding box center [280, 29] width 132 height 26
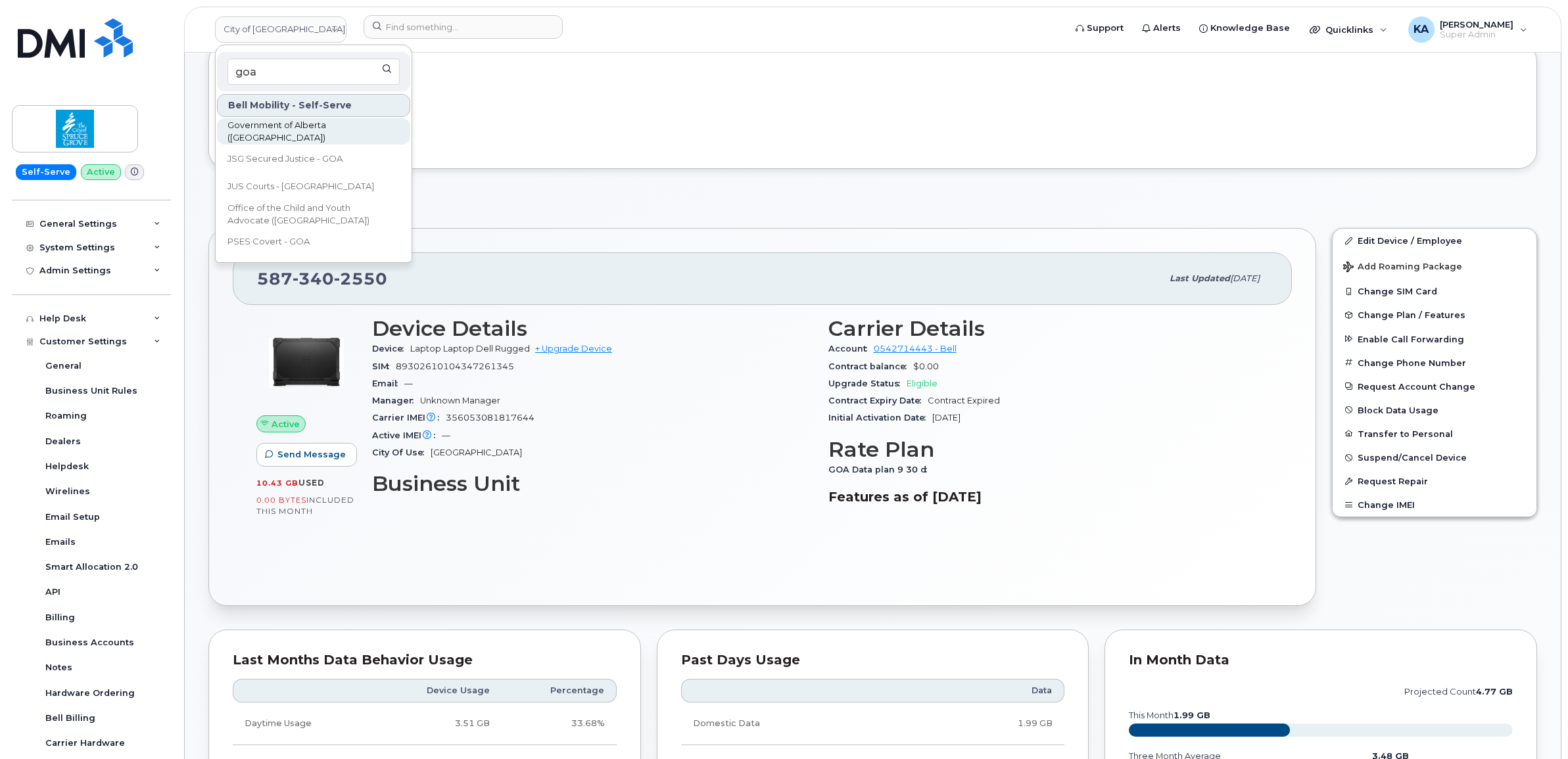
type input "goa"
click at [270, 128] on span "Government of Alberta ([GEOGRAPHIC_DATA])" at bounding box center [303, 131] width 151 height 25
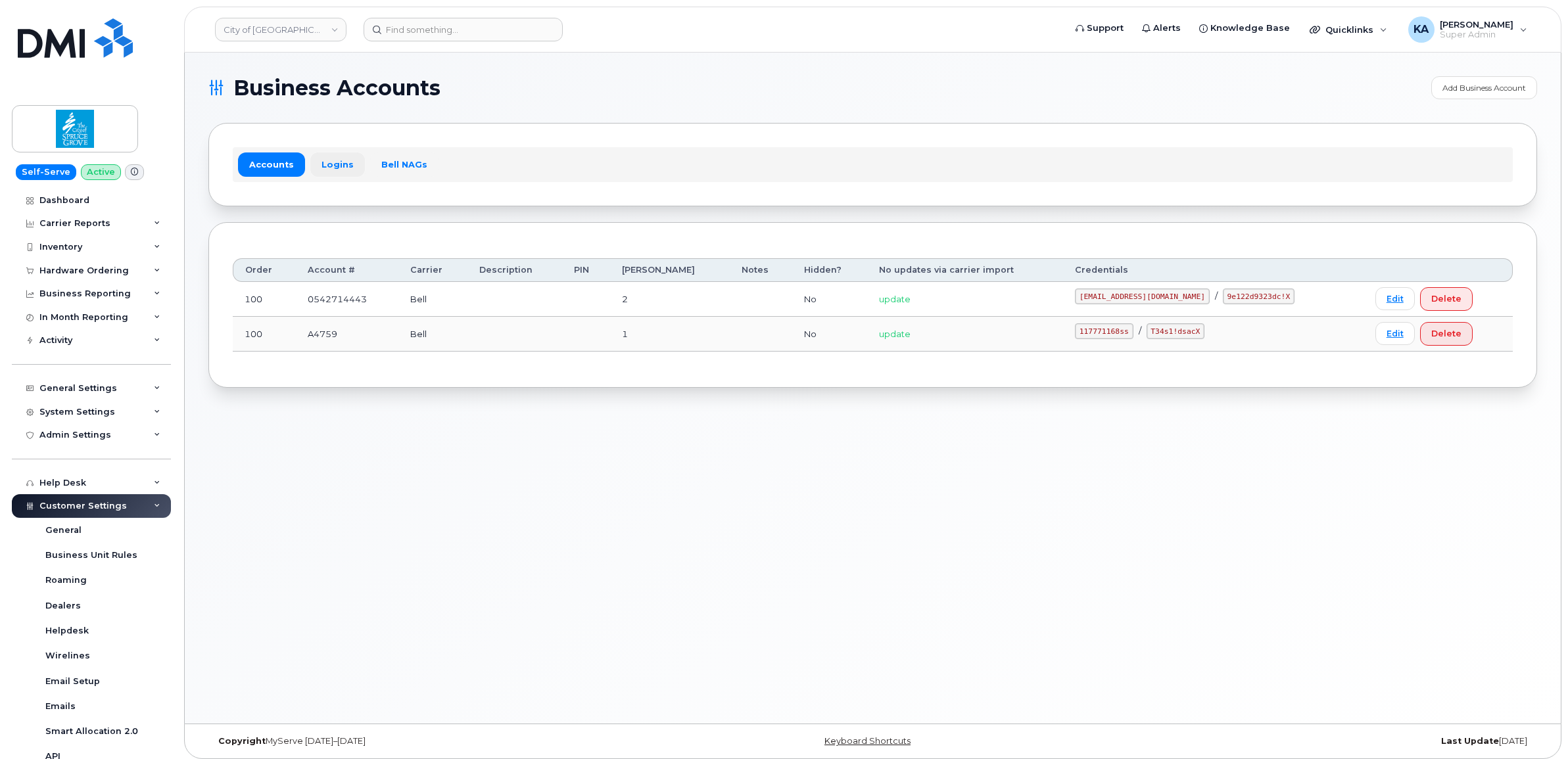
click at [330, 163] on link "Logins" at bounding box center [337, 164] width 55 height 24
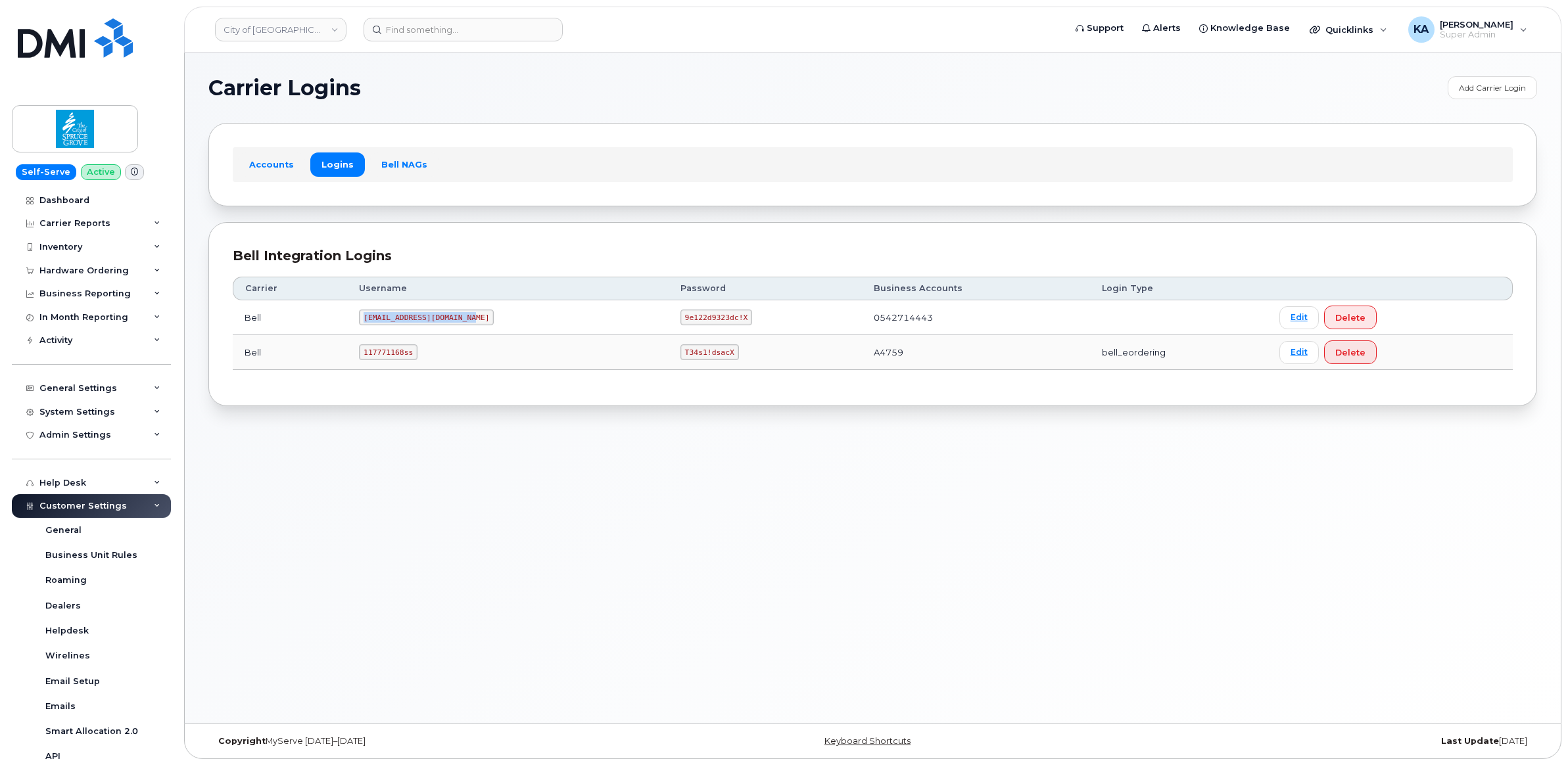
drag, startPoint x: 366, startPoint y: 321, endPoint x: 462, endPoint y: 332, distance: 96.6
click at [462, 332] on td "[EMAIL_ADDRESS][DOMAIN_NAME]" at bounding box center [507, 317] width 321 height 35
copy code "[EMAIL_ADDRESS][DOMAIN_NAME]"
drag, startPoint x: 656, startPoint y: 321, endPoint x: 730, endPoint y: 323, distance: 74.0
click at [730, 323] on td "9e122d9323dc!X" at bounding box center [765, 317] width 193 height 35
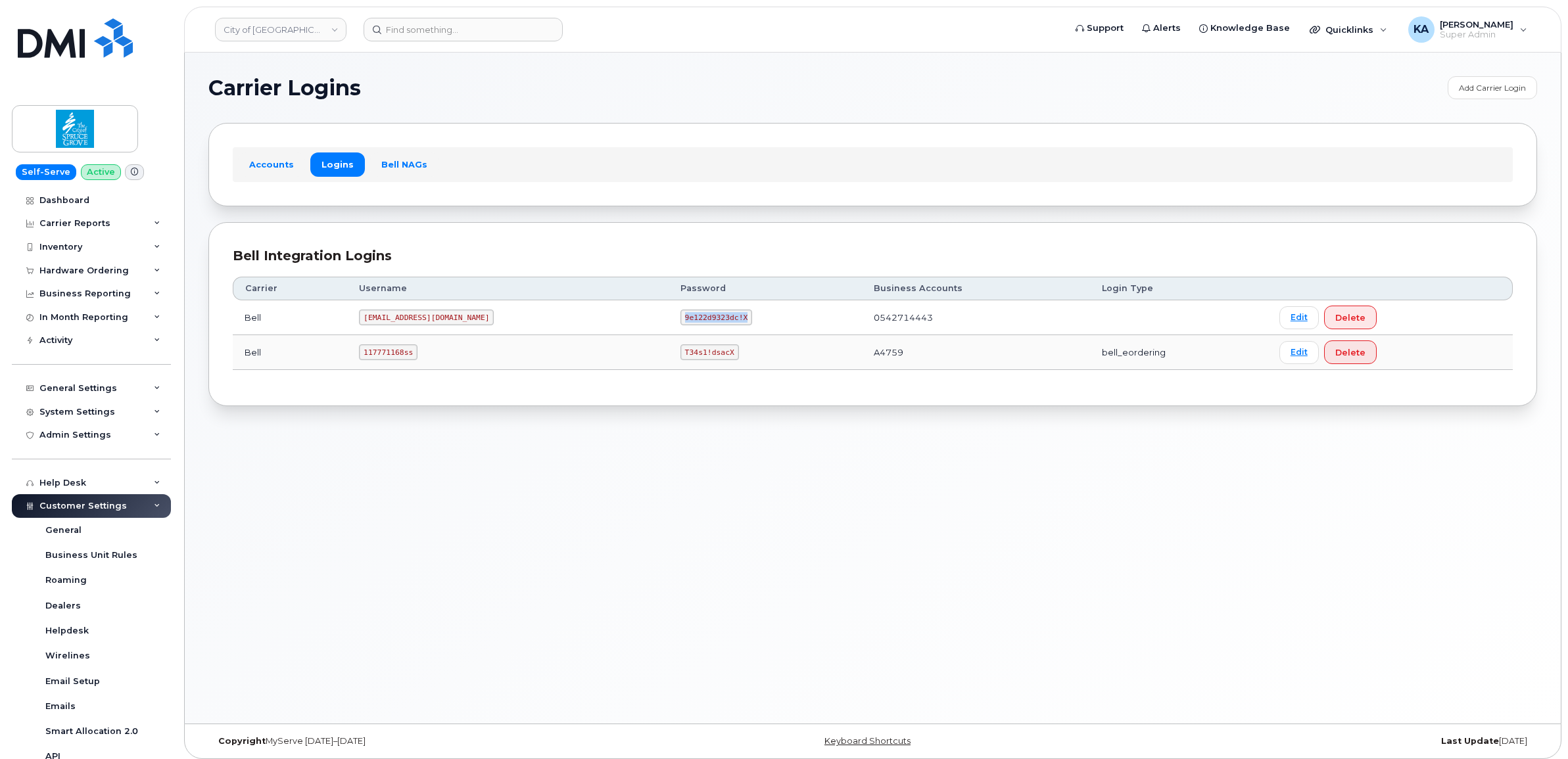
copy code "9e122d9323dc!X"
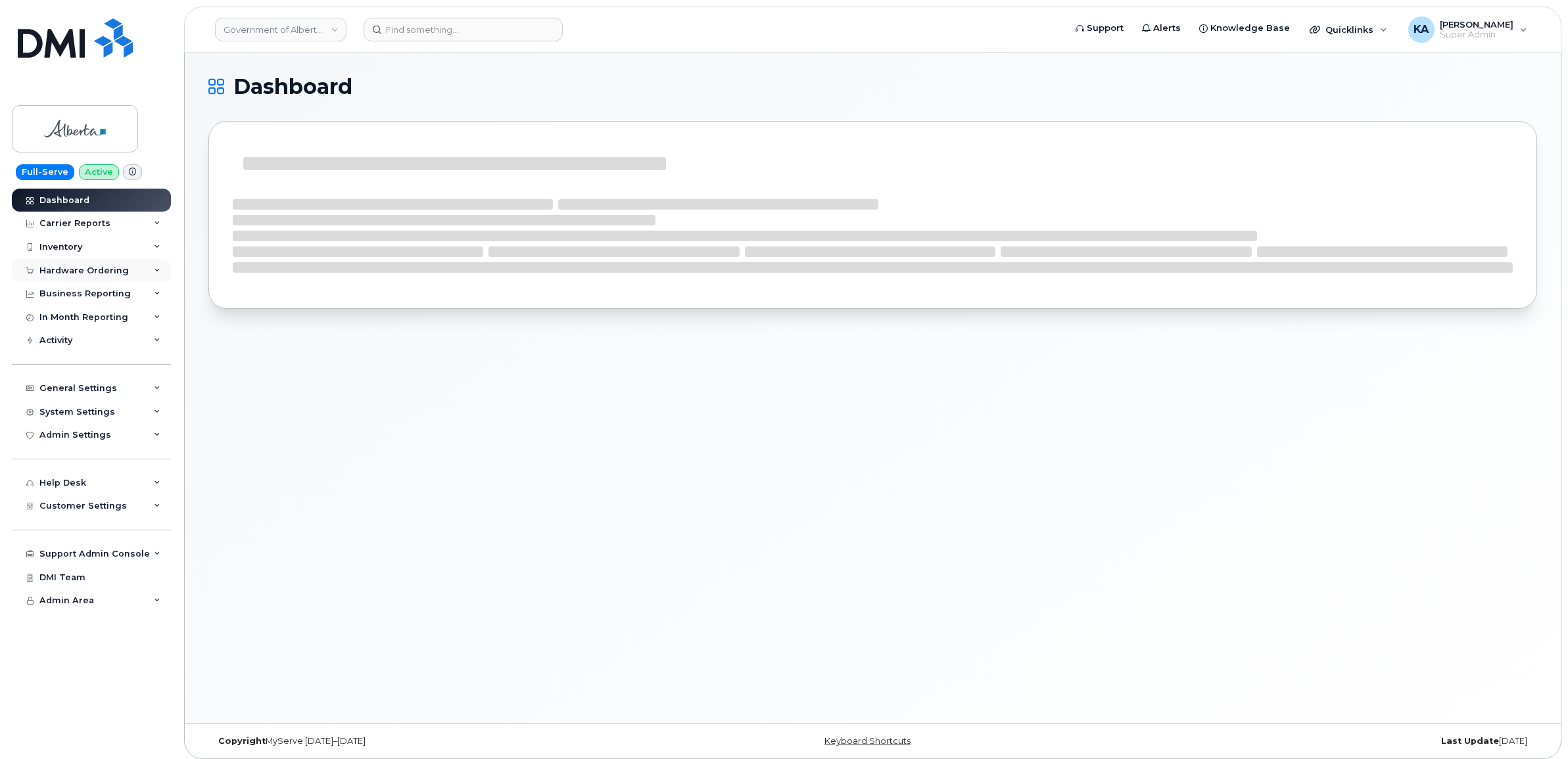
click at [48, 271] on div "Hardware Ordering" at bounding box center [84, 271] width 89 height 11
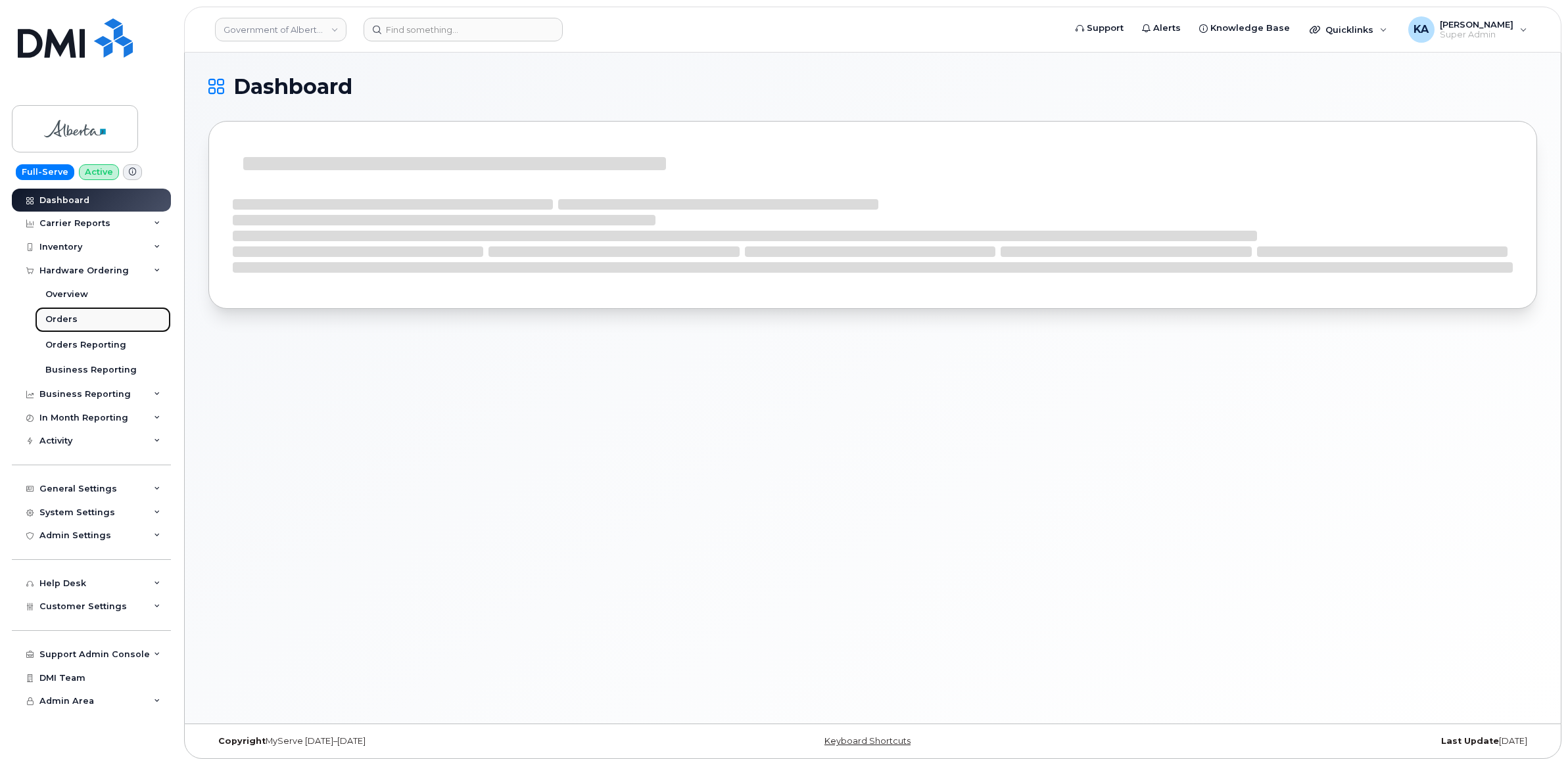
click at [56, 316] on div "Orders" at bounding box center [62, 319] width 32 height 12
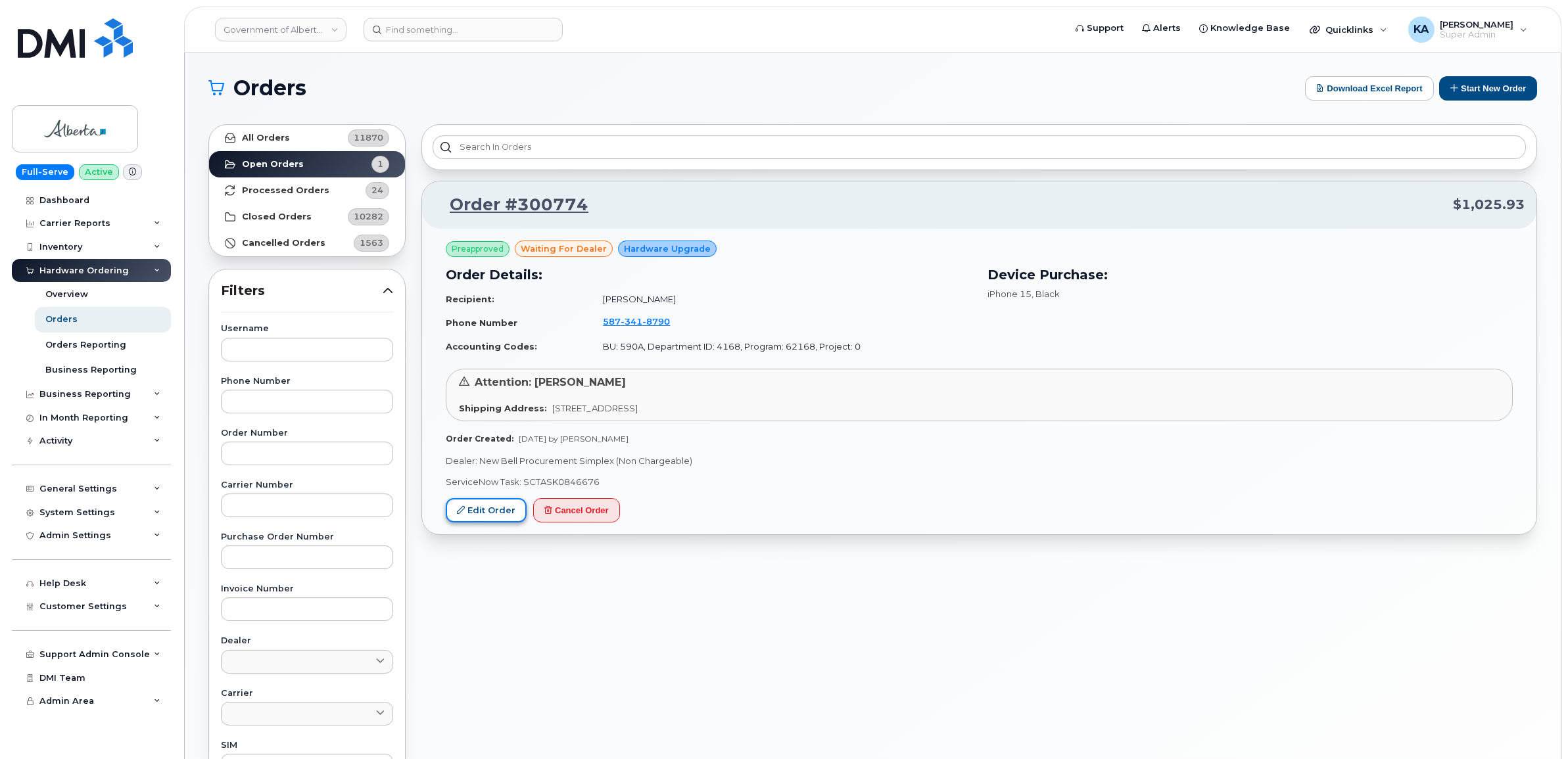
click at [494, 506] on link "Edit Order" at bounding box center [485, 511] width 81 height 25
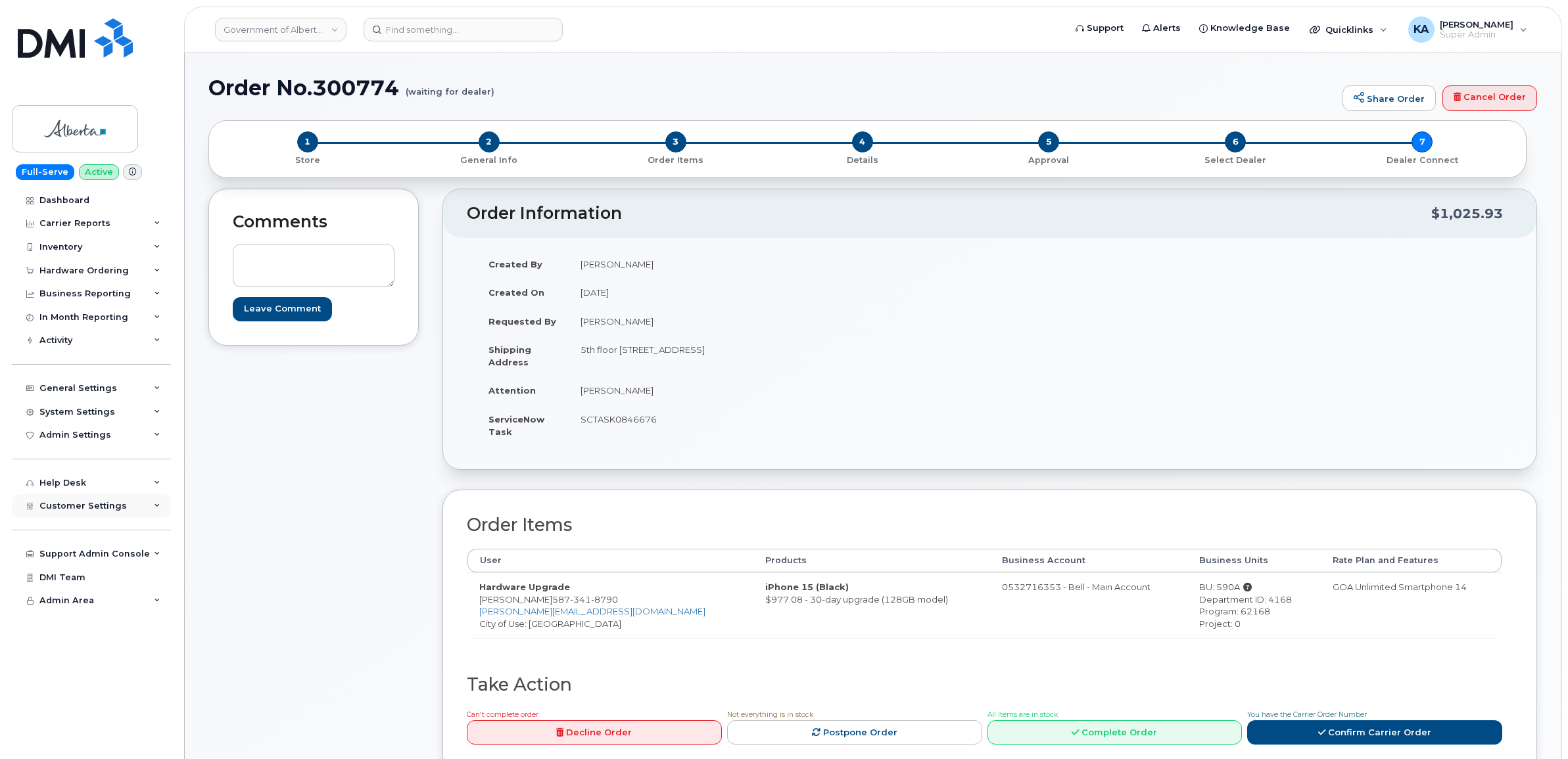
click at [84, 509] on span "Customer Settings" at bounding box center [82, 505] width 87 height 10
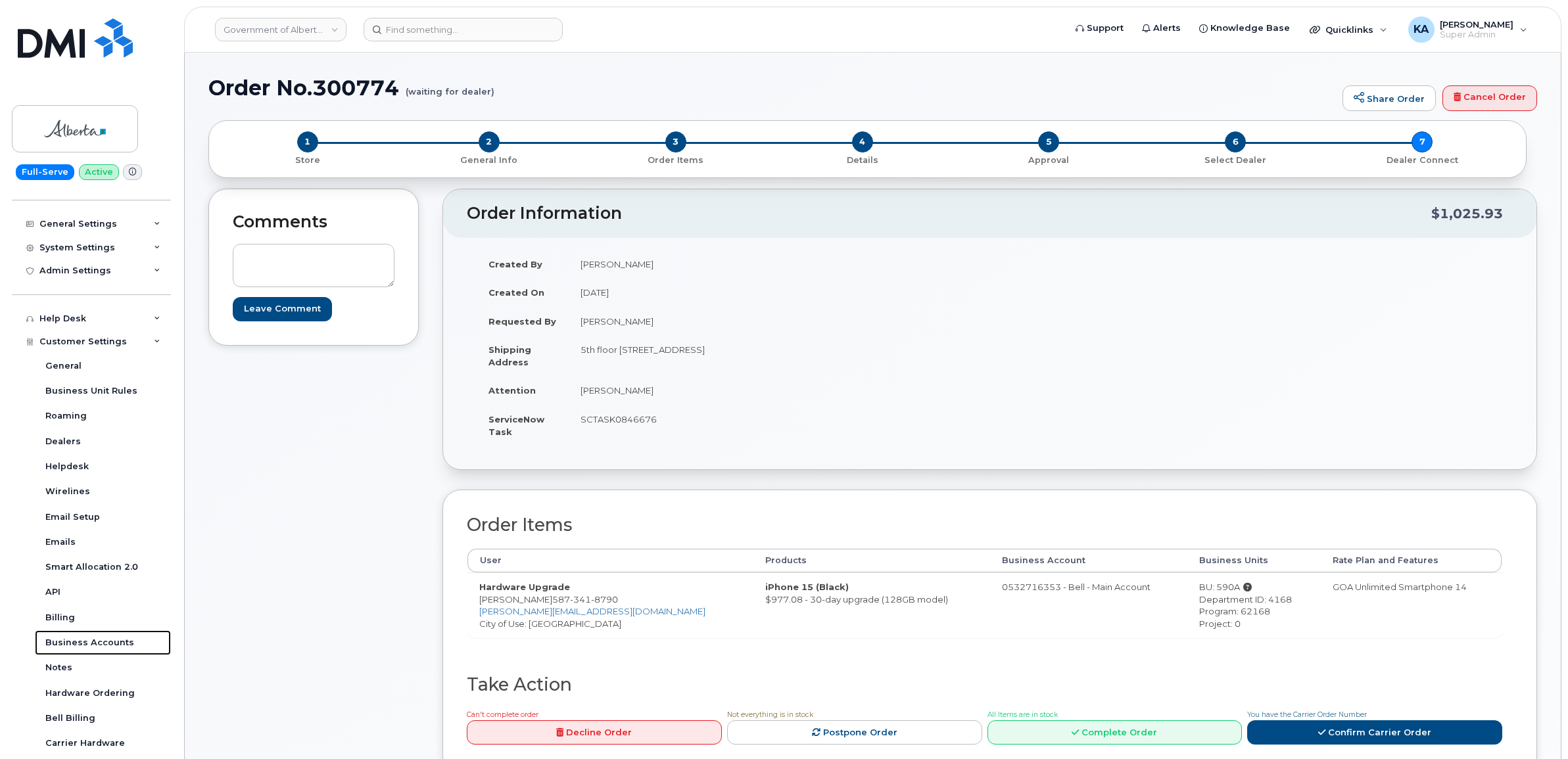
scroll to position [82, 0]
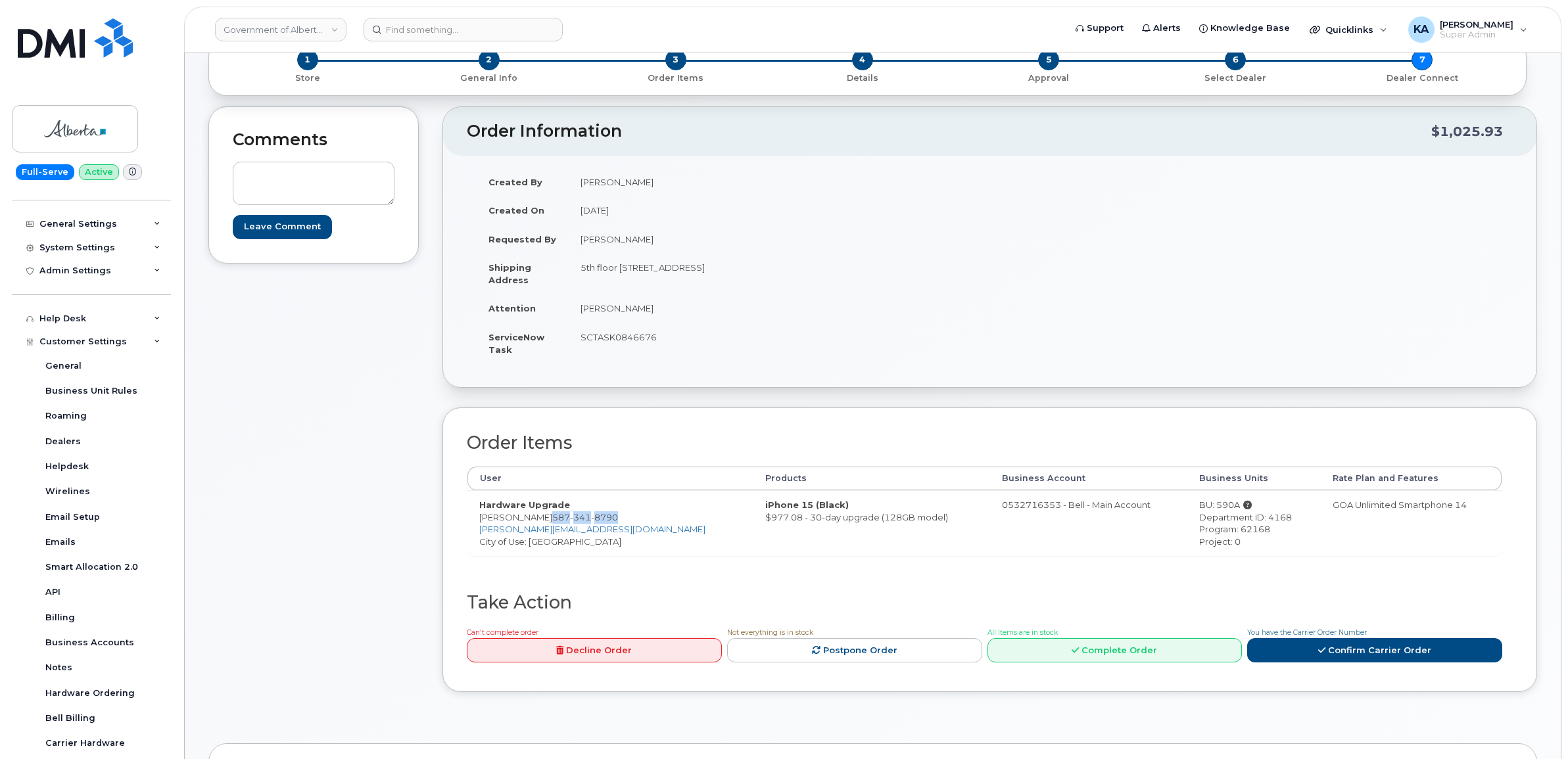
drag, startPoint x: 546, startPoint y: 518, endPoint x: 608, endPoint y: 517, distance: 62.0
click at [611, 518] on td "Hardware Upgrade Jason Pomedli 587 341 8790 Jason.Pomedli@gov.ab.ca City of Use…" at bounding box center [610, 522] width 286 height 65
drag, startPoint x: 608, startPoint y: 517, endPoint x: 602, endPoint y: 515, distance: 6.3
copy span "587 341 8790"
drag, startPoint x: 477, startPoint y: 517, endPoint x: 546, endPoint y: 522, distance: 69.2
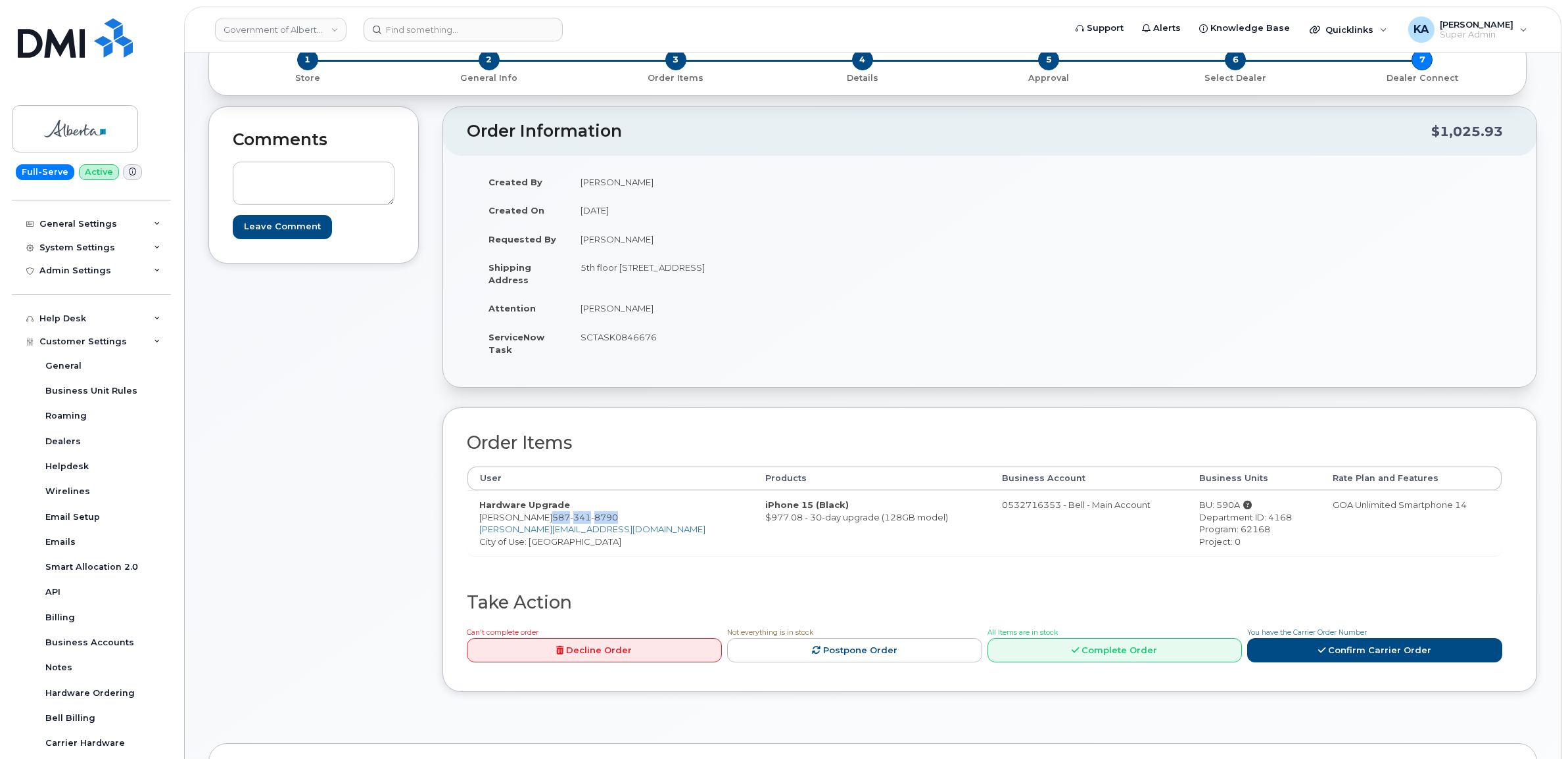
click at [546, 522] on td "Hardware Upgrade Jason Pomedli 587 341 8790 Jason.Pomedli@gov.ab.ca City of Use…" at bounding box center [610, 522] width 286 height 65
drag, startPoint x: 546, startPoint y: 522, endPoint x: 535, endPoint y: 522, distance: 11.0
copy td "[PERSON_NAME]"
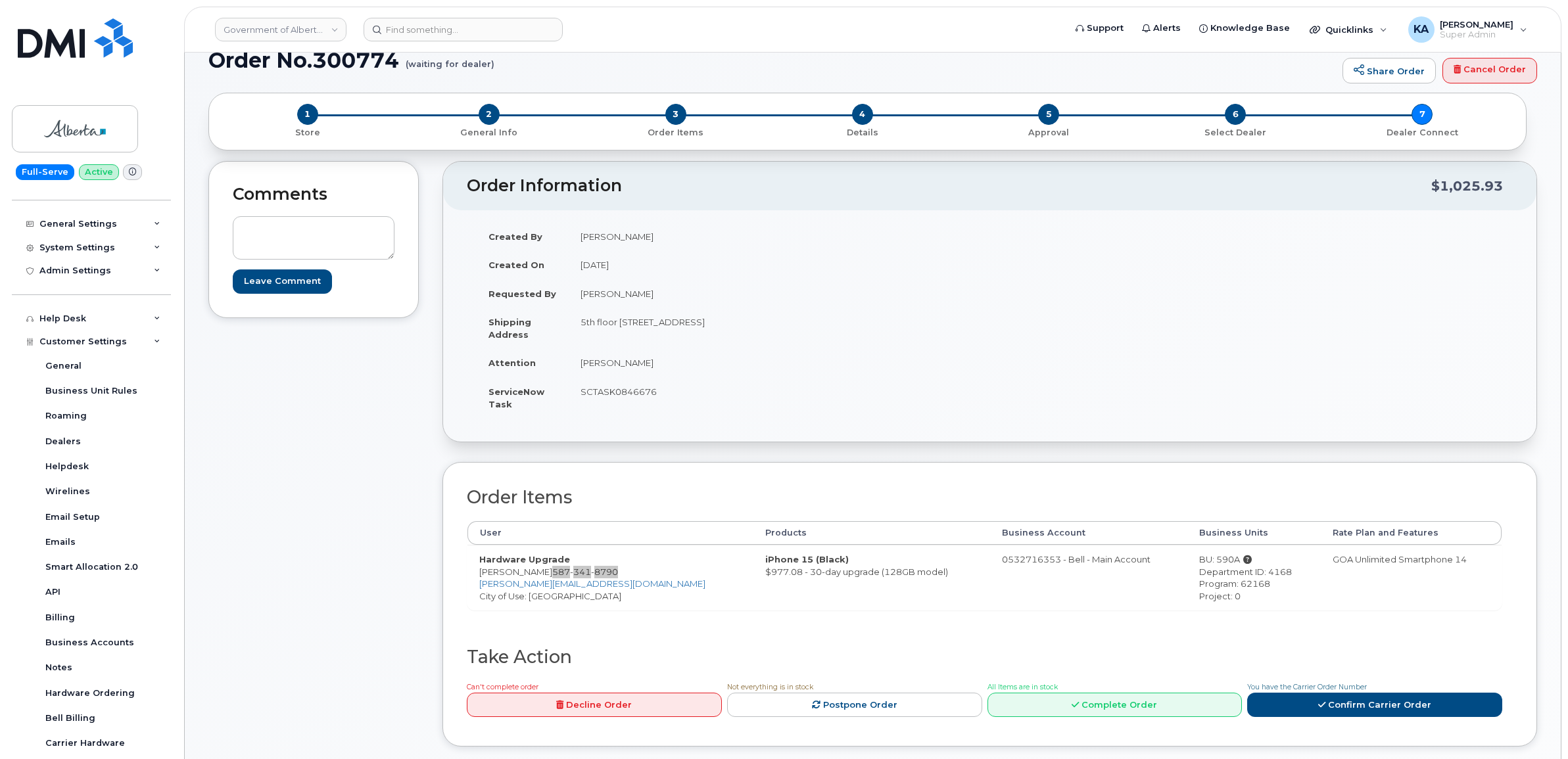
scroll to position [0, 0]
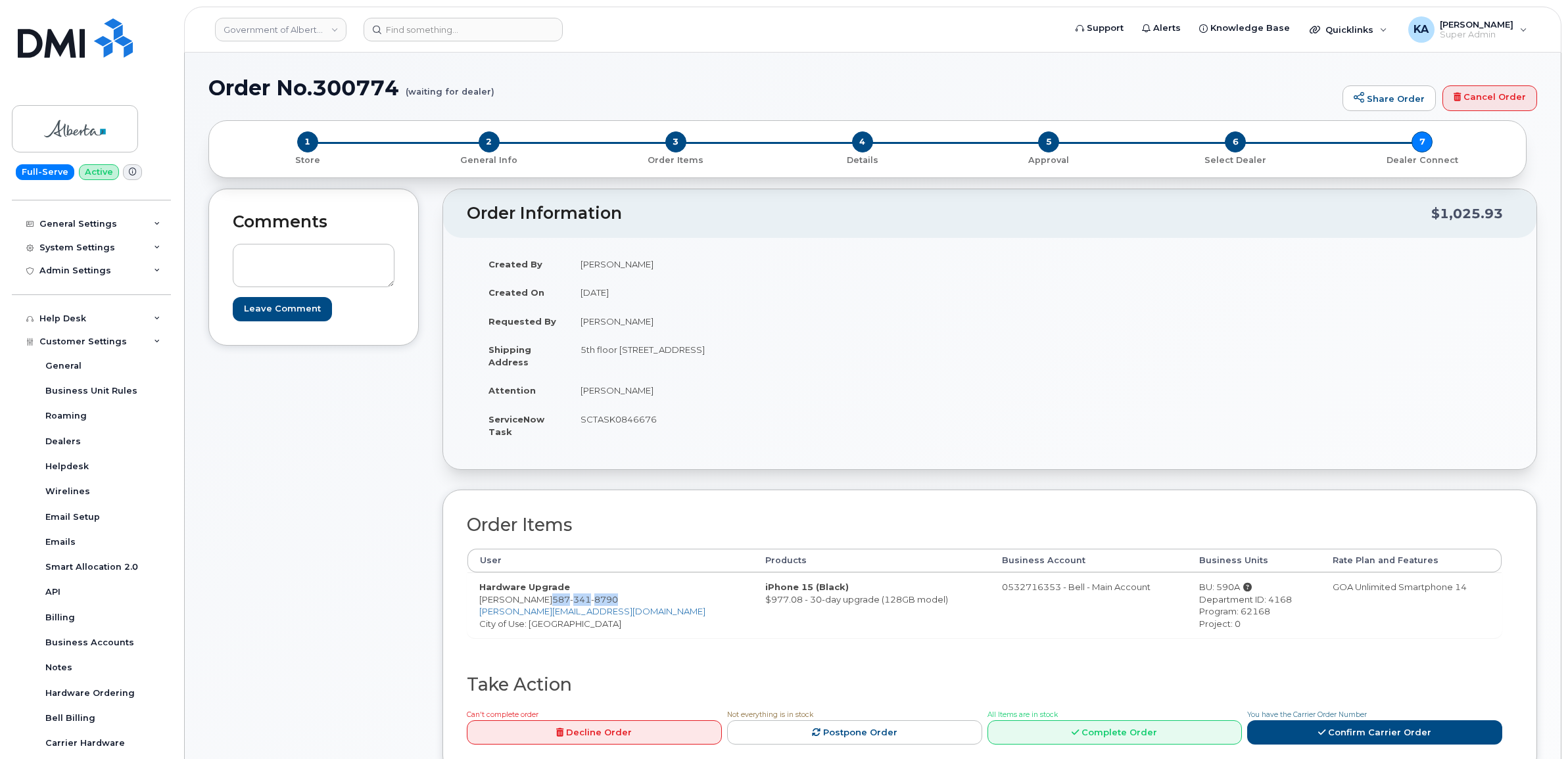
click at [1199, 587] on div "BU: 590A" at bounding box center [1254, 587] width 109 height 12
copy div "590A"
click at [1243, 597] on div "Department ID: 4168" at bounding box center [1254, 599] width 109 height 12
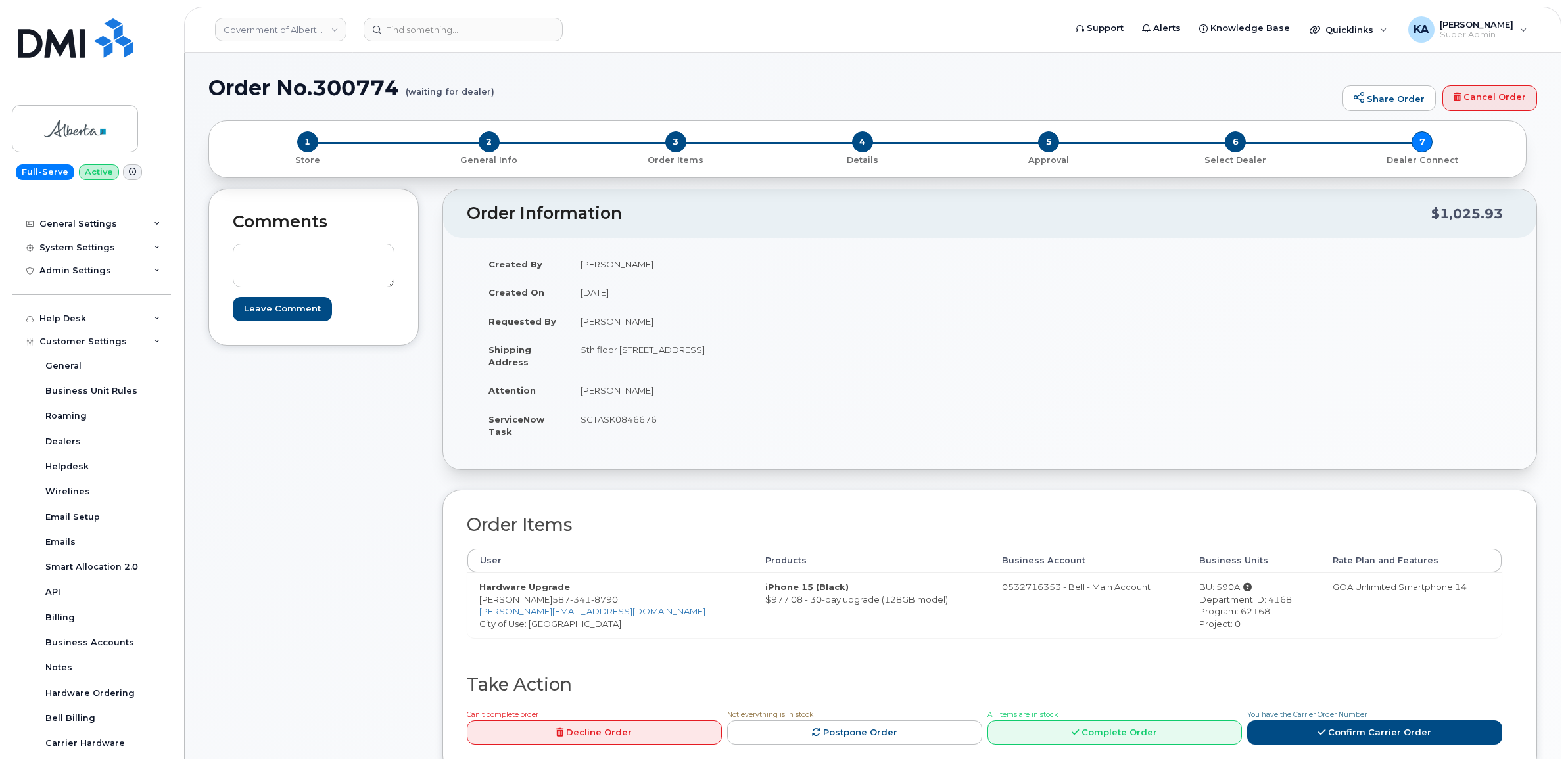
copy div "4168"
click at [1217, 610] on div "Program: 62168" at bounding box center [1254, 612] width 109 height 12
copy div "62168"
click at [599, 418] on td "SCTASK0846676" at bounding box center [774, 425] width 411 height 41
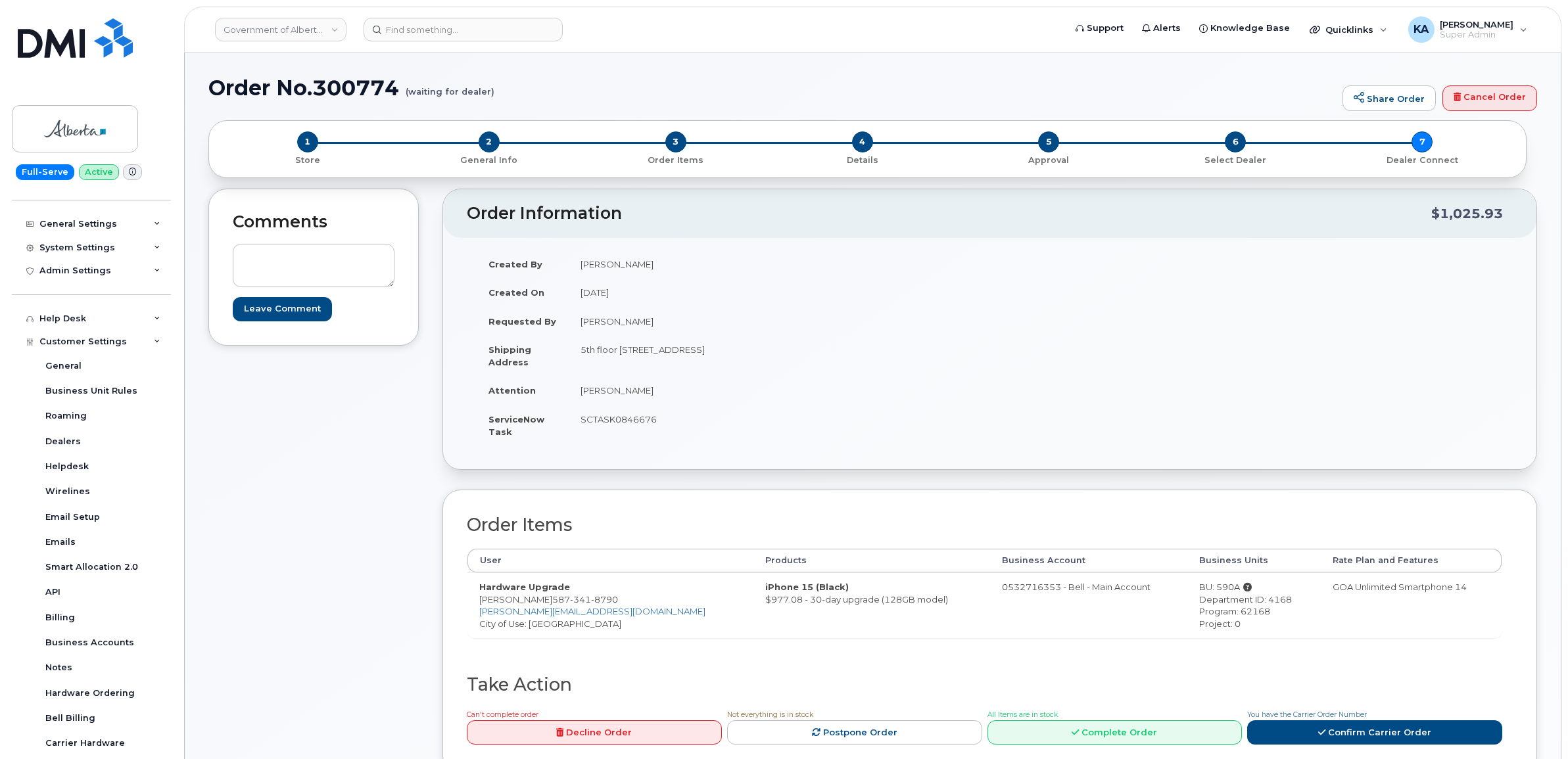
click at [599, 418] on td "SCTASK0846676" at bounding box center [774, 425] width 411 height 41
copy td "SCTASK0846676"
drag, startPoint x: 580, startPoint y: 351, endPoint x: 692, endPoint y: 360, distance: 112.4
click at [692, 360] on td "5th floor 9820 106 St NW EDMONTON AB T5K 2J6 CANADA" at bounding box center [774, 355] width 411 height 41
copy td "5th floor 9820 106 St NW"
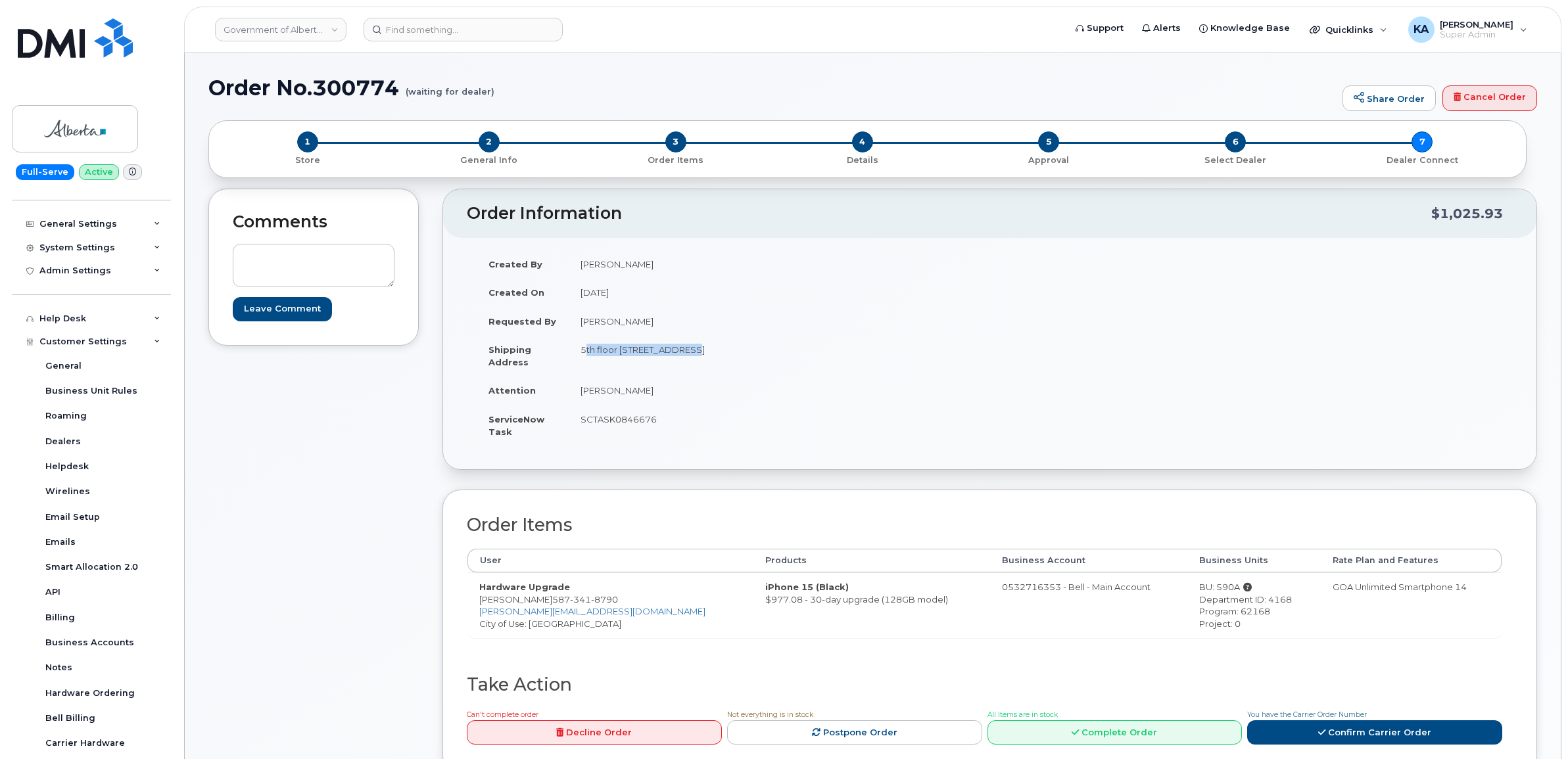
drag, startPoint x: 767, startPoint y: 348, endPoint x: 801, endPoint y: 352, distance: 34.2
click at [801, 352] on td "5th floor 9820 106 St NW EDMONTON AB T5K 2J6 CANADA" at bounding box center [774, 355] width 411 height 41
copy td "T5K 2J6"
drag, startPoint x: 579, startPoint y: 389, endPoint x: 664, endPoint y: 395, distance: 85.2
click at [664, 395] on td "Adina Aslam" at bounding box center [774, 391] width 411 height 29
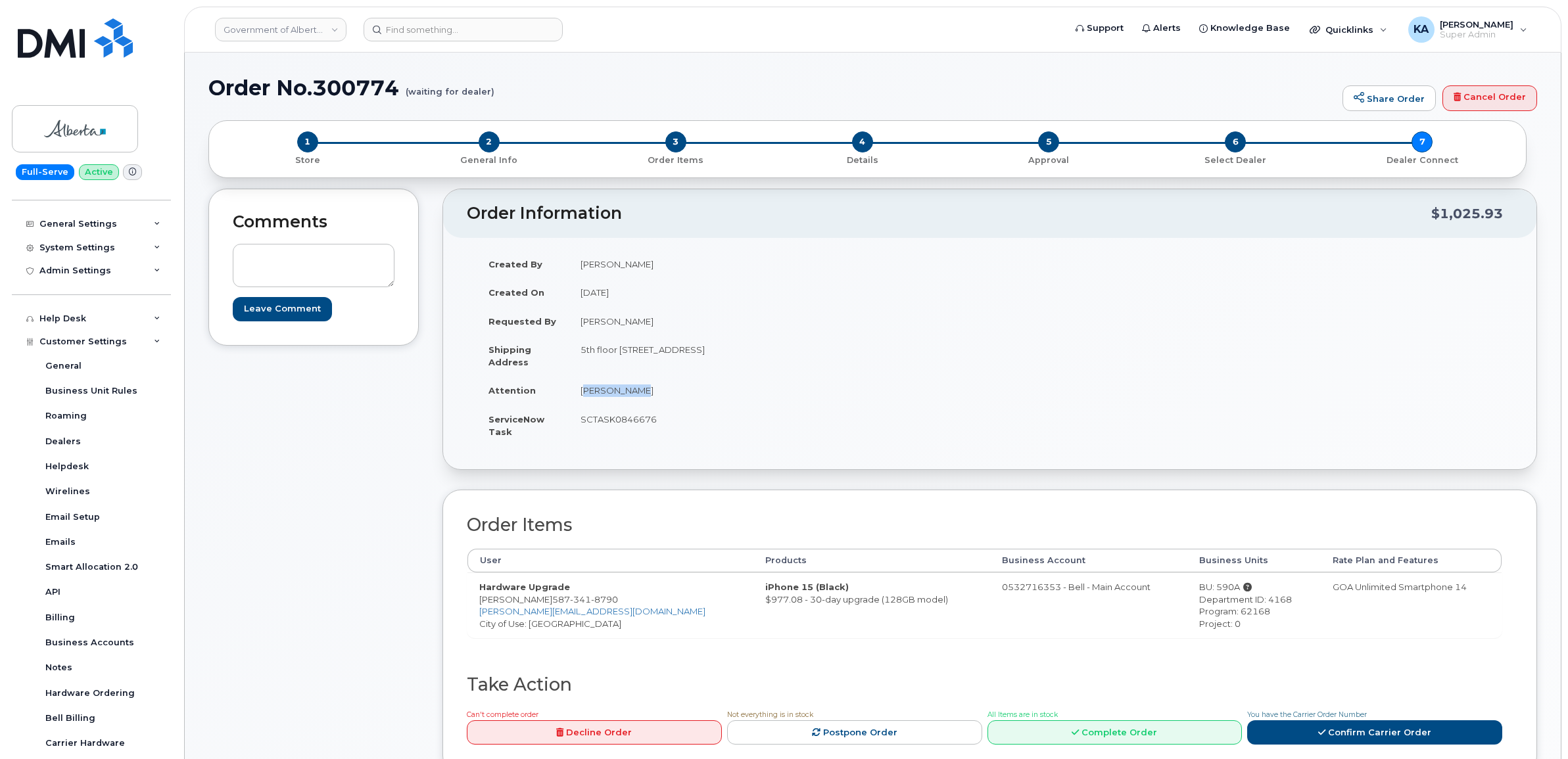
copy td "Adina Aslam"
drag, startPoint x: 474, startPoint y: 598, endPoint x: 544, endPoint y: 603, distance: 70.2
click at [544, 603] on td "Hardware Upgrade Jason Pomedli 587 341 8790 Jason.Pomedli@gov.ab.ca City of Use…" at bounding box center [610, 605] width 286 height 65
drag, startPoint x: 544, startPoint y: 603, endPoint x: 536, endPoint y: 603, distance: 8.0
copy td "Jason Pomedli"
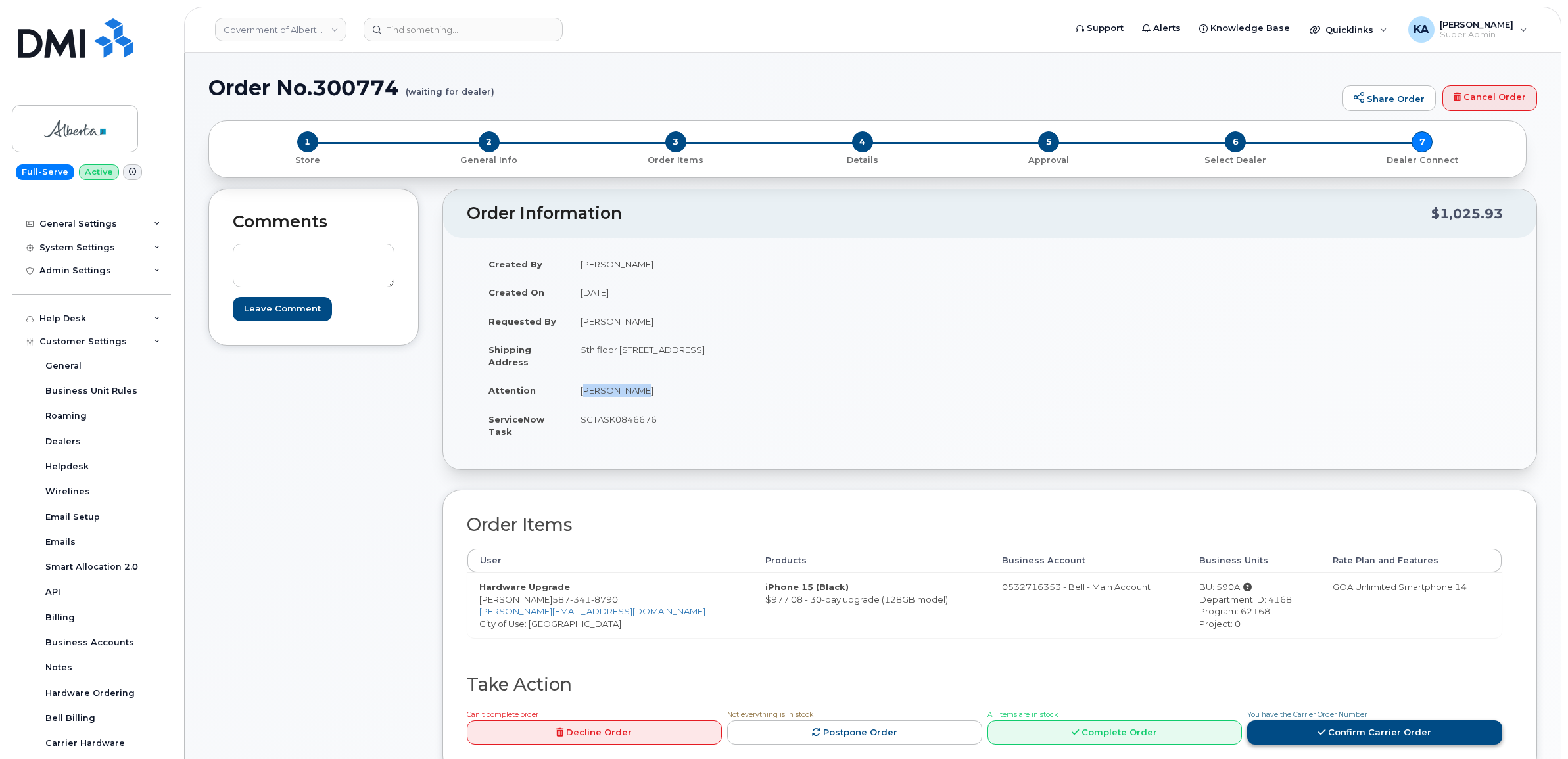
click at [1369, 734] on link "Confirm Carrier Order" at bounding box center [1375, 733] width 255 height 25
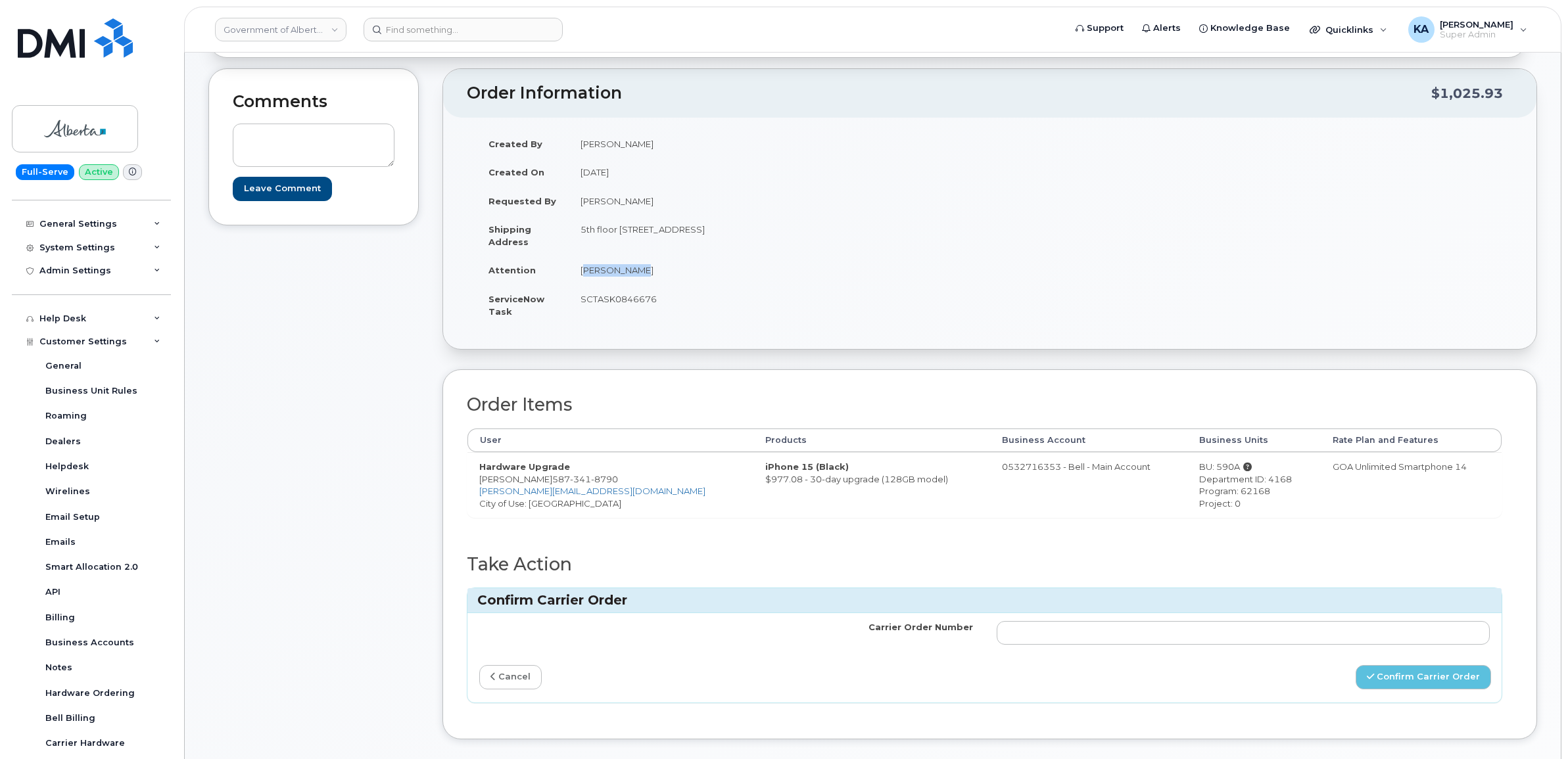
scroll to position [164, 0]
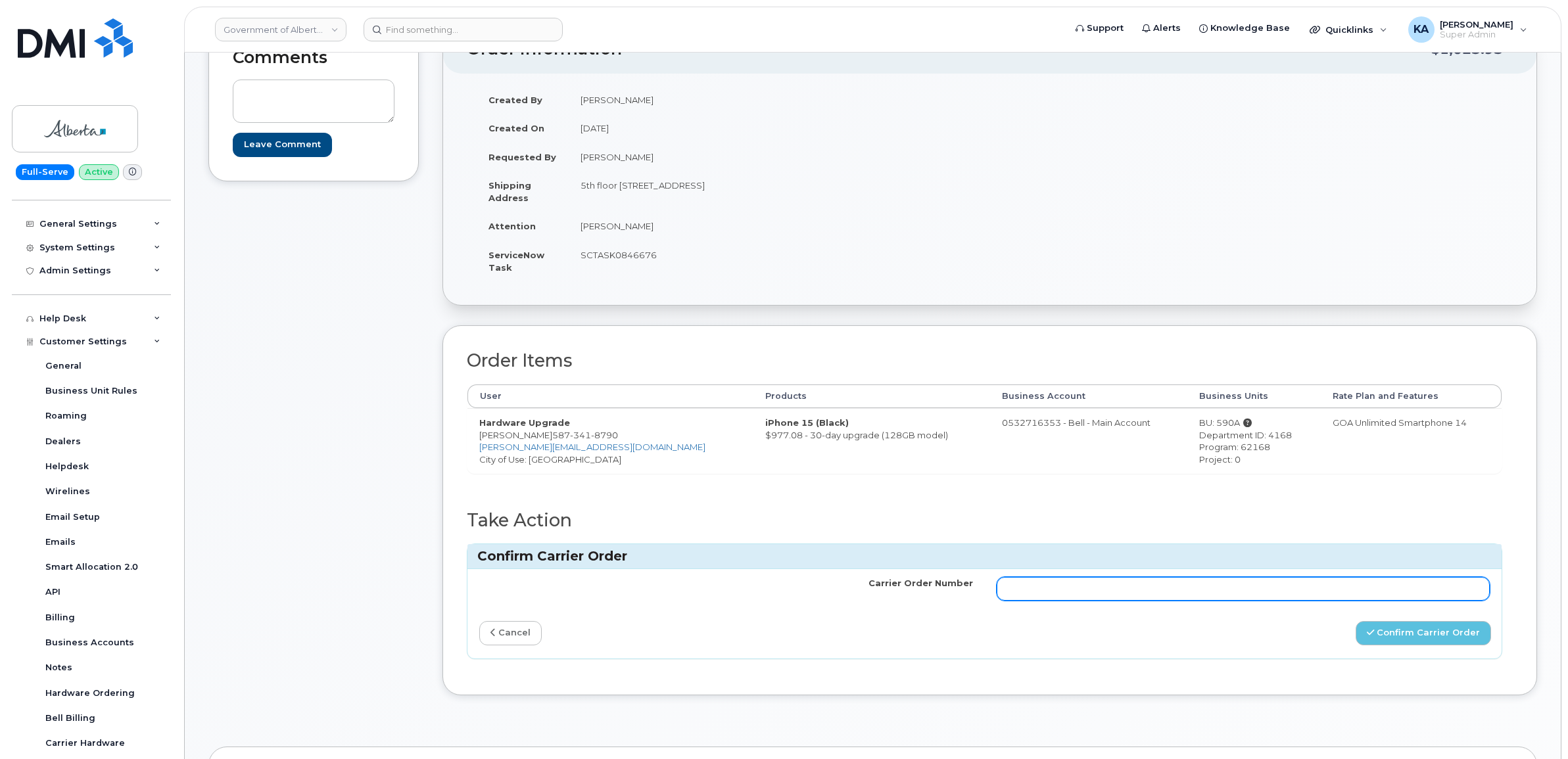
click at [1171, 586] on input "Carrier Order Number" at bounding box center [1243, 589] width 494 height 24
paste input "3016509"
type input "3016509"
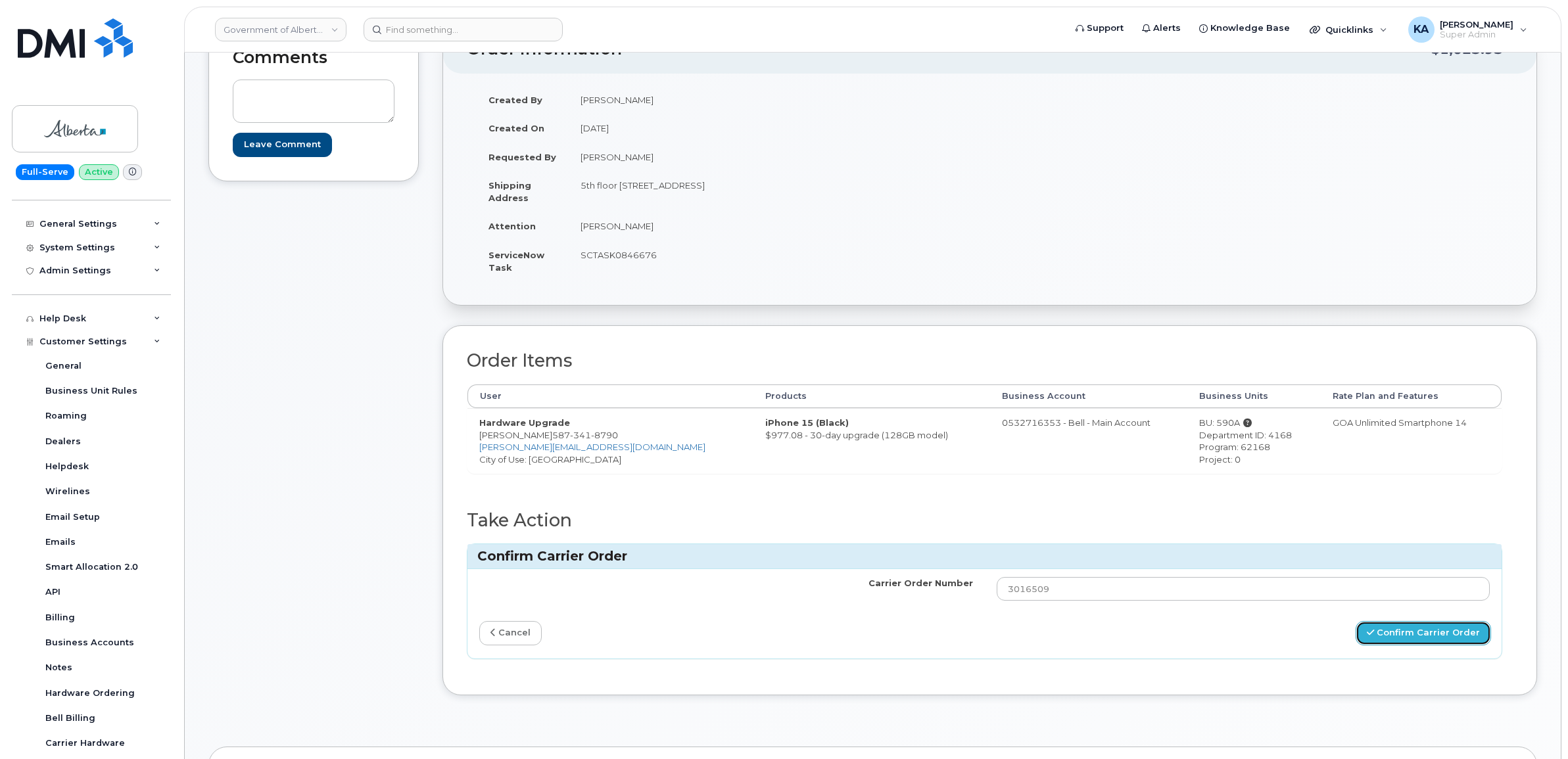
click at [1418, 633] on button "Confirm Carrier Order" at bounding box center [1423, 633] width 136 height 25
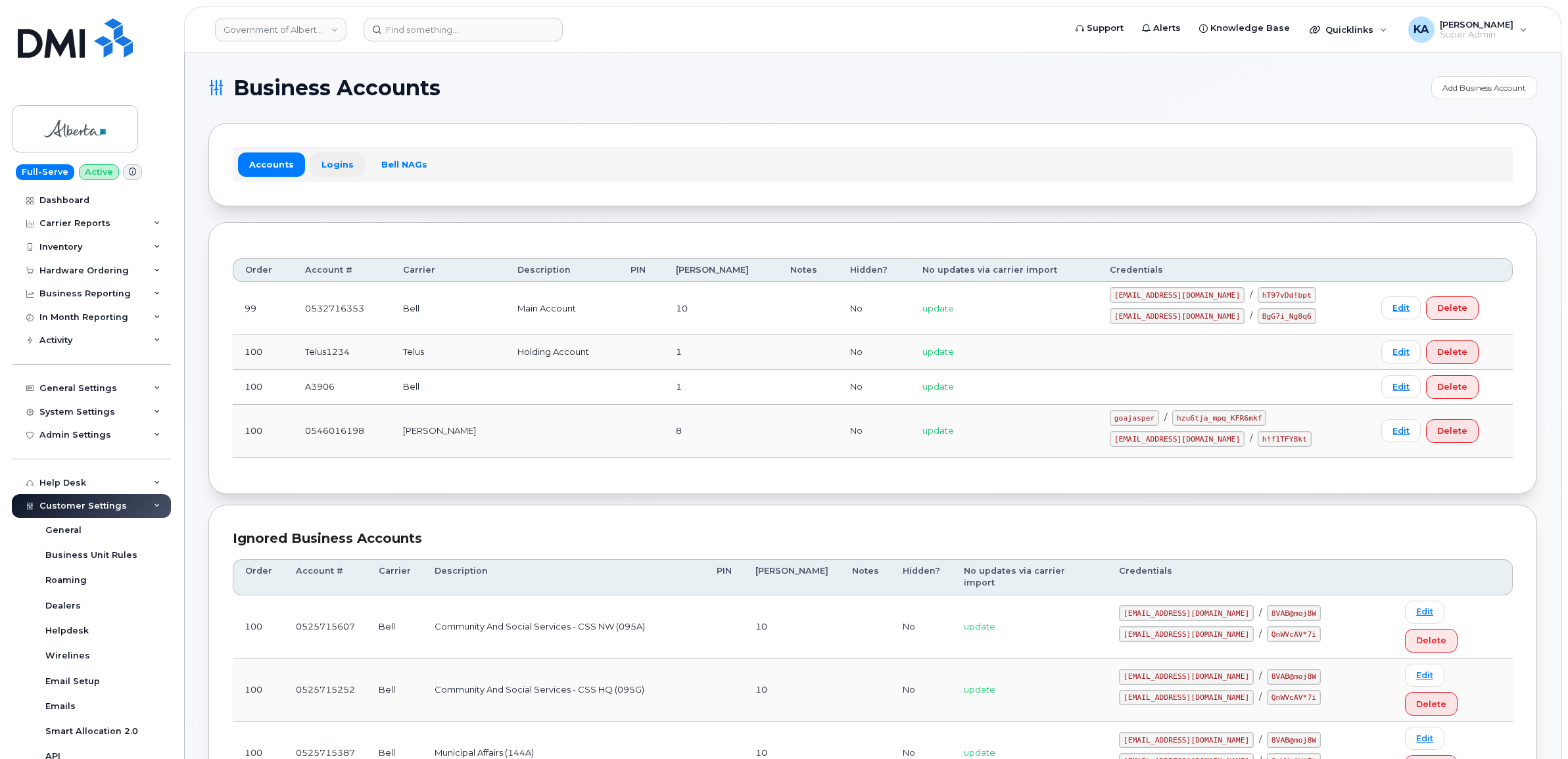
click at [324, 165] on link "Logins" at bounding box center [337, 164] width 55 height 24
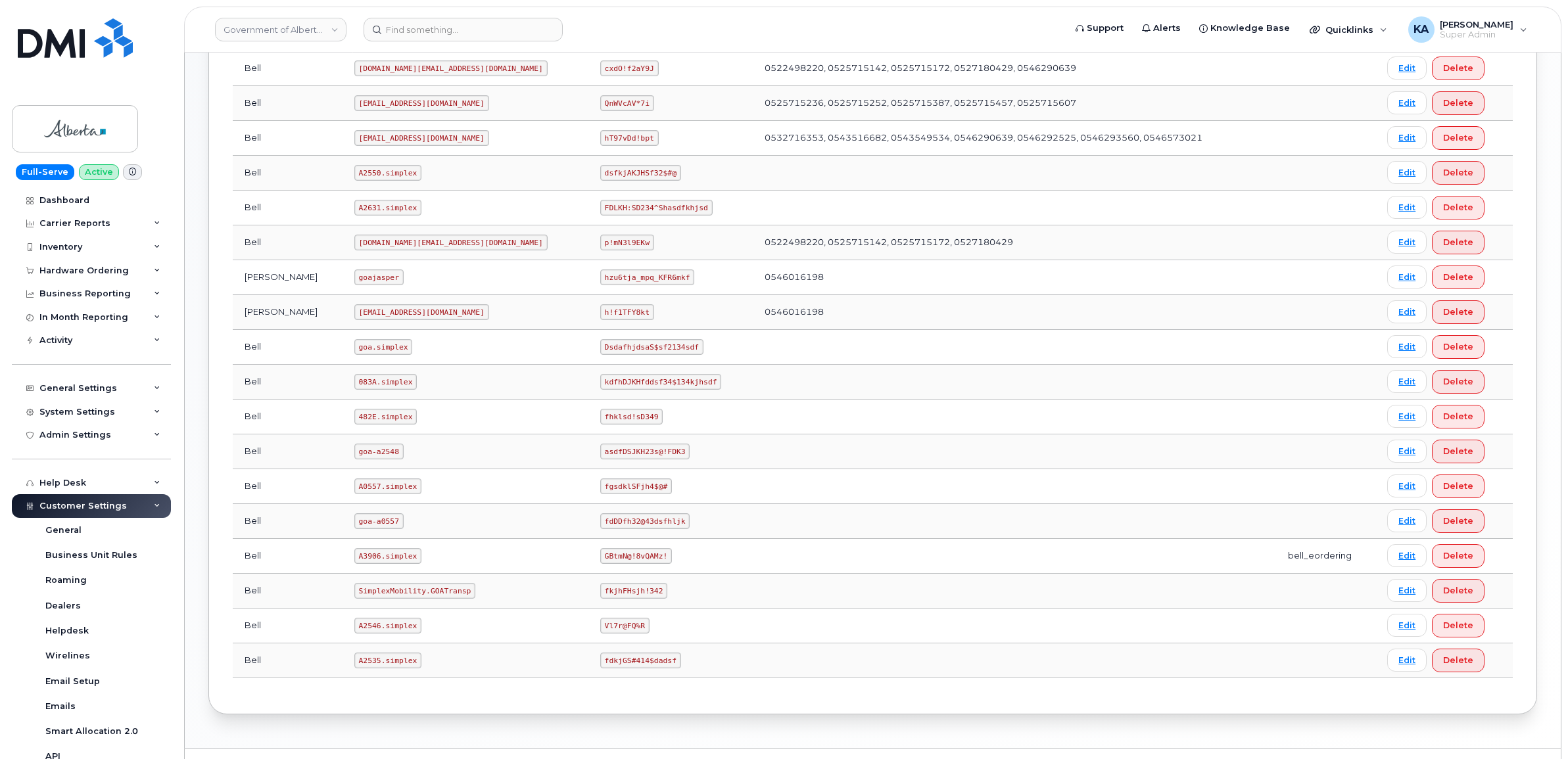
scroll to position [576, 0]
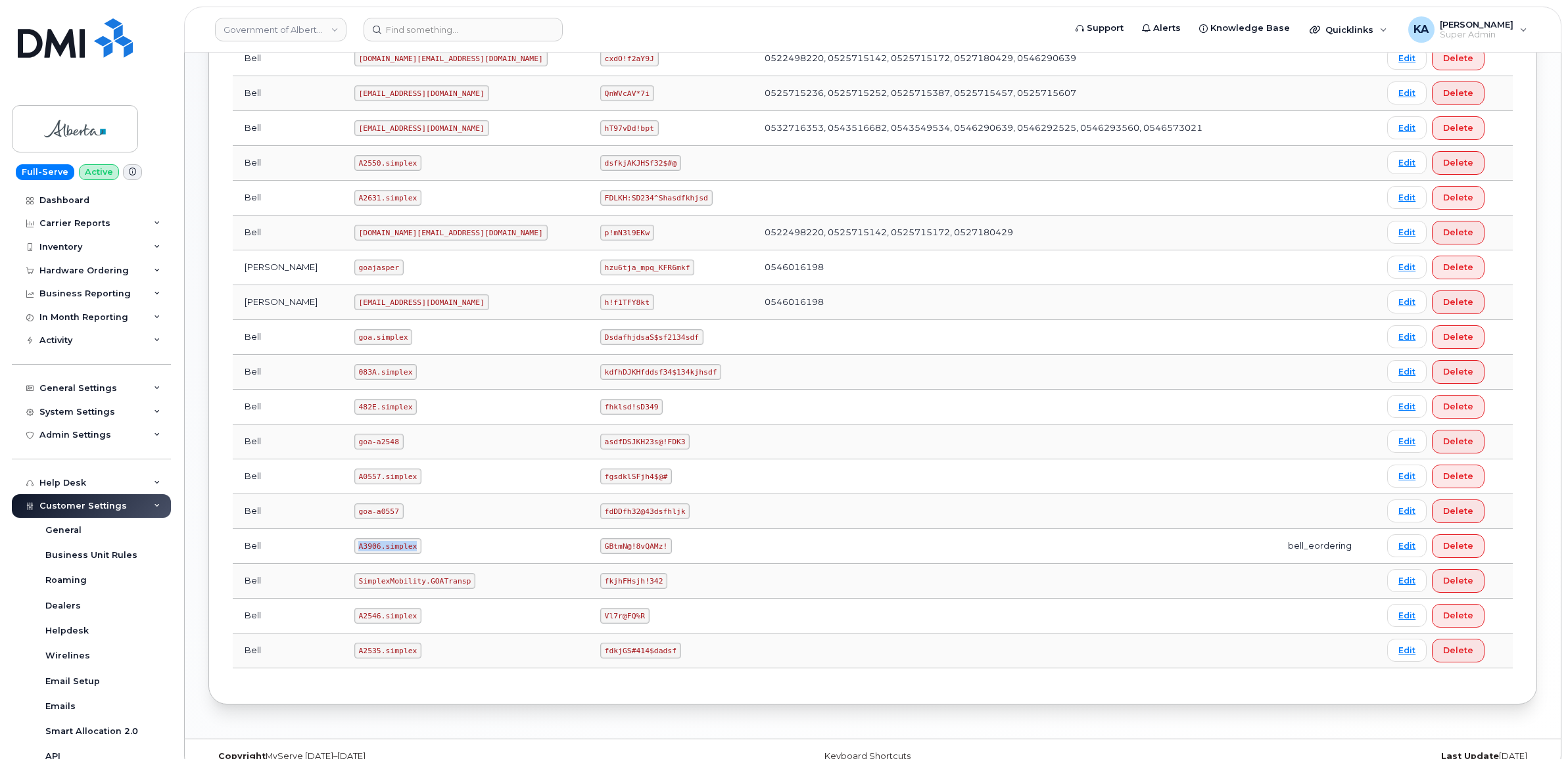
drag, startPoint x: 335, startPoint y: 551, endPoint x: 396, endPoint y: 560, distance: 61.7
click at [396, 560] on td "A3906.simplex" at bounding box center [465, 546] width 246 height 35
drag, startPoint x: 395, startPoint y: 559, endPoint x: 378, endPoint y: 550, distance: 19.2
copy code "A3906.simplex"
drag, startPoint x: 508, startPoint y: 551, endPoint x: 593, endPoint y: 554, distance: 85.1
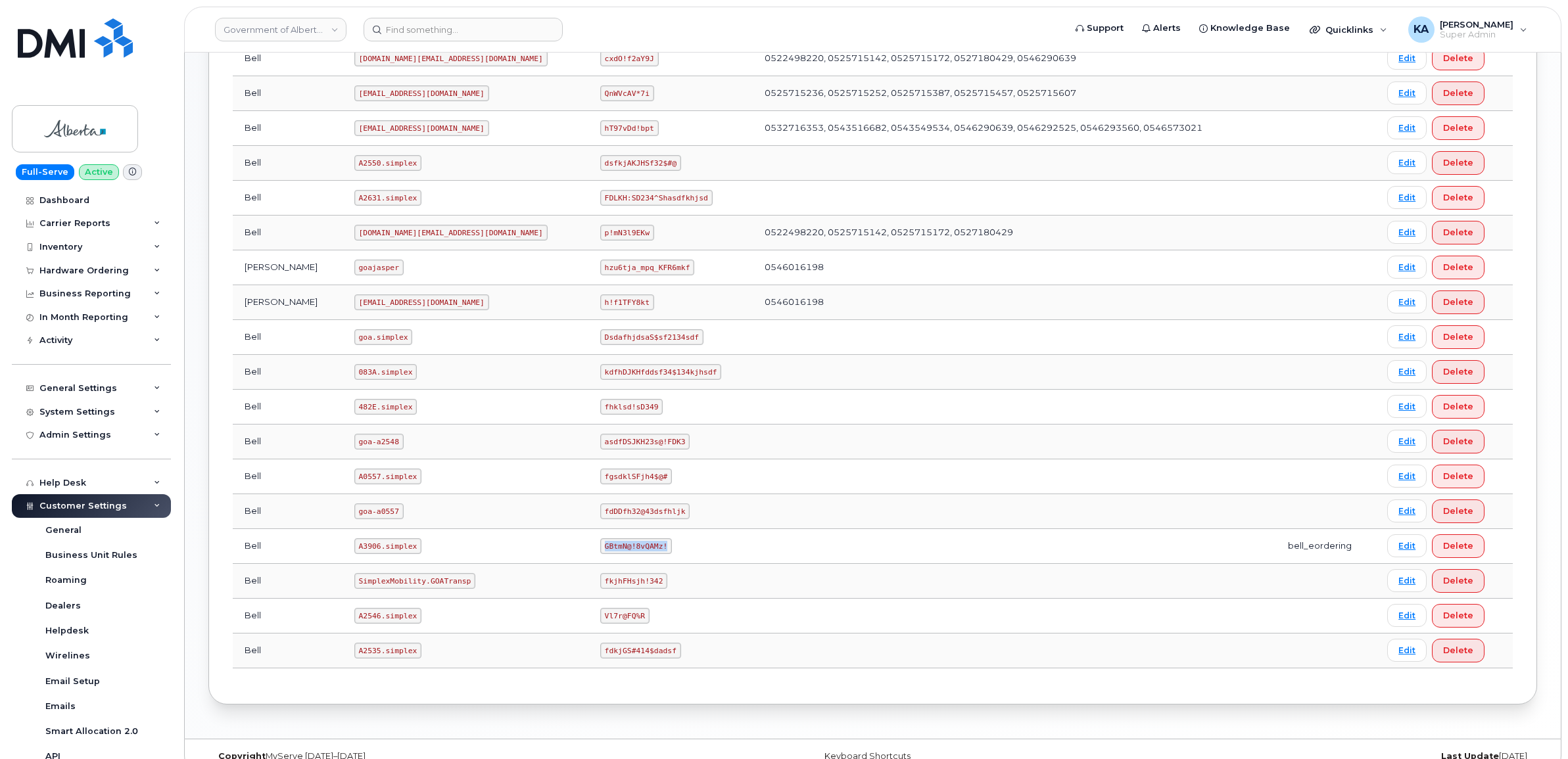
click at [596, 556] on td "GBtmN@!8vQAMz!" at bounding box center [670, 546] width 164 height 35
copy code "GBtmN@!8vQAMz!"
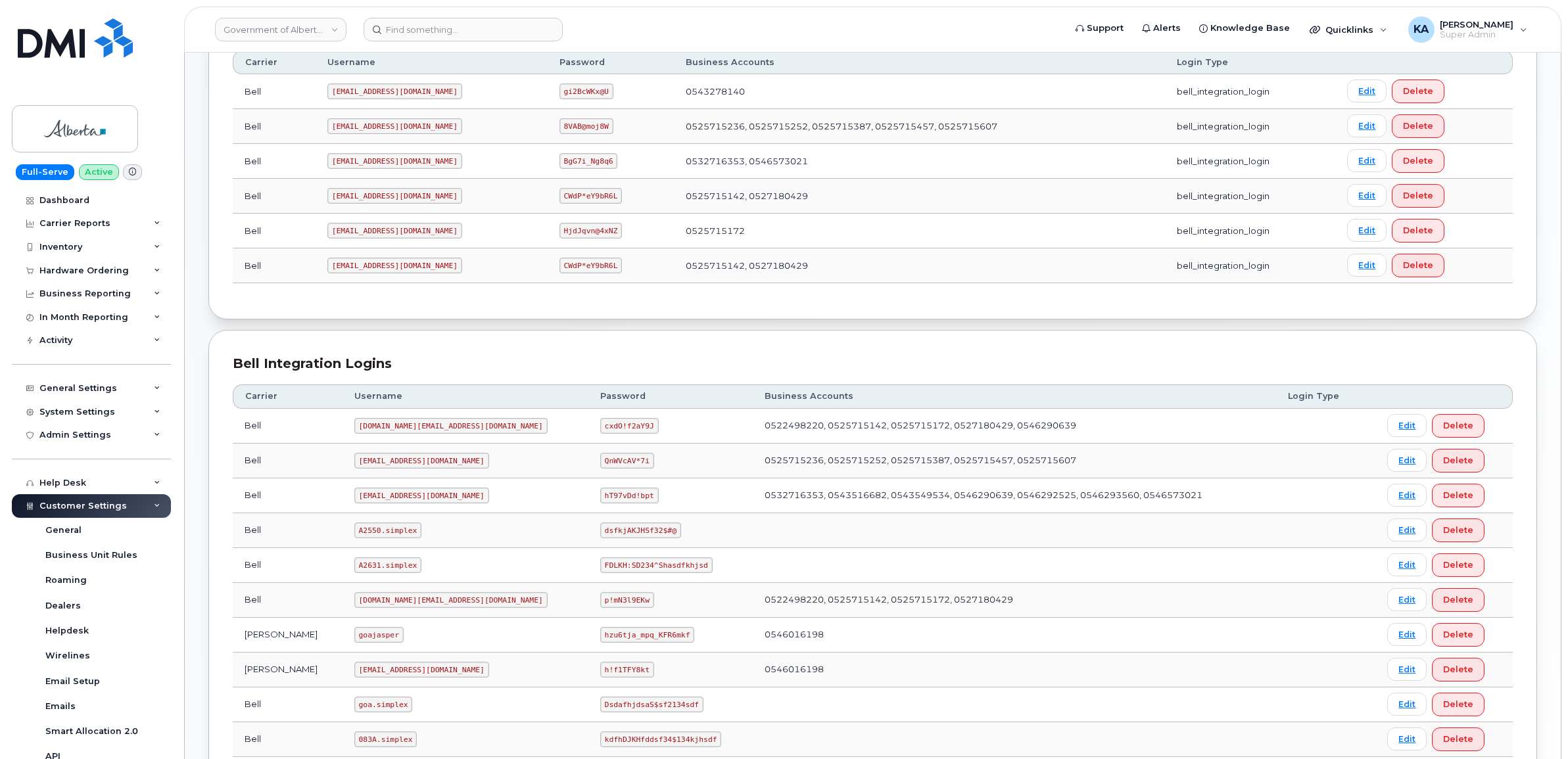
scroll to position [164, 0]
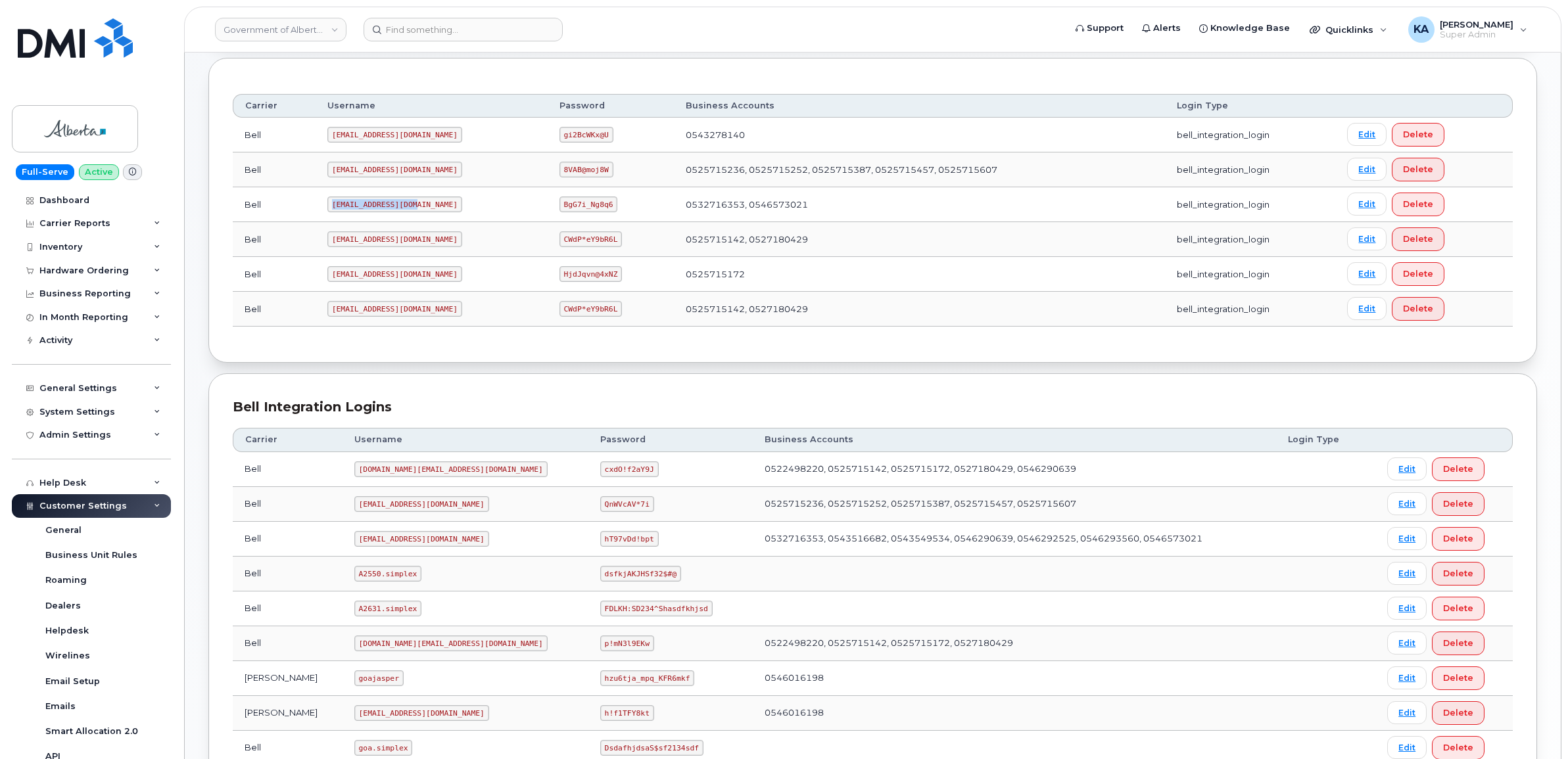
drag, startPoint x: 329, startPoint y: 208, endPoint x: 423, endPoint y: 208, distance: 94.0
click at [428, 210] on td "[EMAIL_ADDRESS][DOMAIN_NAME]" at bounding box center [431, 204] width 232 height 35
drag, startPoint x: 423, startPoint y: 208, endPoint x: 383, endPoint y: 207, distance: 40.0
copy code "[EMAIL_ADDRESS][DOMAIN_NAME]"
drag, startPoint x: 520, startPoint y: 204, endPoint x: 584, endPoint y: 209, distance: 64.2
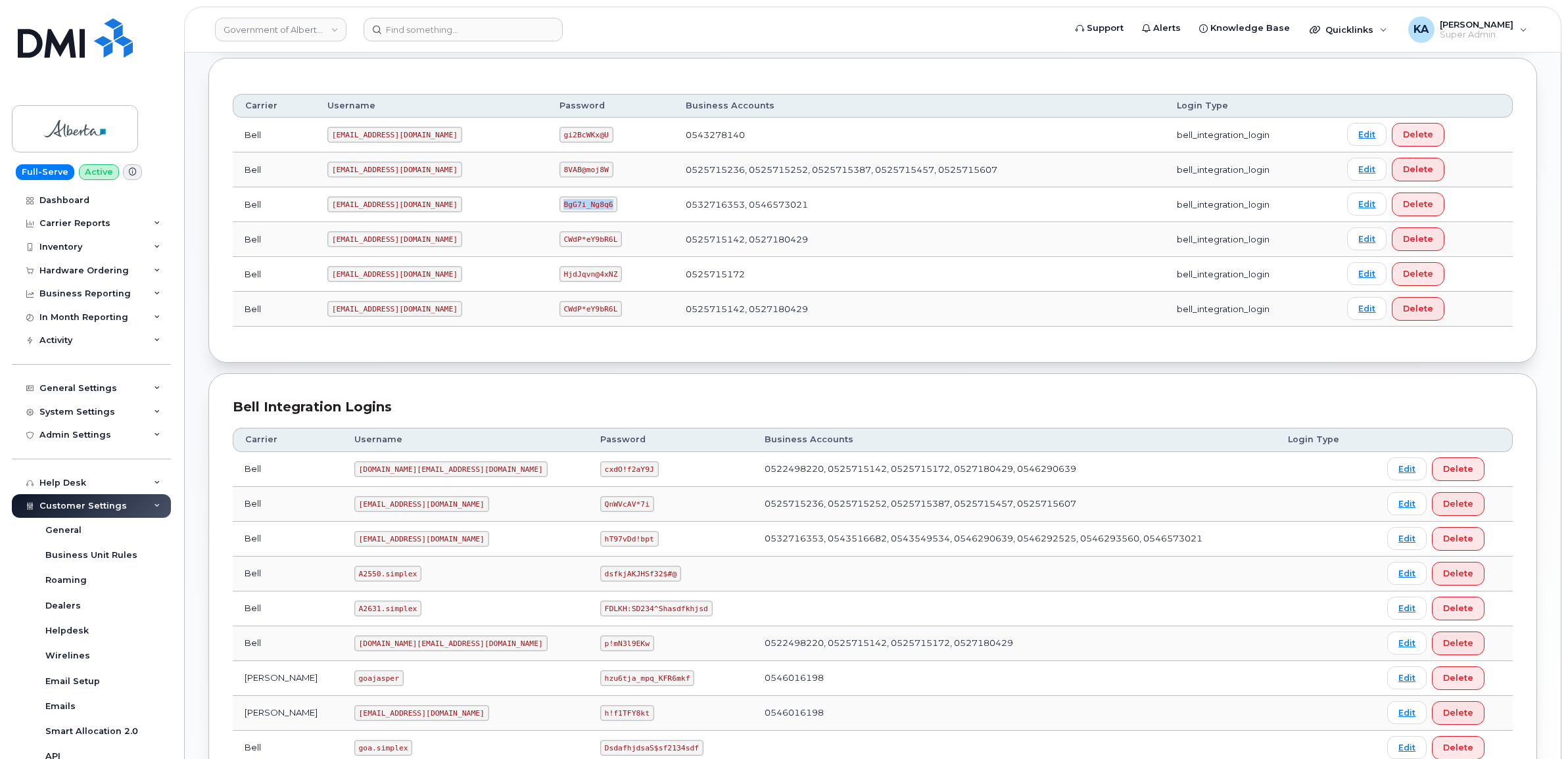
click at [584, 209] on td "BgG7i_Ng8q6" at bounding box center [611, 204] width 127 height 35
copy code "BgG7i_Ng8q6"
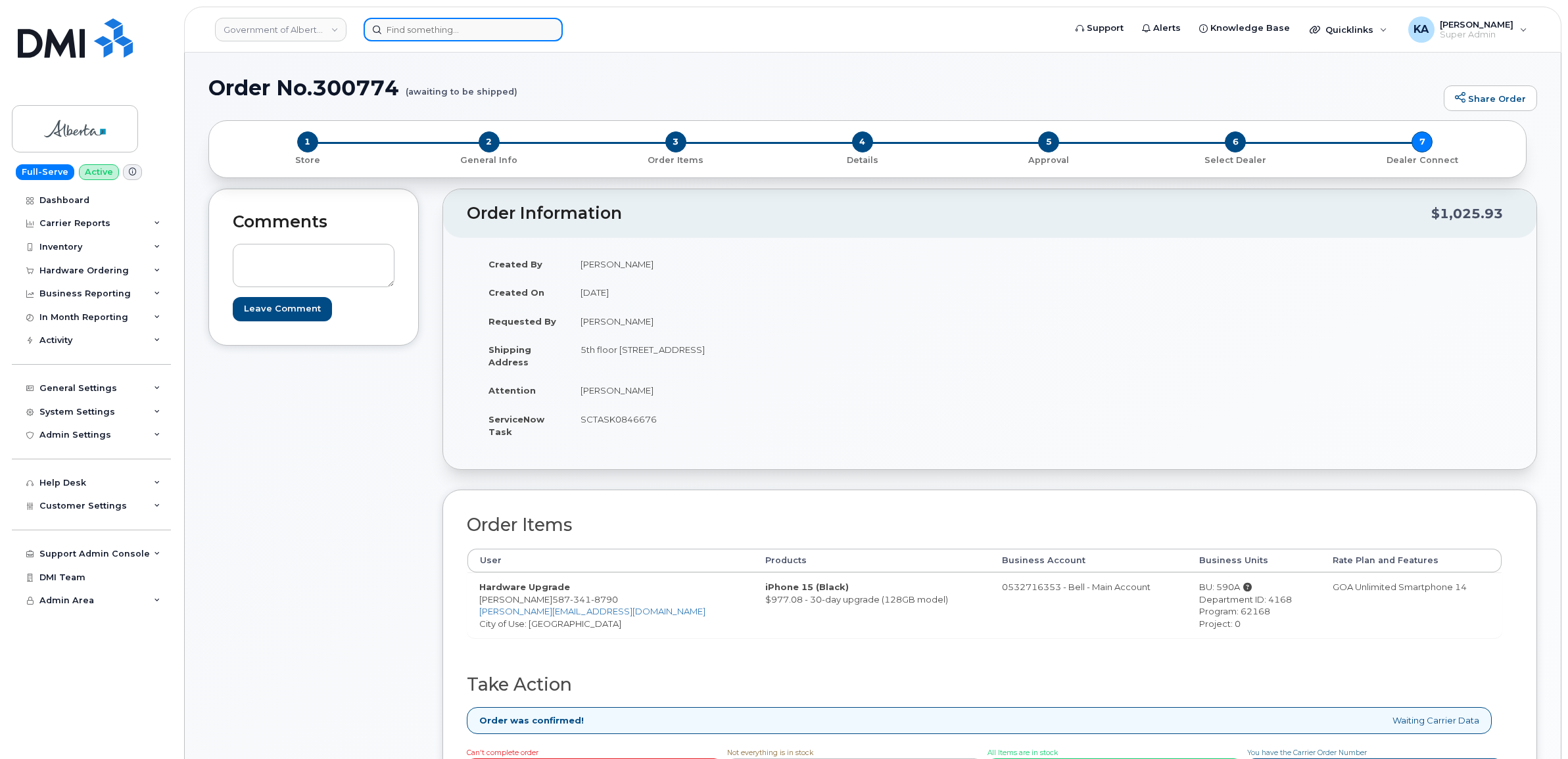
click at [432, 29] on input at bounding box center [463, 29] width 200 height 24
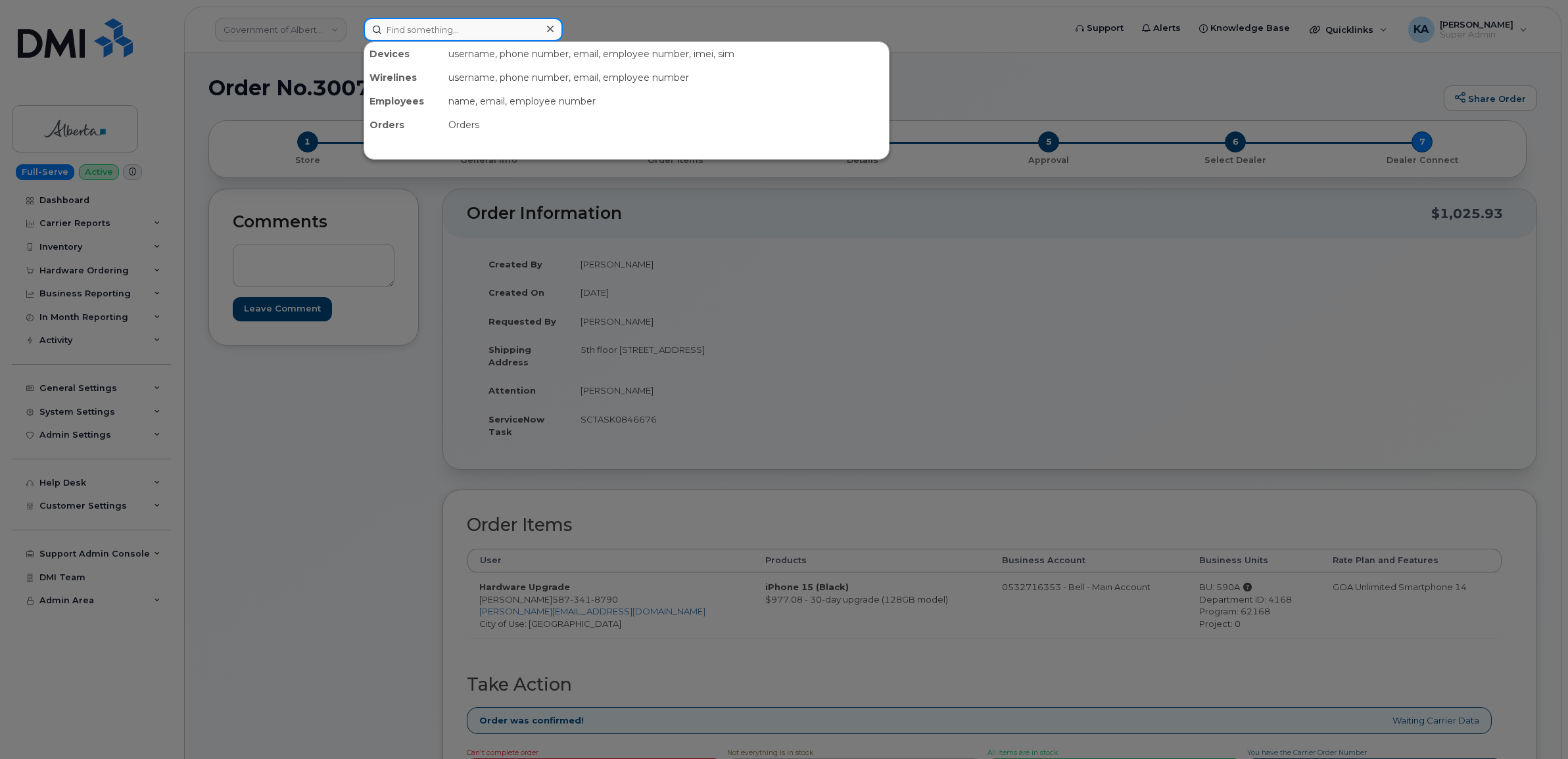
paste input "7807797196"
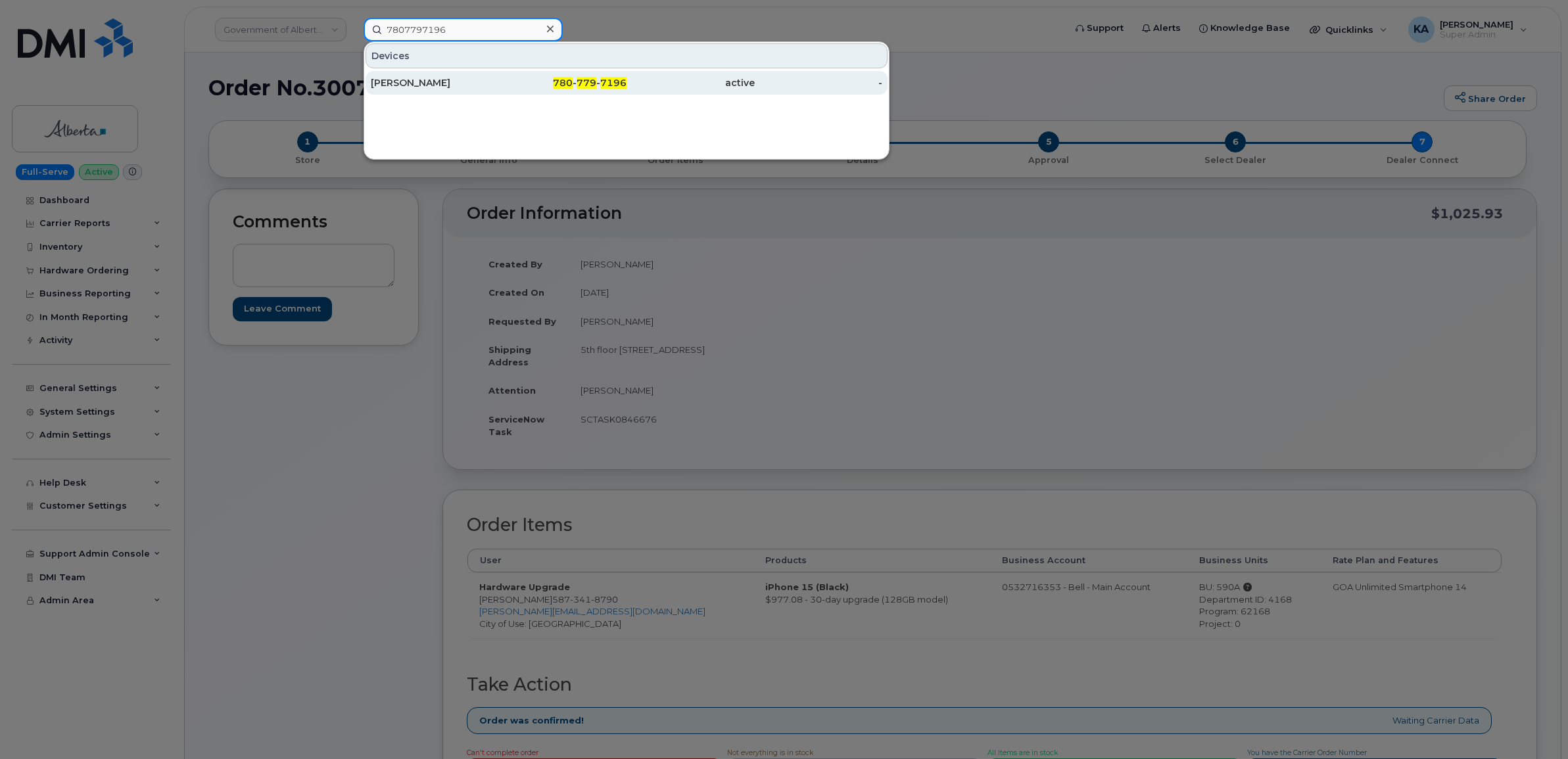
type input "7807797196"
click at [408, 81] on div "Emily Clark" at bounding box center [435, 82] width 128 height 13
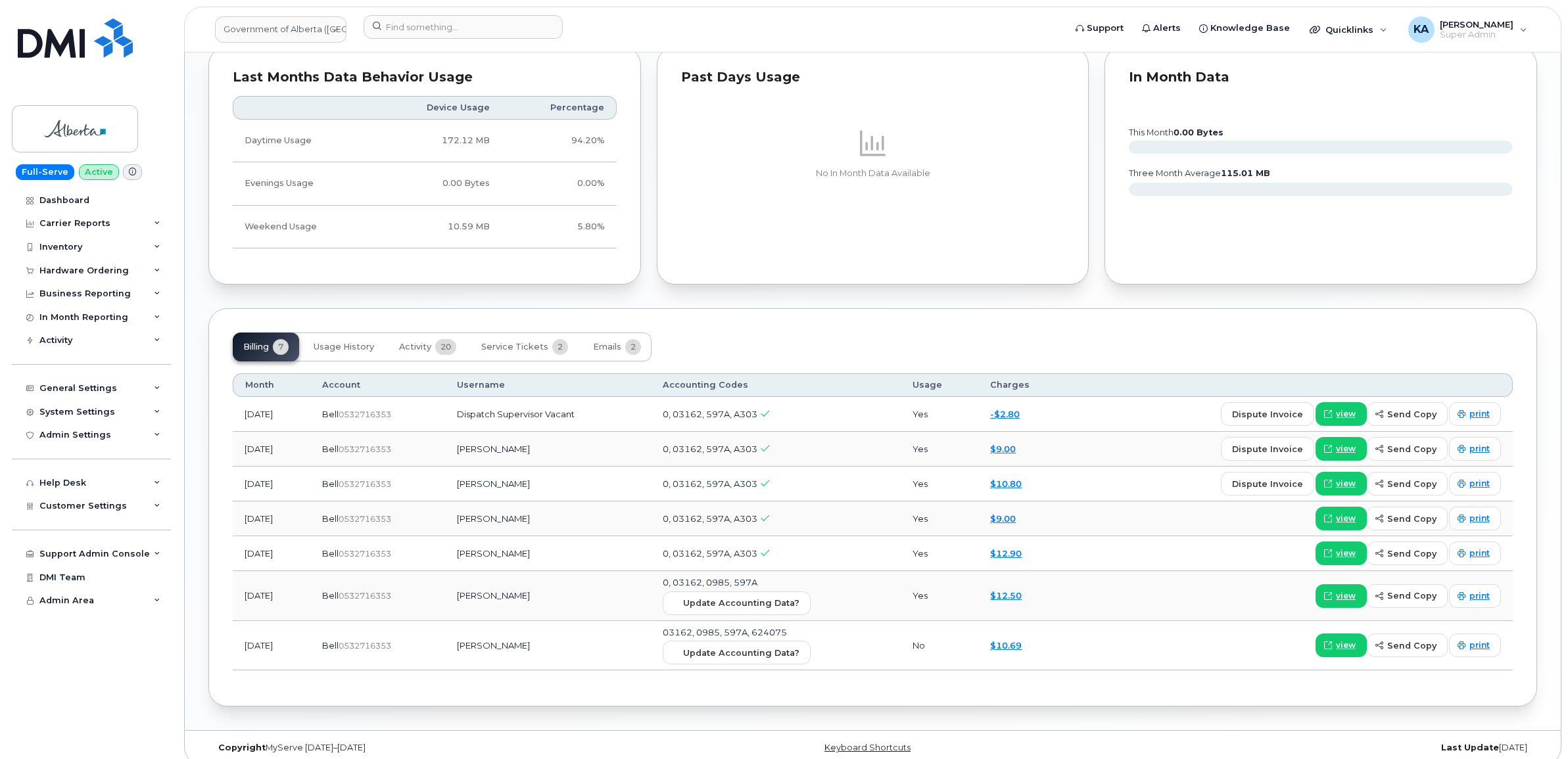
scroll to position [986, 0]
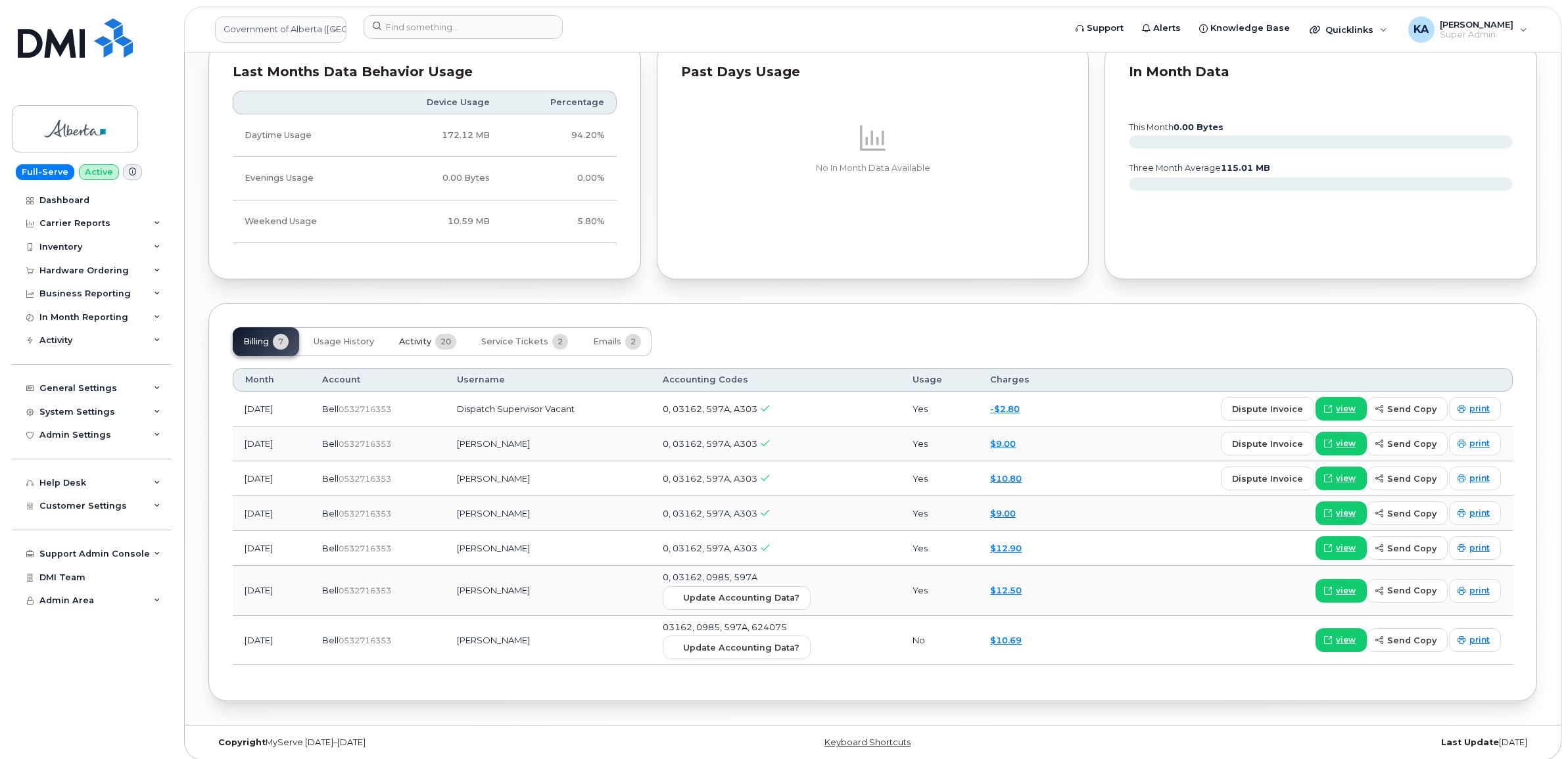
click at [411, 341] on span "Activity" at bounding box center [415, 342] width 32 height 11
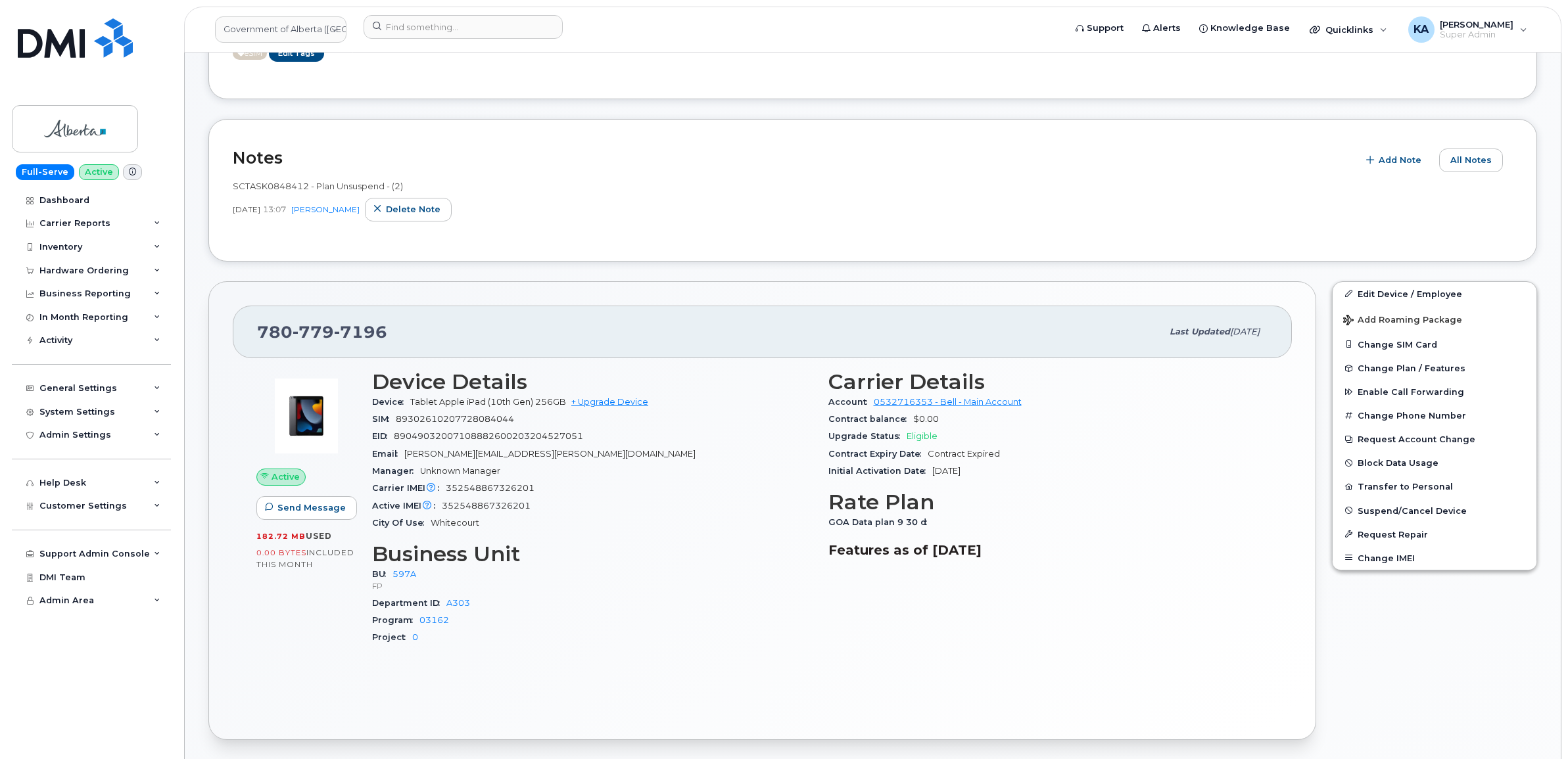
scroll to position [329, 0]
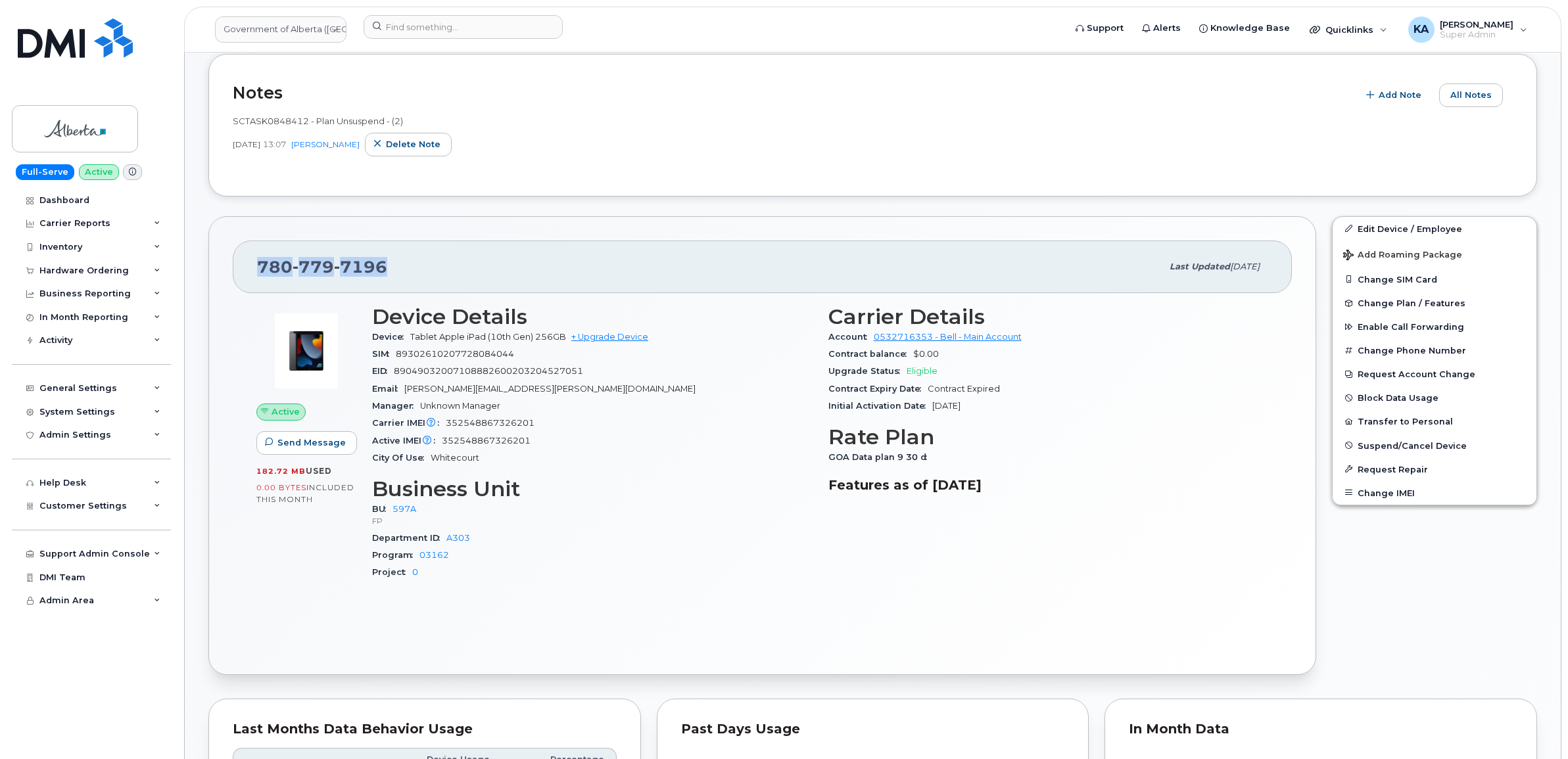
drag, startPoint x: 395, startPoint y: 270, endPoint x: 237, endPoint y: 273, distance: 158.0
click at [237, 273] on div "780 779 7196 Last updated Sep 15, 2025" at bounding box center [762, 267] width 1059 height 52
copy span "780 779 7196"
drag, startPoint x: 234, startPoint y: 333, endPoint x: 234, endPoint y: 325, distance: 8.0
click at [234, 333] on div "Active Send Message 182.72 MB  used 0.00 Bytes  included this month Device Deta…" at bounding box center [762, 472] width 1059 height 358
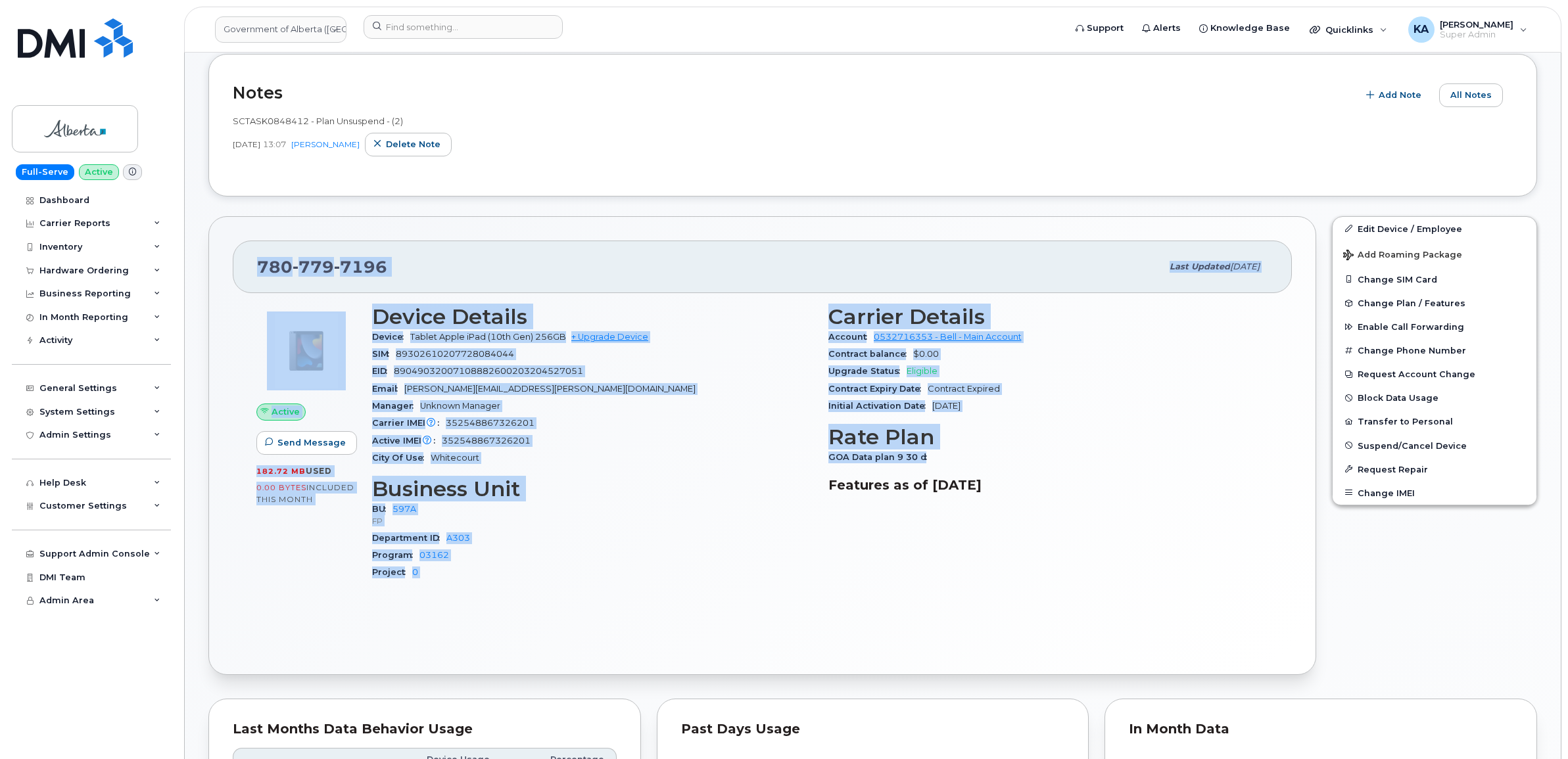
drag, startPoint x: 249, startPoint y: 267, endPoint x: 955, endPoint y: 459, distance: 731.6
click at [955, 459] on div "780 779 7196 Last updated Sep 15, 2025 Active Send Message 182.72 MB  used 0.00…" at bounding box center [762, 446] width 1108 height 459
copy div "780 779 7196 Last updated Sep 15, 2025 Active Send Message 182.72 MB  used 0.00…"
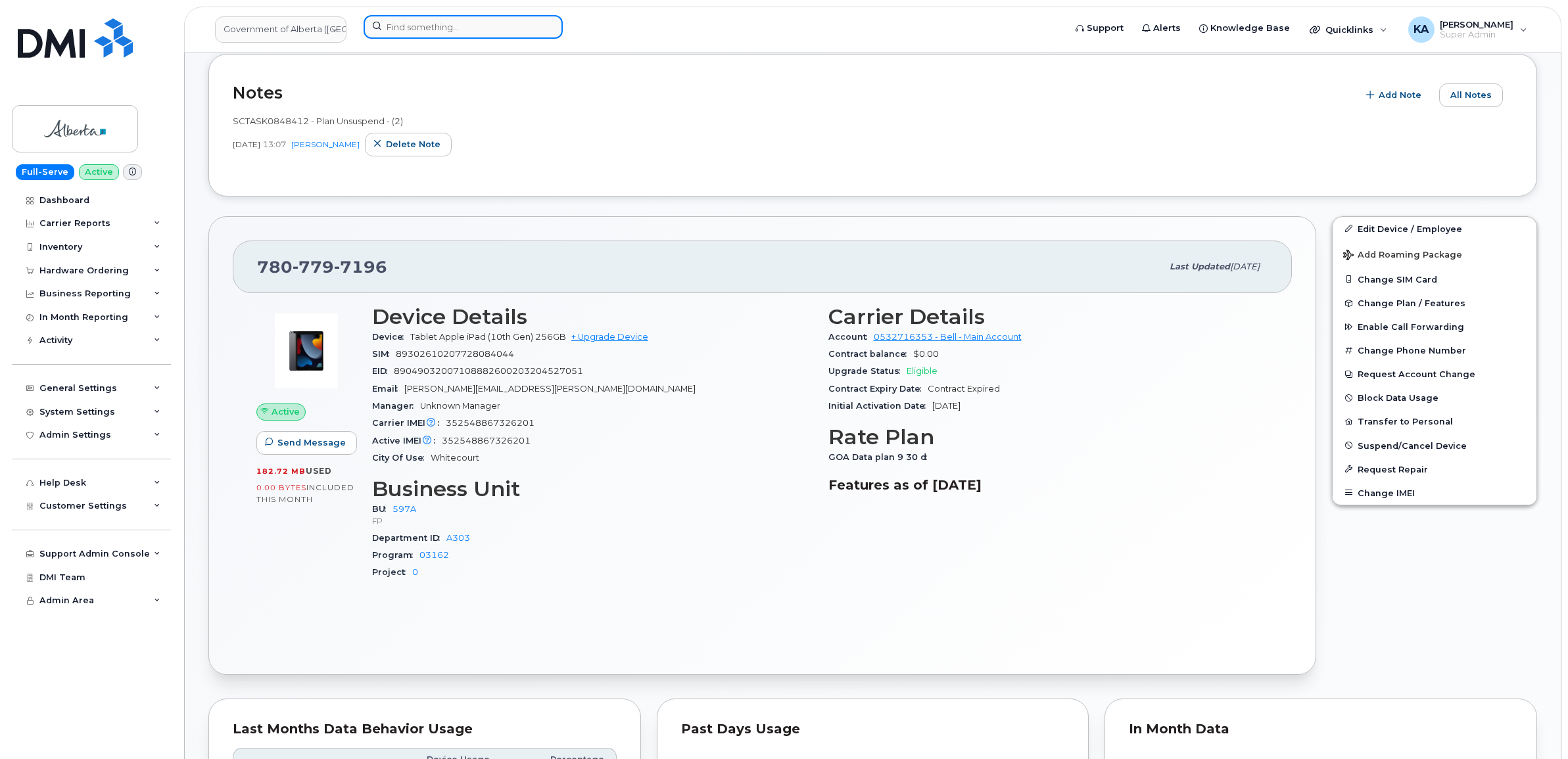
drag, startPoint x: 418, startPoint y: 30, endPoint x: 411, endPoint y: 27, distance: 7.6
click at [413, 30] on input at bounding box center [463, 27] width 200 height 24
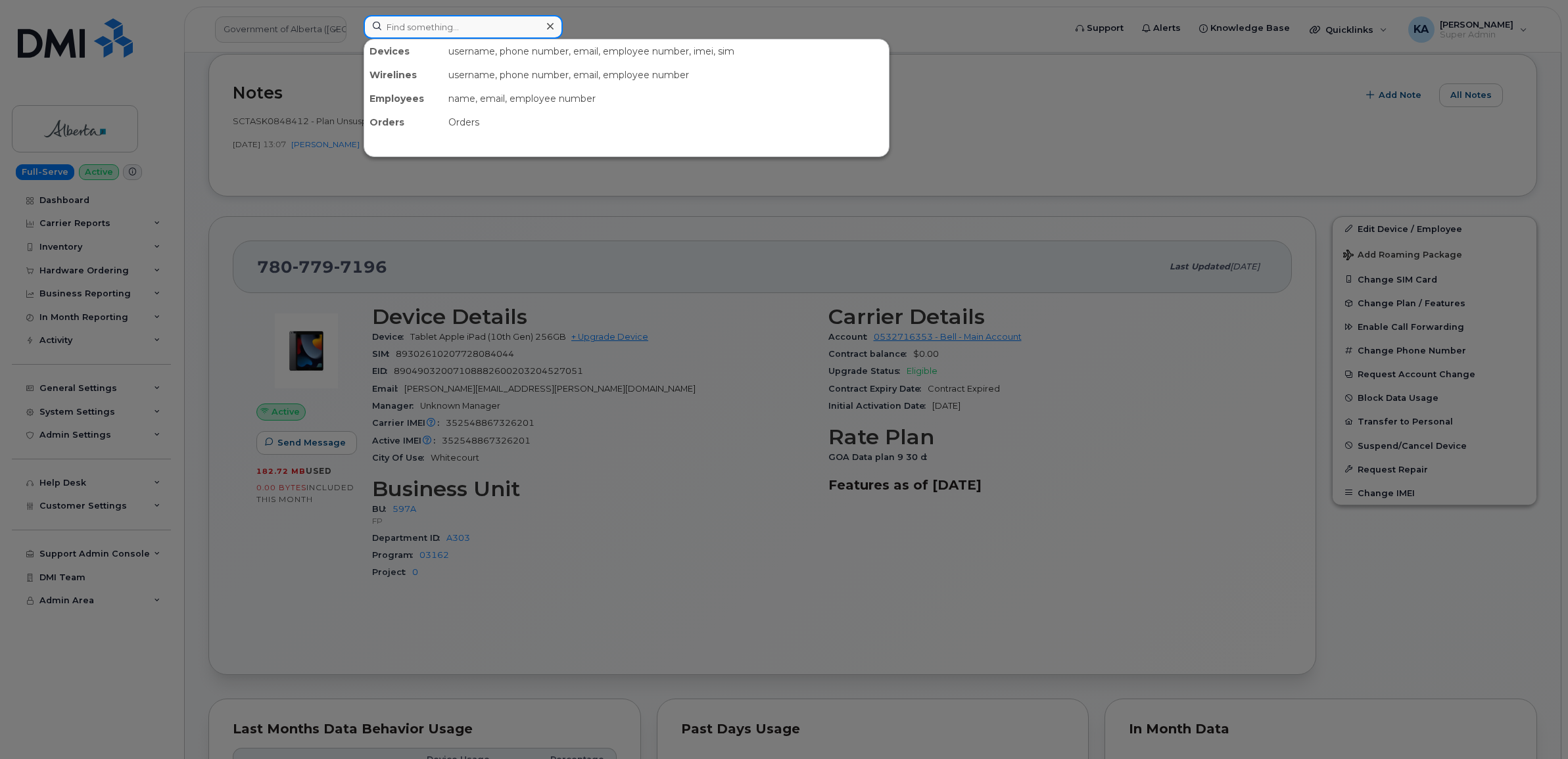
paste input "7807066721"
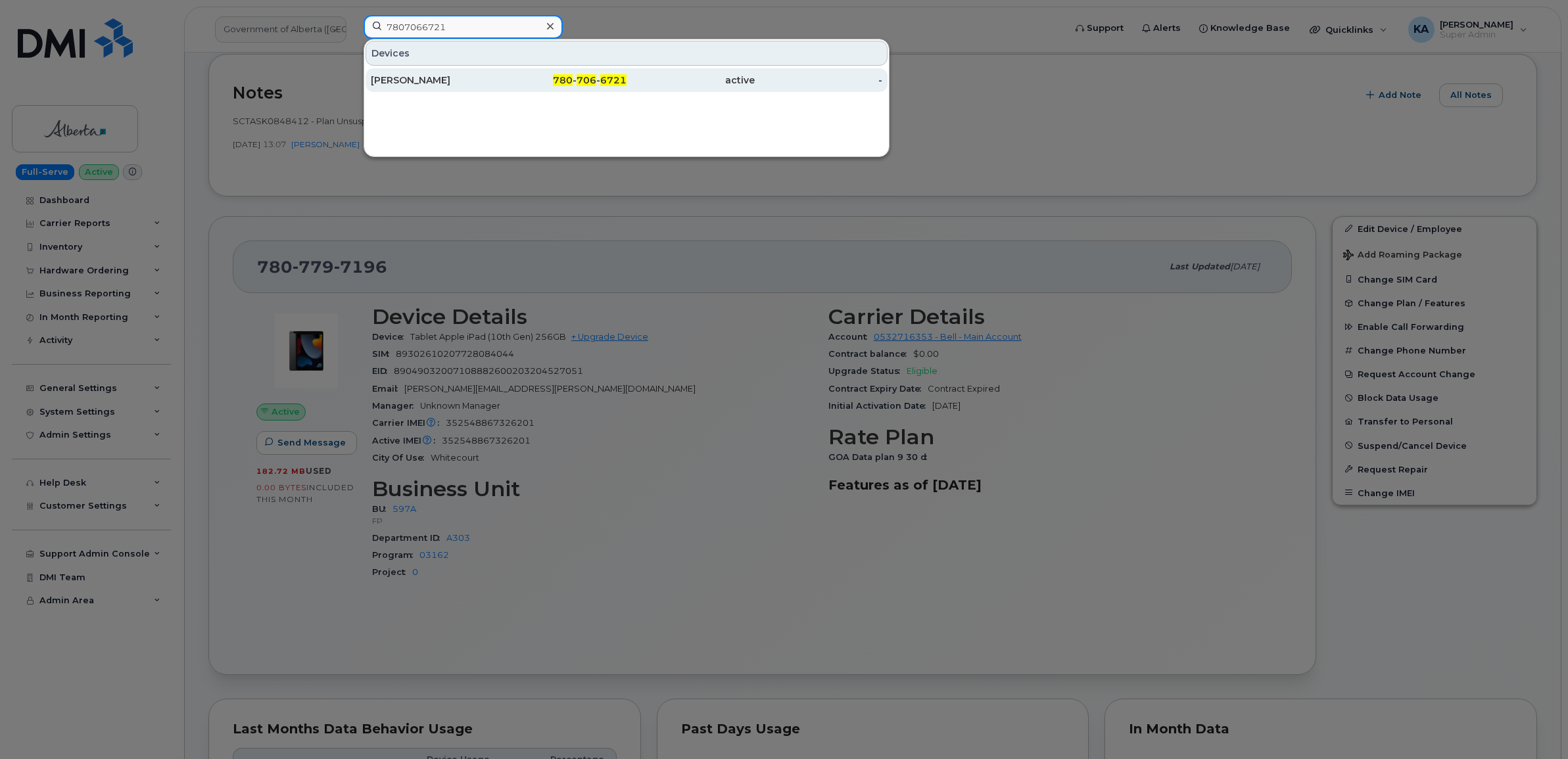
type input "7807066721"
click at [400, 82] on div "[PERSON_NAME]" at bounding box center [435, 80] width 128 height 13
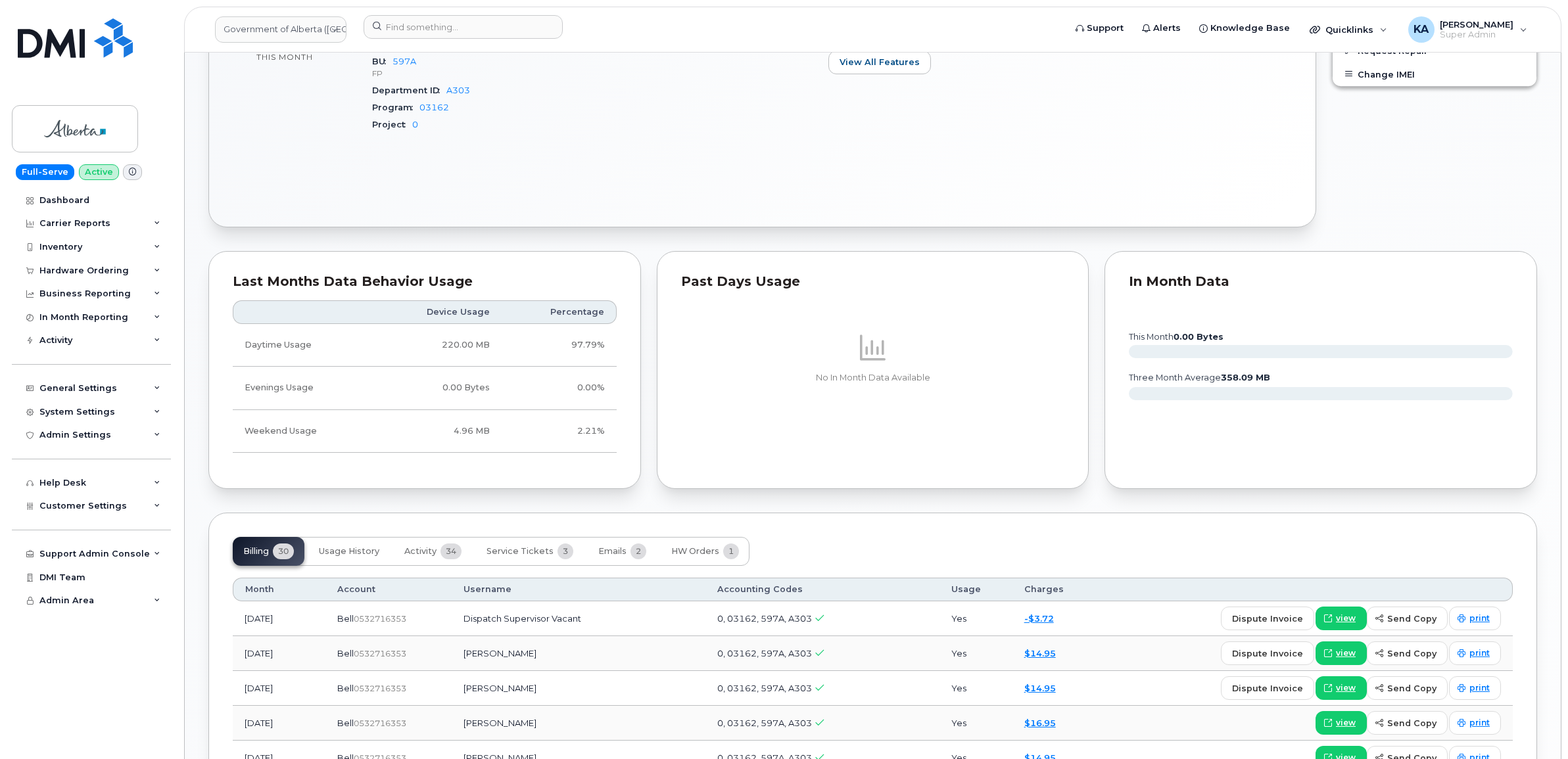
scroll to position [1068, 0]
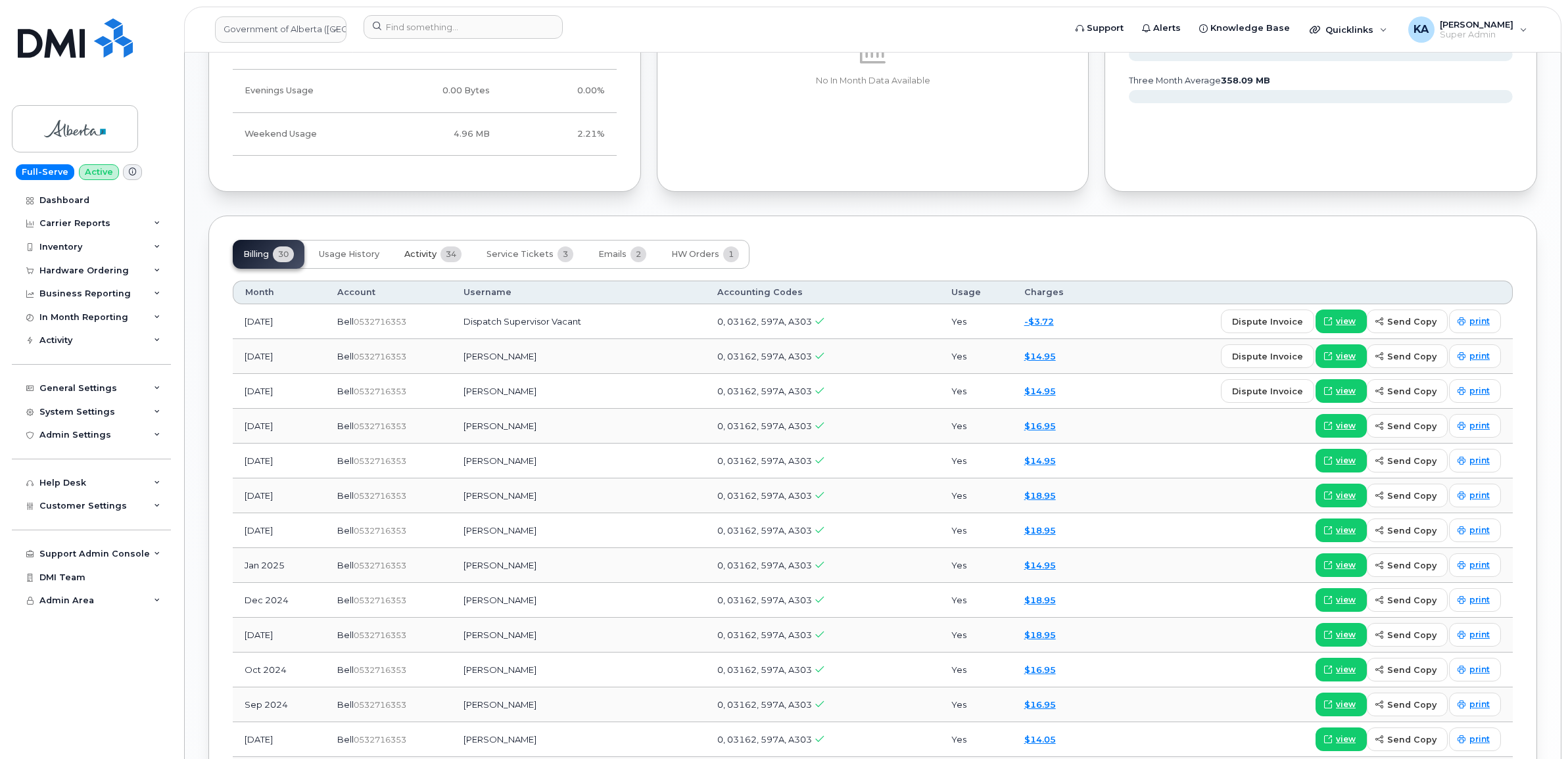
click at [428, 257] on span "Activity" at bounding box center [421, 254] width 32 height 11
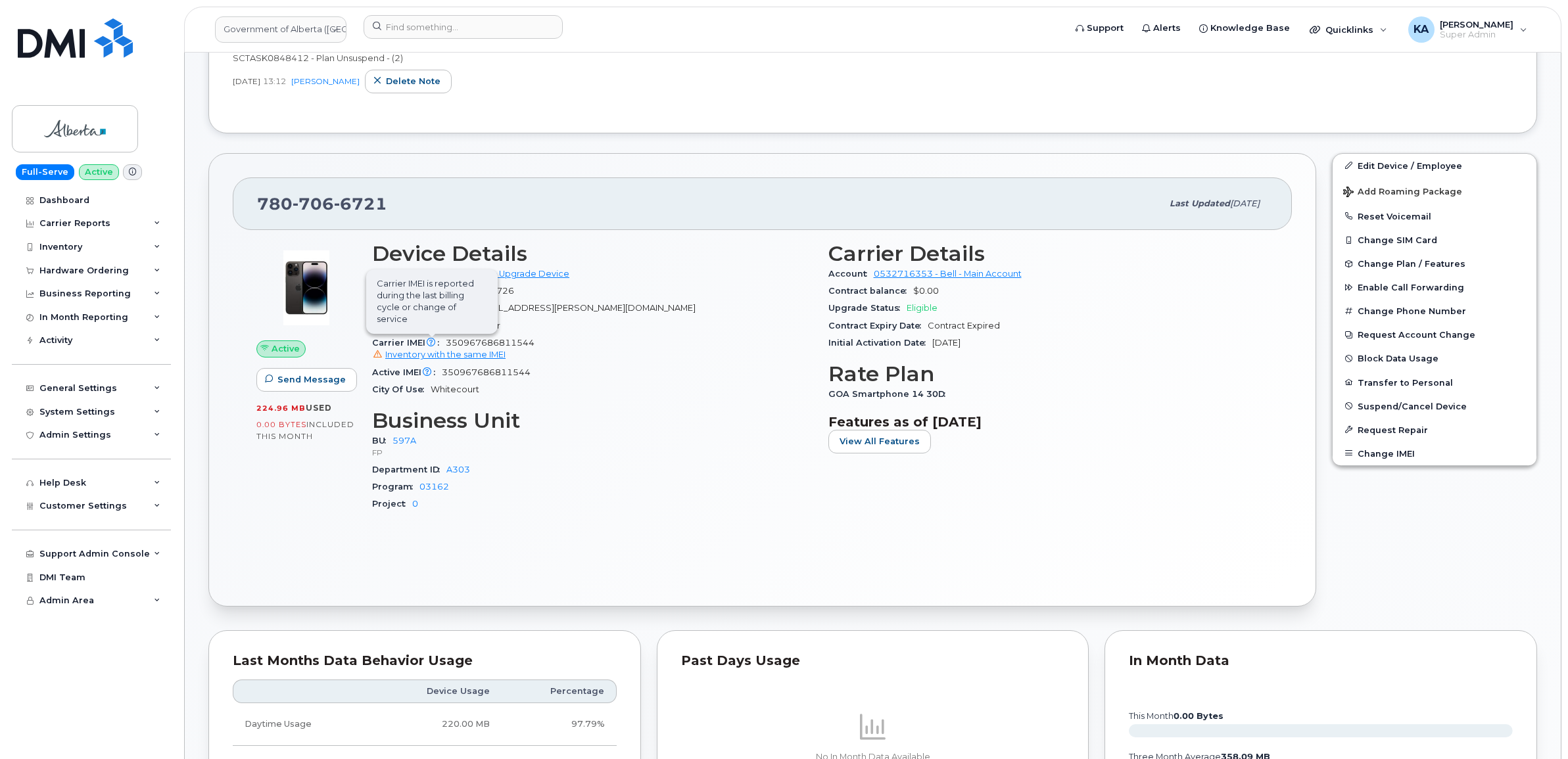
scroll to position [411, 0]
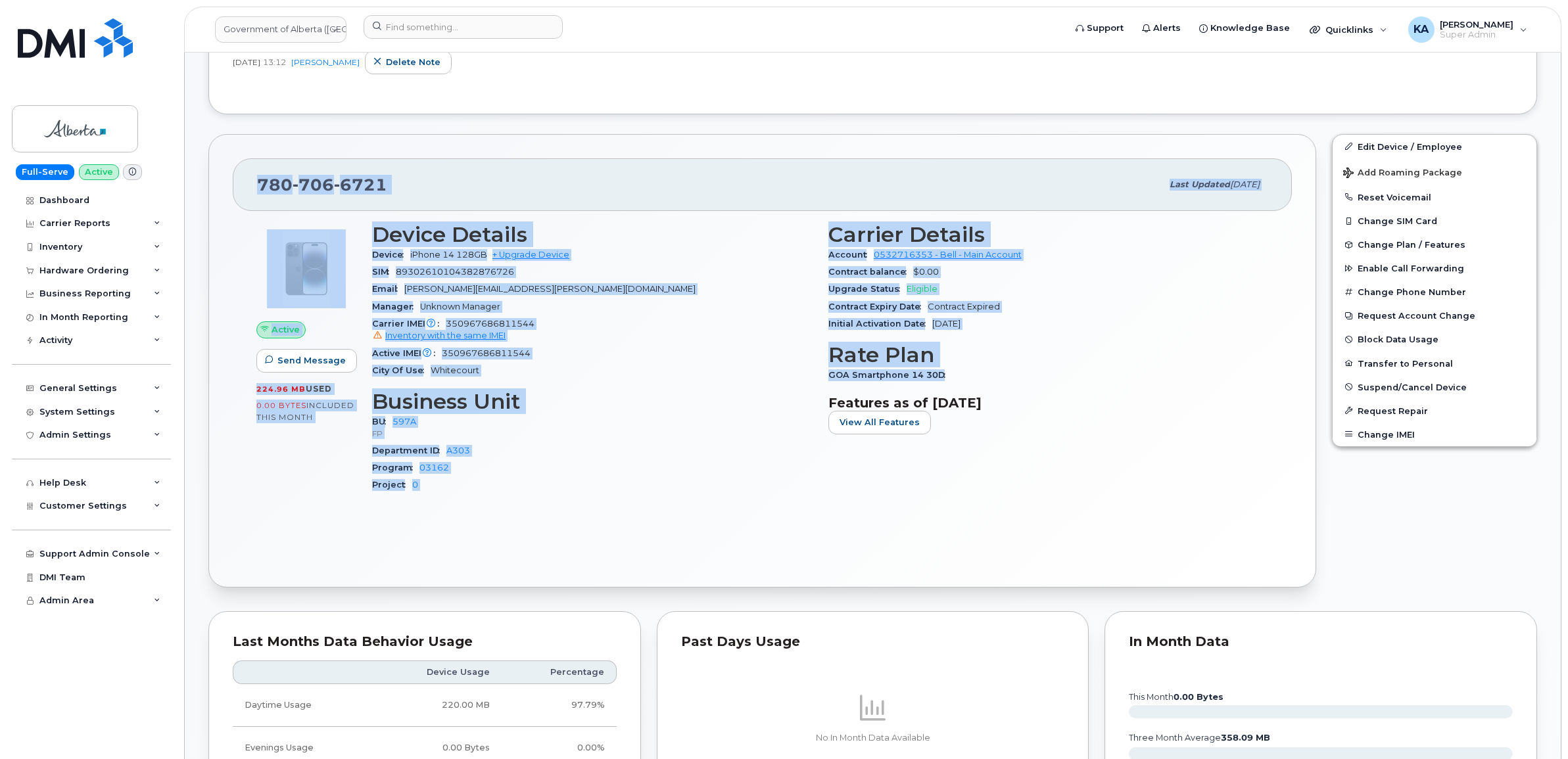
drag, startPoint x: 257, startPoint y: 187, endPoint x: 962, endPoint y: 375, distance: 729.6
click at [962, 375] on div "[PHONE_NUMBER] Last updated [DATE] Active Send Message 224.96 MB  used 0.00 Byt…" at bounding box center [762, 361] width 1108 height 455
copy div "[PHONE_NUMBER] Last updated [DATE] Active Send Message 224.96 MB  used 0.00 Byt…"
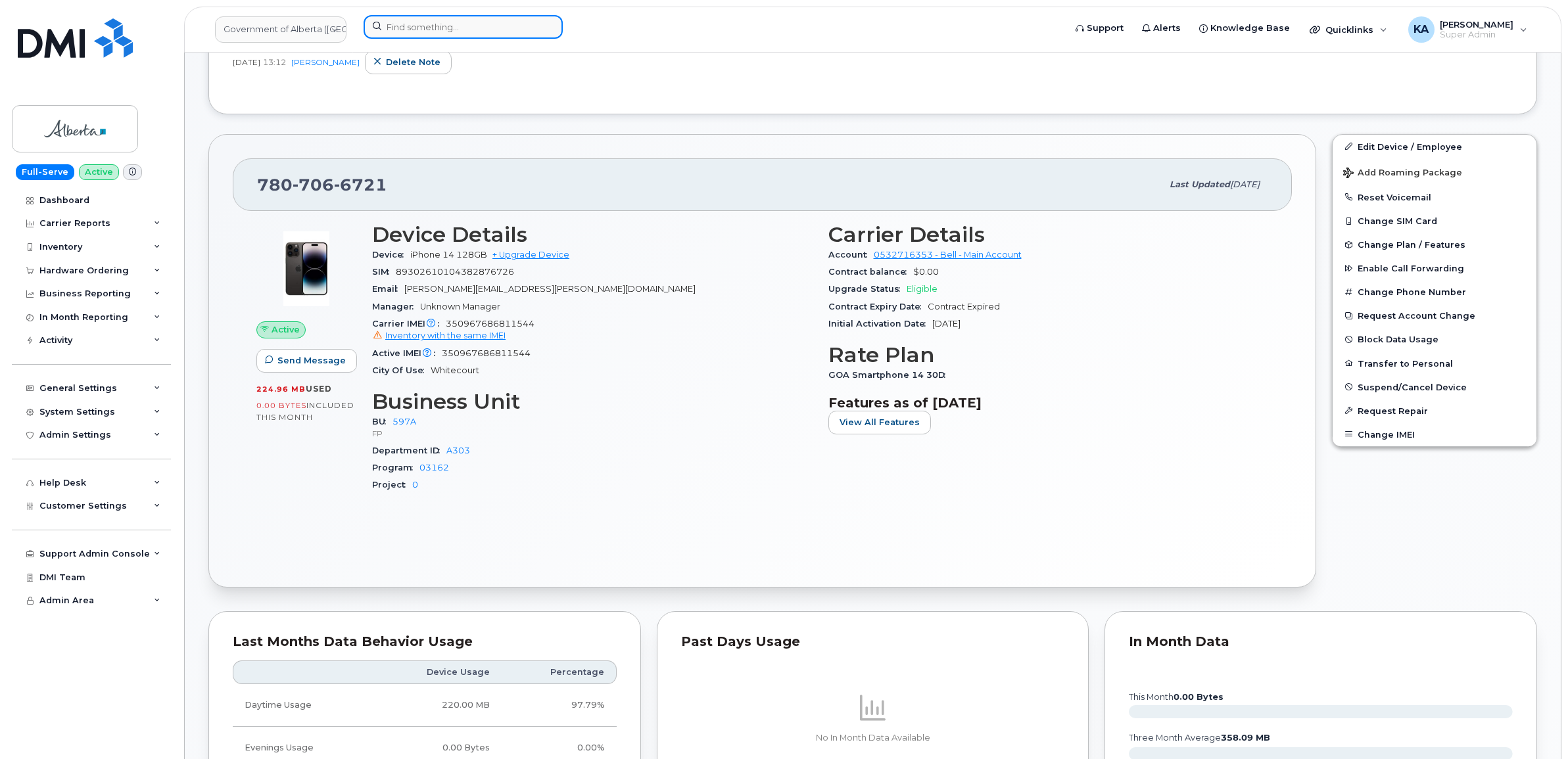
click at [405, 28] on input at bounding box center [463, 27] width 200 height 24
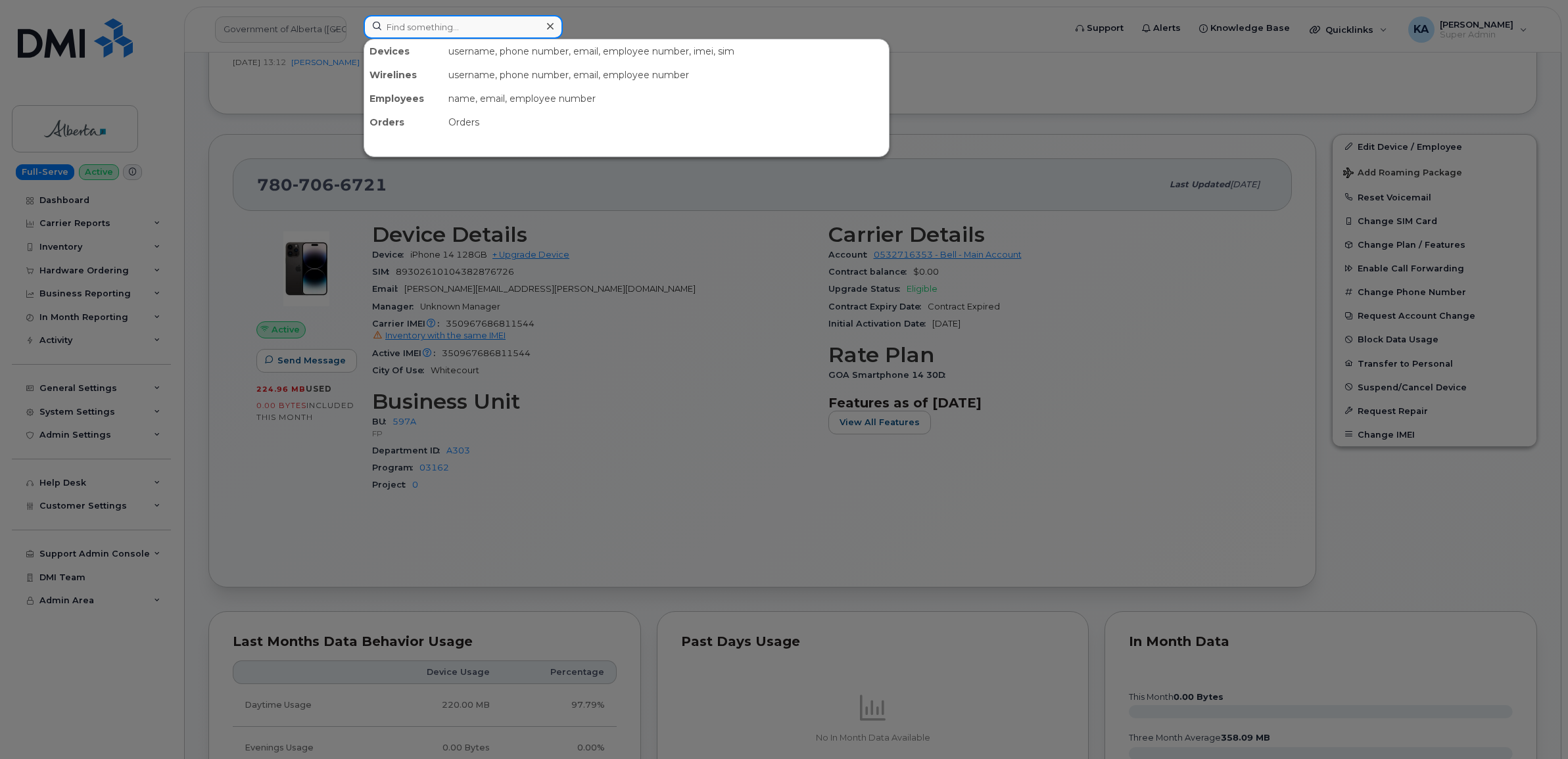
paste input "7802717060"
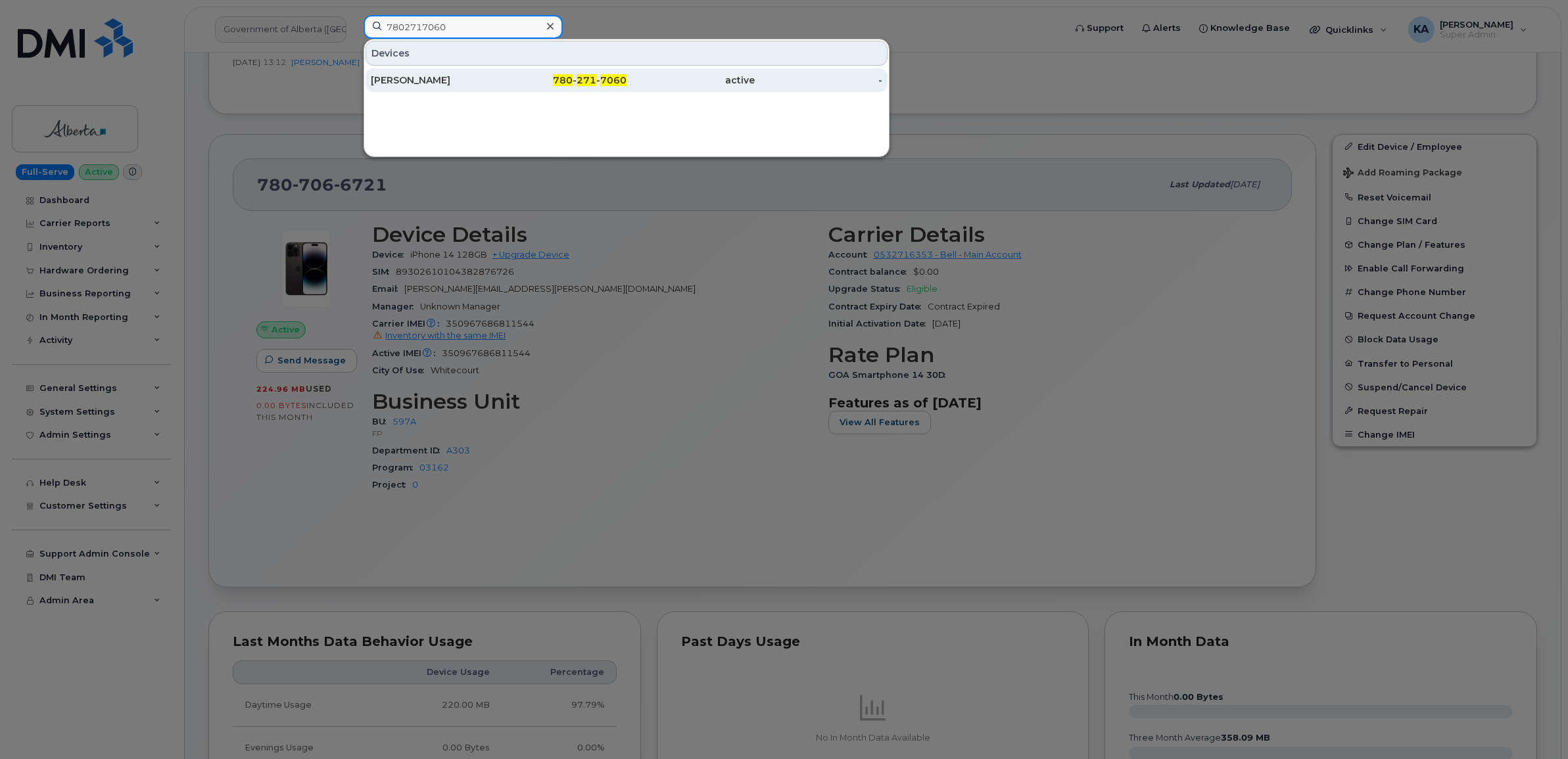
type input "7802717060"
click at [403, 77] on div "[PERSON_NAME]" at bounding box center [435, 80] width 128 height 13
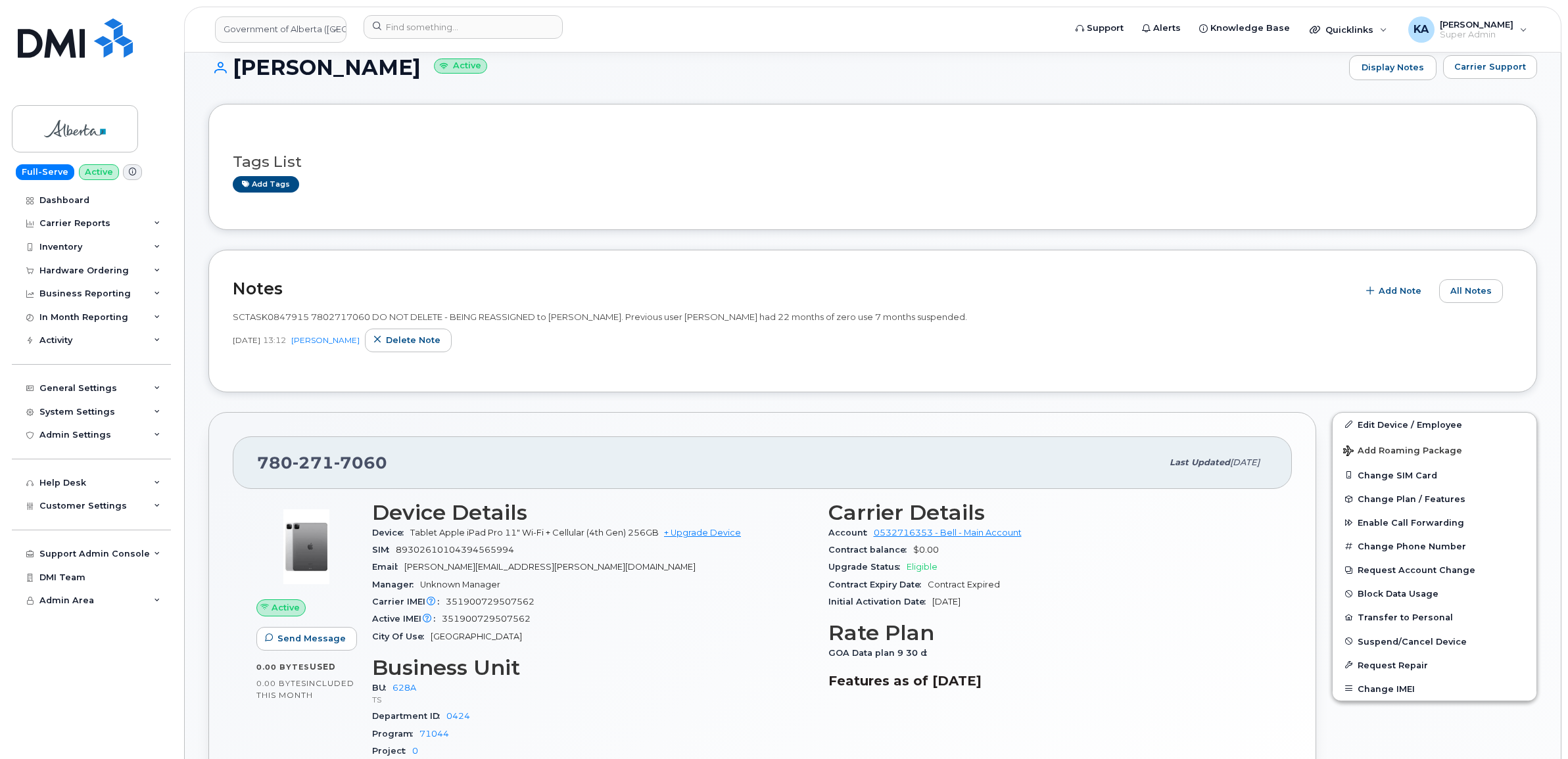
scroll to position [164, 0]
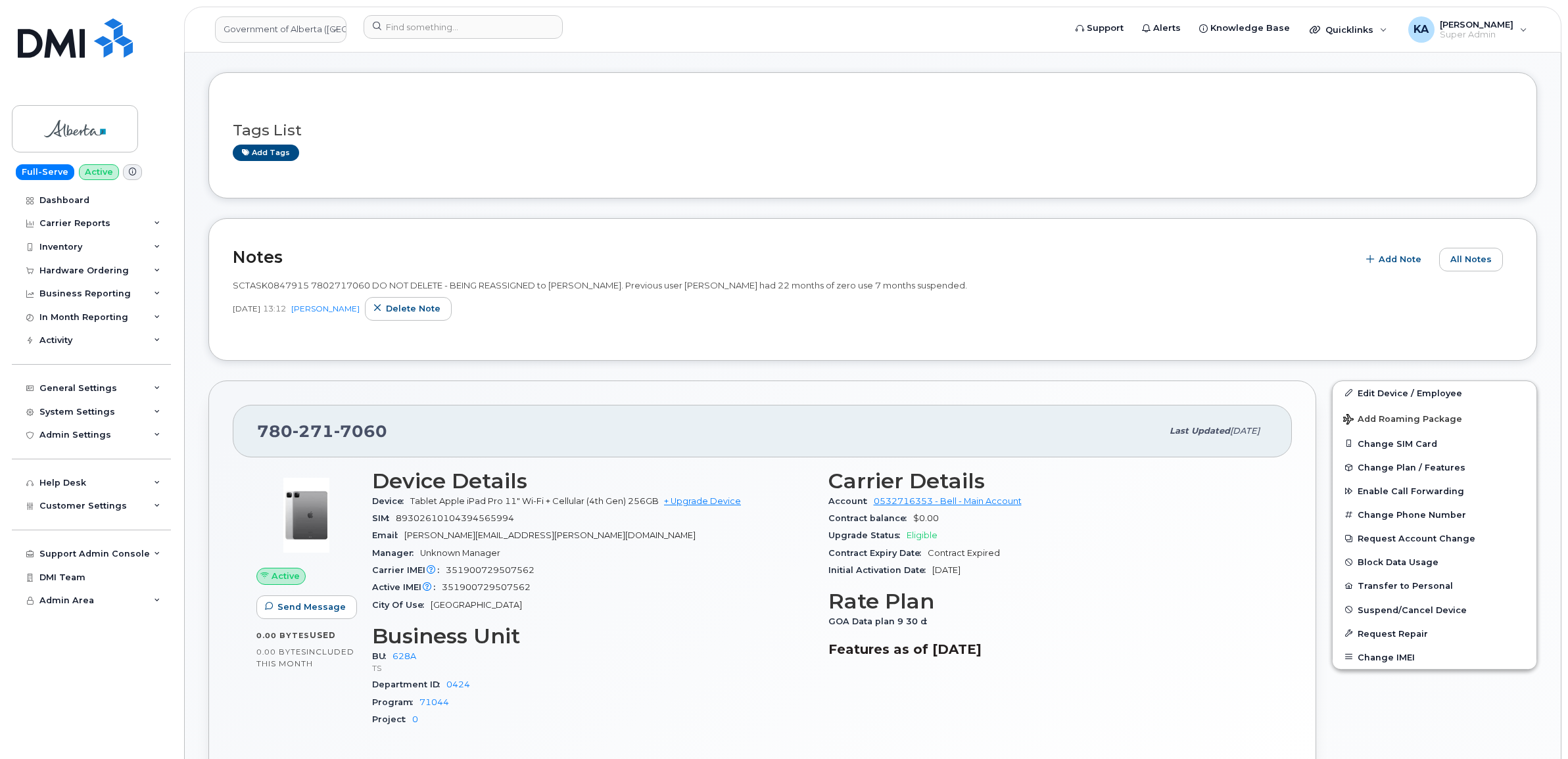
click at [255, 431] on div "[PHONE_NUMBER] Last updated [DATE]" at bounding box center [762, 432] width 1059 height 52
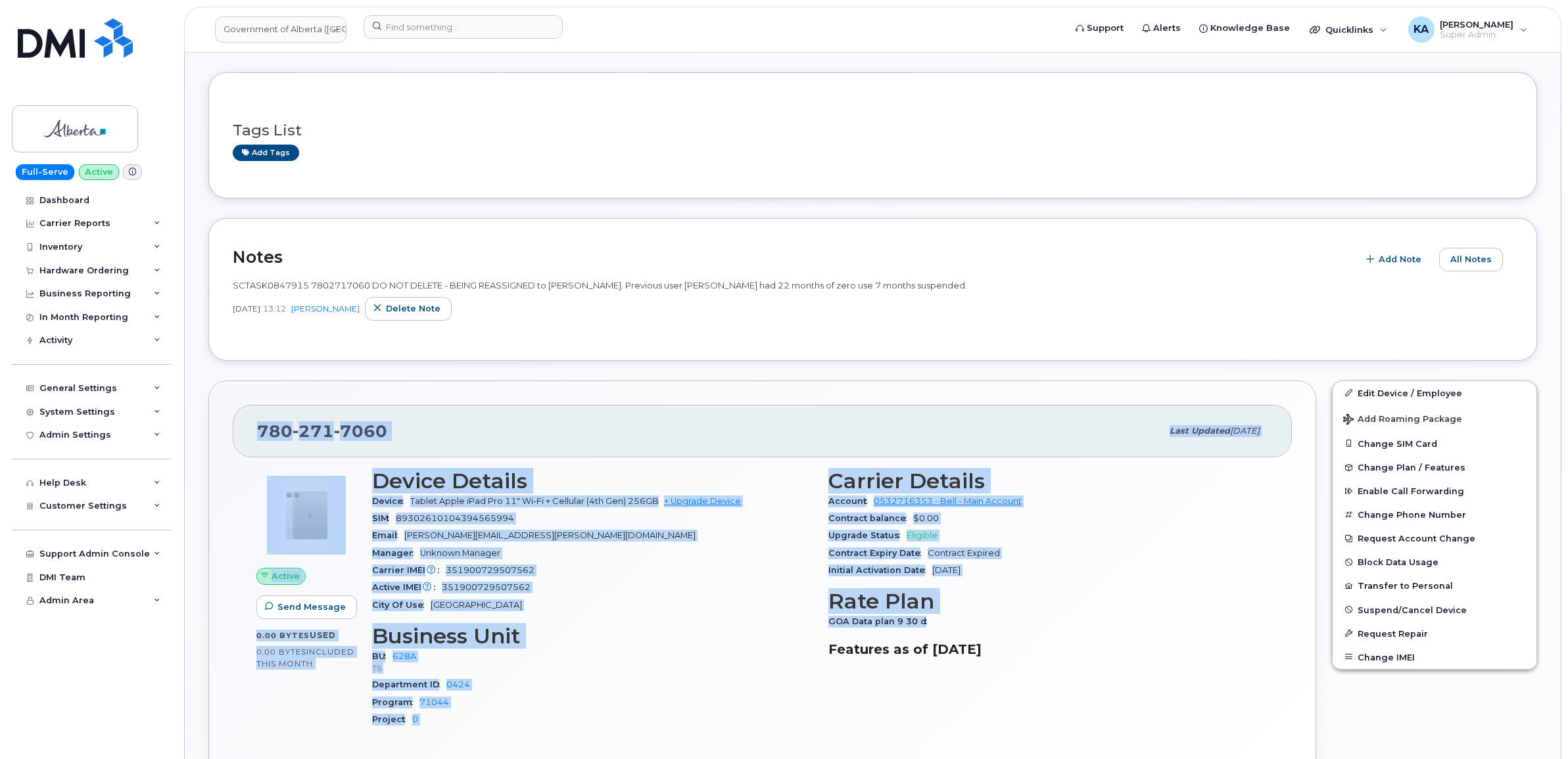
drag, startPoint x: 251, startPoint y: 429, endPoint x: 965, endPoint y: 622, distance: 739.6
click at [965, 622] on div "780 271 7060 Last updated Sep 15, 2025 Active Send Message 0.00 Bytes  used 0.0…" at bounding box center [762, 602] width 1108 height 442
copy div "780 271 7060 Last updated Sep 15, 2025 Active Send Message 0.00 Bytes  used 0.0…"
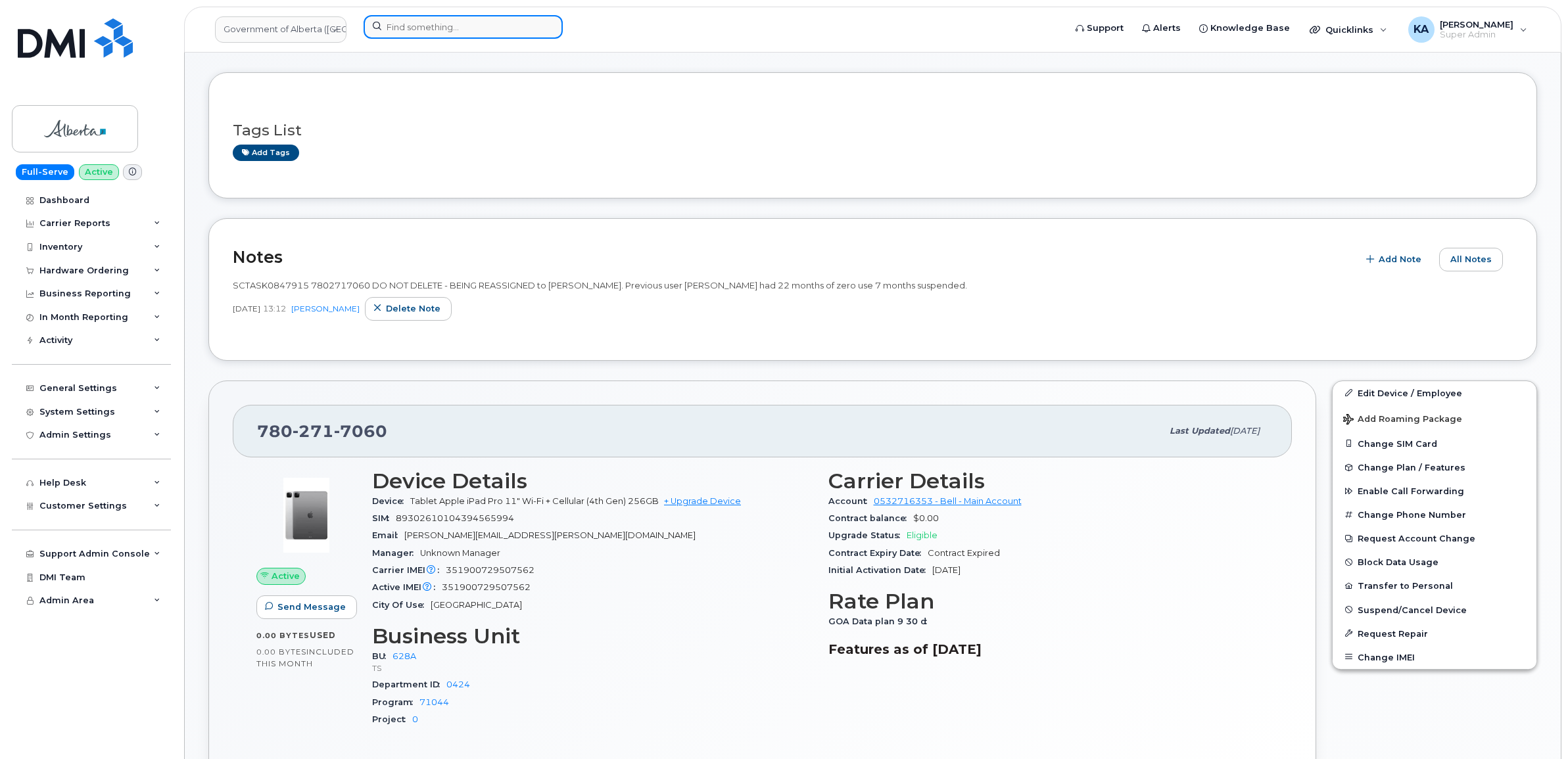
click at [418, 25] on input at bounding box center [463, 27] width 200 height 24
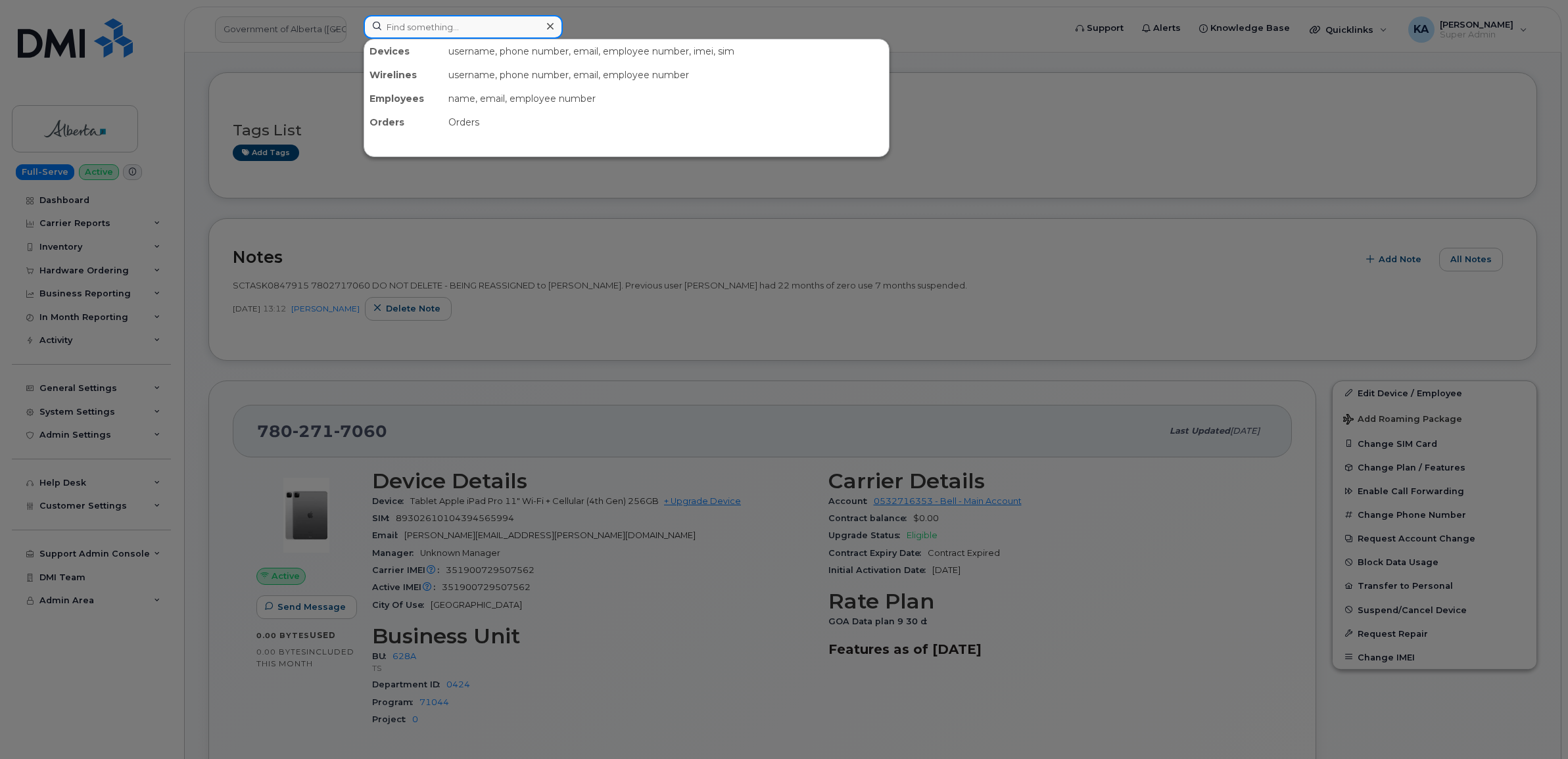
paste input "5873857194"
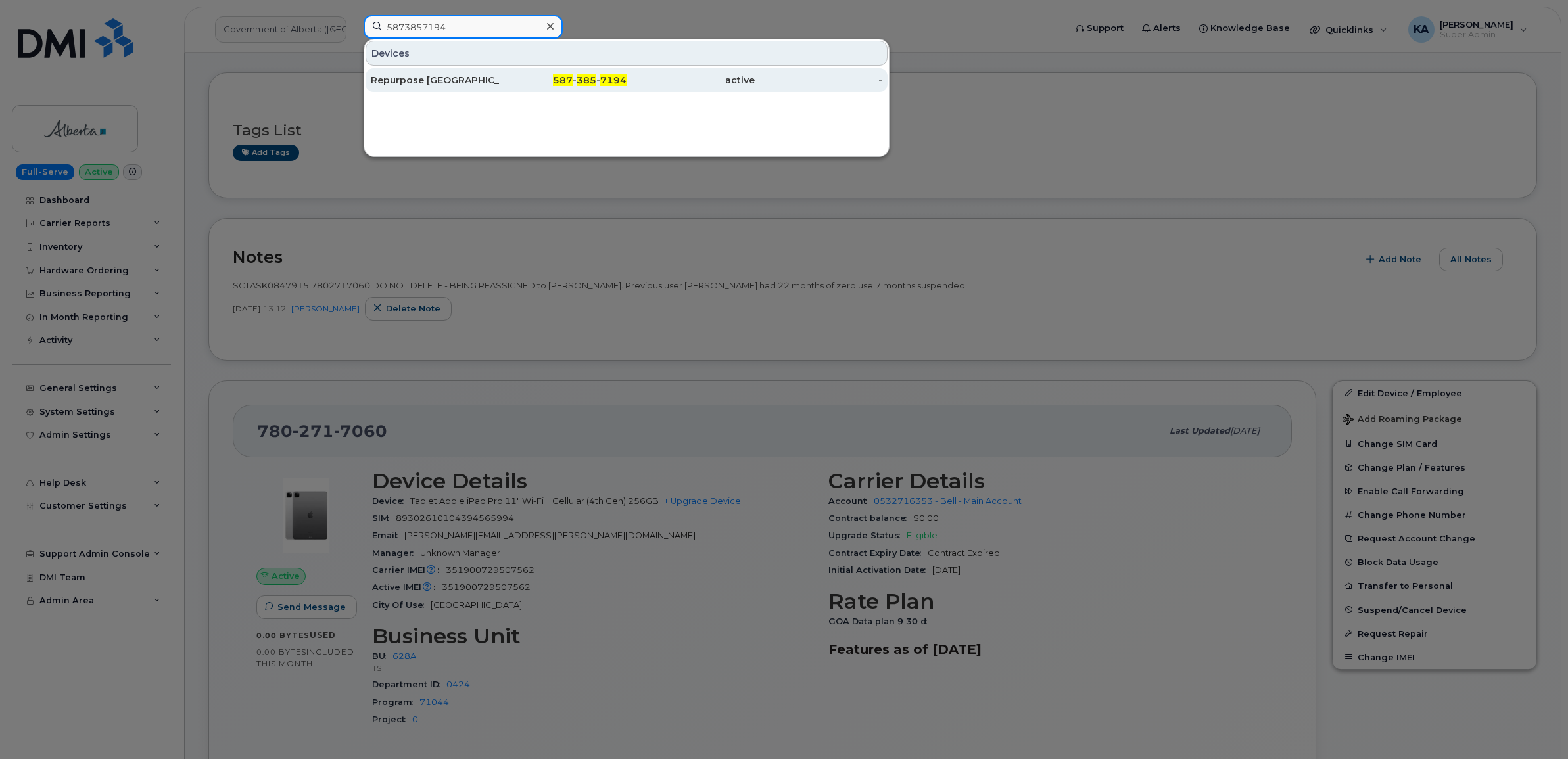
type input "5873857194"
click at [418, 78] on div "Repurpose [GEOGRAPHIC_DATA]" at bounding box center [435, 80] width 128 height 13
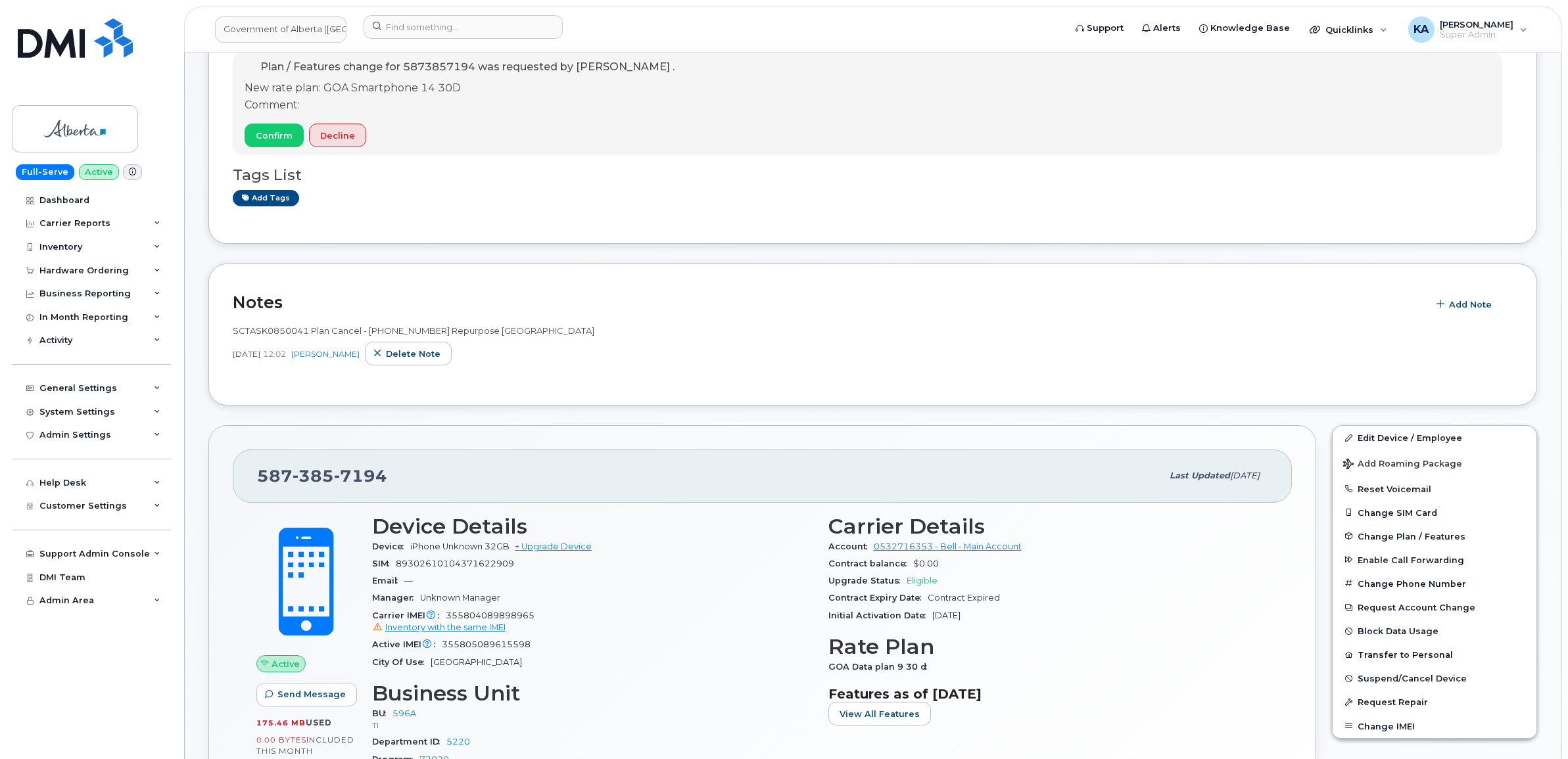
scroll to position [329, 0]
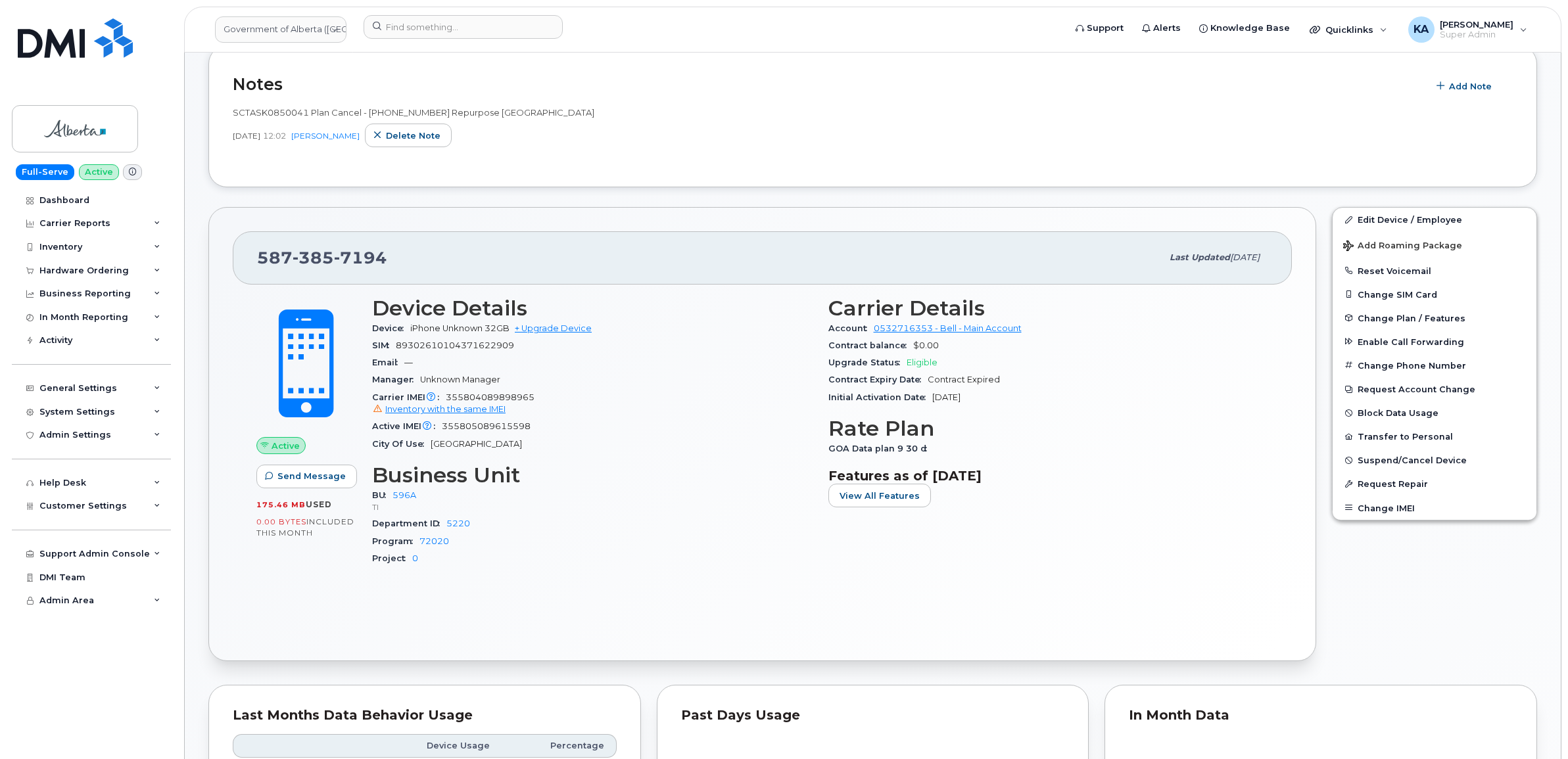
click at [490, 258] on div "[PHONE_NUMBER]" at bounding box center [710, 258] width 905 height 28
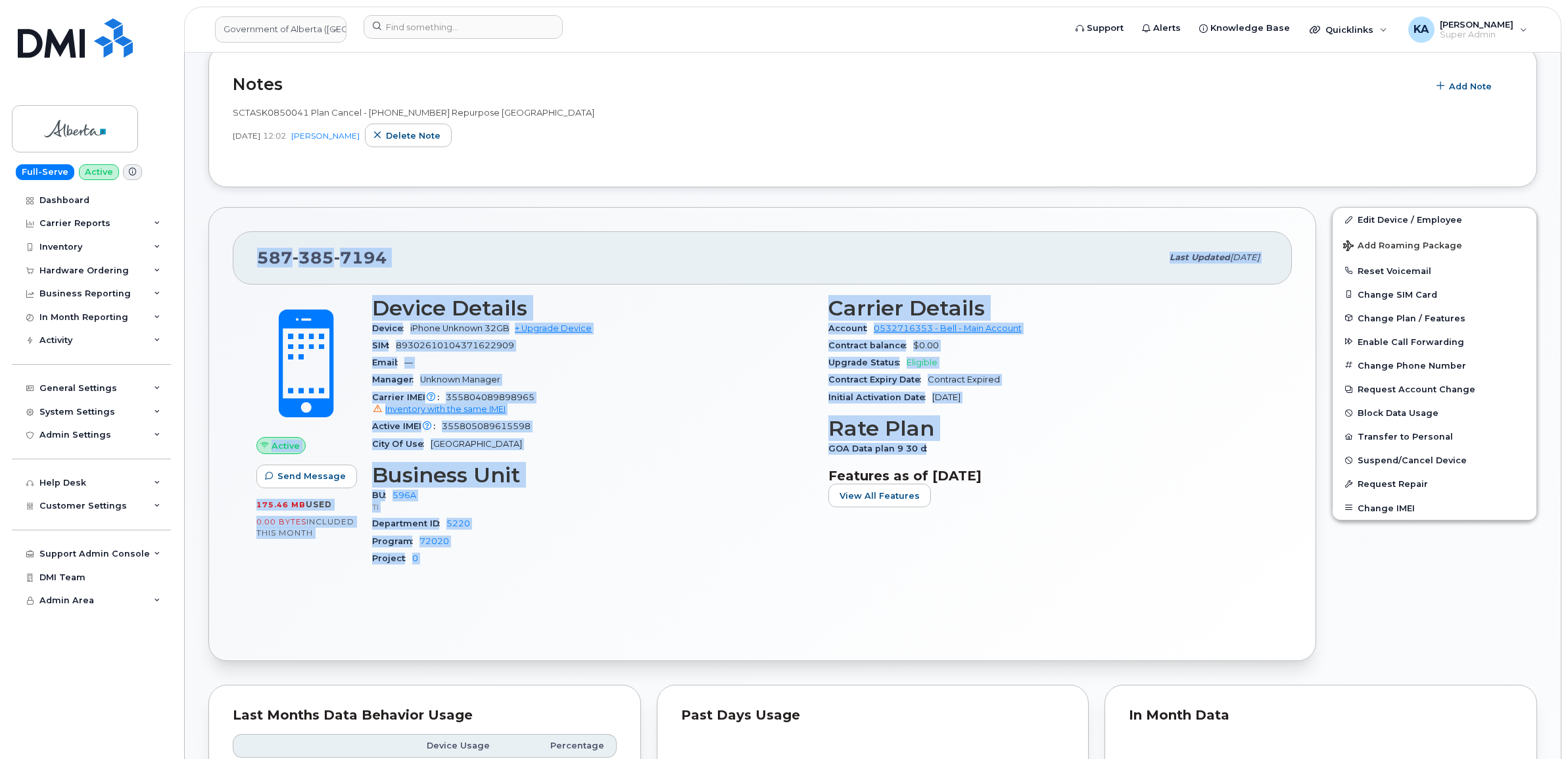
drag, startPoint x: 254, startPoint y: 257, endPoint x: 945, endPoint y: 441, distance: 715.1
click at [952, 450] on div "[PHONE_NUMBER] Last updated [DATE] Active Send Message 175.46 MB  used 0.00 Byt…" at bounding box center [762, 435] width 1108 height 455
copy div "[PHONE_NUMBER] Last updated [DATE] Active Send Message 175.46 MB  used 0.00 Byt…"
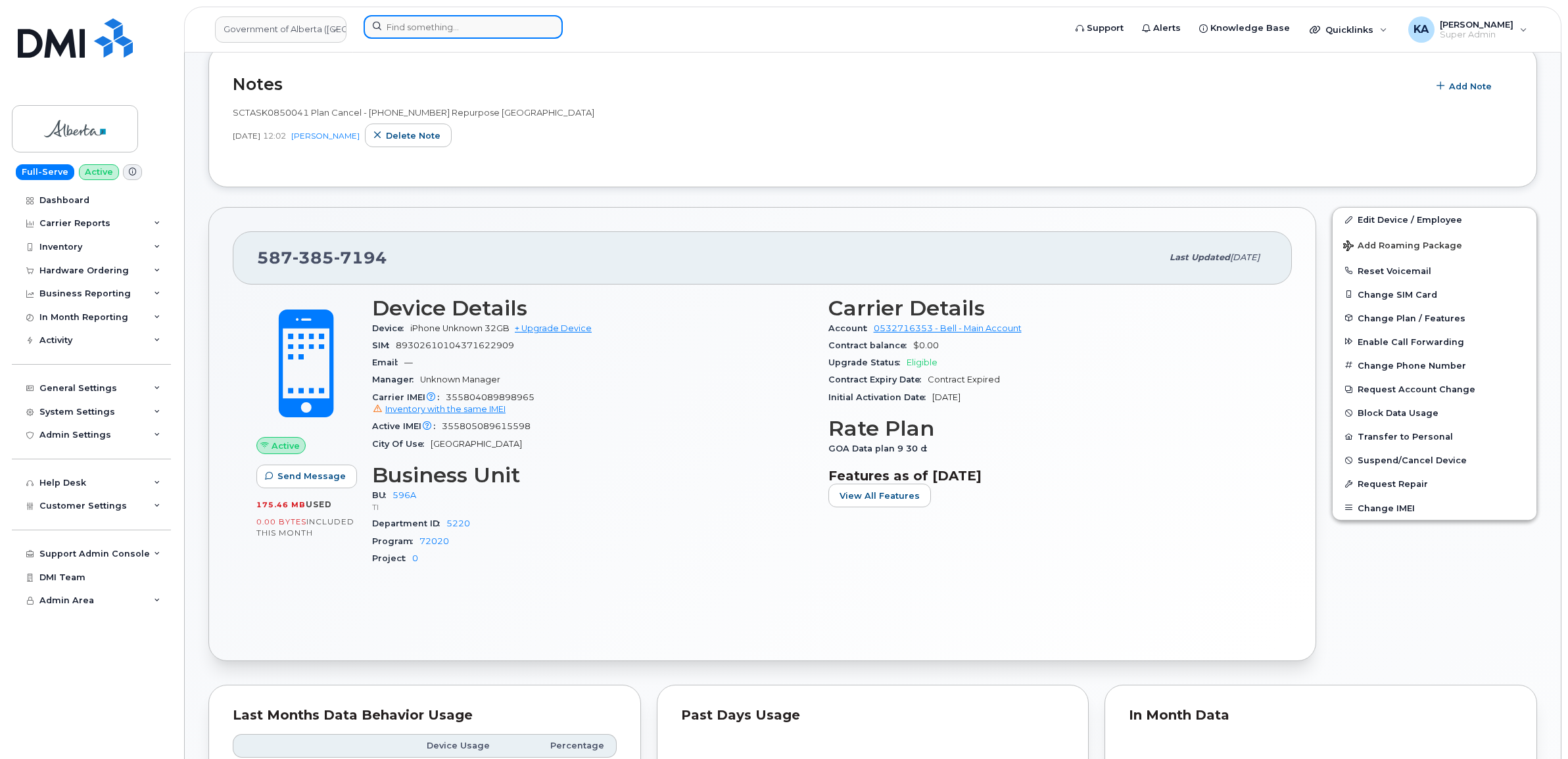
click at [467, 22] on input at bounding box center [463, 27] width 200 height 24
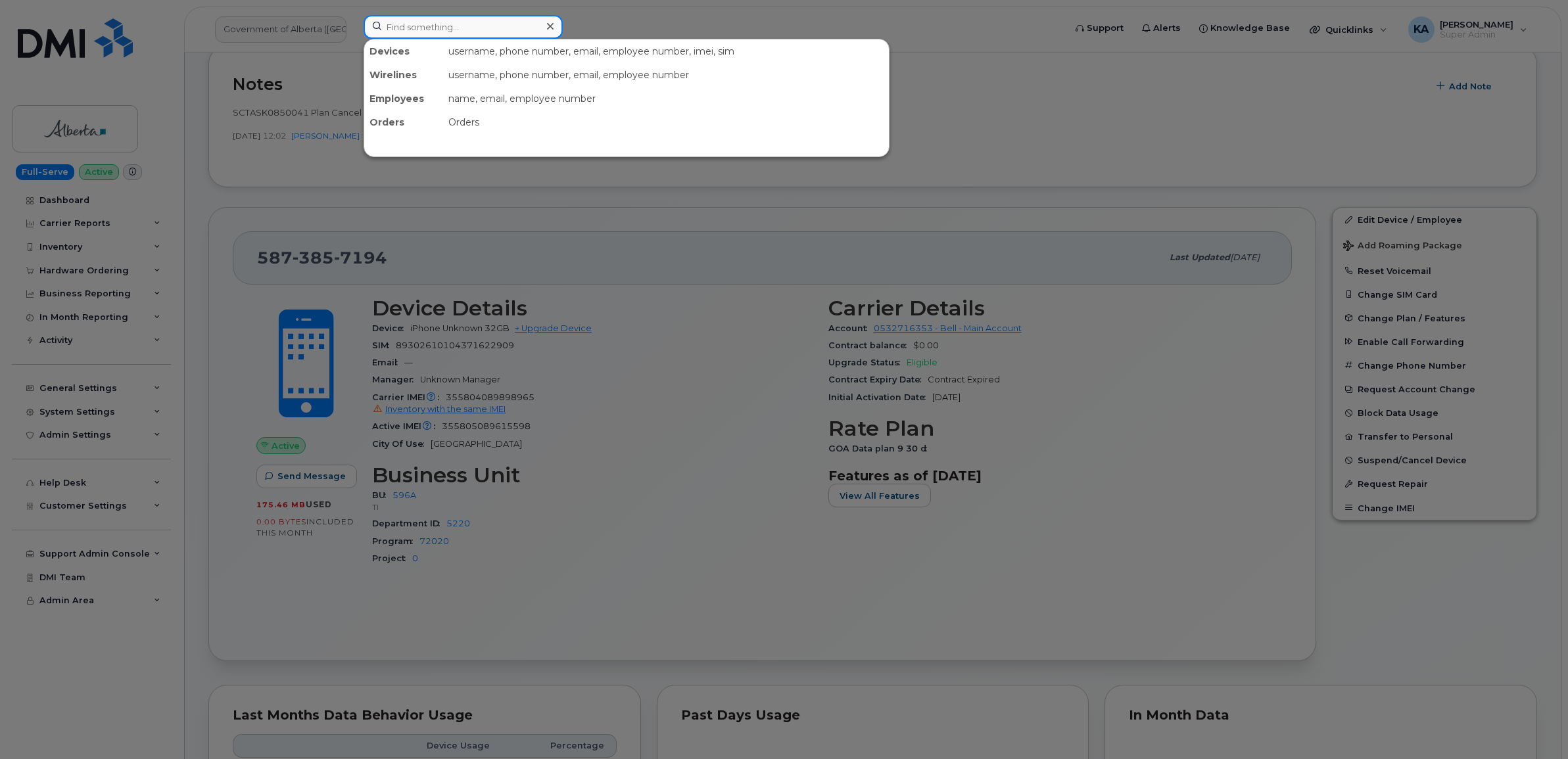
paste input "5873857196"
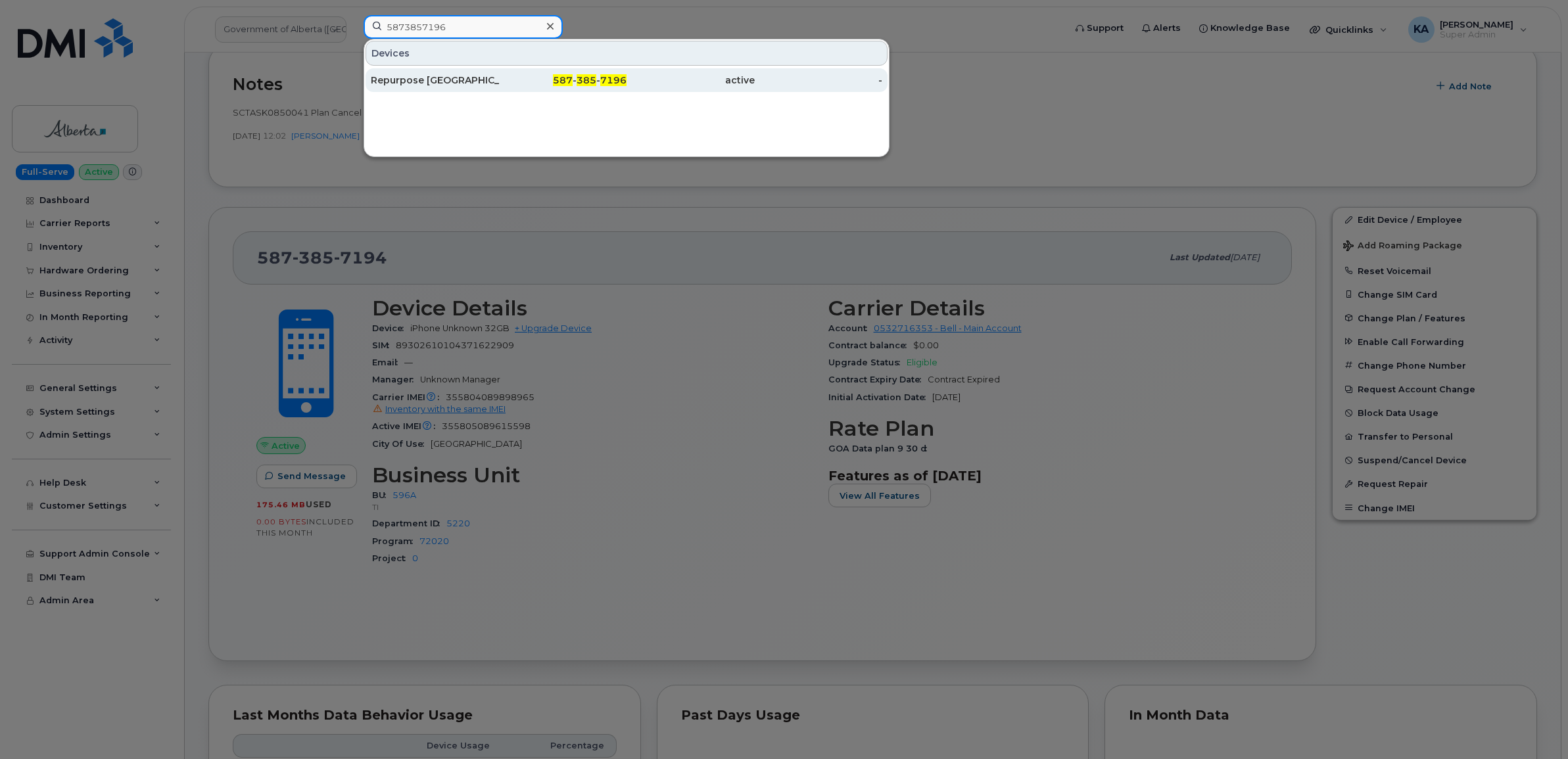
type input "5873857196"
click at [437, 79] on div "Repurpose Edmonton" at bounding box center [435, 80] width 128 height 13
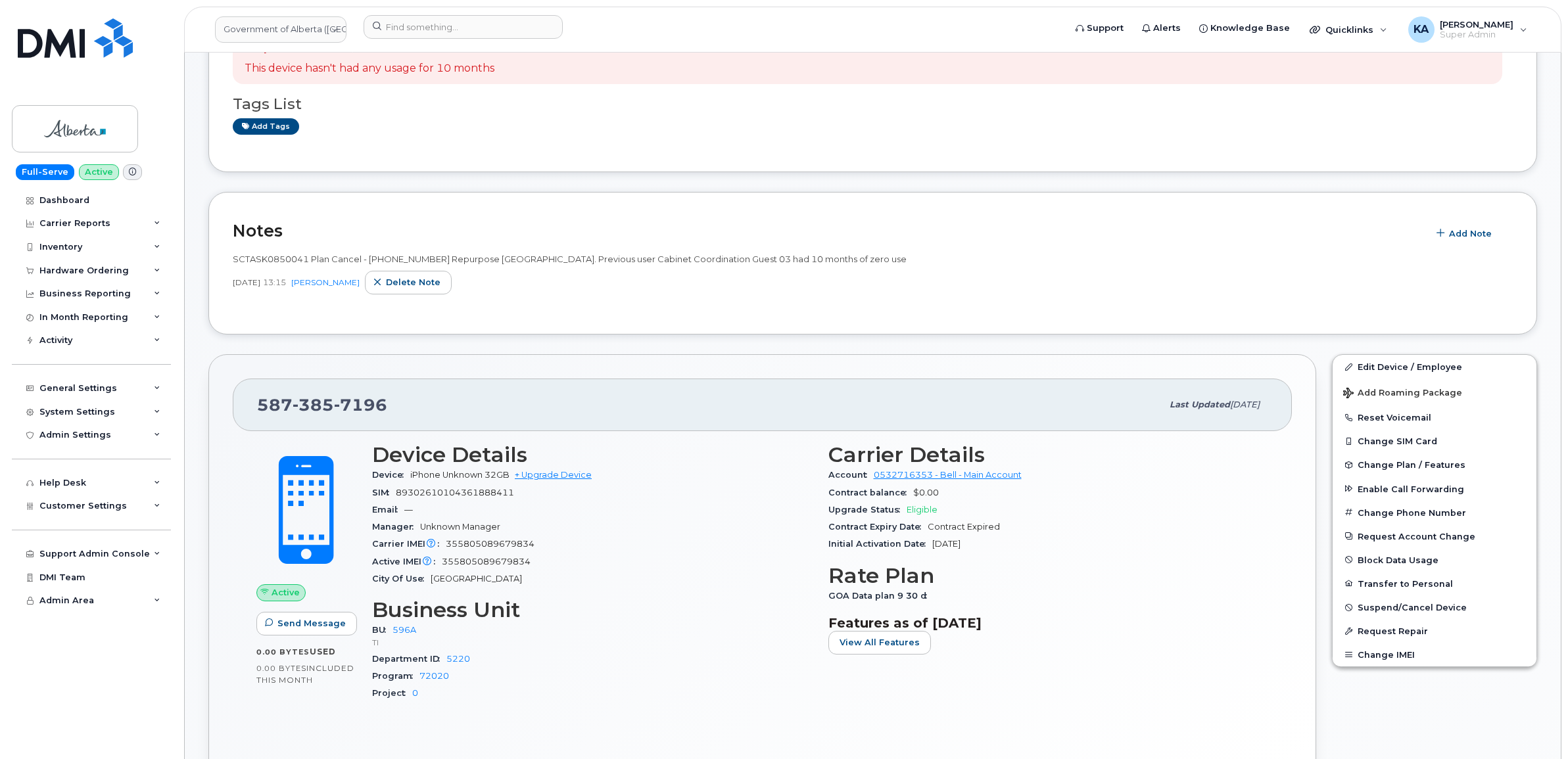
scroll to position [329, 0]
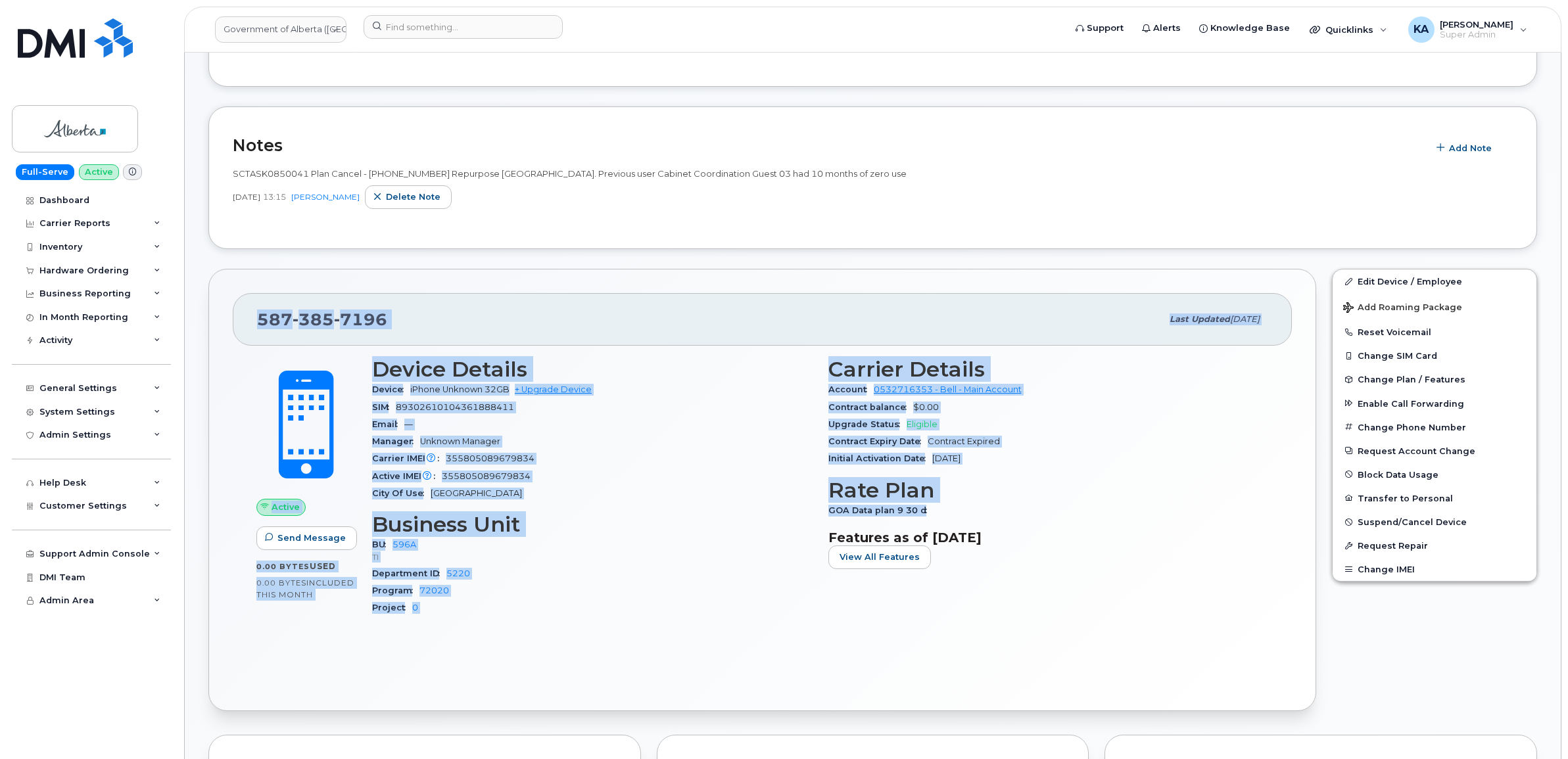
drag, startPoint x: 260, startPoint y: 322, endPoint x: 956, endPoint y: 511, distance: 721.2
click at [956, 511] on div "587 385 7196 Last updated Sep 15, 2025 Active Send Message 0.00 Bytes  used 0.0…" at bounding box center [762, 490] width 1108 height 442
copy div "587 385 7196 Last updated Sep 15, 2025 Active Send Message 0.00 Bytes  used 0.0…"
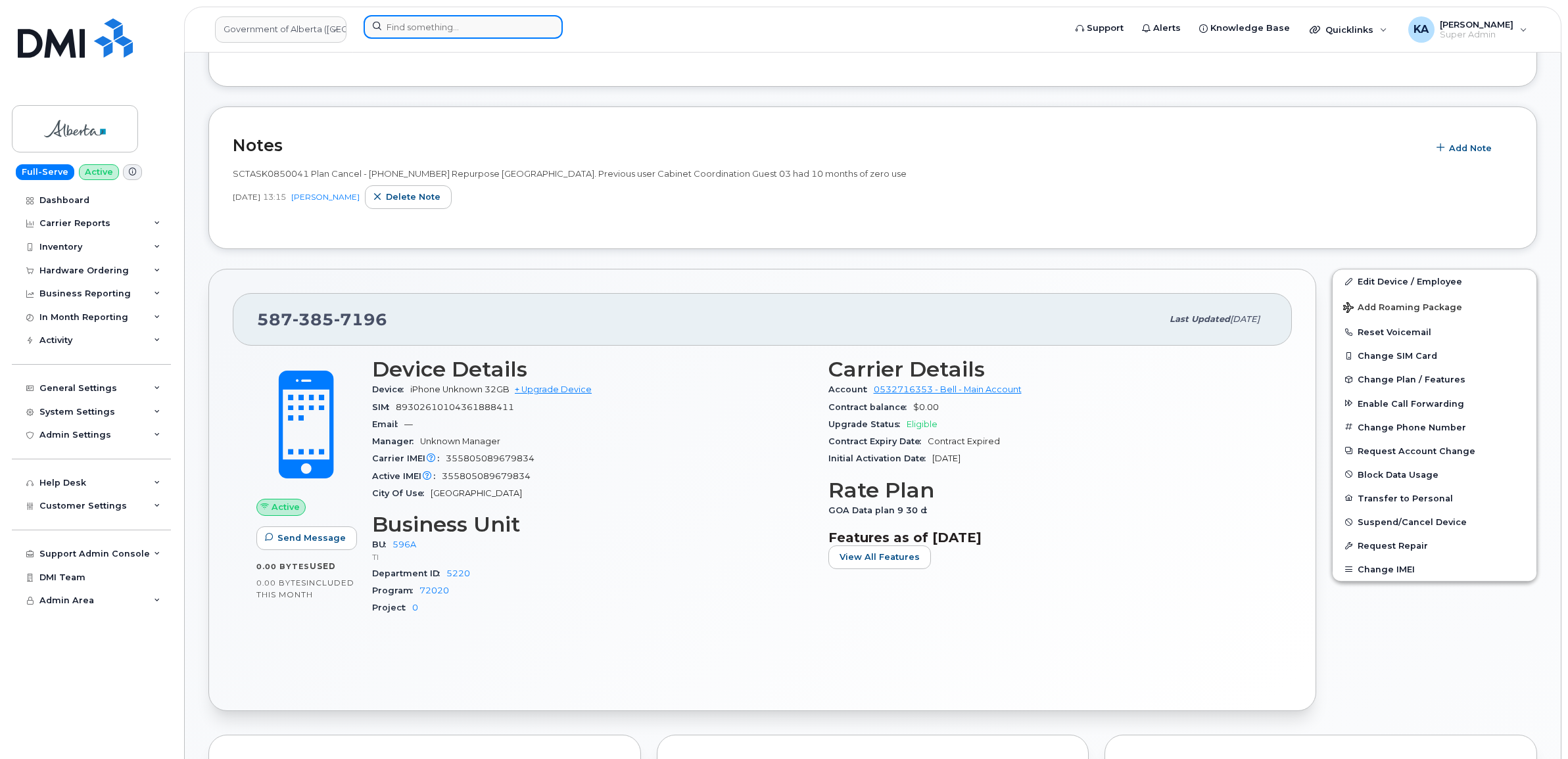
click at [464, 29] on input at bounding box center [463, 27] width 200 height 24
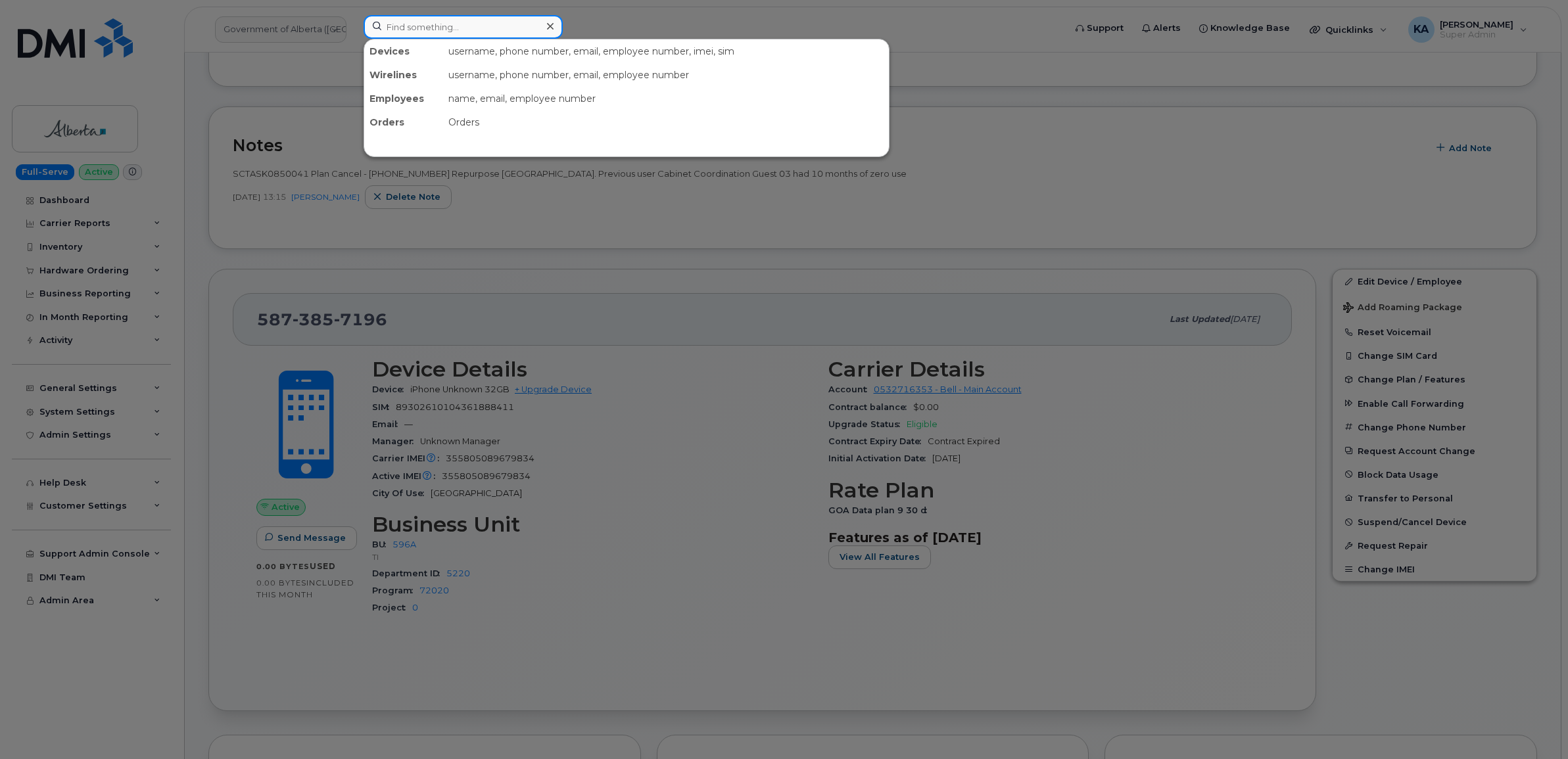
paste input "5873409927"
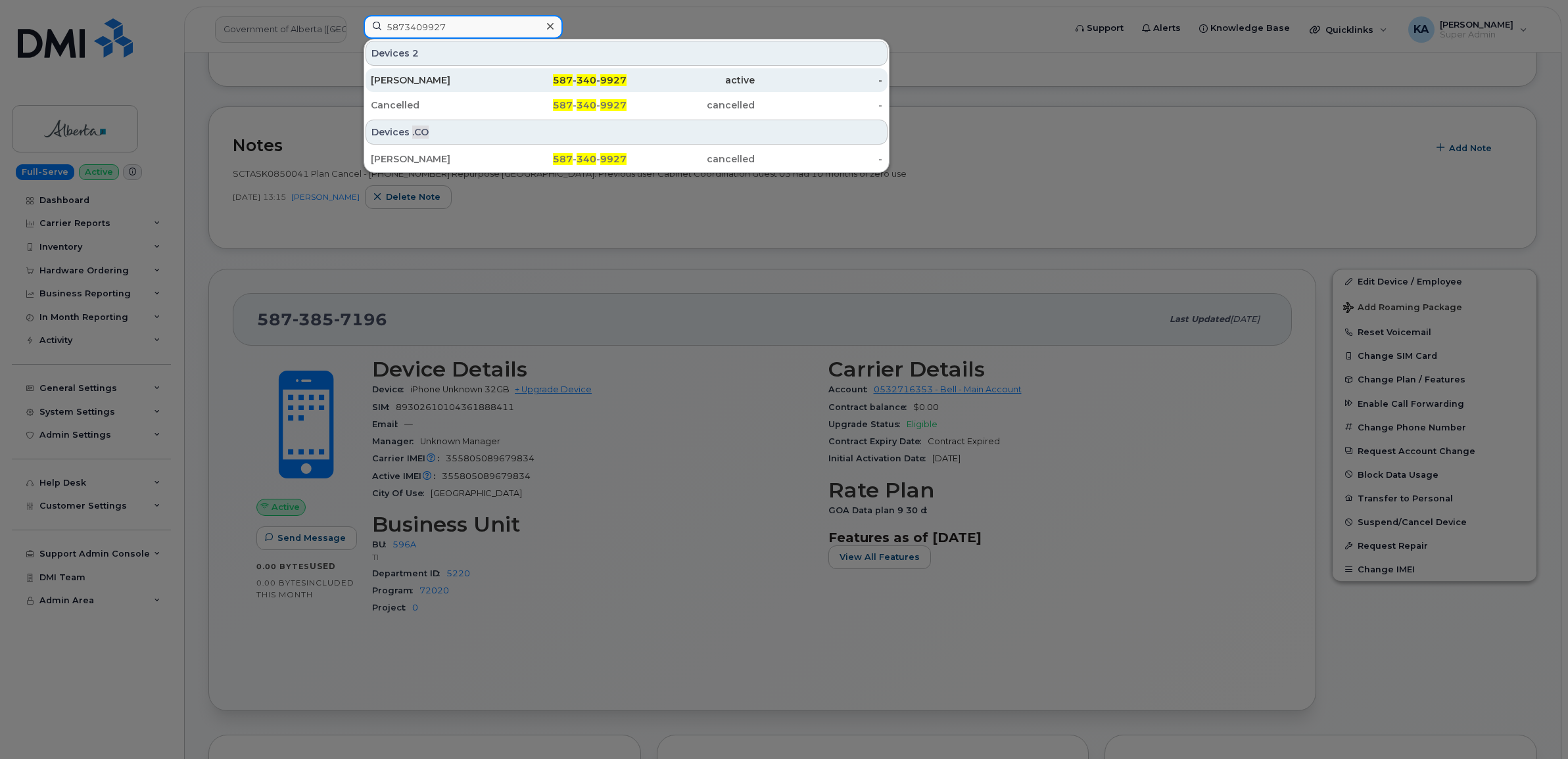
type input "5873409927"
click at [441, 74] on div "Shirley Kopichanski" at bounding box center [435, 80] width 128 height 13
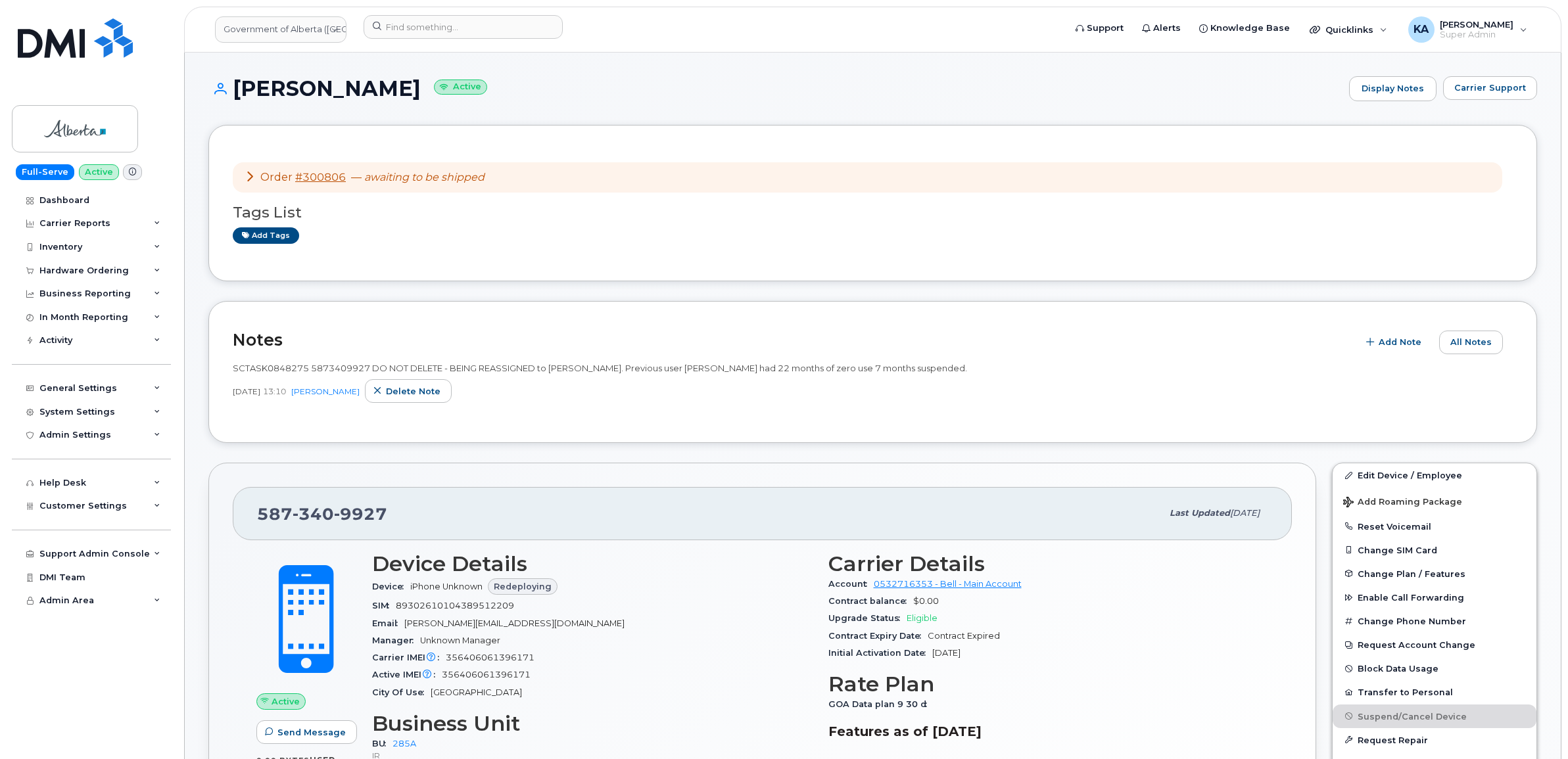
drag, startPoint x: 234, startPoint y: 86, endPoint x: 449, endPoint y: 106, distance: 215.9
click at [449, 106] on div "Shirley Kopichanski Active Display Notes Carrier Support" at bounding box center [872, 100] width 1328 height 49
drag, startPoint x: 449, startPoint y: 106, endPoint x: 438, endPoint y: 89, distance: 20.2
copy h1 "[PERSON_NAME]"
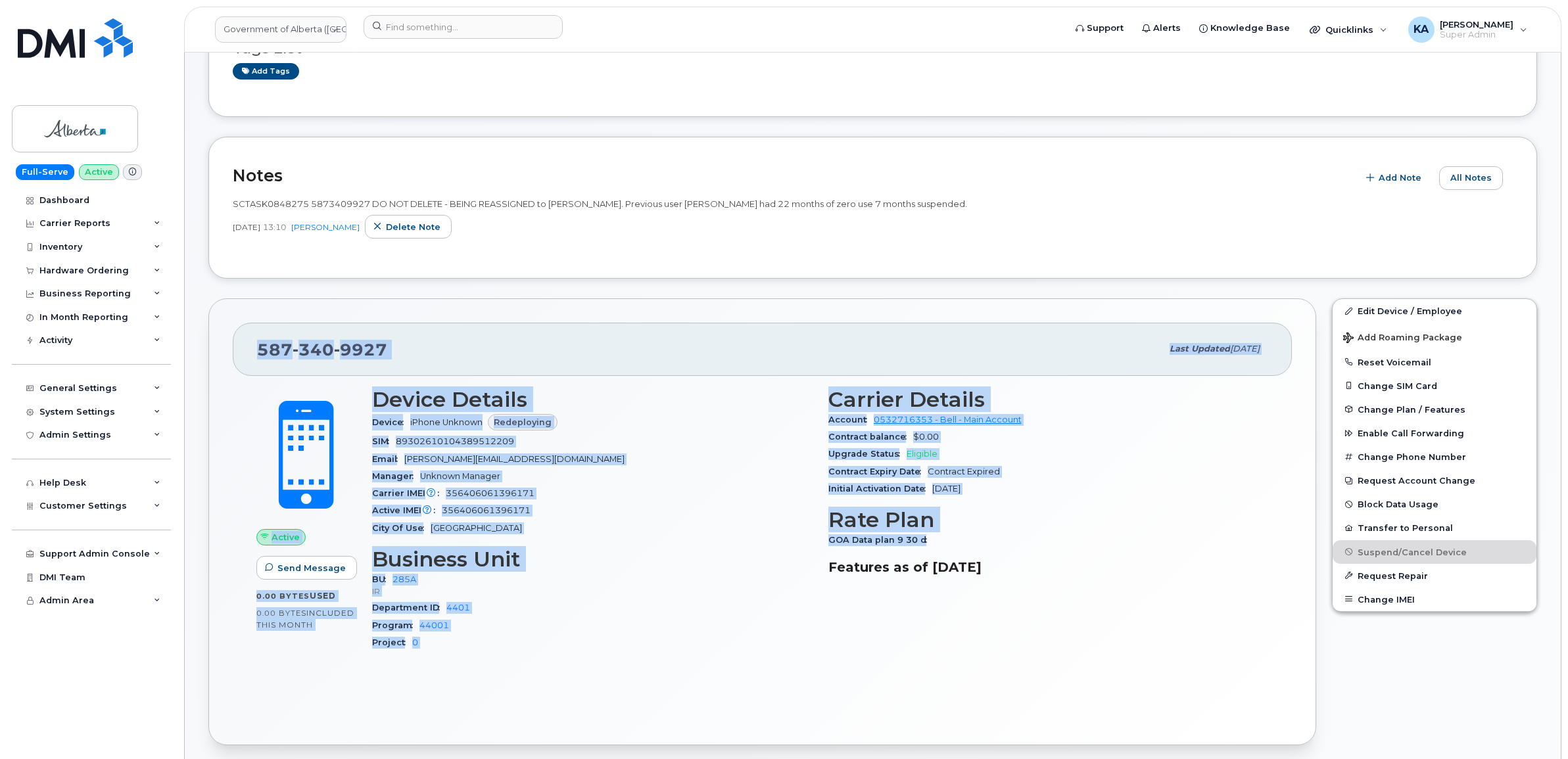
drag, startPoint x: 251, startPoint y: 351, endPoint x: 974, endPoint y: 539, distance: 747.0
click at [974, 539] on div "587 340 9927 Last updated Sep 15, 2025 Active Send Message 0.00 Bytes  used 0.0…" at bounding box center [762, 522] width 1108 height 447
copy div "587 340 9927 Last updated Sep 15, 2025 Active Send Message 0.00 Bytes  used 0.0…"
click at [455, 29] on input at bounding box center [463, 27] width 200 height 24
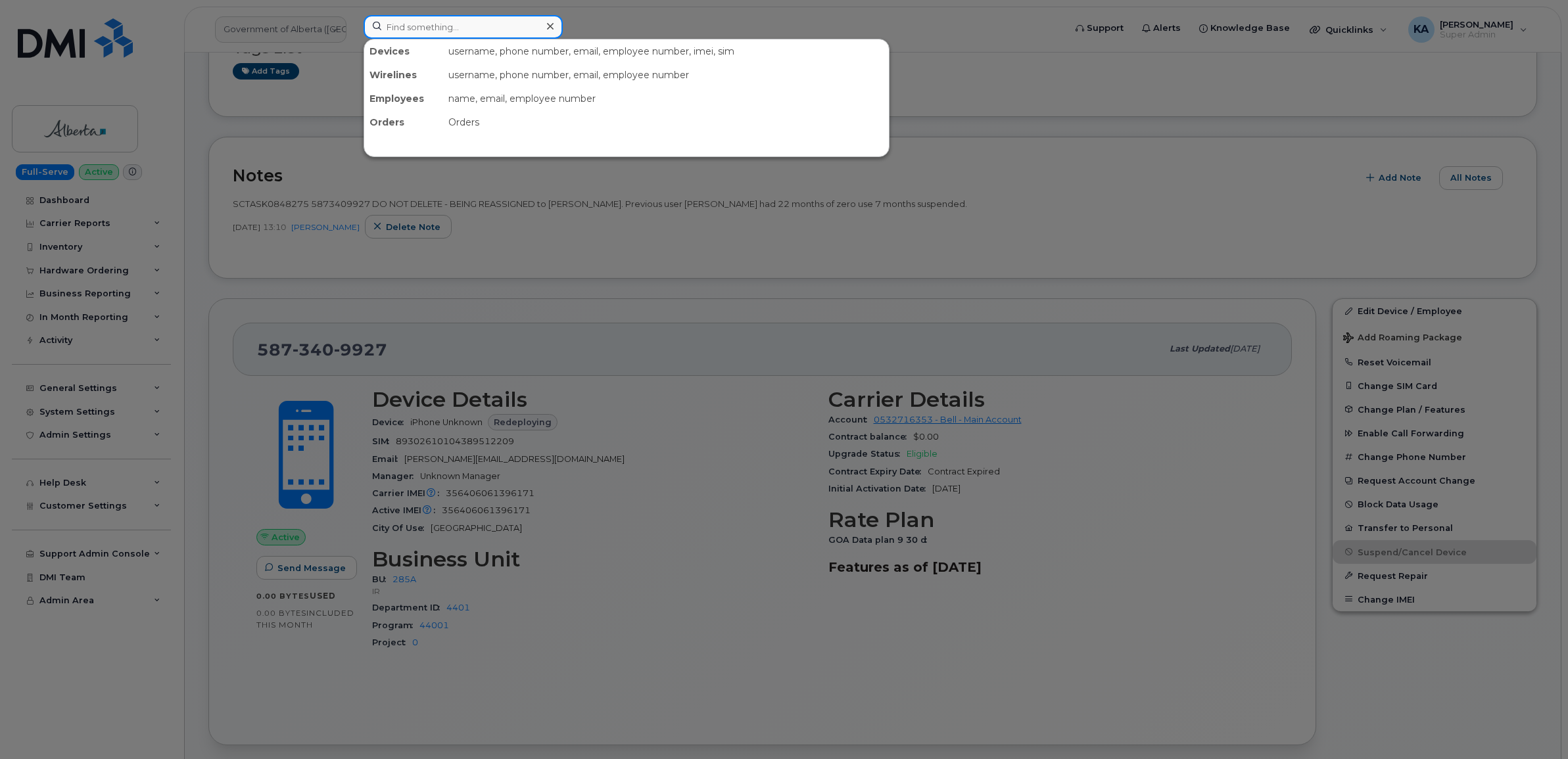
paste input "4163714063"
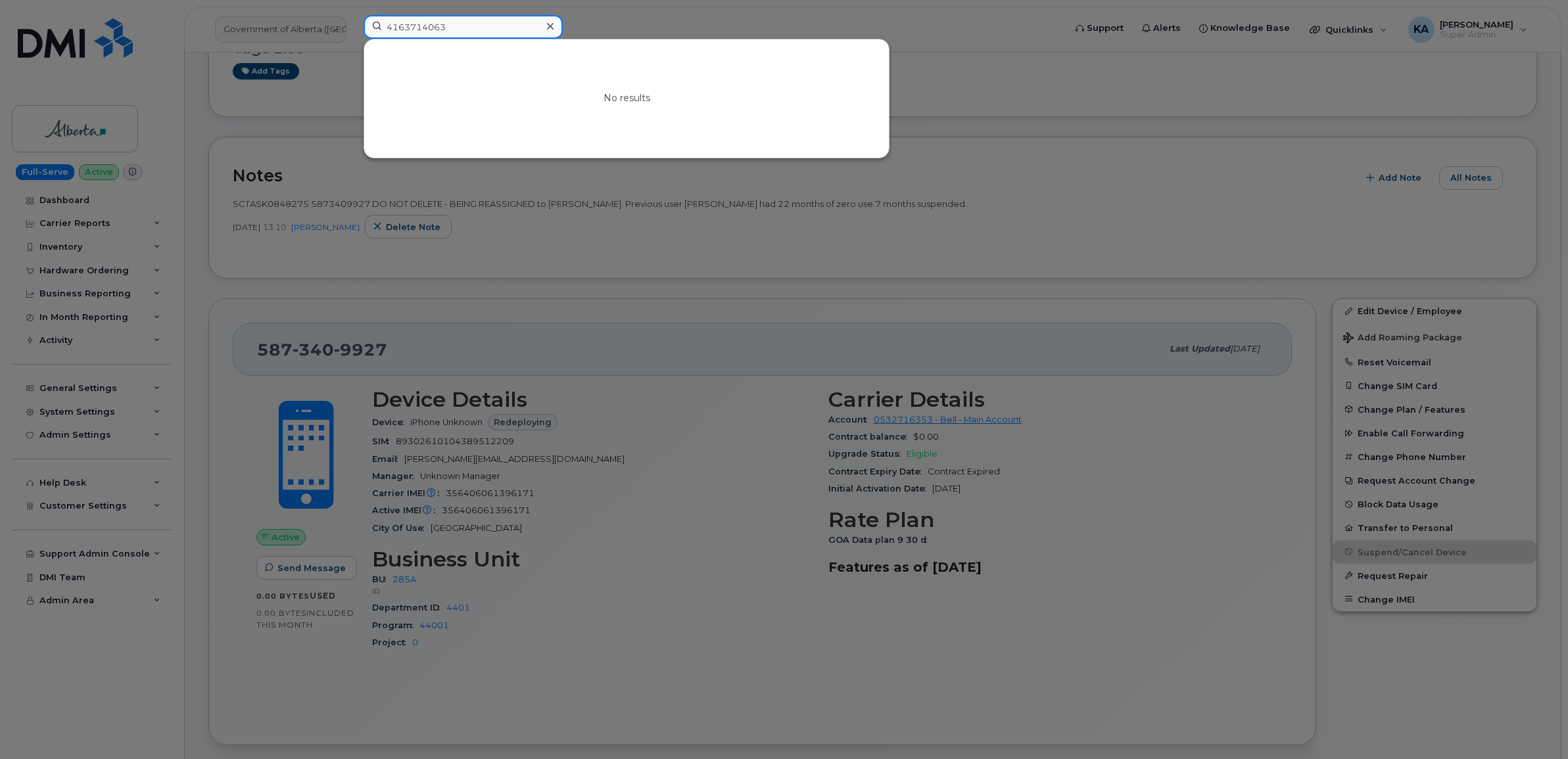
type input "4163714063"
click at [547, 25] on icon at bounding box center [550, 26] width 7 height 11
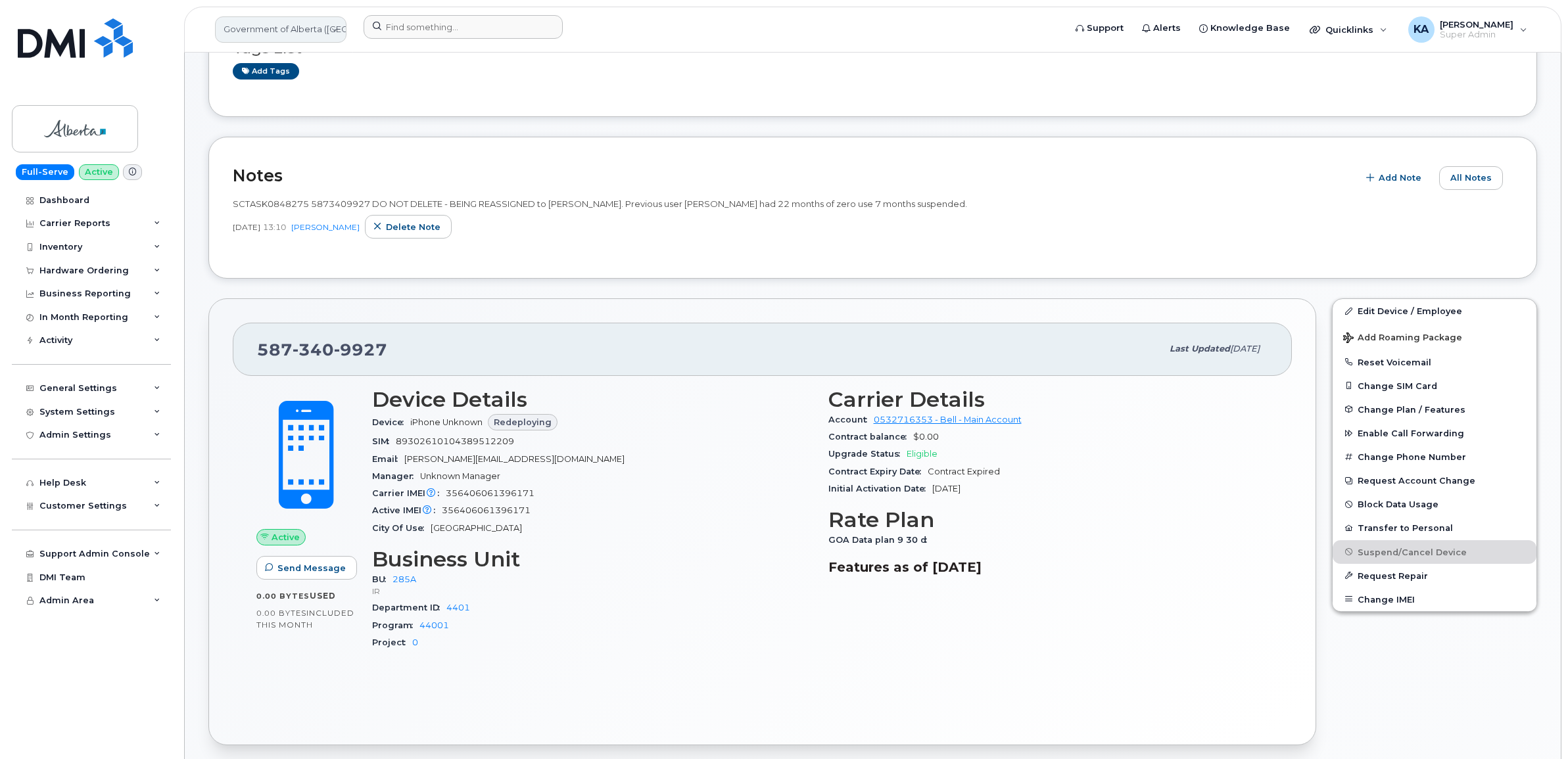
click at [284, 31] on link "Government of Alberta (GOA)" at bounding box center [280, 29] width 132 height 26
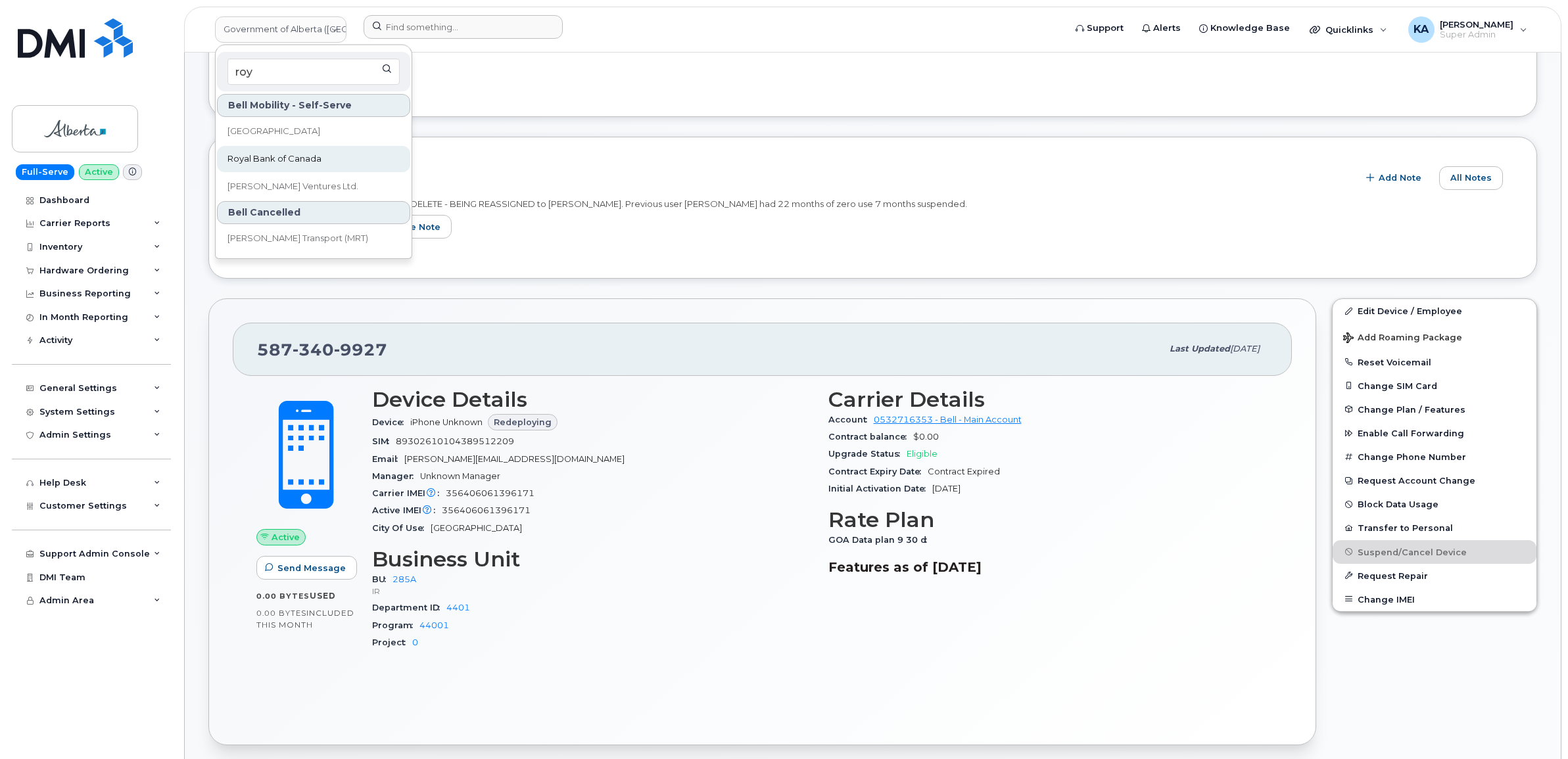
type input "roy"
click at [248, 156] on span "Royal Bank of Canada" at bounding box center [274, 159] width 94 height 13
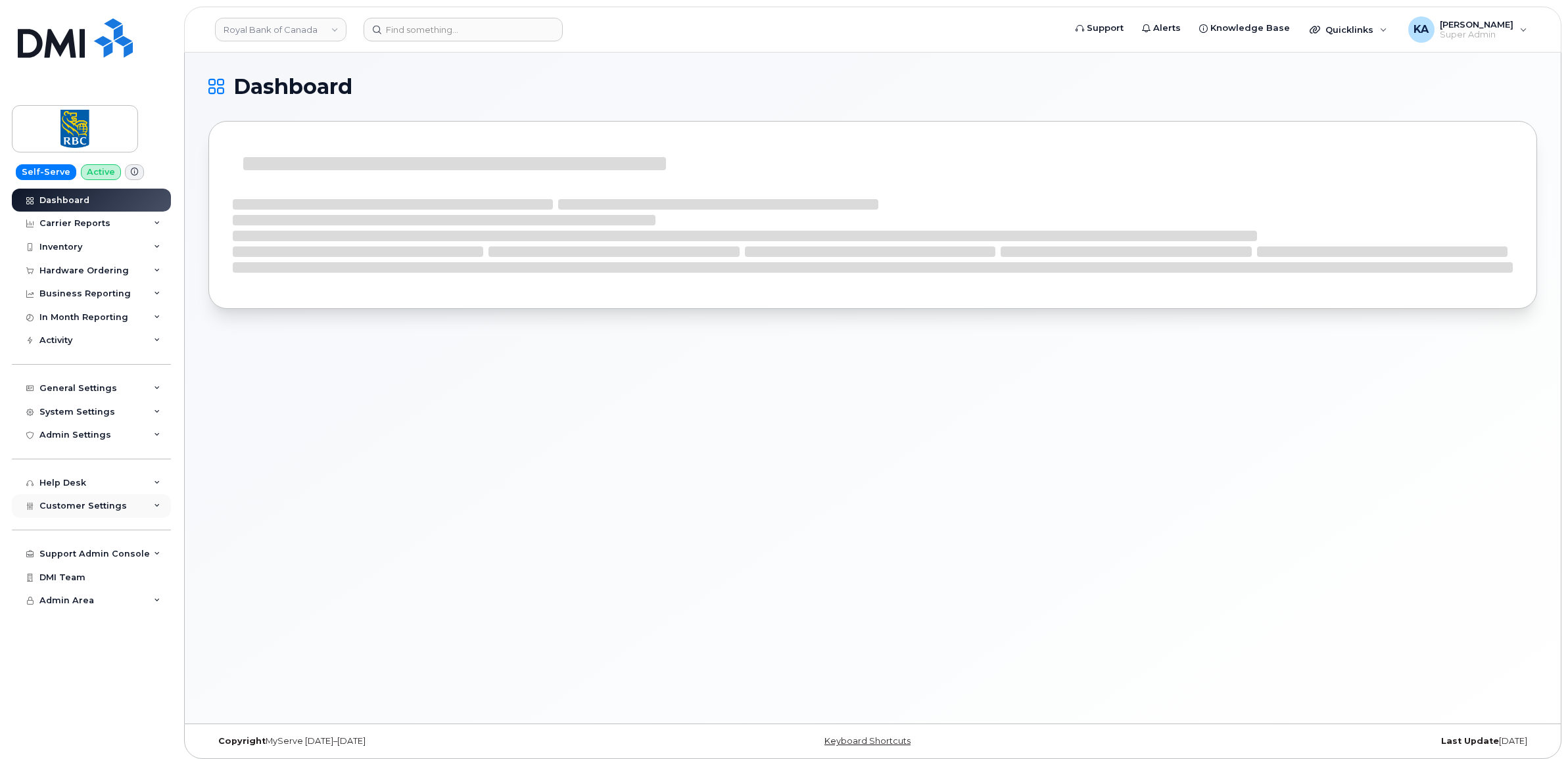
click at [83, 505] on span "Customer Settings" at bounding box center [82, 505] width 87 height 10
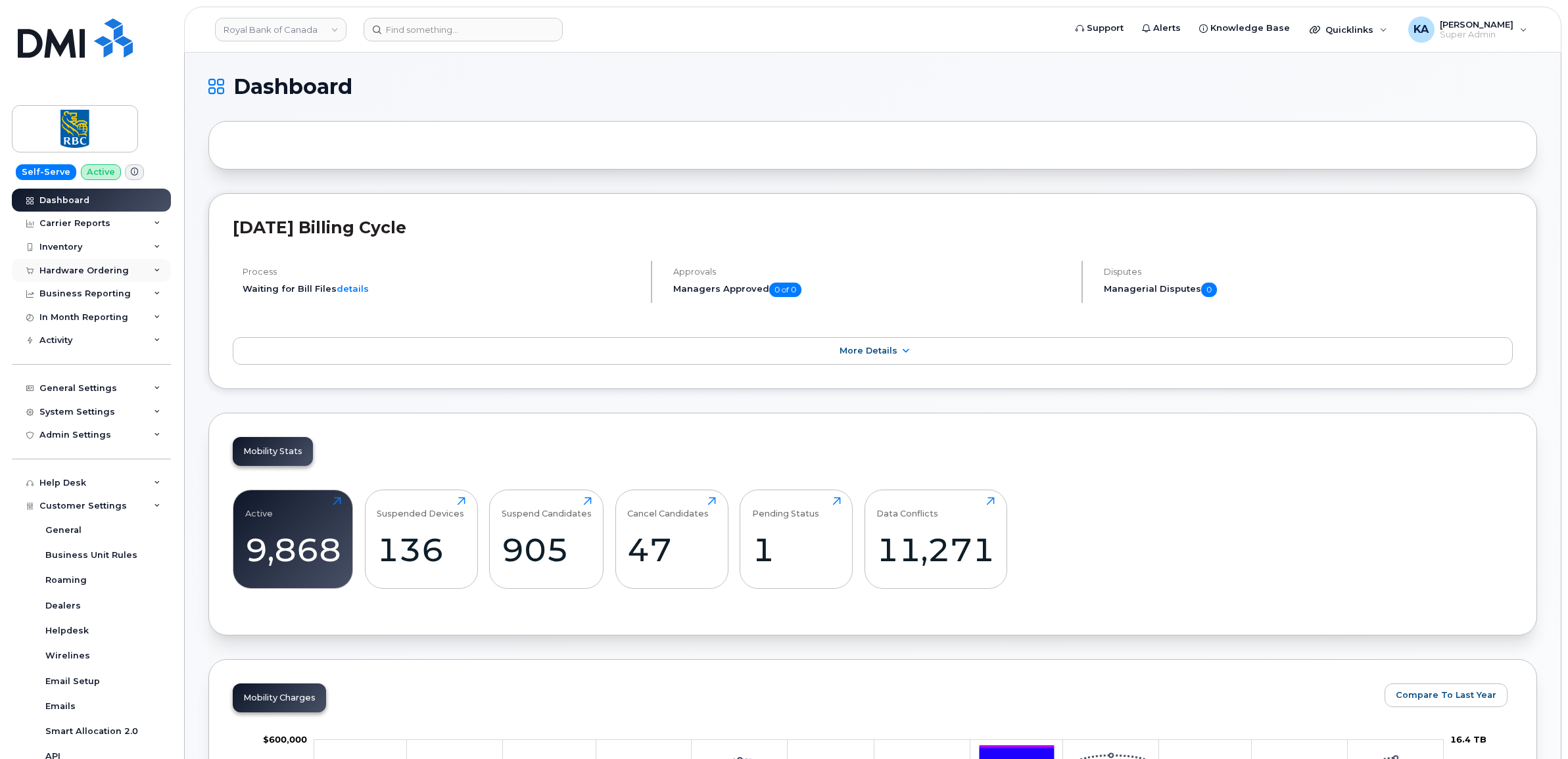
click at [74, 267] on div "Hardware Ordering" at bounding box center [84, 271] width 89 height 11
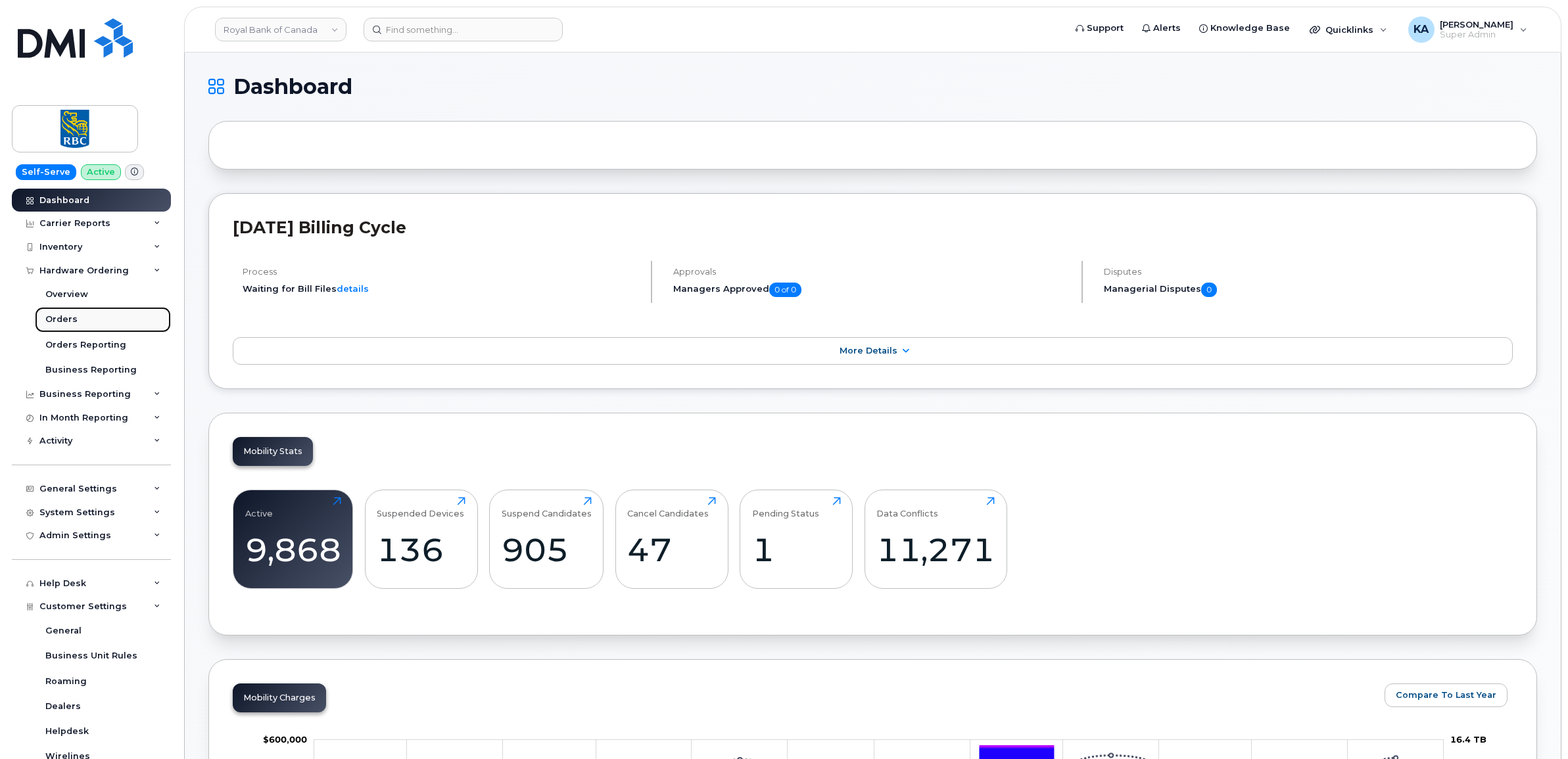
click at [63, 322] on div "Orders" at bounding box center [62, 319] width 32 height 12
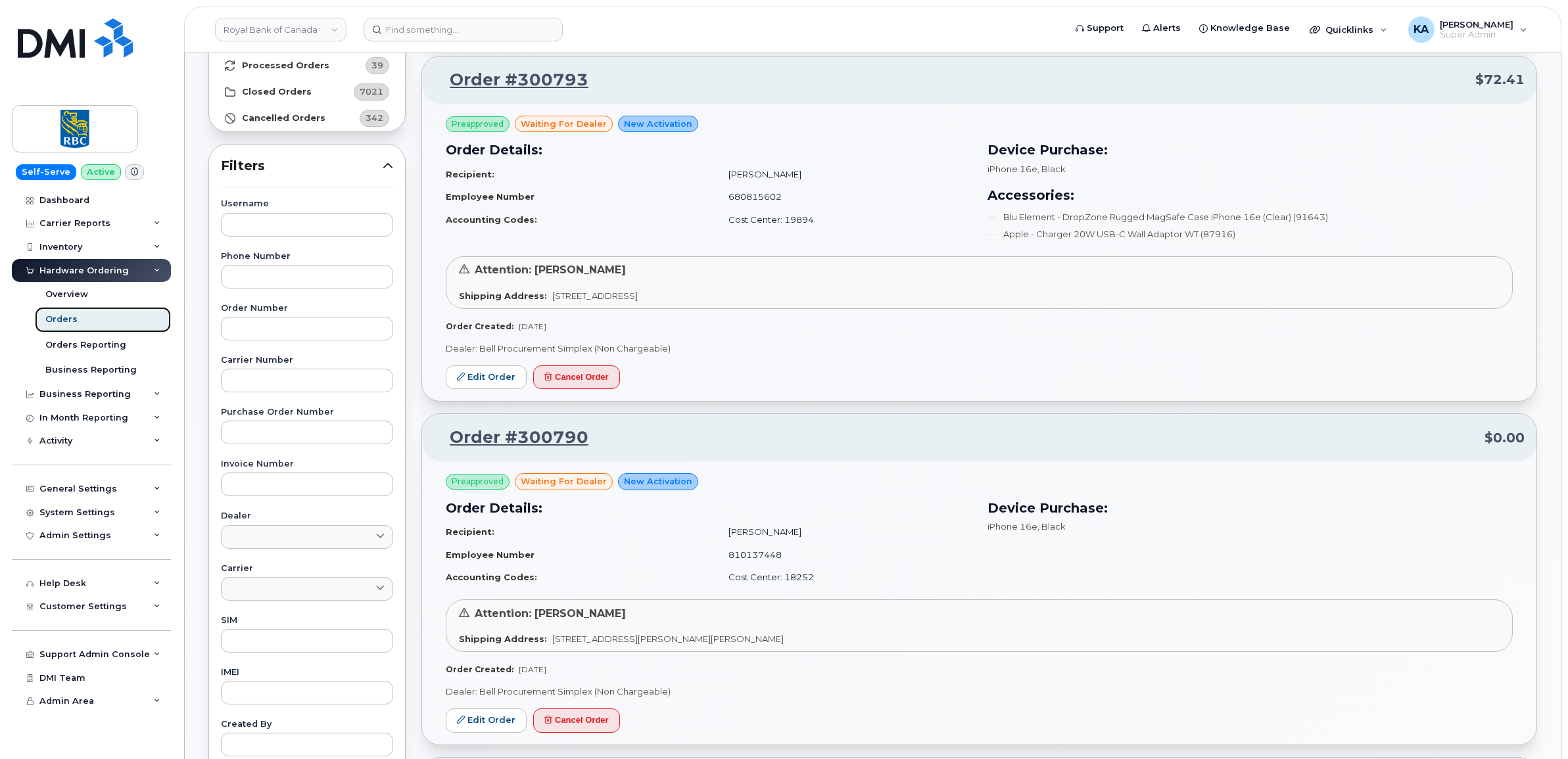
scroll to position [164, 0]
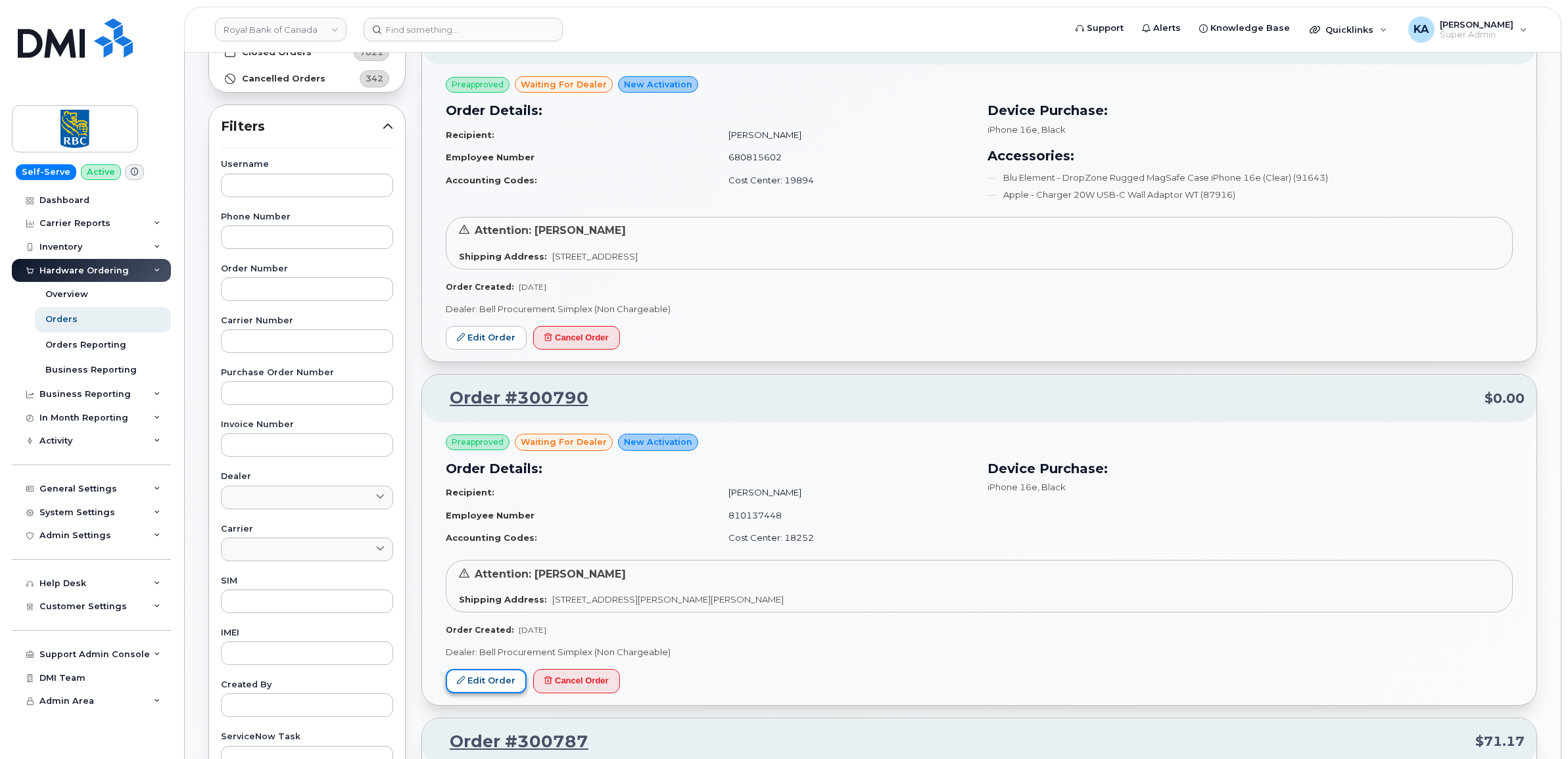
click at [482, 681] on link "Edit Order" at bounding box center [485, 682] width 81 height 25
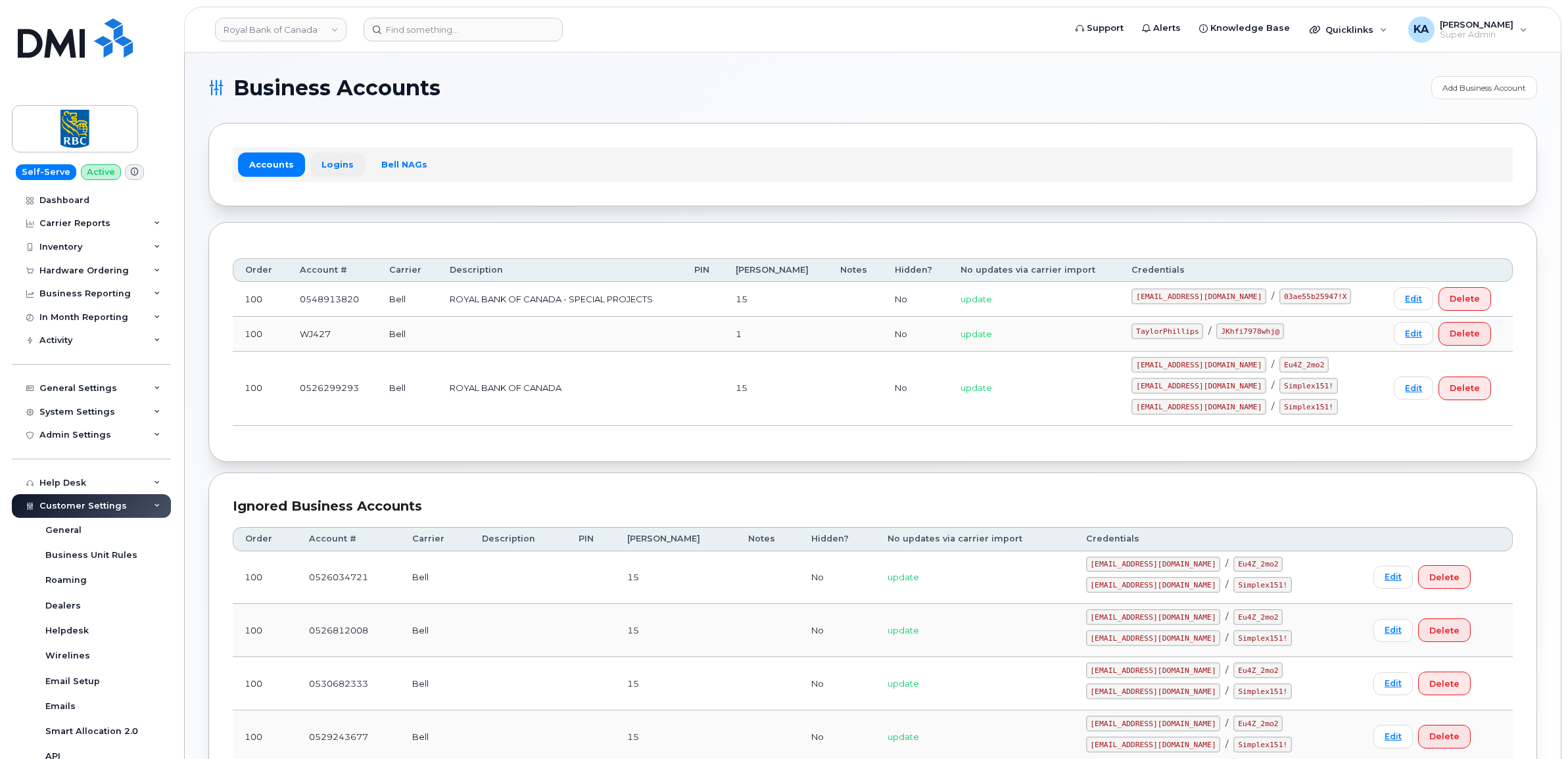
click at [338, 161] on link "Logins" at bounding box center [337, 164] width 55 height 24
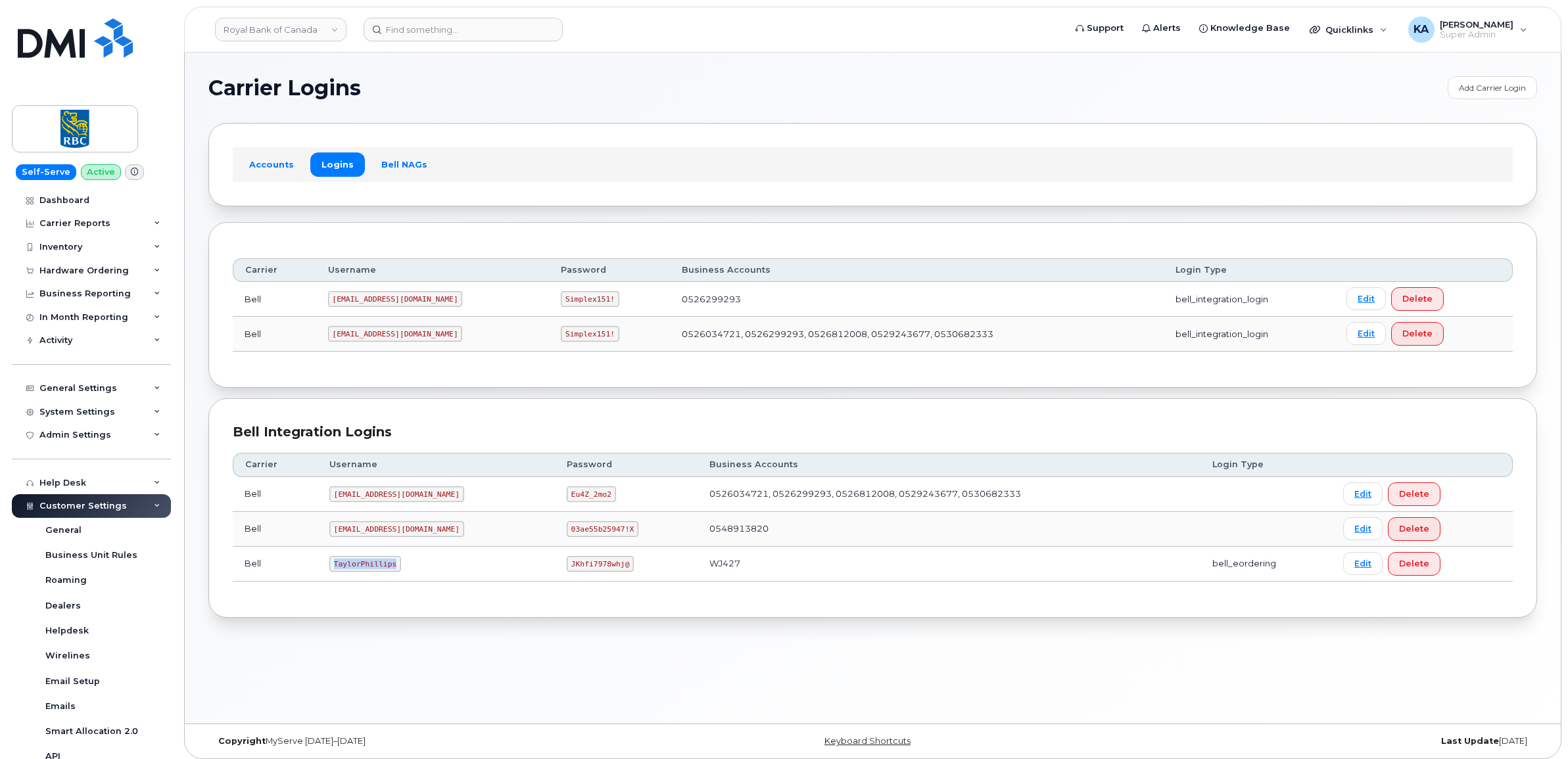
drag, startPoint x: 334, startPoint y: 570, endPoint x: 405, endPoint y: 579, distance: 71.6
click at [405, 579] on td "TaylorPhillips" at bounding box center [436, 564] width 237 height 35
drag, startPoint x: 405, startPoint y: 579, endPoint x: 370, endPoint y: 564, distance: 38.1
copy code "TaylorPhillips"
drag, startPoint x: 527, startPoint y: 566, endPoint x: 613, endPoint y: 574, distance: 86.4
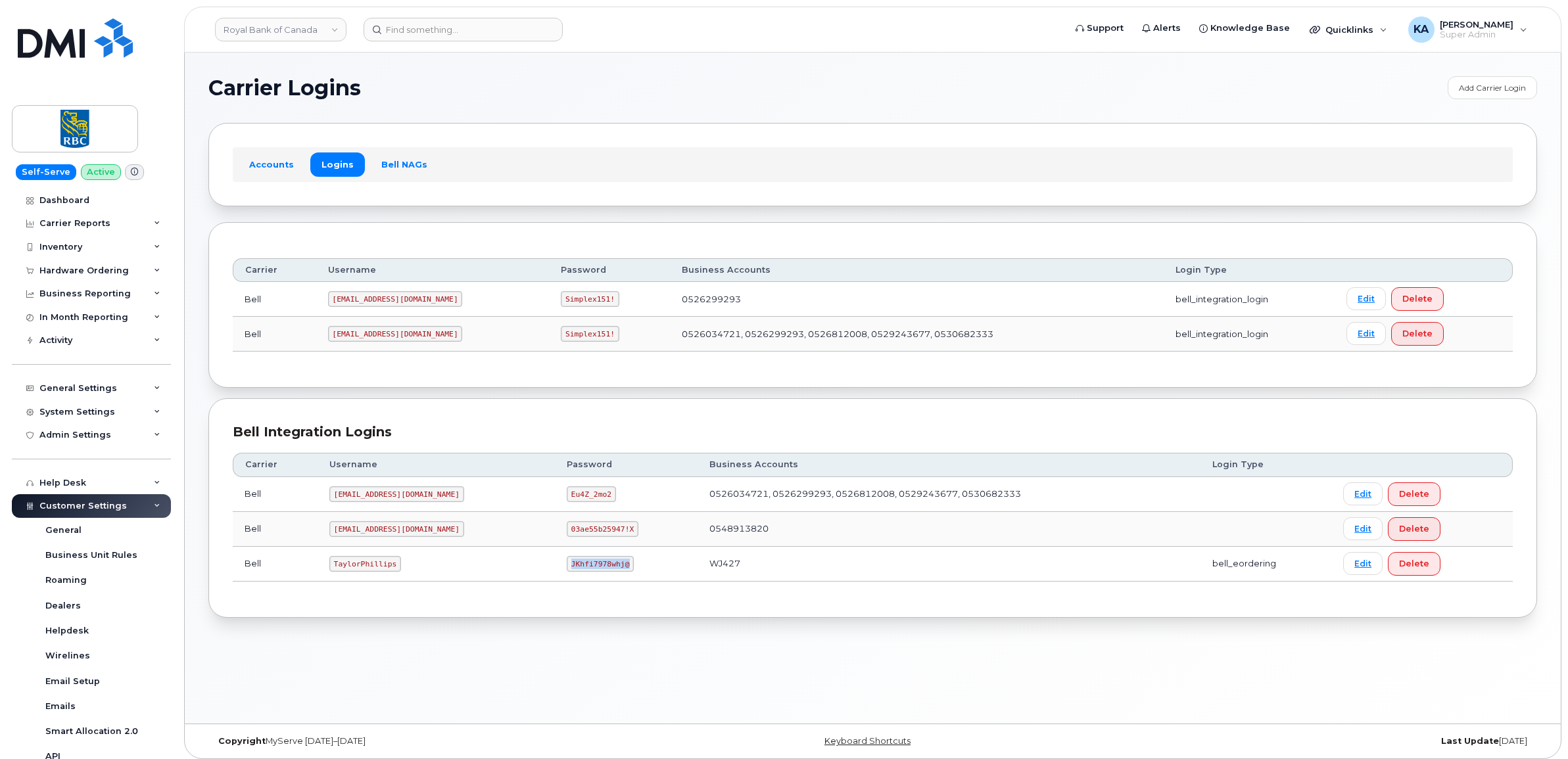
click at [613, 574] on td "JKhfi7978whj@" at bounding box center [626, 564] width 143 height 35
copy code "JKhfi7978whj@"
drag, startPoint x: 332, startPoint y: 336, endPoint x: 424, endPoint y: 343, distance: 92.3
click at [424, 343] on td "RoyalBan2@myserve.ca" at bounding box center [432, 334] width 233 height 35
copy code "RoyalBan2@myserve.ca"
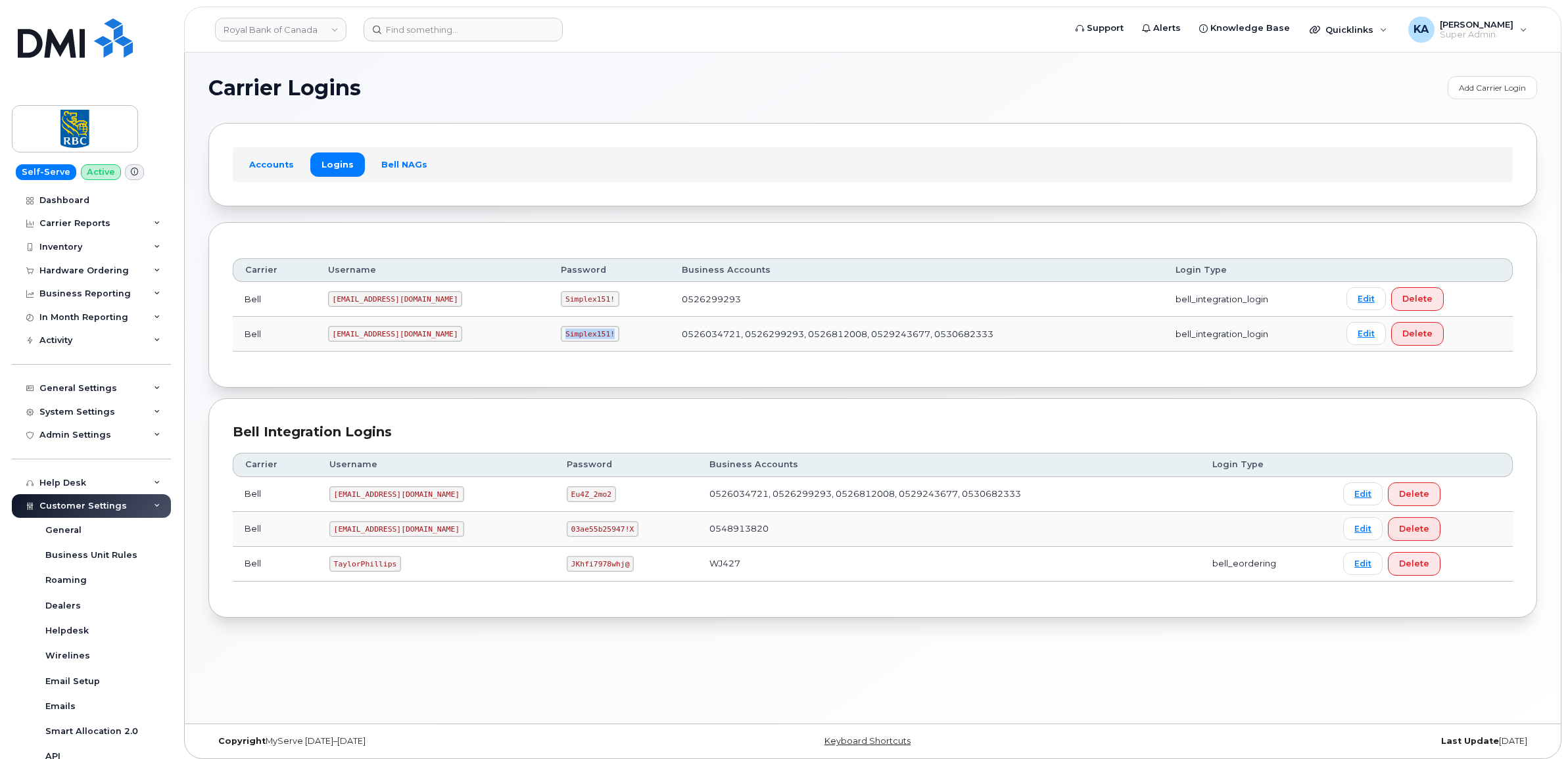
drag, startPoint x: 509, startPoint y: 338, endPoint x: 577, endPoint y: 343, distance: 68.2
click at [577, 343] on td "Simplex151!" at bounding box center [609, 334] width 120 height 35
copy code "Simplex151!"
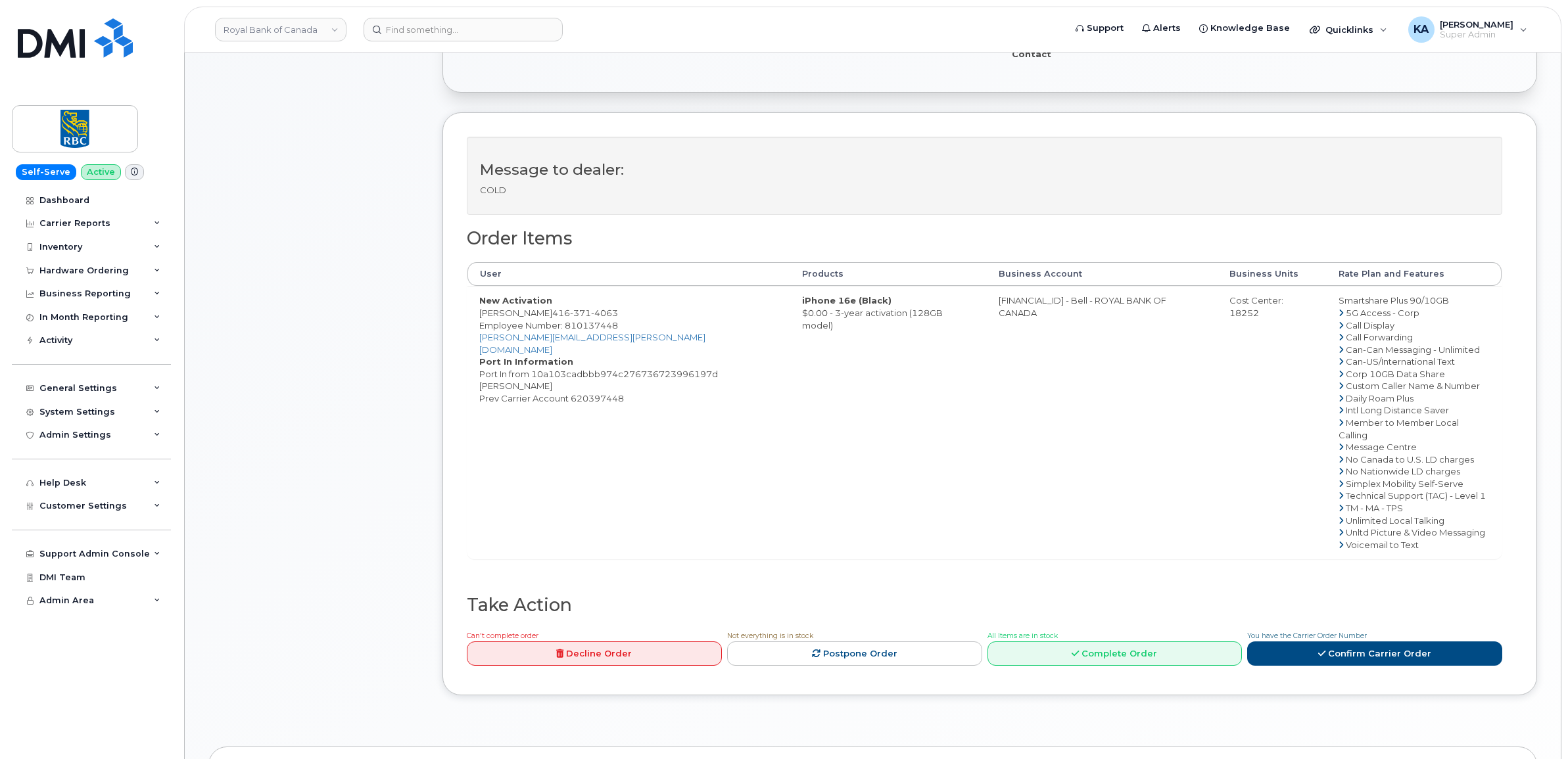
scroll to position [411, 0]
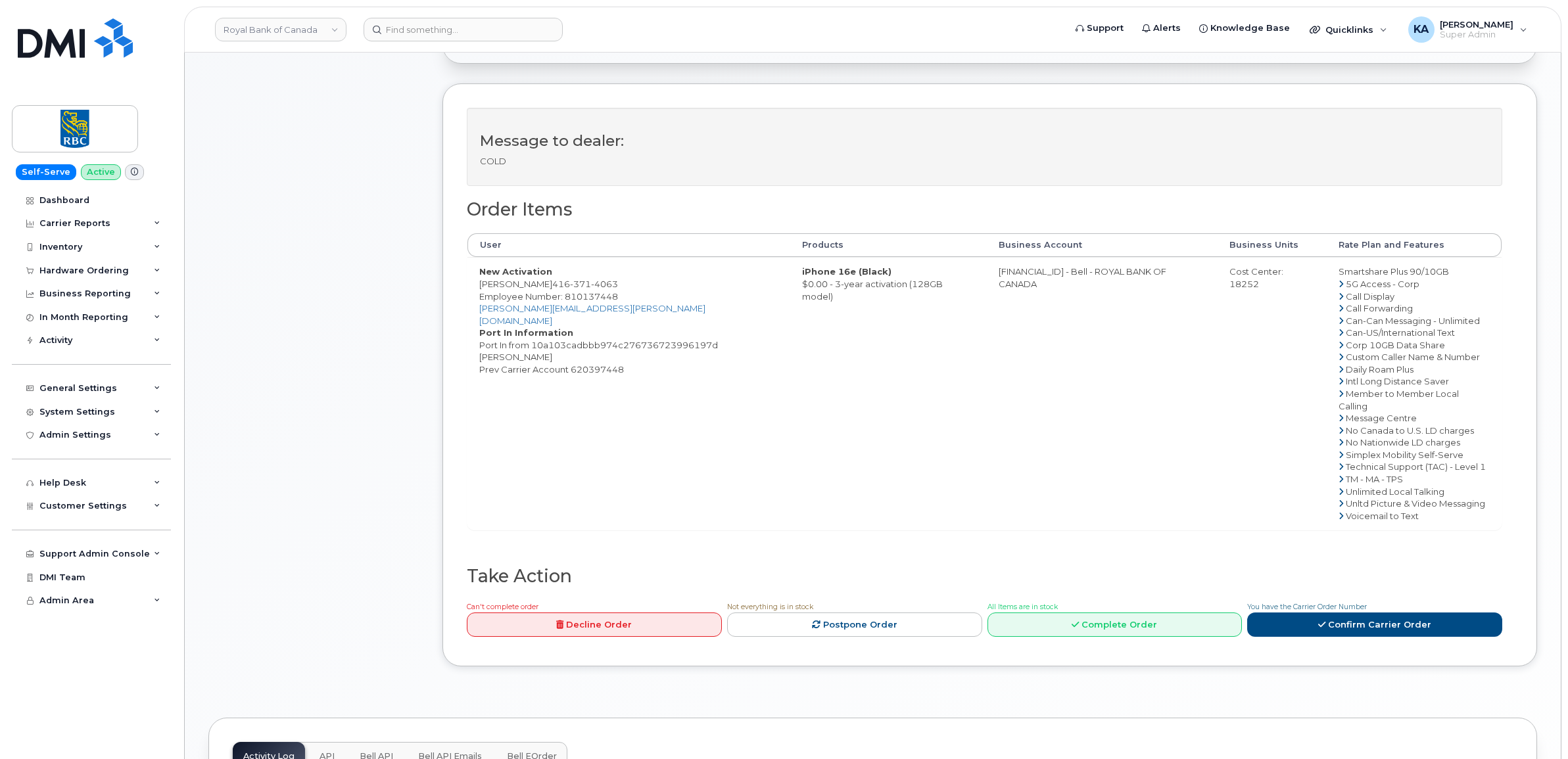
drag, startPoint x: 480, startPoint y: 277, endPoint x: 643, endPoint y: 363, distance: 184.3
click at [647, 366] on td "New Activation [PERSON_NAME] [PHONE_NUMBER] Employee Number: 810137448 [PERSON_…" at bounding box center [629, 394] width 323 height 273
drag, startPoint x: 643, startPoint y: 363, endPoint x: 537, endPoint y: 312, distance: 117.6
copy td "New Activation Damon Lin 416 371 4063 Employee Number: 810137448 damon.lin@rbc.…"
drag, startPoint x: 759, startPoint y: 274, endPoint x: 947, endPoint y: 299, distance: 189.7
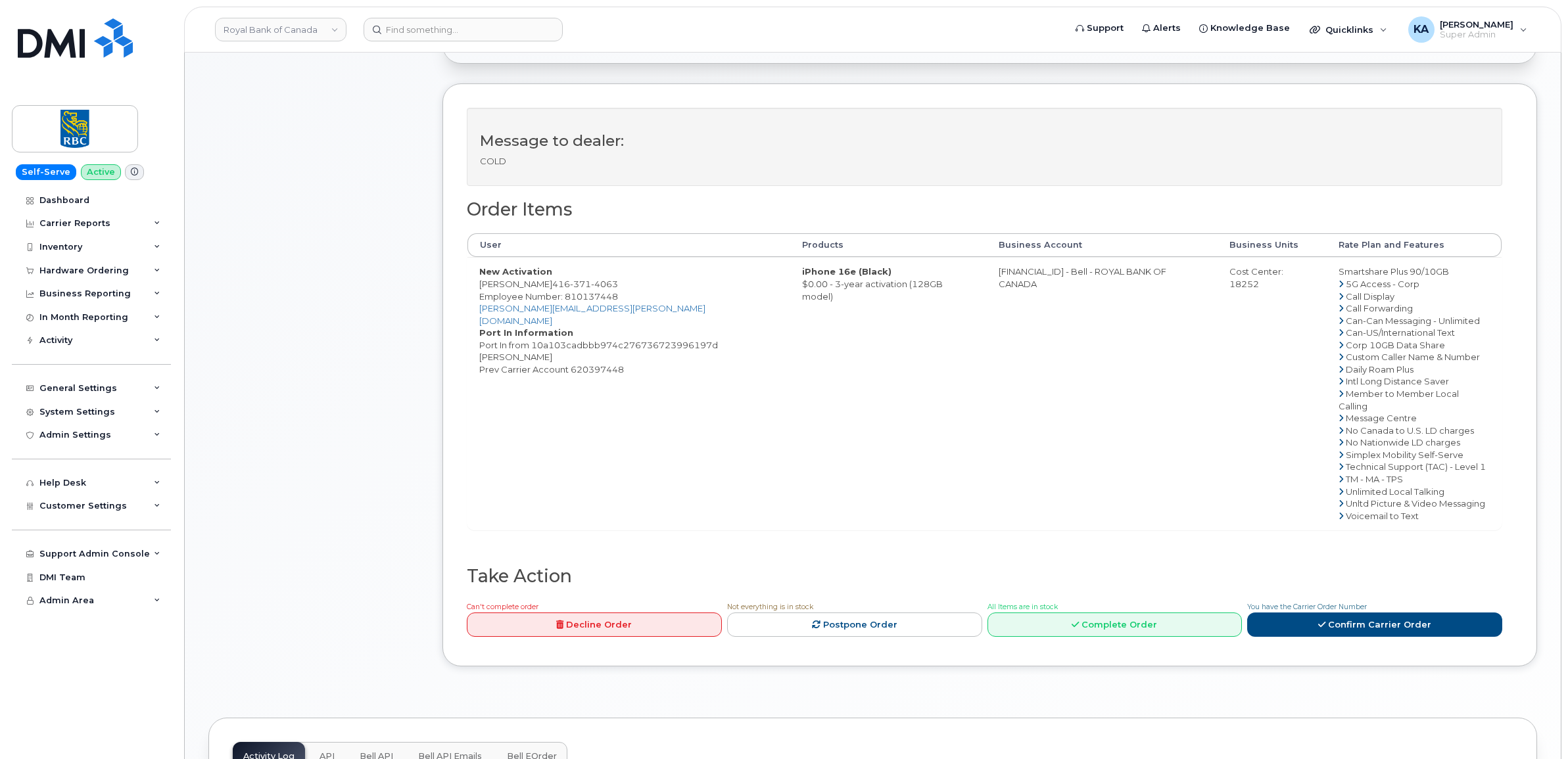
click at [947, 299] on td "iPhone 16e (Black) $0.00 - 3-year activation (128GB model)" at bounding box center [888, 394] width 196 height 273
copy td "iPhone 16e (Black) $0.00 - 3-year activation (128GB model)"
drag, startPoint x: 969, startPoint y: 270, endPoint x: 1180, endPoint y: 277, distance: 211.1
click at [1180, 277] on td "[FINANCIAL_ID] - Bell - ROYAL BANK OF CANADA" at bounding box center [1102, 394] width 230 height 273
drag, startPoint x: 1180, startPoint y: 277, endPoint x: 1132, endPoint y: 280, distance: 48.1
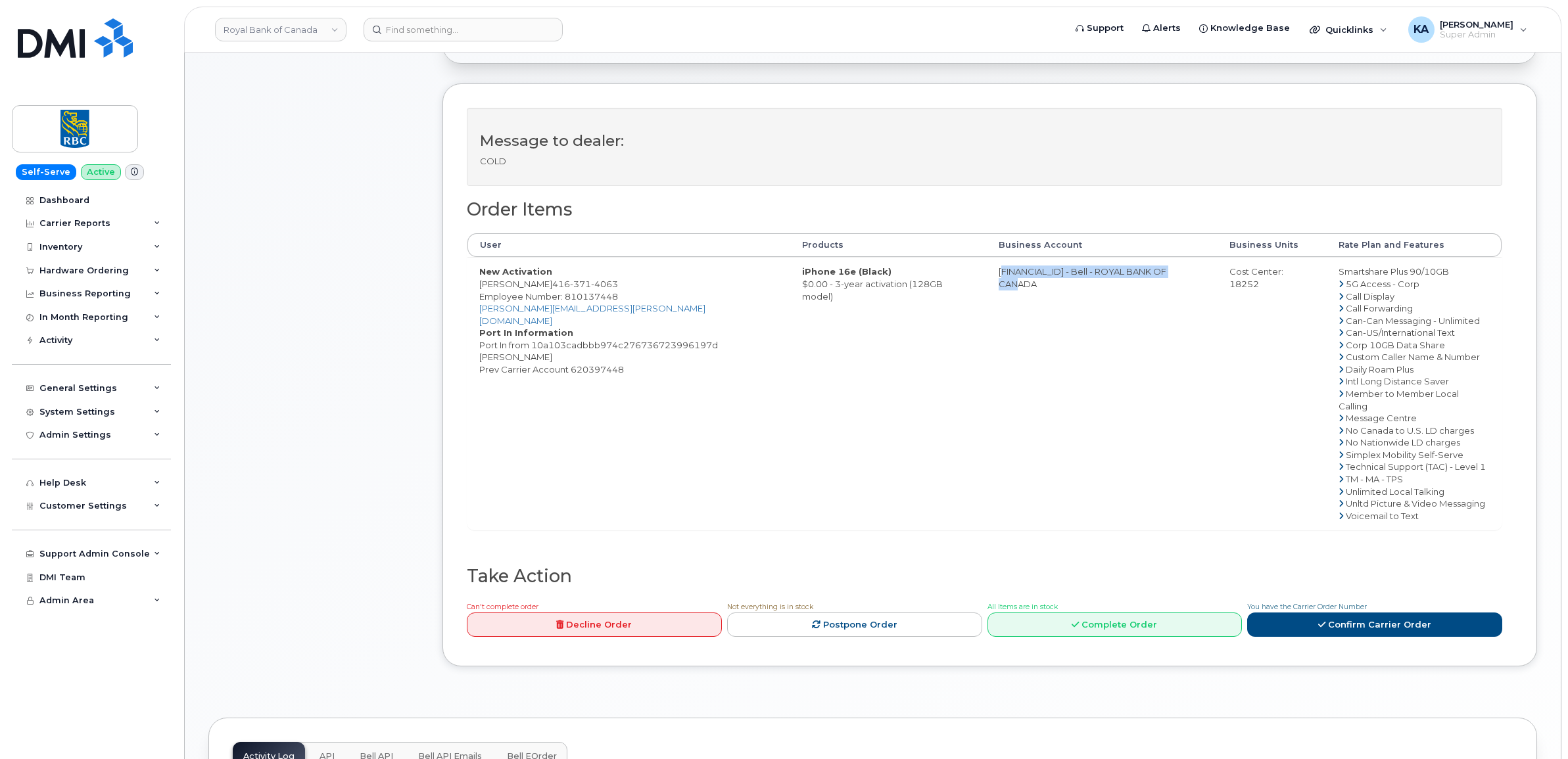
copy td "[FINANCIAL_ID] - Bell - ROYAL BANK OF CANADA"
drag, startPoint x: 1216, startPoint y: 274, endPoint x: 1298, endPoint y: 280, distance: 82.2
click at [1298, 280] on div "Cost Center: 18252" at bounding box center [1271, 278] width 86 height 25
drag, startPoint x: 1298, startPoint y: 280, endPoint x: 1284, endPoint y: 276, distance: 14.6
copy div "ost Center: 18252"
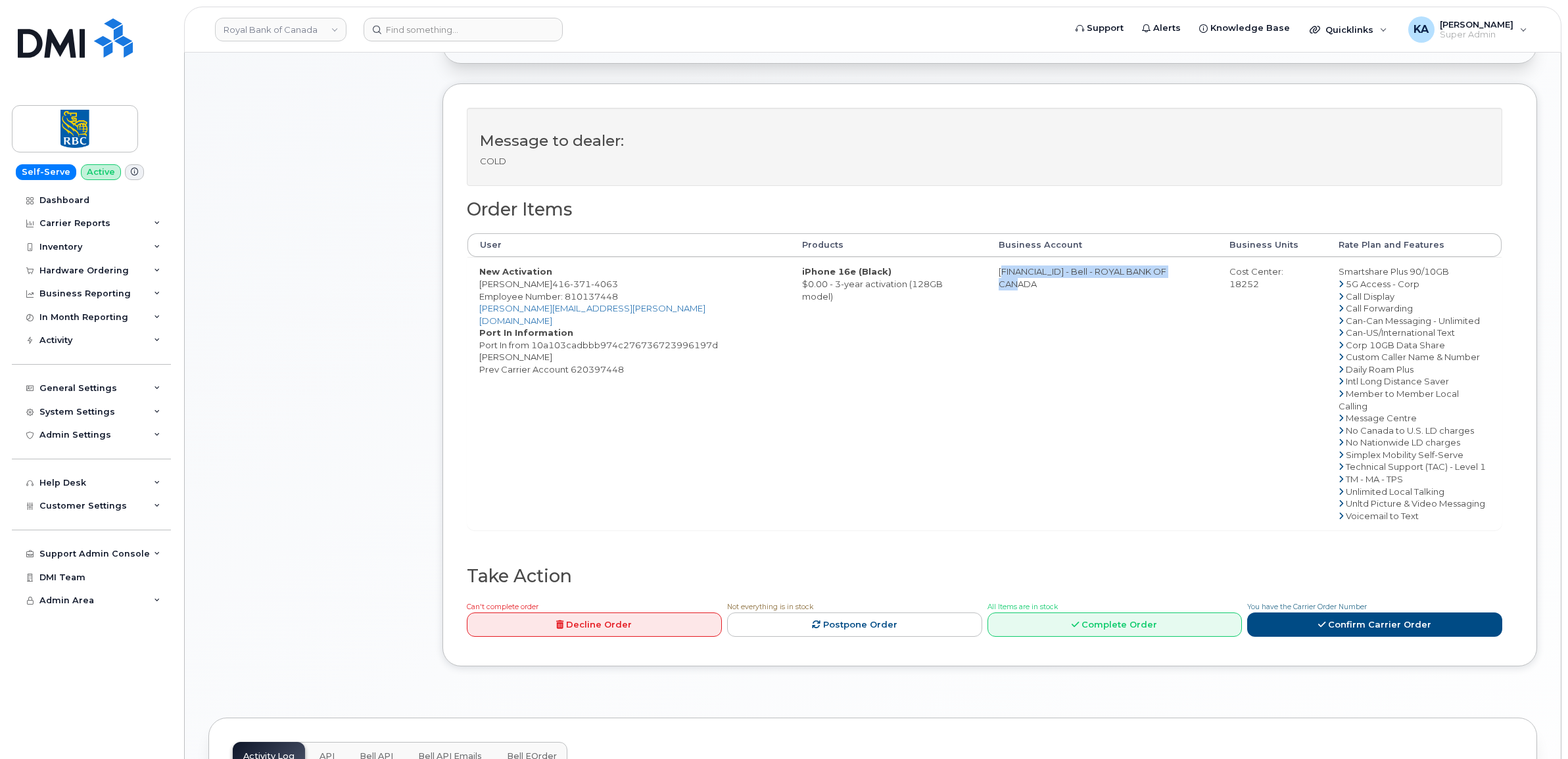
drag, startPoint x: 1322, startPoint y: 274, endPoint x: 1443, endPoint y: 277, distance: 121.0
click at [1443, 277] on td "Smartshare Plus 90/10GB 5G Access - Corp Call Display Call Forwarding Can-Can M…" at bounding box center [1414, 394] width 175 height 273
copy td "Smartshare Plus 90/10GB"
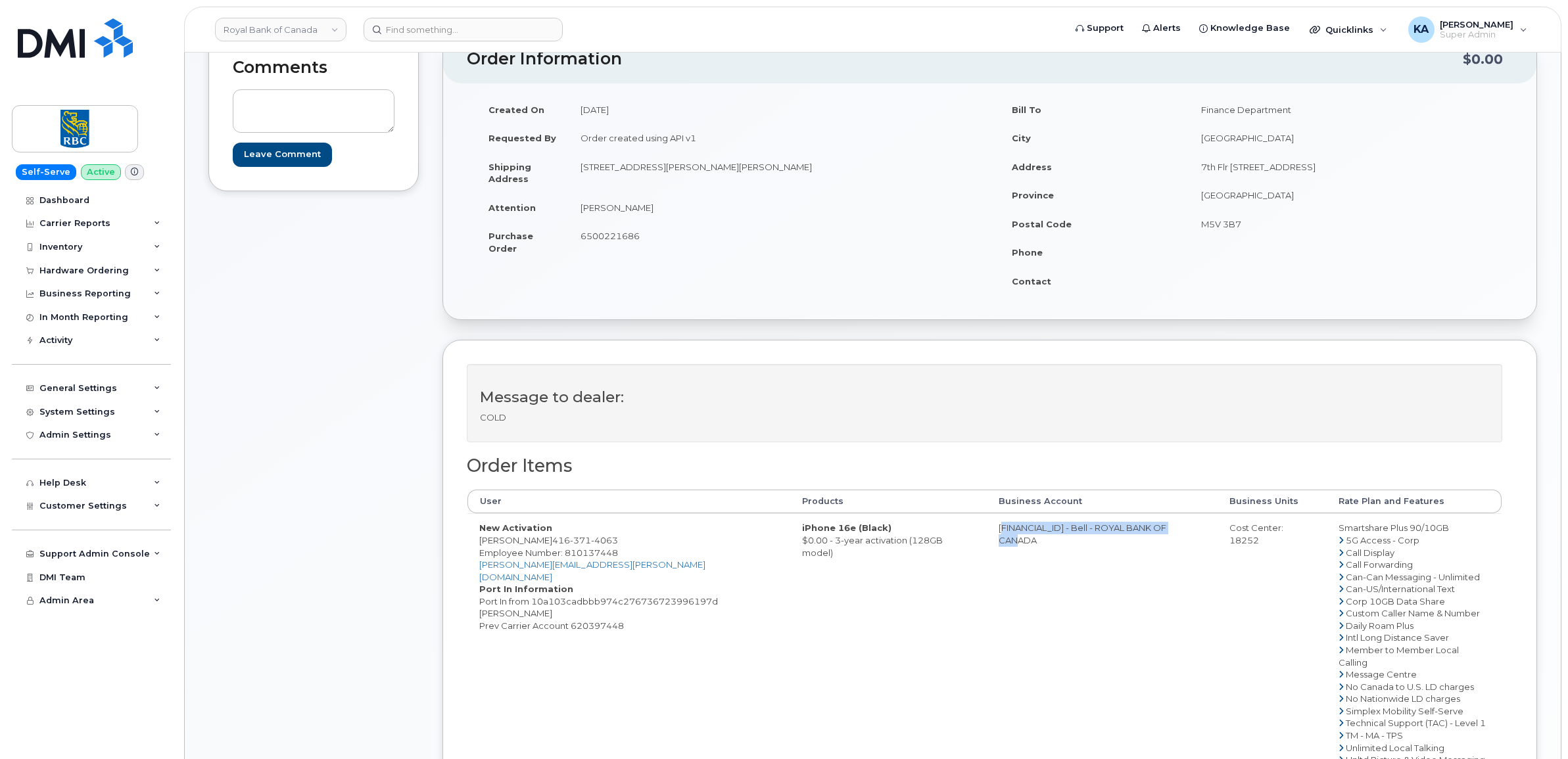
scroll to position [82, 0]
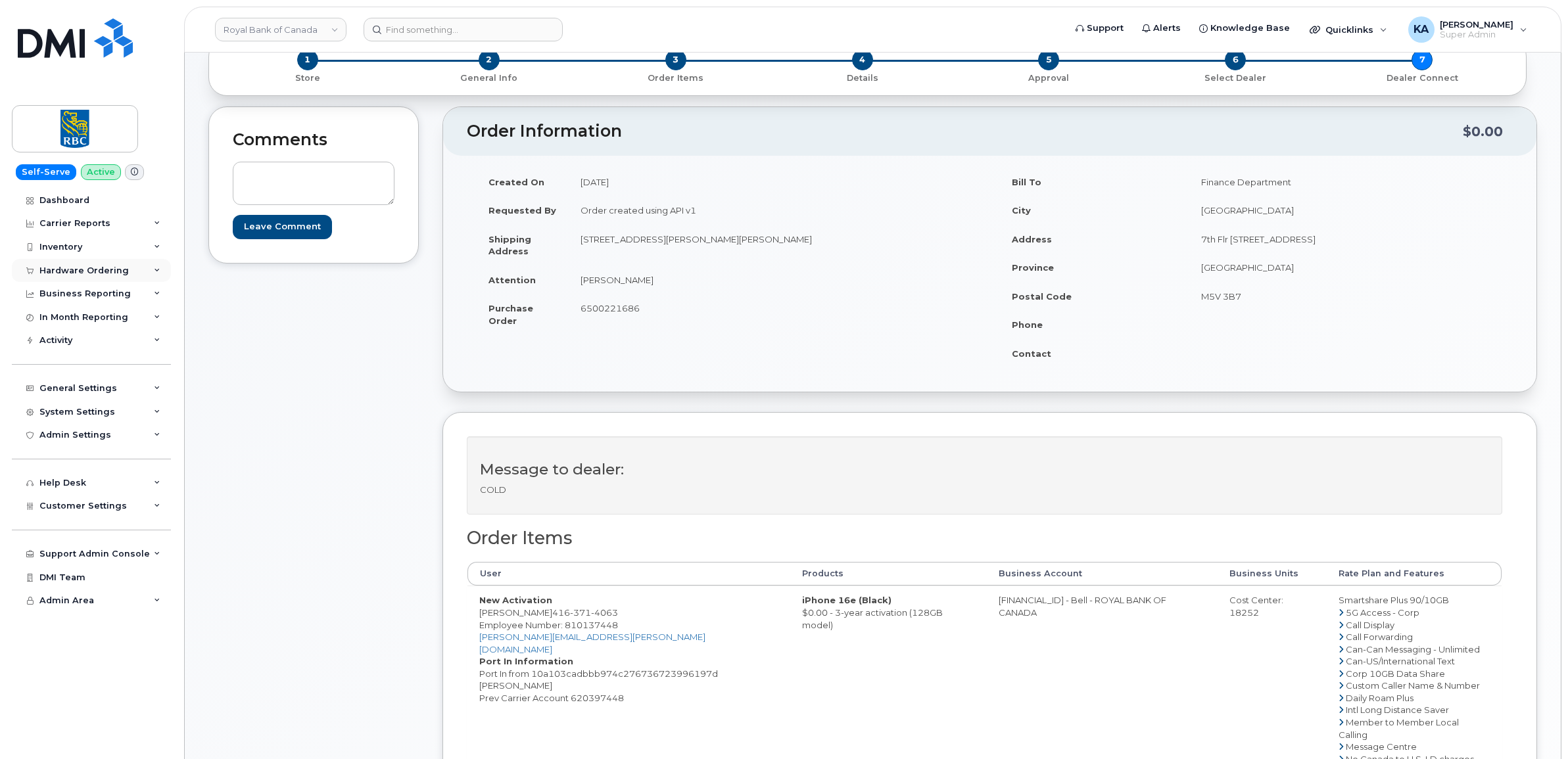
click at [66, 267] on div "Hardware Ordering" at bounding box center [84, 271] width 89 height 11
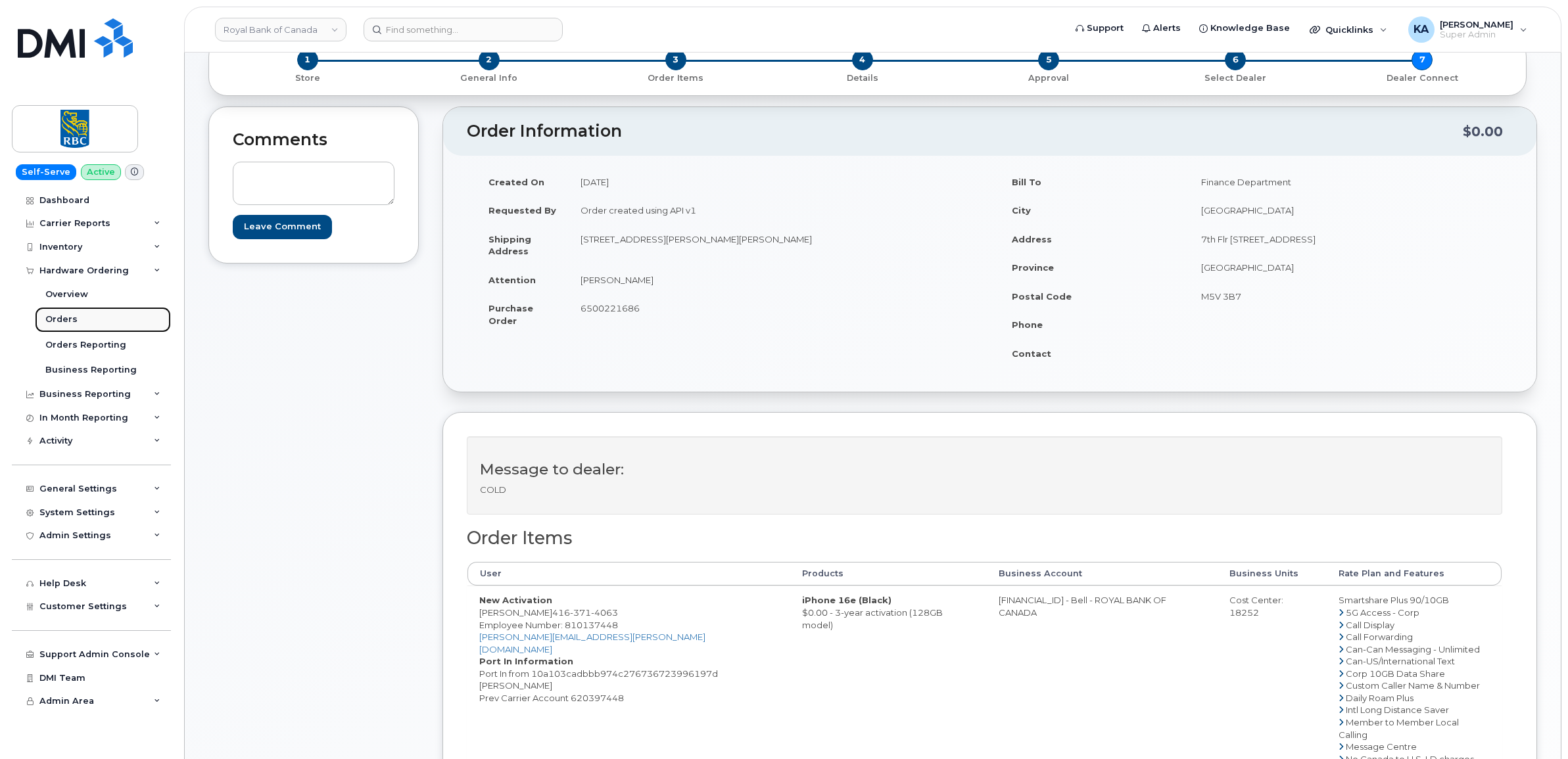
click at [58, 319] on div "Orders" at bounding box center [62, 319] width 32 height 12
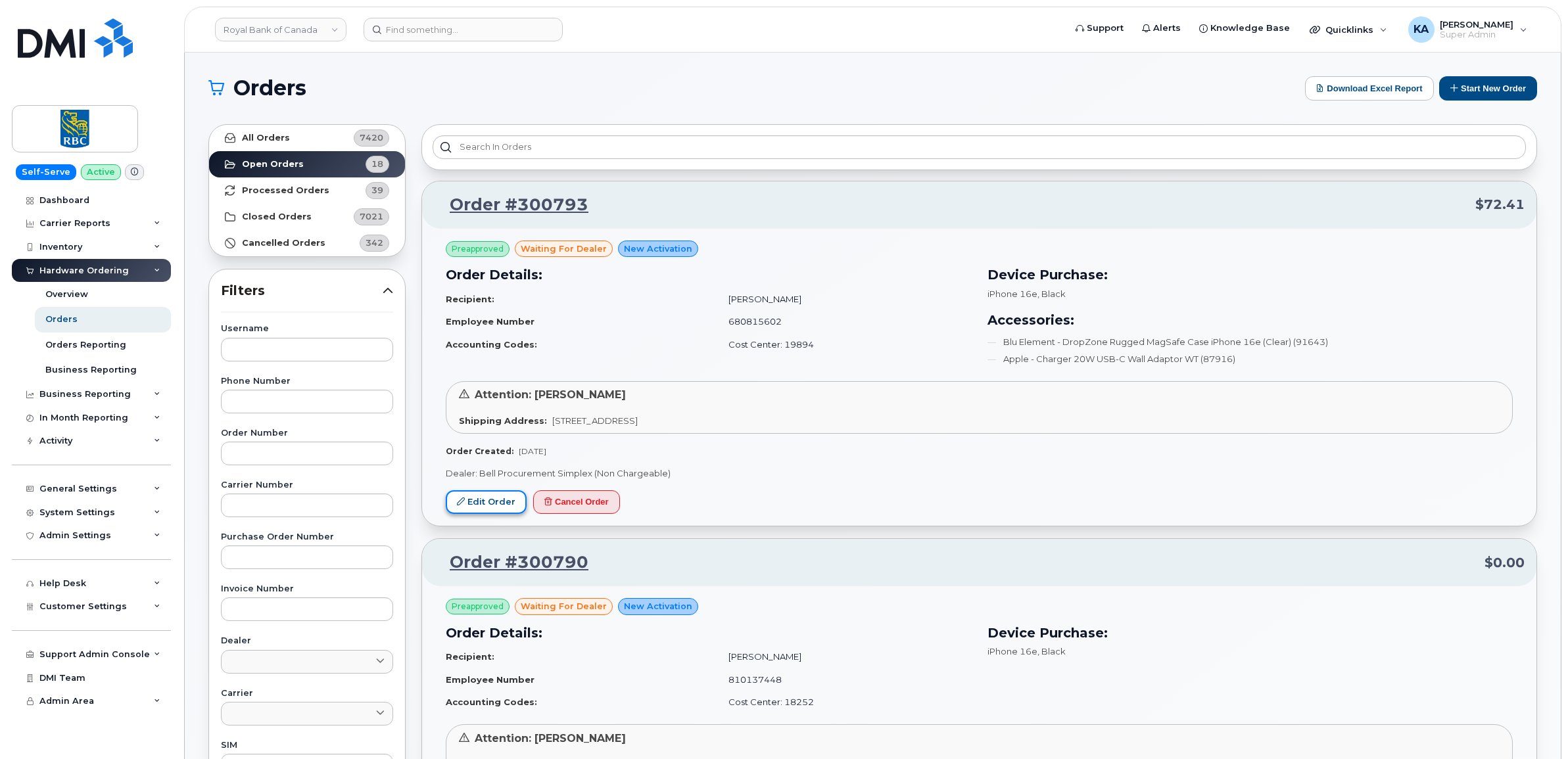
click at [490, 508] on link "Edit Order" at bounding box center [485, 502] width 81 height 25
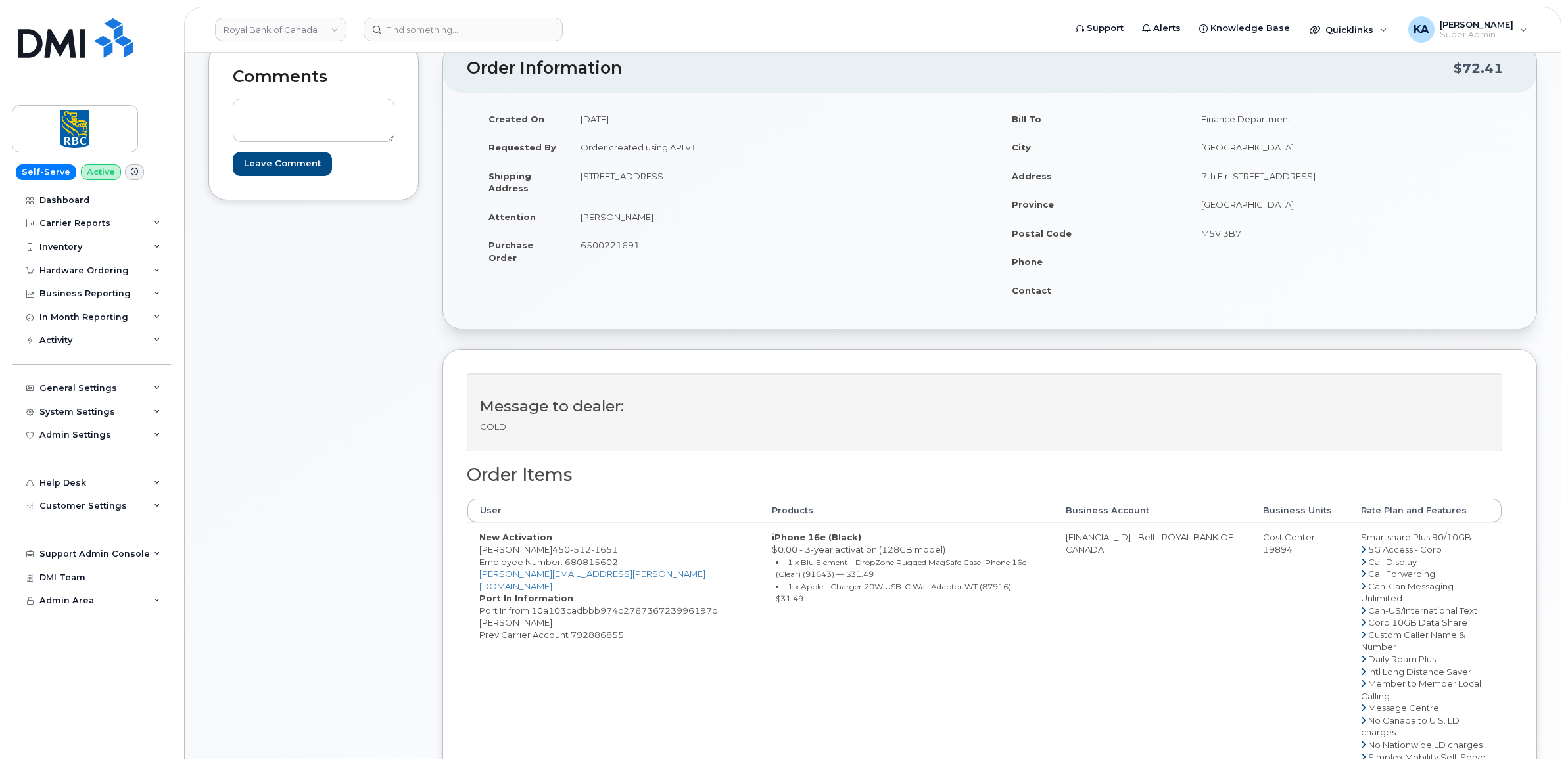
scroll to position [247, 0]
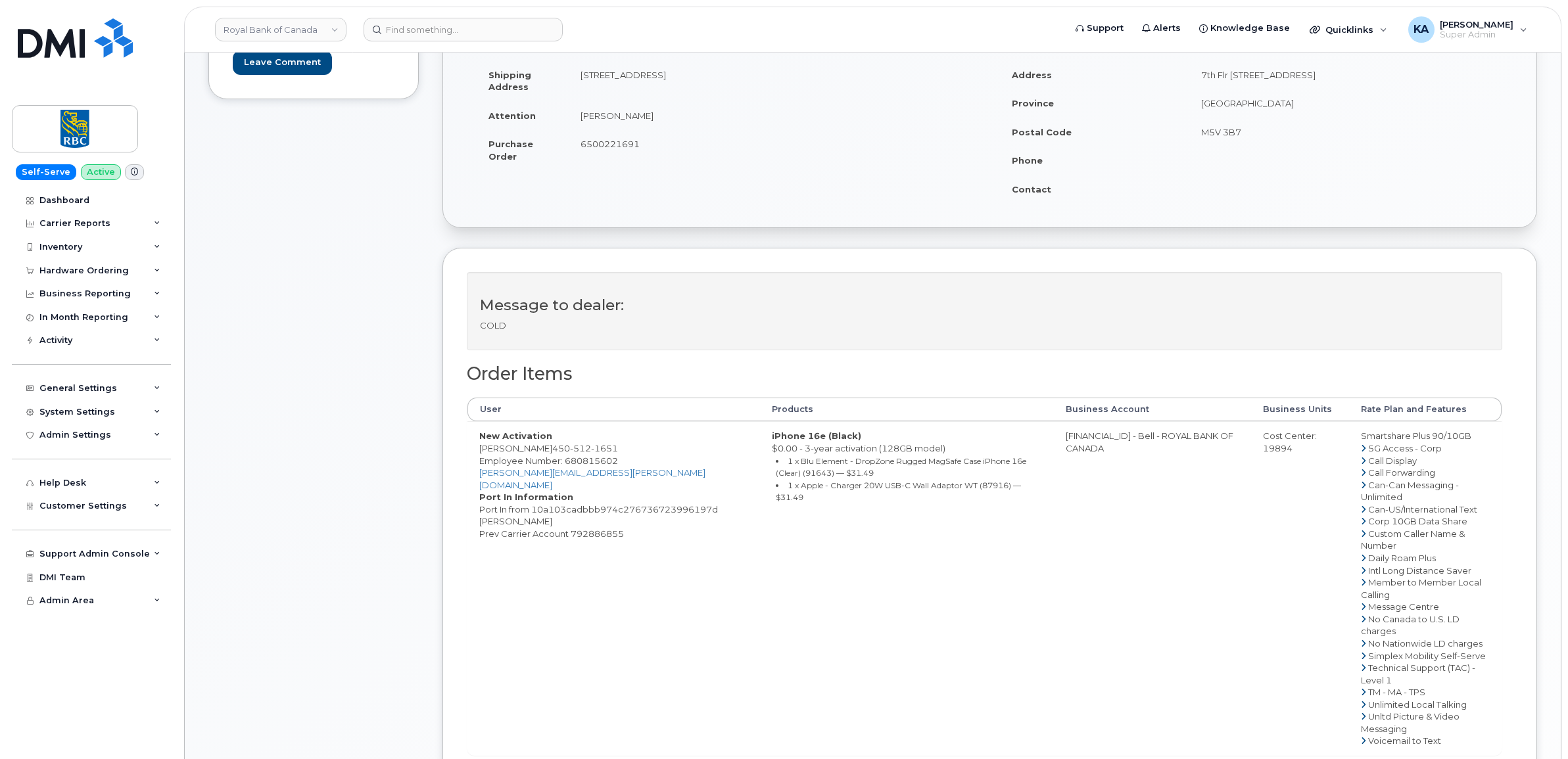
drag, startPoint x: 473, startPoint y: 439, endPoint x: 672, endPoint y: 537, distance: 221.8
click at [672, 537] on td "New Activation [PERSON_NAME] [PHONE_NUMBER] Employee Number: 680815602 [PERSON_…" at bounding box center [614, 588] width 293 height 334
drag, startPoint x: 672, startPoint y: 537, endPoint x: 526, endPoint y: 481, distance: 156.4
copy td "New Activation [PERSON_NAME] [PHONE_NUMBER] Employee Number: 680815602 [PERSON_…"
drag, startPoint x: 730, startPoint y: 438, endPoint x: 1036, endPoint y: 502, distance: 312.6
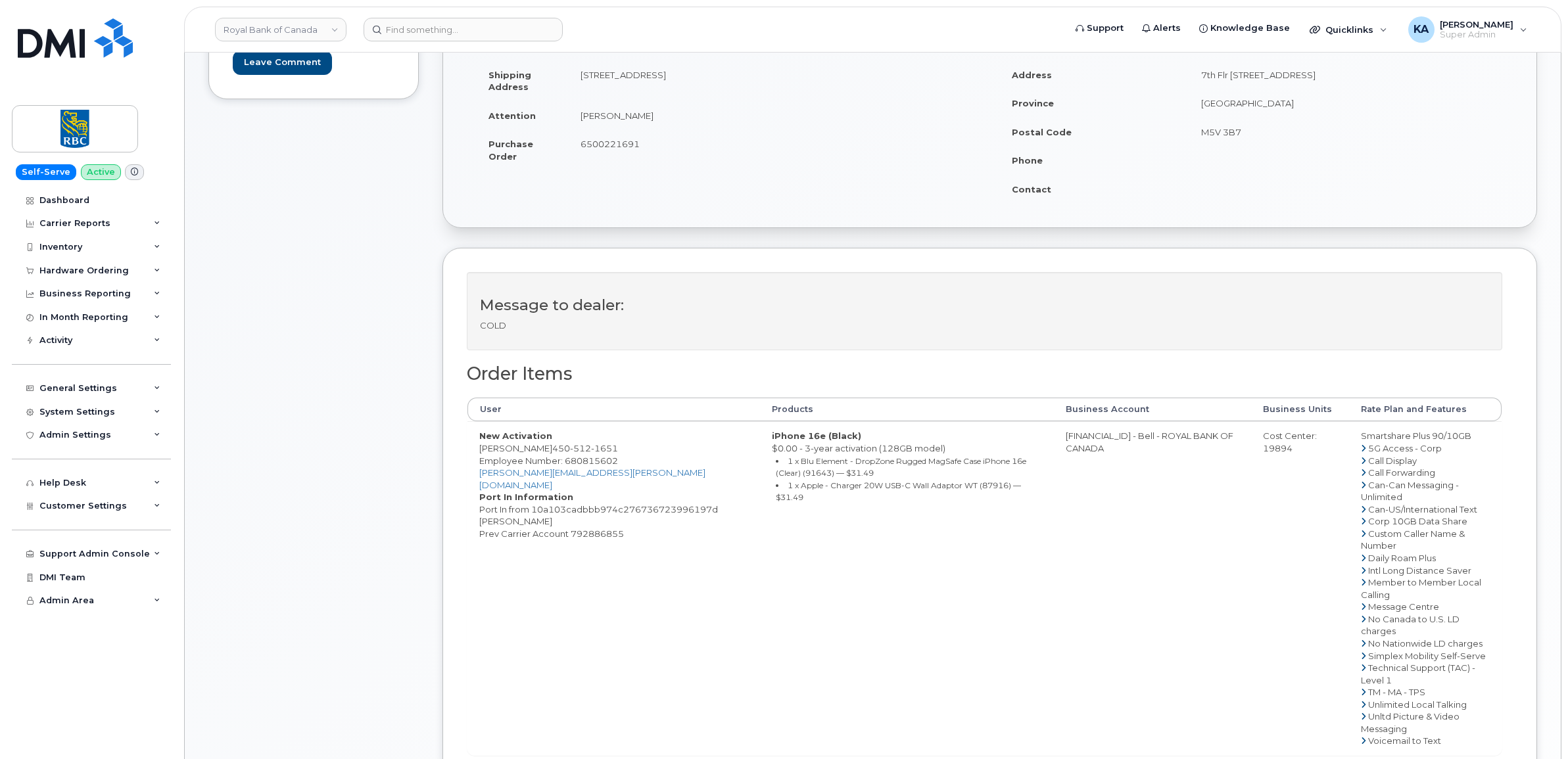
click at [1036, 502] on td "iPhone 16e (Black) $0.00 - 3-year activation (128GB model) 1 x Blu Element - Dr…" at bounding box center [906, 588] width 294 height 334
copy td "iPhone 16e (Black) $0.00 - 3-year activation (128GB model) 1 x Blu Element - Dr…"
drag, startPoint x: 1053, startPoint y: 437, endPoint x: 1226, endPoint y: 452, distance: 173.6
click at [1226, 452] on td "[FINANCIAL_ID] - Bell - ROYAL BANK OF CANADA" at bounding box center [1153, 588] width 198 height 334
copy td "[FINANCIAL_ID] - Bell - ROYAL BANK OF CANADA"
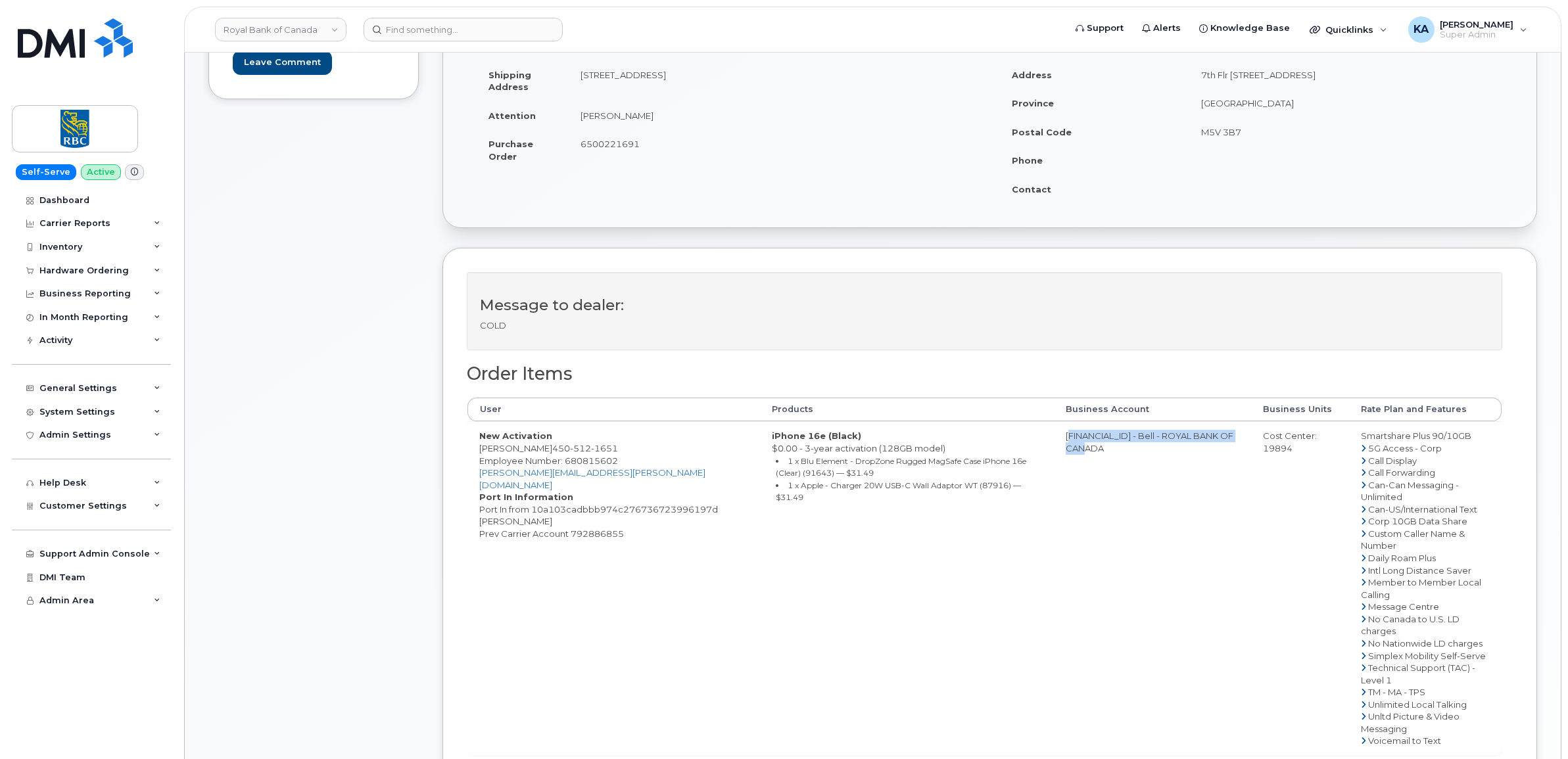
drag, startPoint x: 1253, startPoint y: 437, endPoint x: 1305, endPoint y: 455, distance: 55.0
click at [1305, 455] on td "Cost Center: 19894" at bounding box center [1300, 588] width 97 height 334
copy div "Cost Center: 19894"
drag, startPoint x: 1348, startPoint y: 438, endPoint x: 1478, endPoint y: 442, distance: 130.1
click at [1478, 442] on td "Smartshare Plus 90/10GB 5G Access - Corp Call Display Call Forwarding Can-Can M…" at bounding box center [1425, 588] width 153 height 334
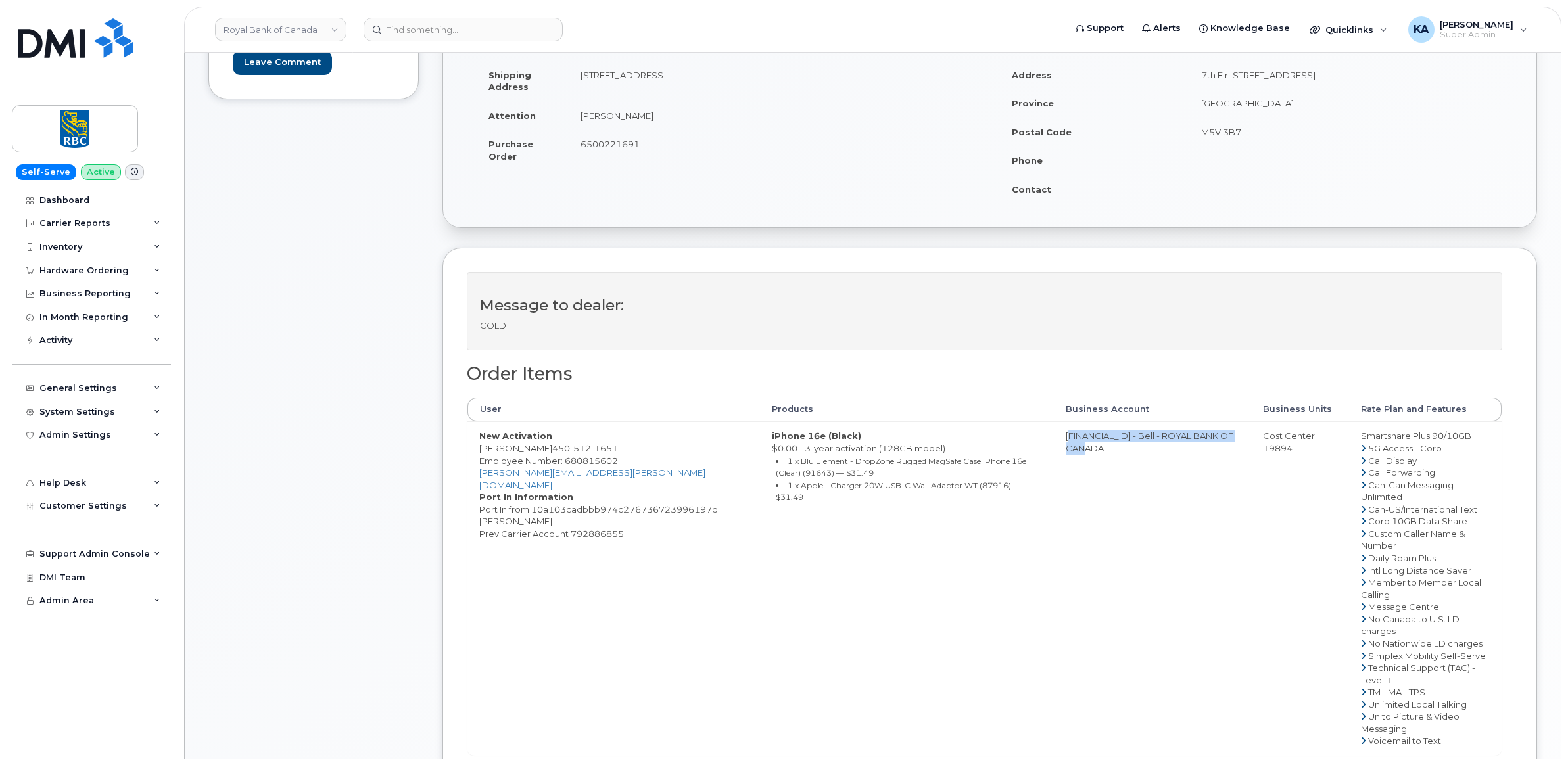
copy td "Smartshare Plus 90/10GB"
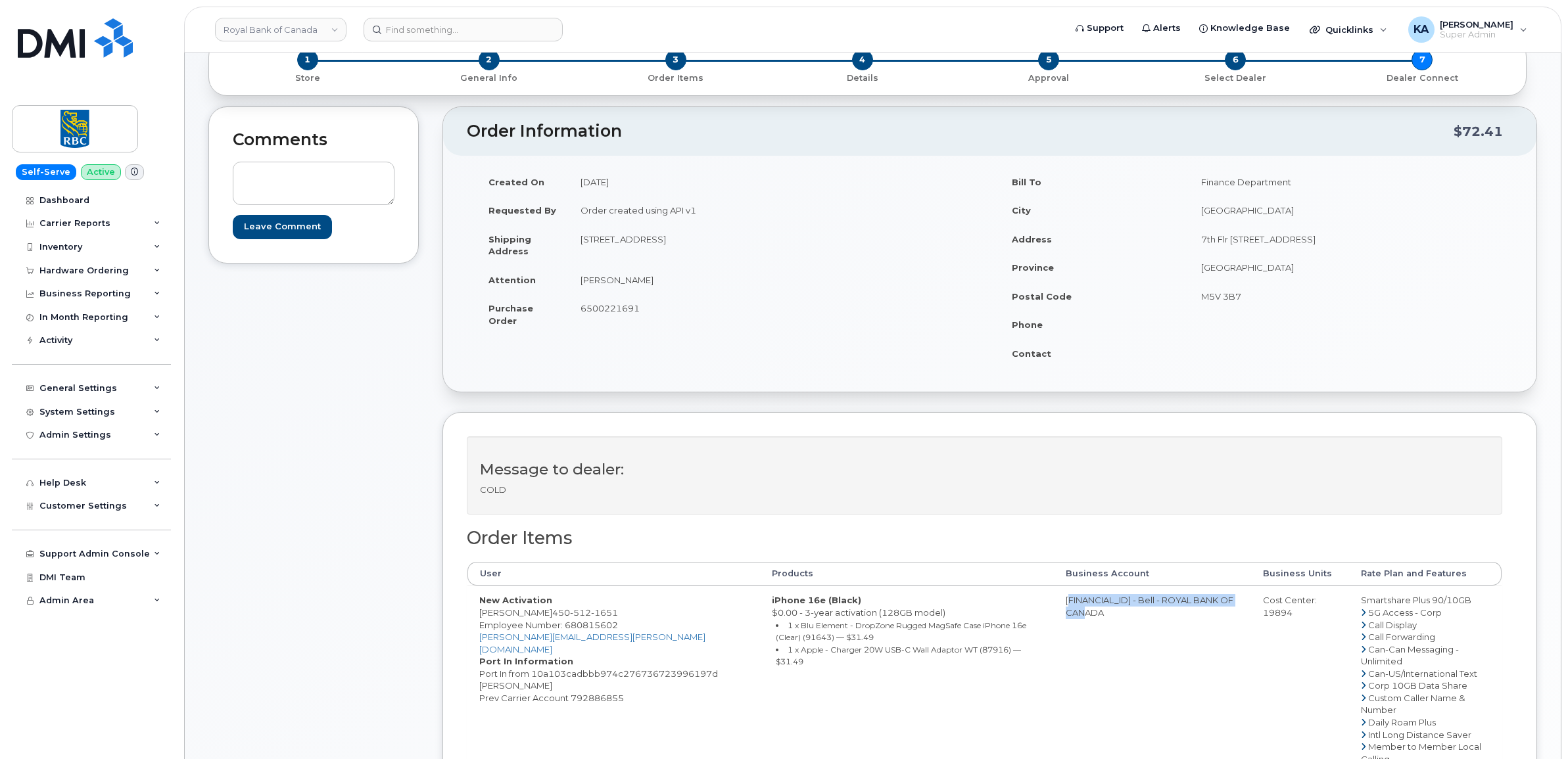
scroll to position [164, 0]
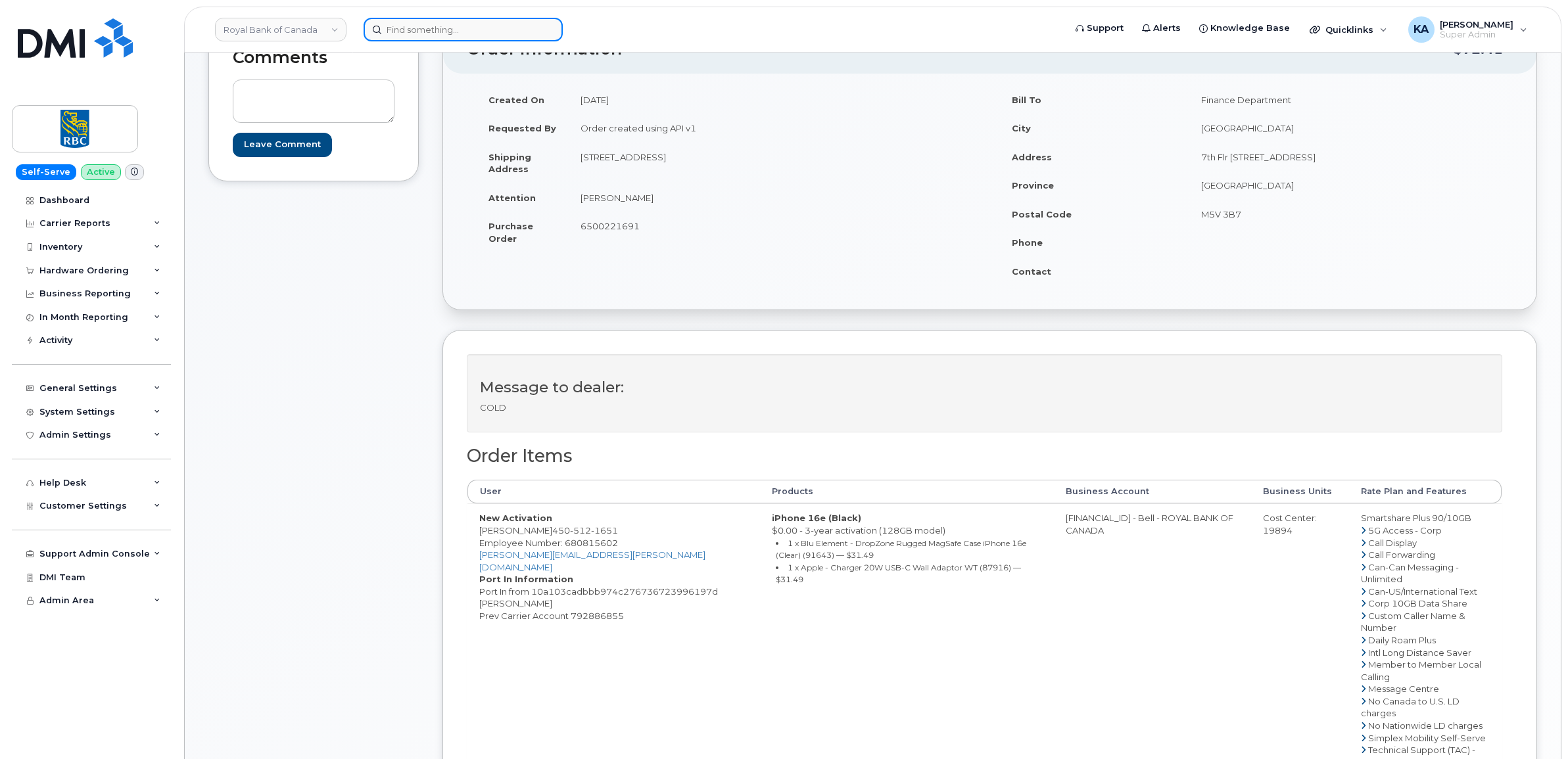
click at [441, 32] on input at bounding box center [463, 29] width 200 height 24
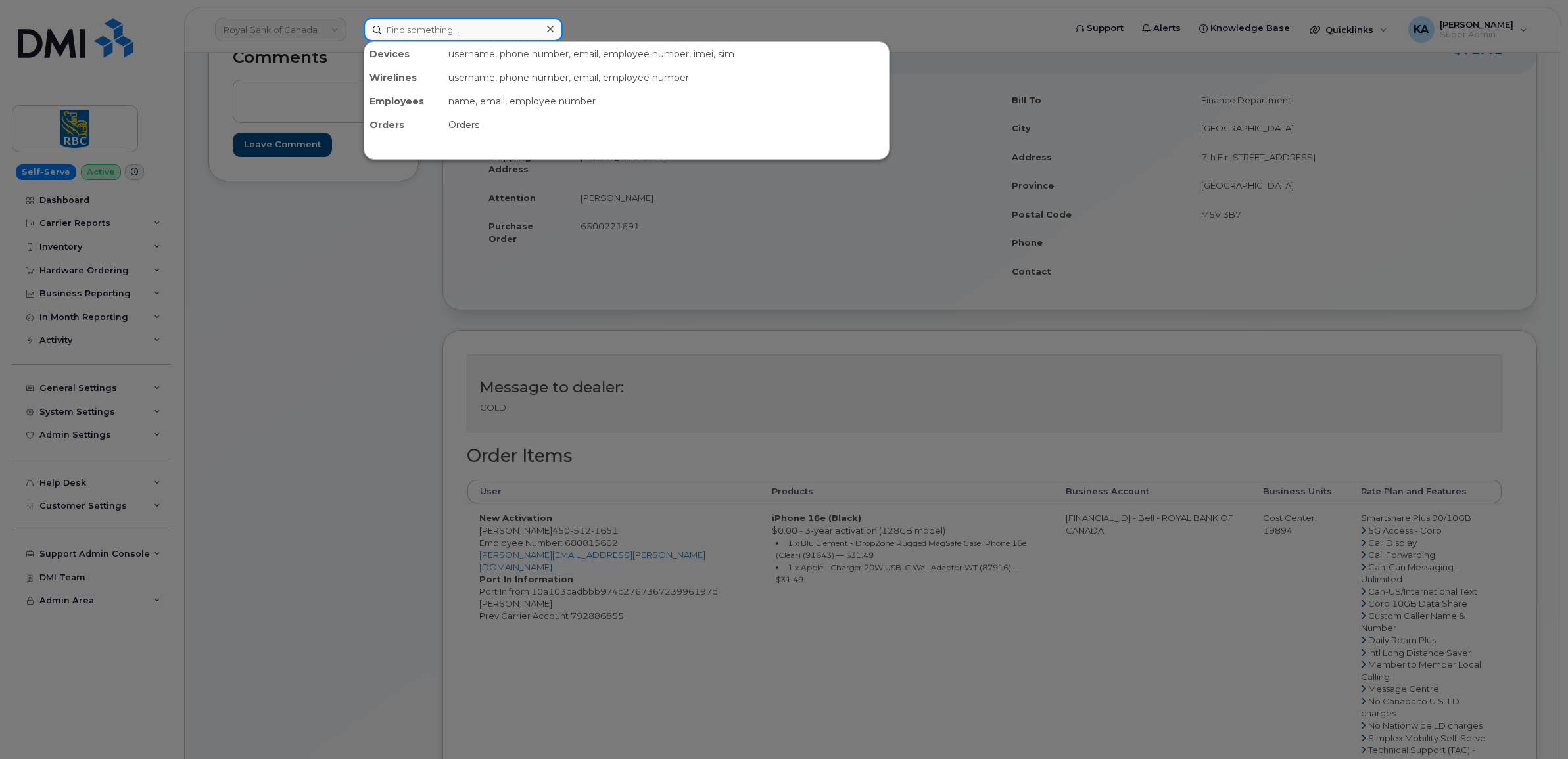
paste input "4373293420"
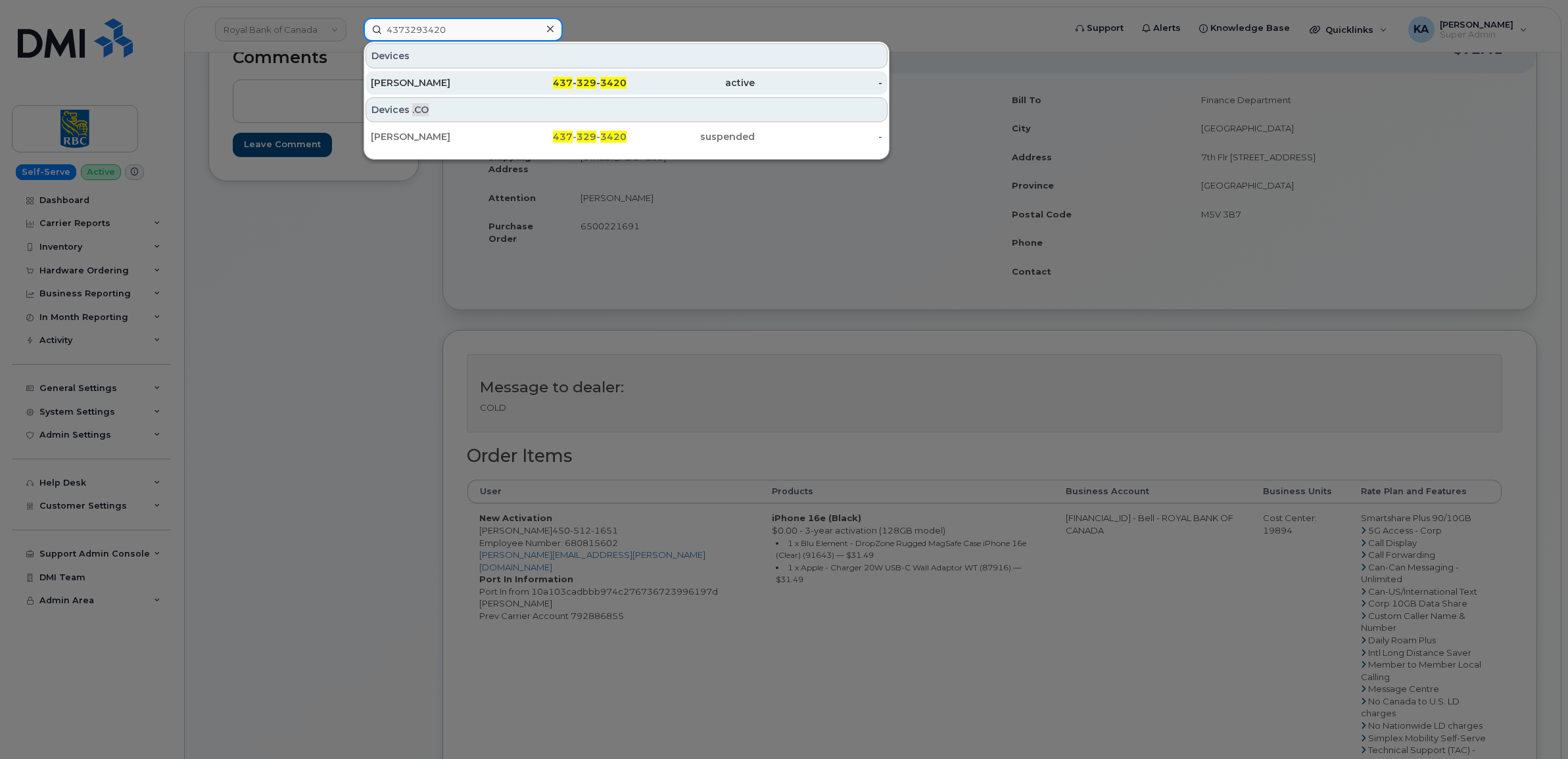
type input "4373293420"
click at [400, 83] on div "Kyle Tran" at bounding box center [435, 82] width 128 height 13
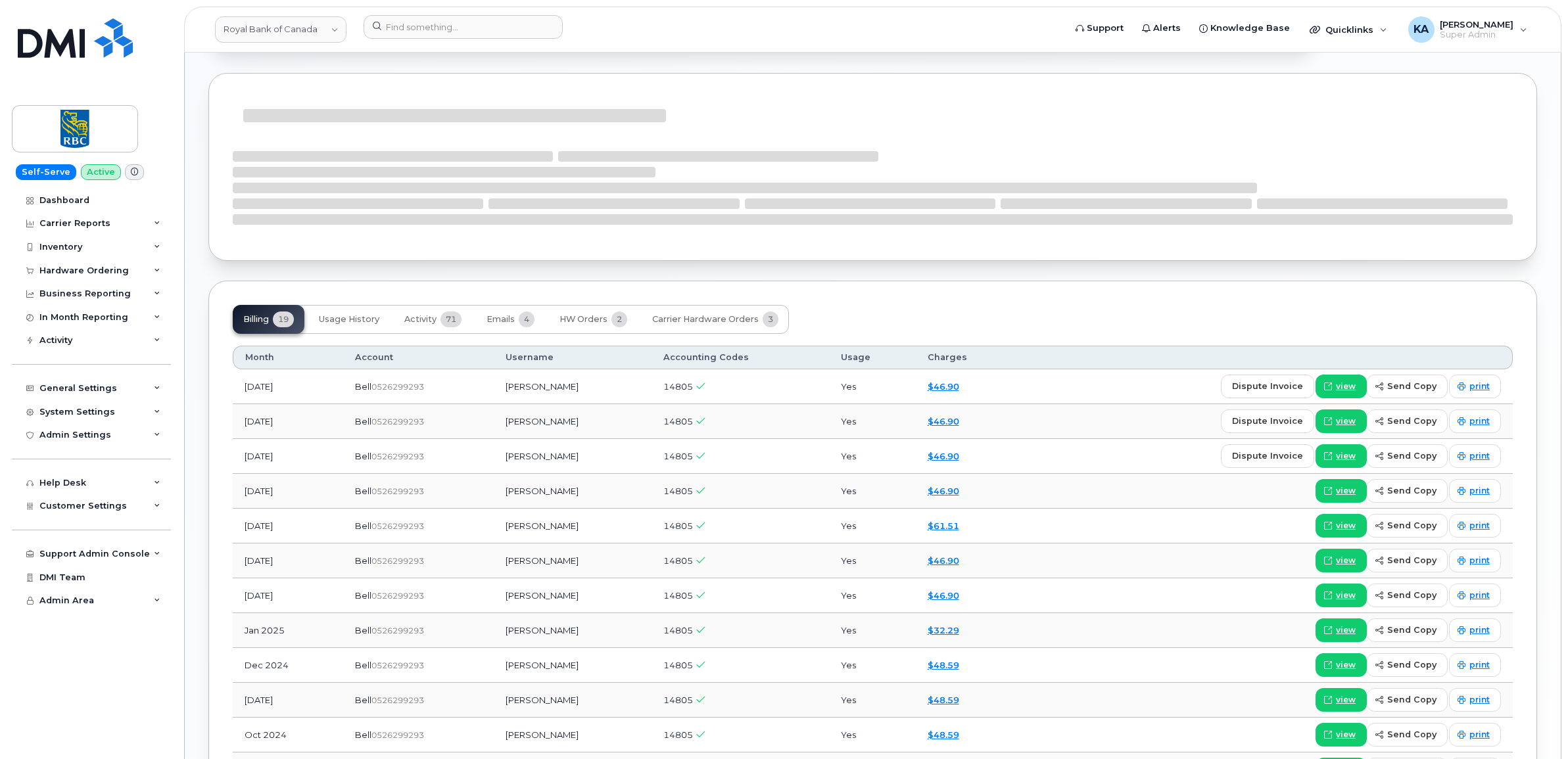
scroll to position [740, 0]
click at [424, 314] on span "Activity" at bounding box center [421, 317] width 32 height 11
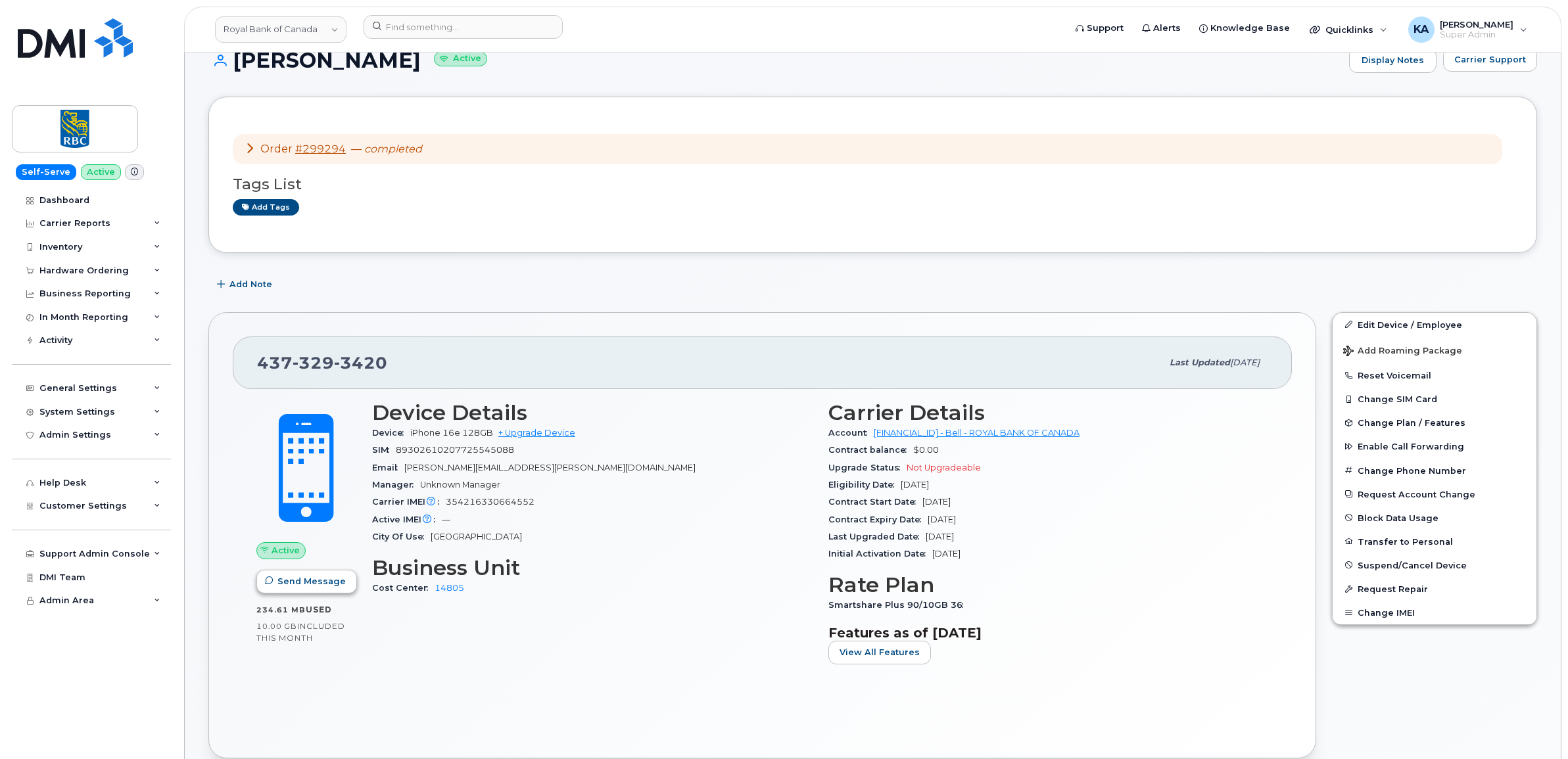
scroll to position [0, 0]
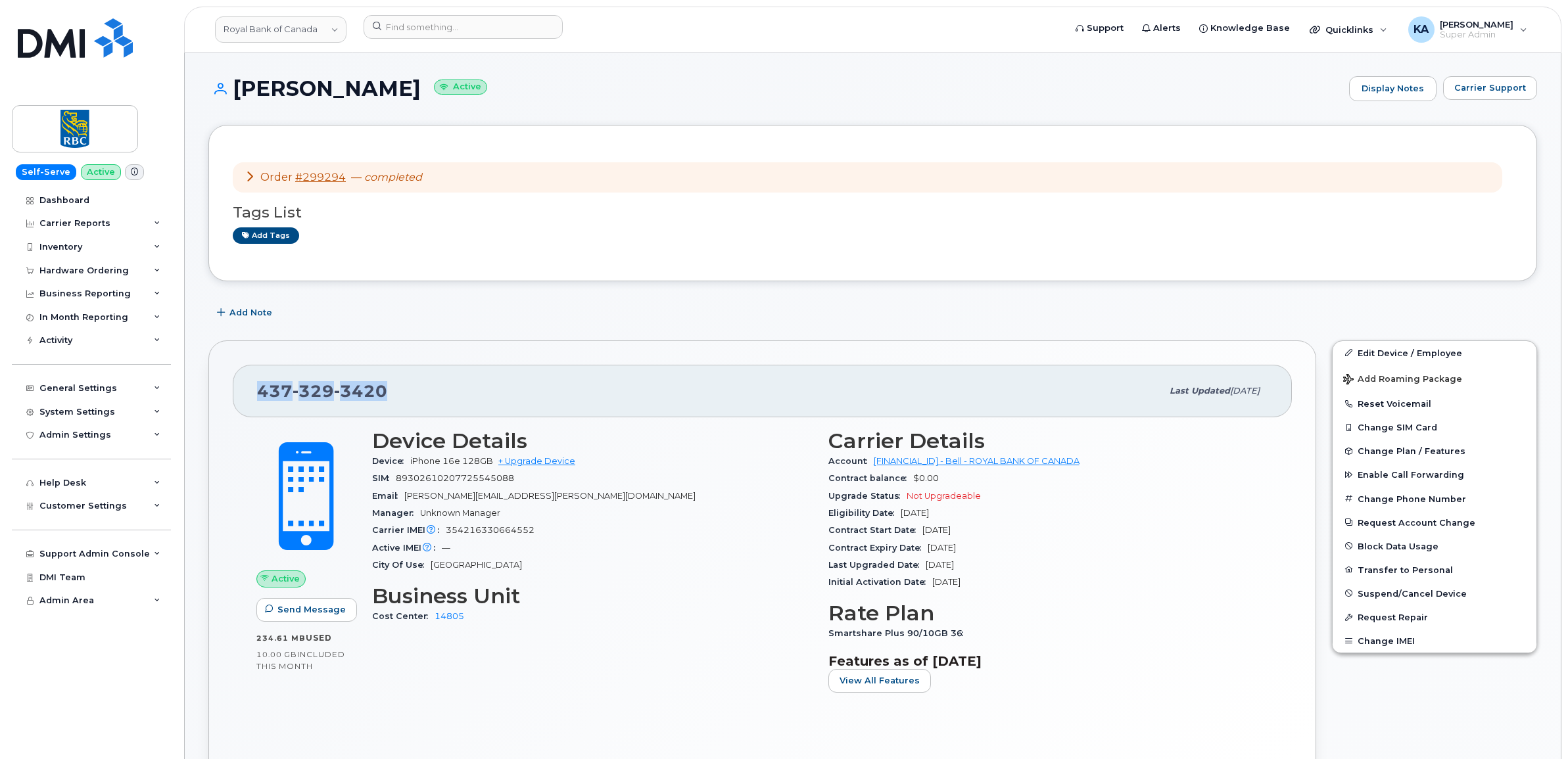
drag, startPoint x: 389, startPoint y: 391, endPoint x: 258, endPoint y: 398, distance: 131.2
click at [258, 398] on div "[PHONE_NUMBER]" at bounding box center [710, 391] width 905 height 28
copy span "[PHONE_NUMBER]"
click at [623, 405] on div "437 329 3420 Last updated Sep 15, 2025" at bounding box center [762, 391] width 1059 height 52
click at [249, 395] on div "437 329 3420 Last updated Sep 15, 2025" at bounding box center [762, 391] width 1059 height 52
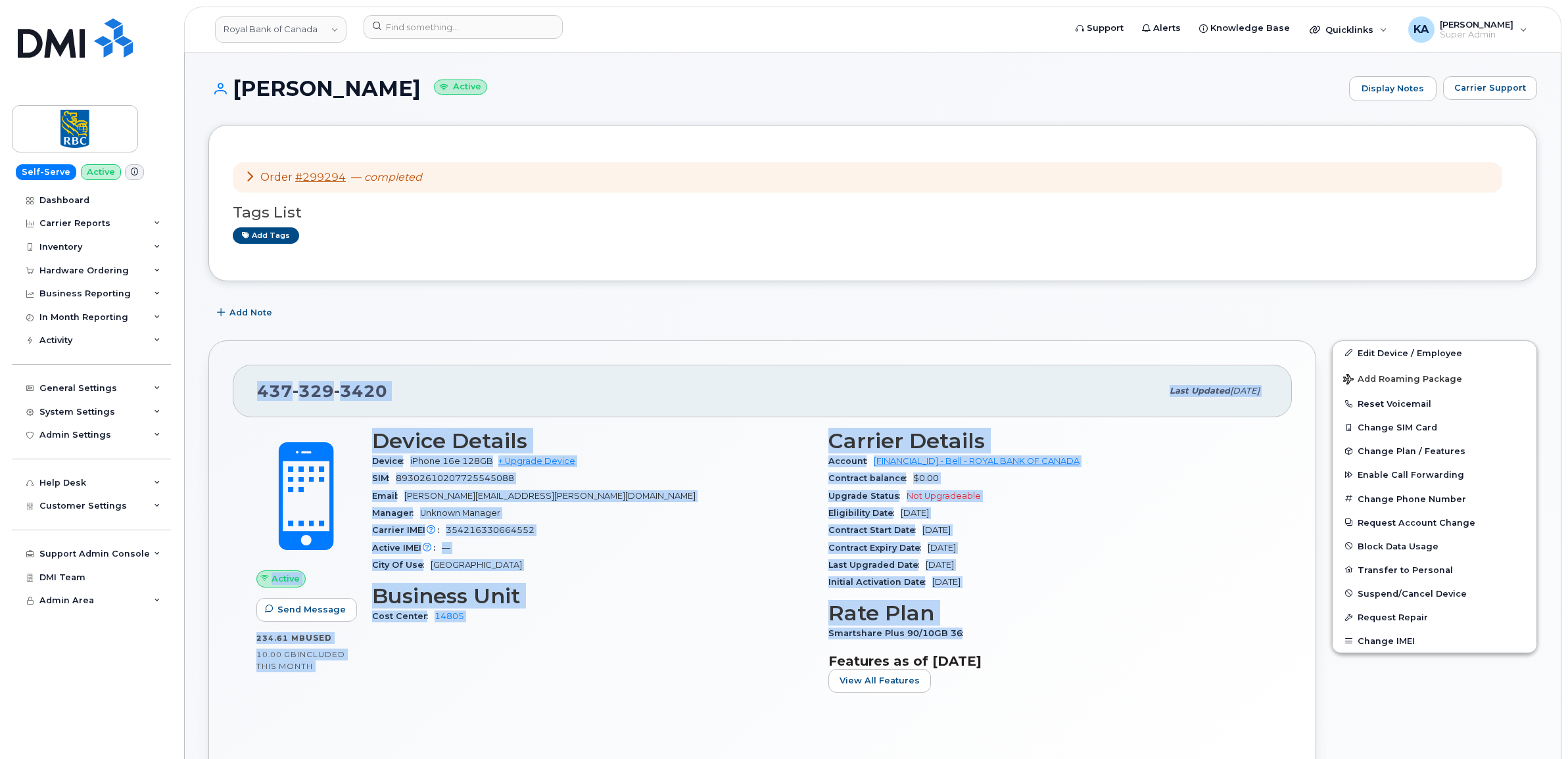
drag, startPoint x: 251, startPoint y: 392, endPoint x: 986, endPoint y: 630, distance: 772.6
click at [986, 630] on div "437 329 3420 Last updated Sep 15, 2025 Active Send Message 234.61 MB  used 10.0…" at bounding box center [762, 563] width 1108 height 446
drag, startPoint x: 986, startPoint y: 630, endPoint x: 894, endPoint y: 536, distance: 131.5
copy div "437 329 3420 Last updated Sep 15, 2025 Active Send Message 234.61 MB  used 10.0…"
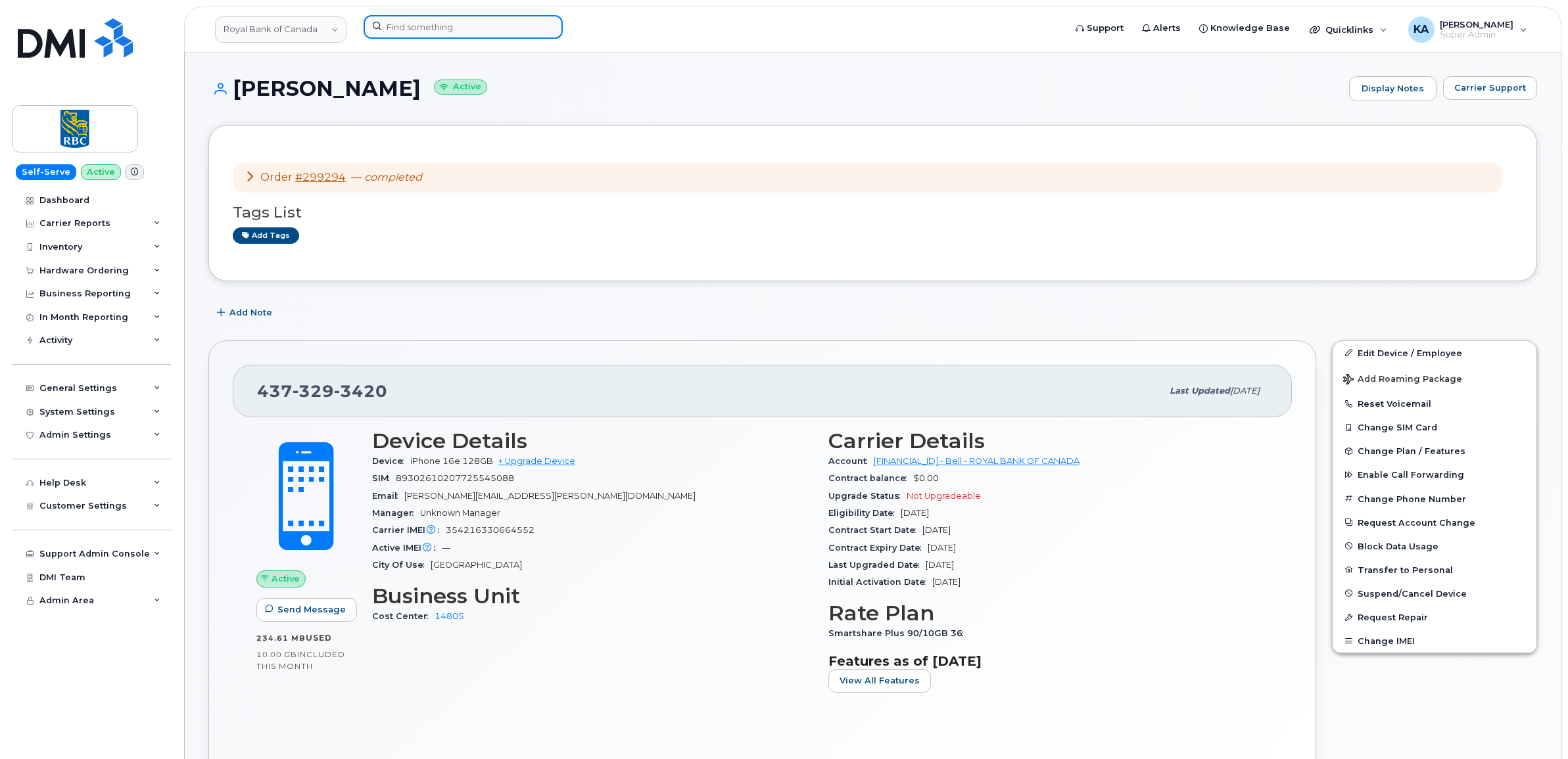
click at [455, 20] on input at bounding box center [463, 27] width 200 height 24
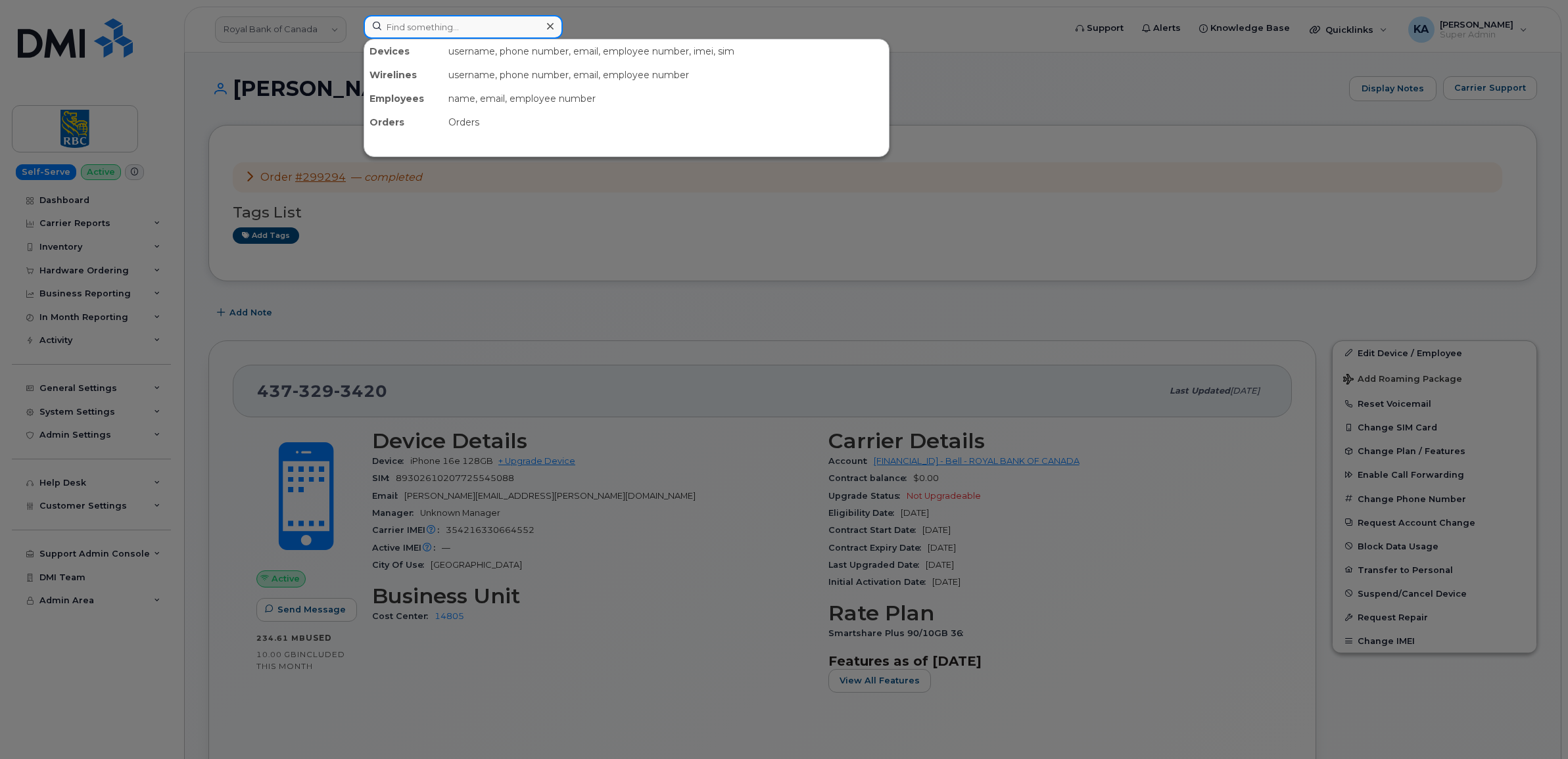
paste input "8198298905"
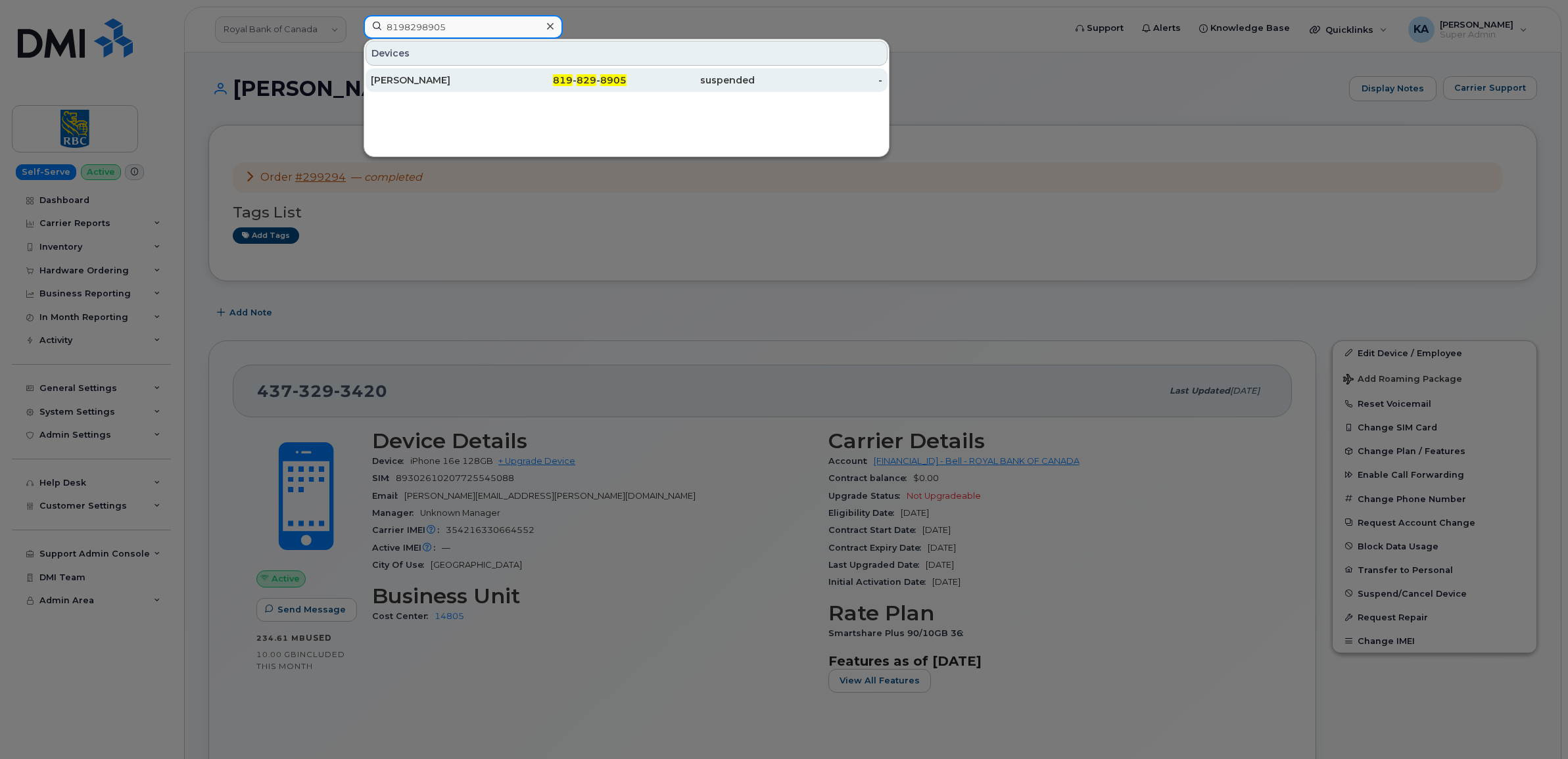
type input "8198298905"
click at [441, 81] on div "Stéphanie Vallée Trudeau" at bounding box center [435, 80] width 128 height 13
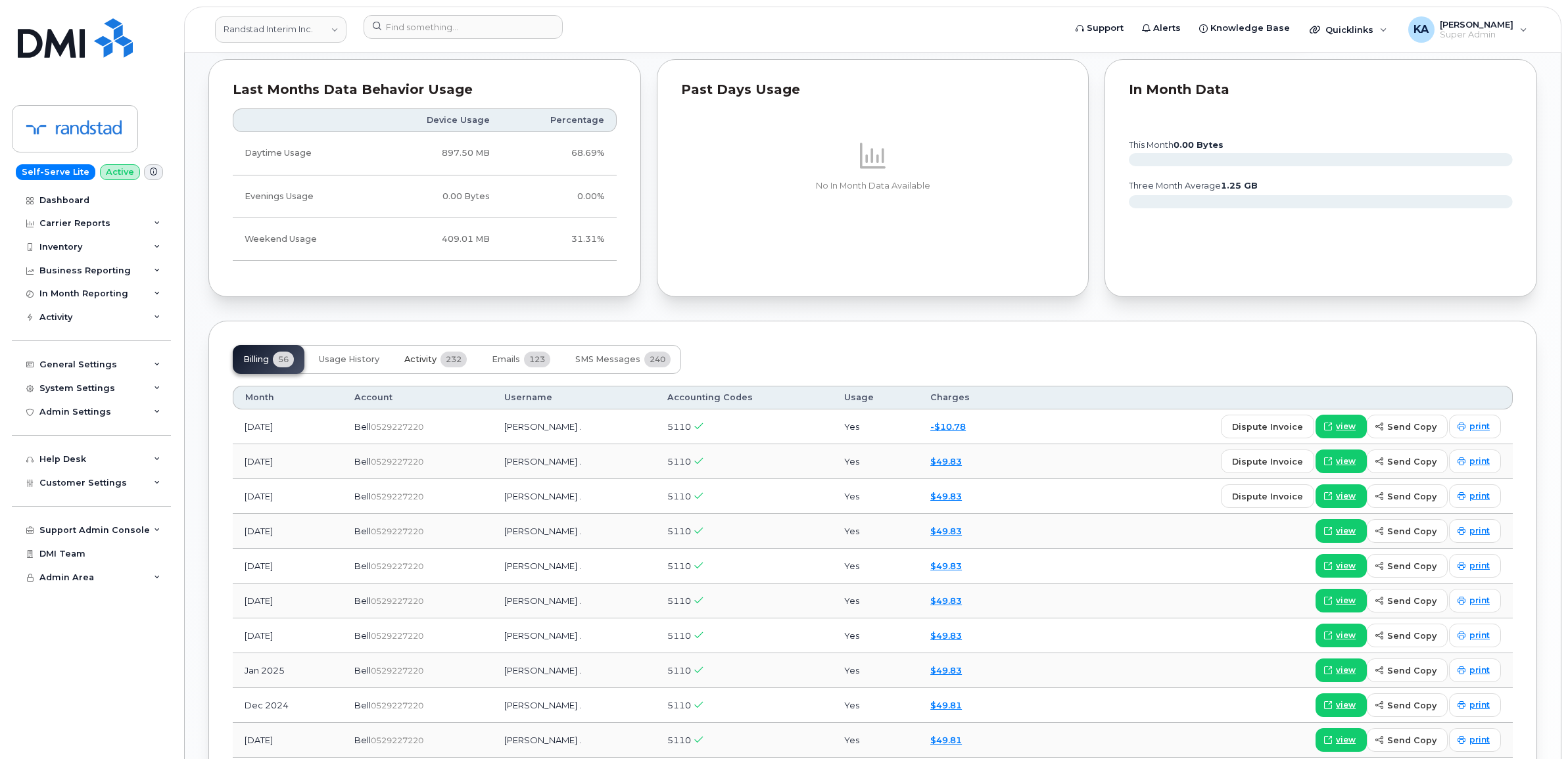
click at [418, 365] on span "Activity" at bounding box center [421, 360] width 32 height 11
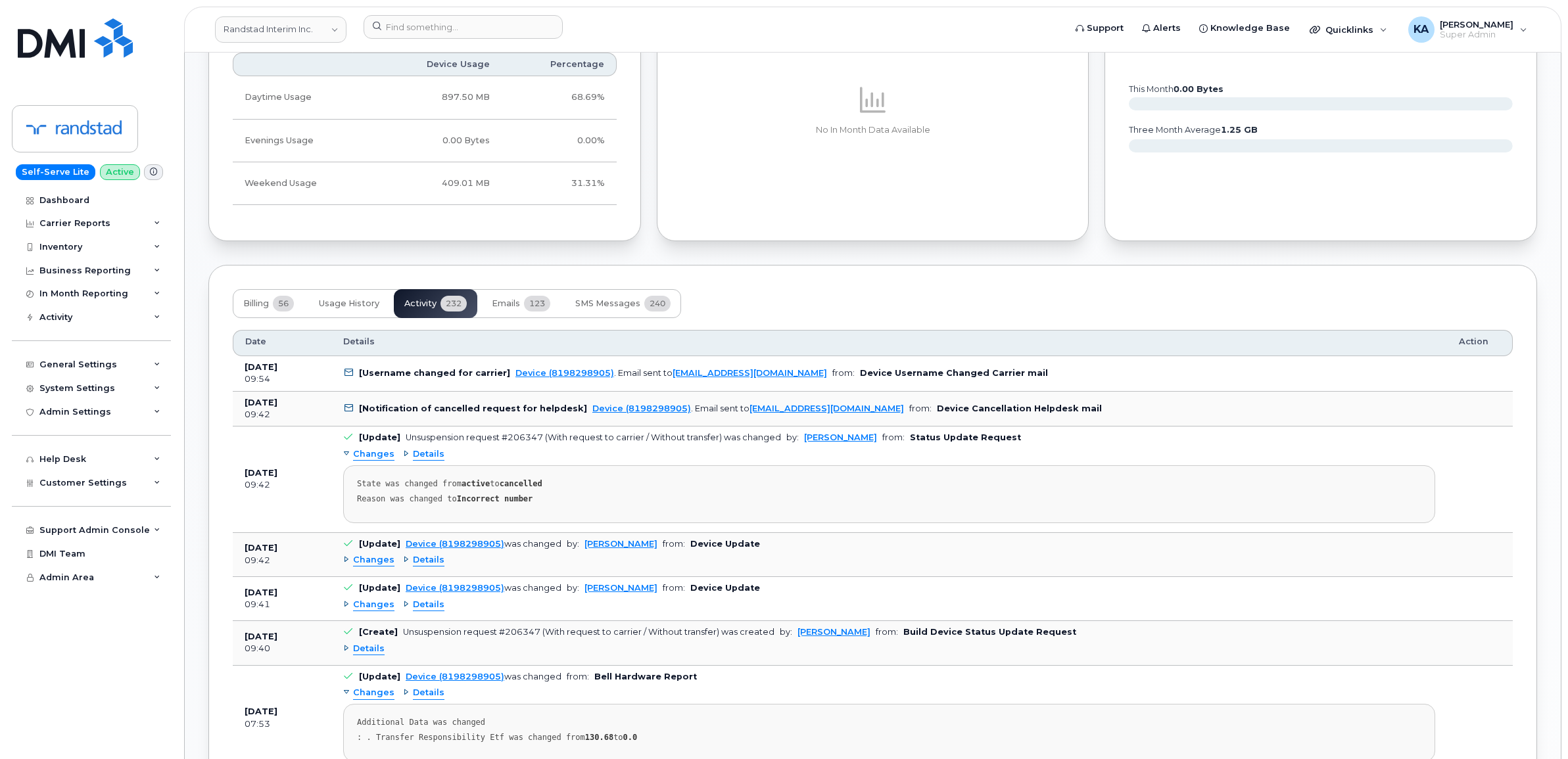
scroll to position [822, 0]
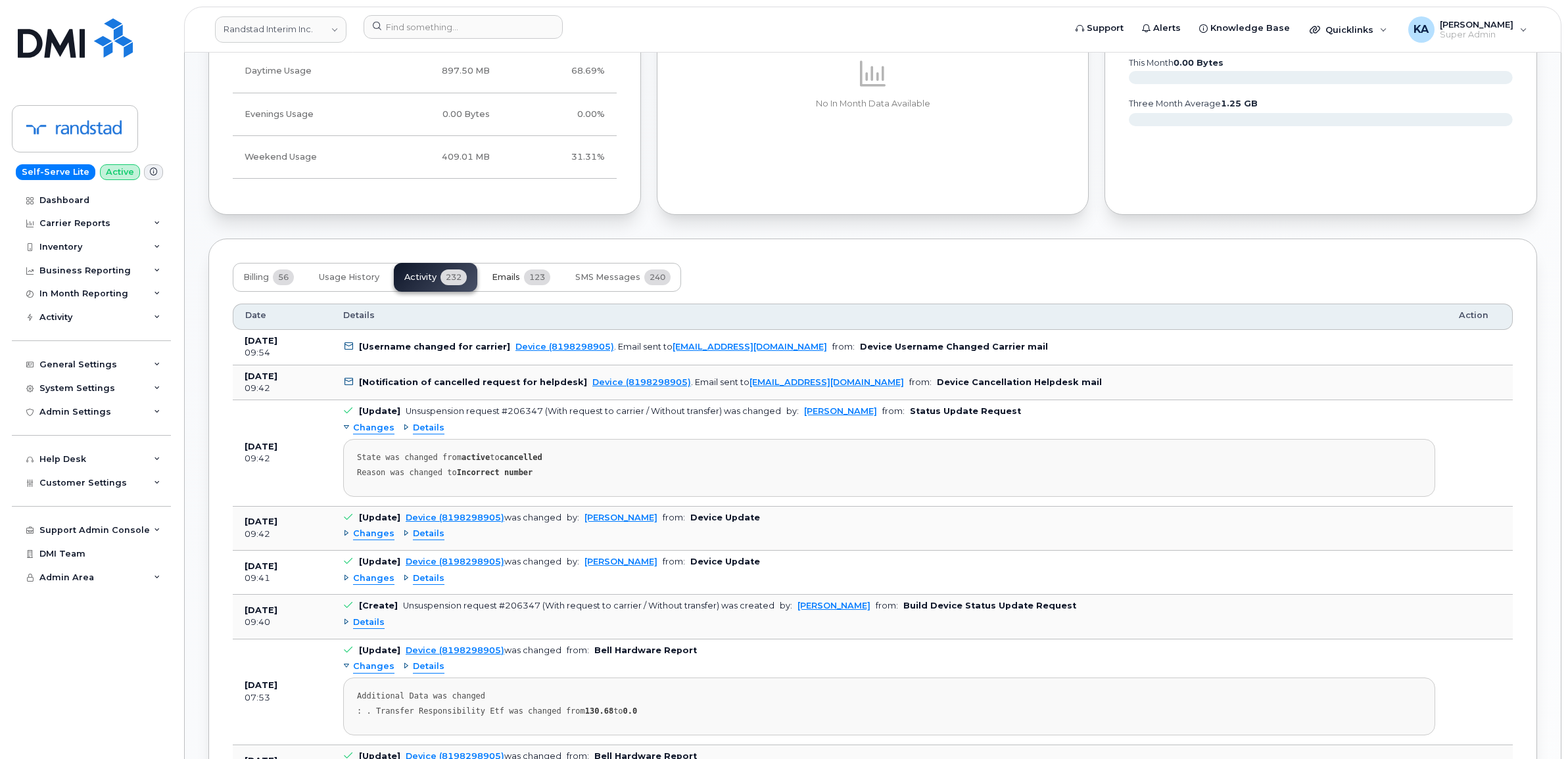
click at [530, 277] on span "123" at bounding box center [537, 277] width 26 height 15
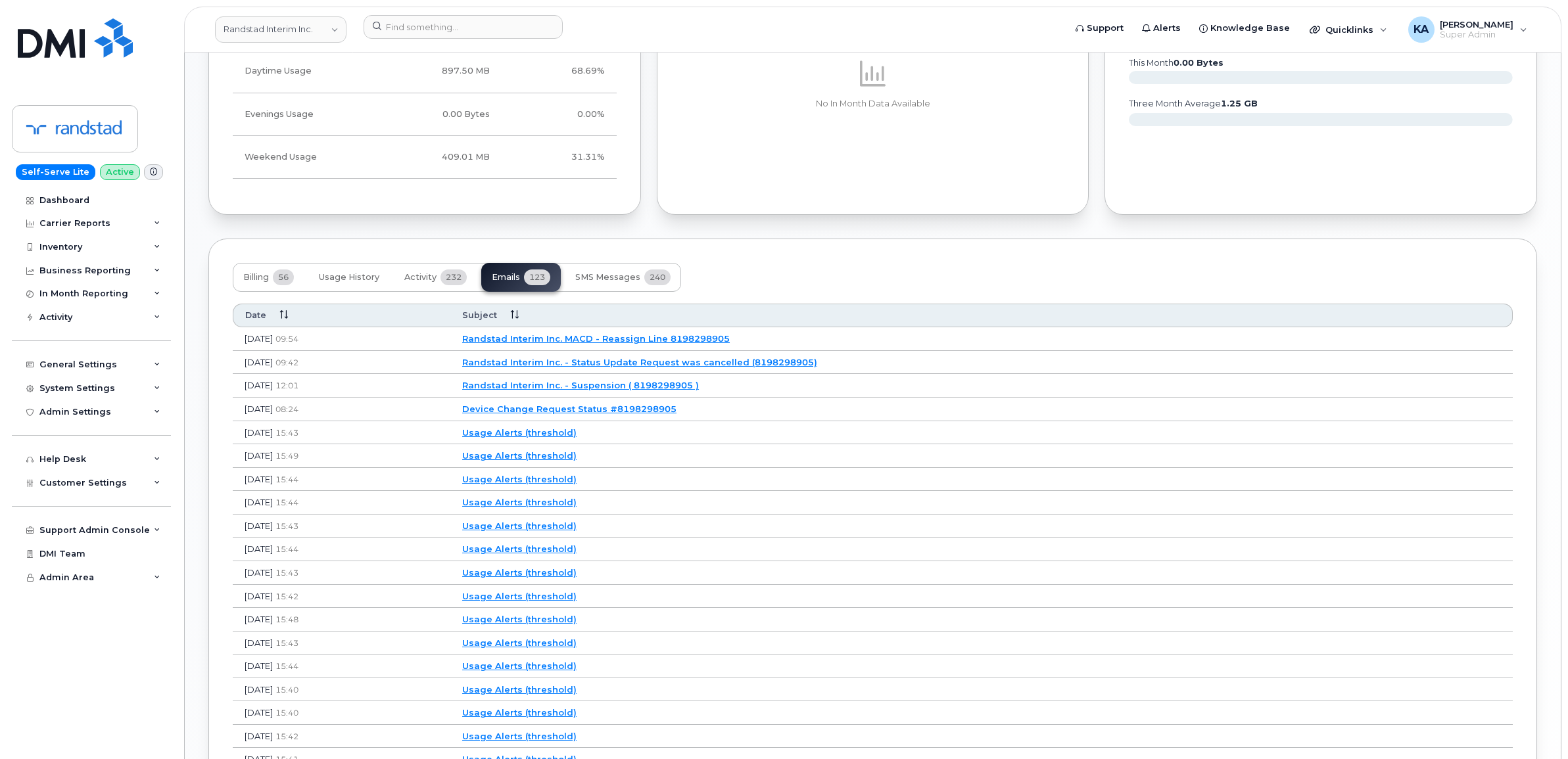
click at [596, 359] on link "Randstad Interim Inc. - Status Update Request was cancelled (8198298905)" at bounding box center [640, 362] width 355 height 11
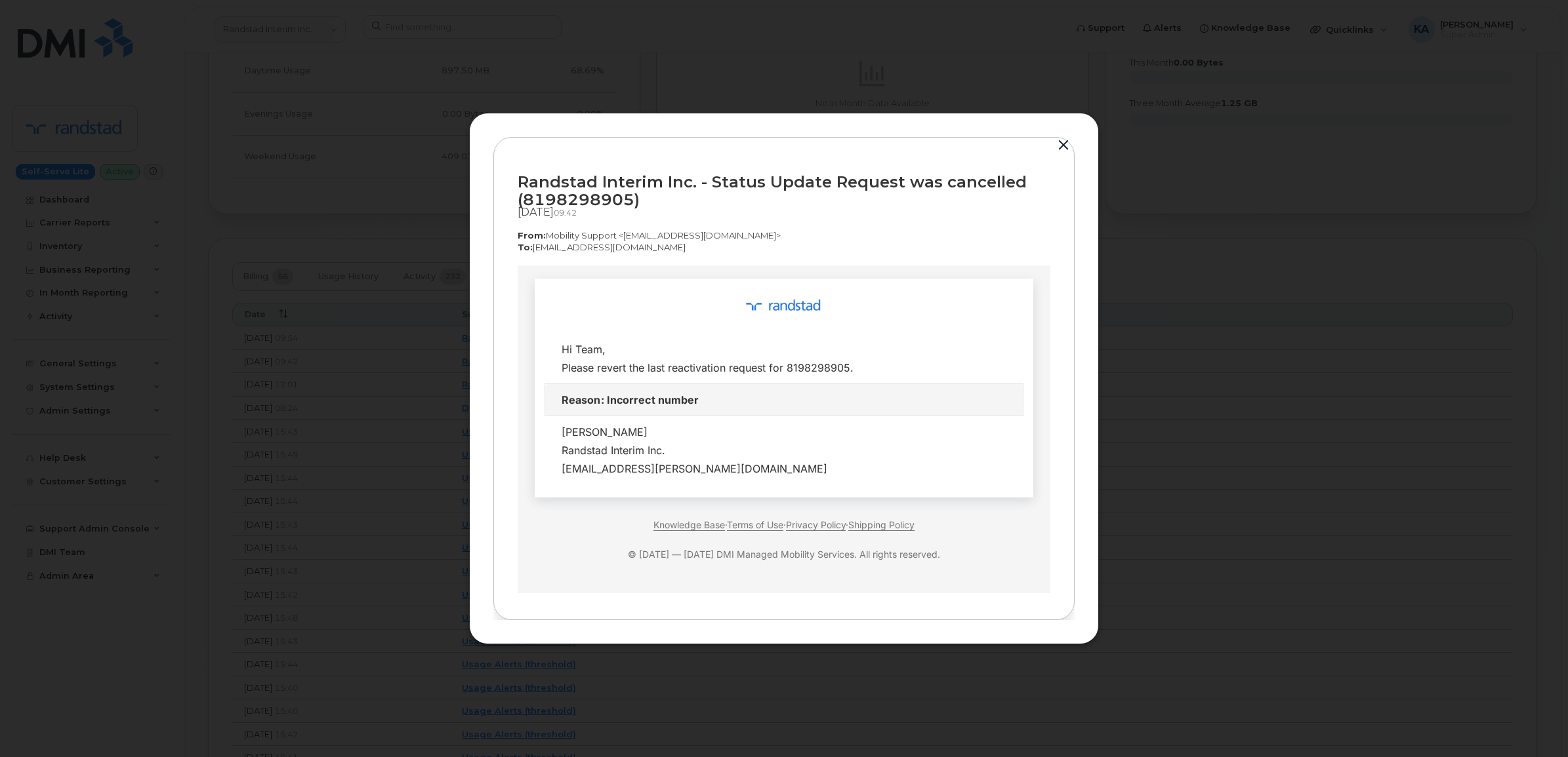
scroll to position [0, 0]
click at [1061, 141] on button "button" at bounding box center [1064, 145] width 20 height 18
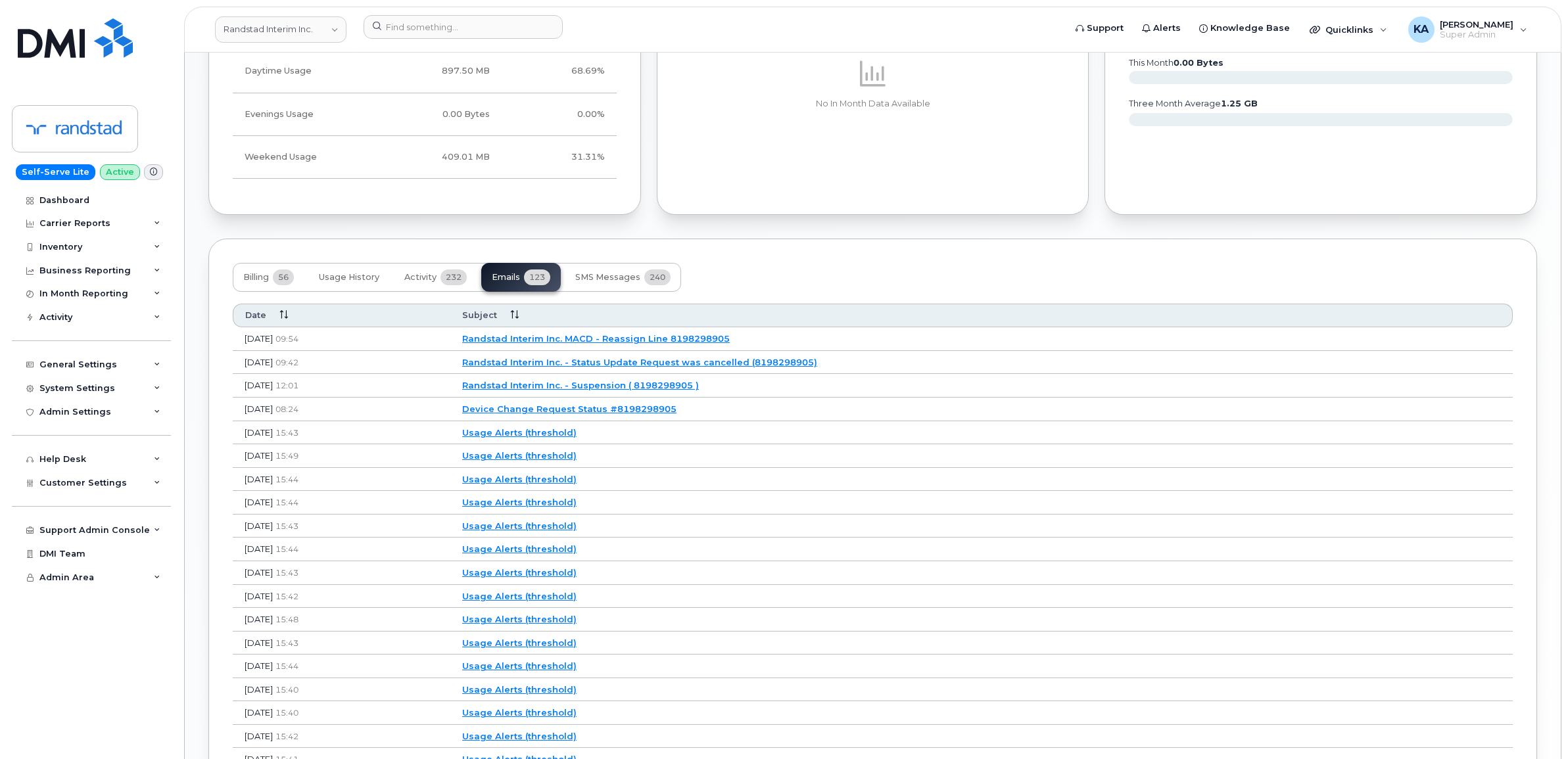
click at [630, 343] on link "Randstad Interim Inc. MACD - Reassign Line 8198298905" at bounding box center [596, 339] width 267 height 11
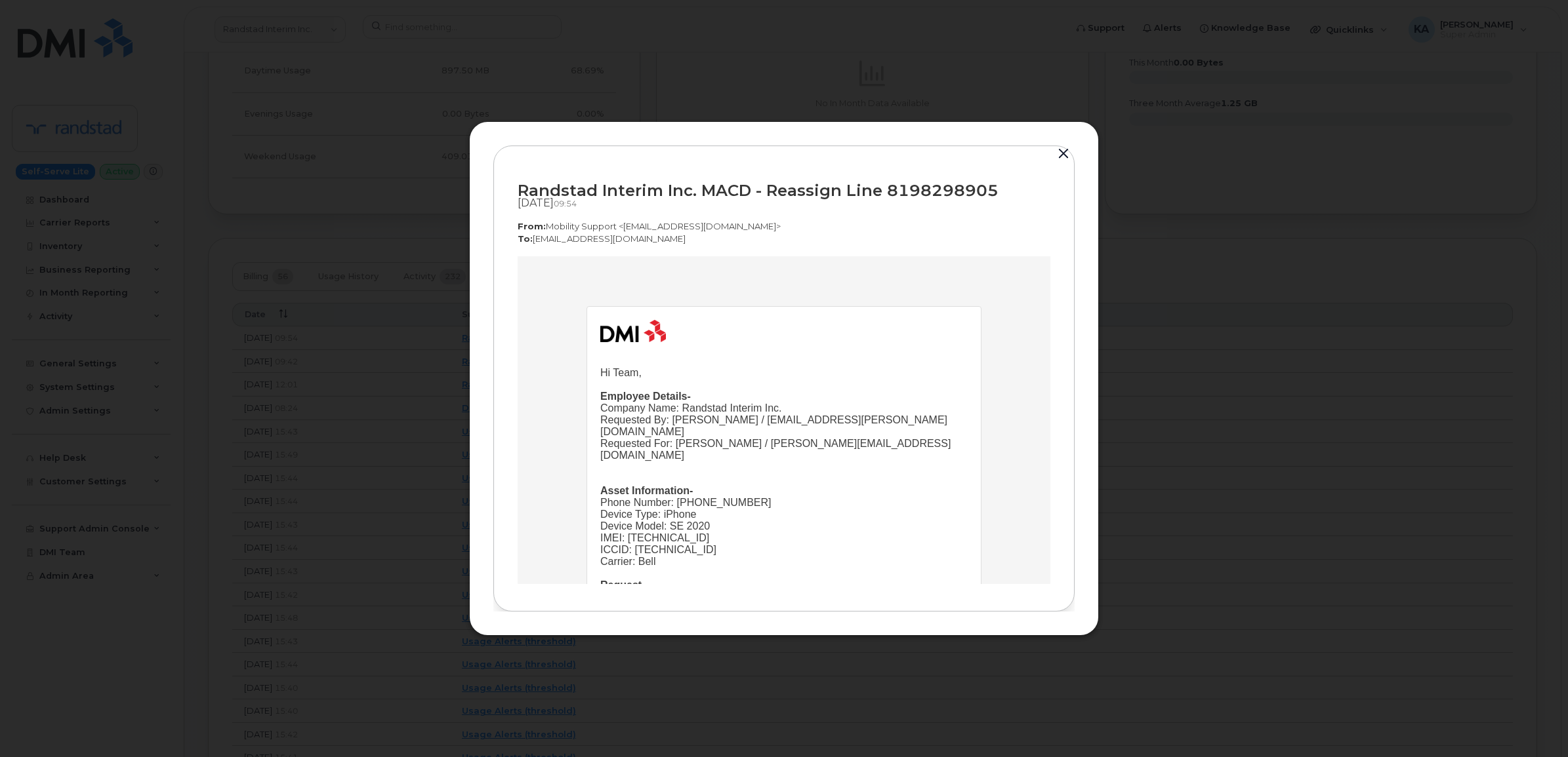
click at [1066, 153] on button "button" at bounding box center [1064, 154] width 20 height 18
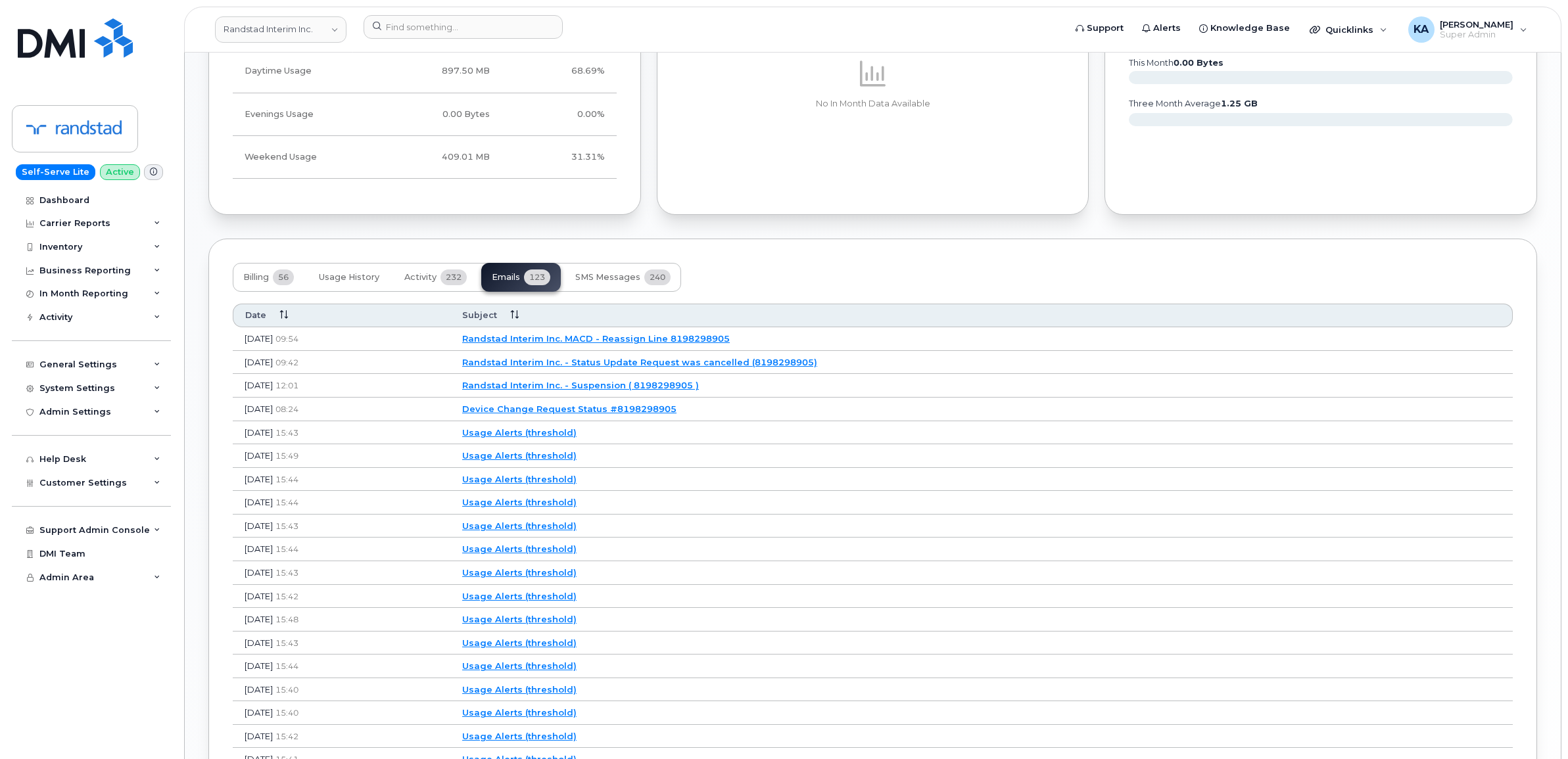
click at [663, 360] on link "Randstad Interim Inc. - Status Update Request was cancelled (8198298905)" at bounding box center [640, 362] width 355 height 11
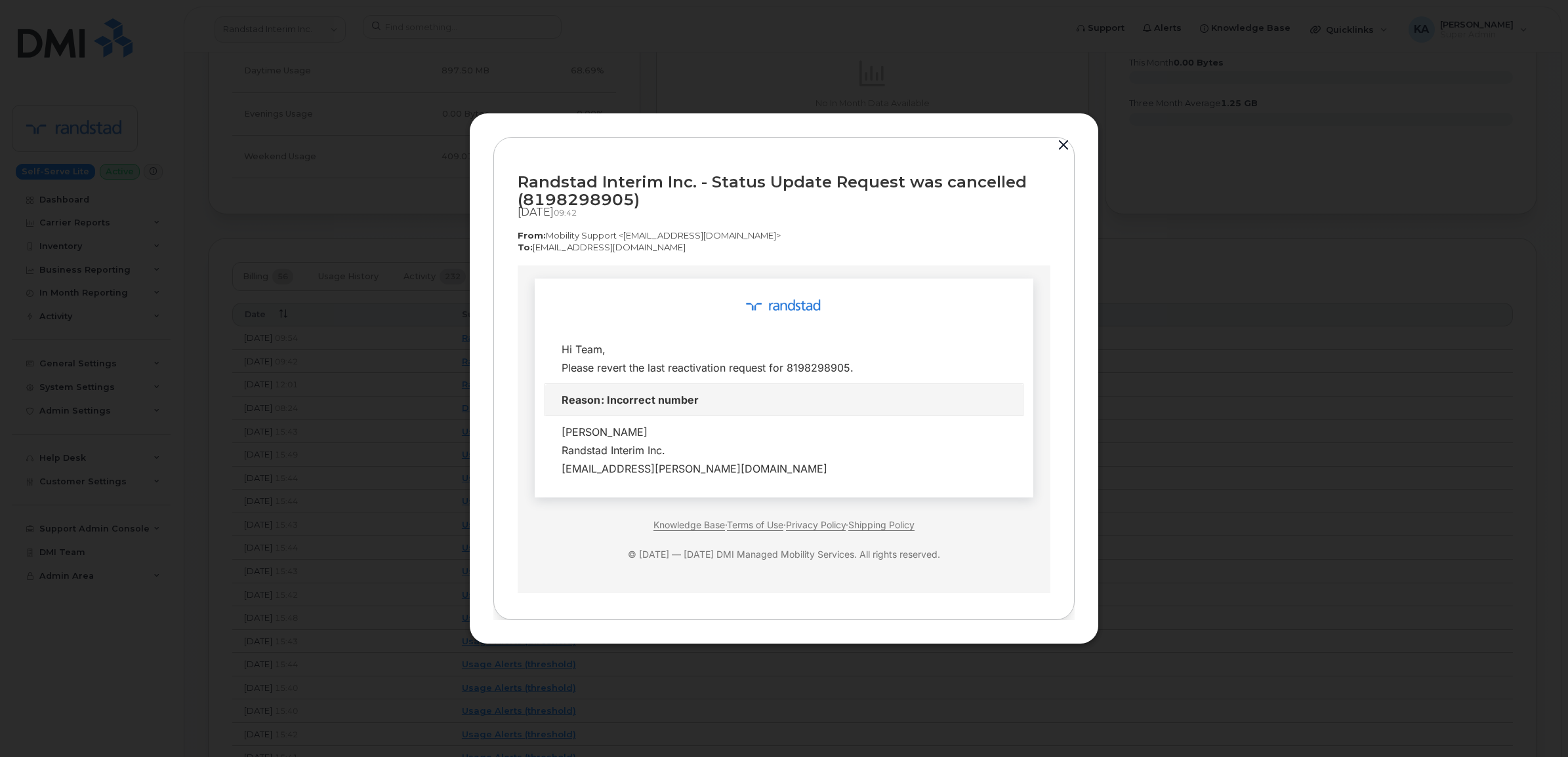
click at [1064, 140] on button "button" at bounding box center [1064, 145] width 20 height 18
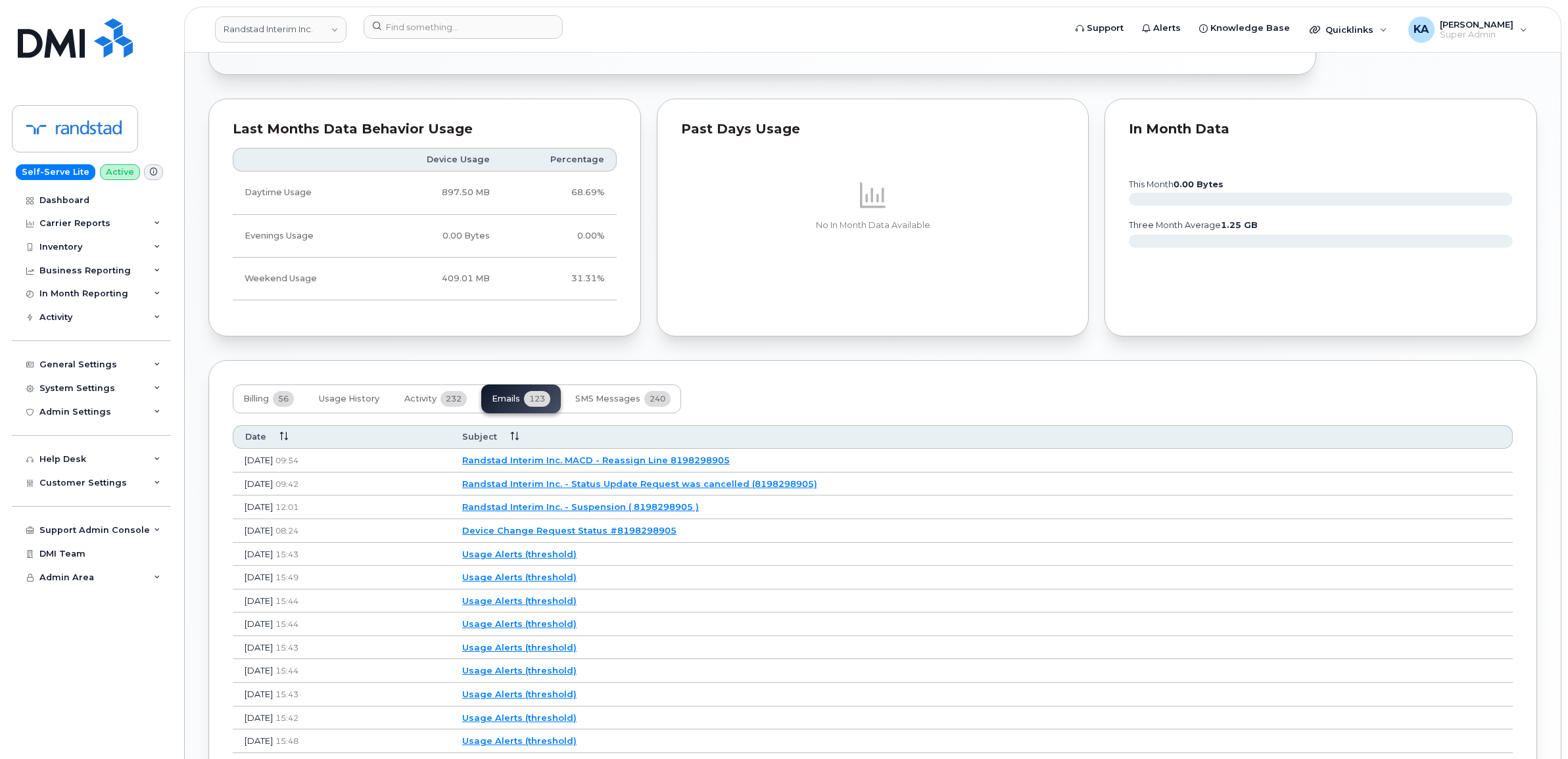
scroll to position [707, 0]
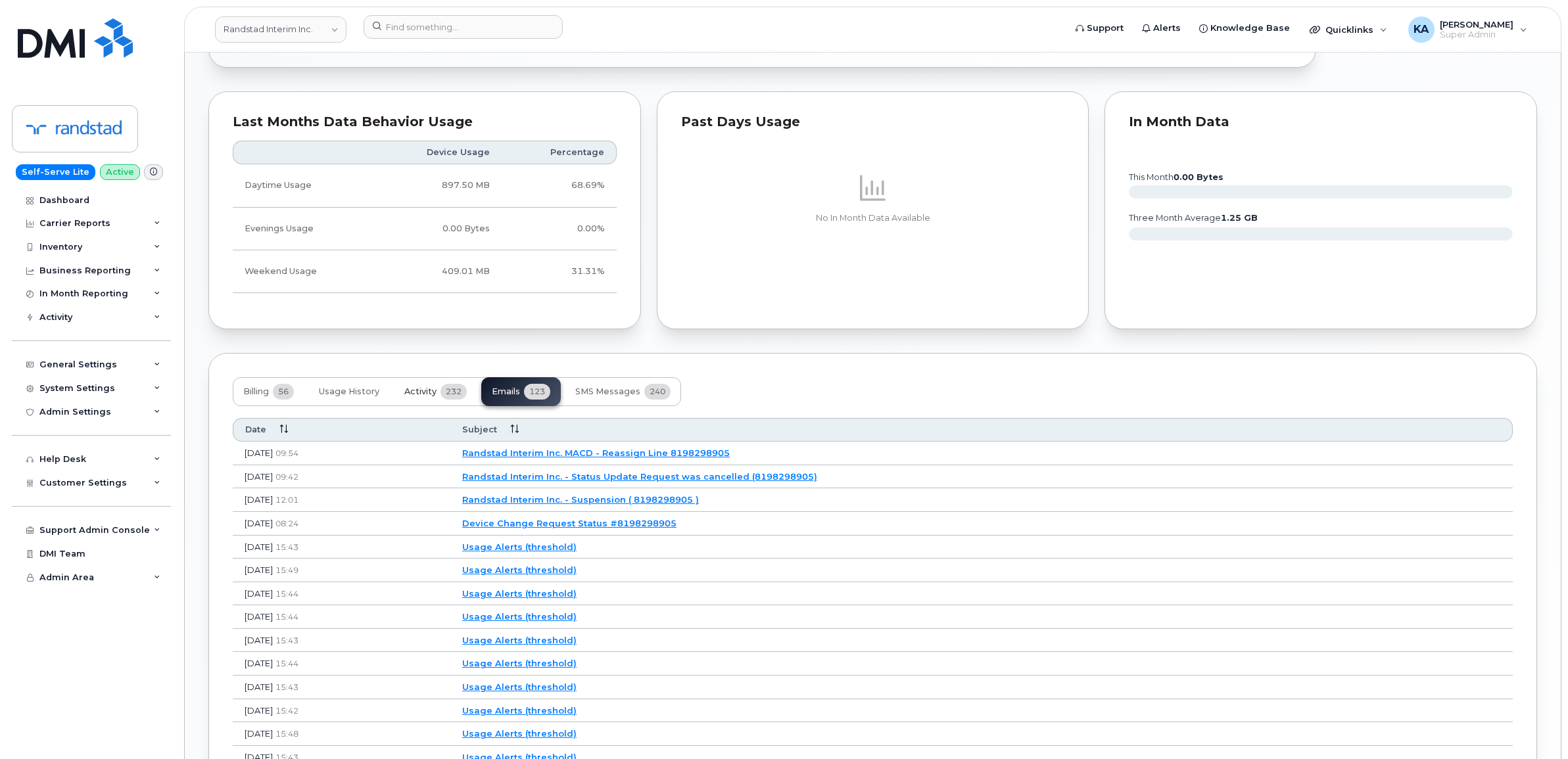
click at [435, 392] on button "Activity 232" at bounding box center [435, 392] width 83 height 29
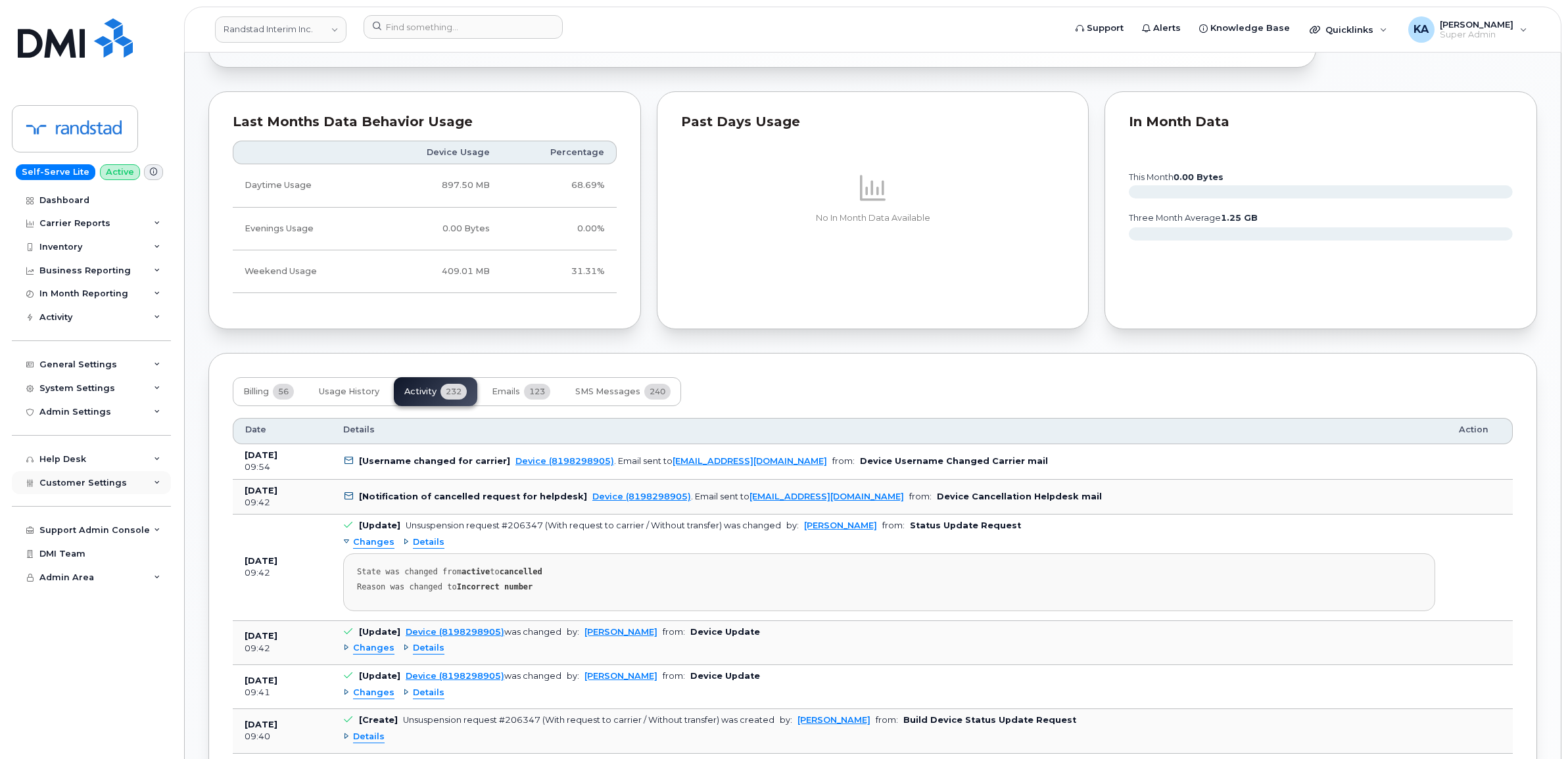
click at [79, 488] on span "Customer Settings" at bounding box center [82, 482] width 87 height 10
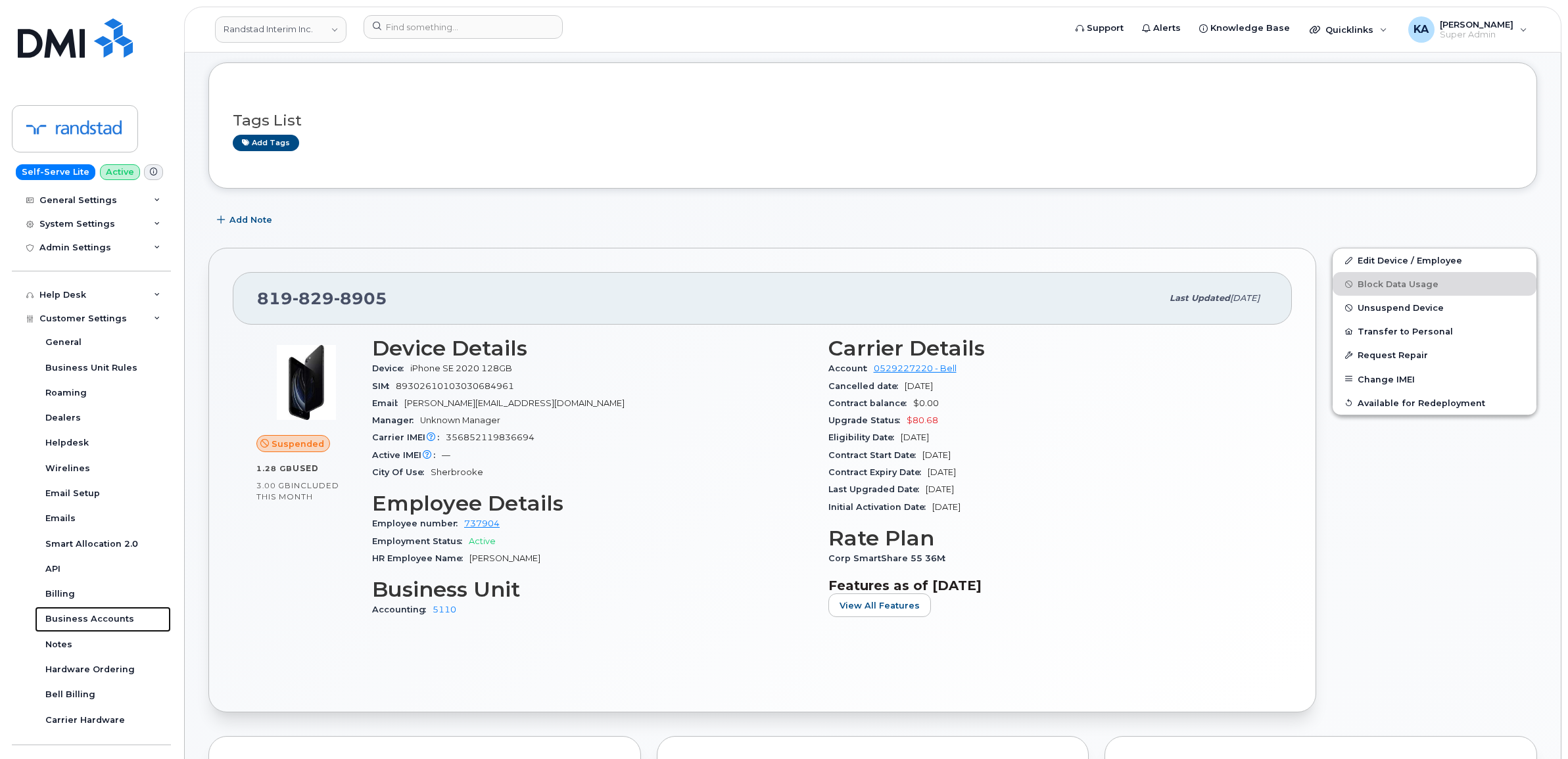
scroll to position [50, 0]
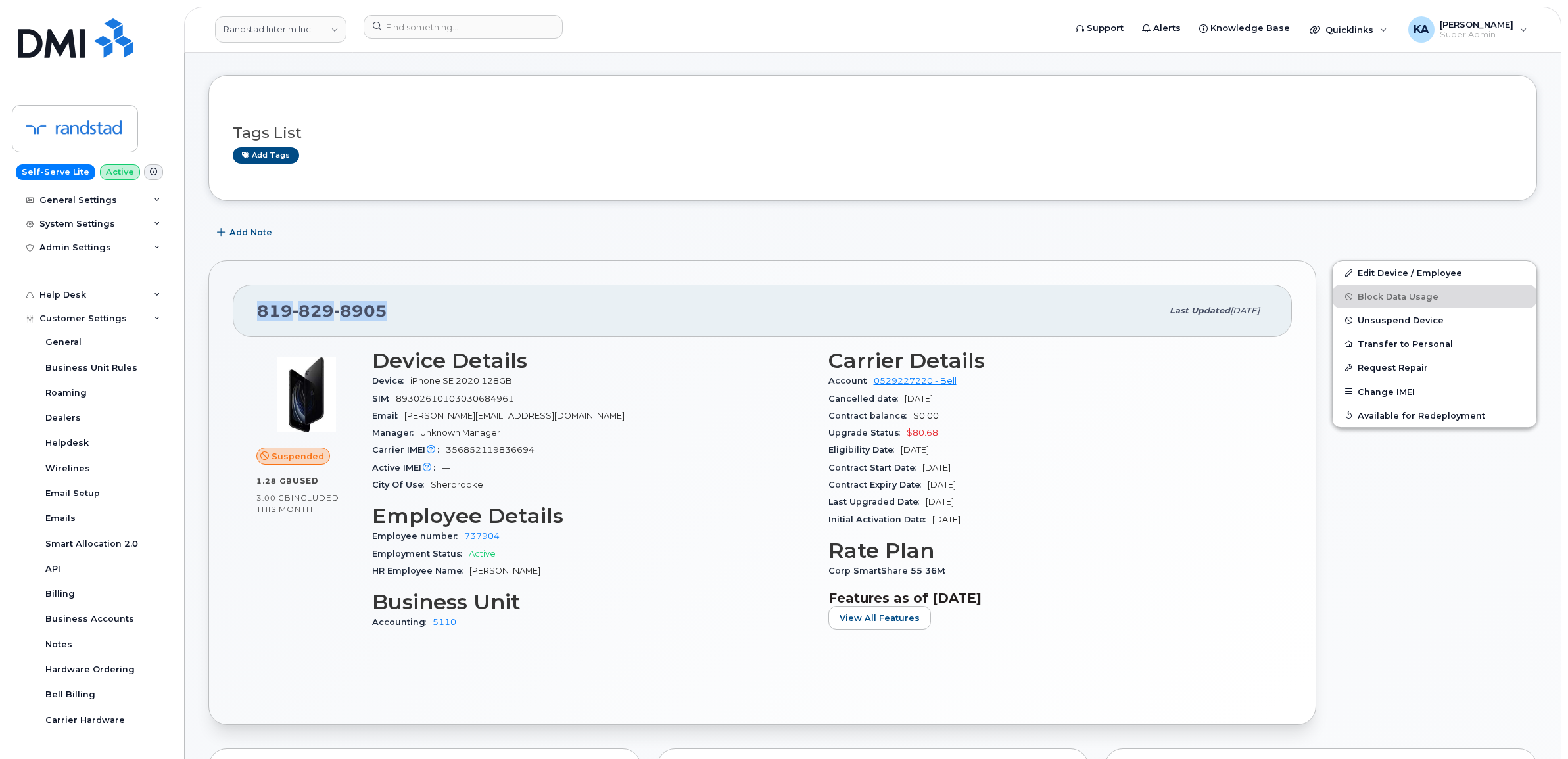
drag, startPoint x: 396, startPoint y: 311, endPoint x: 225, endPoint y: 311, distance: 171.0
click at [225, 311] on div "819 829 8905 Last updated Sep 15, 2025 Suspended 1.28 GB  used 3.00 GB  include…" at bounding box center [762, 492] width 1108 height 465
copy span "819 829 8905"
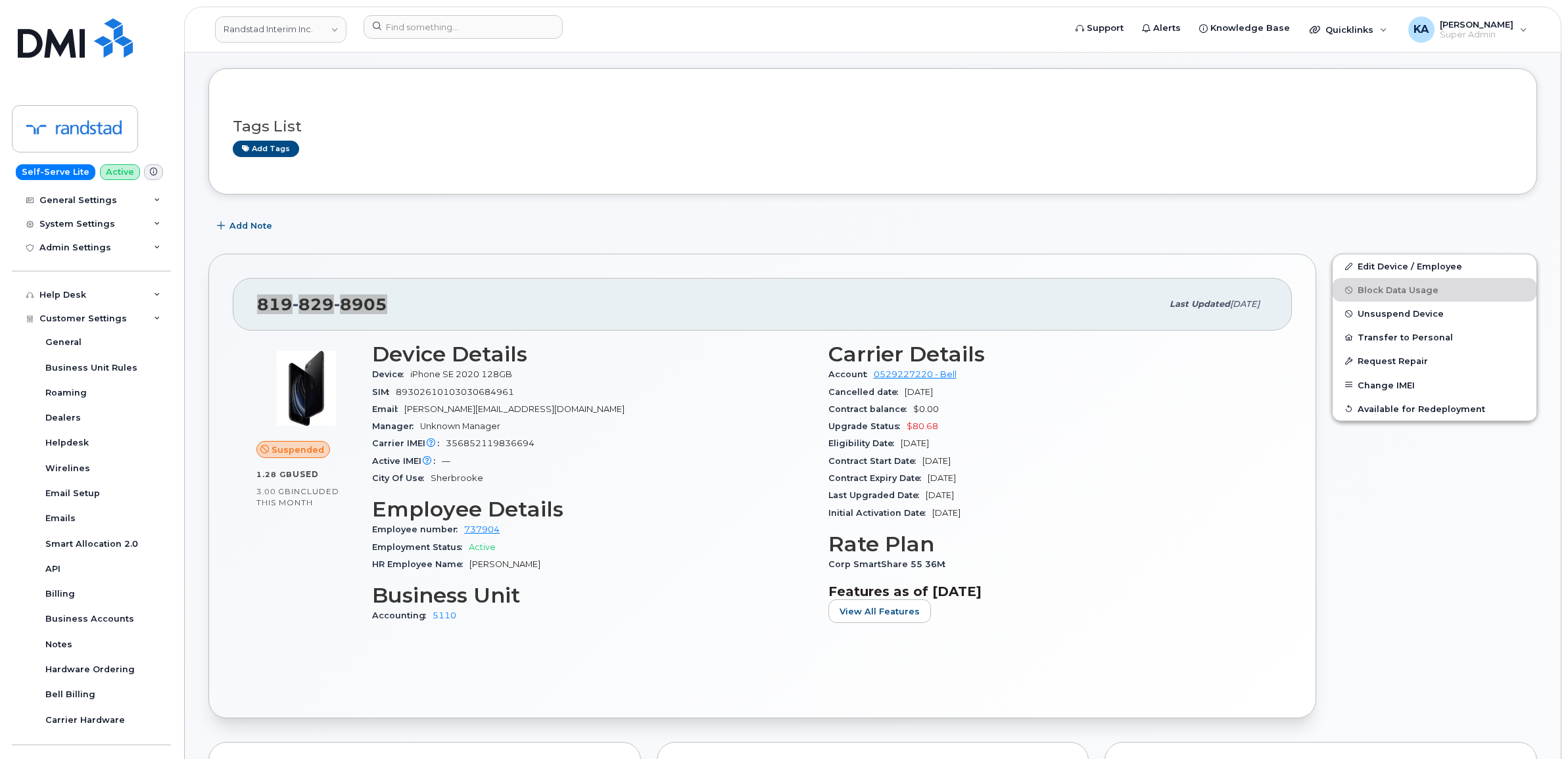
scroll to position [82, 0]
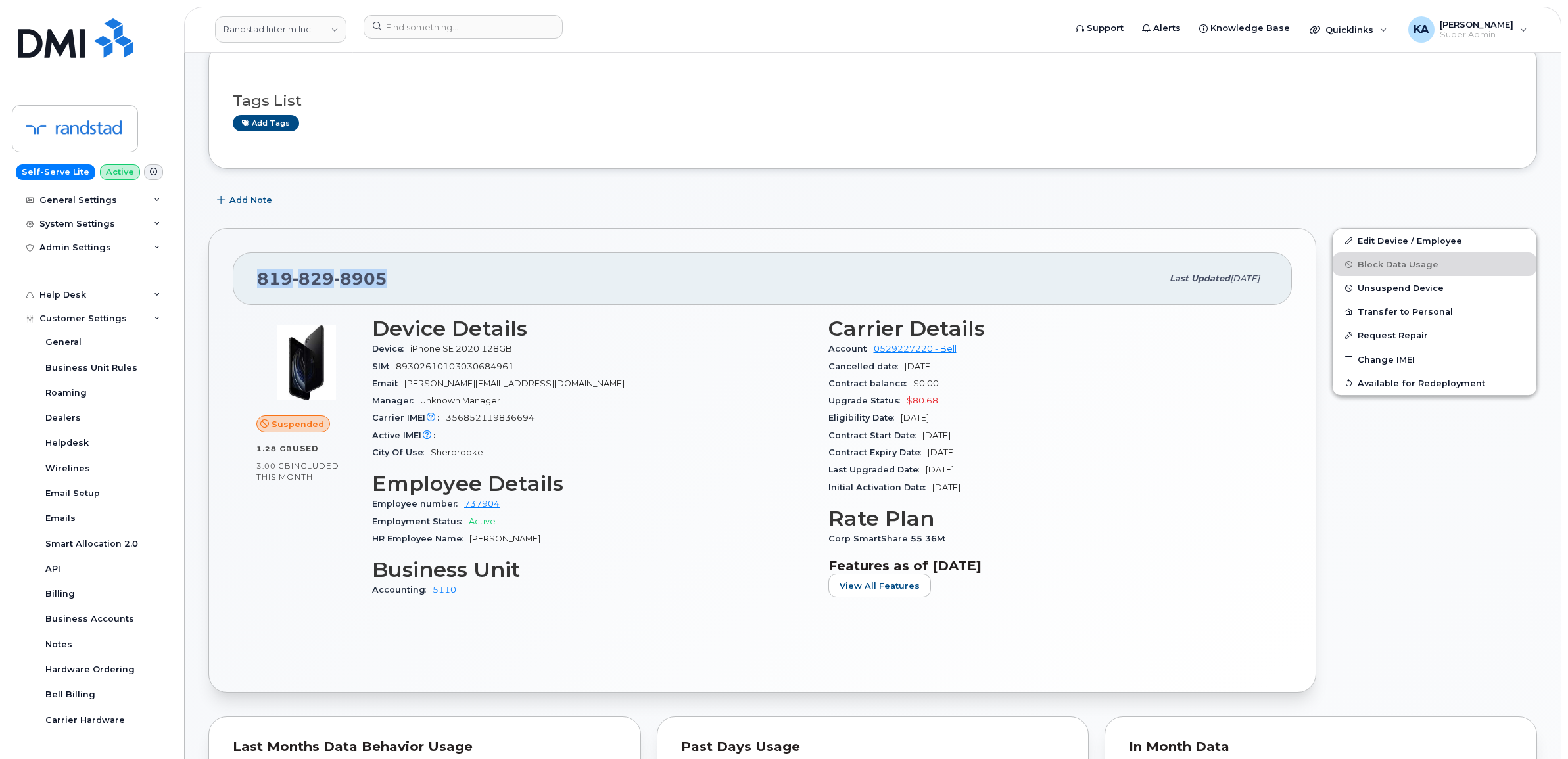
click at [233, 284] on div "819 829 8905 Last updated Sep 15, 2025" at bounding box center [762, 279] width 1059 height 52
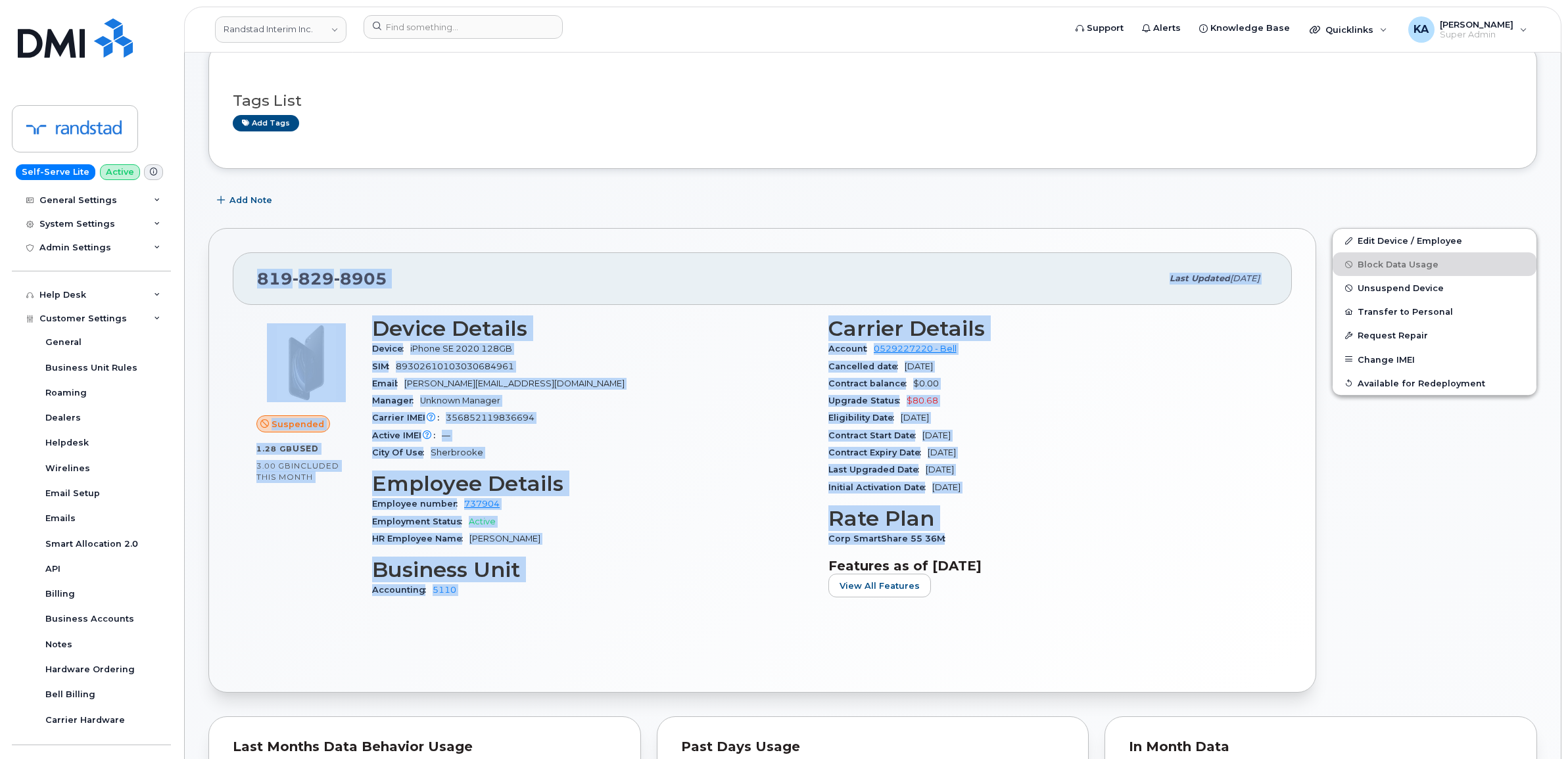
drag, startPoint x: 243, startPoint y: 278, endPoint x: 1053, endPoint y: 543, distance: 852.2
click at [1053, 543] on div "819 829 8905 Last updated Sep 15, 2025 Suspended 1.28 GB  used 3.00 GB  include…" at bounding box center [762, 460] width 1108 height 465
drag, startPoint x: 1050, startPoint y: 539, endPoint x: 902, endPoint y: 445, distance: 175.3
copy div "819 829 8905 Last updated Sep 15, 2025 Suspended 1.28 GB  used 3.00 GB  include…"
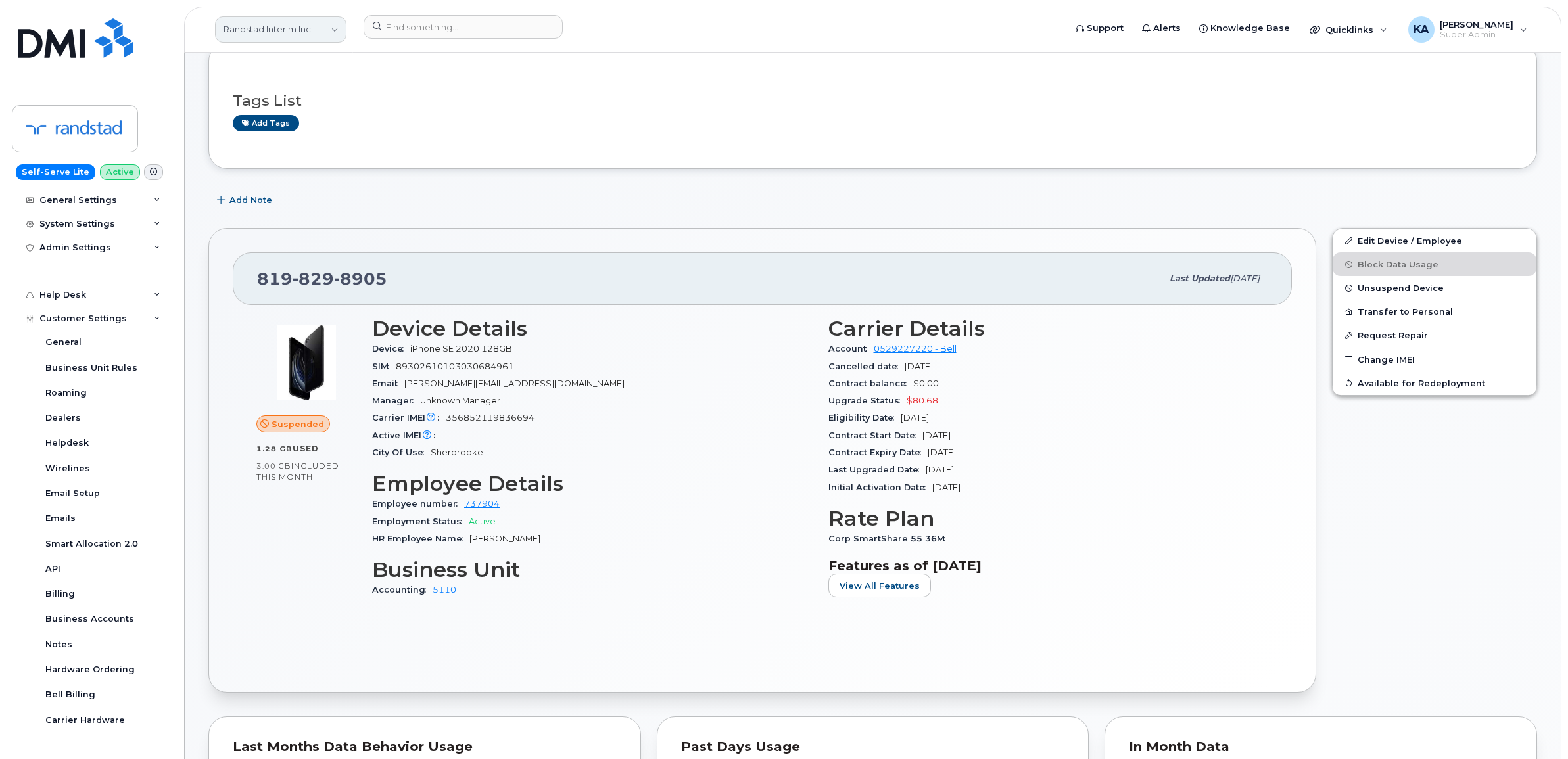
click at [271, 23] on link "Randstad Interim Inc." at bounding box center [280, 29] width 132 height 26
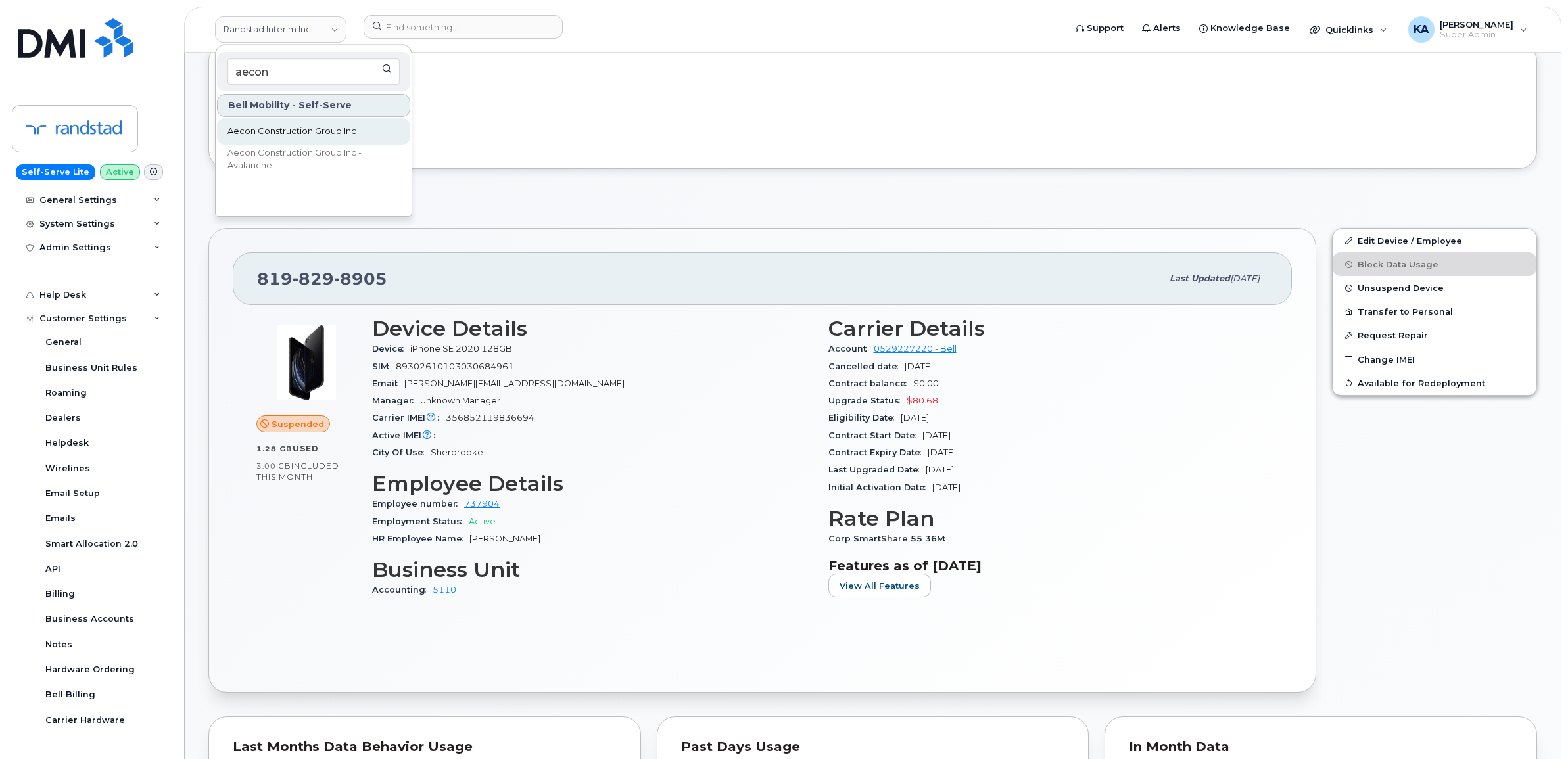
type input "aecon"
click at [263, 127] on span "Aecon Construction Group Inc" at bounding box center [291, 131] width 129 height 13
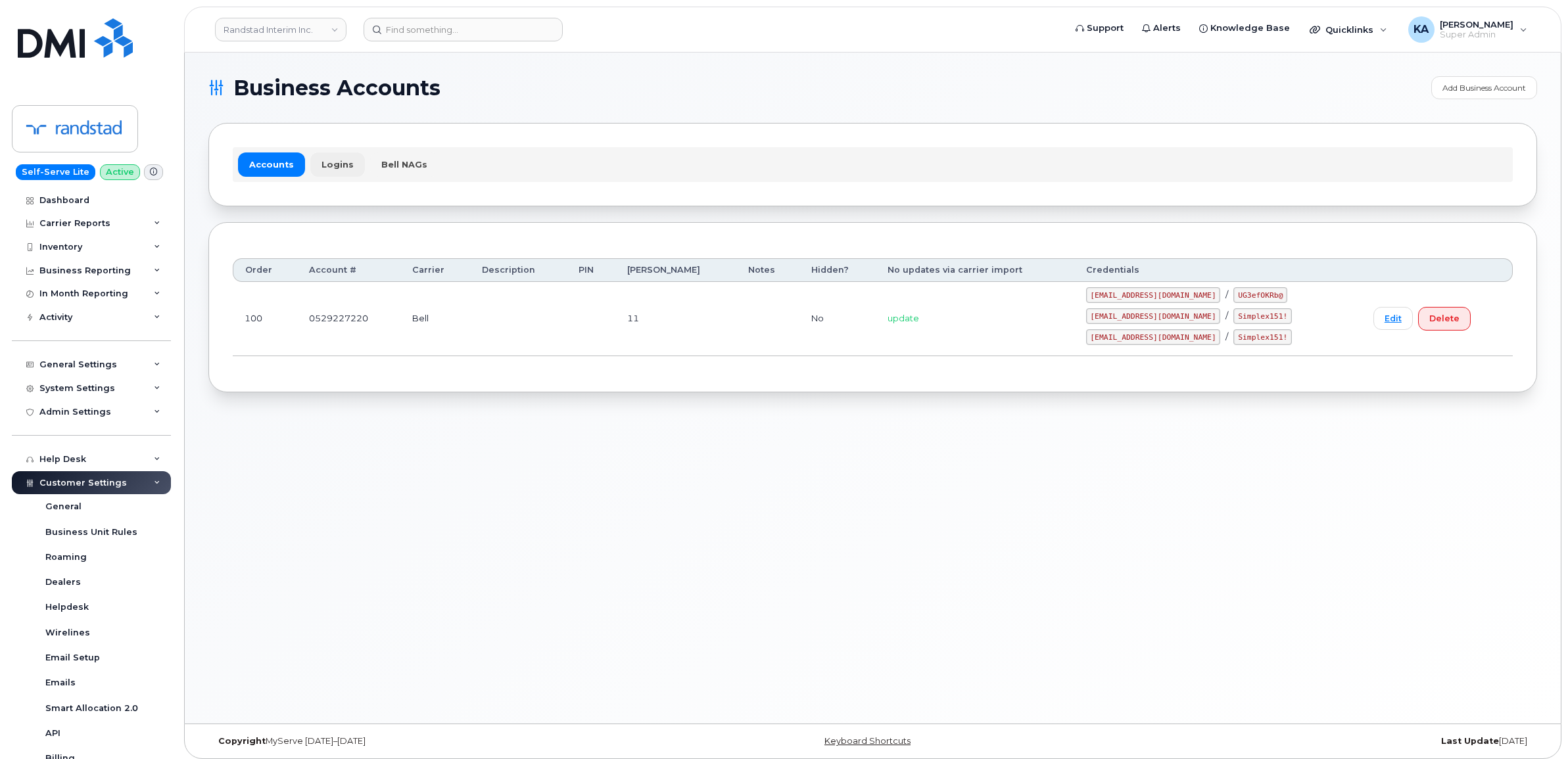
click at [333, 163] on link "Logins" at bounding box center [337, 164] width 55 height 24
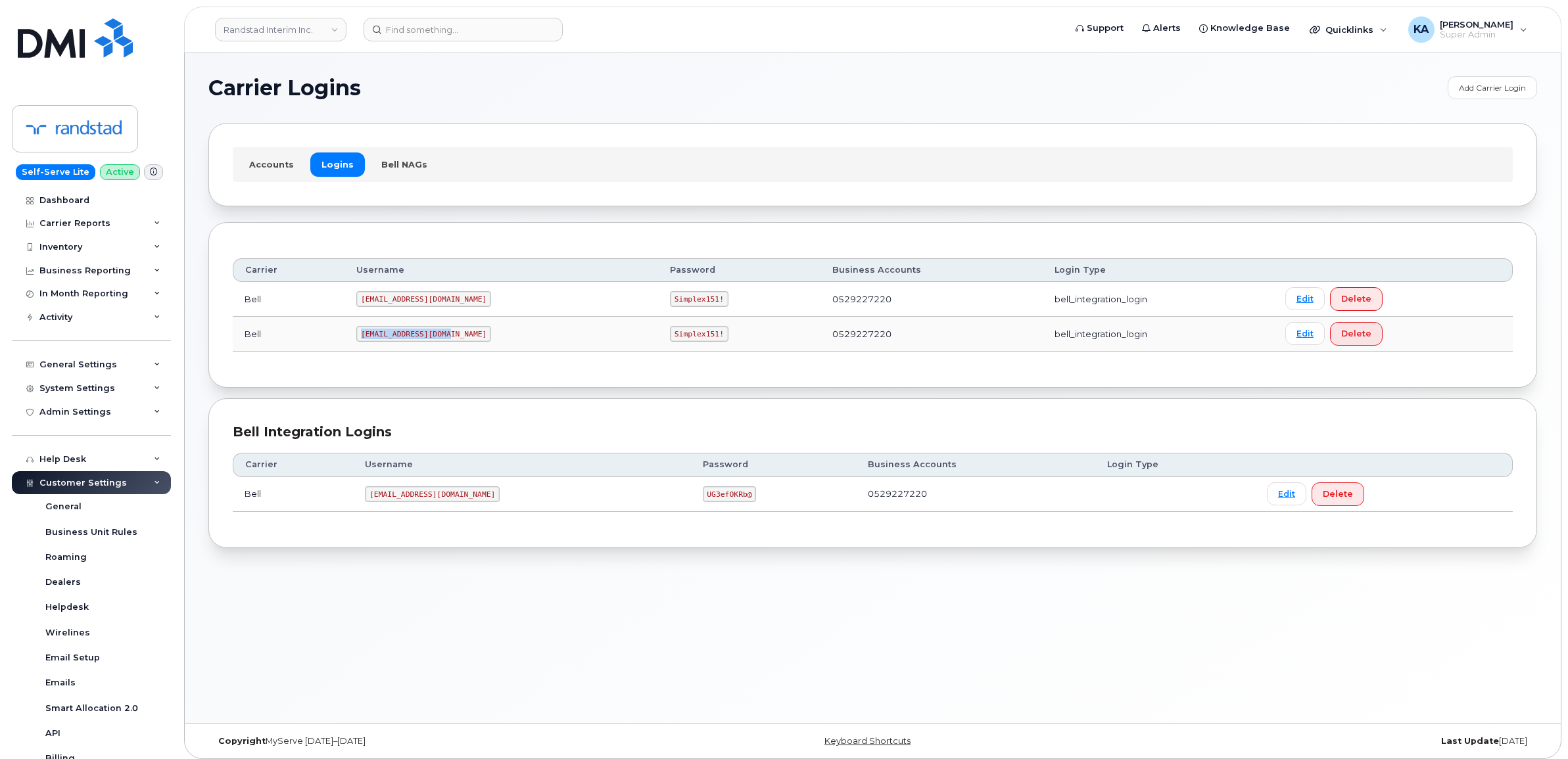
drag, startPoint x: 365, startPoint y: 338, endPoint x: 451, endPoint y: 339, distance: 86.0
click at [451, 339] on code "[EMAIL_ADDRESS][DOMAIN_NAME]" at bounding box center [423, 334] width 135 height 15
drag, startPoint x: 451, startPoint y: 339, endPoint x: 431, endPoint y: 335, distance: 20.4
copy code "Randstad2@myserve.ca"
drag, startPoint x: 613, startPoint y: 336, endPoint x: 678, endPoint y: 343, distance: 65.4
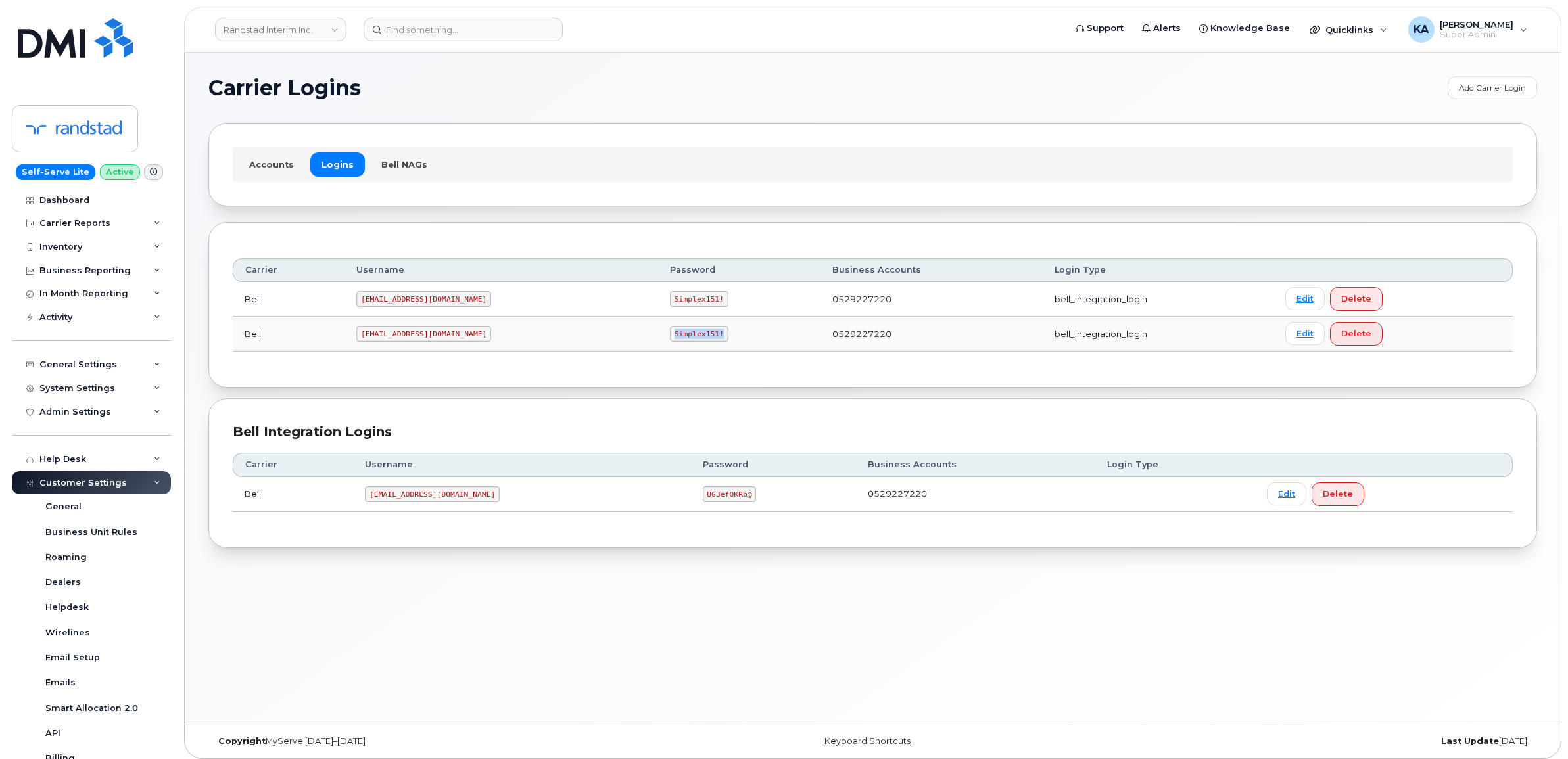
click at [678, 343] on td "Simplex151!" at bounding box center [739, 334] width 163 height 35
copy code "Simplex151!"
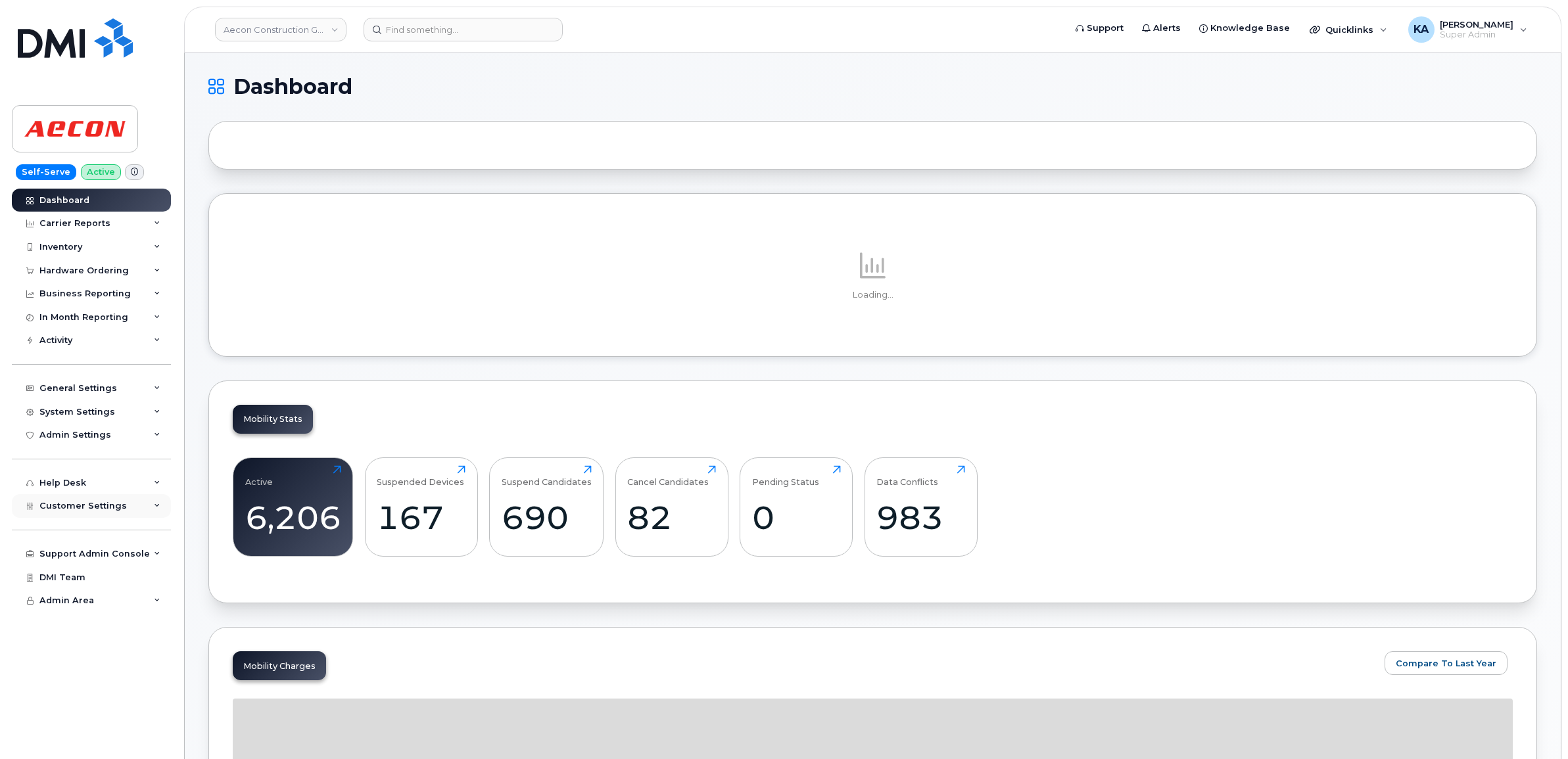
click at [54, 511] on span "Customer Settings" at bounding box center [82, 505] width 87 height 10
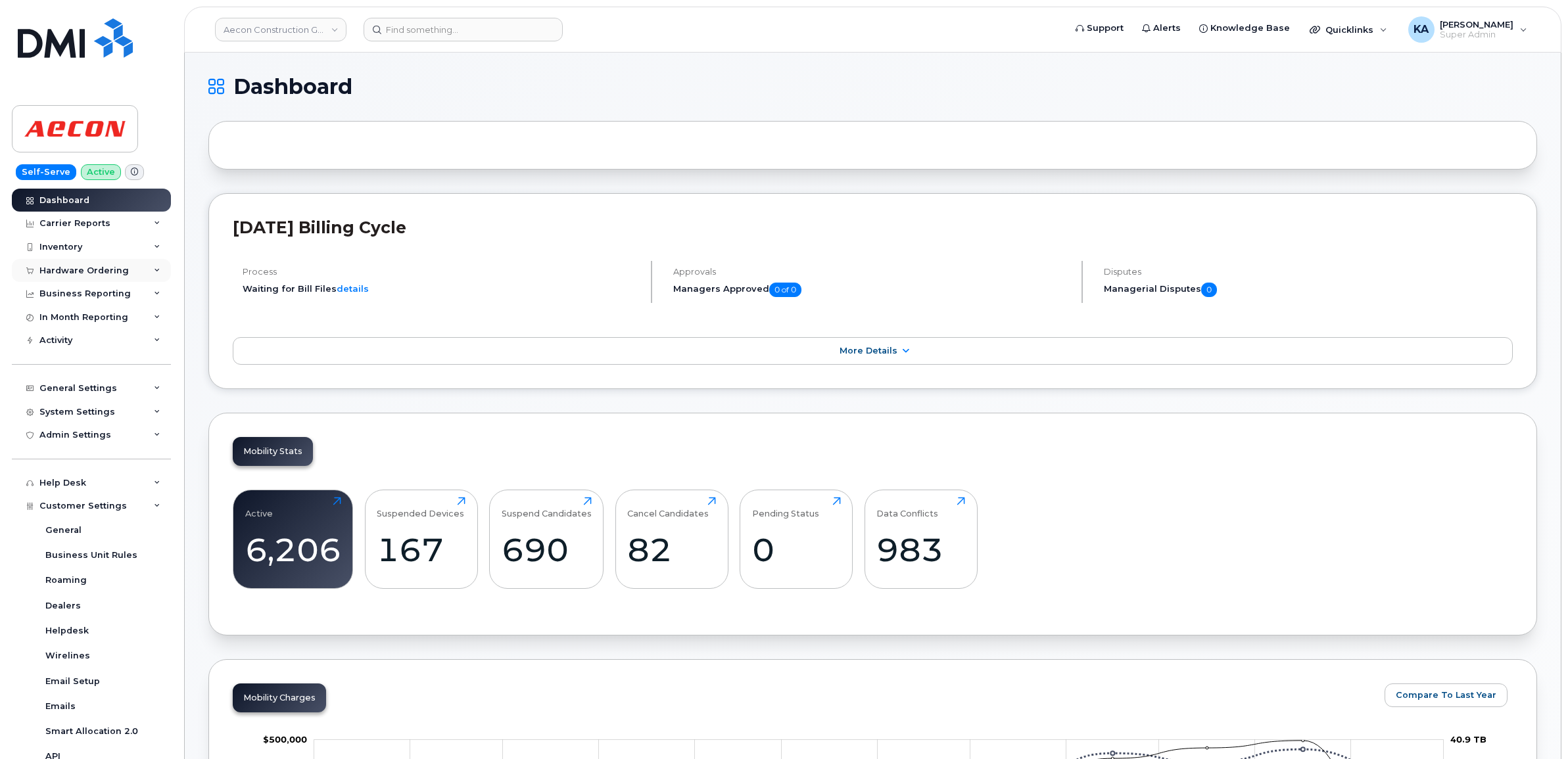
click at [64, 270] on div "Hardware Ordering" at bounding box center [84, 271] width 89 height 11
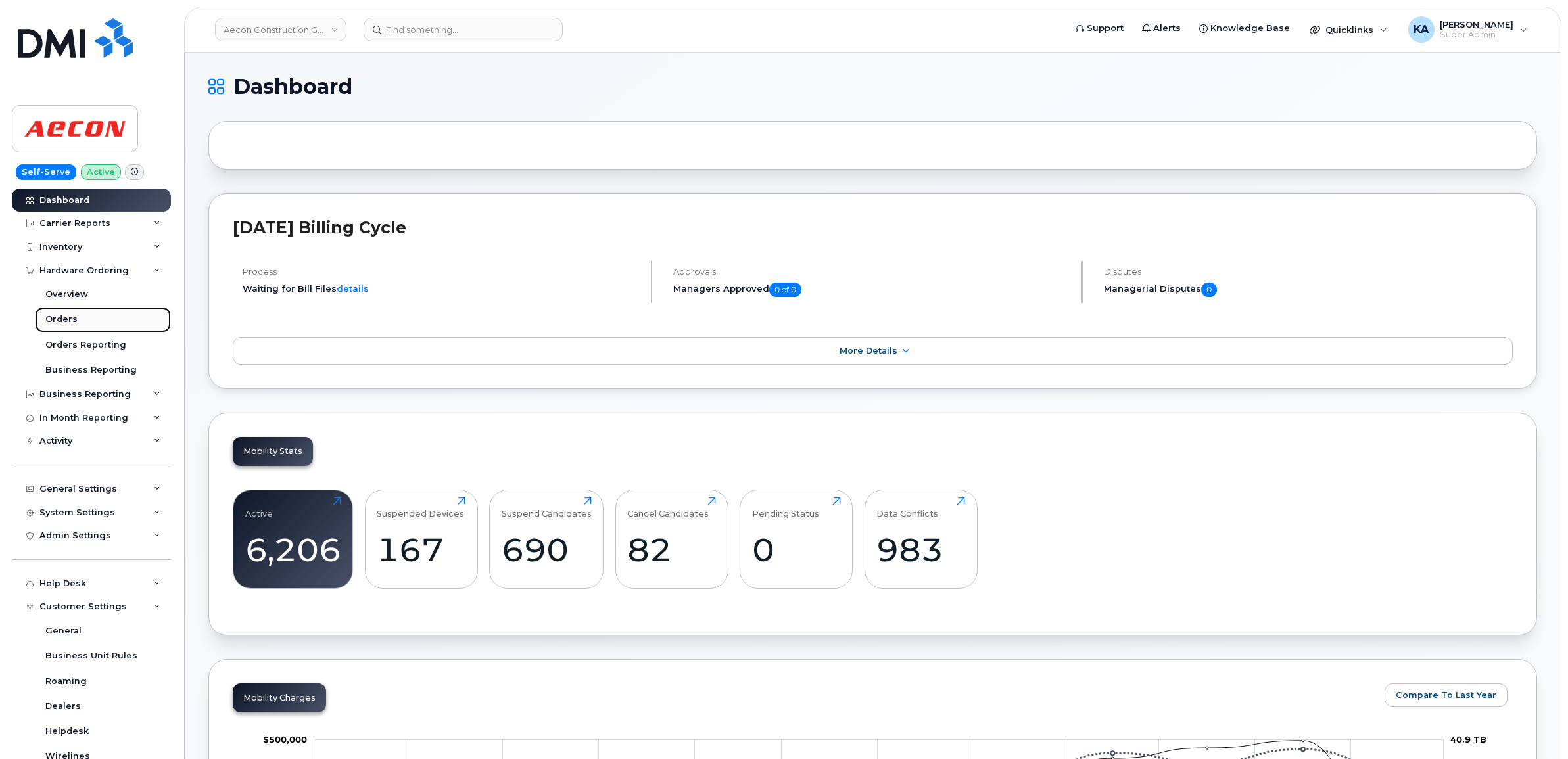
click at [60, 319] on div "Orders" at bounding box center [62, 319] width 32 height 12
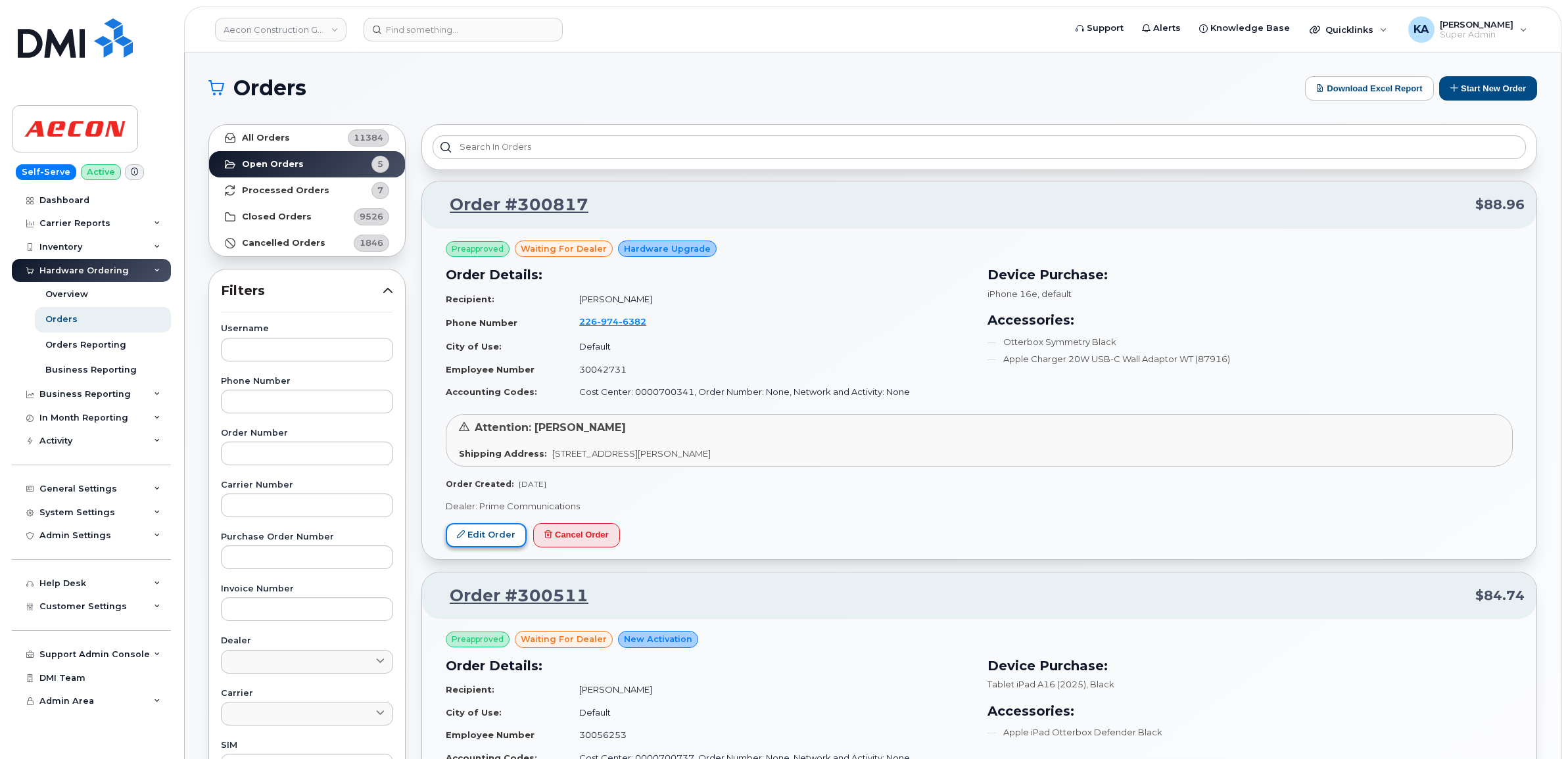
click at [470, 530] on link "Edit Order" at bounding box center [485, 536] width 81 height 25
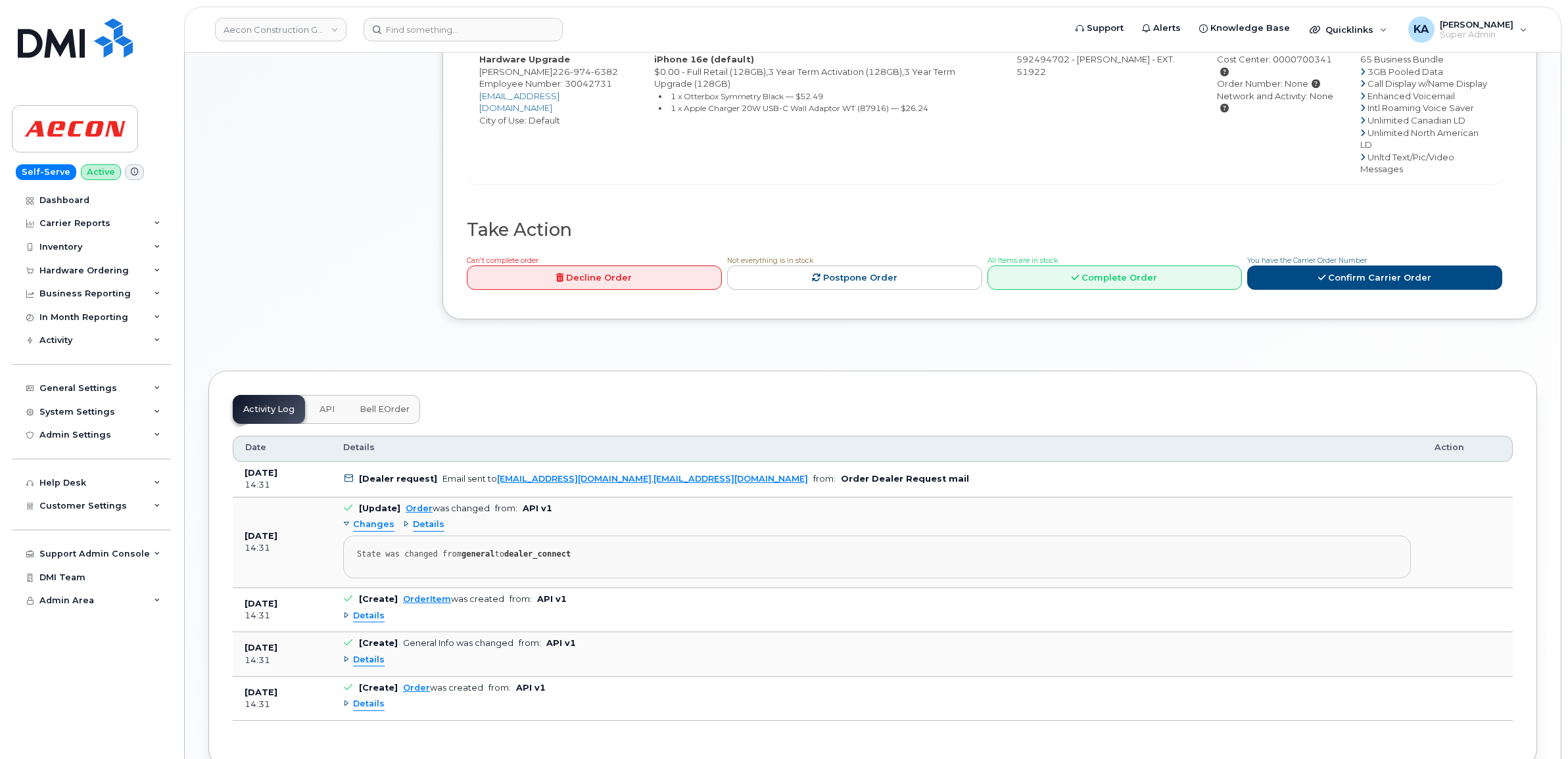
scroll to position [576, 0]
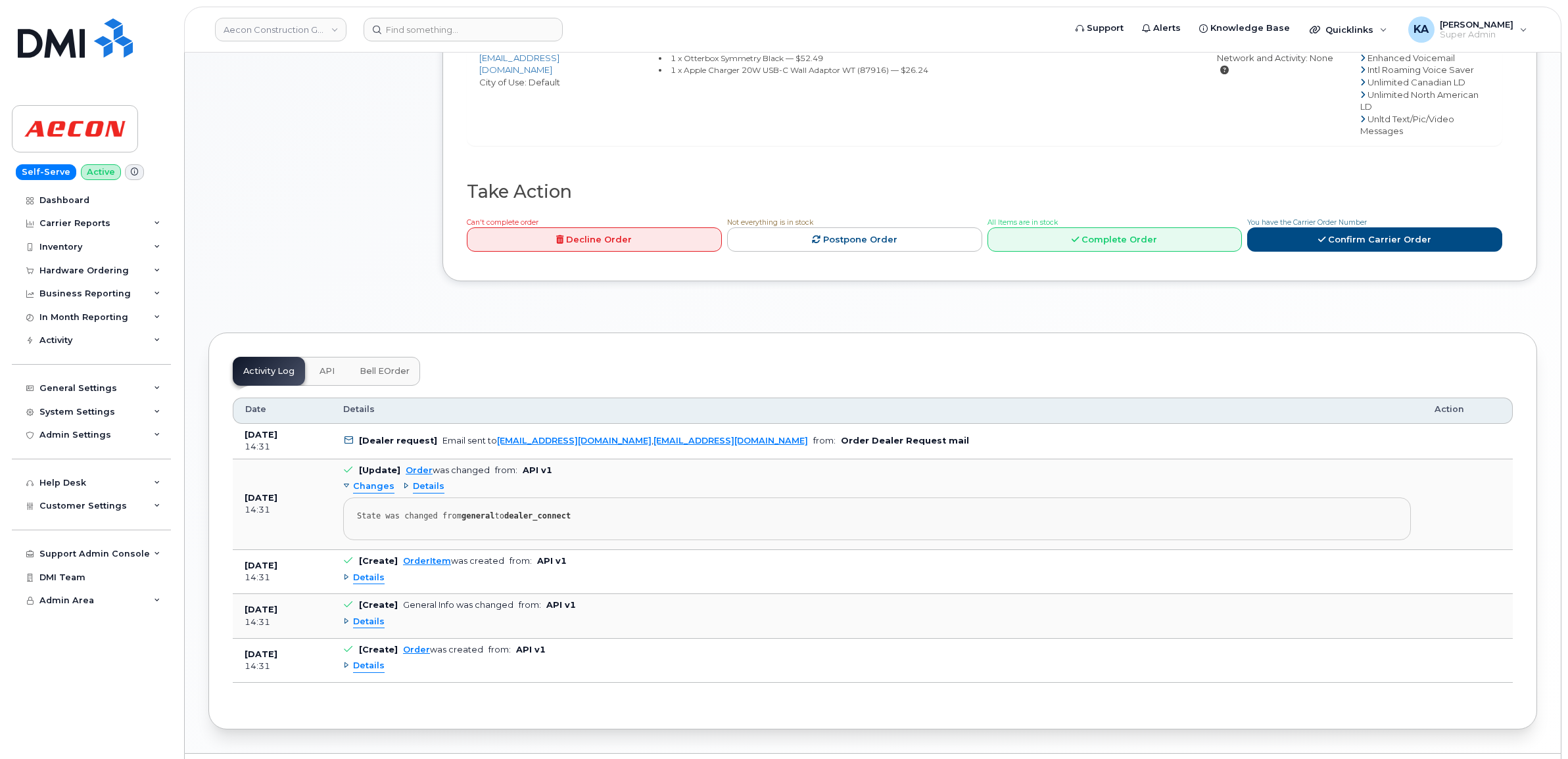
click at [378, 366] on span "Bell eOrder" at bounding box center [384, 371] width 50 height 11
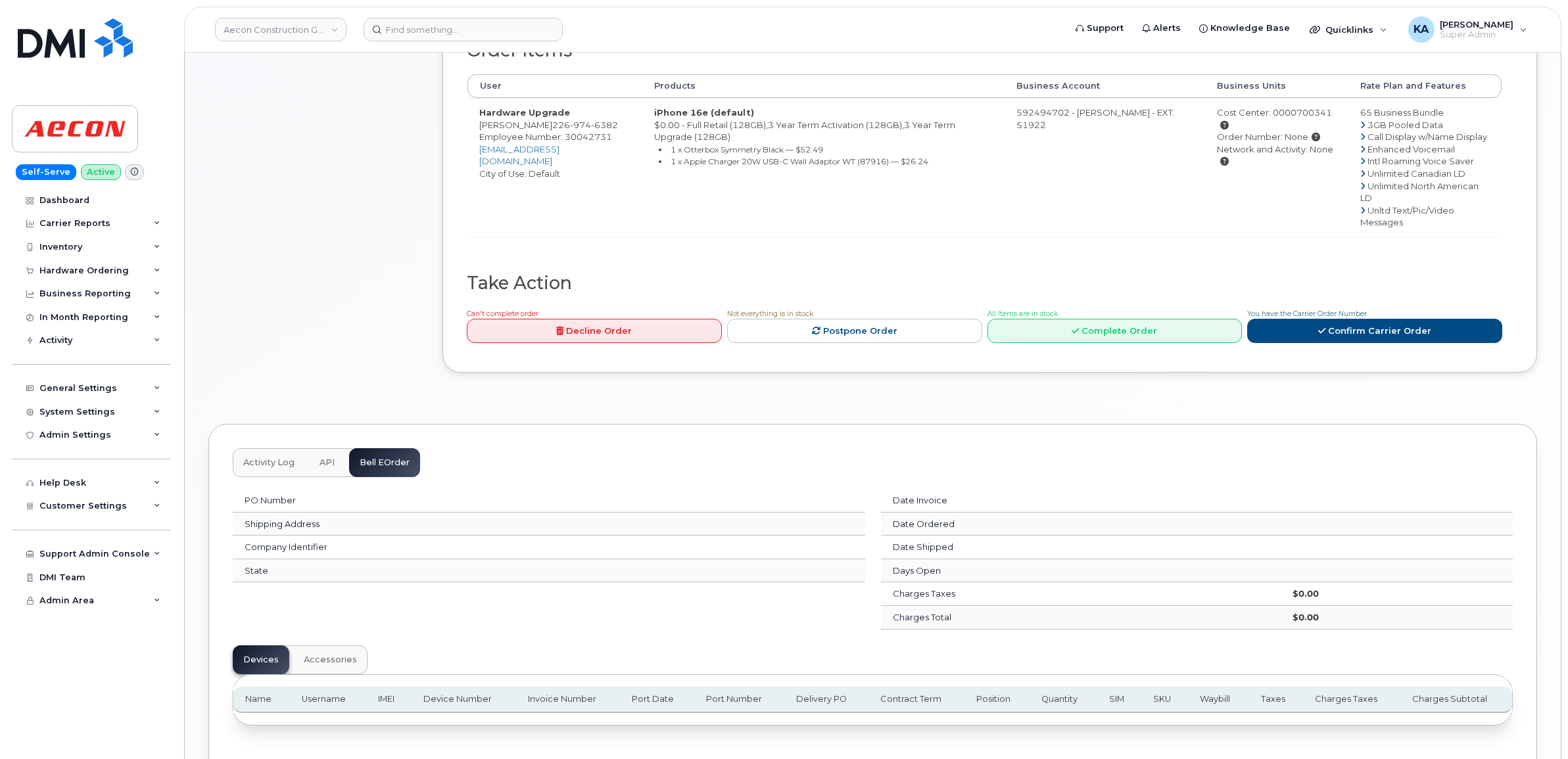
scroll to position [553, 0]
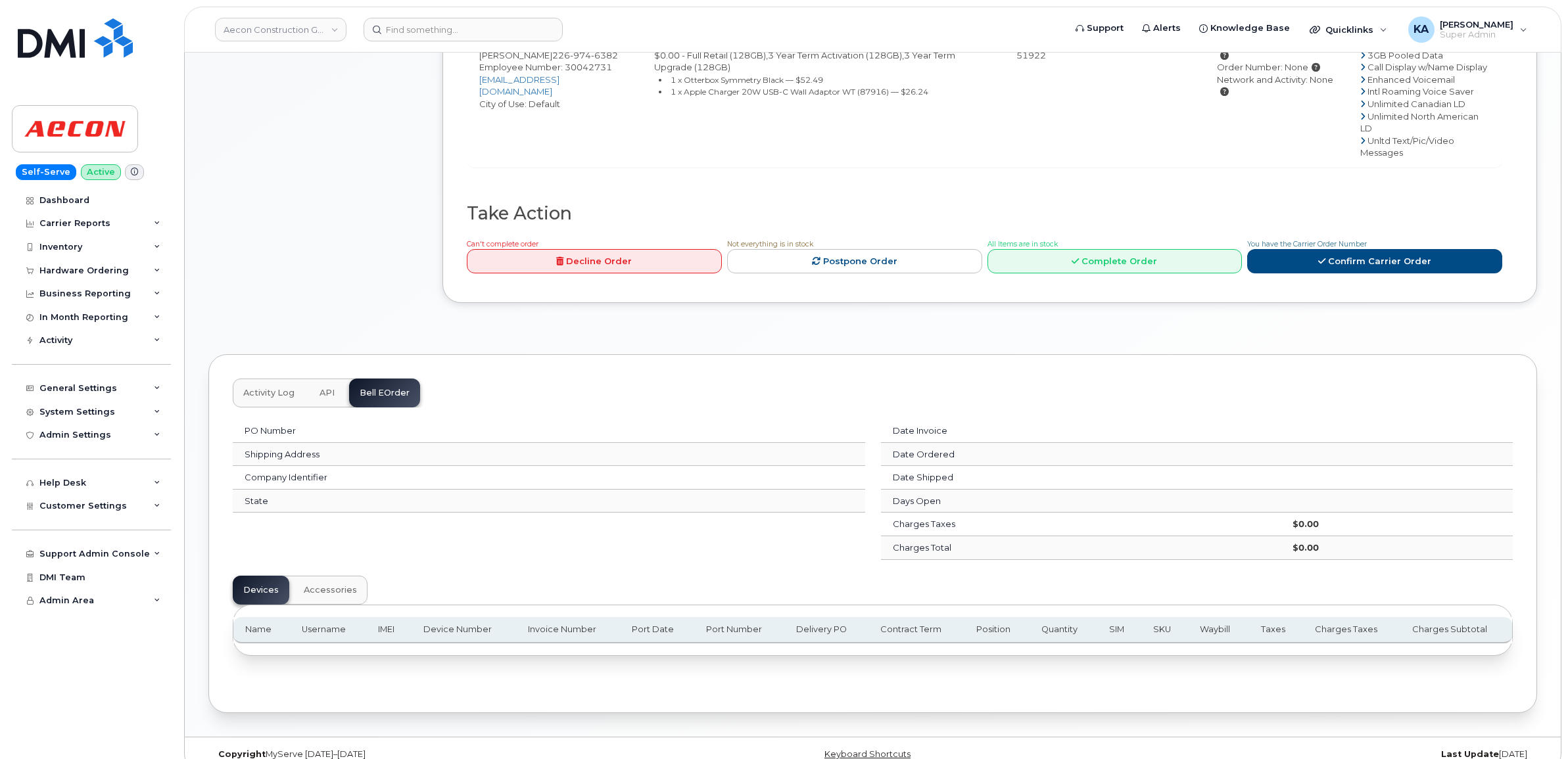
click at [324, 388] on span "API" at bounding box center [327, 393] width 15 height 11
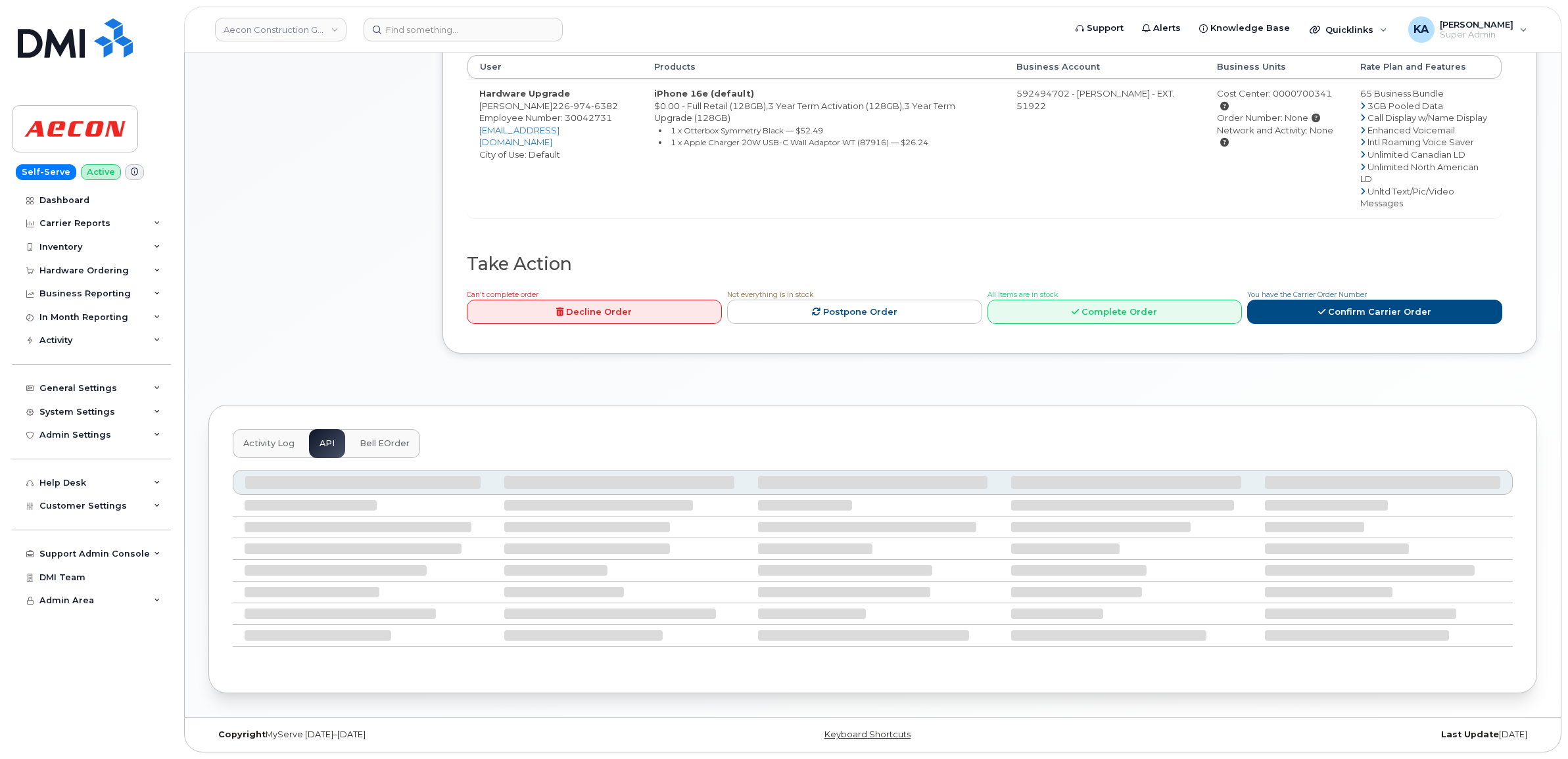
scroll to position [484, 0]
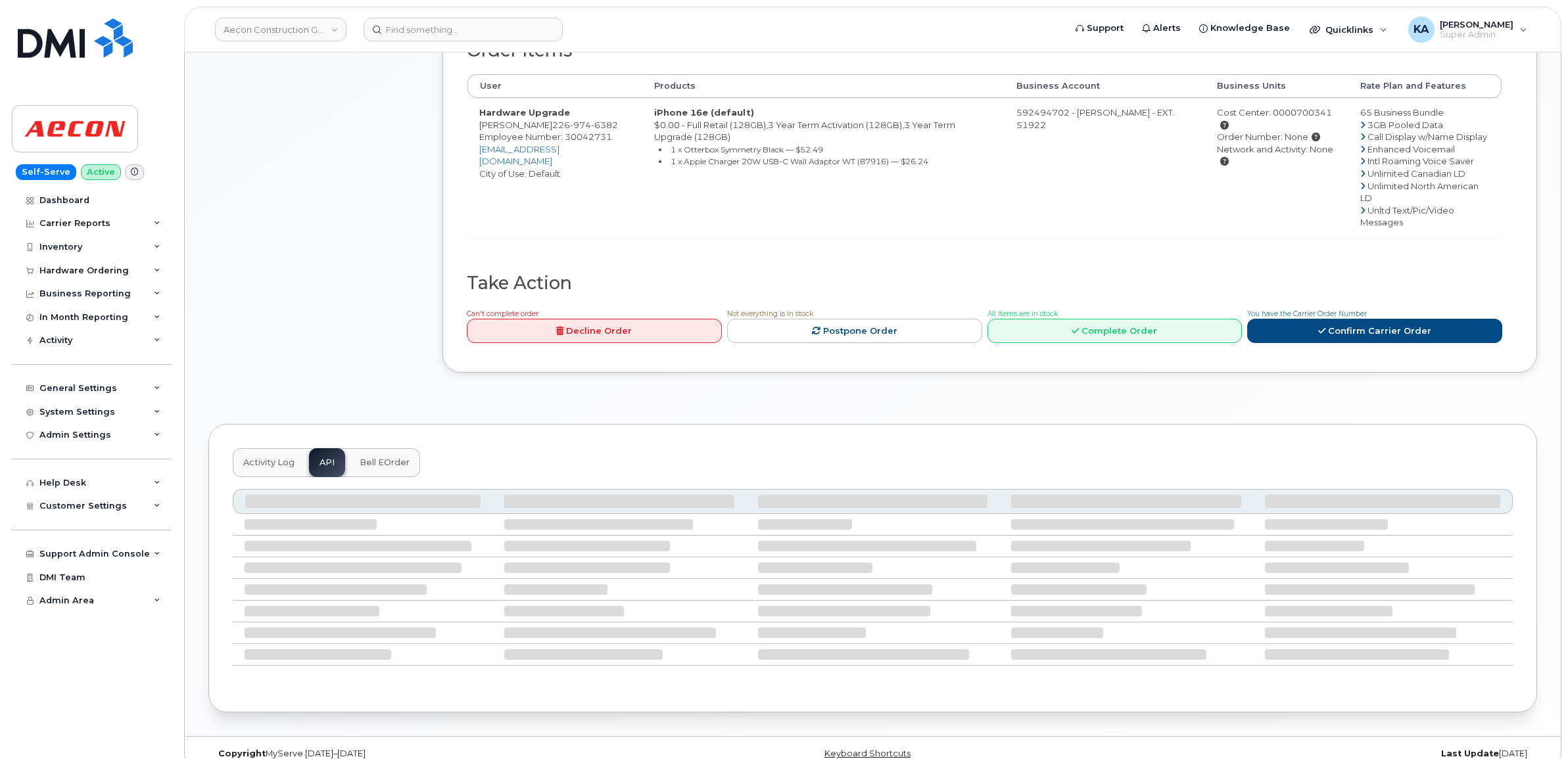
click at [267, 458] on span "Activity Log" at bounding box center [269, 463] width 52 height 11
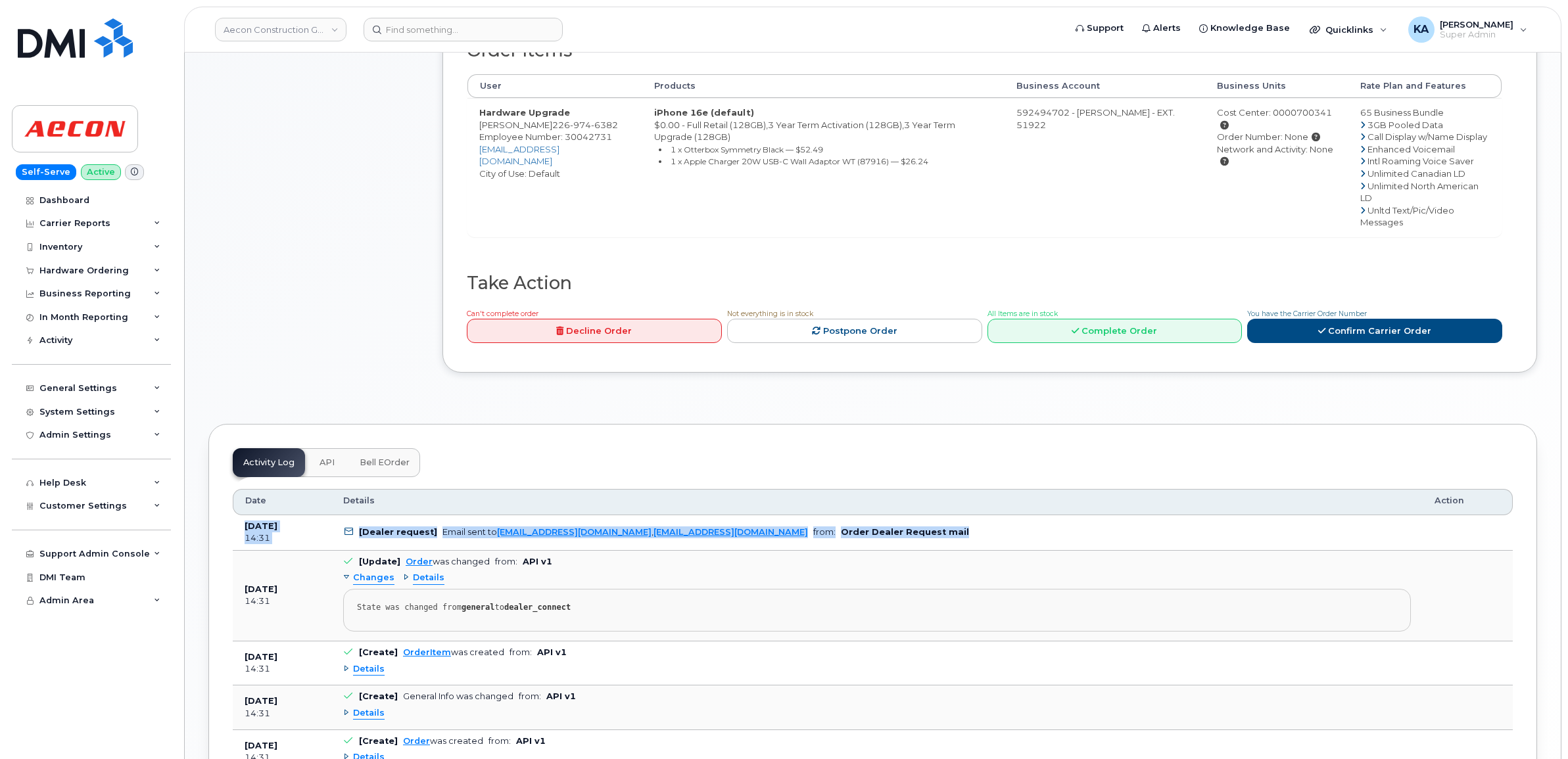
drag, startPoint x: 237, startPoint y: 499, endPoint x: 888, endPoint y: 522, distance: 651.4
click at [889, 523] on tr "[DATE] 14:31 [Dealer request] Email sent to [EMAIL_ADDRESS][DOMAIN_NAME] , [EMA…" at bounding box center [872, 533] width 1280 height 35
drag, startPoint x: 888, startPoint y: 522, endPoint x: 860, endPoint y: 508, distance: 31.3
copy tr "[DATE] 14:31 [Dealer request] Email sent to [EMAIL_ADDRESS][DOMAIN_NAME] , [EMA…"
